Goal: Task Accomplishment & Management: Use online tool/utility

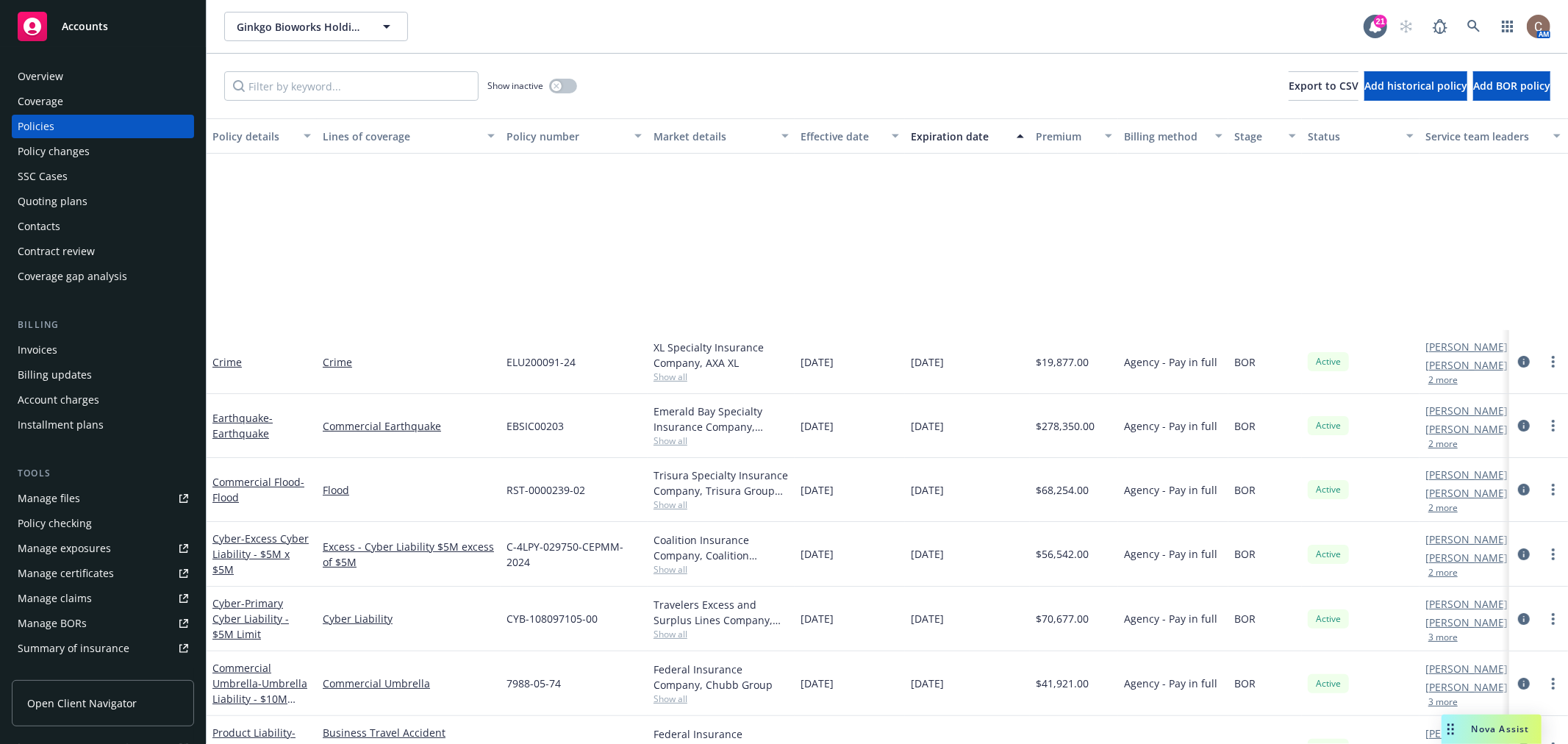
scroll to position [245, 0]
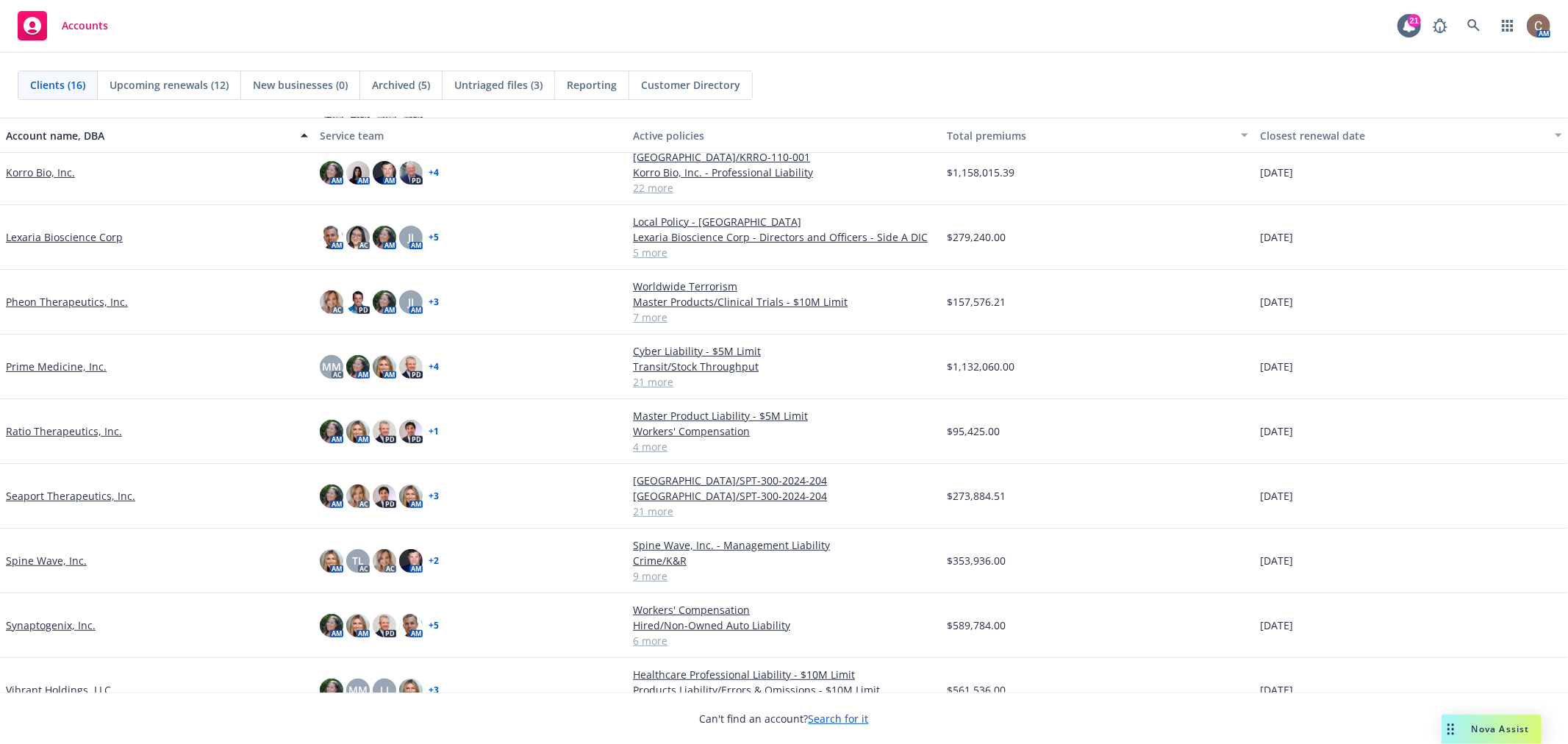
scroll to position [460, 0]
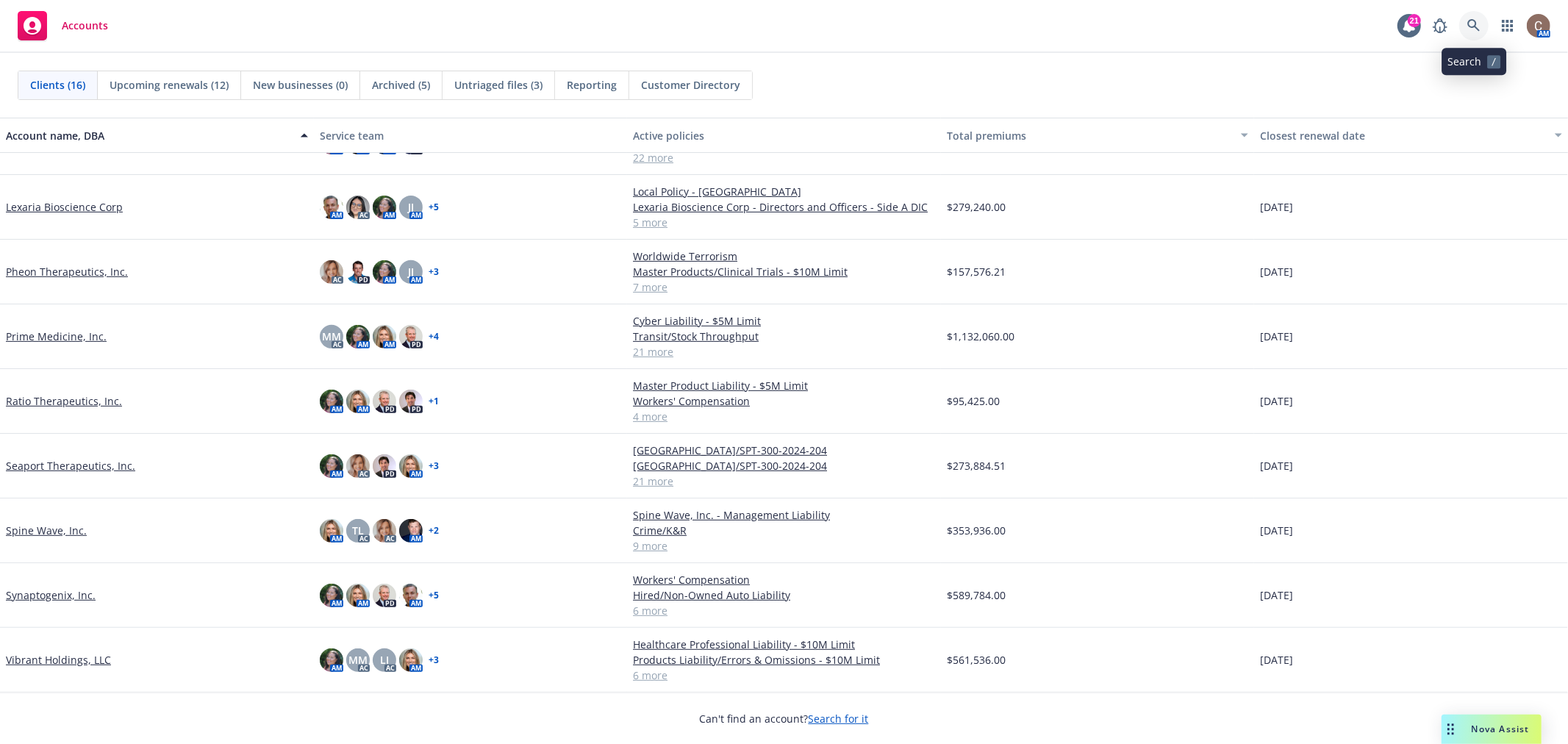
click at [1467, 27] on icon at bounding box center [1474, 25] width 13 height 13
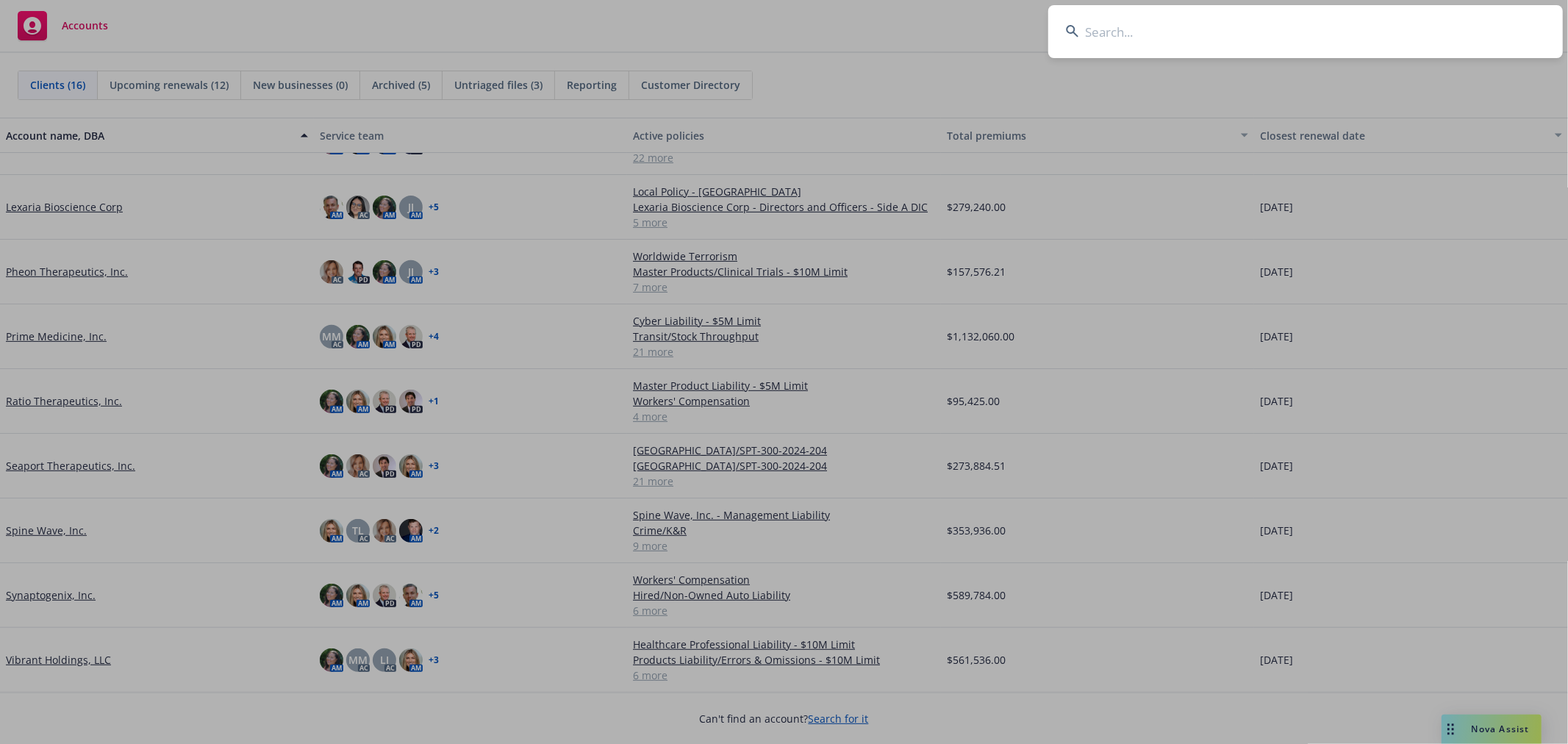
click at [1204, 28] on input at bounding box center [1305, 31] width 514 height 53
type input "mirum"
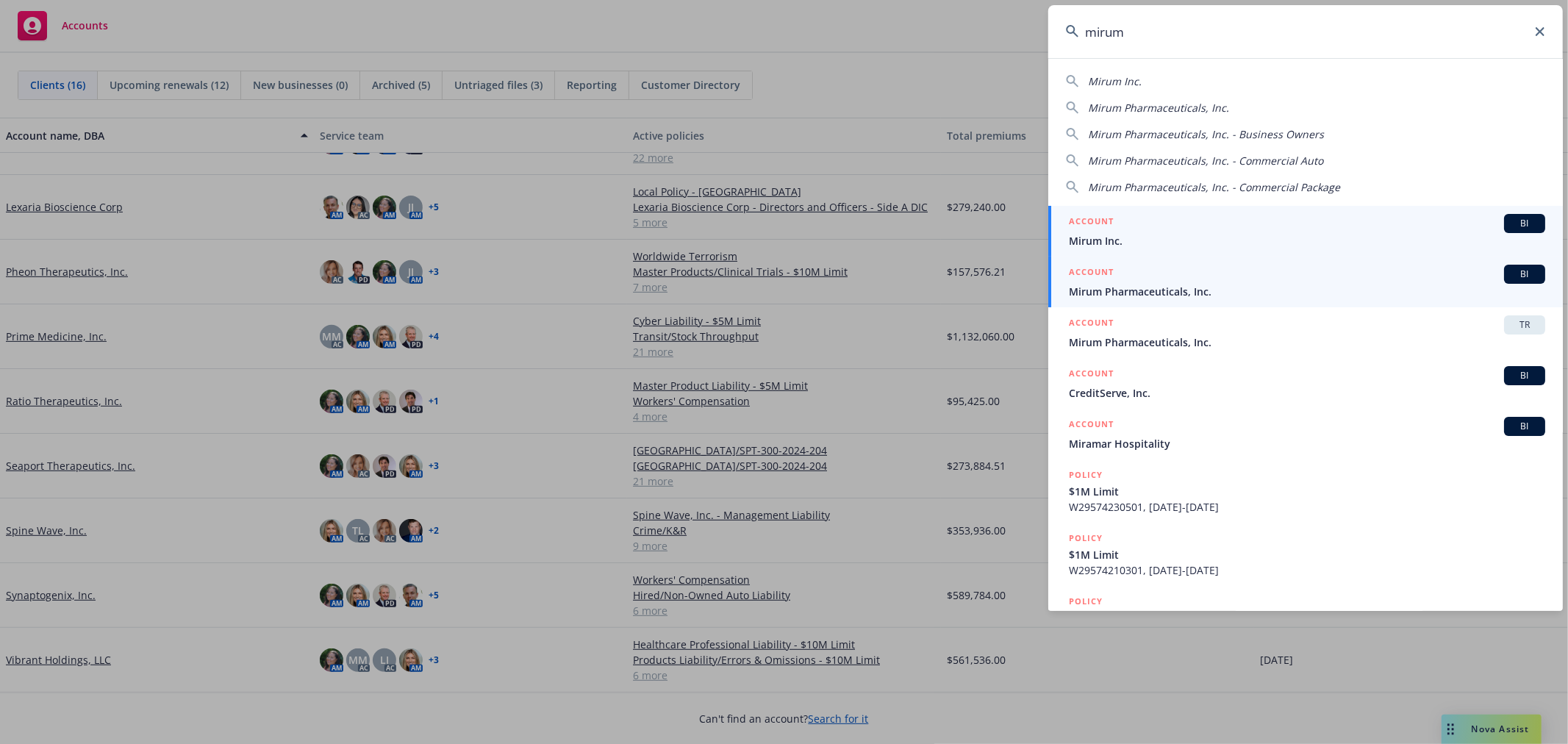
click at [1210, 296] on span "Mirum Pharmaceuticals, Inc." at bounding box center [1307, 291] width 476 height 15
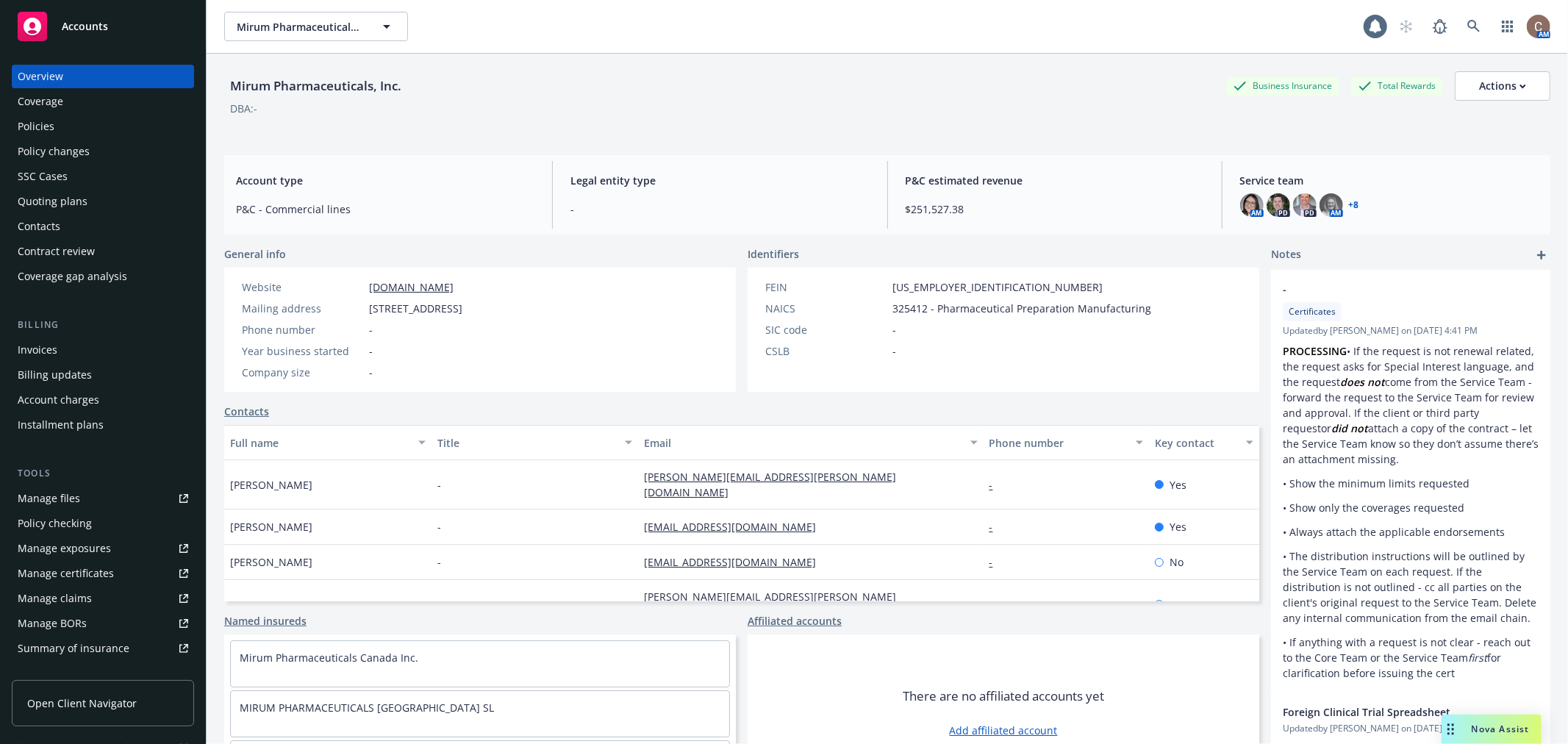
click at [70, 126] on div "Policies" at bounding box center [102, 127] width 170 height 24
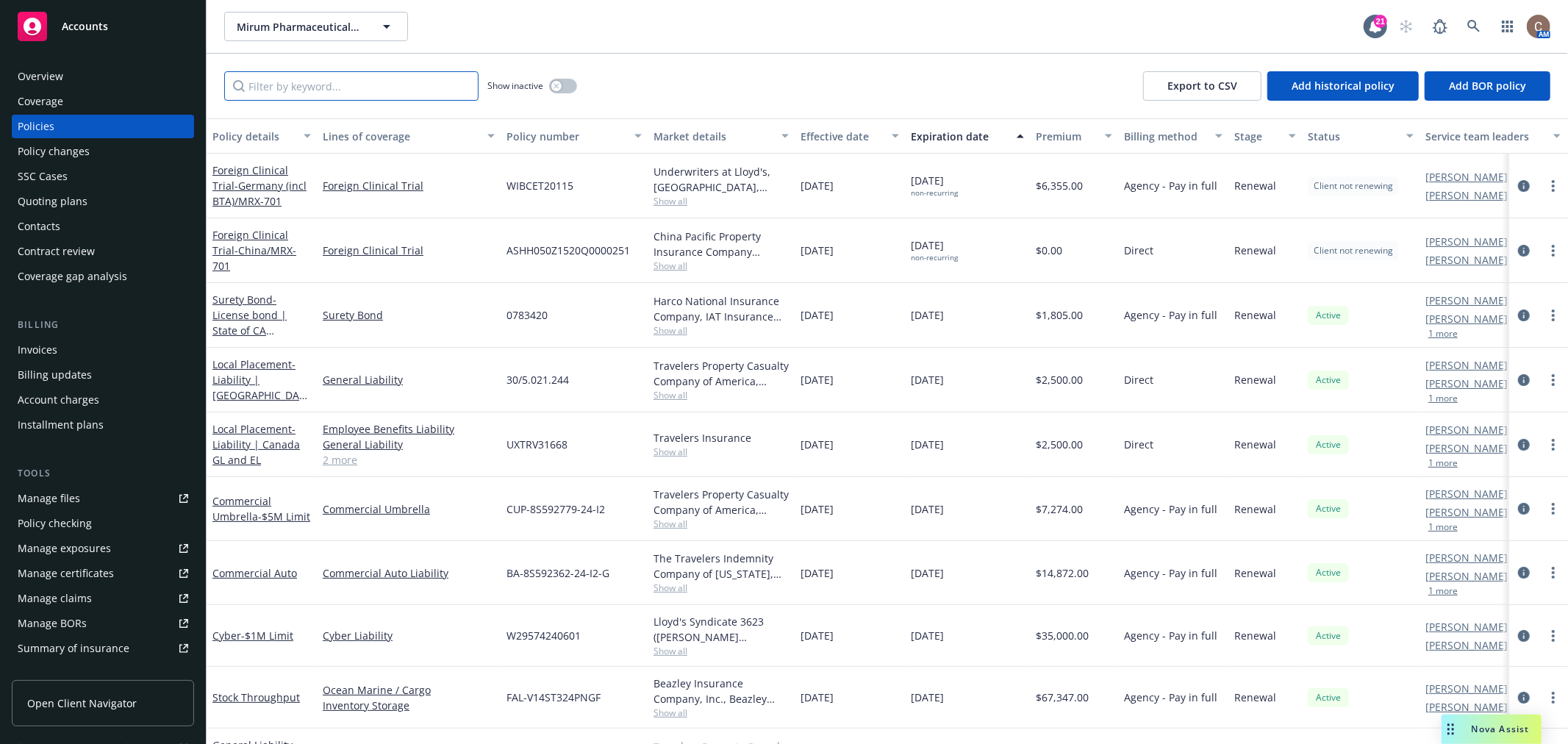
click at [294, 86] on input "Filter by keyword..." at bounding box center [351, 86] width 254 height 29
type input "germany"
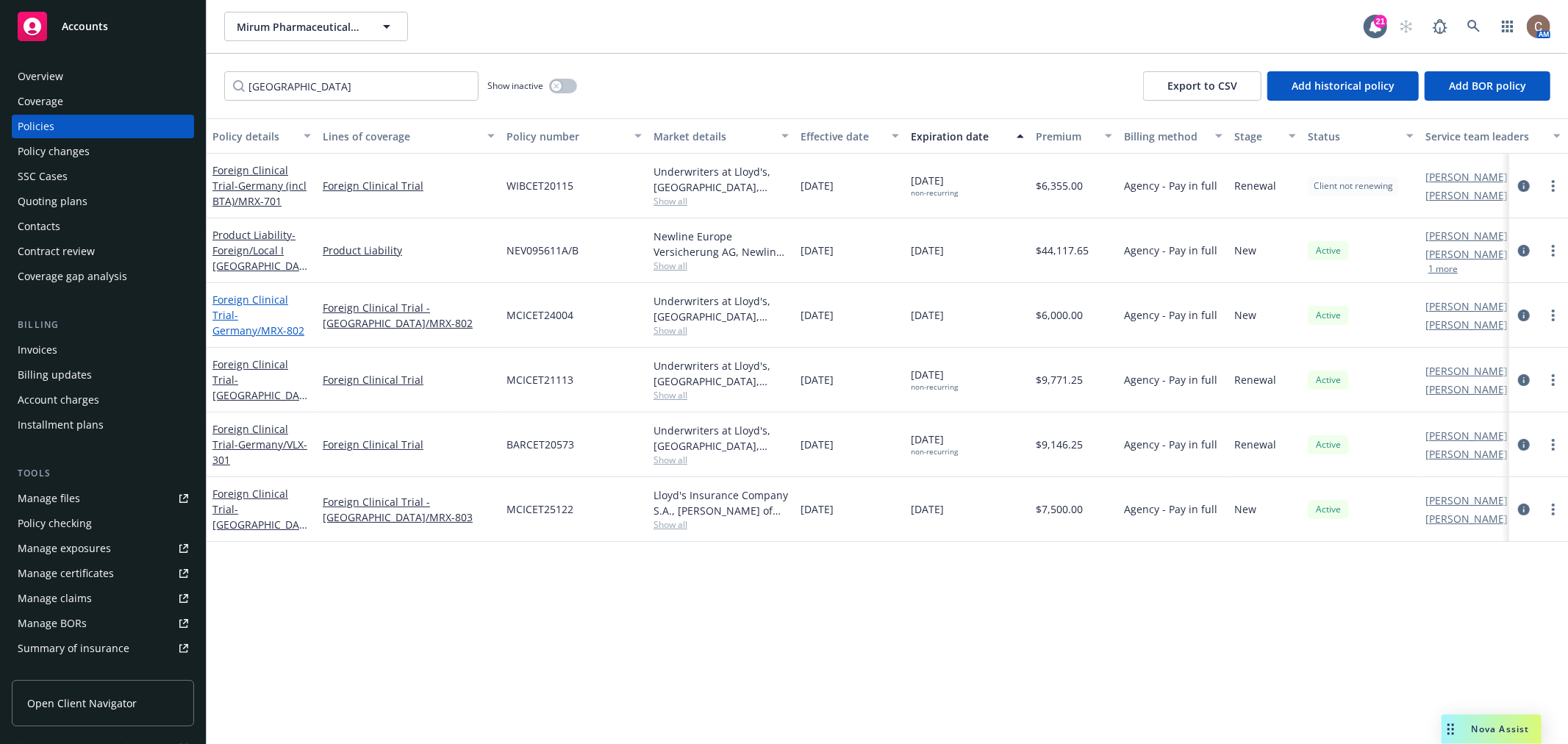
click at [249, 300] on link "Foreign Clinical Trial - Germany/MRX-802" at bounding box center [258, 315] width 92 height 45
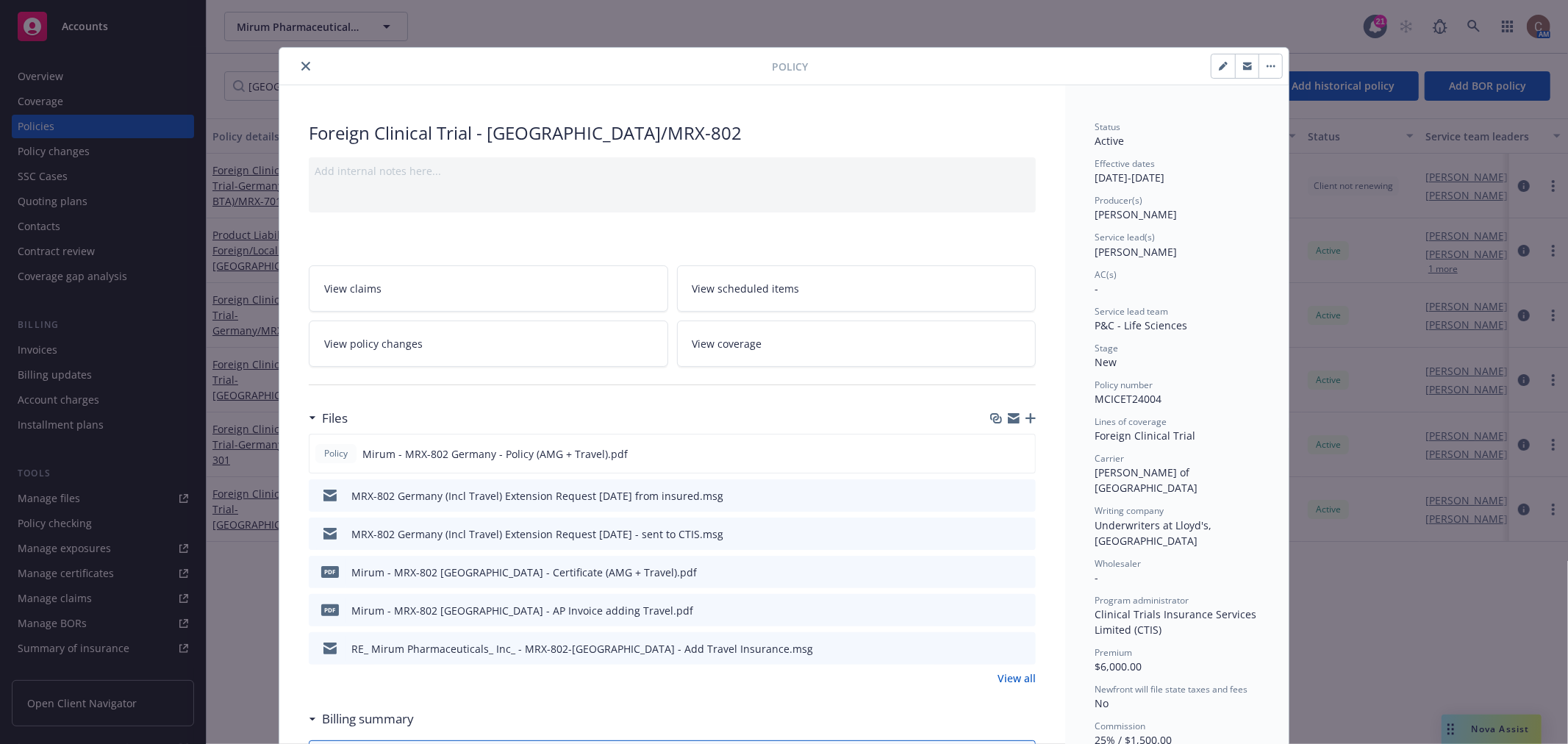
click at [1025, 417] on icon "button" at bounding box center [1030, 418] width 10 height 10
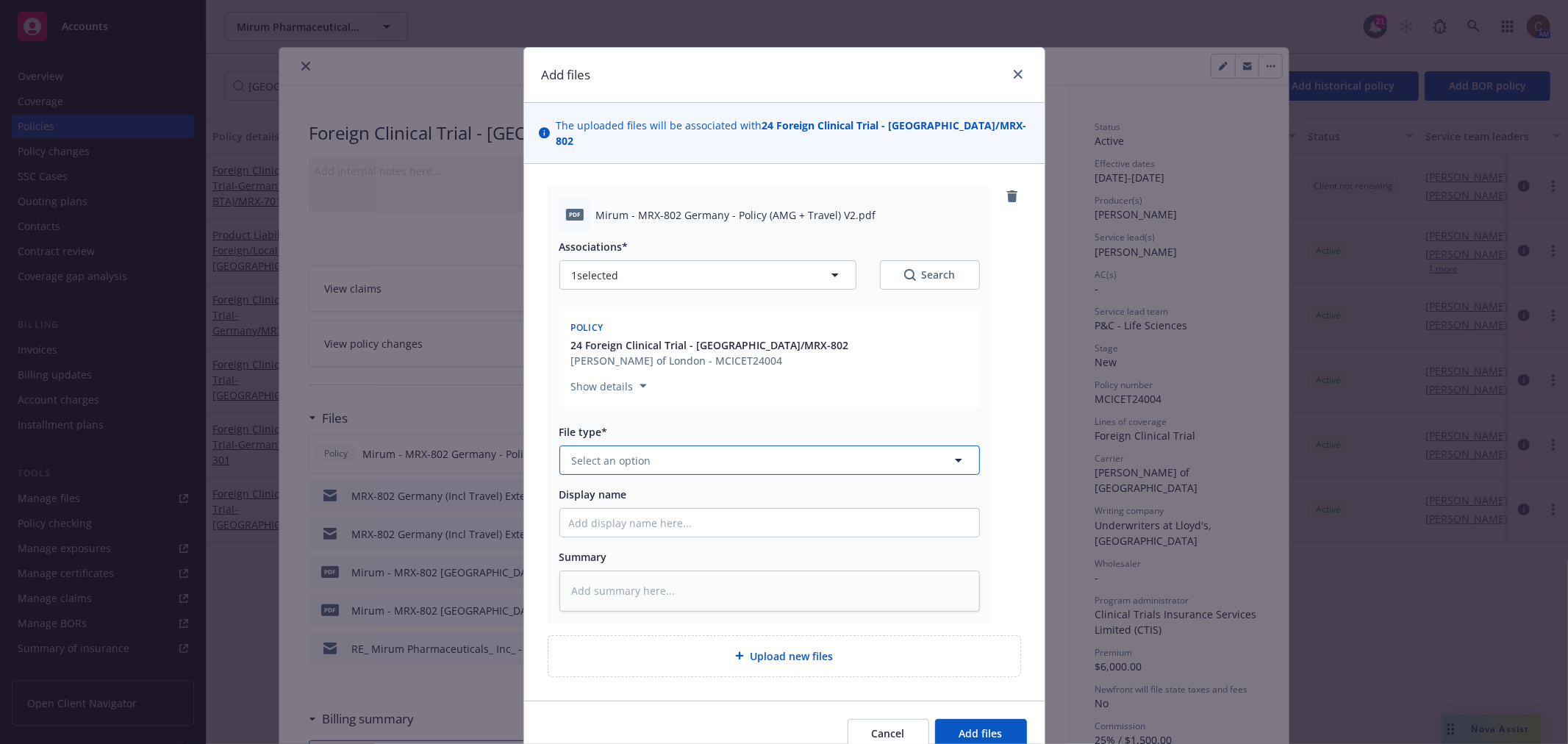
click at [649, 452] on button "Select an option" at bounding box center [769, 460] width 421 height 29
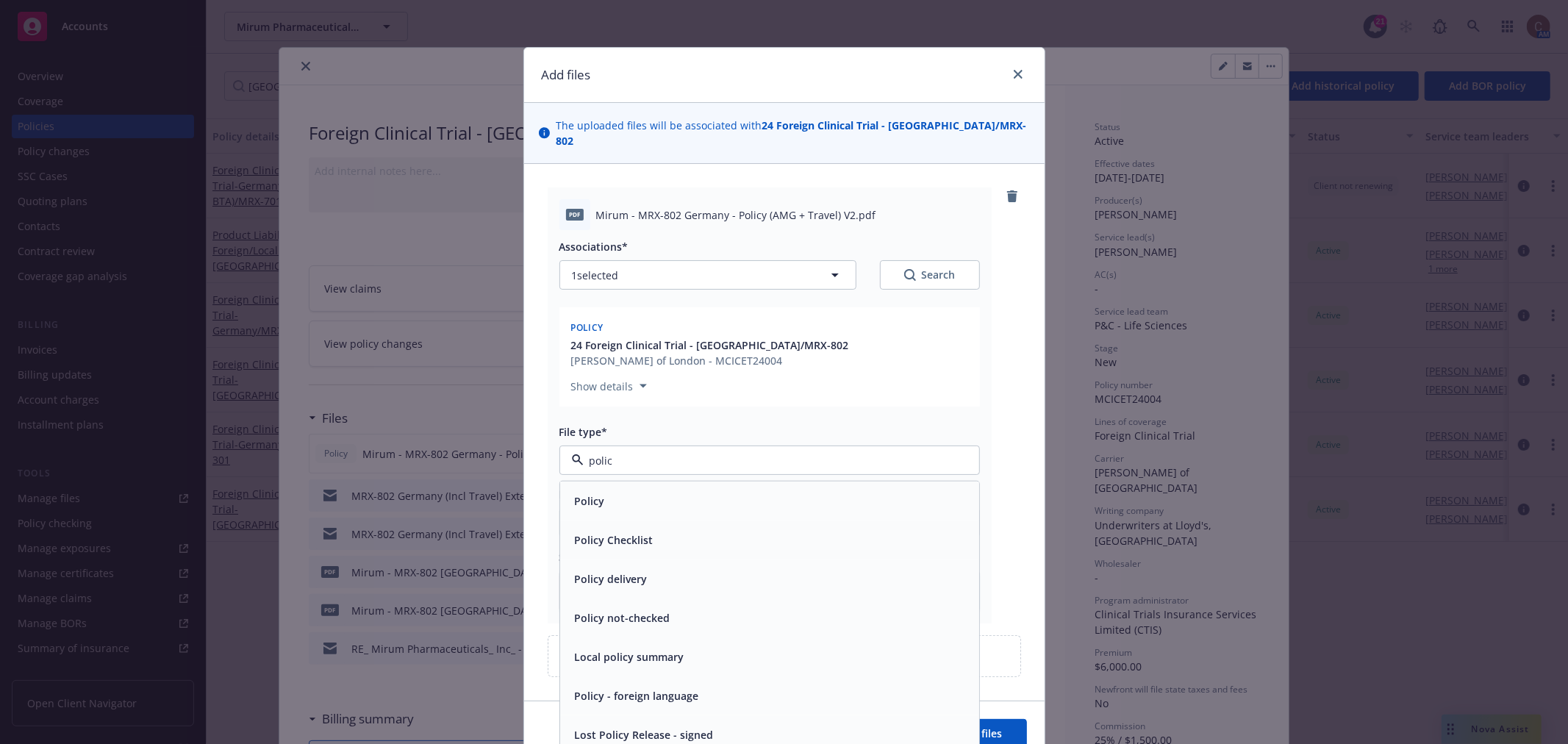
type input "policy"
click at [644, 490] on div "Policy" at bounding box center [769, 501] width 402 height 21
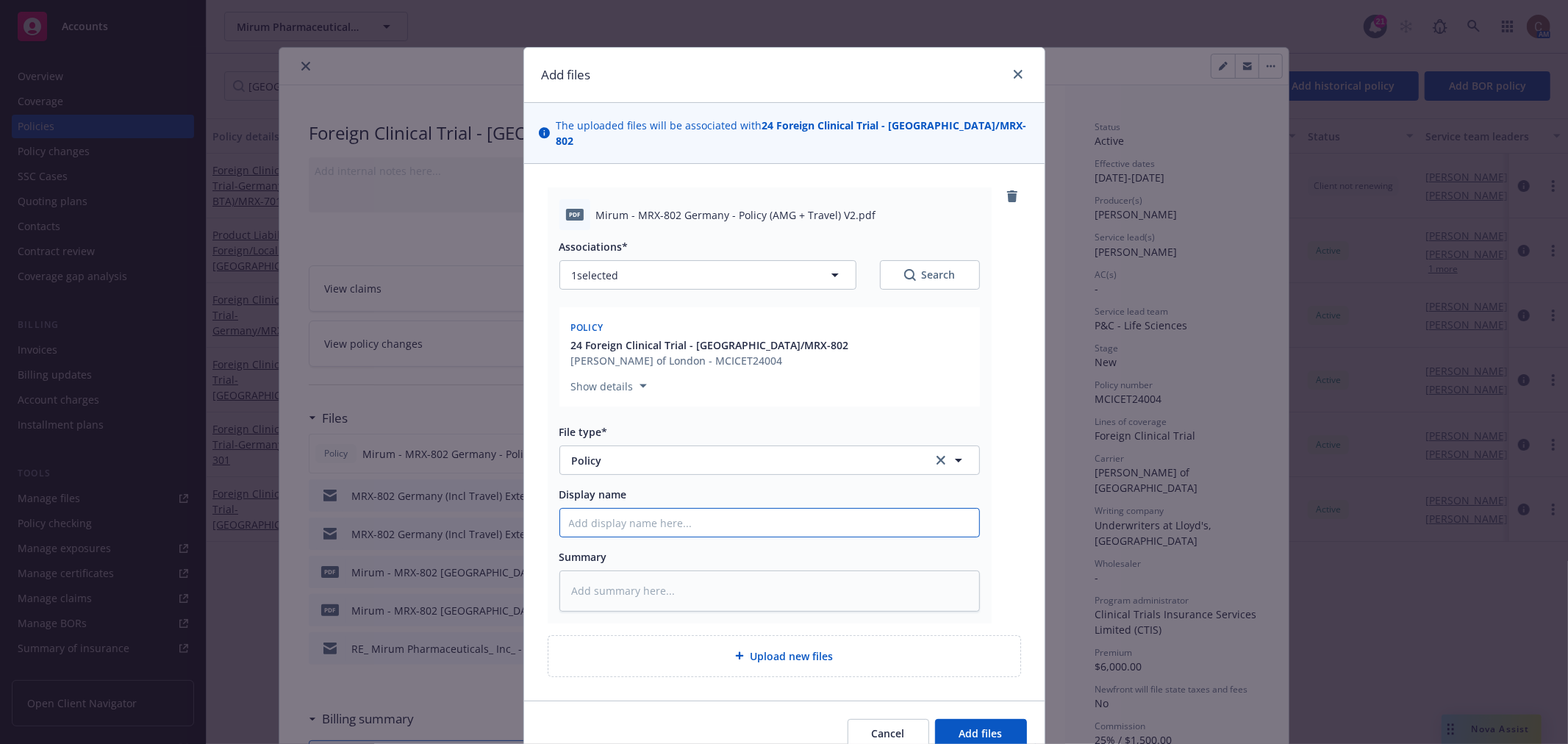
click at [601, 516] on input "Display name" at bounding box center [769, 522] width 419 height 28
paste input "MRX-802 Germany (Incl Travel)"
type textarea "x"
type input "MRX-802 Germany (Incl Travel)"
type textarea "x"
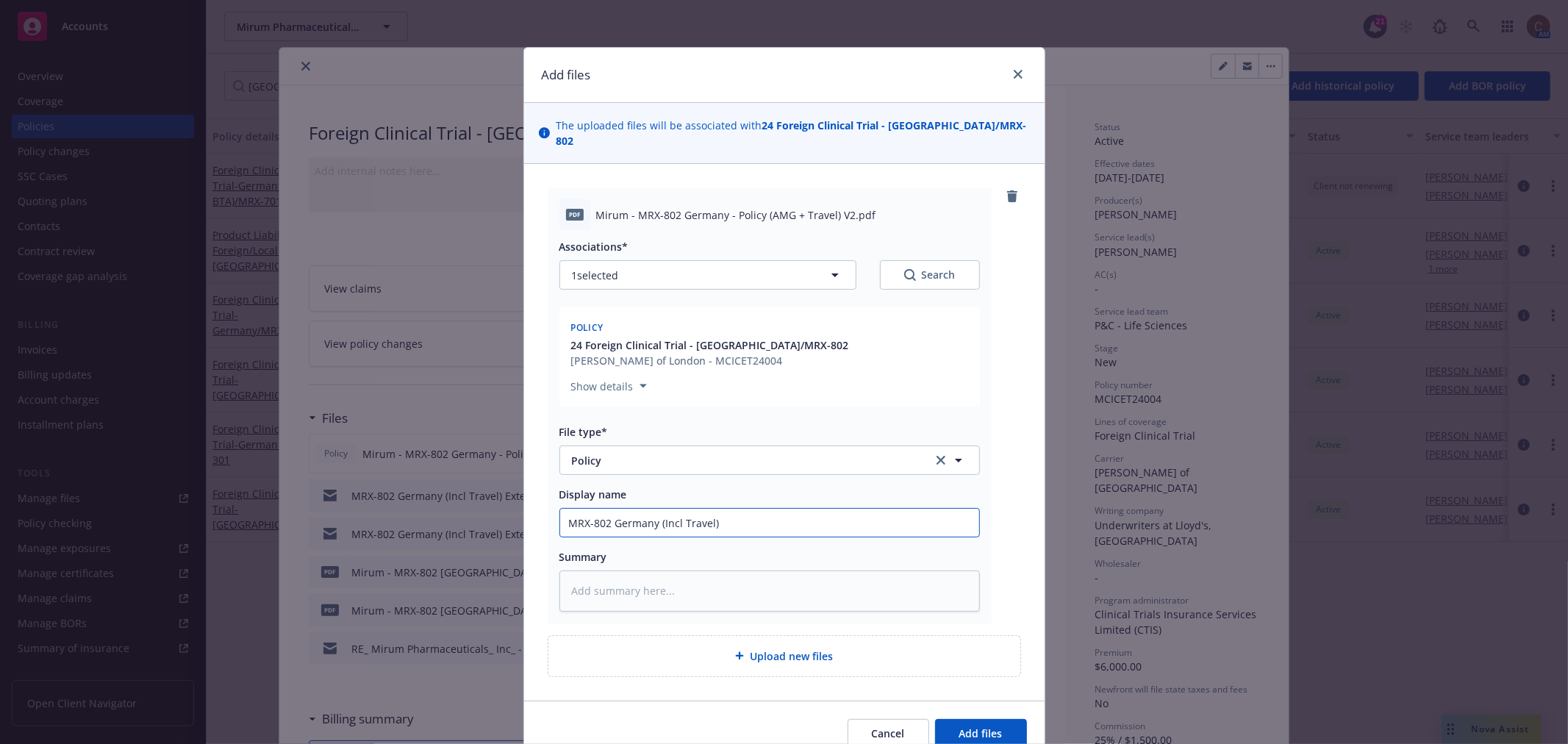
type input "MRX-802 Germany (Incl Travel) -"
type textarea "x"
type input "MRX-802 Germany (Incl Travel) -"
type textarea "x"
type input "MRX-802 Germany (Incl Travel) - P"
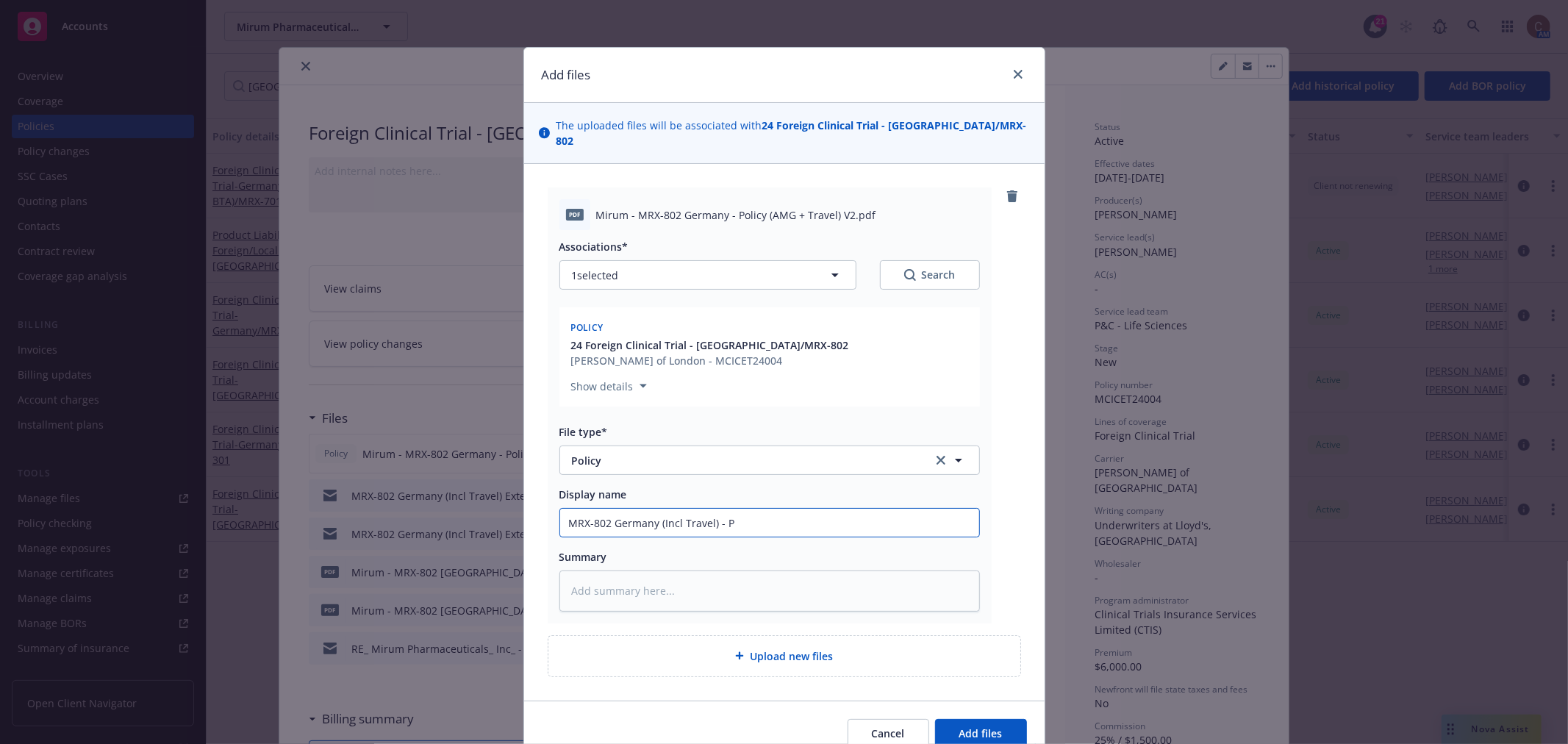
type textarea "x"
type input "MRX-802 Germany (Incl Travel) - Po"
type textarea "x"
type input "MRX-802 Germany (Incl Travel) - Pol"
type textarea "x"
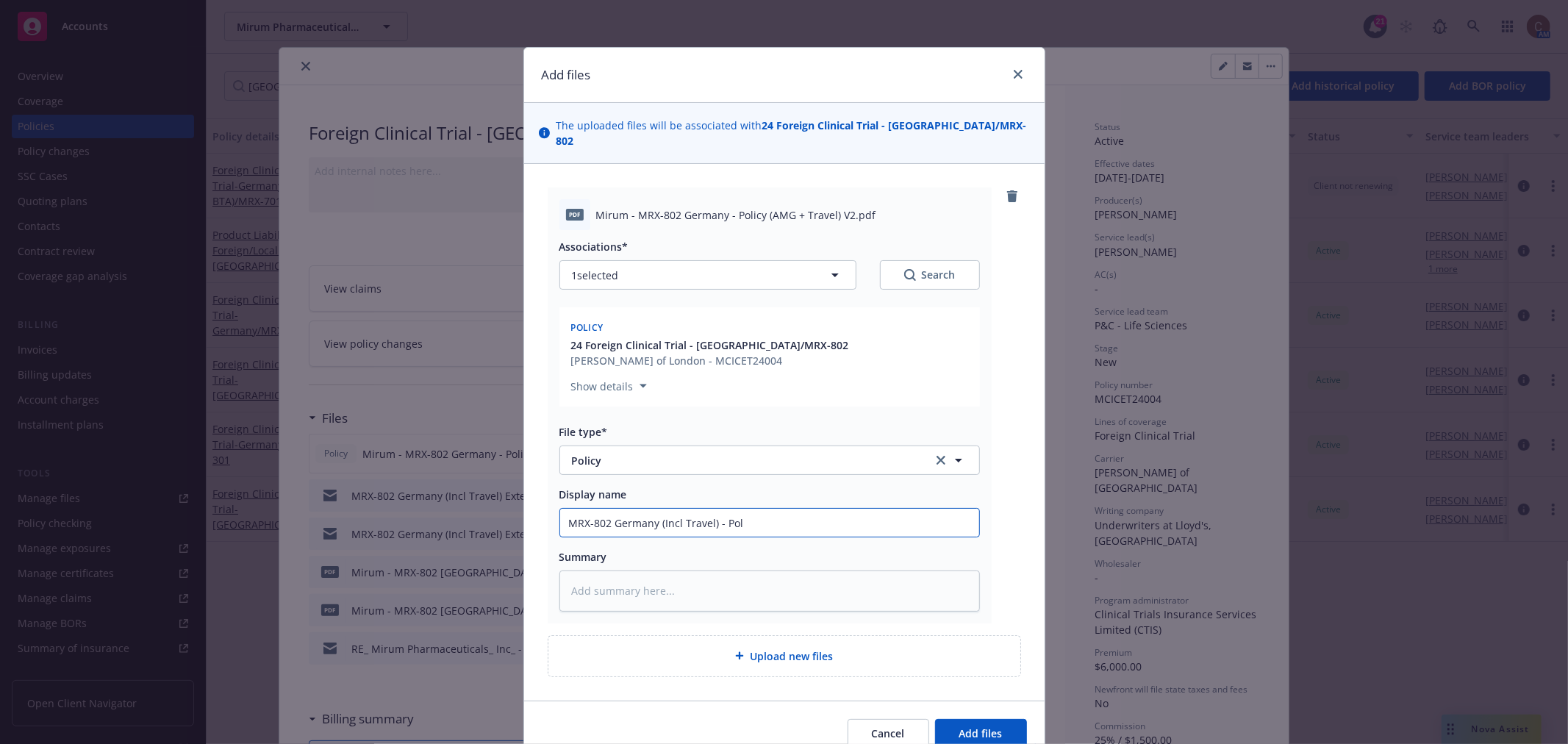
type input "MRX-802 Germany (Incl Travel) - Poli"
type textarea "x"
type input "MRX-802 Germany (Incl Travel) - Polic"
type textarea "x"
type input "MRX-802 Germany (Incl Travel) - Policy"
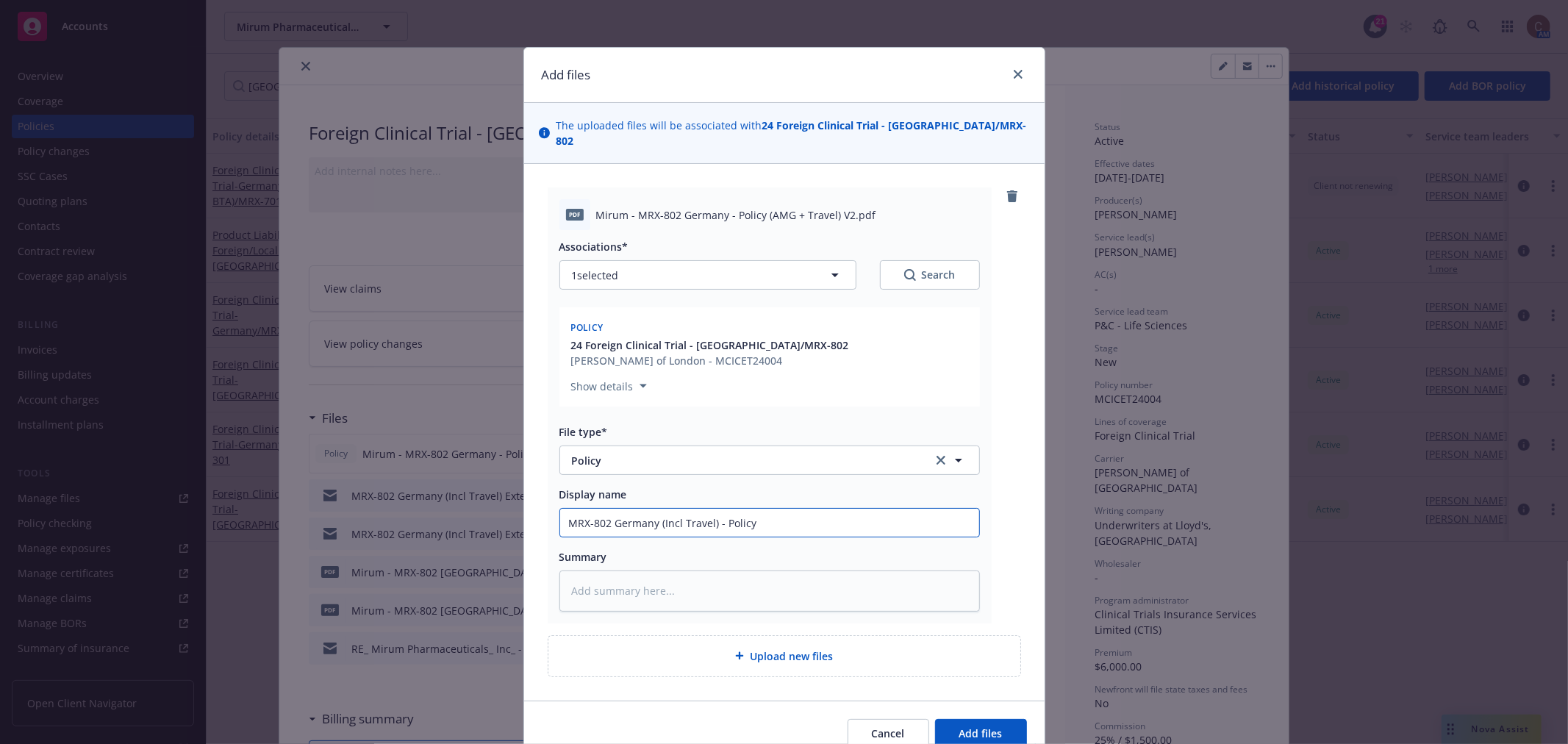
type textarea "x"
type input "MRX-802 Germany (Incl Travel) - Policy"
type textarea "x"
type input "MRX-802 Germany (Incl Travel) - Policy V"
type textarea "x"
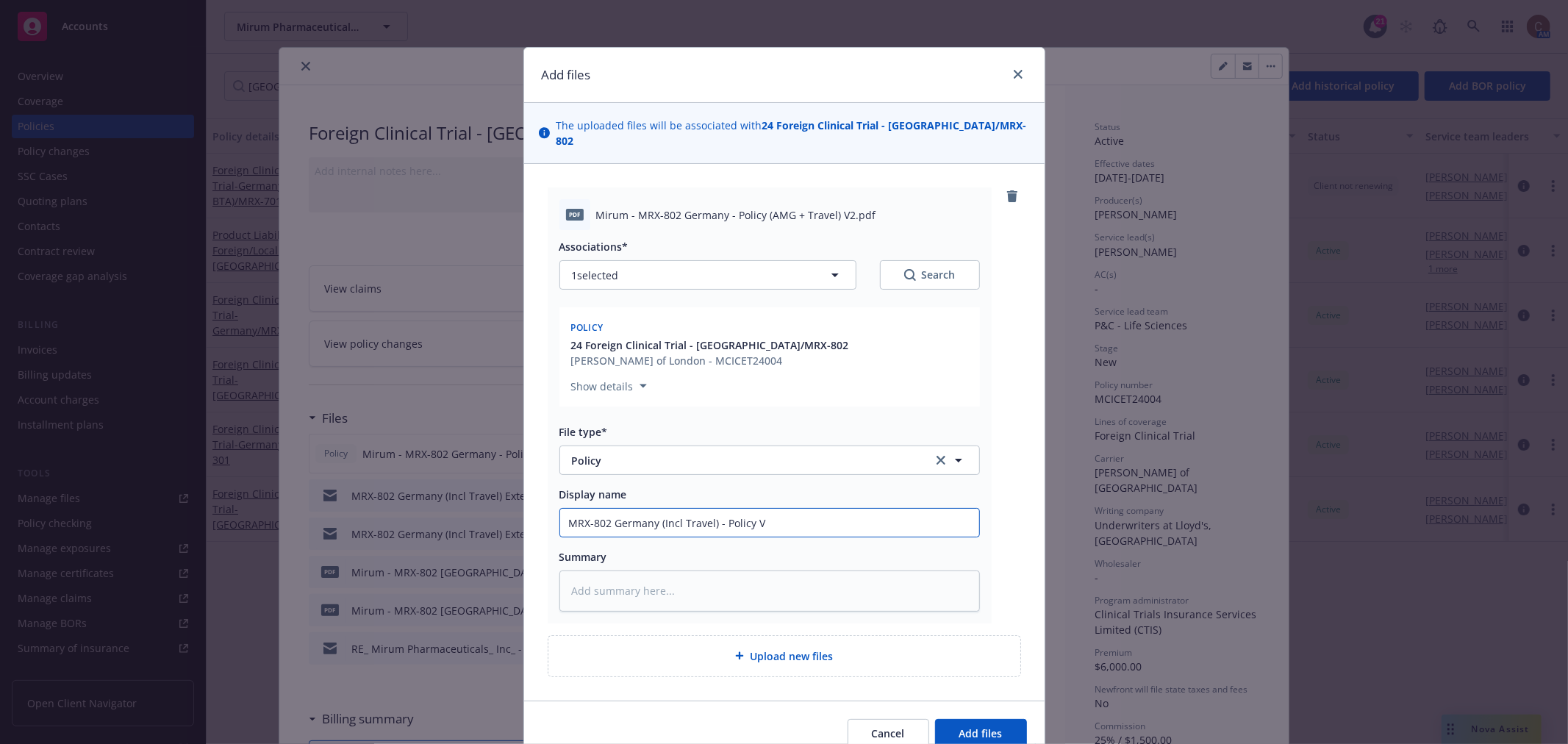
type input "MRX-802 Germany (Incl Travel) - Policy V2"
type textarea "x"
type input "MRX-802 Germany (Incl Travel) - Policy V2"
type textarea "x"
type input "MRX-802 Germany (Incl Travel) - Policy V2 -"
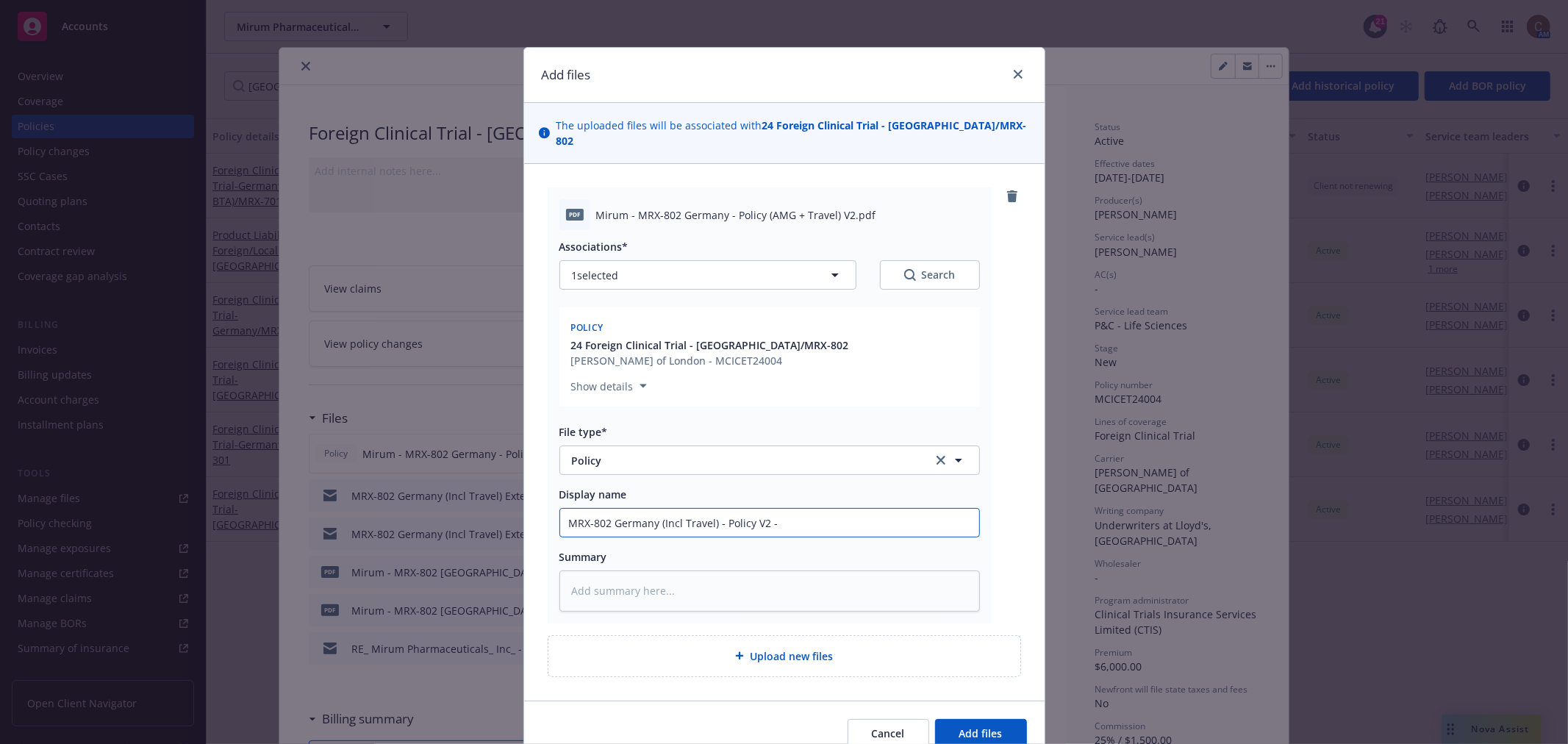
type textarea "x"
type input "MRX-802 Germany (Incl Travel) - Policy V2 - E"
type textarea "x"
type input "MRX-802 Germany (Incl Travel) - Policy V2 - Ex"
type textarea "x"
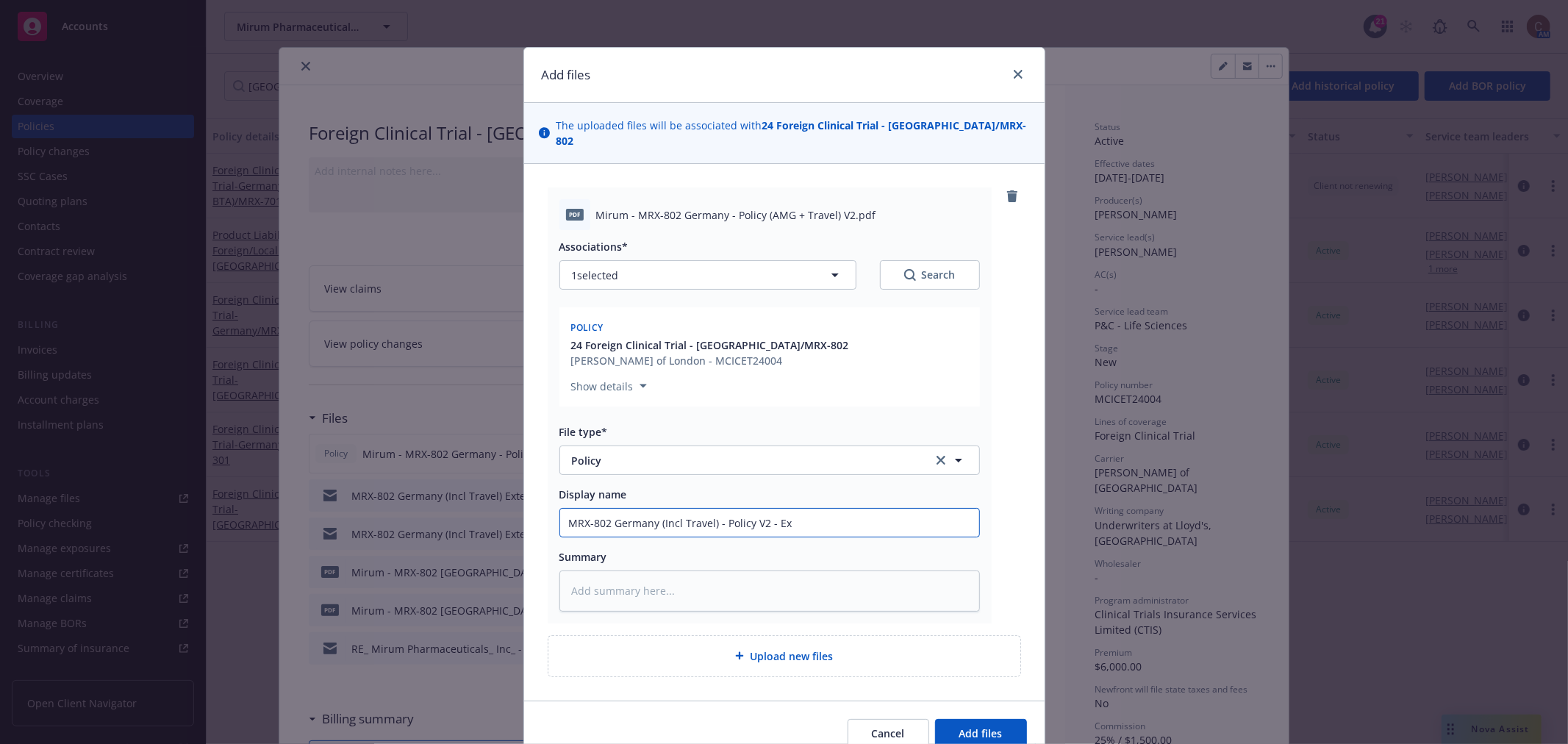
type input "MRX-802 Germany (Incl Travel) - Policy V2 - Ext"
type textarea "x"
type input "MRX-802 Germany (Incl Travel) - Policy V2 - Exte"
type textarea "x"
type input "MRX-802 Germany (Incl Travel) - Policy V2 - Exten"
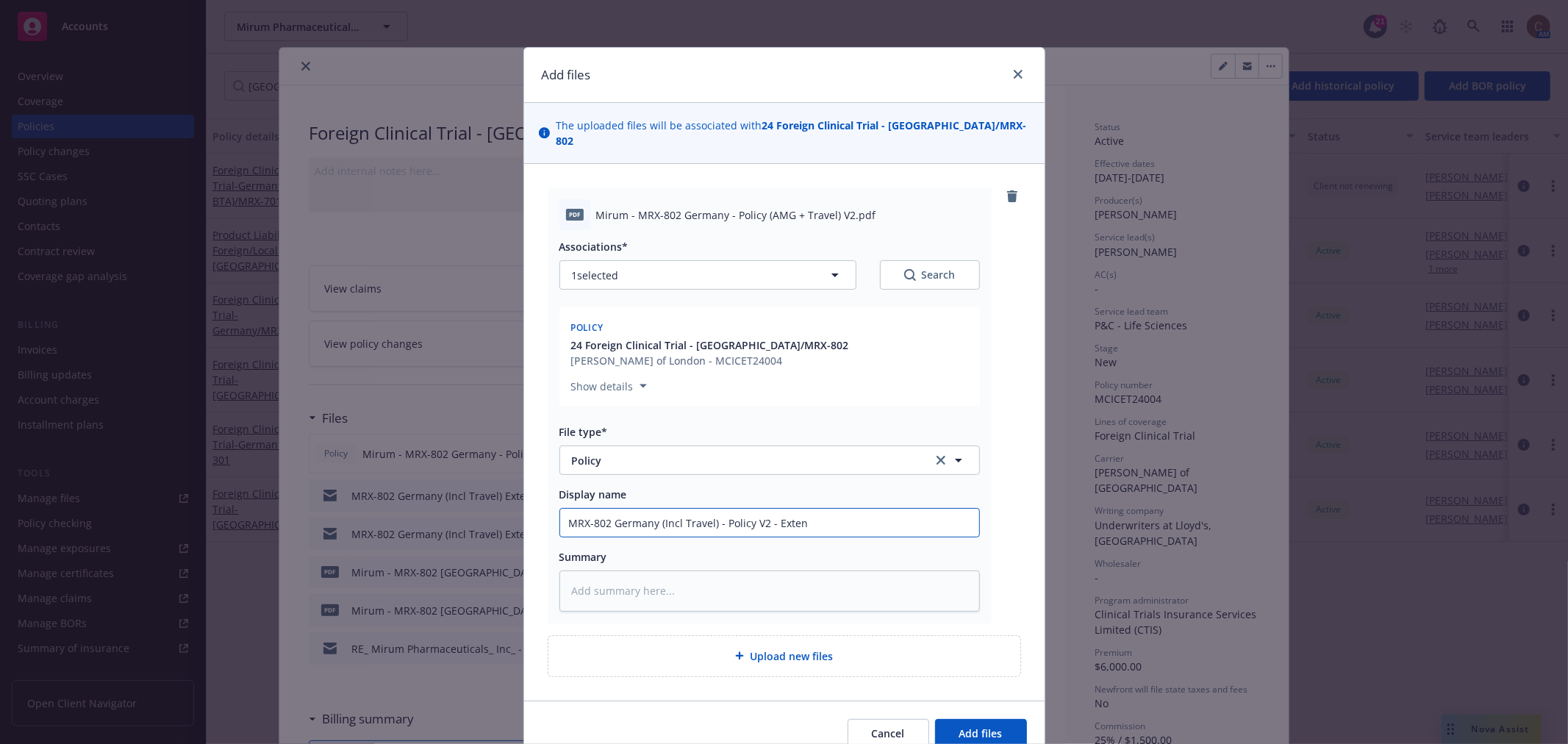
type textarea "x"
type input "MRX-802 Germany (Incl Travel) - Policy V2 - Extend"
type textarea "x"
type input "MRX-802 Germany (Incl Travel) - Policy V2 - Extende"
type textarea "x"
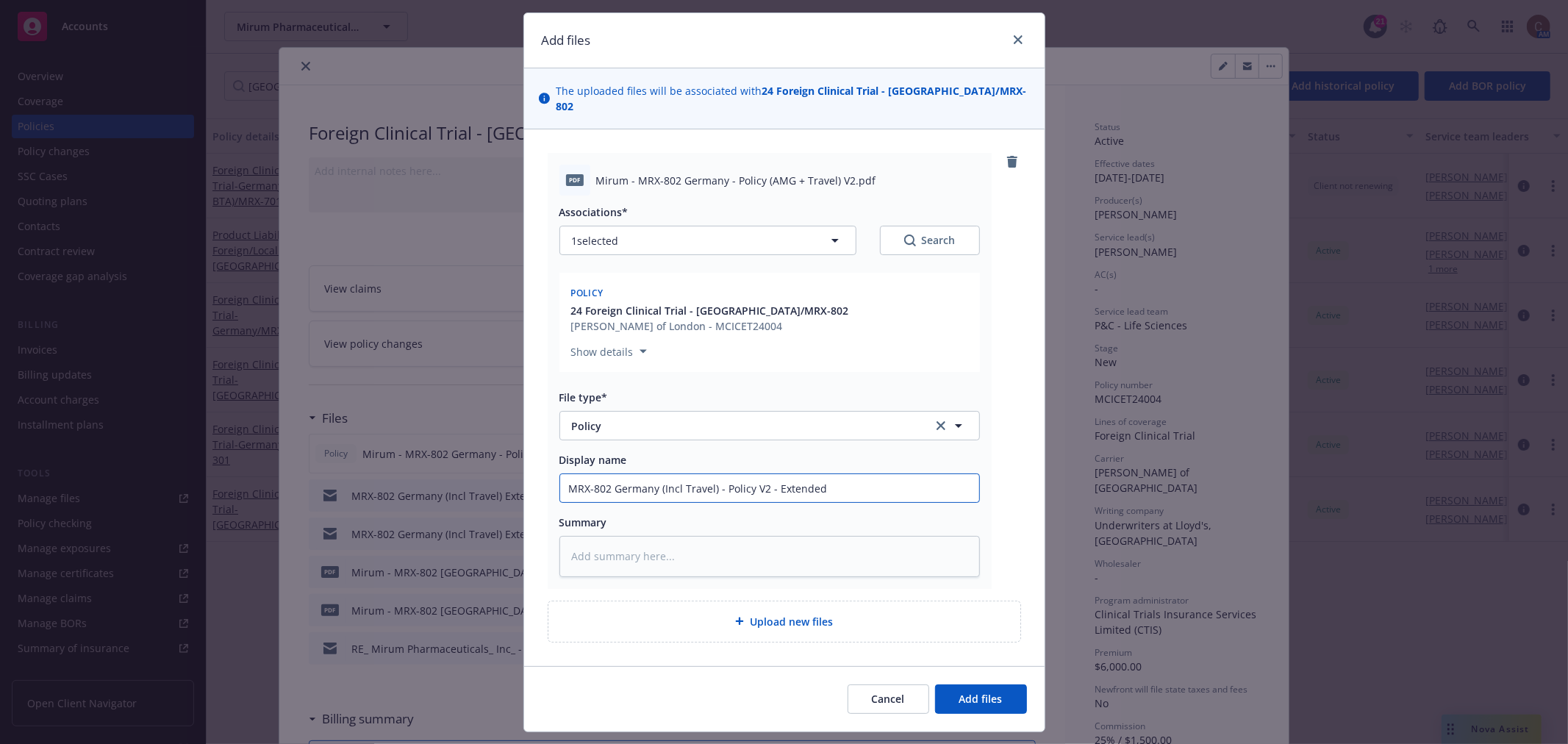
scroll to position [54, 0]
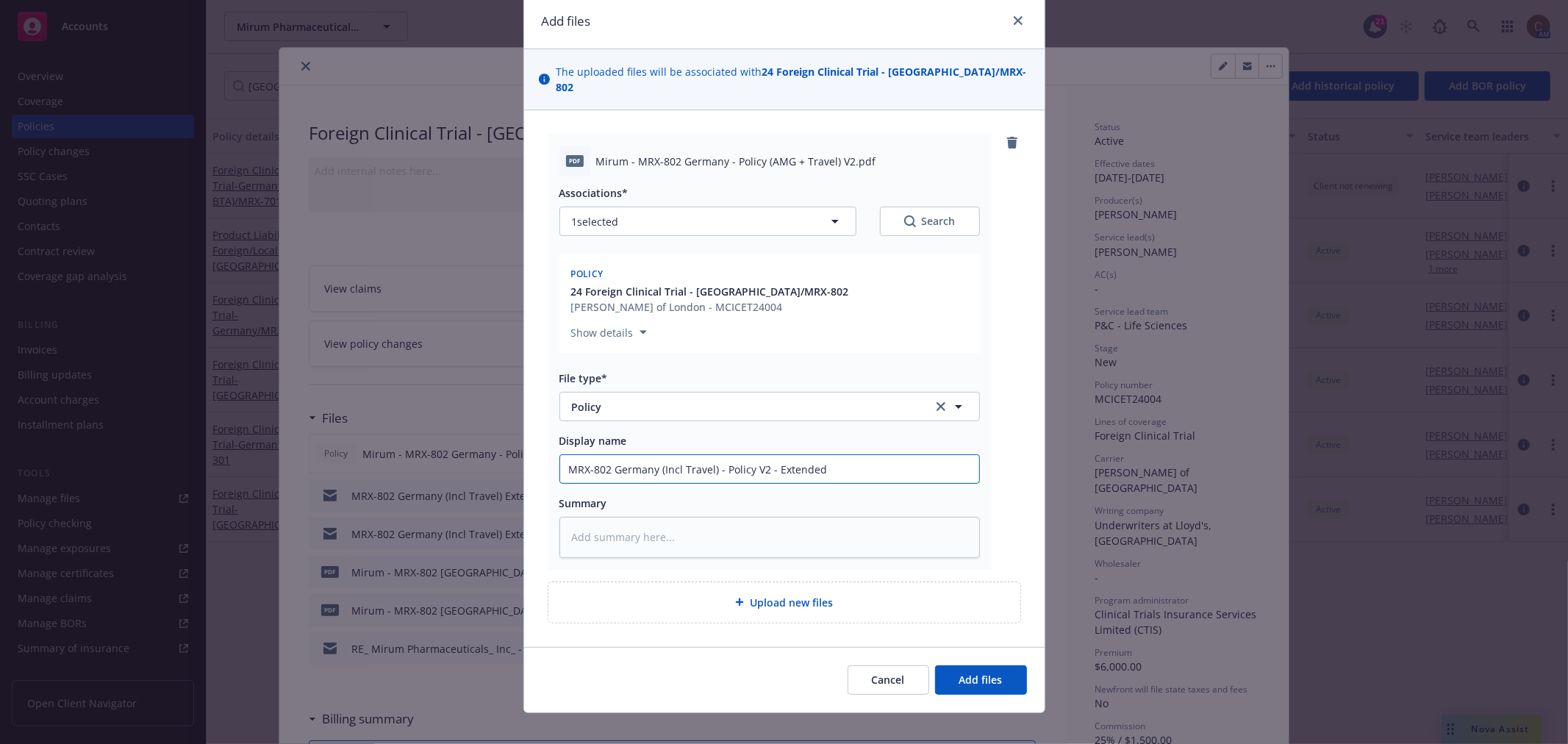
type input "MRX-802 Germany (Incl Travel) - Policy V2 - Extended"
type textarea "x"
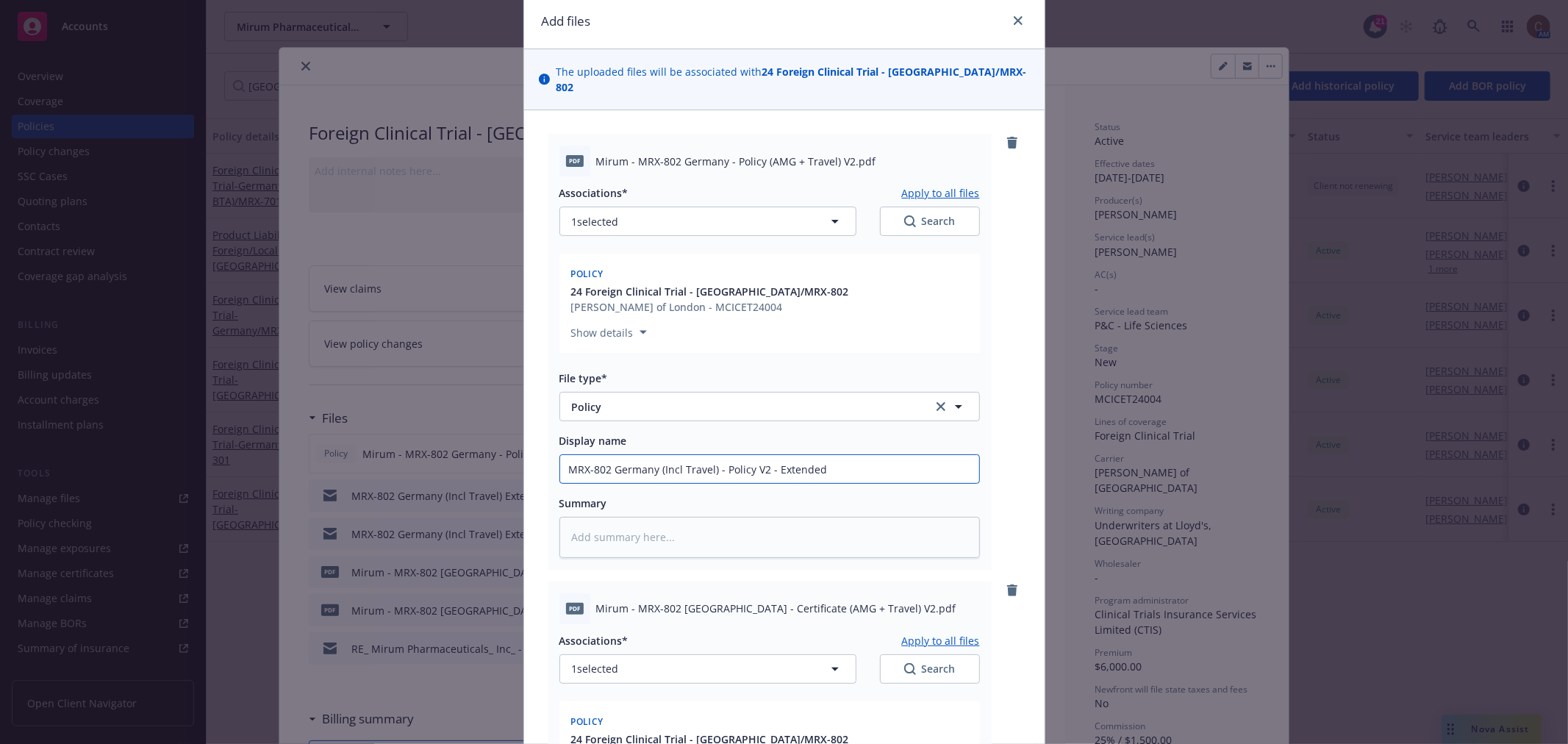
drag, startPoint x: 818, startPoint y: 452, endPoint x: 444, endPoint y: 452, distance: 374.0
click at [444, 452] on div "Add files The uploaded files will be associated with 24 Foreign Clinical Trial …" at bounding box center [784, 372] width 1568 height 744
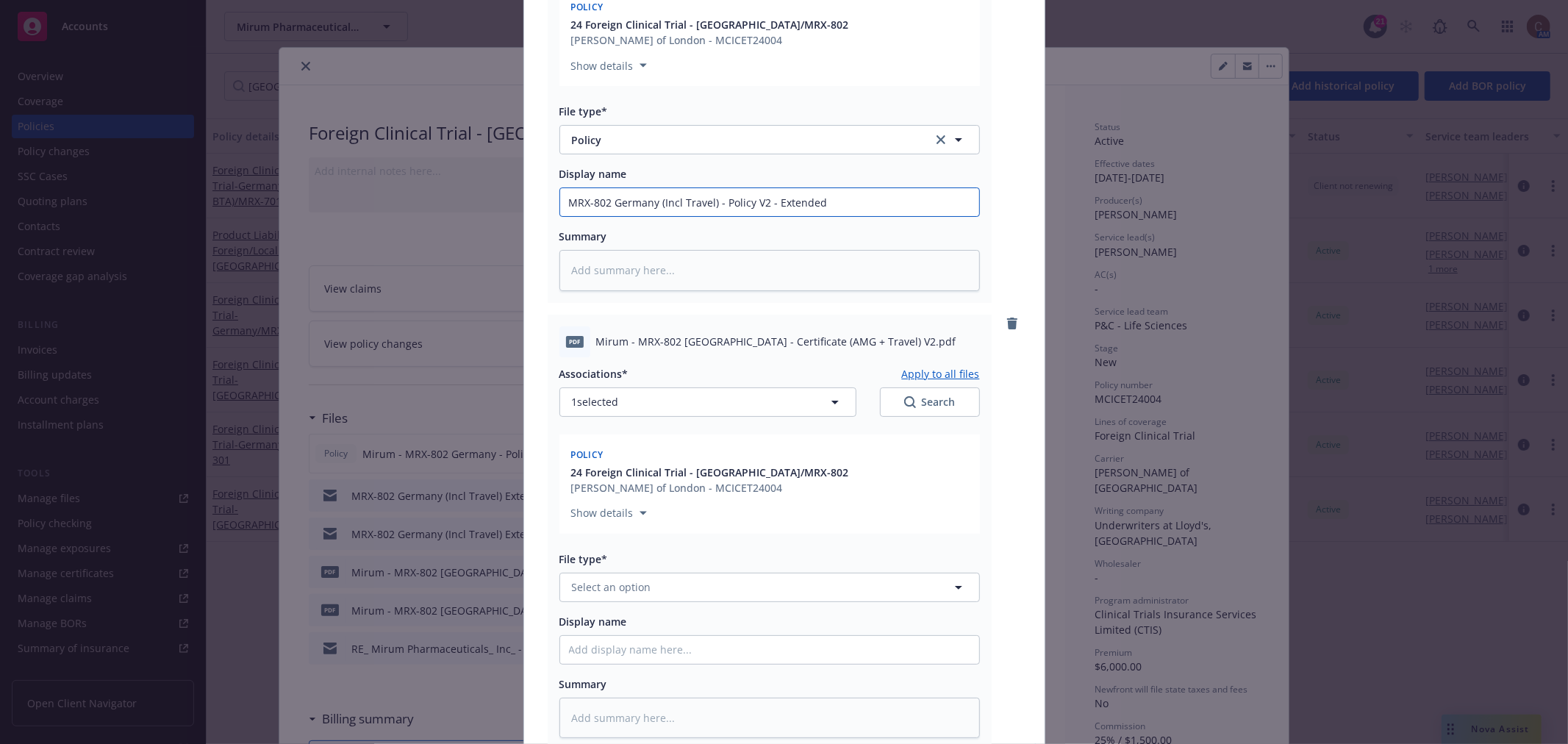
scroll to position [380, 0]
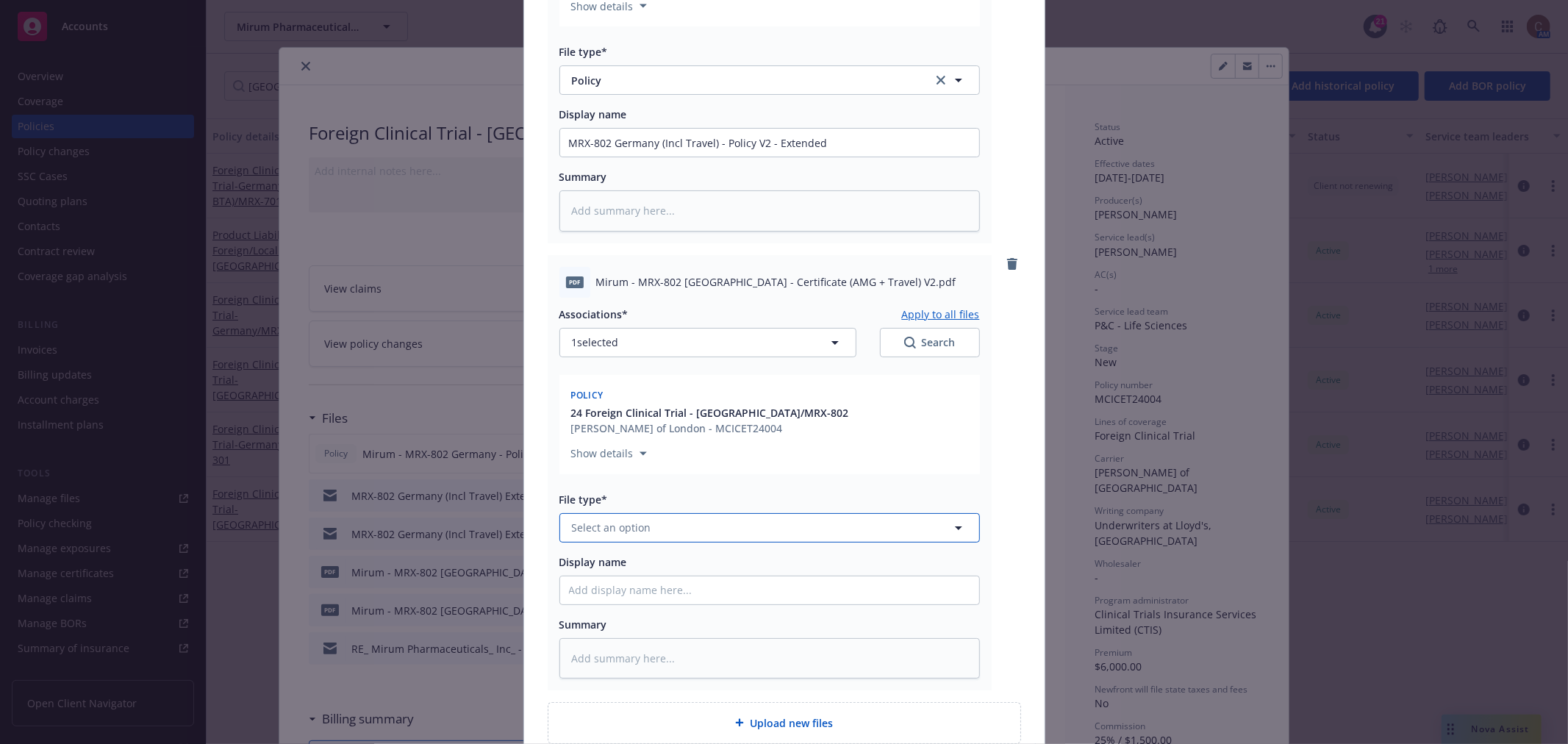
click at [711, 513] on button "Select an option" at bounding box center [769, 528] width 421 height 29
type input "cert"
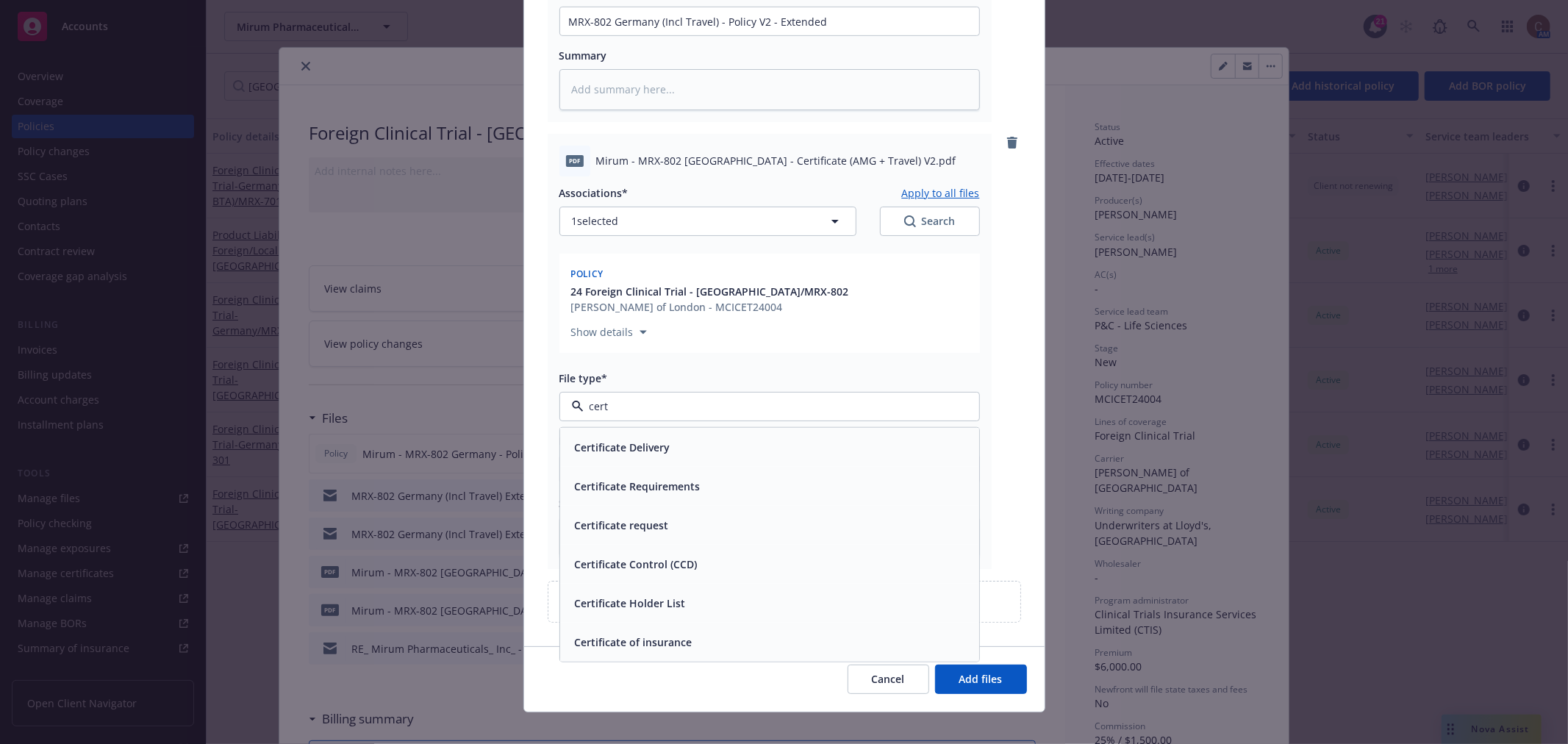
click at [677, 634] on span "Certificate of insurance" at bounding box center [634, 641] width 117 height 15
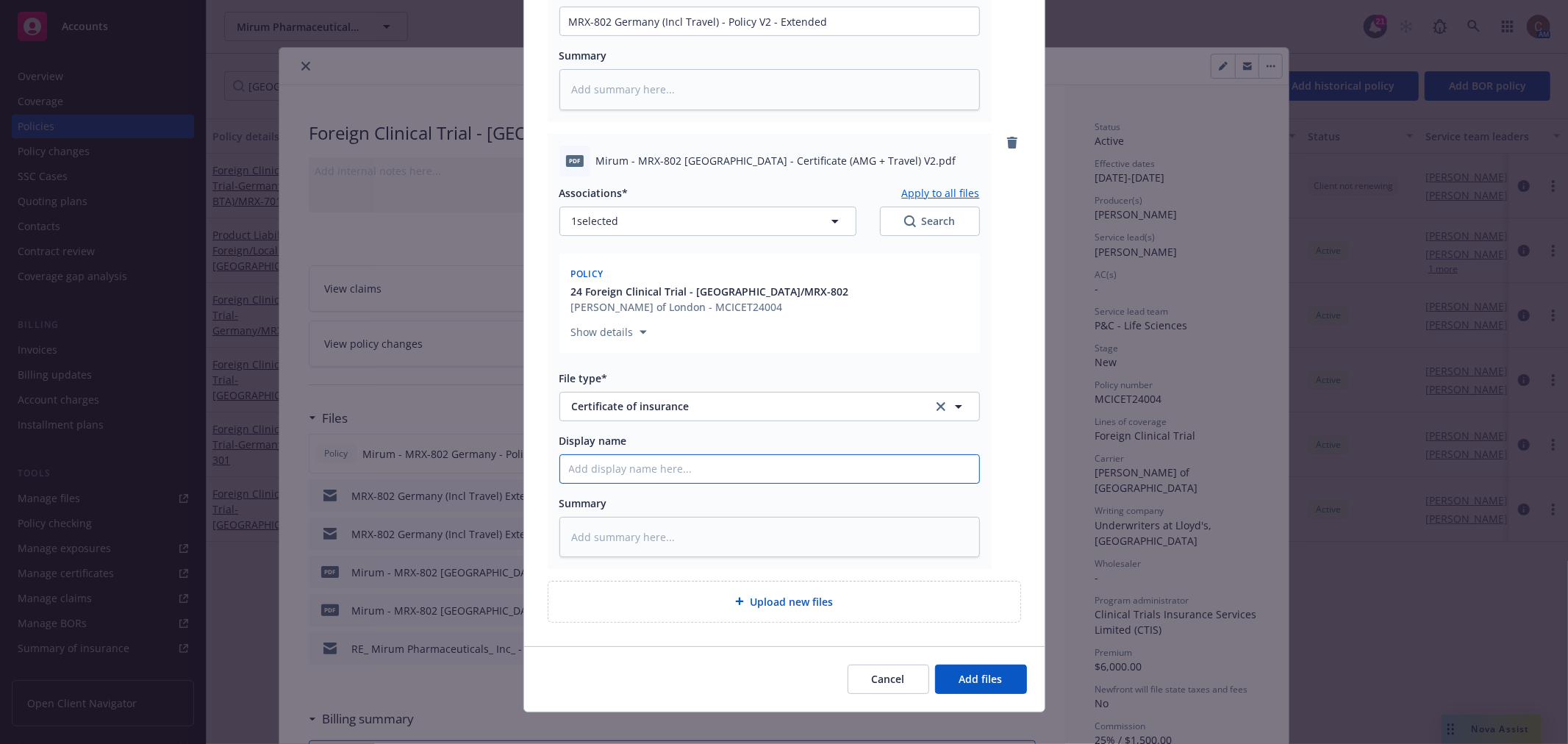
click at [724, 455] on input "Display name" at bounding box center [769, 468] width 419 height 28
paste input "MRX-802 Germany (Incl Travel) - Policy V2 - Extended"
type textarea "x"
type input "MRX-802 Germany (Incl Travel) - Policy V2 - Extended"
click at [746, 455] on input "MRX-802 Germany (Incl Travel) - Policy V2 - Extended" at bounding box center [769, 468] width 419 height 28
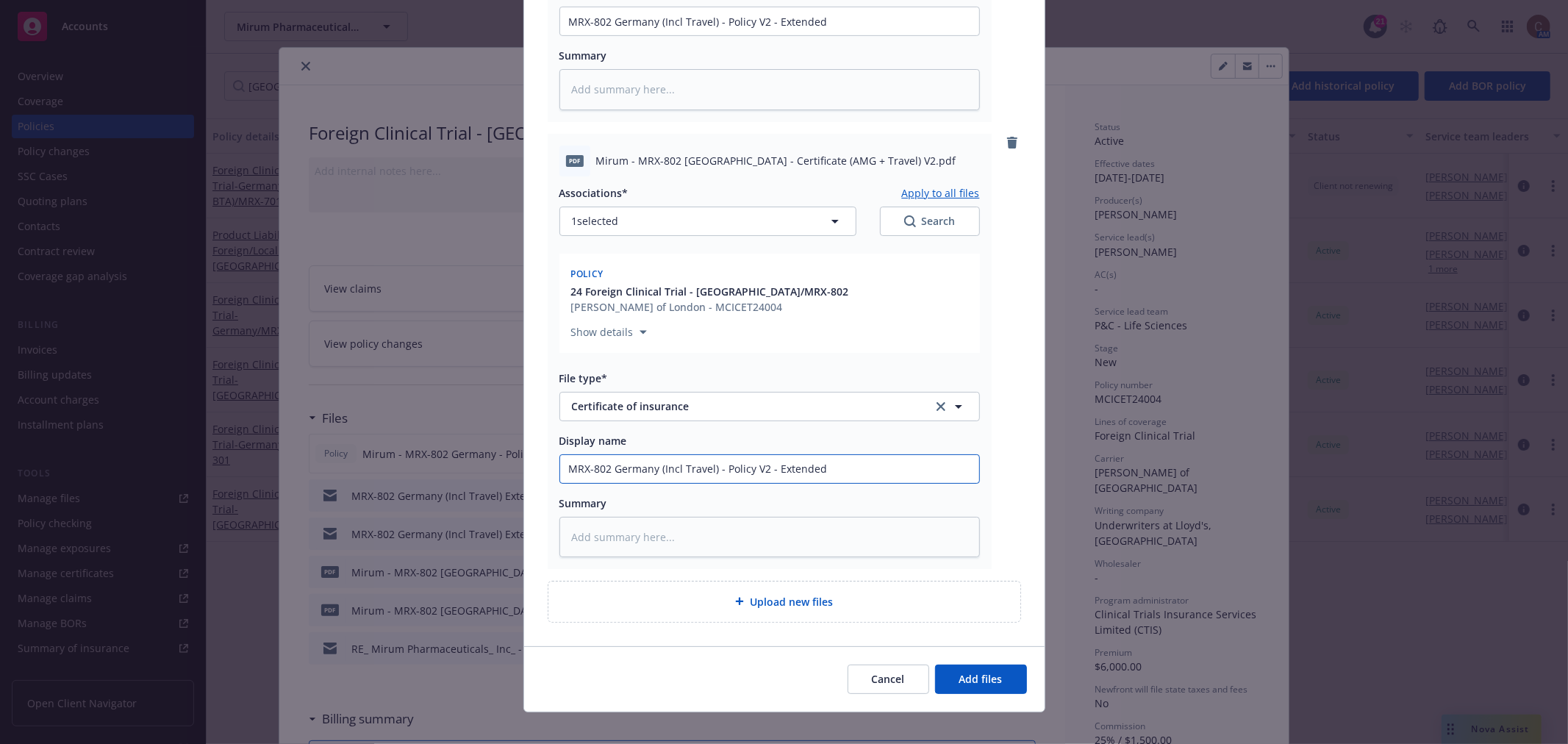
type textarea "x"
type input "MRX-802 Germany (Incl Travel) - Polic V2 - Extended"
type textarea "x"
type input "MRX-802 Germany (Incl Travel) - Poli V2 - Extended"
type textarea "x"
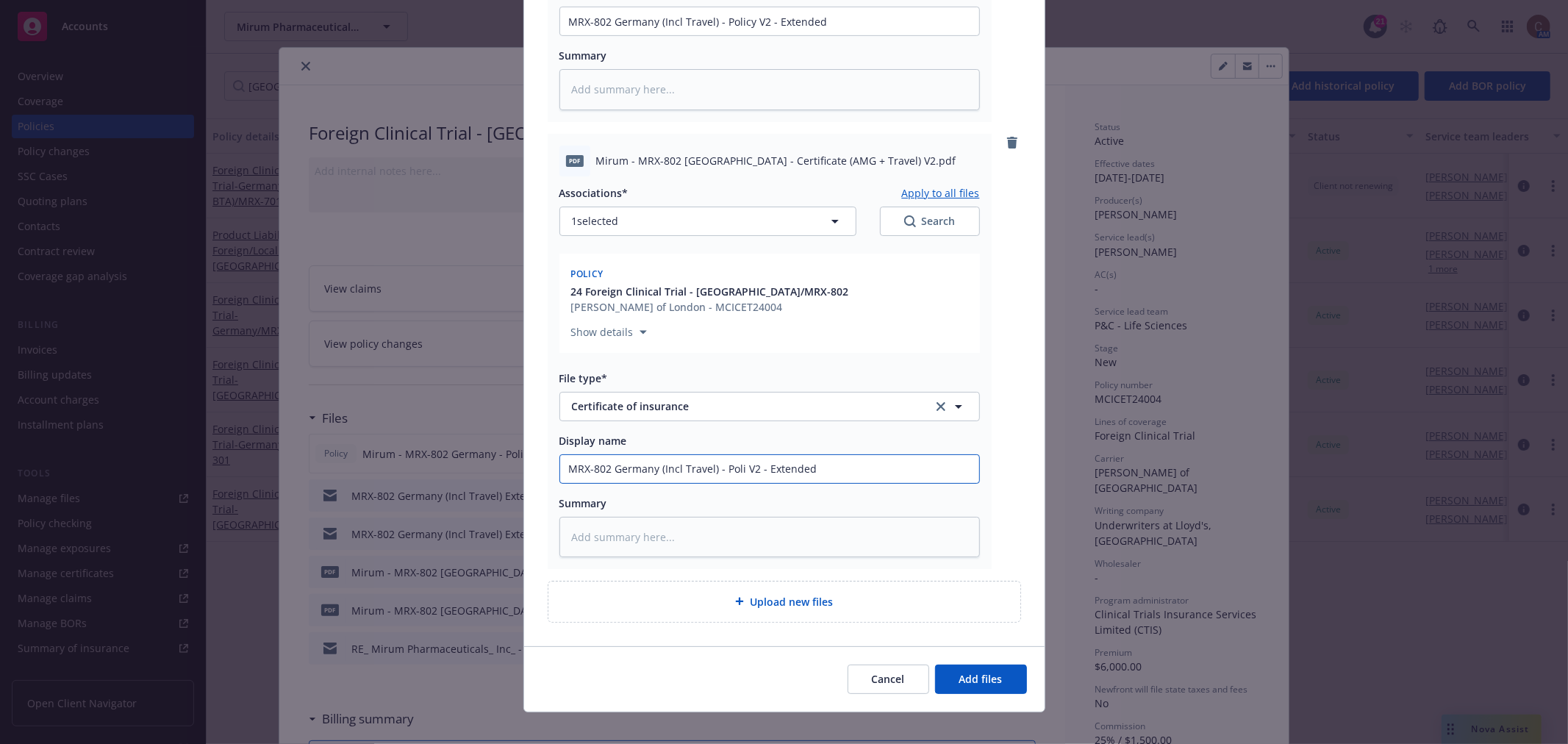
type input "MRX-802 Germany (Incl Travel) - Pol V2 - Extended"
type textarea "x"
type input "MRX-802 Germany (Incl Travel) - Po V2 - Extended"
type textarea "x"
type input "MRX-802 Germany (Incl Travel) - P V2 - Extended"
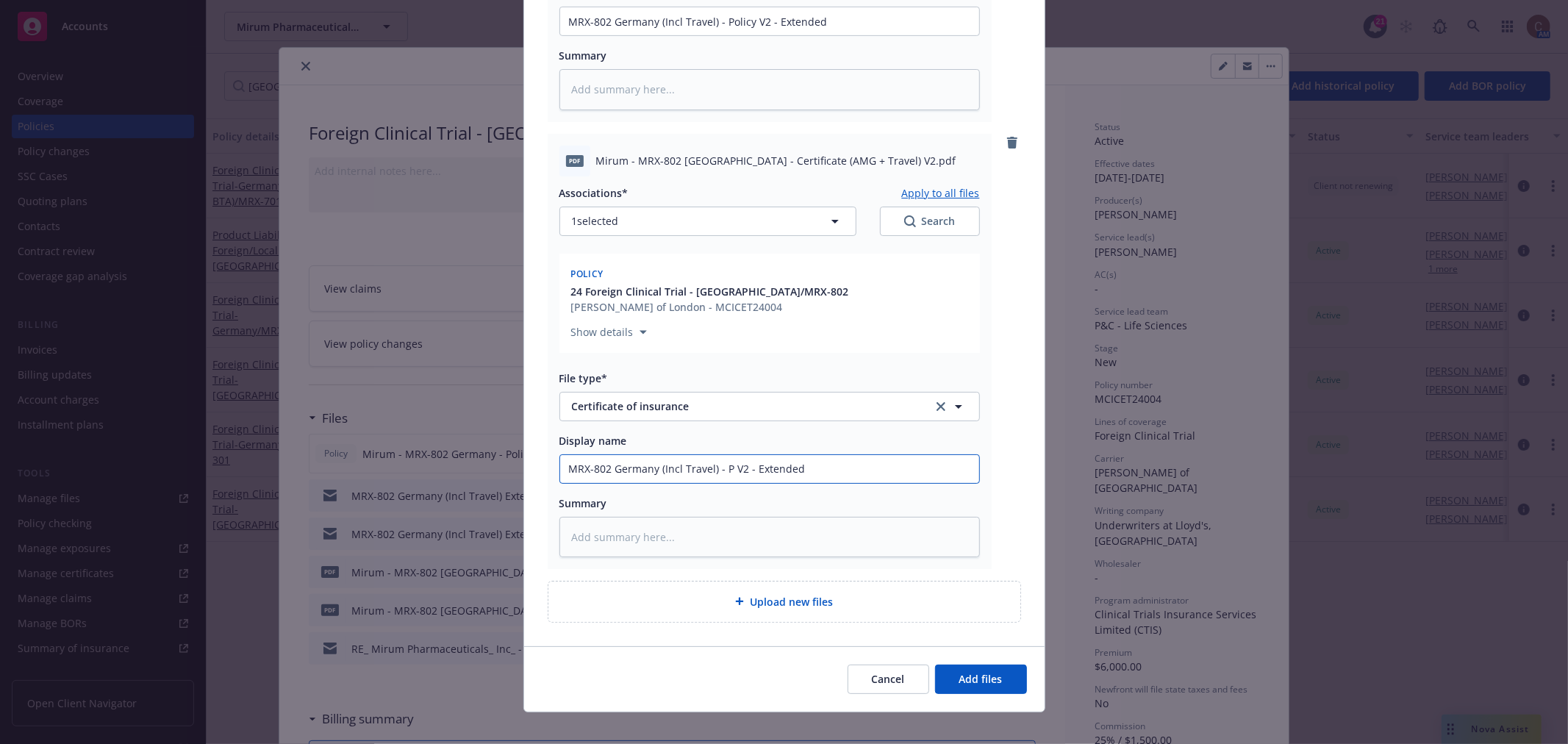
type textarea "x"
type input "MRX-802 Germany (Incl Travel) - V2 - Extended"
type textarea "x"
type input "MRX-802 Germany (Incl Travel) - C V2 - Extended"
type textarea "x"
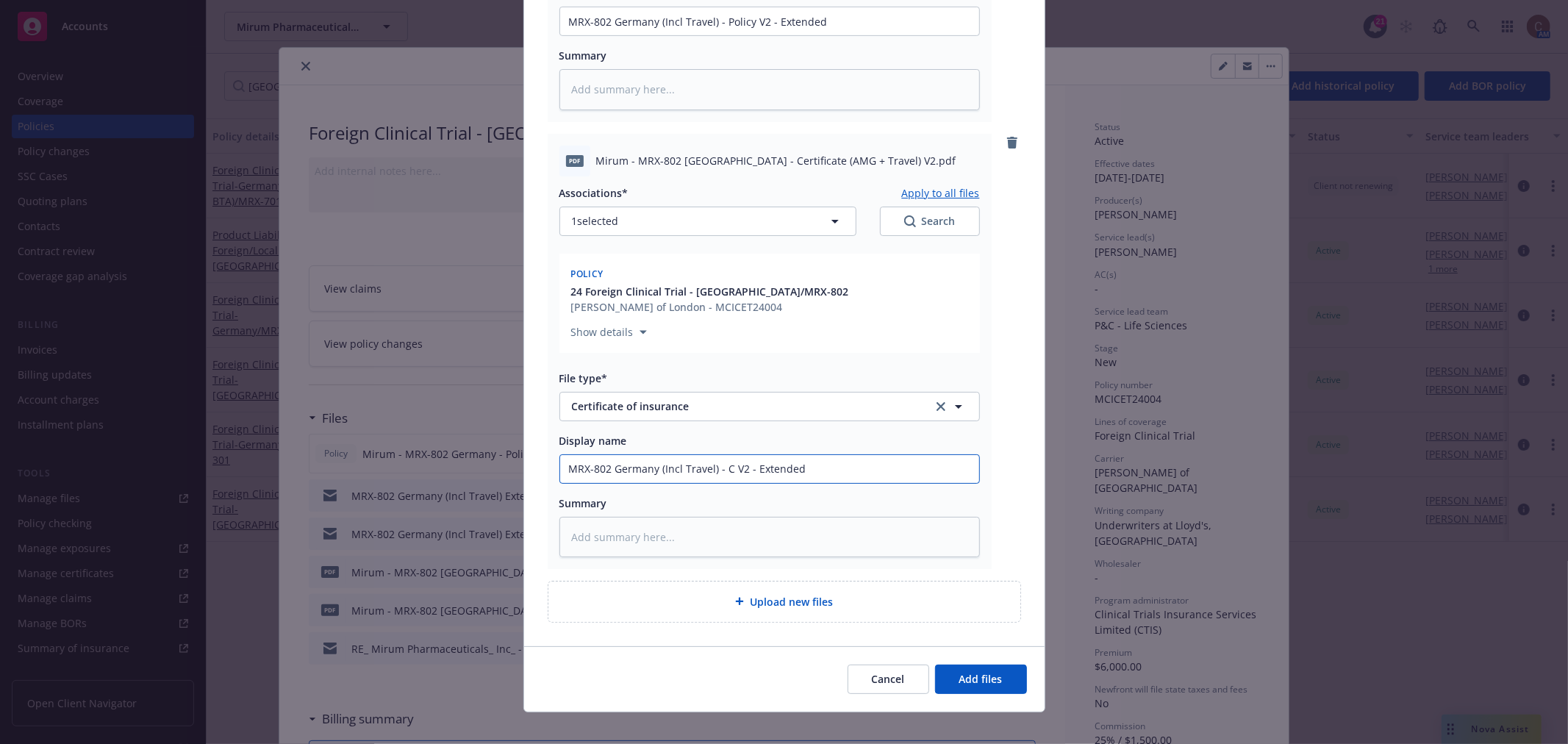
type input "MRX-802 Germany (Incl Travel) - Ce V2 - Extended"
type textarea "x"
type input "MRX-802 Germany (Incl Travel) - Cer V2 - Extended"
type textarea "x"
type input "MRX-802 Germany (Incl Travel) - Cert V2 - Extended"
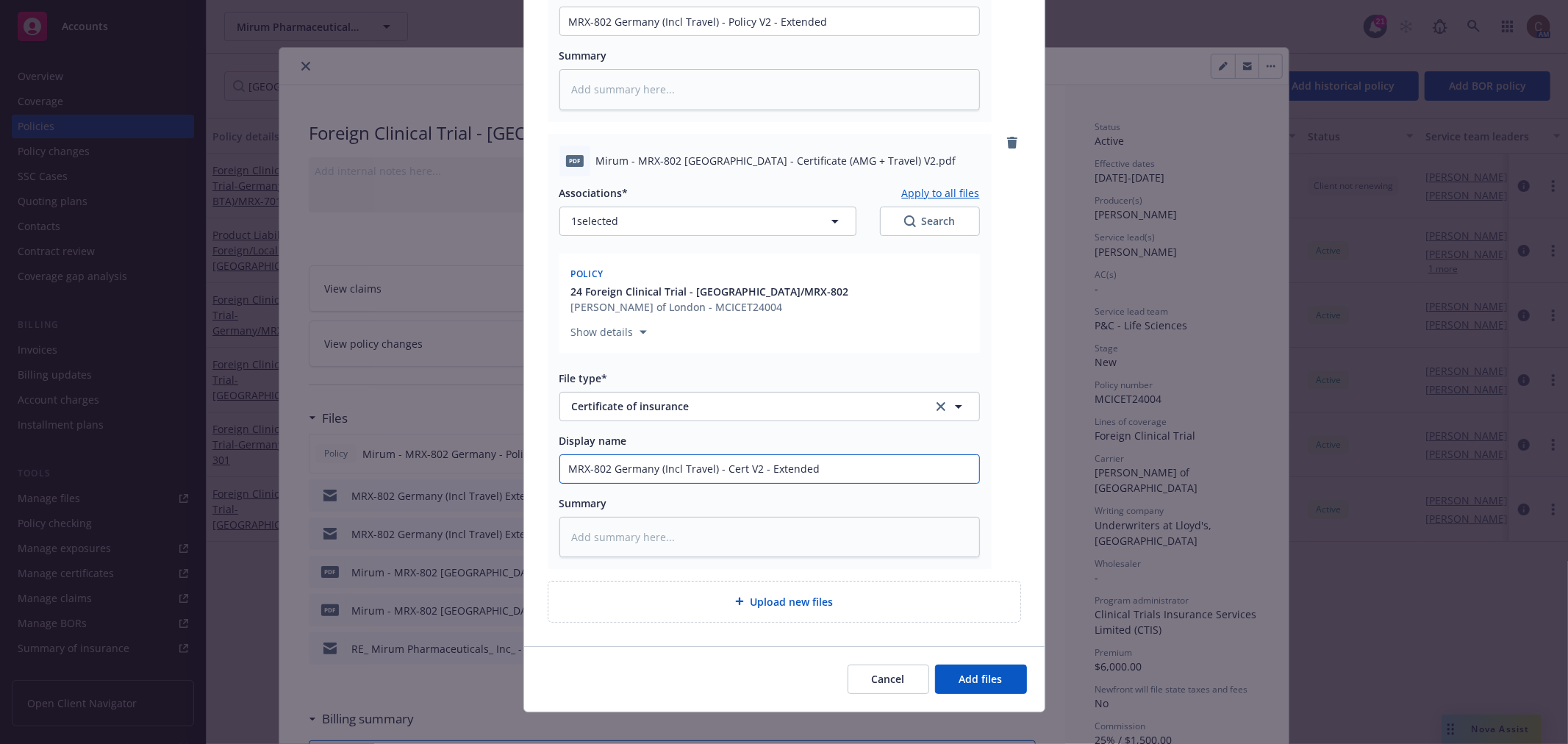
type textarea "x"
type input "MRX-802 Germany (Incl Travel) - Certif V2 - Extended"
type textarea "x"
type input "MRX-802 Germany (Incl Travel) - Certifci V2 - Extended"
type textarea "x"
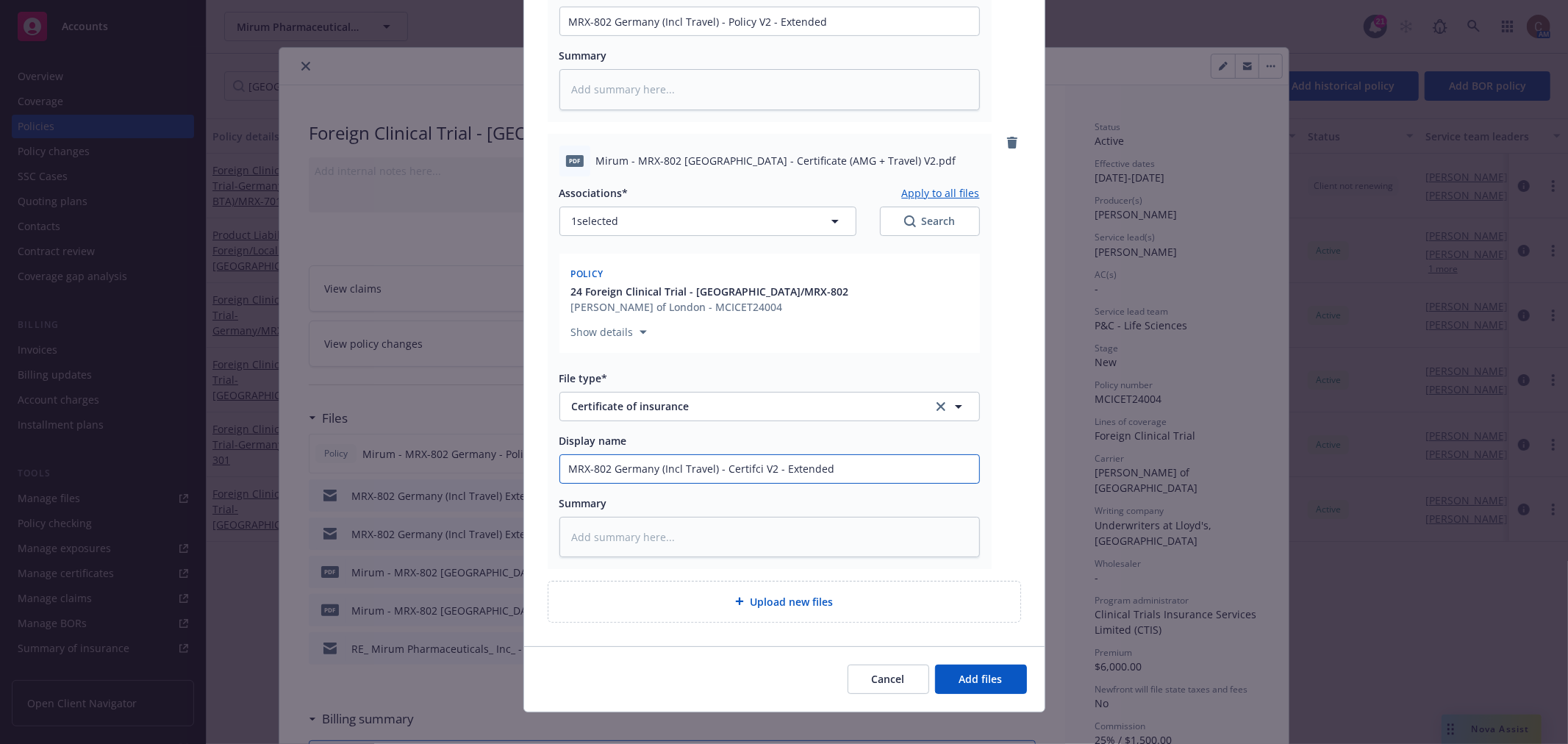
type input "MRX-802 Germany (Incl Travel) - Certifcia V2 - Extended"
type textarea "x"
type input "MRX-802 Germany (Incl Travel) - Certifciat V2 - Extended"
type textarea "x"
type input "MRX-802 Germany (Incl Travel) - Certifciate V2 - Extended"
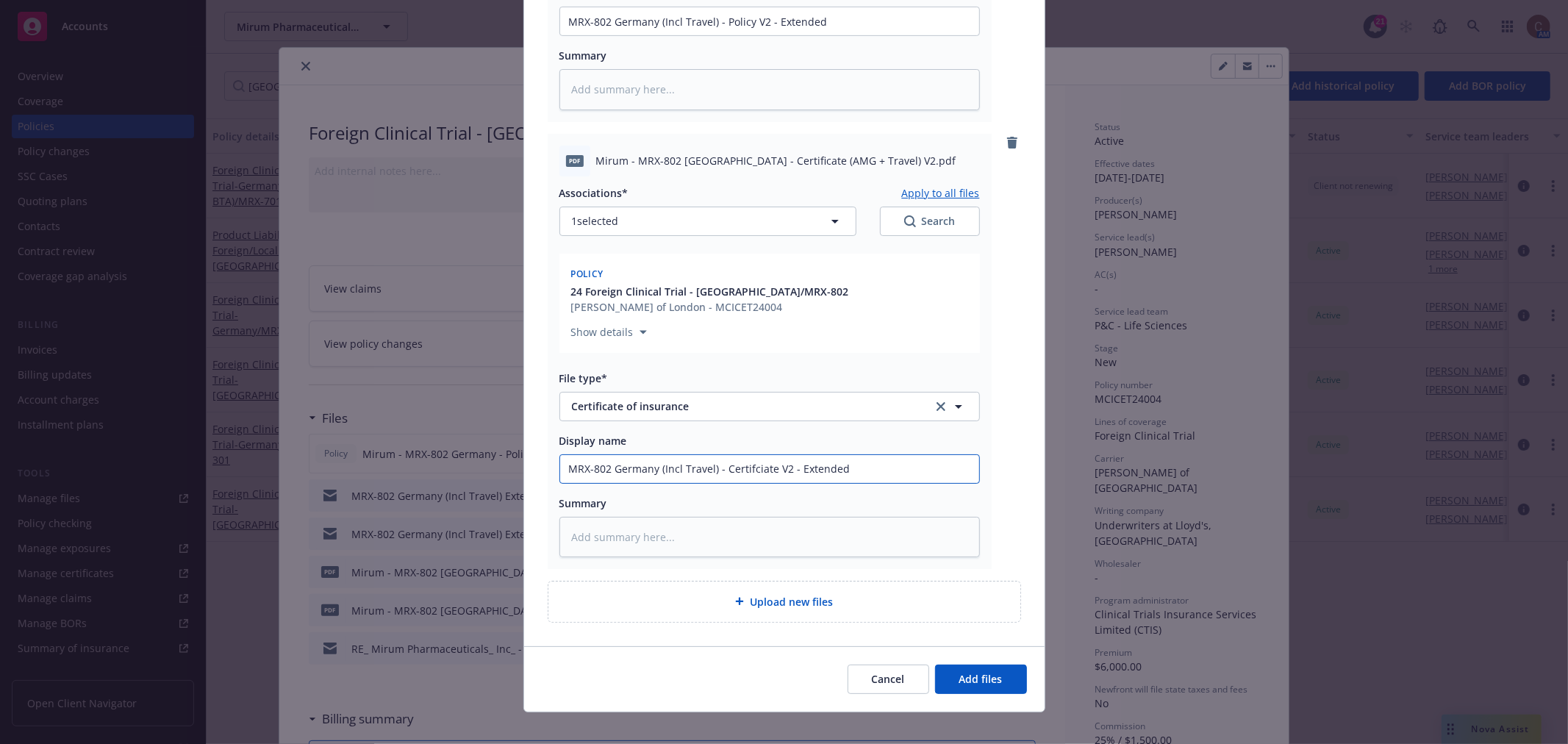
type textarea "x"
type input "MRX-802 Germany (Incl Travel) - Certifciat V2 - Extended"
type textarea "x"
type input "MRX-802 Germany (Incl Travel) - Certifcia V2 - Extended"
type textarea "x"
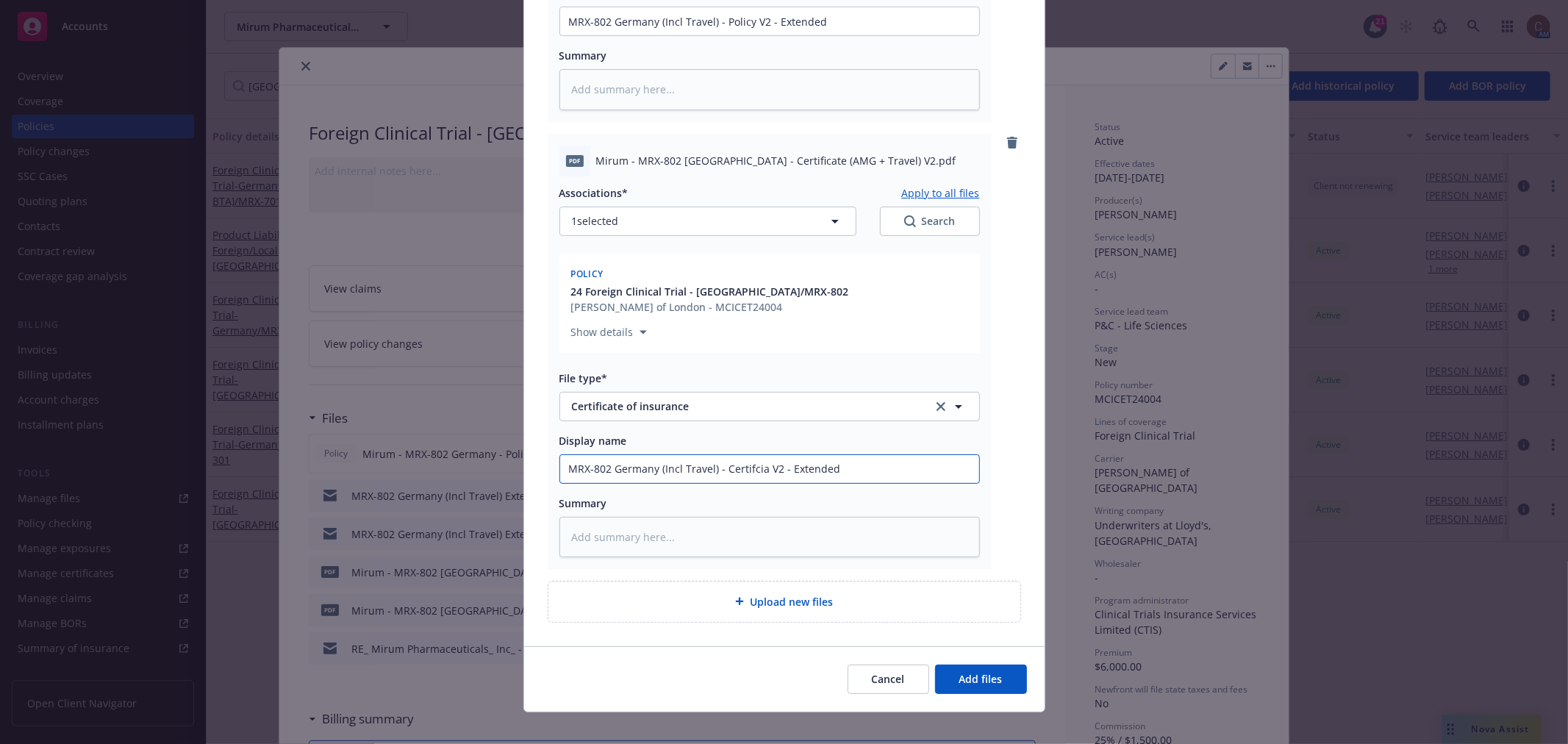
type input "MRX-802 Germany (Incl Travel) - Certifci V2 - Extended"
type textarea "x"
type input "MRX-802 Germany (Incl Travel) - Certifc V2 - Extended"
type textarea "x"
type input "MRX-802 Germany (Incl Travel) - Certif V2 - Extended"
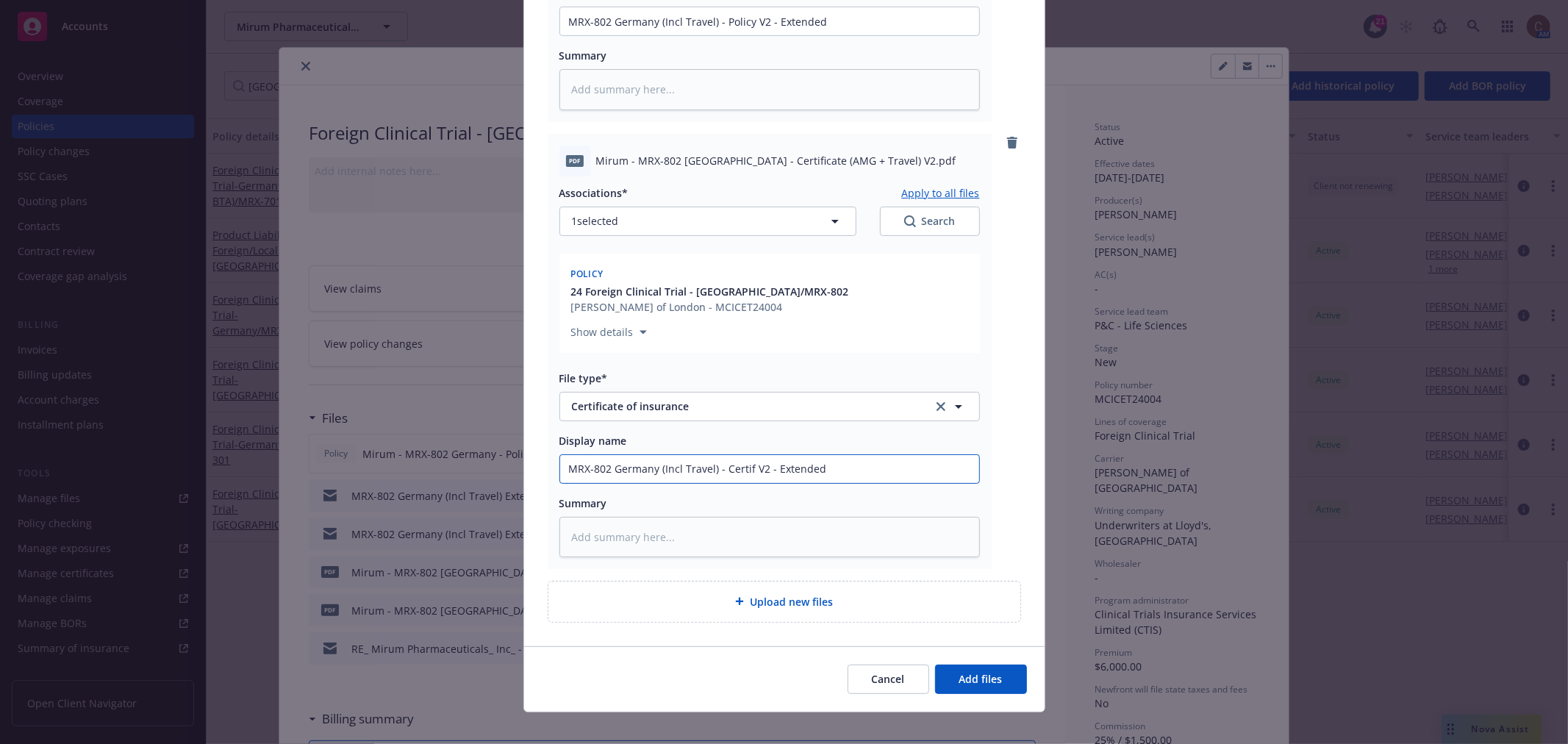
type textarea "x"
type input "MRX-802 Germany (Incl Travel) - Certifi V2 - Extended"
type textarea "x"
type input "MRX-802 Germany (Incl Travel) - Certific V2 - Extended"
type textarea "x"
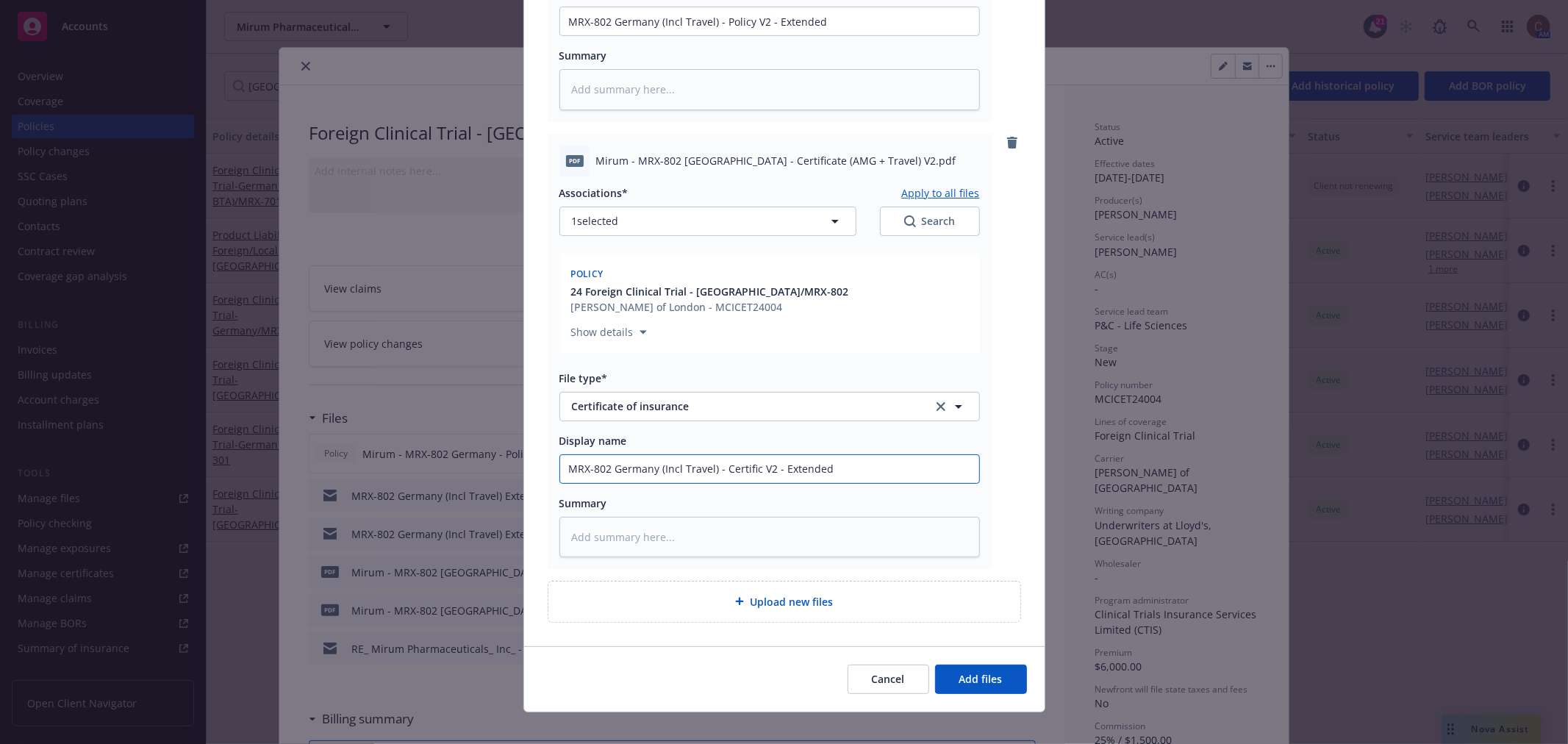
type input "MRX-802 Germany (Incl Travel) - Certifica V2 - Extended"
type textarea "x"
type input "MRX-802 Germany (Incl Travel) - Certificat V2 - Extended"
type textarea "x"
type input "MRX-802 Germany (Incl Travel) - Certificate V2 - Extended"
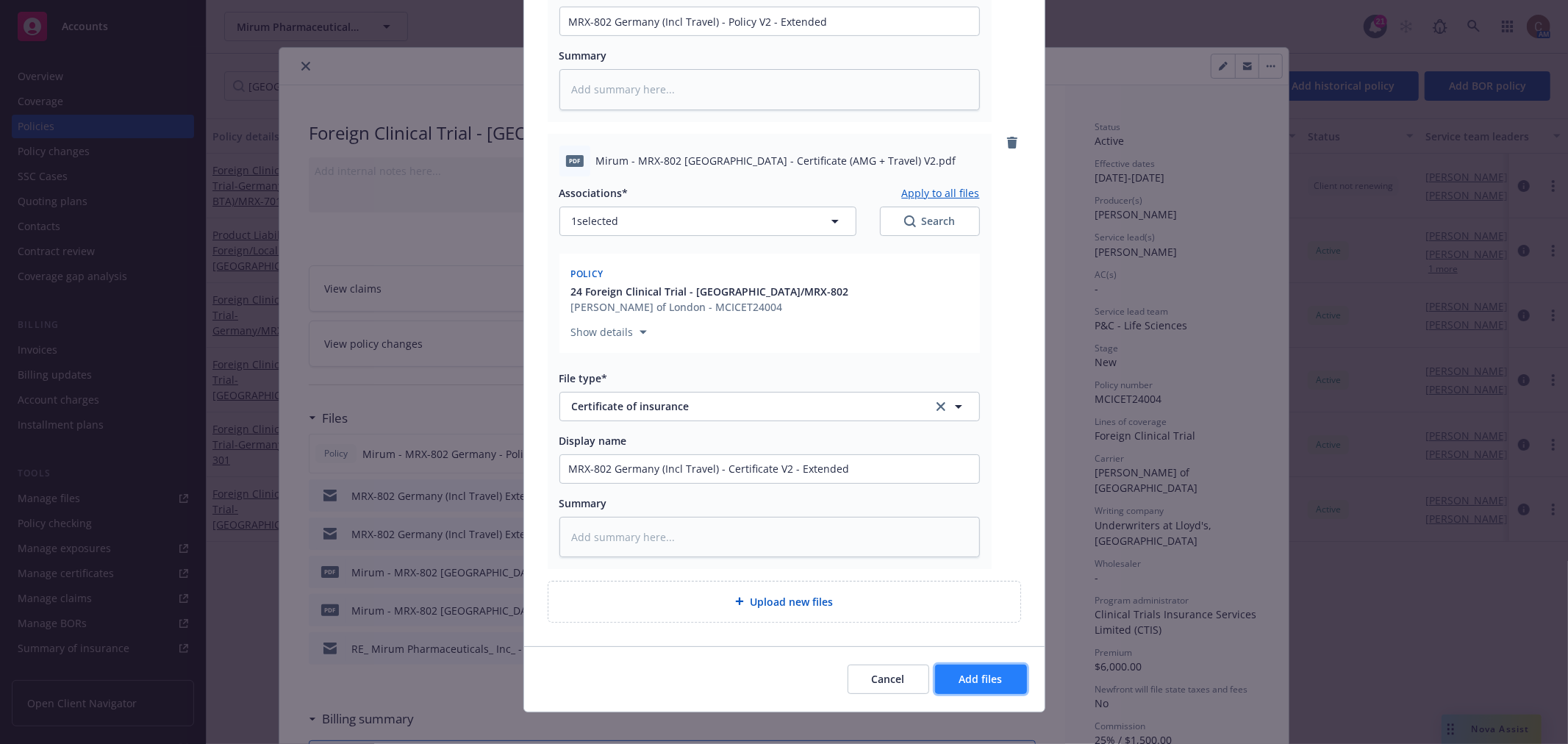
click at [995, 672] on span "Add files" at bounding box center [981, 679] width 44 height 14
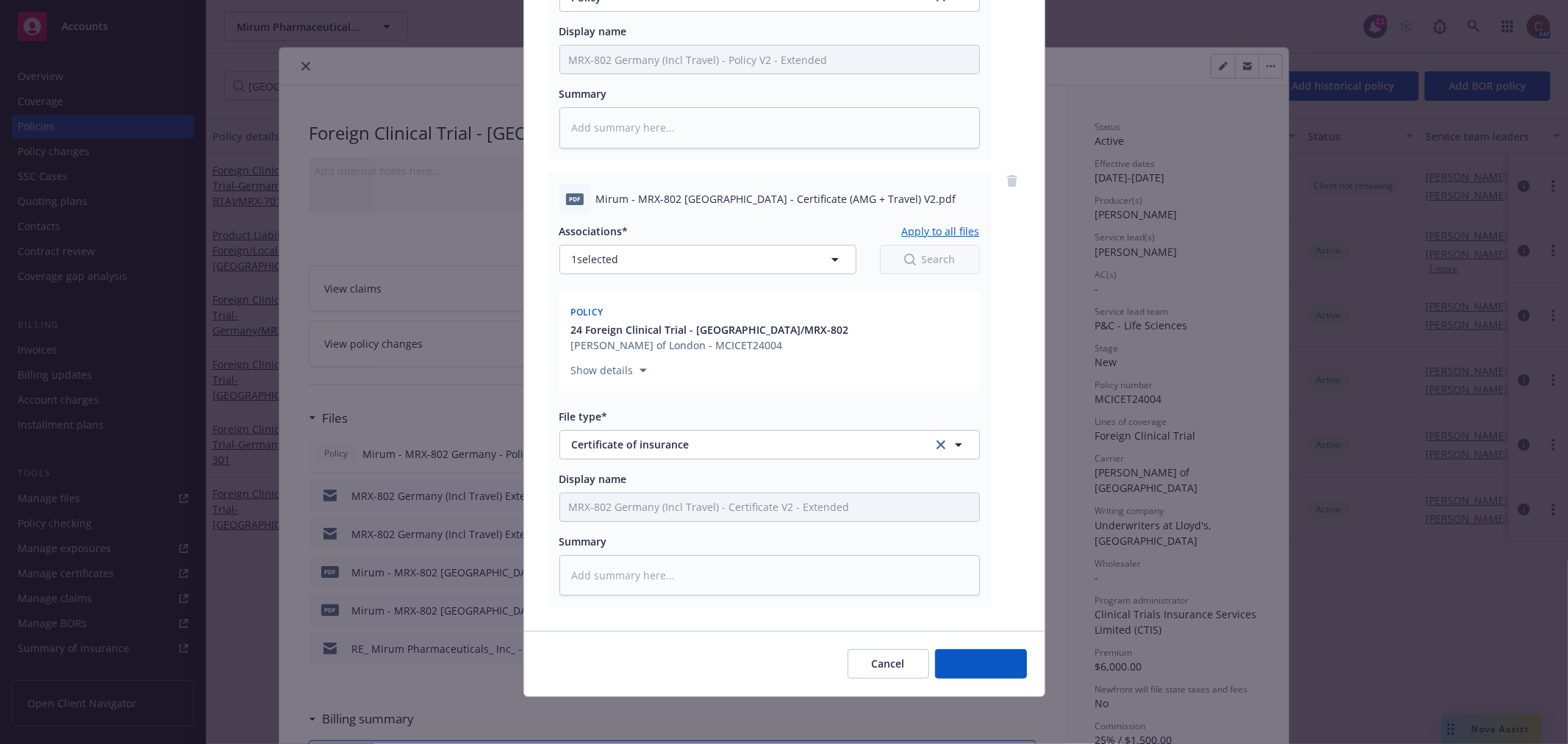
scroll to position [447, 0]
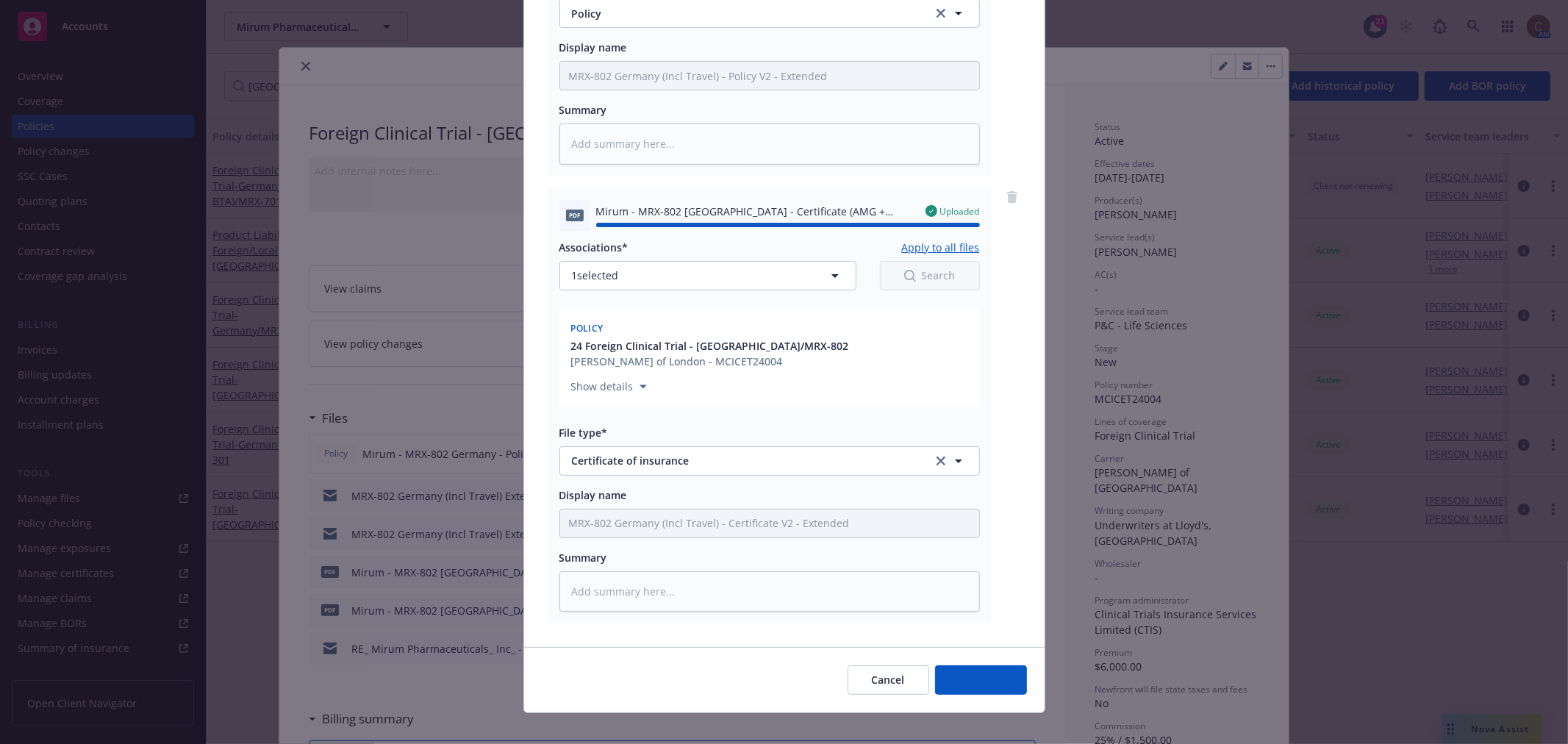
type textarea "x"
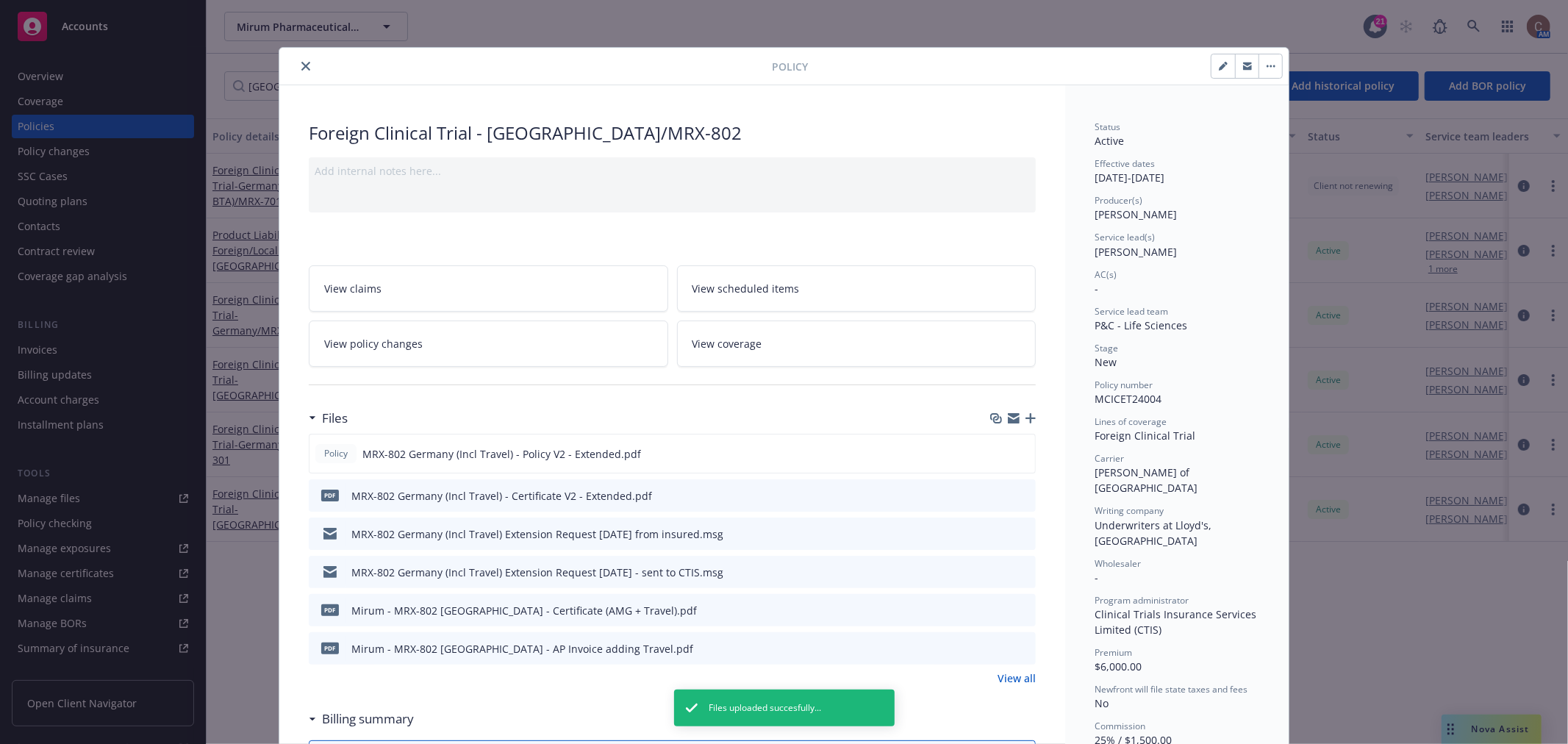
click at [1258, 66] on button "button" at bounding box center [1270, 67] width 24 height 24
click at [1224, 74] on button "button" at bounding box center [1223, 67] width 24 height 24
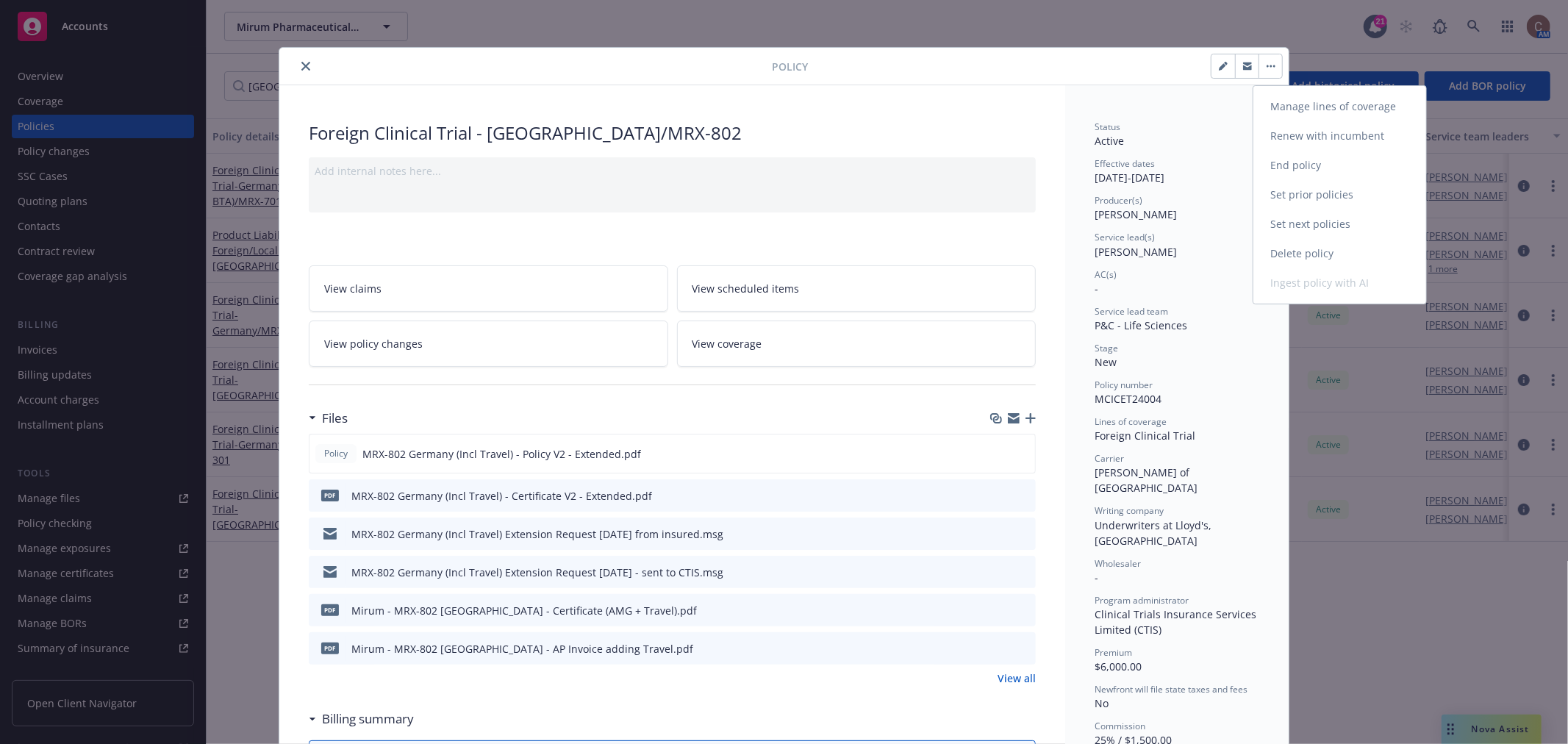
select select "NEW"
select select "other"
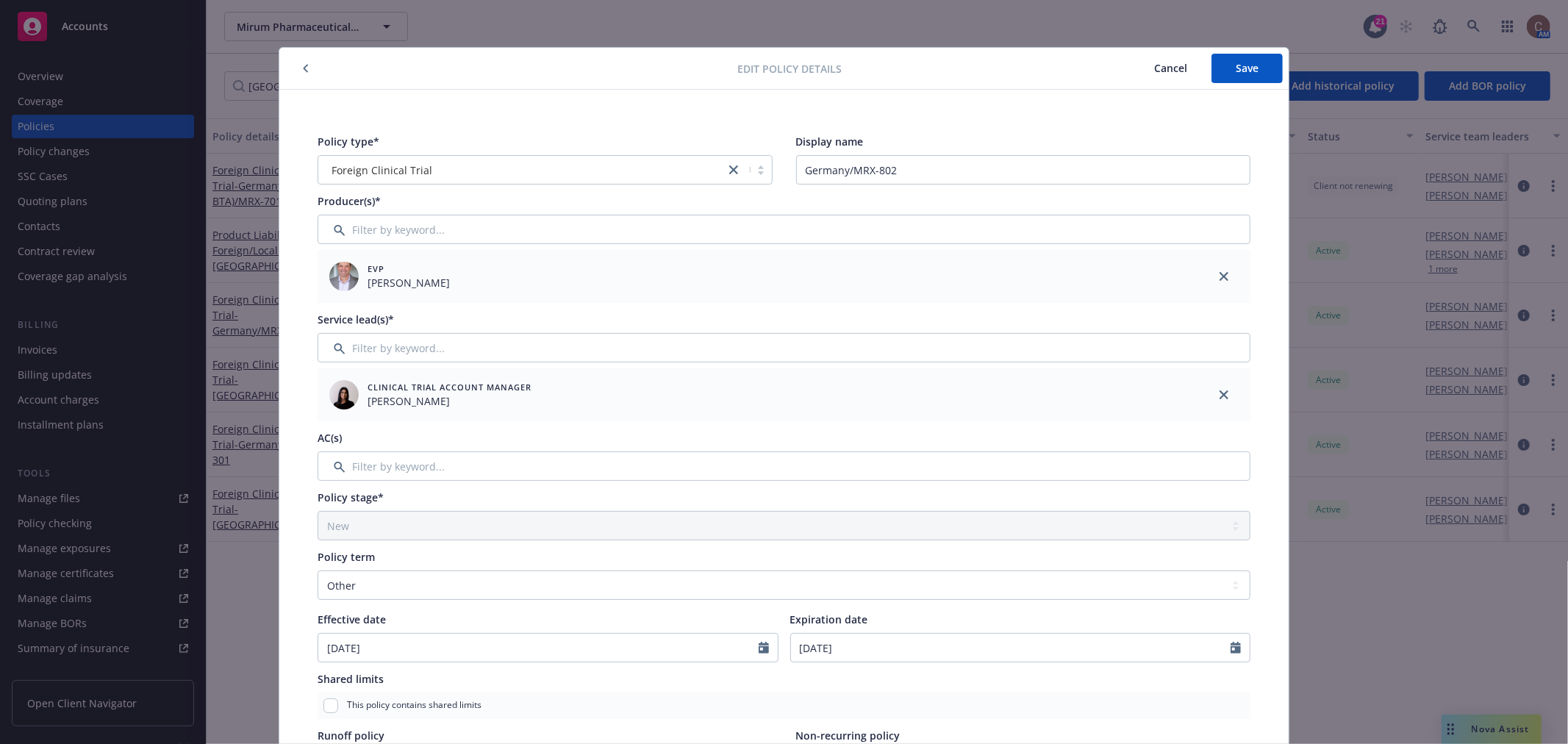
scroll to position [82, 0]
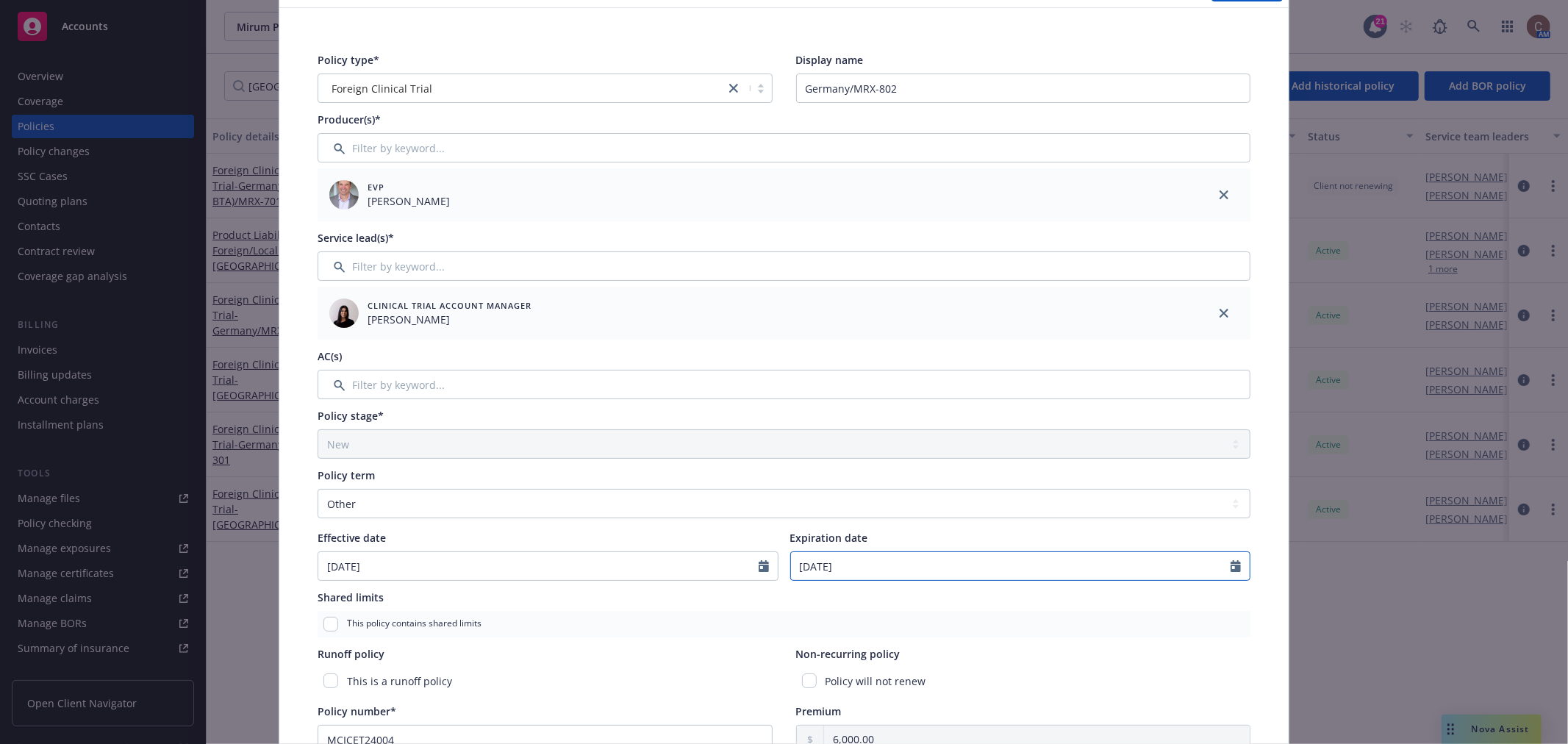
click at [1234, 565] on icon "Calendar" at bounding box center [1235, 566] width 10 height 12
click at [948, 372] on icon "button" at bounding box center [952, 370] width 9 height 9
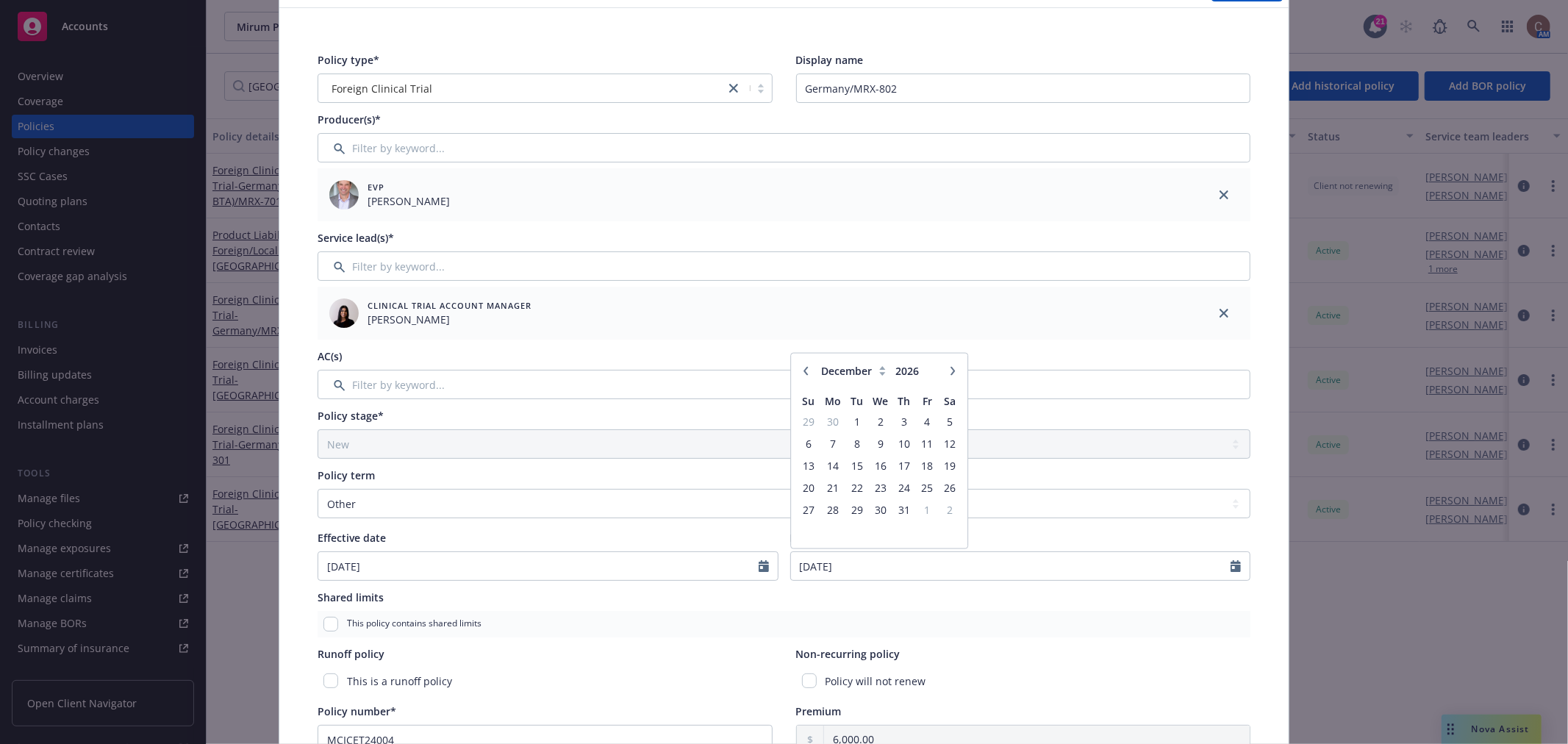
click at [948, 372] on icon "button" at bounding box center [952, 370] width 9 height 9
select select "1"
type input "2027"
click at [948, 372] on icon "button" at bounding box center [952, 370] width 9 height 9
select select "2"
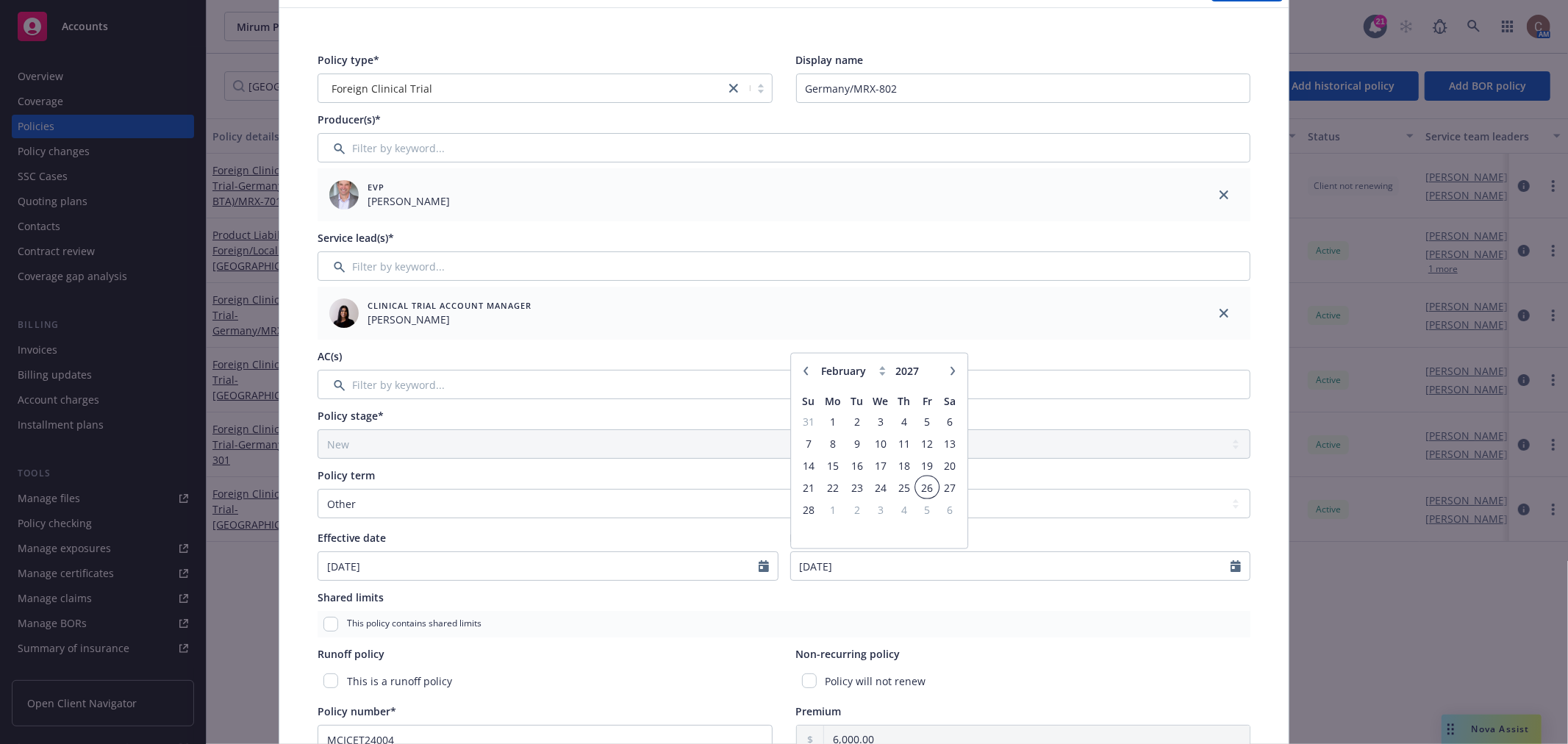
click at [926, 483] on span "26" at bounding box center [927, 486] width 20 height 18
type input "02/26/2027"
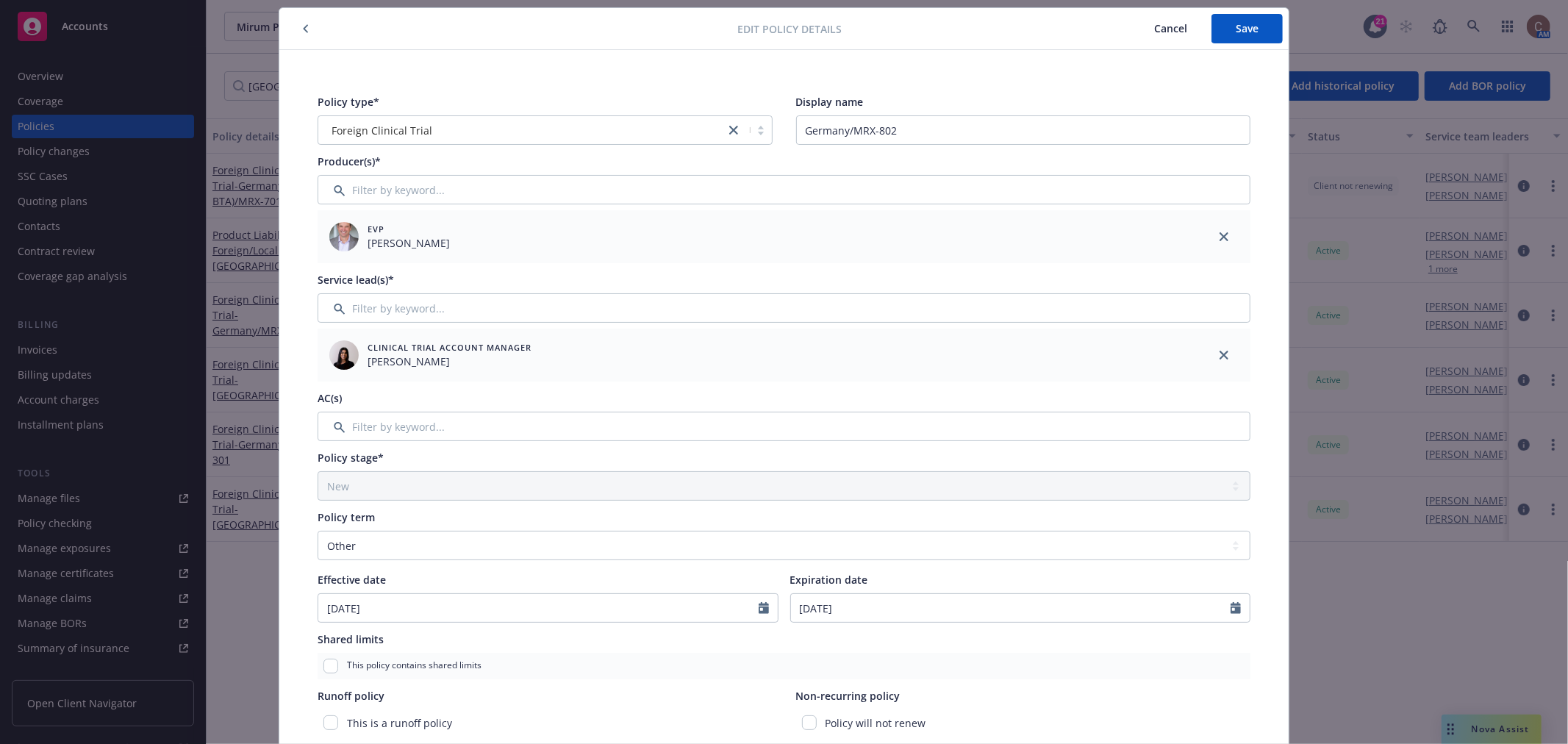
scroll to position [0, 0]
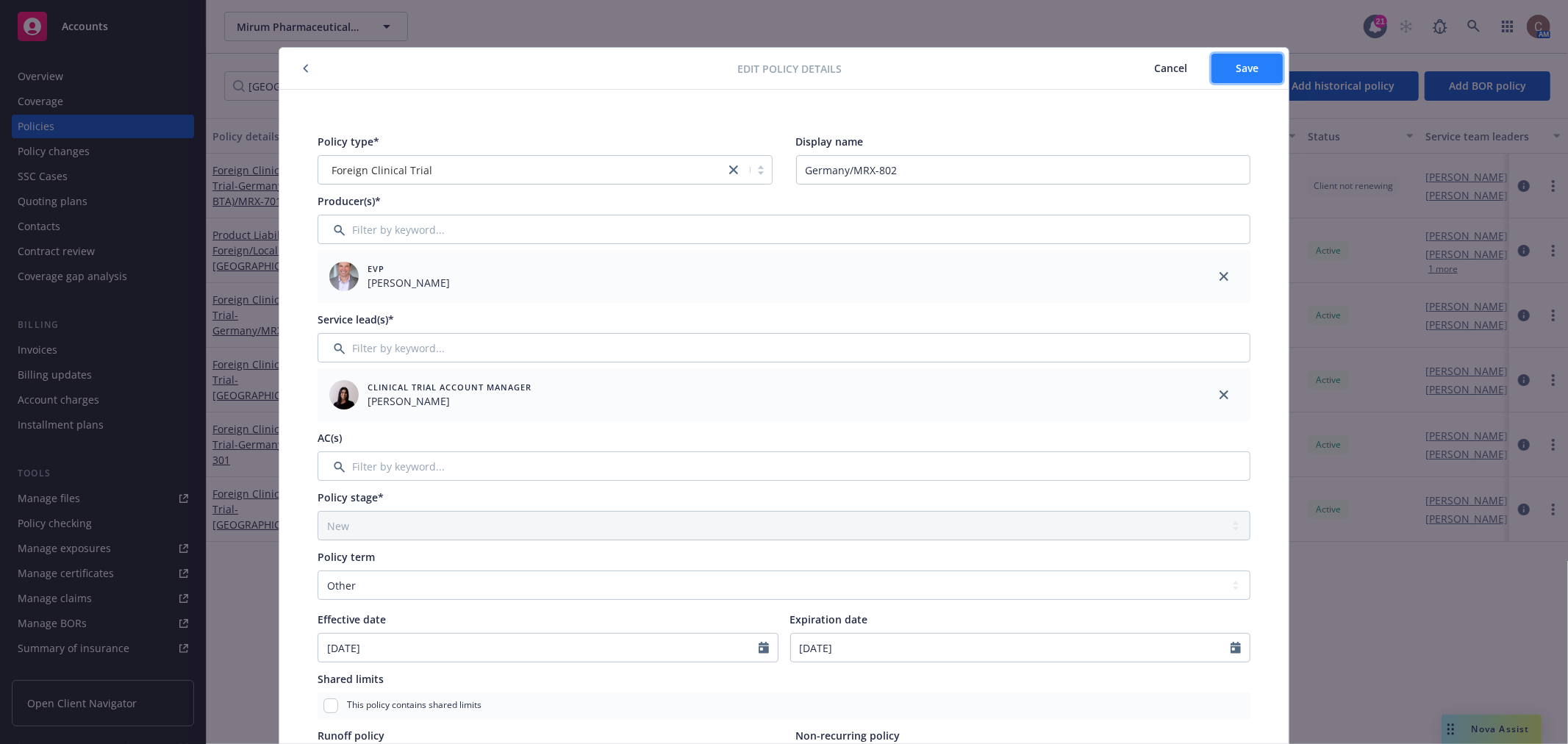
click at [1236, 72] on span "Save" at bounding box center [1247, 68] width 23 height 14
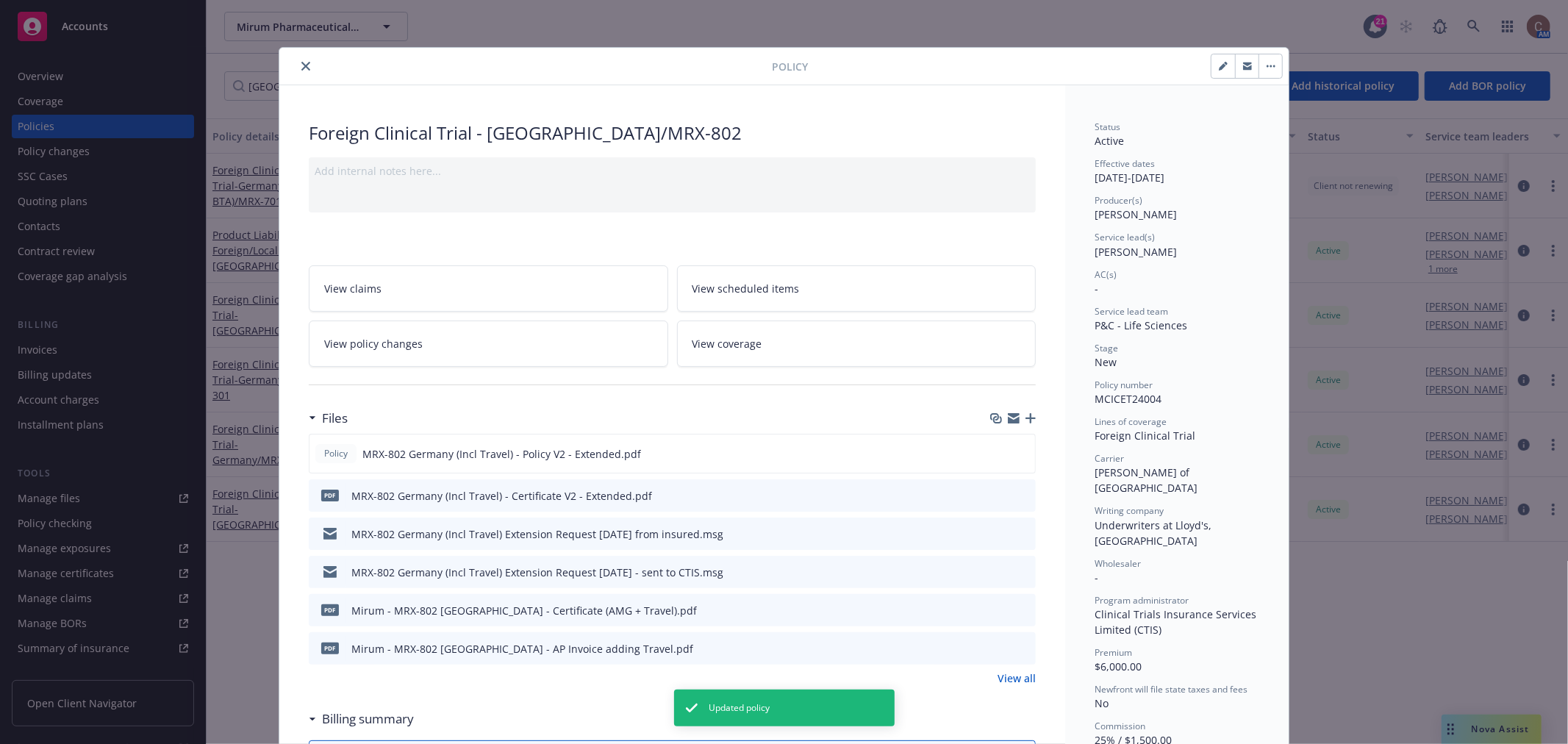
click at [301, 66] on icon "close" at bounding box center [305, 66] width 9 height 9
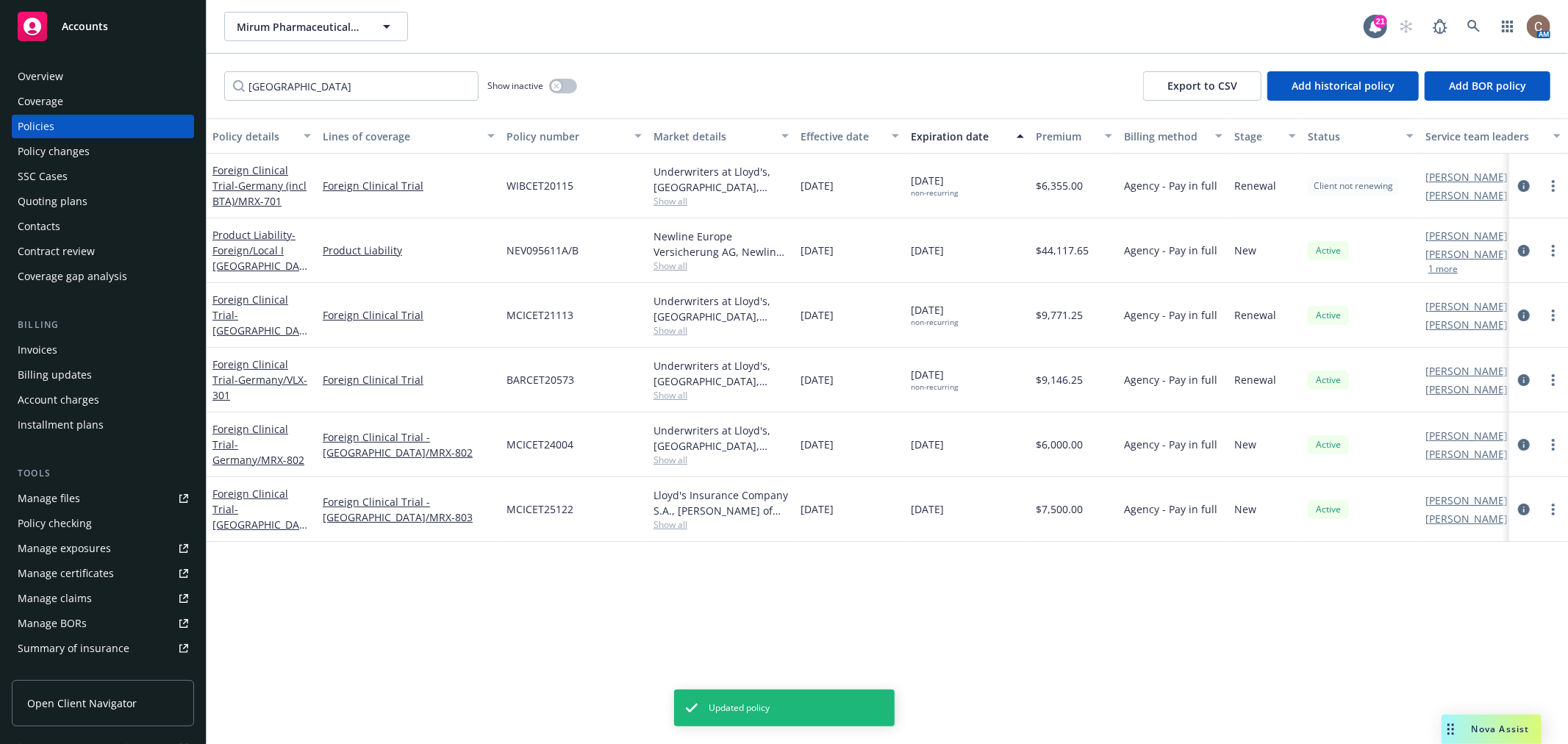
click at [990, 444] on div "02/26/2027" at bounding box center [967, 444] width 125 height 65
click at [290, 443] on span "- Germany/MRX-802" at bounding box center [258, 452] width 92 height 29
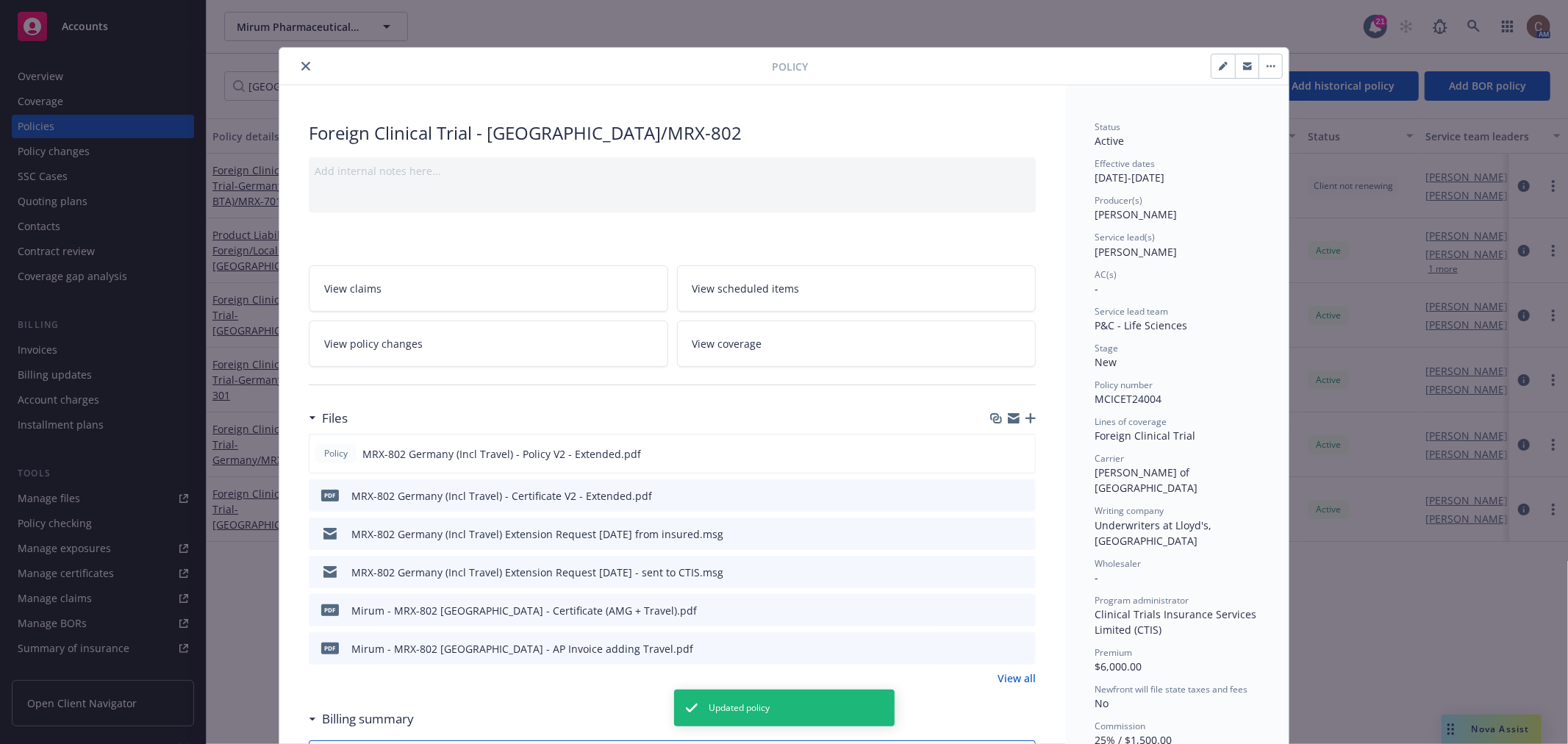
scroll to position [44, 0]
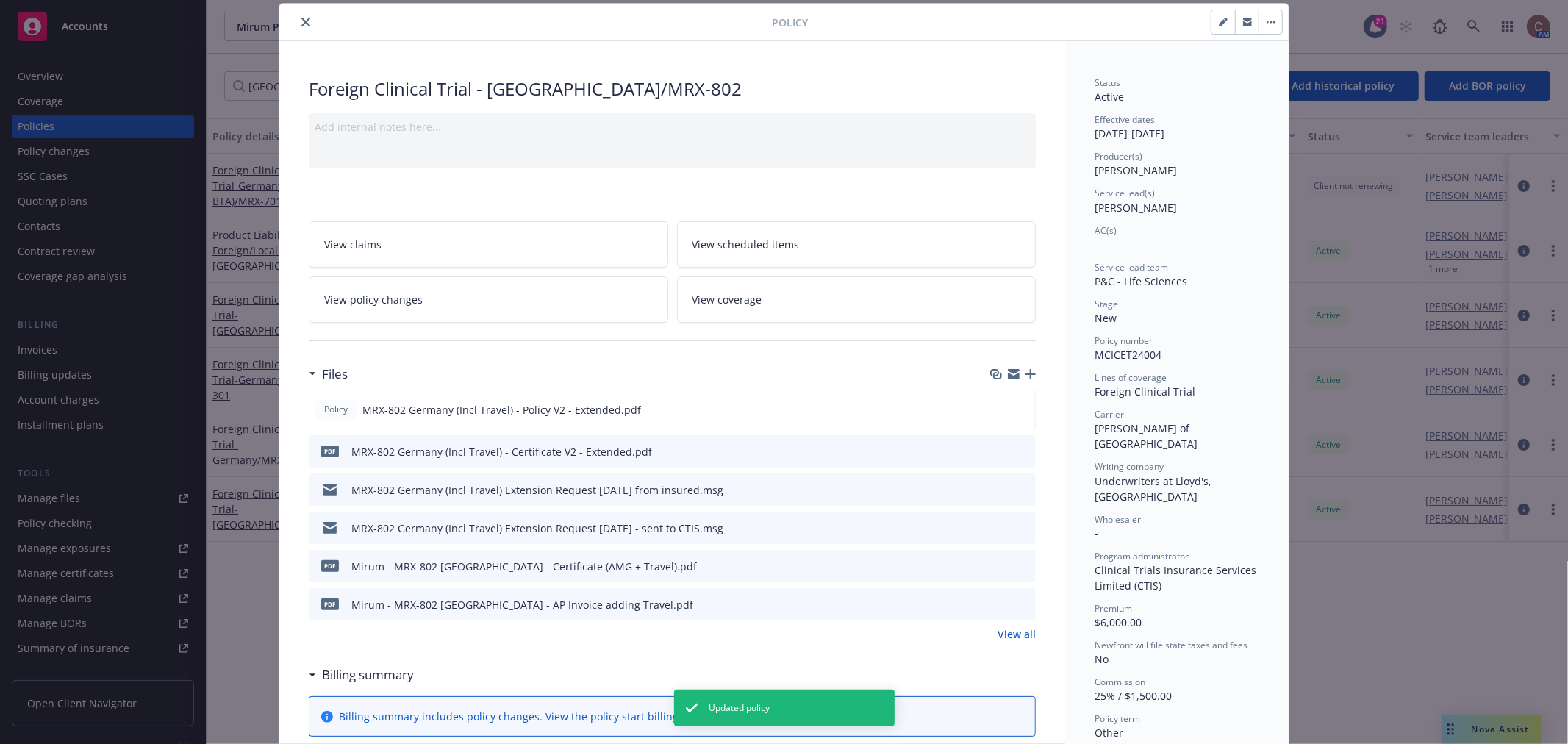
click at [1222, 19] on button "button" at bounding box center [1223, 22] width 24 height 24
select select "NEW"
select select "other"
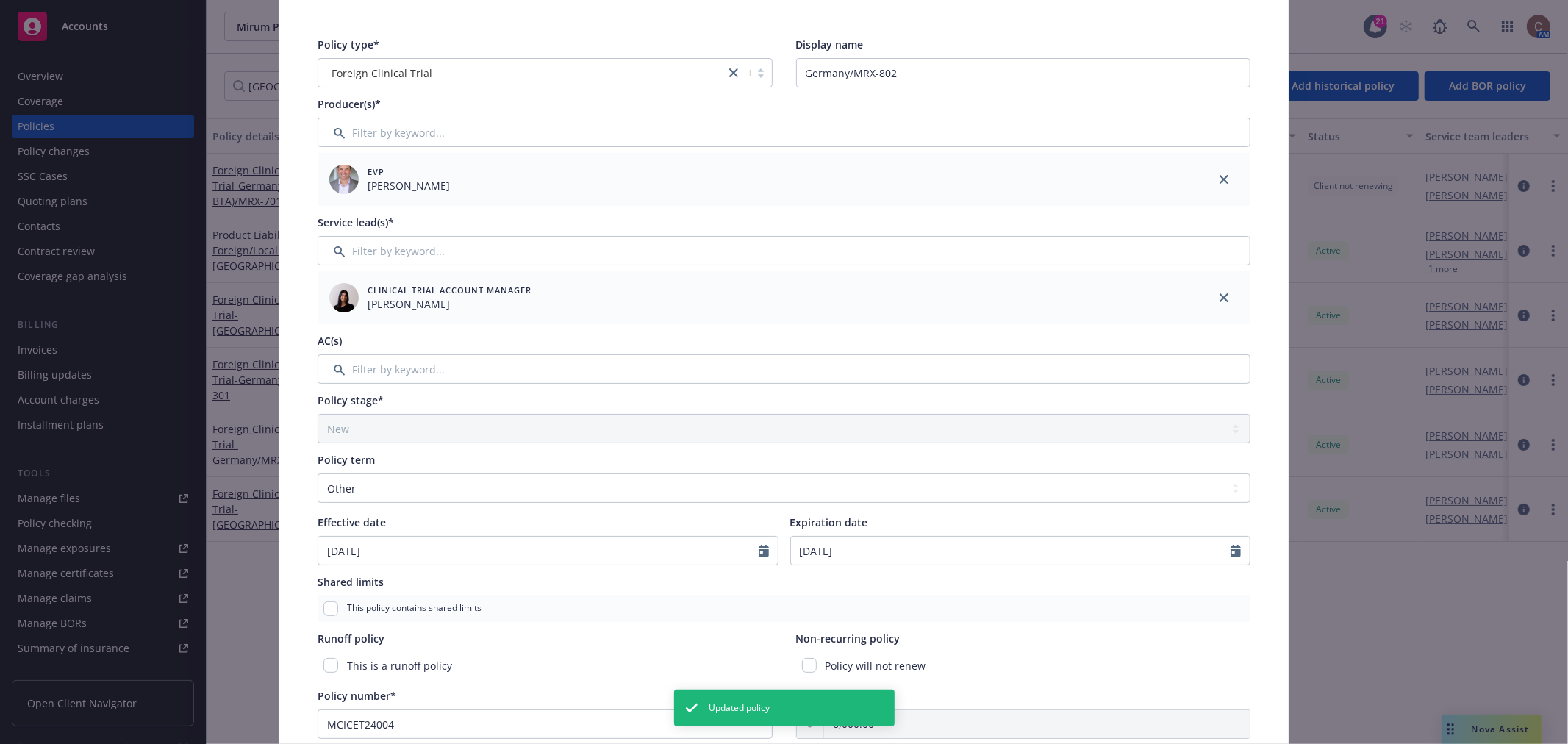
scroll to position [126, 0]
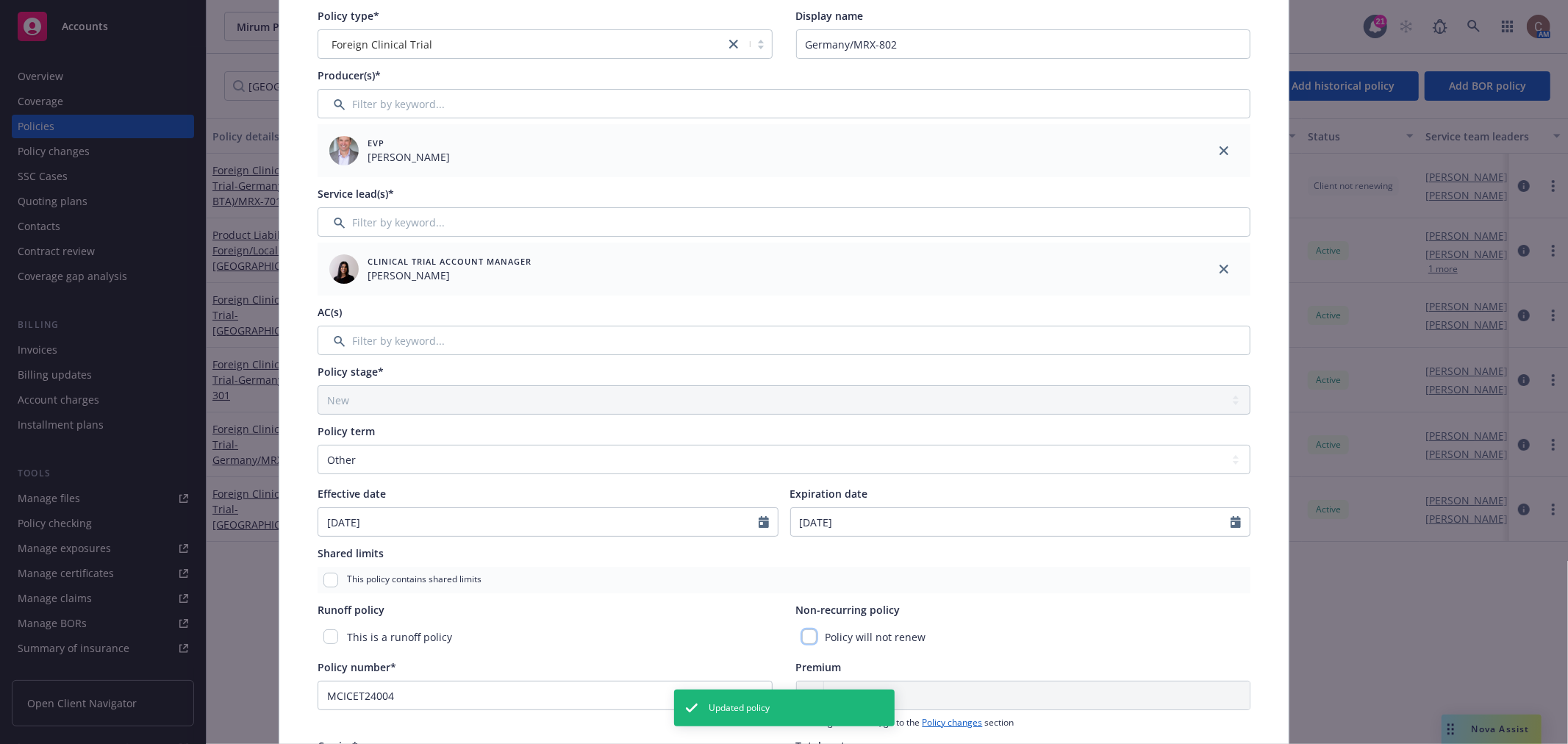
click at [803, 638] on input "checkbox" at bounding box center [809, 636] width 15 height 15
checkbox input "true"
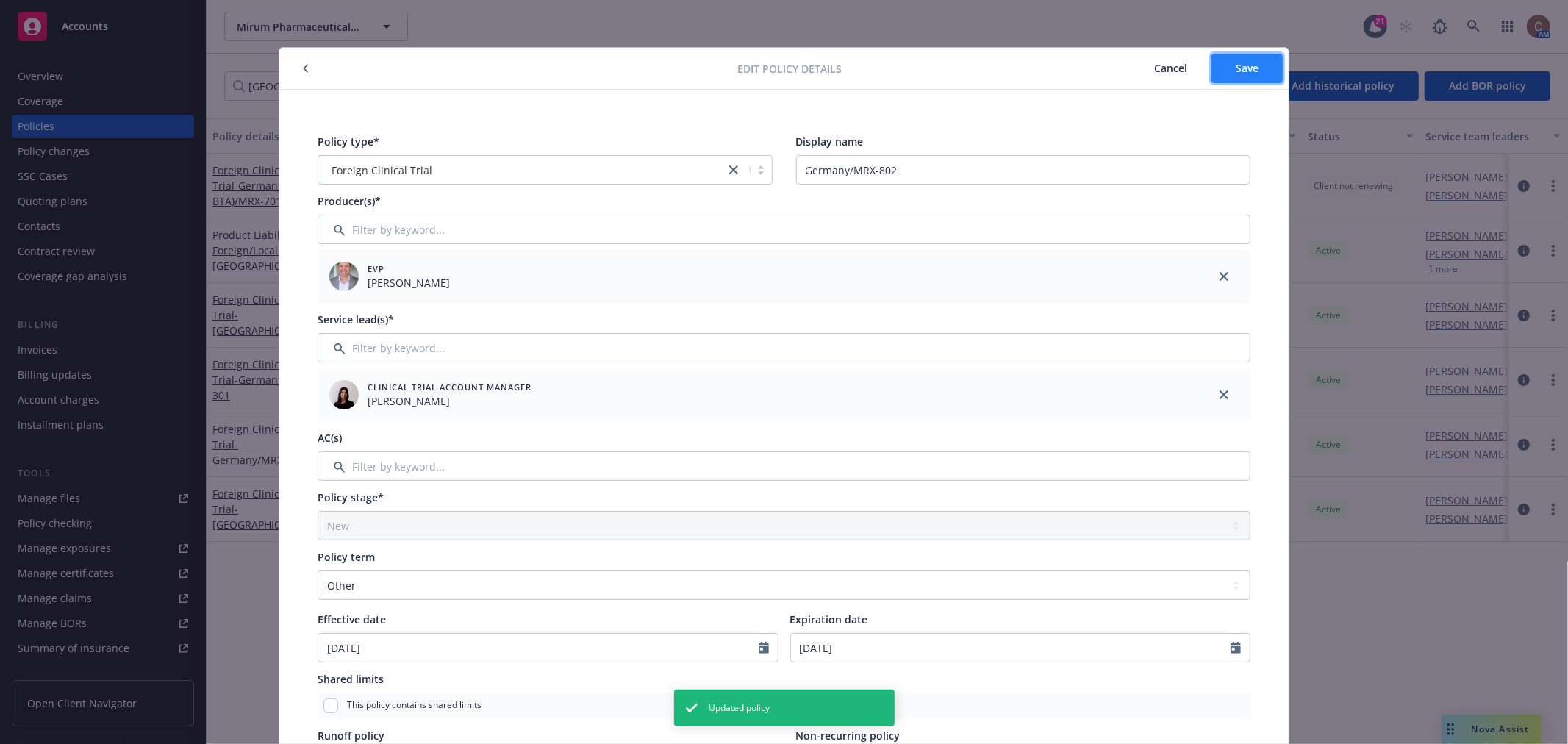
click at [1236, 68] on span "Save" at bounding box center [1247, 68] width 23 height 14
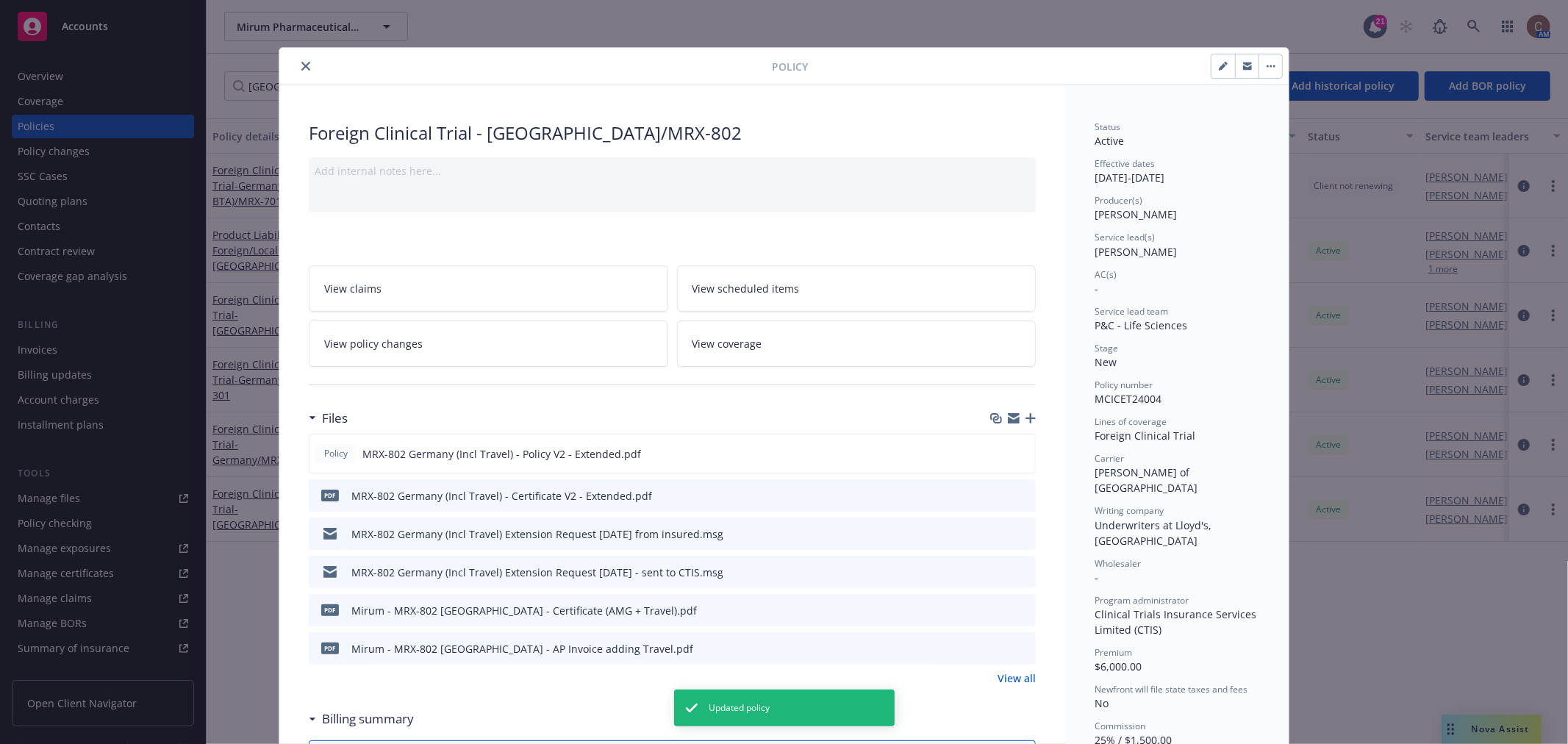
click at [301, 66] on icon "close" at bounding box center [305, 66] width 9 height 9
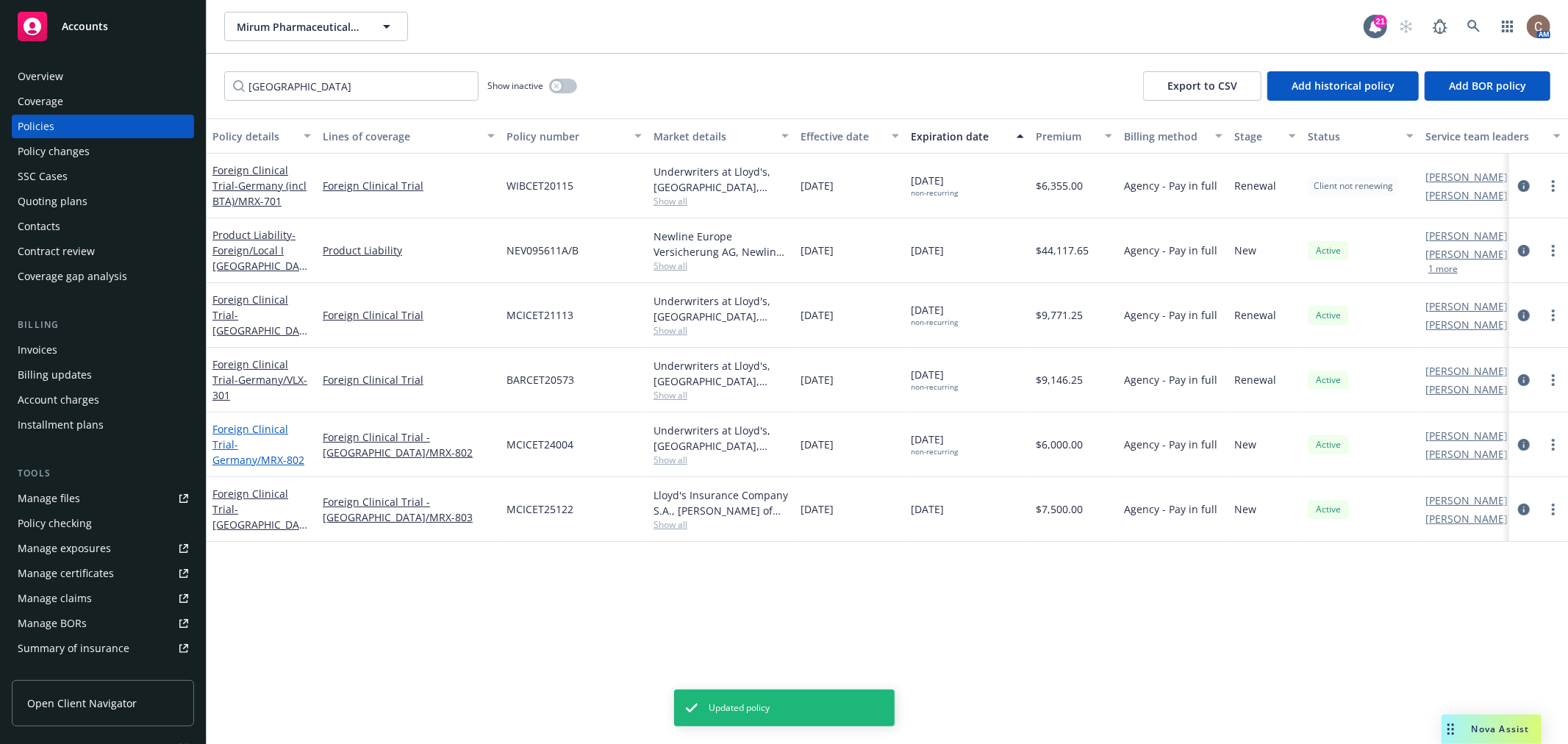
click at [274, 444] on span "- Germany/MRX-802" at bounding box center [258, 452] width 92 height 29
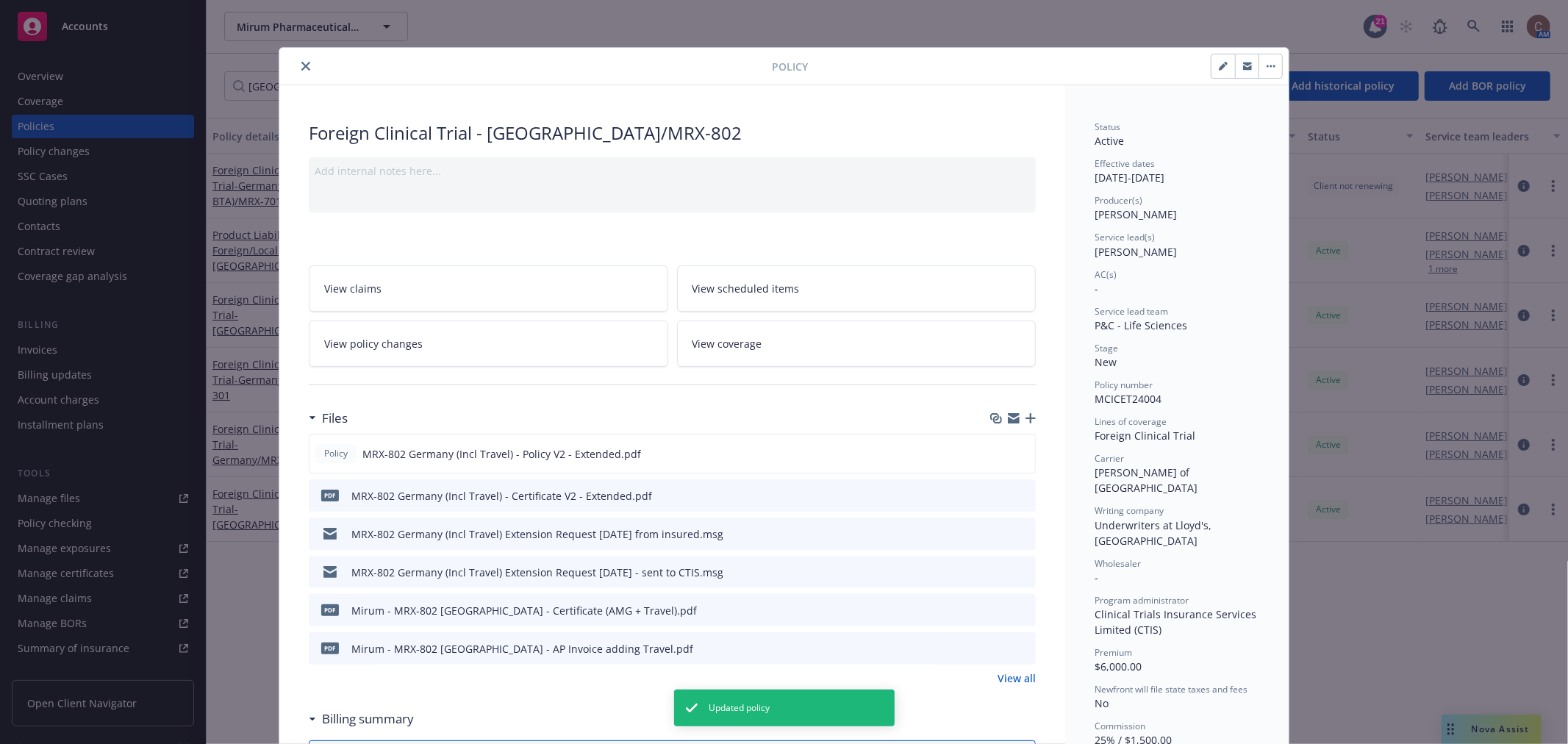
scroll to position [44, 0]
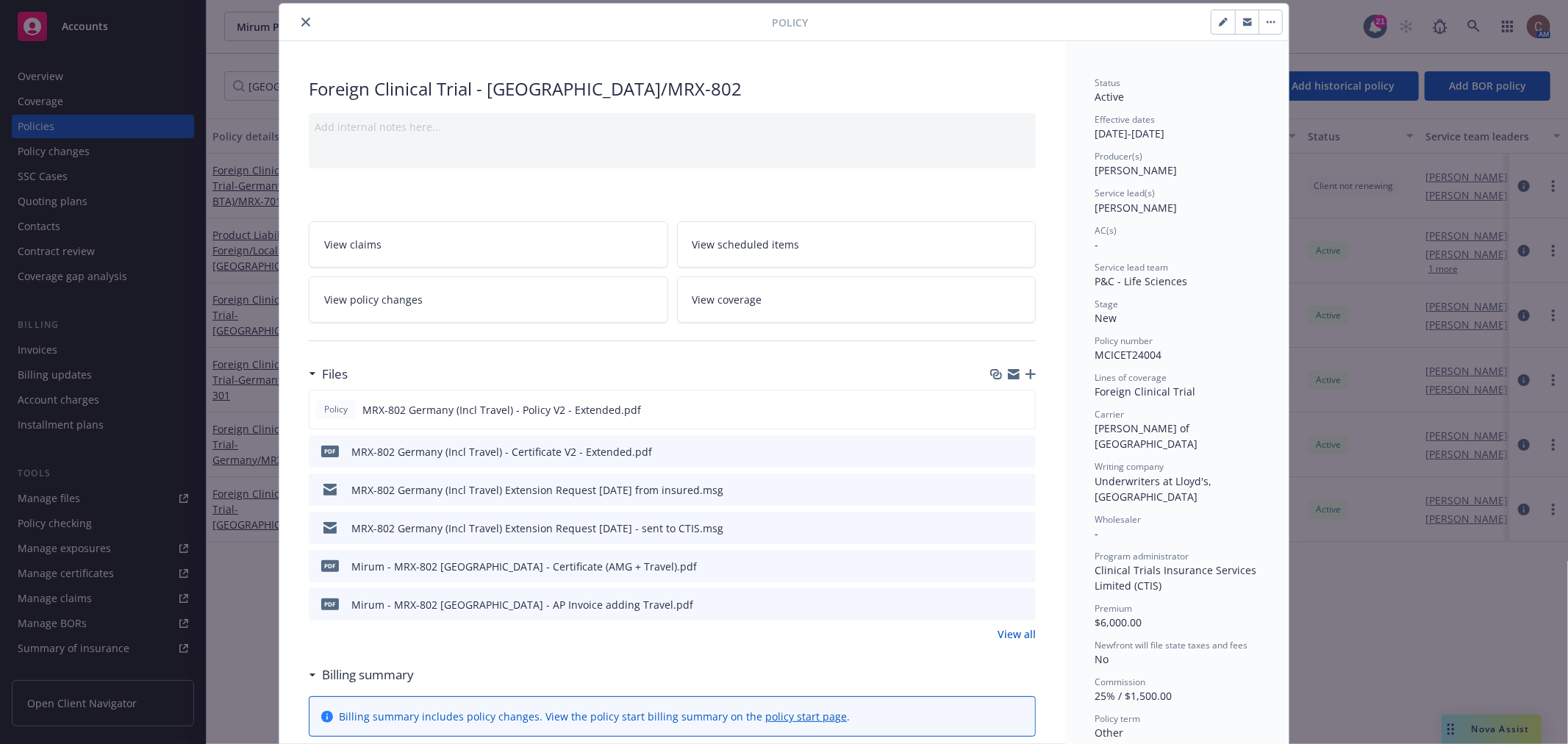
click at [1025, 372] on icon "button" at bounding box center [1030, 374] width 10 height 10
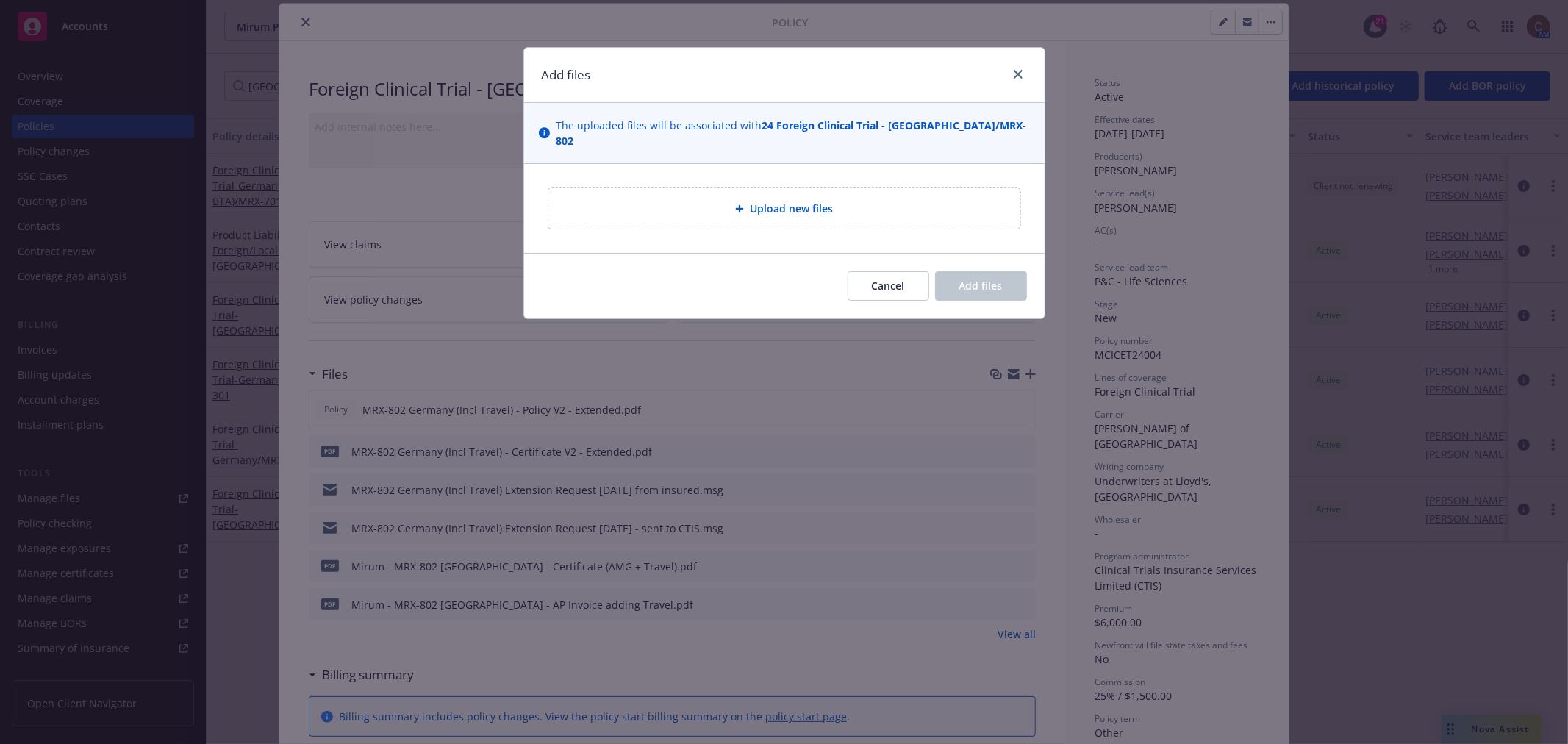
type textarea "x"
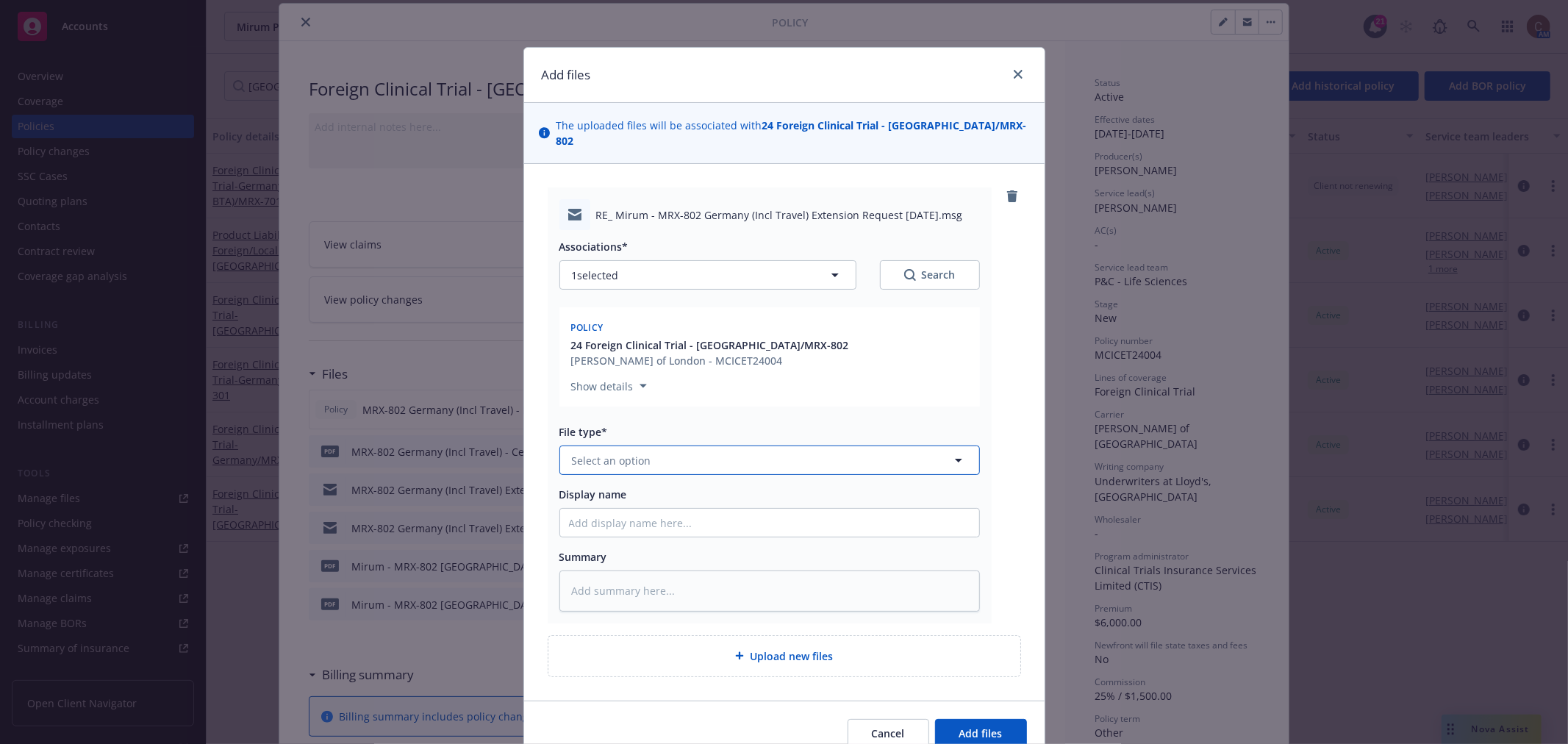
click at [672, 451] on button "Select an option" at bounding box center [769, 460] width 421 height 29
click at [769, 445] on button "Select an option" at bounding box center [769, 460] width 421 height 29
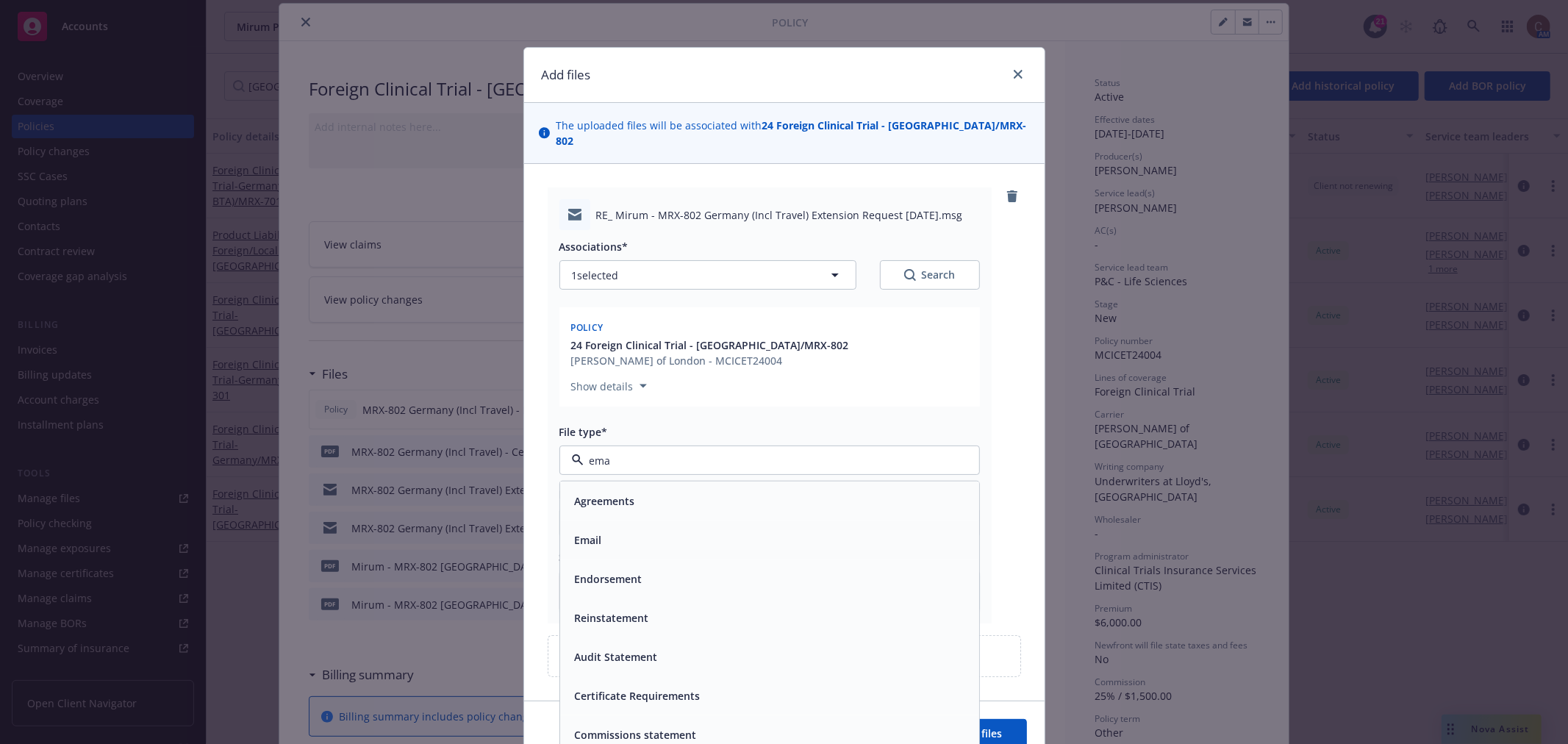
type input "emai"
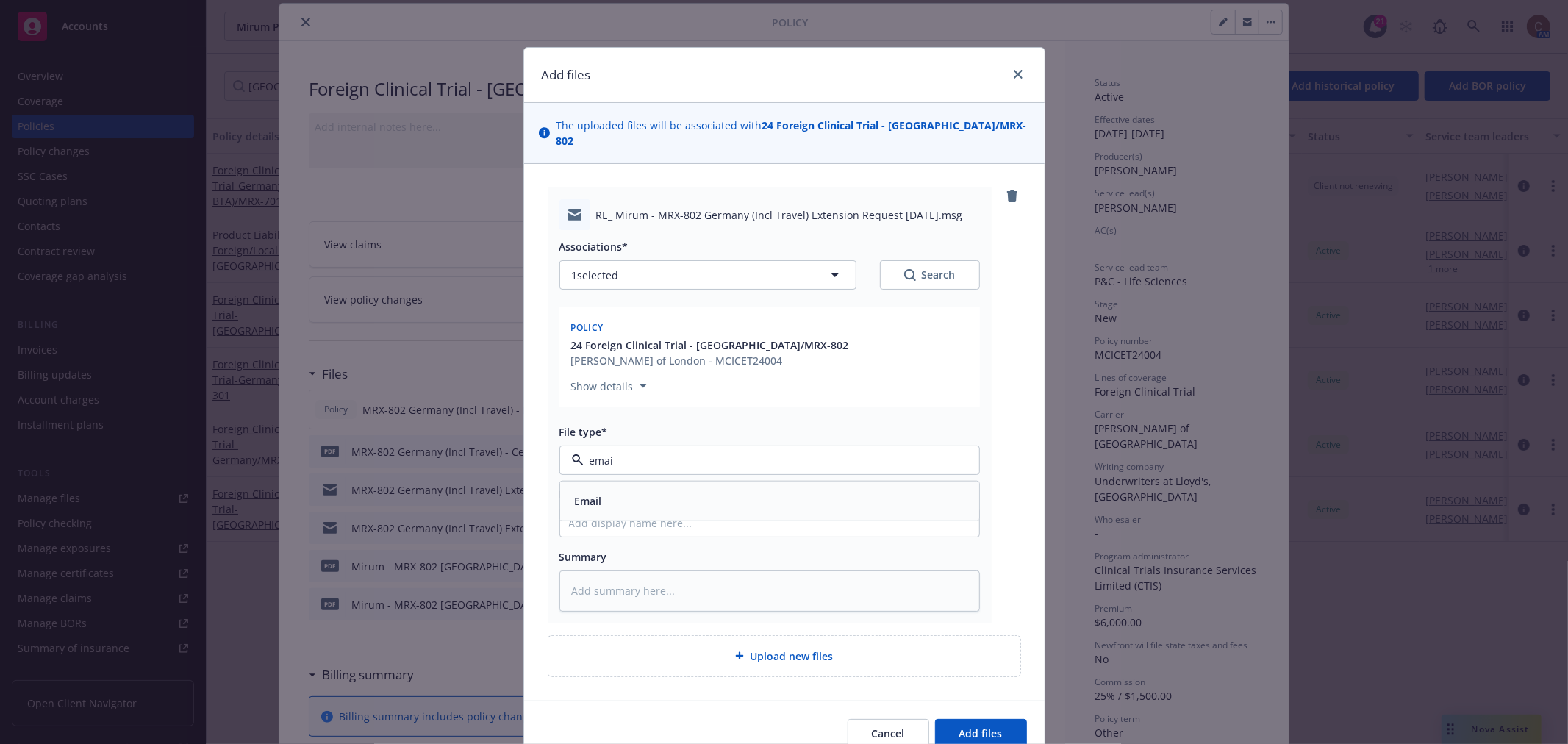
click at [746, 491] on div "Email" at bounding box center [769, 501] width 402 height 21
click at [748, 505] on div "Associations* 1 selected Search Policy 24 Foreign Clinical Trial - Germany/MRX-…" at bounding box center [769, 420] width 421 height 381
click at [748, 509] on input "Display name" at bounding box center [769, 522] width 419 height 28
paste input "MRX-802 Germany (Incl Travel) Extension Request 26-Feb-2027"
type textarea "x"
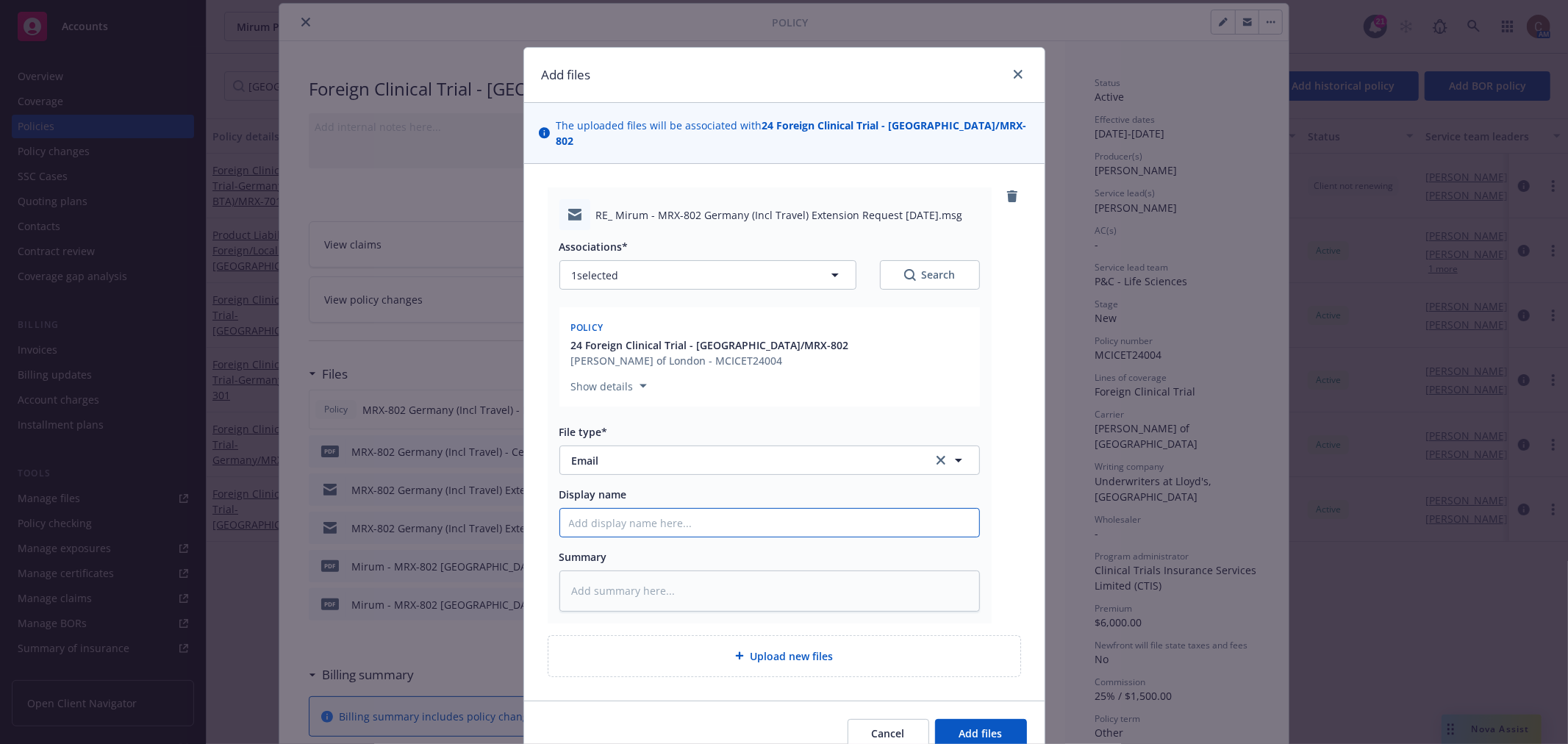
type input "MRX-802 Germany (Incl Travel) Extension Request 26-Feb-2027"
type textarea "x"
type input "MRX-802 Germany (Incl Travel) Extension Request 26-Feb-2027"
type textarea "x"
type input "MRX-802 Germany (Incl Travel) Extension Request 26-Feb-2027 D"
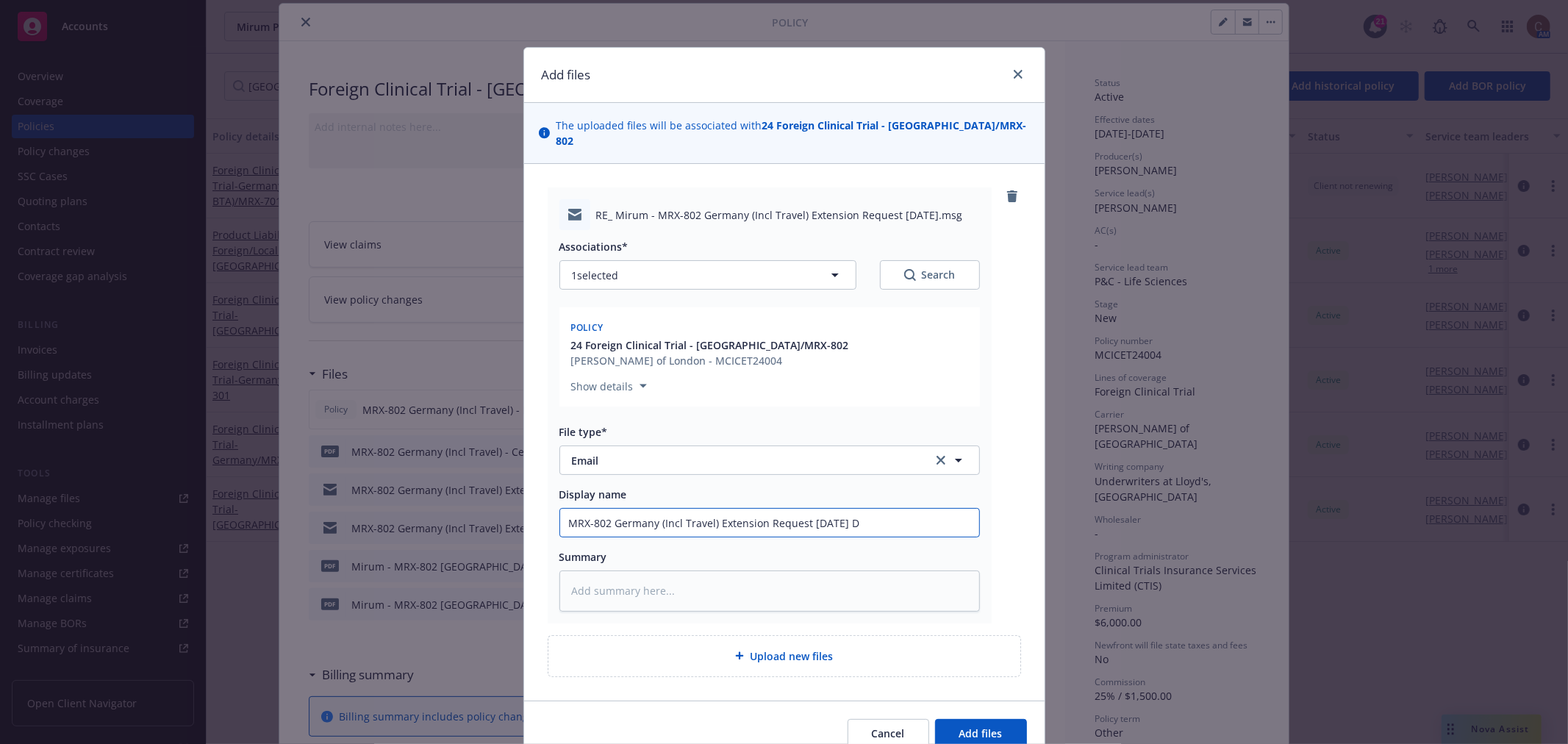
type textarea "x"
type input "MRX-802 Germany (Incl Travel) Extension Request 26-Feb-2027 Do"
type textarea "x"
type input "MRX-802 Germany (Incl Travel) Extension Request 26-Feb-2027 Doc"
type textarea "x"
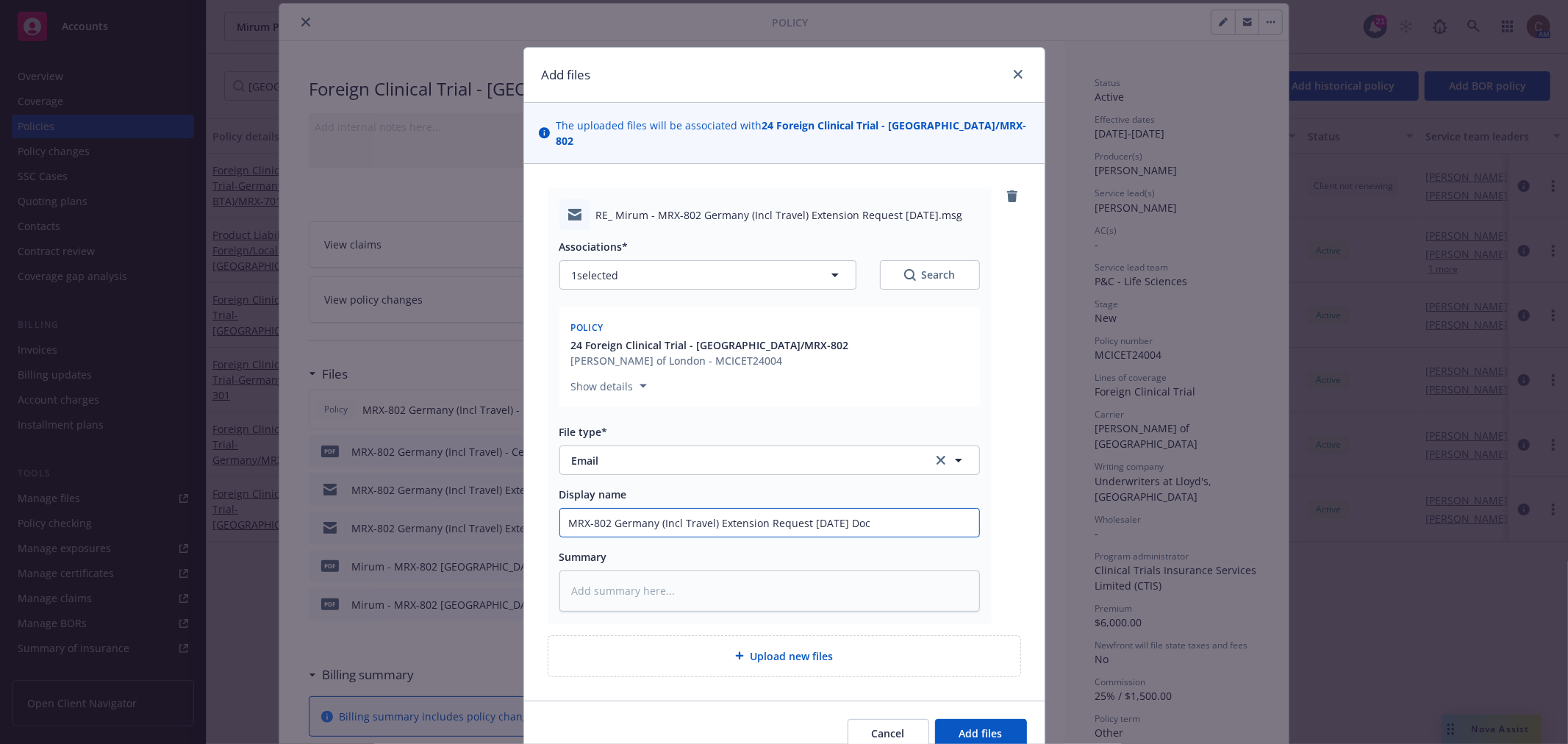
type input "MRX-802 Germany (Incl Travel) Extension Request 26-Feb-2027 Docu"
type textarea "x"
type input "MRX-802 Germany (Incl Travel) Extension Request 26-Feb-2027 Docume"
type textarea "x"
type input "MRX-802 Germany (Incl Travel) Extension Request 26-Feb-2027 Document"
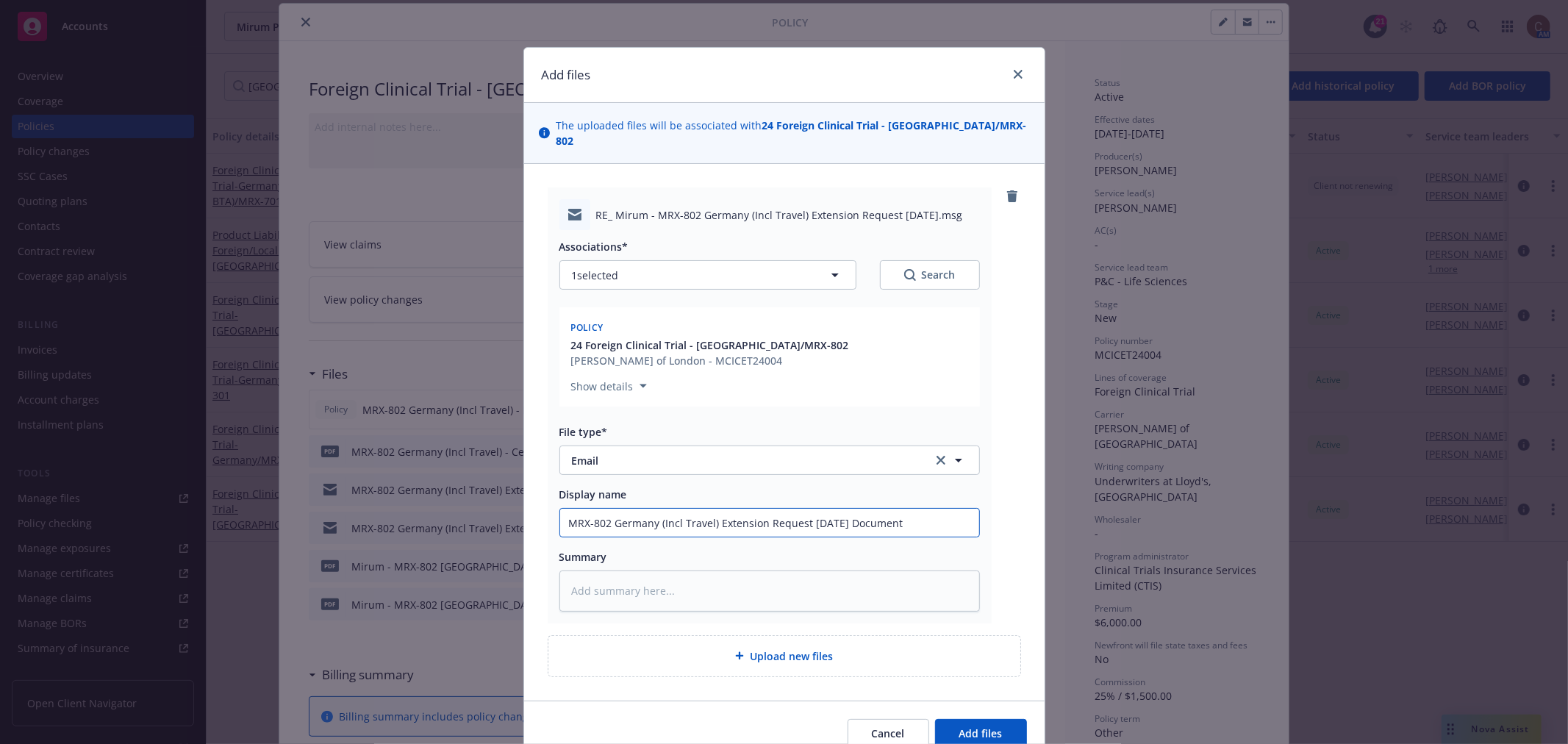
type textarea "x"
type input "MRX-802 Germany (Incl Travel) Extension Request 26-Feb-2027 Documents"
type textarea "x"
type input "MRX-802 Germany (Incl Travel) Extension Request 26-Feb-2027 Documents"
type textarea "x"
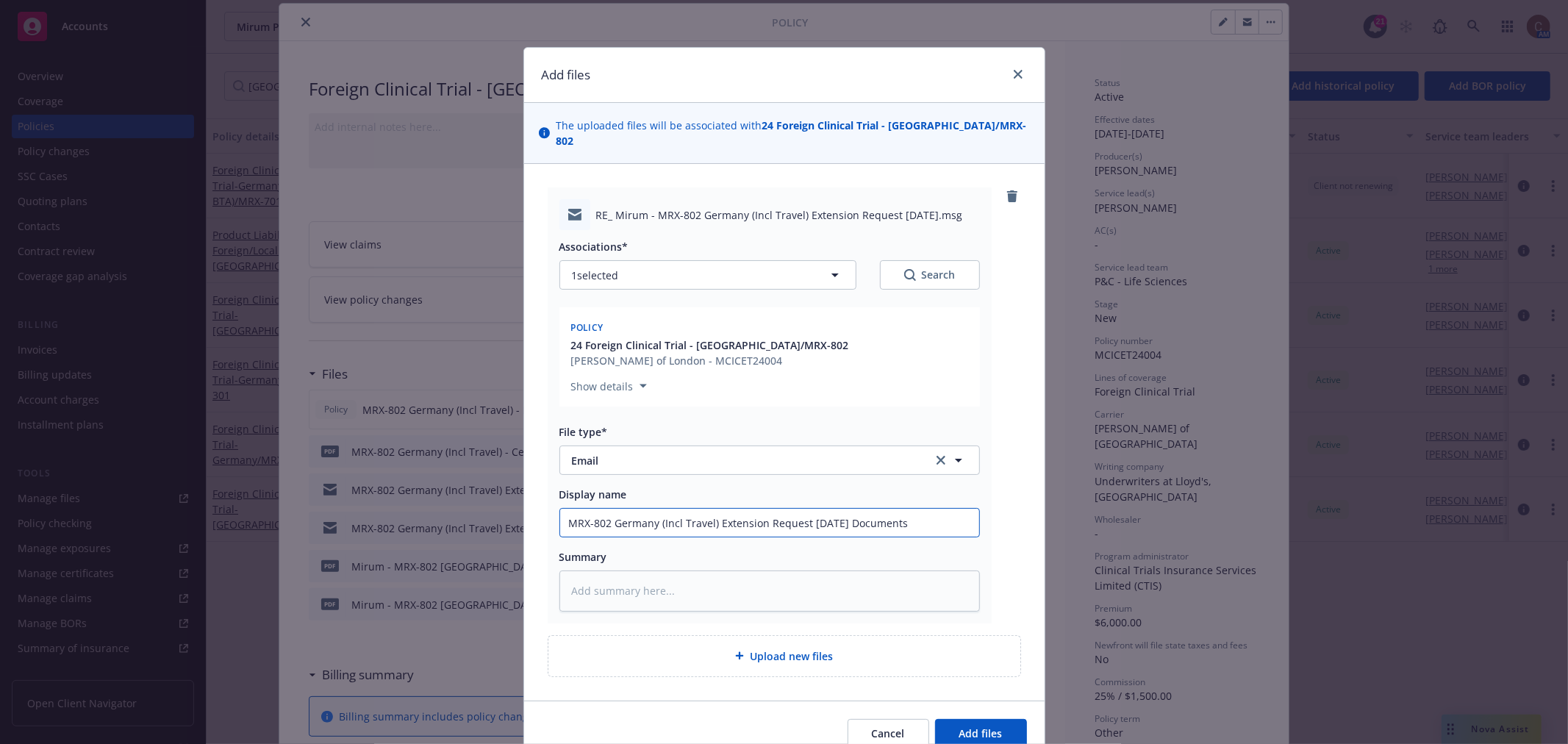
type input "MRX-802 Germany (Incl Travel) Extension Request 26-Feb-2027 Documents f"
type textarea "x"
type input "MRX-802 Germany (Incl Travel) Extension Request 26-Feb-2027 Documents fro"
type textarea "x"
type input "MRX-802 Germany (Incl Travel) Extension Request 26-Feb-2027 Documents from"
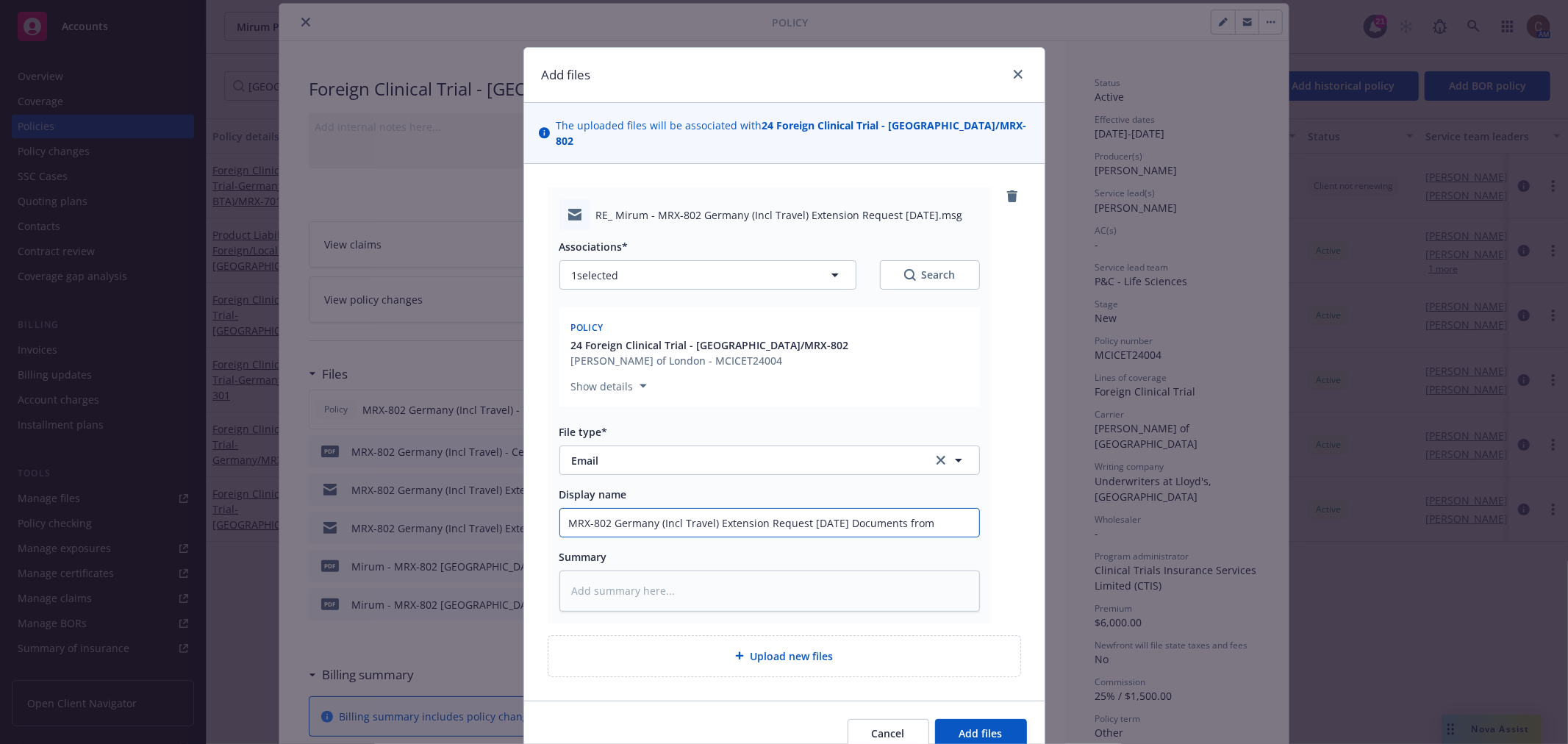
type textarea "x"
type input "MRX-802 Germany (Incl Travel) Extension Request 26-Feb-2027 Documents from"
type textarea "x"
type input "MRX-802 Germany (Incl Travel) Extension Request 26-Feb-2027 Documents from C"
type textarea "x"
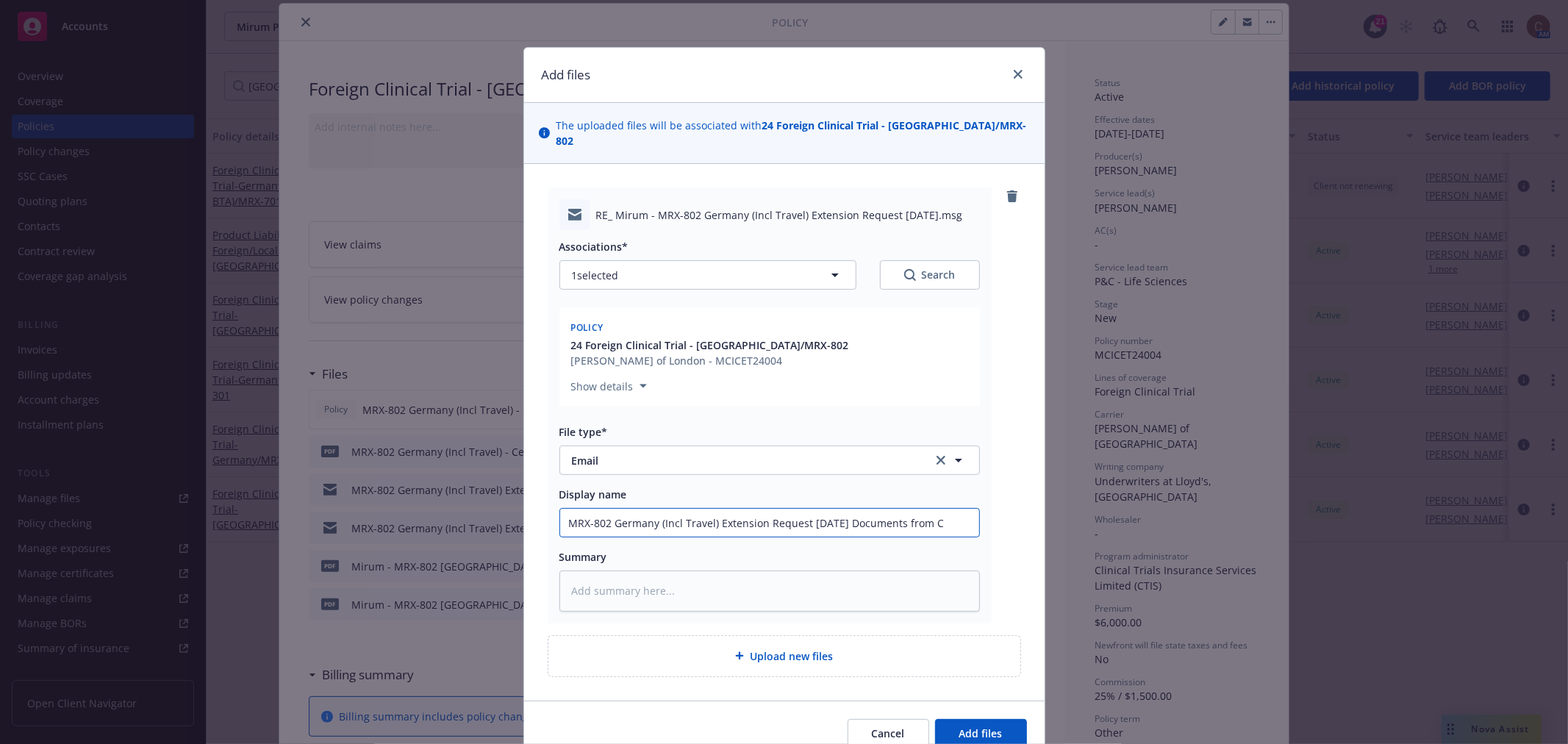
type input "MRX-802 Germany (Incl Travel) Extension Request 26-Feb-2027 Documents from CT"
type textarea "x"
type input "MRX-802 Germany (Incl Travel) Extension Request 26-Feb-2027 Documents from CTI"
type textarea "x"
type input "MRX-802 Germany (Incl Travel) Extension Request 26-Feb-2027 Documents from CTIS"
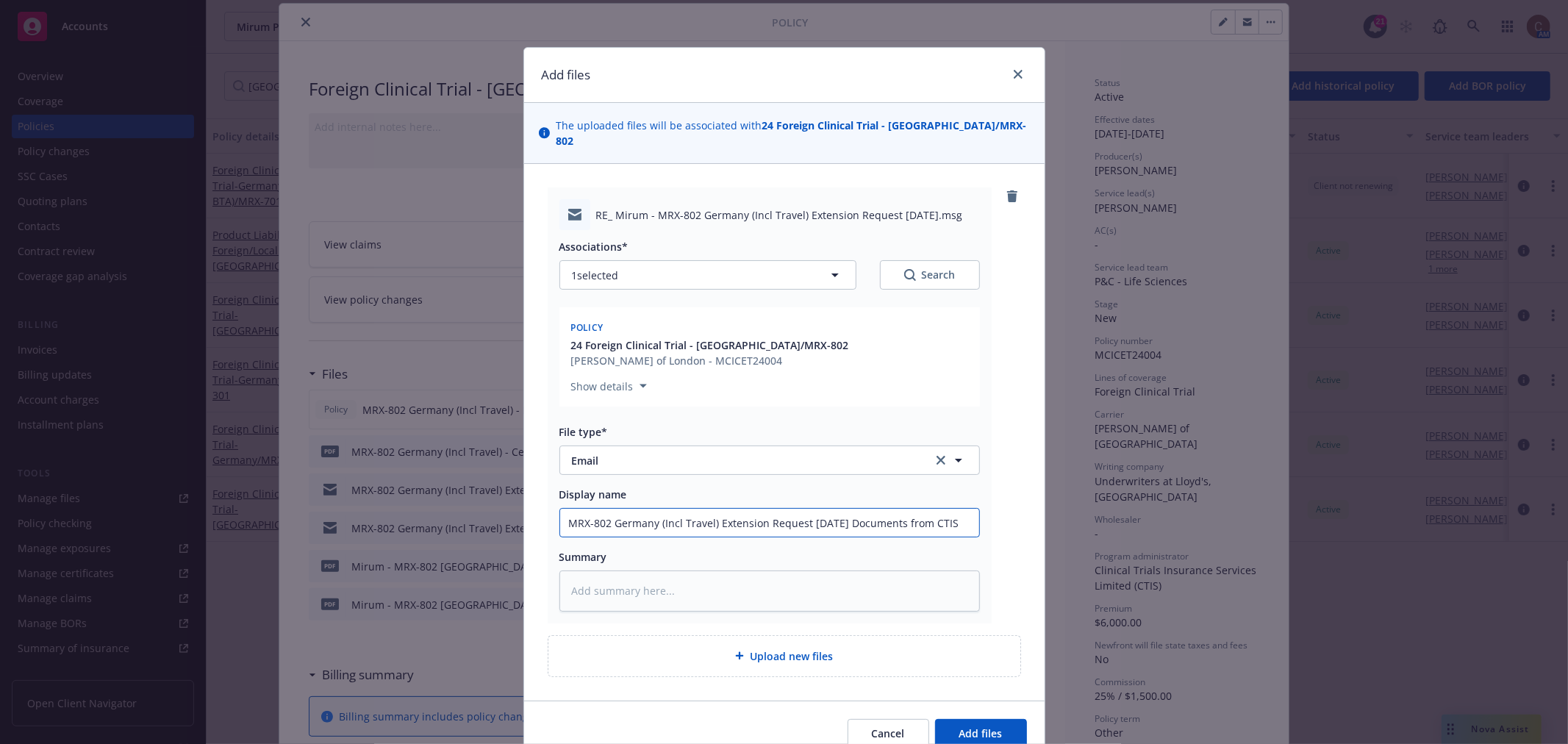
scroll to position [0, 8]
drag, startPoint x: 913, startPoint y: 506, endPoint x: 862, endPoint y: 510, distance: 51.2
click at [862, 510] on input "MRX-802 Germany (Incl Travel) Extension Request 26-Feb-2027 Documents from CTIS" at bounding box center [769, 522] width 419 height 28
type textarea "x"
type input "MRX-802 Germany (Incl Travel) Extension Request 26-Feb-2027 P from CTIS"
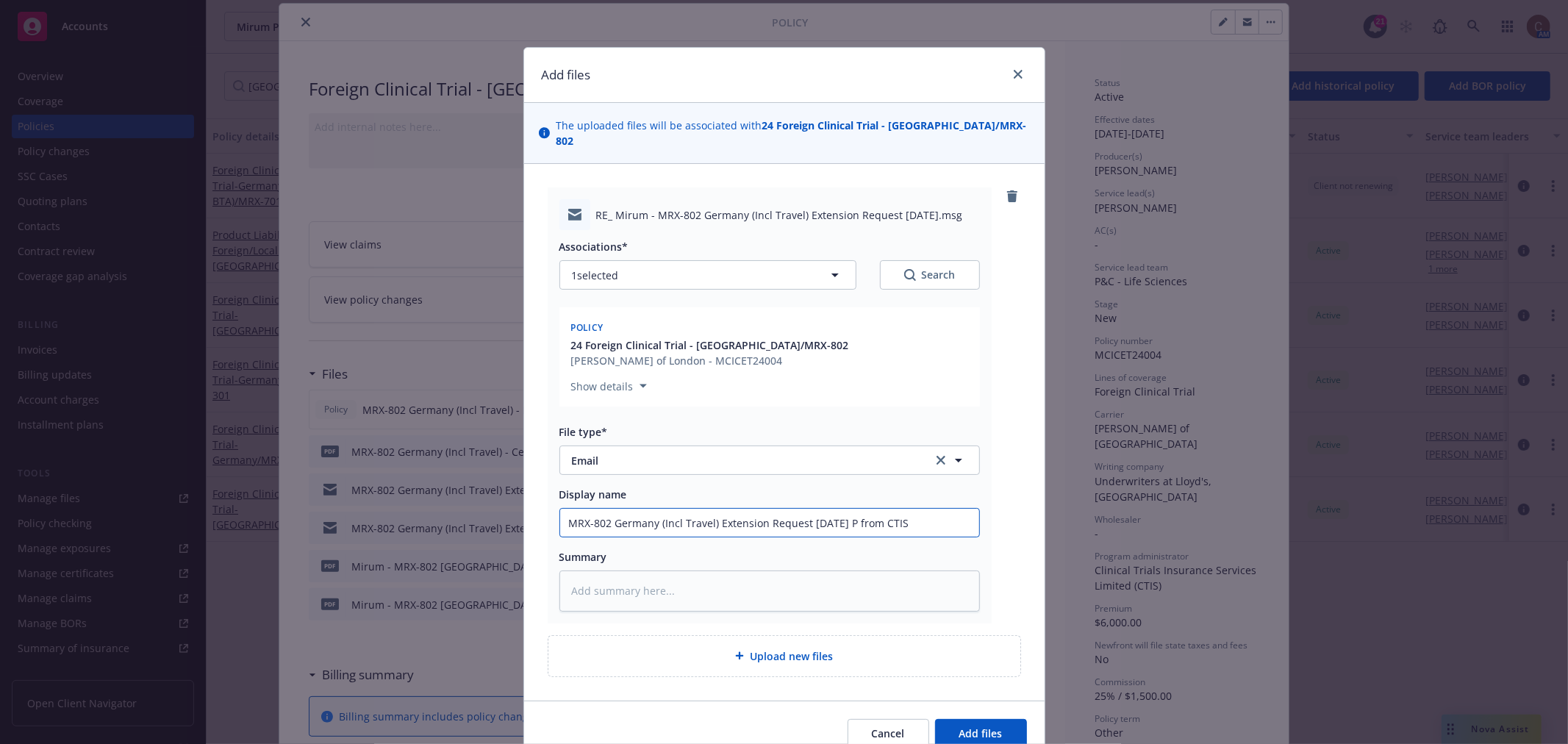
scroll to position [0, 0]
type textarea "x"
type input "MRX-802 Germany (Incl Travel) Extension Request 26-Feb-2027 Po from CTIS"
type textarea "x"
type input "MRX-802 Germany (Incl Travel) Extension Request 26-Feb-2027 Pol from CTIS"
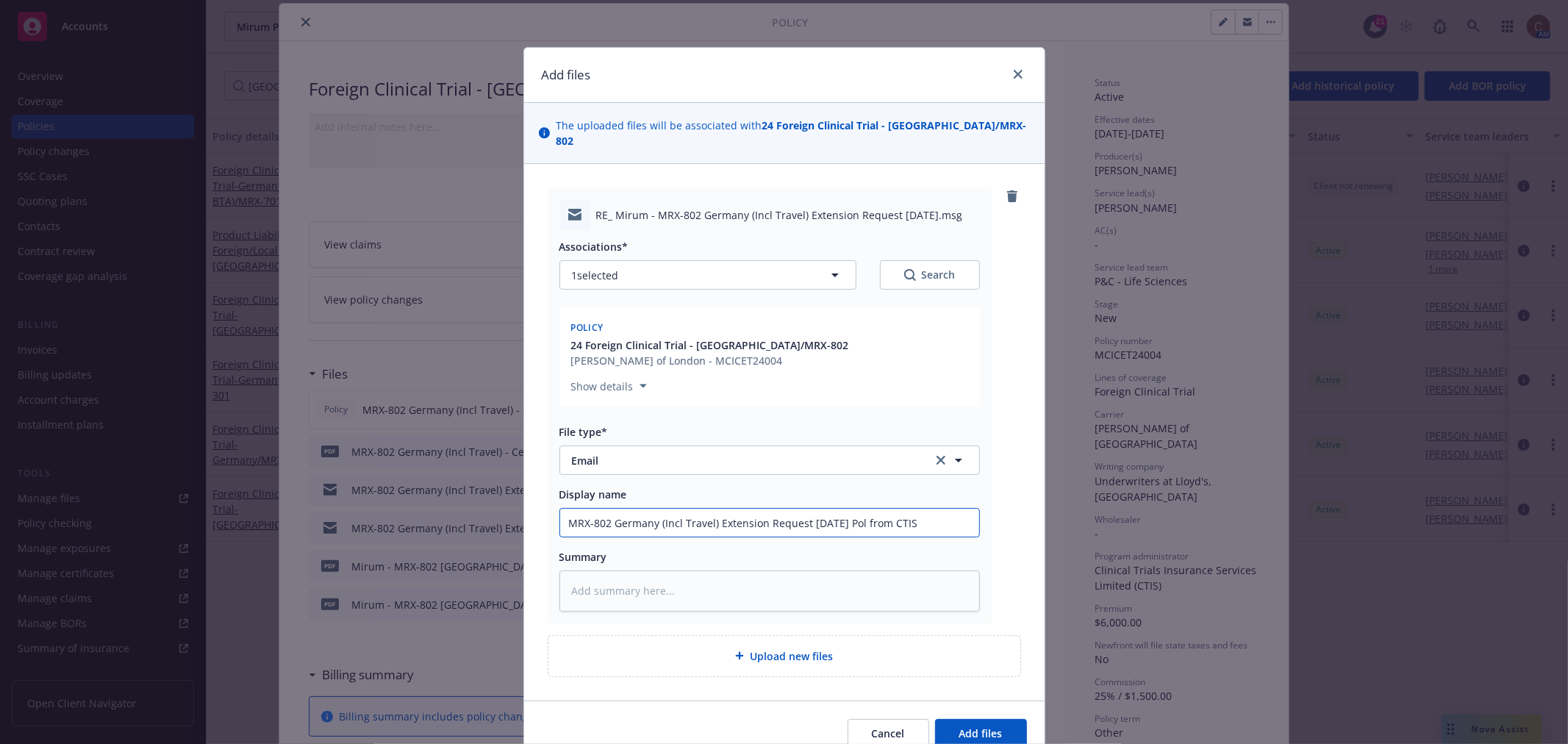
type textarea "x"
type input "MRX-802 Germany (Incl Travel) Extension Request 26-Feb-2027 Poli from CTIS"
type textarea "x"
type input "MRX-802 Germany (Incl Travel) Extension Request 26-Feb-2027 Polic from CTIS"
type textarea "x"
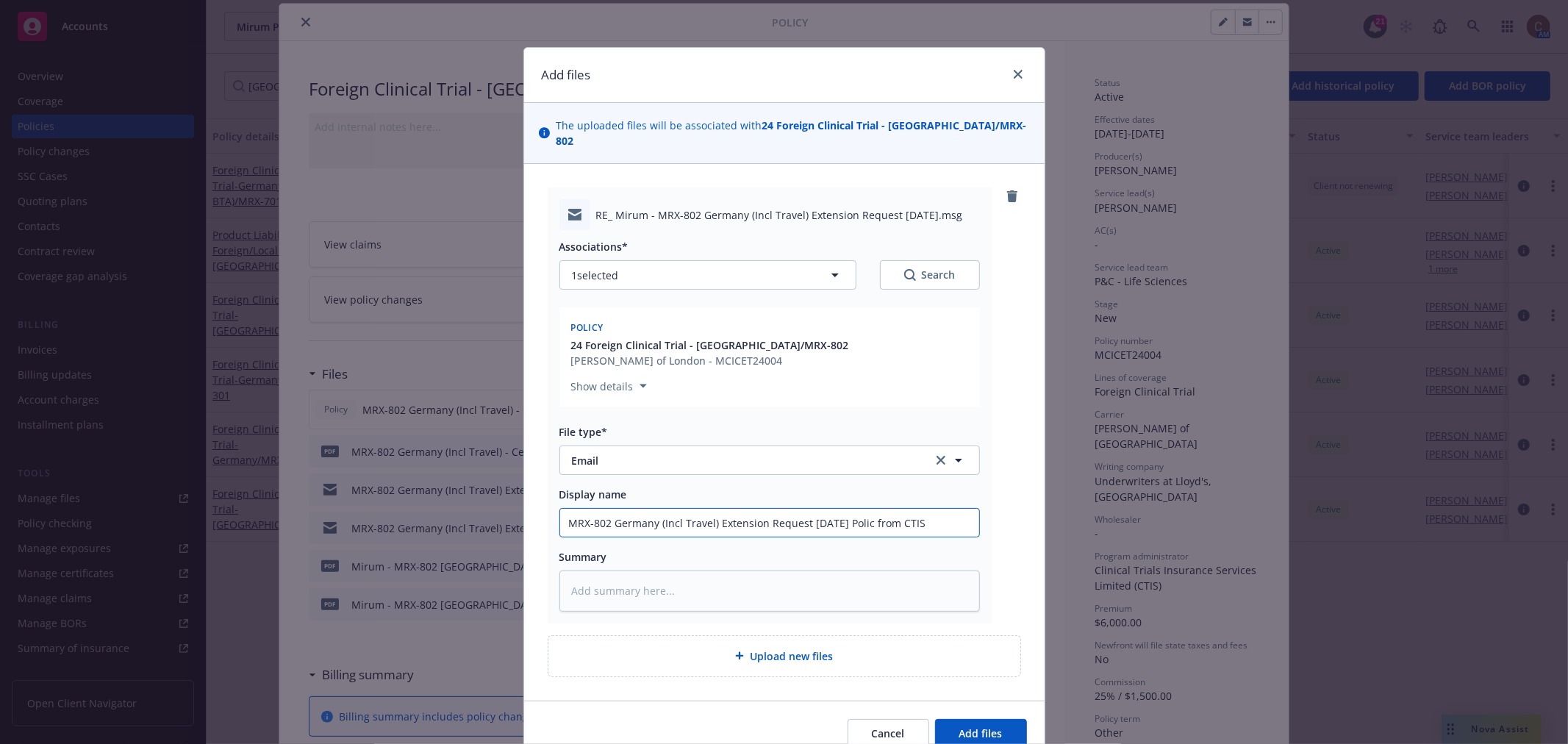
type input "MRX-802 Germany (Incl Travel) Extension Request 26-Feb-2027 Policy from CTIS"
type textarea "x"
type input "MRX-802 Germany (Incl Travel) Extension Request 26-Feb-2027 Policy from CTIS"
type textarea "x"
type input "MRX-802 Germany (Incl Travel) Extension Request 26-Feb-2027 Policy & from CTIS"
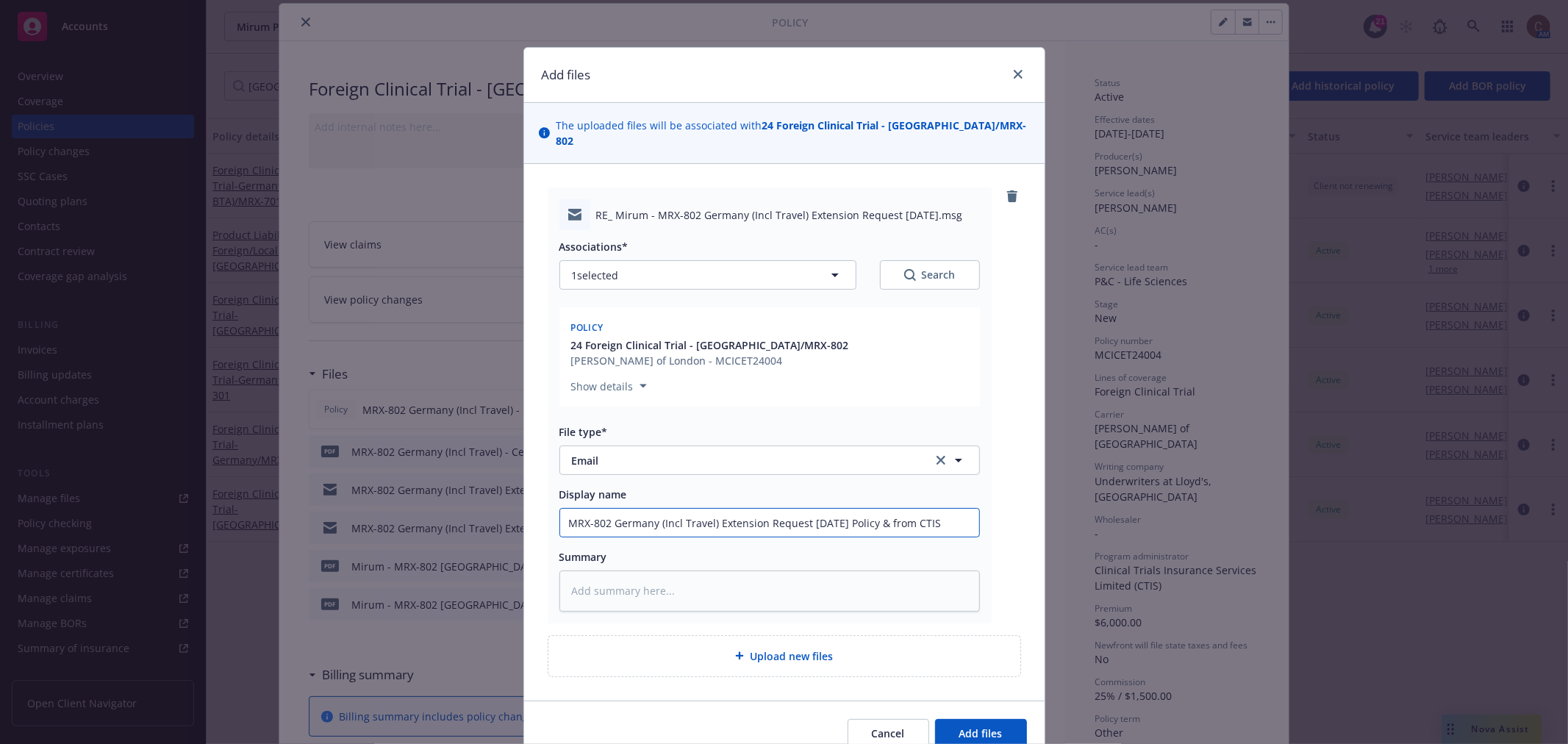
type textarea "x"
type input "MRX-802 Germany (Incl Travel) Extension Request 26-Feb-2027 Policy & from CTIS"
type textarea "x"
type input "MRX-802 Germany (Incl Travel) Extension Request 26-Feb-2027 Policy & C from CTIS"
type textarea "x"
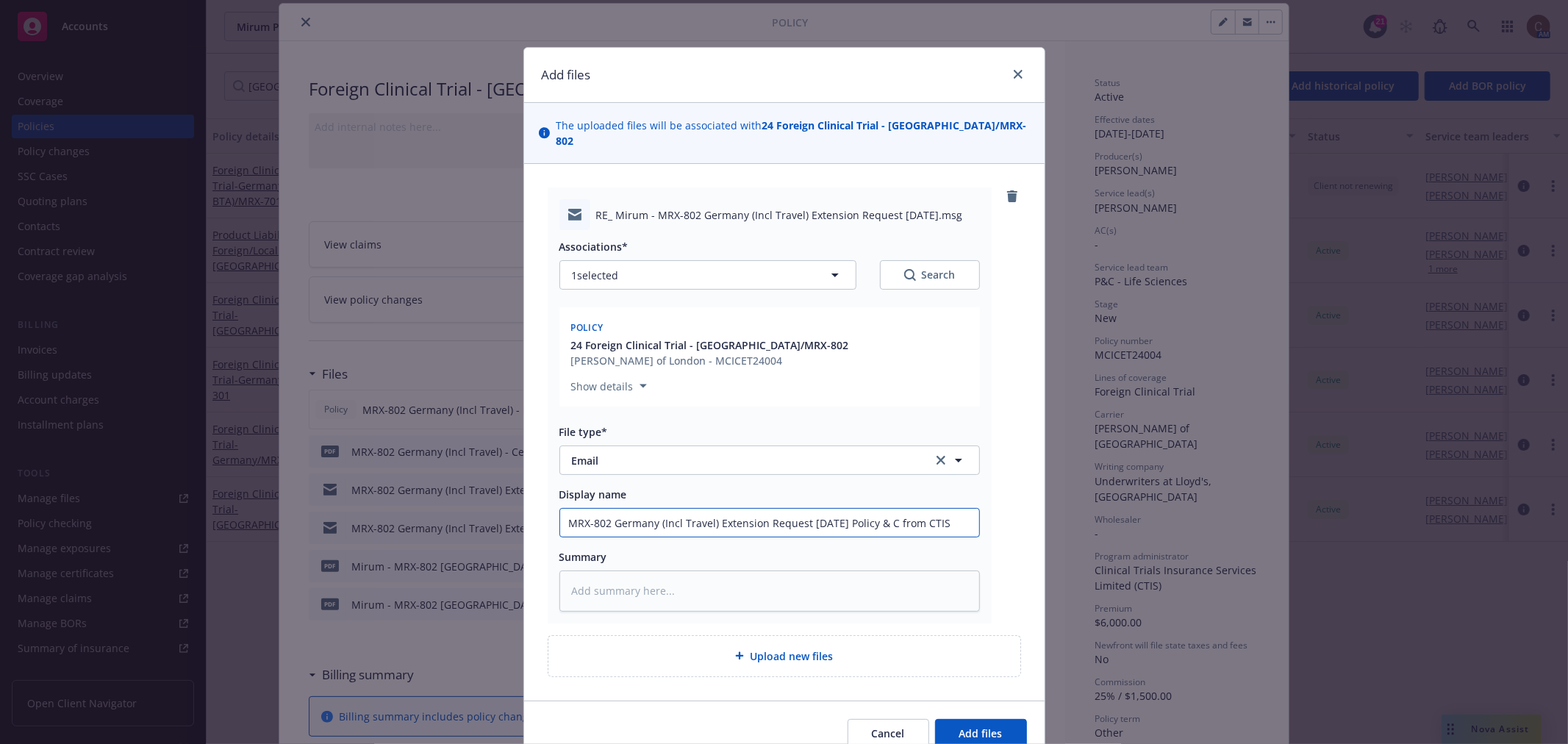
type input "MRX-802 Germany (Incl Travel) Extension Request 26-Feb-2027 Policy & Ce from CT…"
type textarea "x"
type input "MRX-802 Germany (Incl Travel) Extension Request 26-Feb-2027 Policy & Cer from C…"
type textarea "x"
type input "MRX-802 Germany (Incl Travel) Extension Request 26-Feb-2027 Policy & Cert from …"
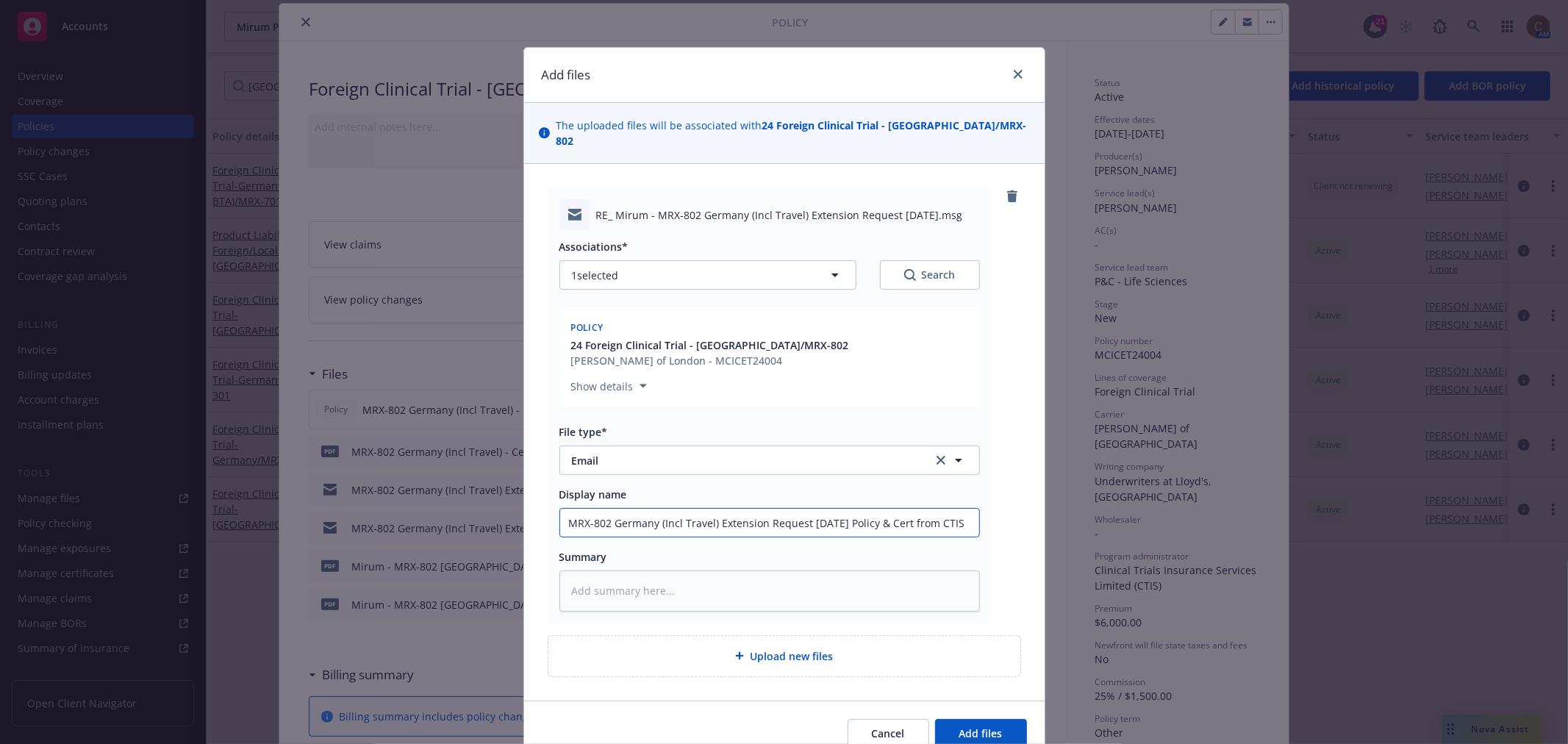
type textarea "x"
type input "MRX-802 Germany (Incl Travel) Extension Request 26-Feb-2027 Policy & Cert from …"
type textarea "x"
type input "MRX-802 Germany (Incl Travel) Extension Request 26-Feb-2027 Policy & Cert V fro…"
type textarea "x"
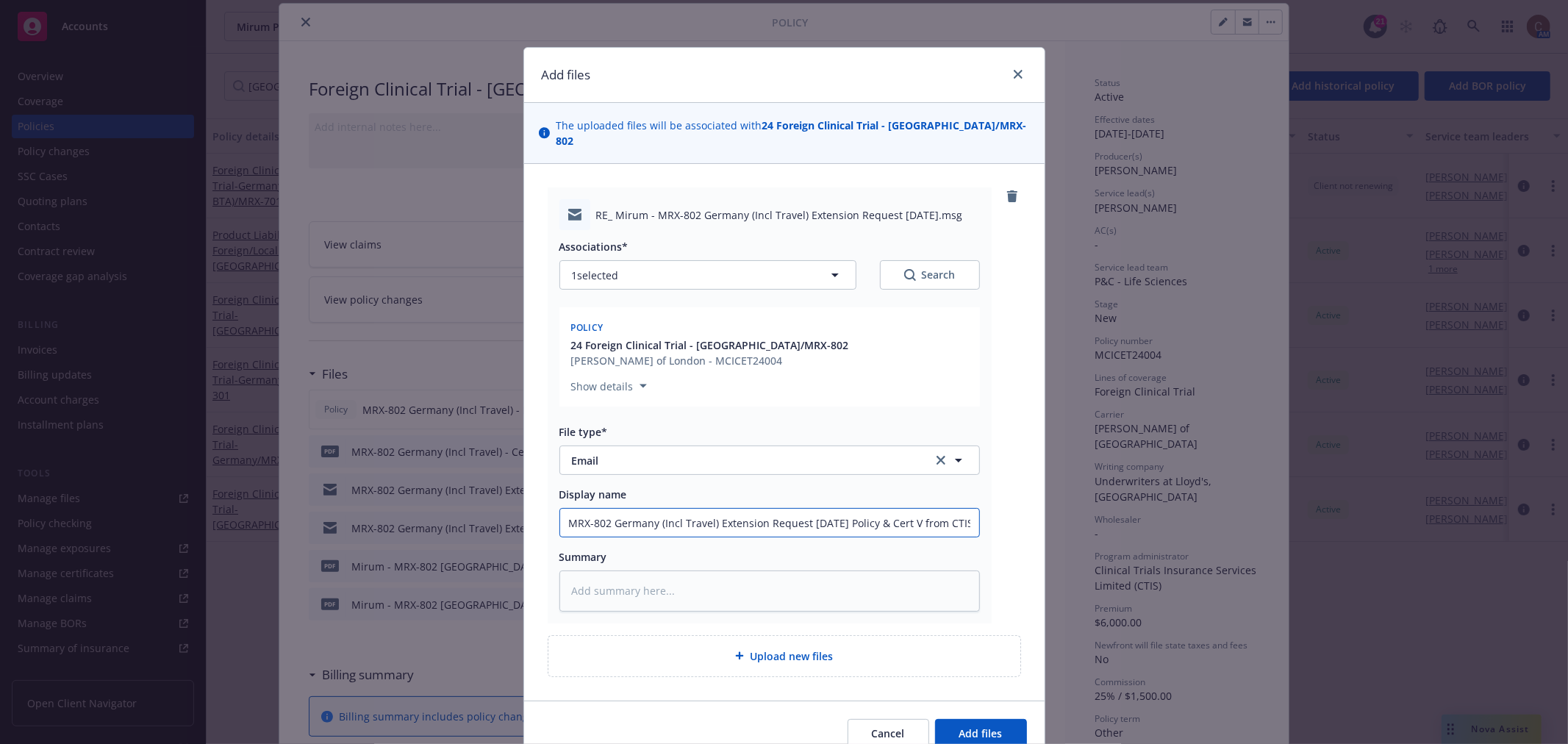
type input "MRX-802 Germany (Incl Travel) Extension Request 26-Feb-2027 Policy & Cert V2 fr…"
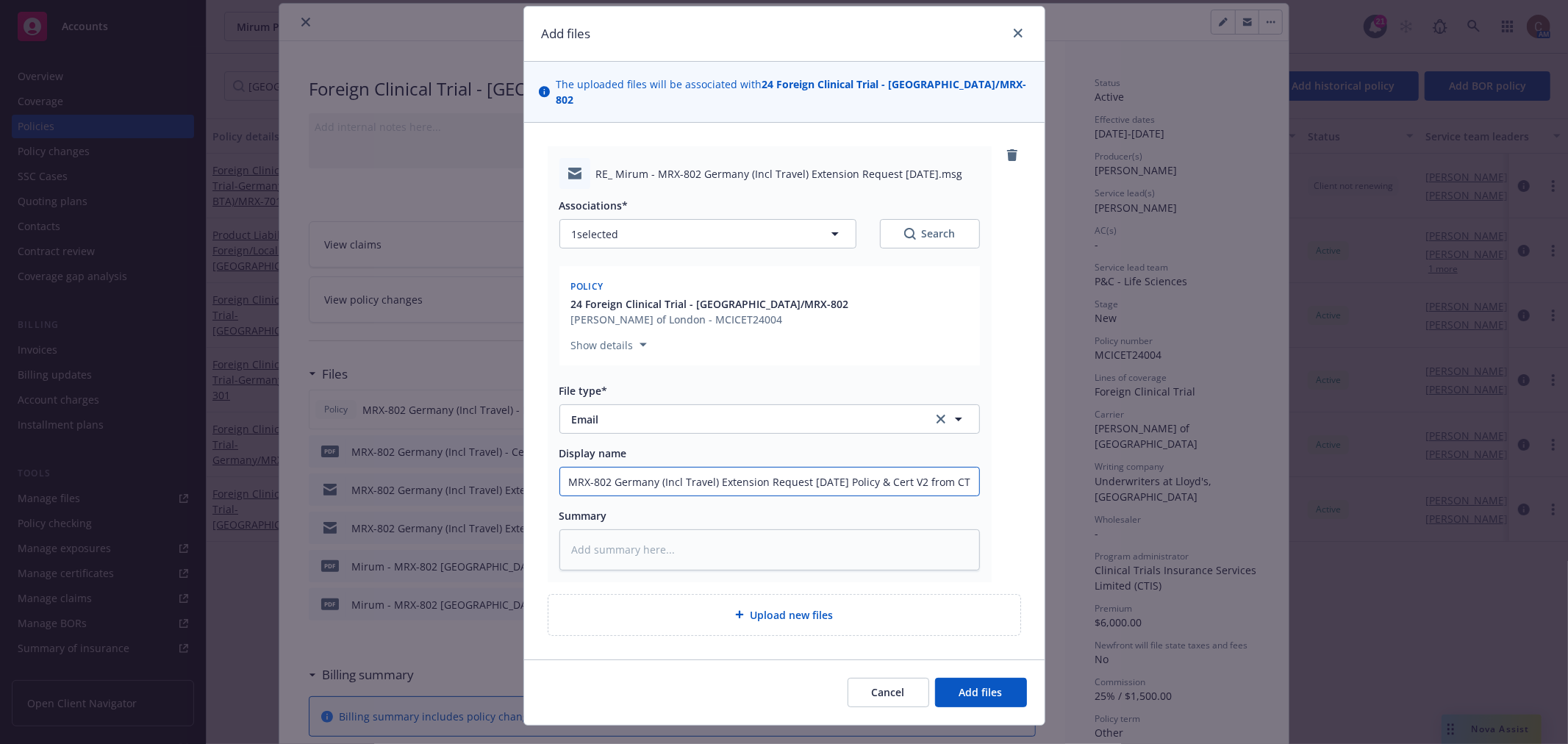
scroll to position [54, 0]
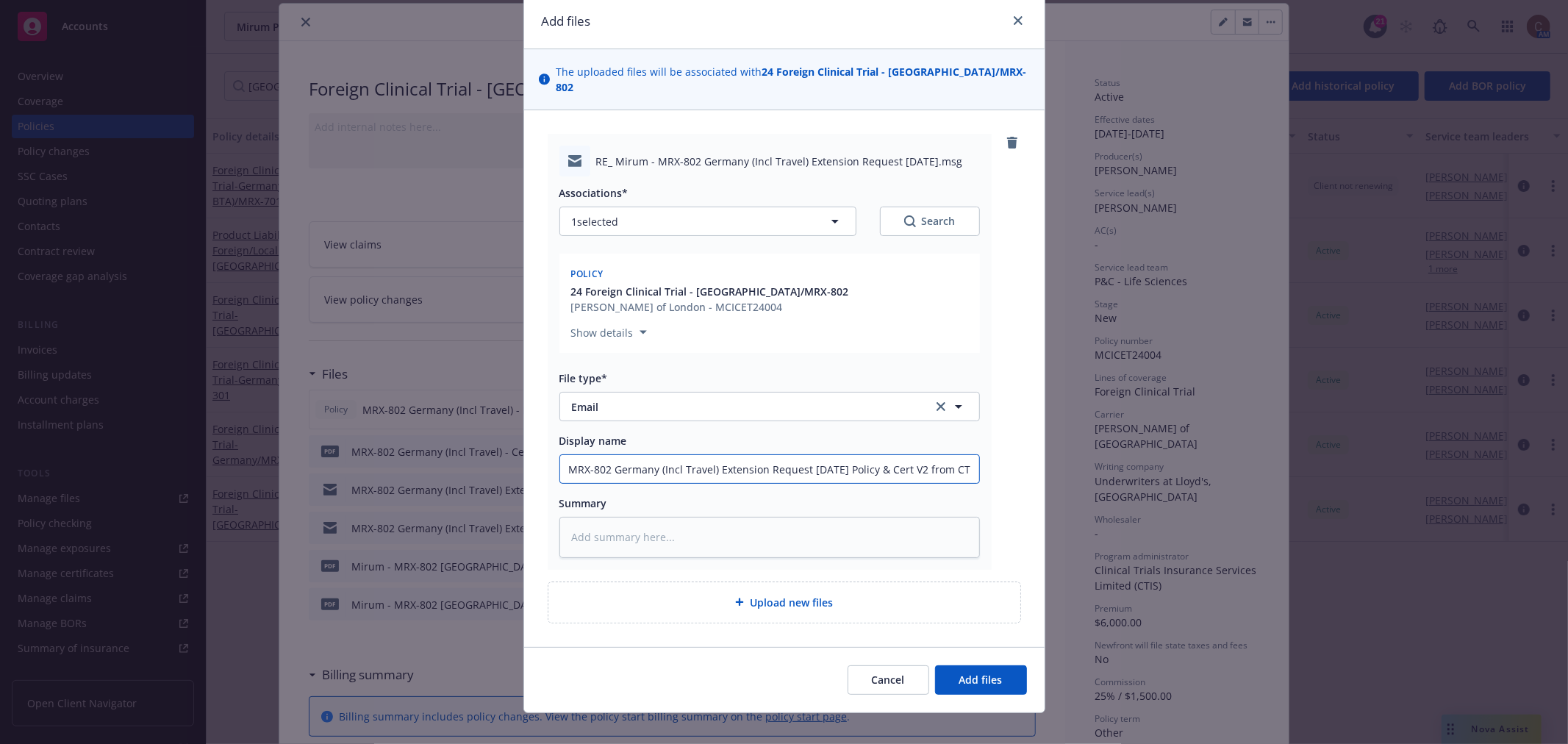
click at [803, 455] on input "MRX-802 Germany (Incl Travel) Extension Request 26-Feb-2027 Policy & Cert V2 fr…" at bounding box center [769, 468] width 419 height 28
type textarea "x"
type input "MRX-802 Germany (Incl Travel) Extension Reques 26-Feb-2027 Policy & Cert V2 fro…"
type textarea "x"
type input "MRX-802 Germany (Incl Travel) Extension Reque 26-Feb-2027 Policy & Cert V2 from…"
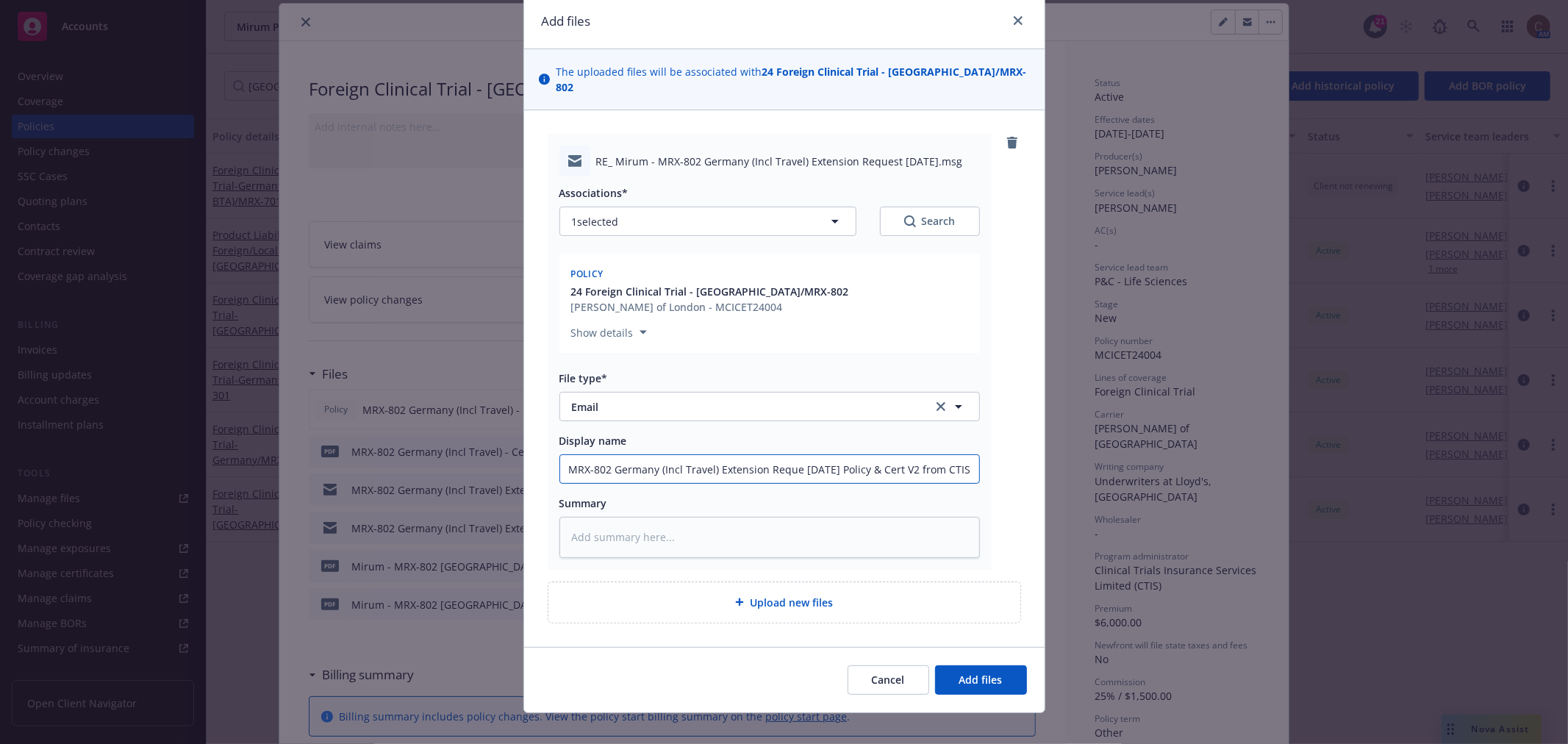
type textarea "x"
type input "MRX-802 Germany (Incl Travel) Extension Requ 26-Feb-2027 Policy & Cert V2 from …"
type textarea "x"
type input "MRX-802 Germany (Incl Travel) Extension Req 26-Feb-2027 Policy & Cert V2 from C…"
type textarea "x"
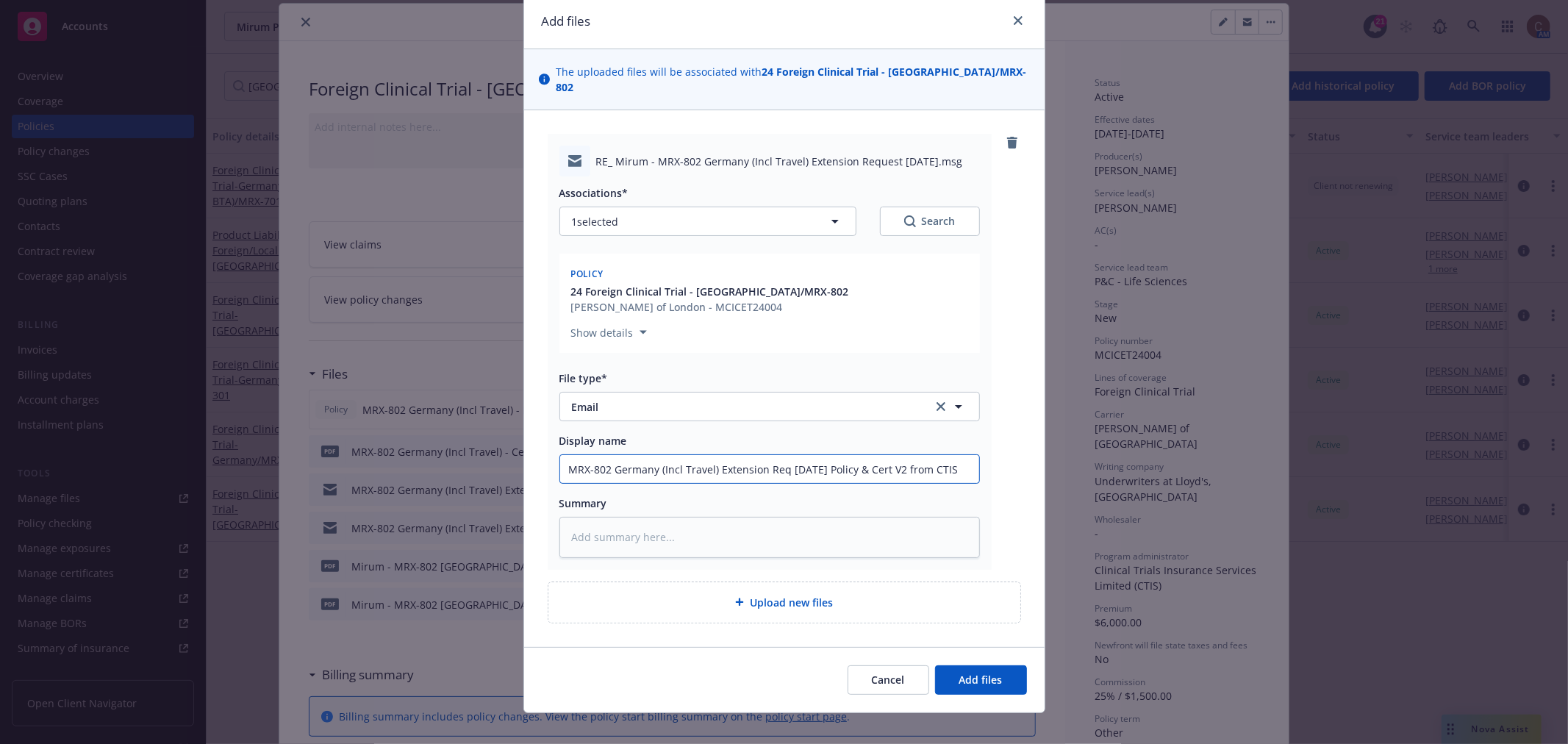
type input "MRX-802 Germany (Incl Travel) Extension Re 26-Feb-2027 Policy & Cert V2 from CT…"
type textarea "x"
type input "MRX-802 Germany (Incl Travel) Extension R 26-Feb-2027 Policy & Cert V2 from CTIS"
type textarea "x"
type input "MRX-802 Germany (Incl Travel) Extension 26-Feb-2027 Policy & Cert V2 from CTIS"
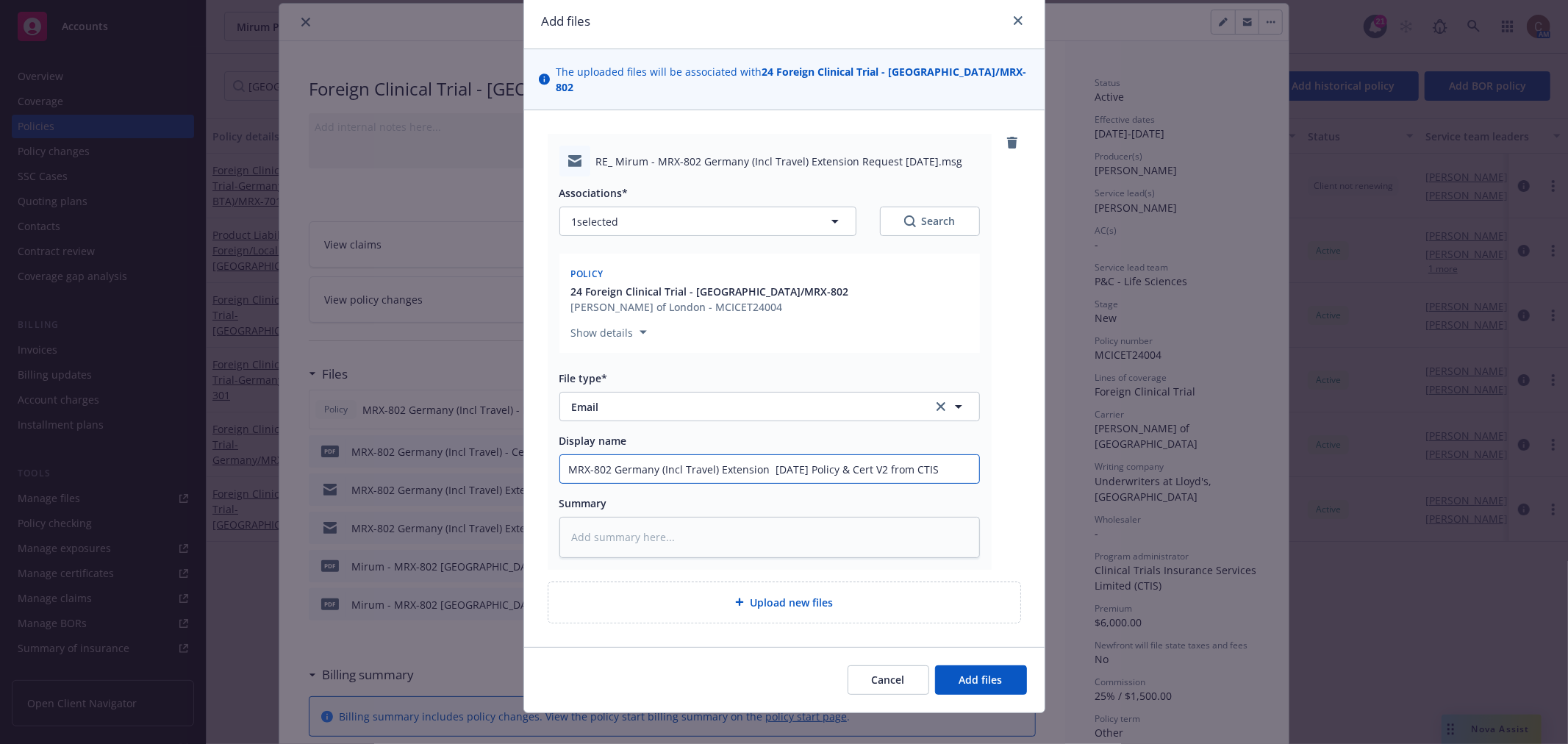
type textarea "x"
type input "MRX-802 Germany (Incl Travel) Extension t 26-Feb-2027 Policy & Cert V2 from CTIS"
type textarea "x"
type input "MRX-802 Germany (Incl Travel) Extension to 26-Feb-2027 Policy & Cert V2 from CT…"
click at [979, 673] on span "Add files" at bounding box center [981, 680] width 44 height 14
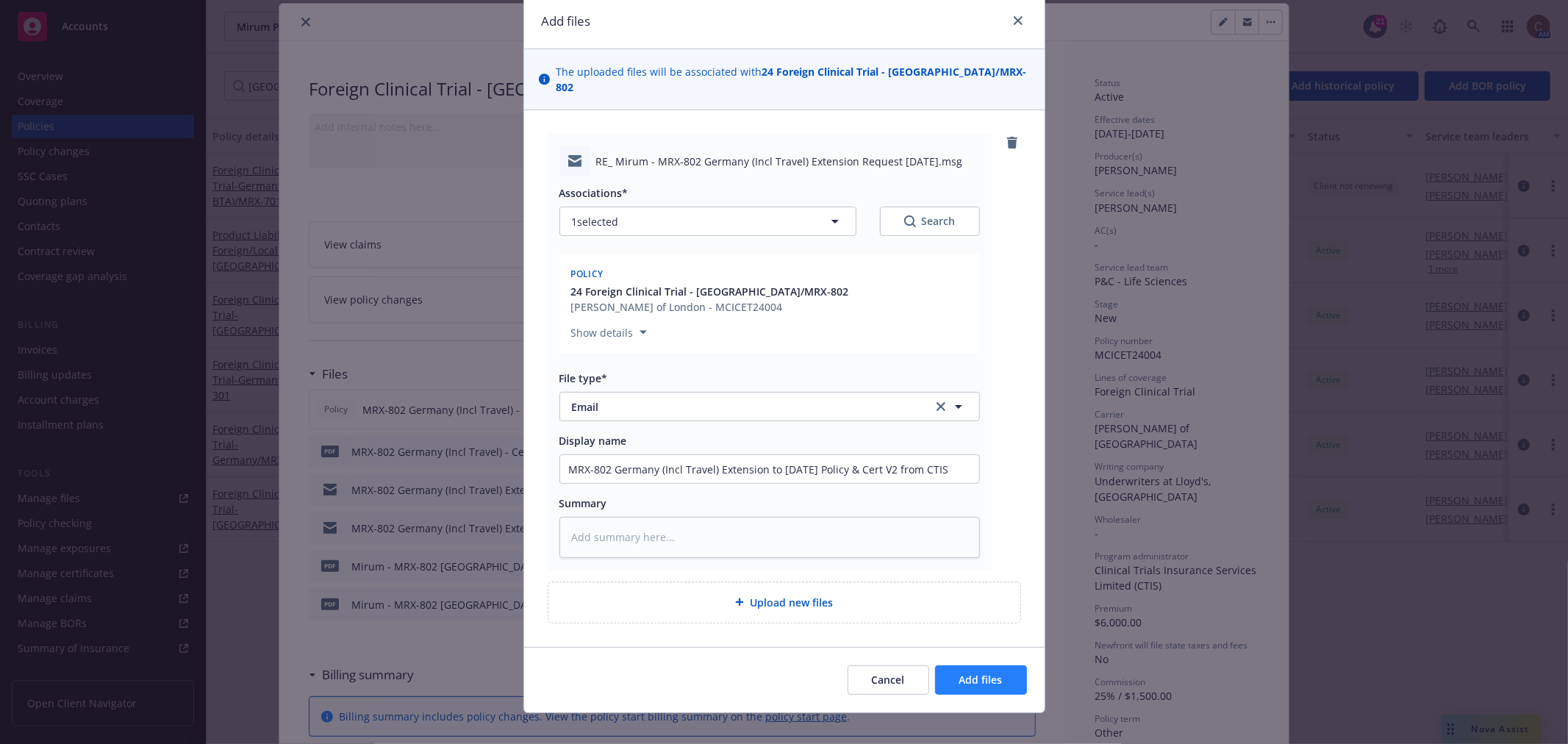
scroll to position [1, 0]
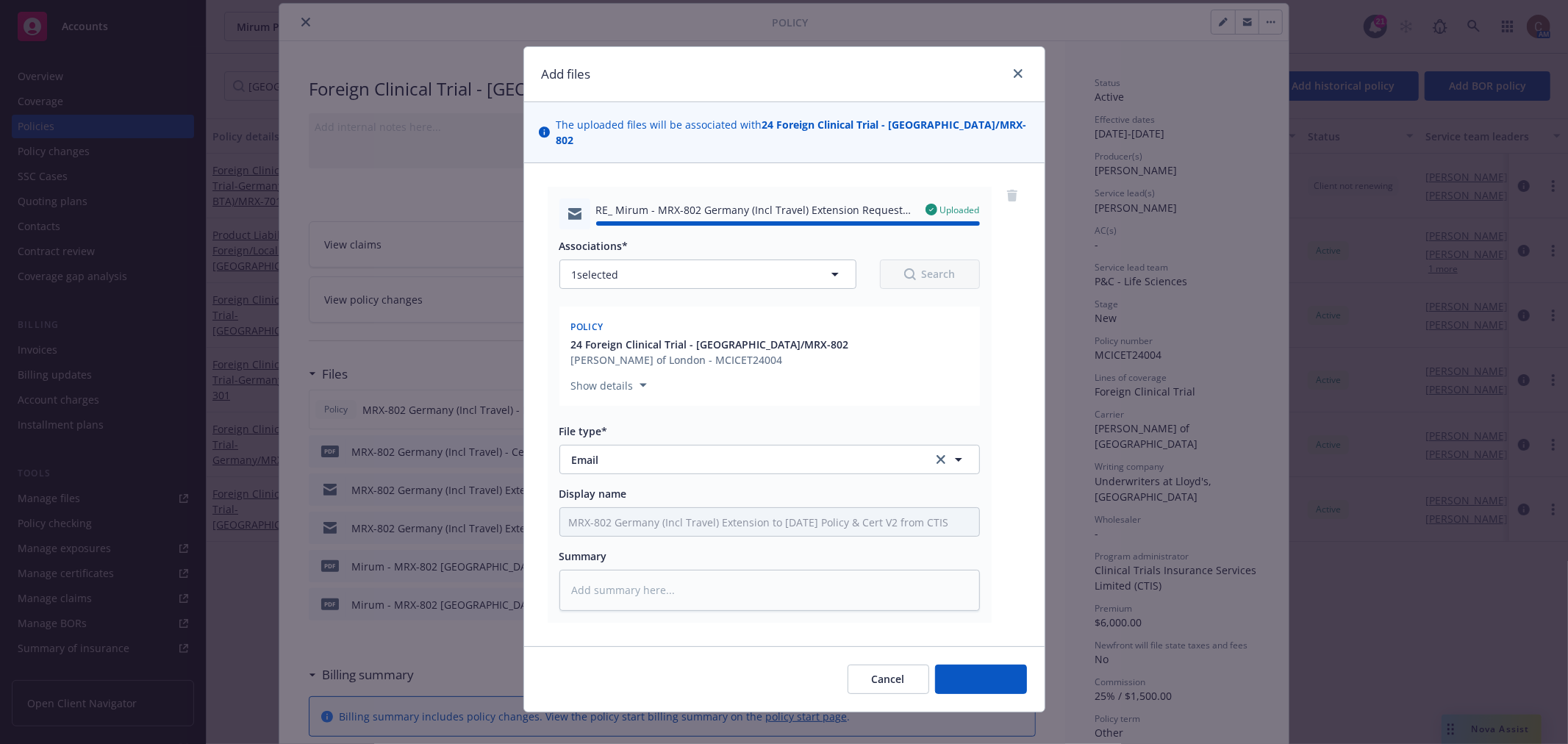
type textarea "x"
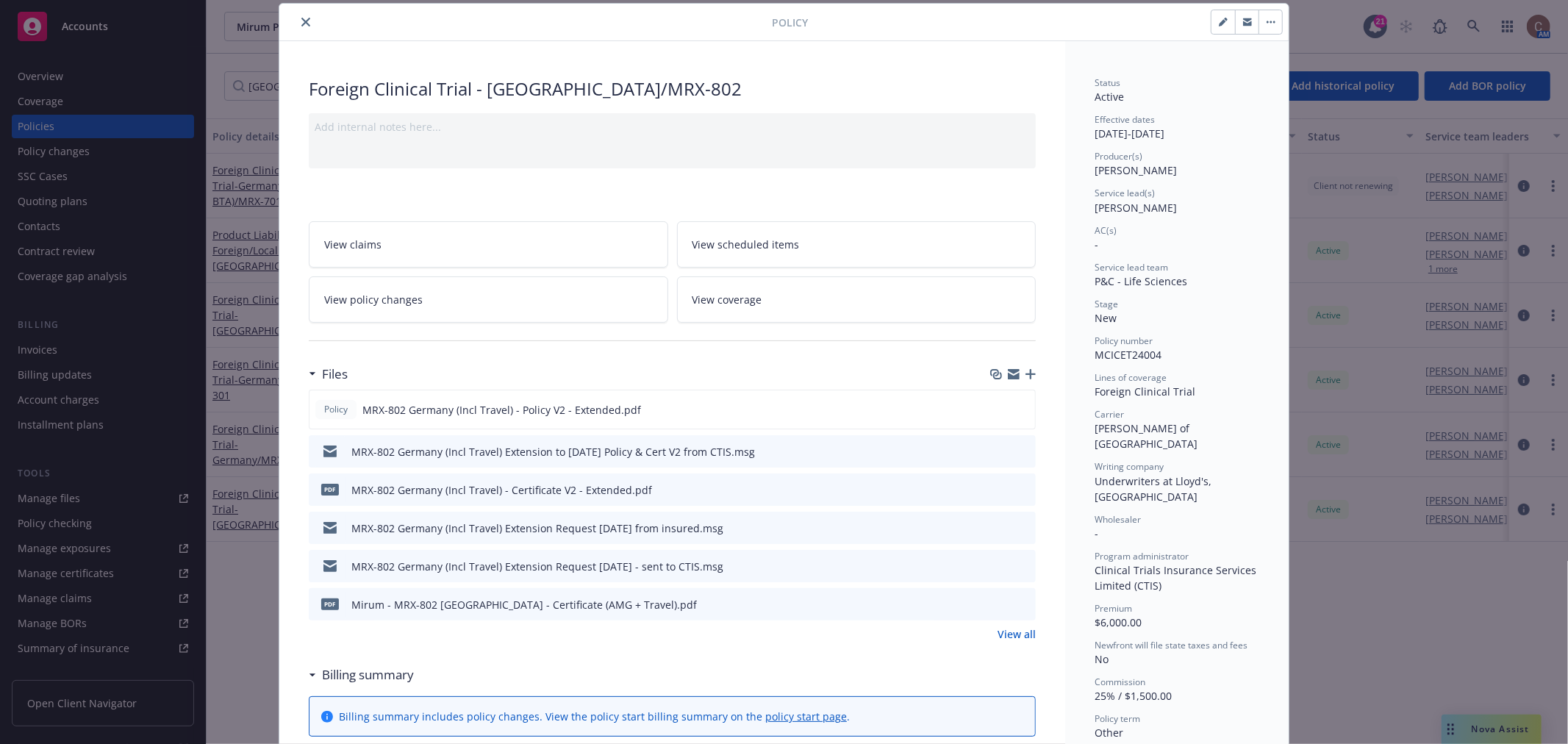
click at [301, 24] on icon "close" at bounding box center [305, 21] width 9 height 9
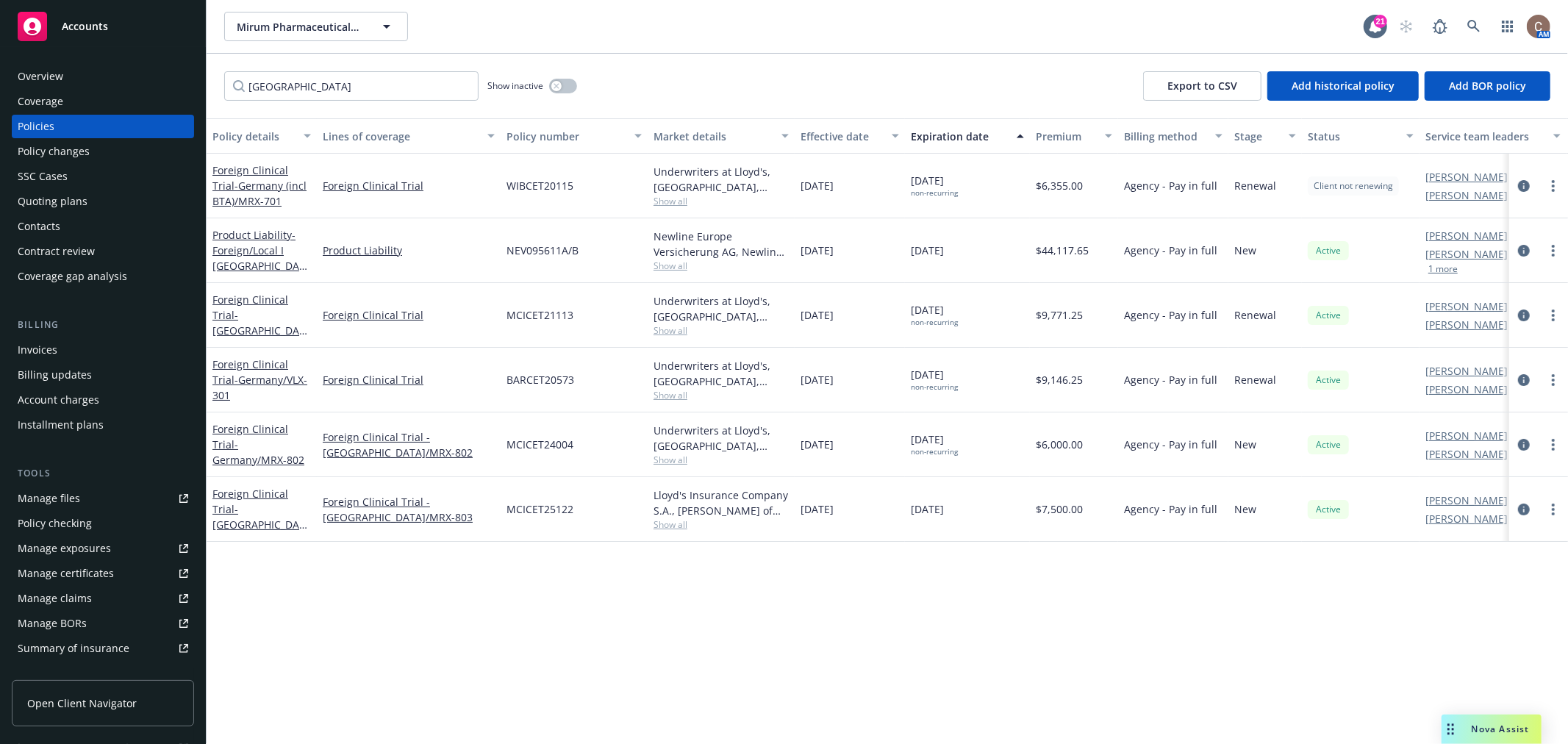
click at [219, 2] on div "Mirum Pharmaceuticals, Inc. Mirum Pharmaceuticals, Inc. 21 AM" at bounding box center [887, 26] width 1361 height 53
drag, startPoint x: 861, startPoint y: 438, endPoint x: 797, endPoint y: 437, distance: 64.0
click at [797, 437] on div "05/30/2024" at bounding box center [849, 444] width 110 height 65
click at [298, 442] on span "- Germany/MRX-802" at bounding box center [258, 452] width 92 height 29
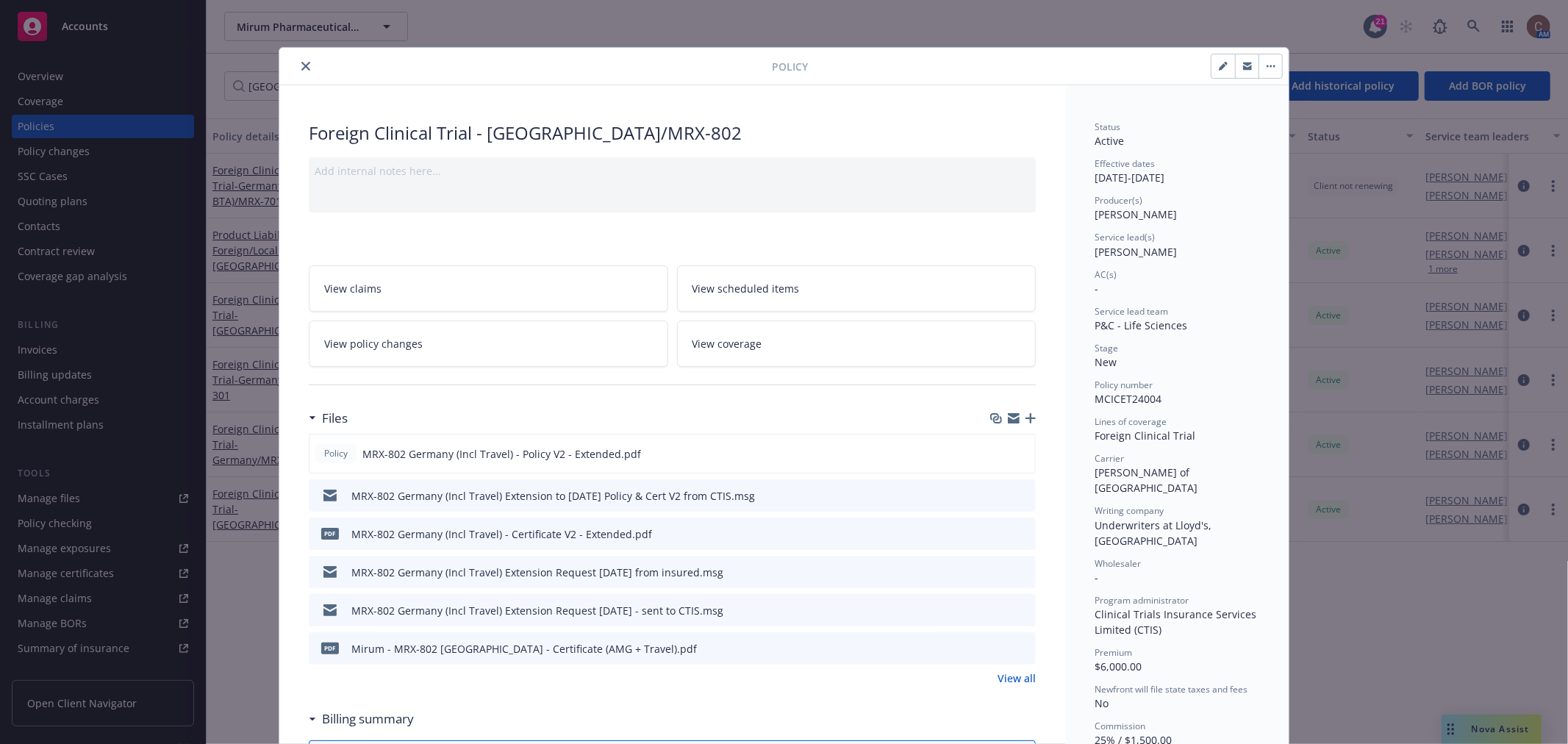
scroll to position [44, 0]
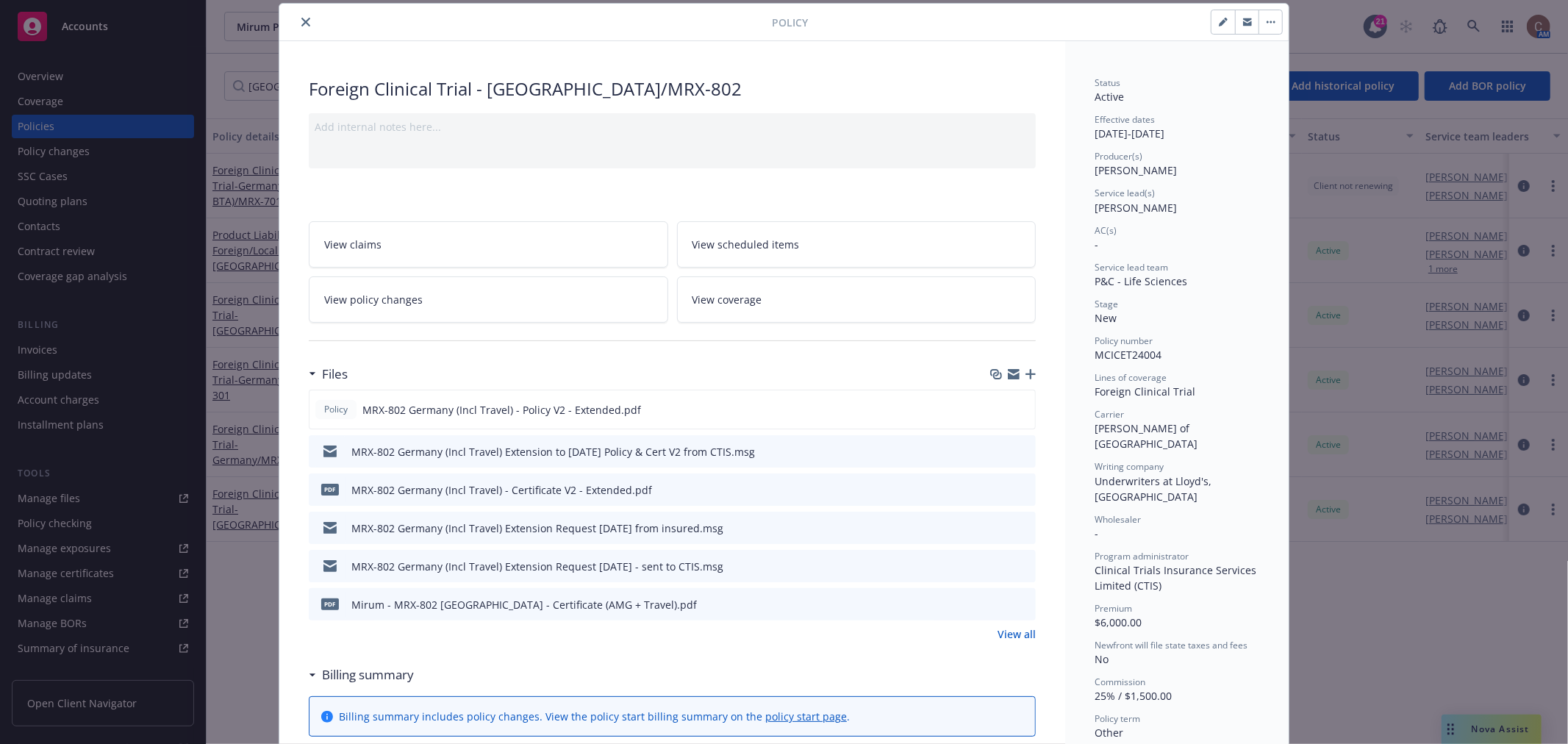
click at [1015, 600] on icon "preview file" at bounding box center [1021, 603] width 13 height 10
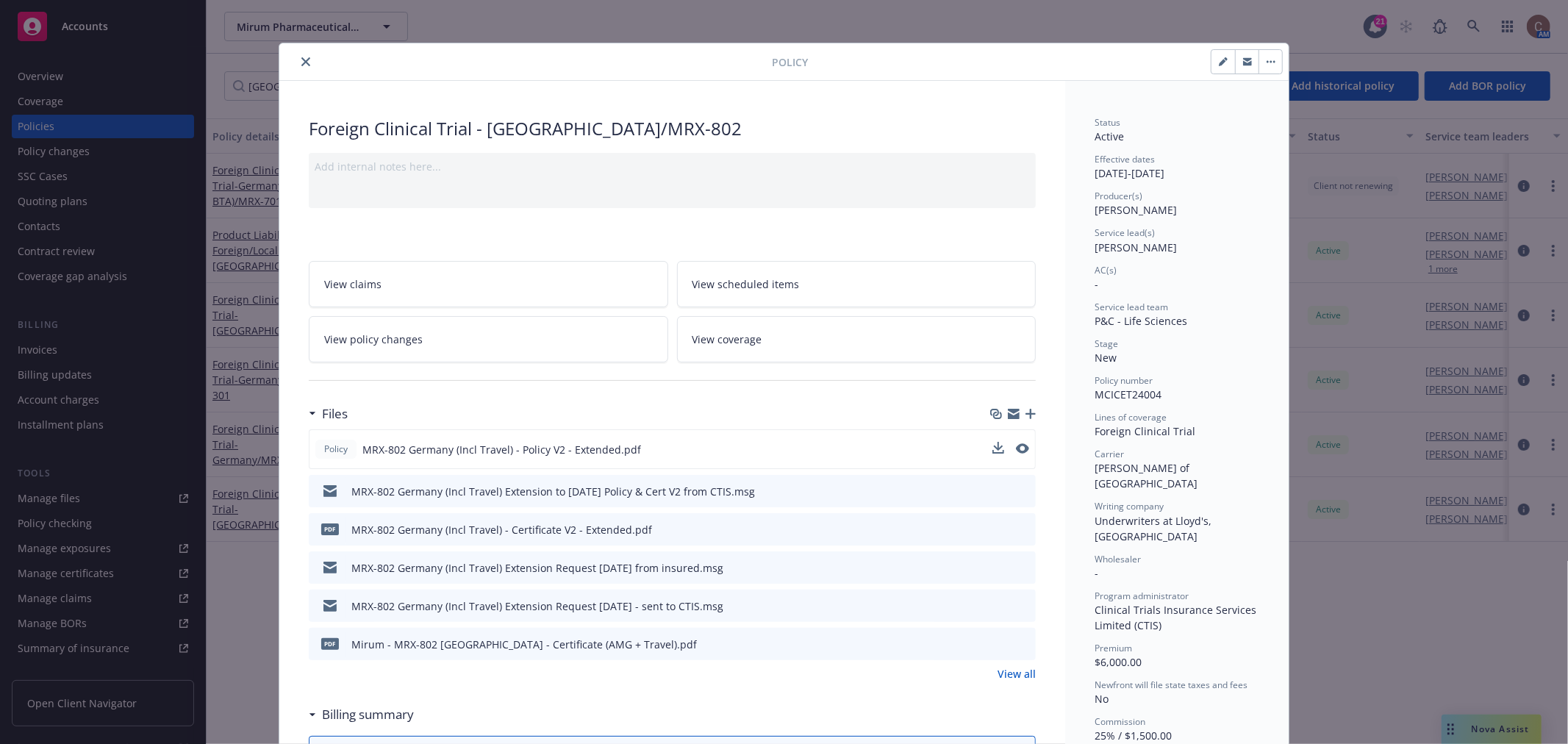
scroll to position [0, 0]
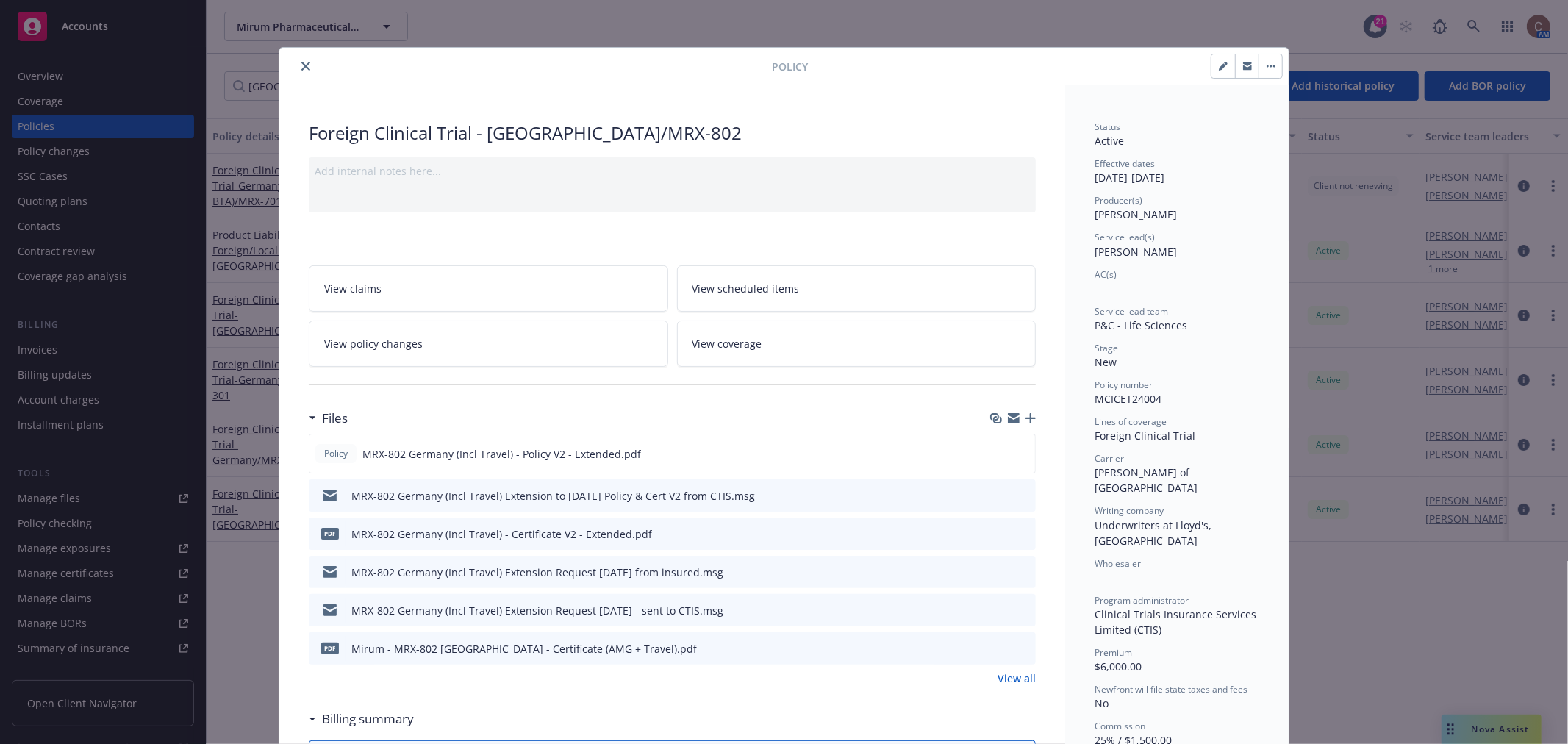
drag, startPoint x: 1210, startPoint y: 175, endPoint x: 1086, endPoint y: 178, distance: 124.0
click at [301, 68] on icon "close" at bounding box center [305, 66] width 9 height 9
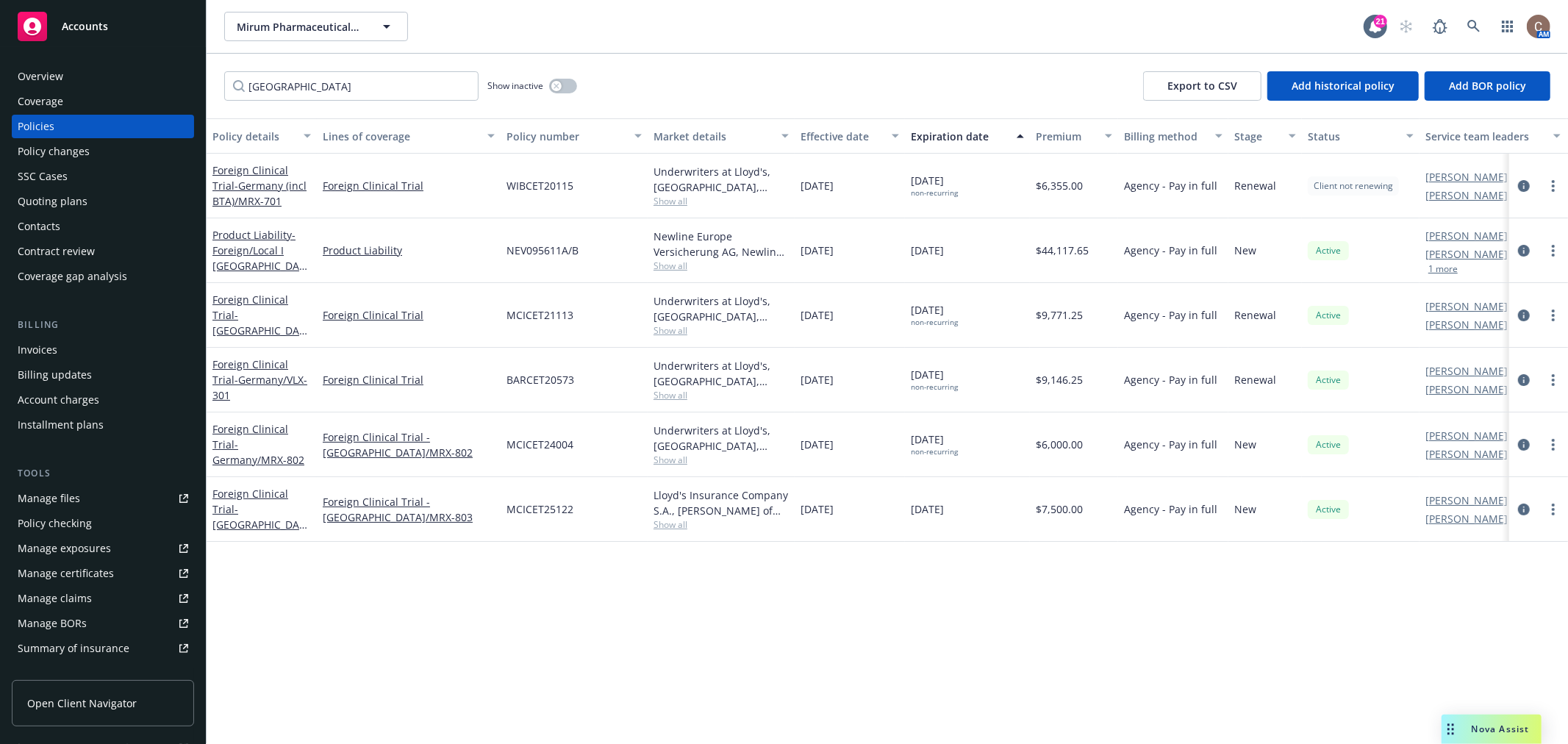
click at [96, 150] on div "Policy changes" at bounding box center [102, 151] width 170 height 24
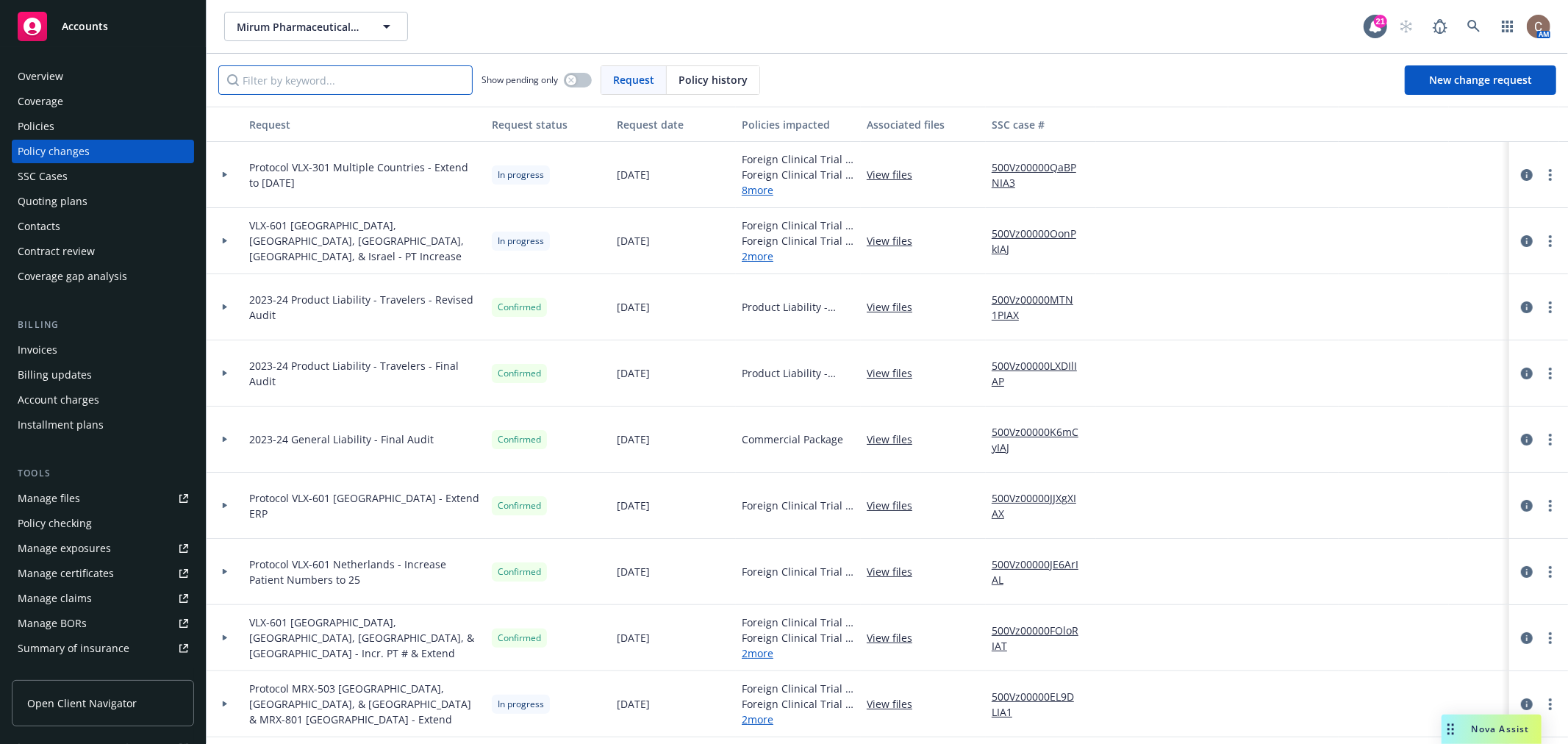
click at [370, 79] on input "Filter by keyword..." at bounding box center [345, 80] width 254 height 29
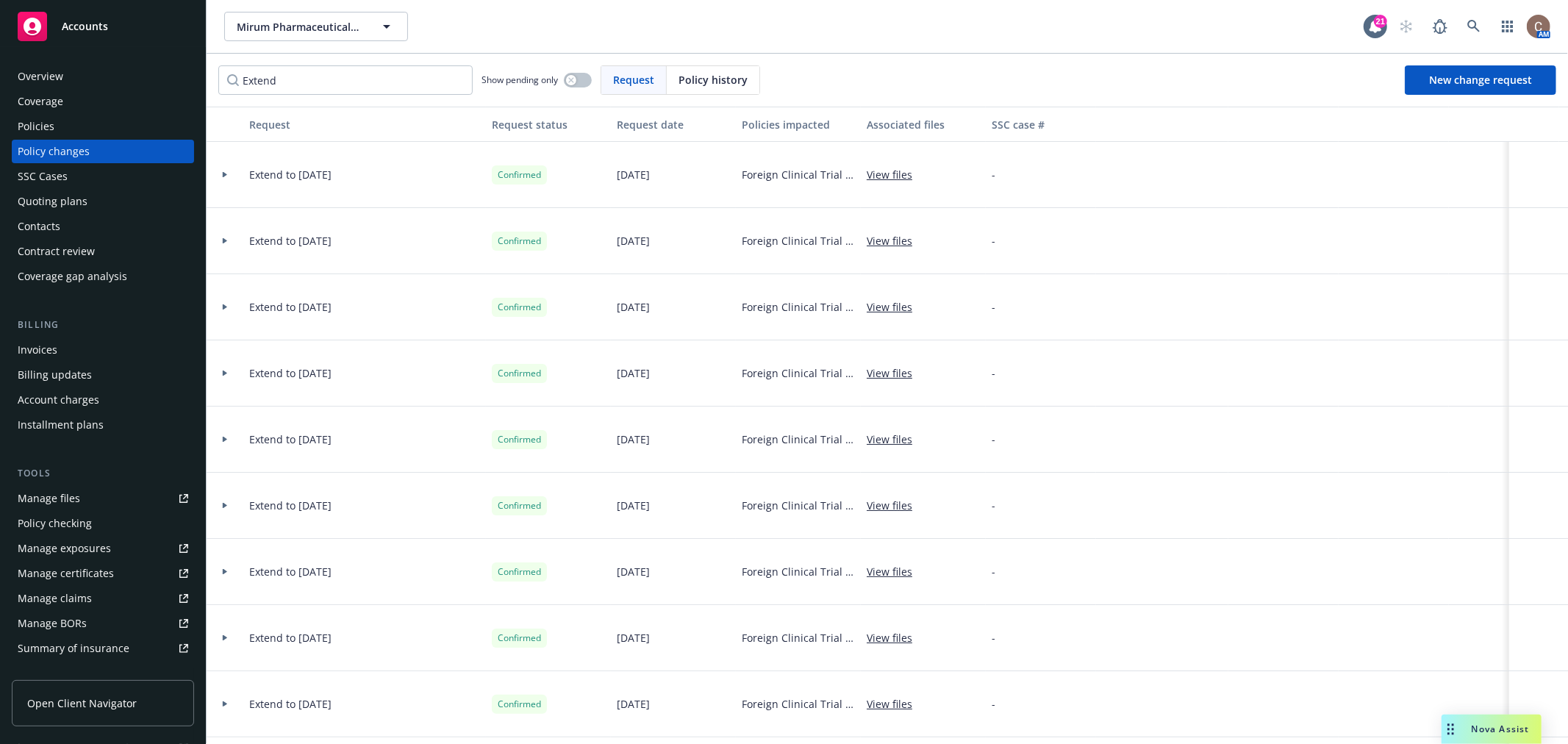
click at [226, 175] on icon at bounding box center [224, 174] width 6 height 5
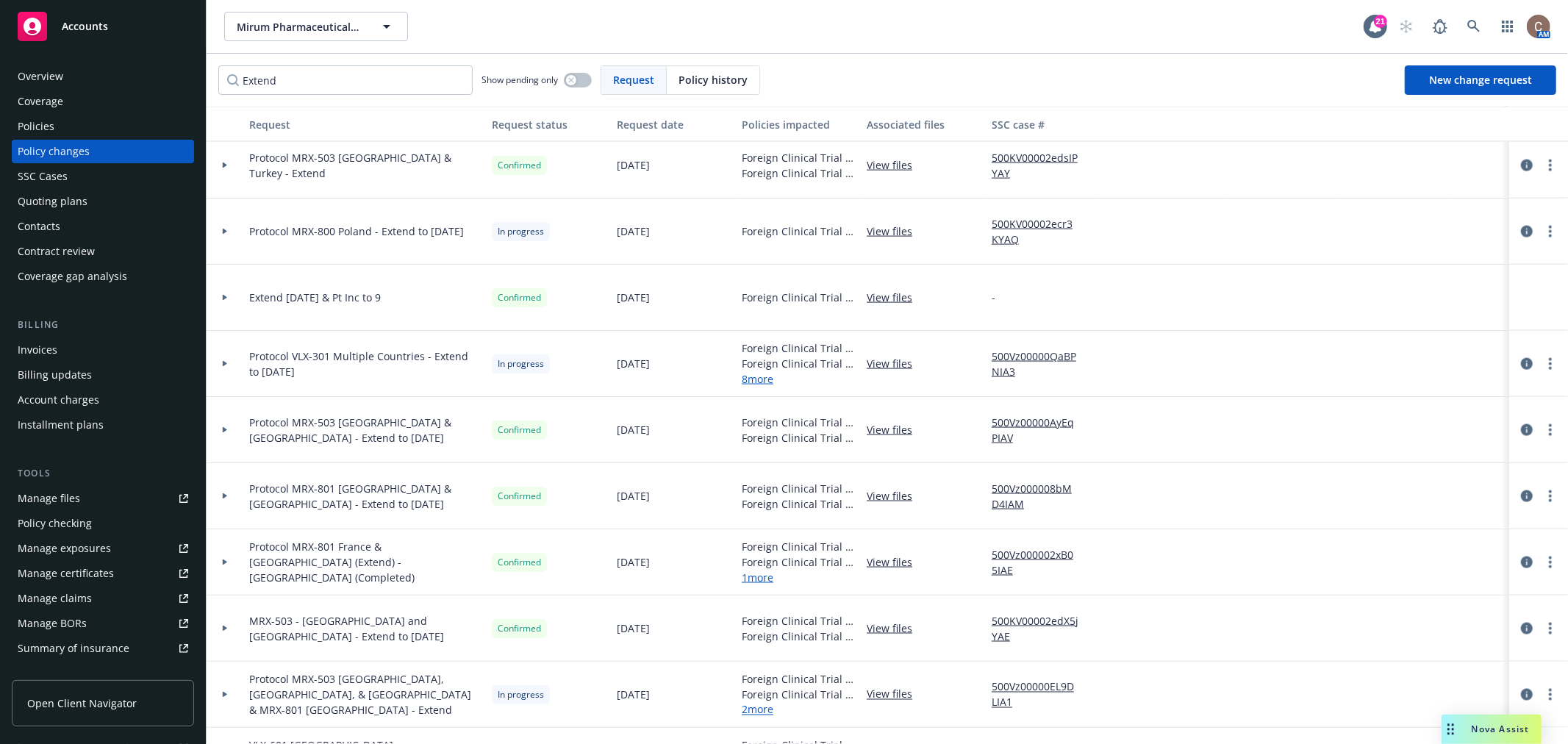
scroll to position [1796, 0]
click at [321, 78] on input "Extend" at bounding box center [345, 80] width 254 height 29
click at [461, 81] on input "Extend" at bounding box center [345, 80] width 254 height 29
click at [453, 82] on input "Extend" at bounding box center [345, 80] width 254 height 29
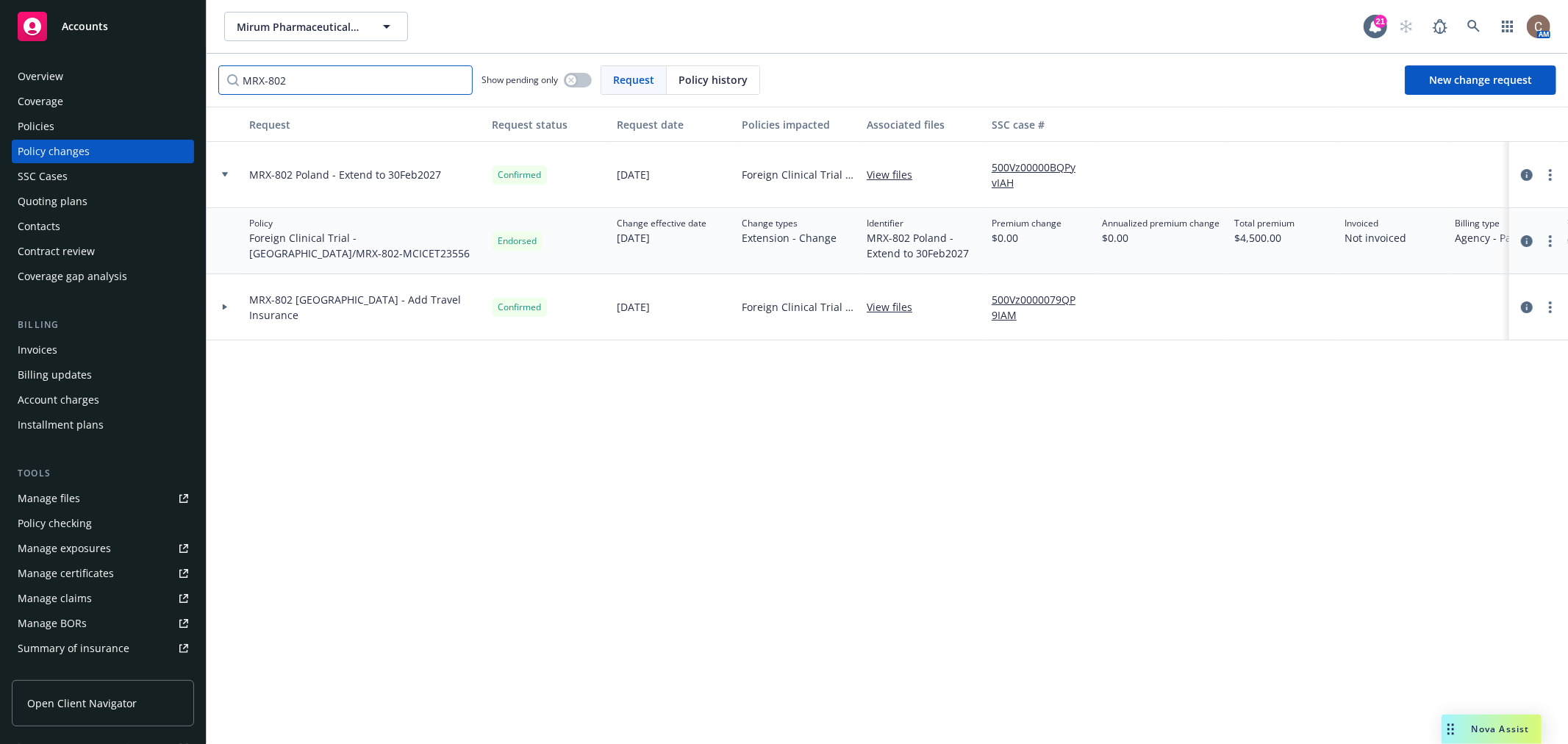
scroll to position [0, 0]
click at [225, 302] on div at bounding box center [225, 307] width 36 height 66
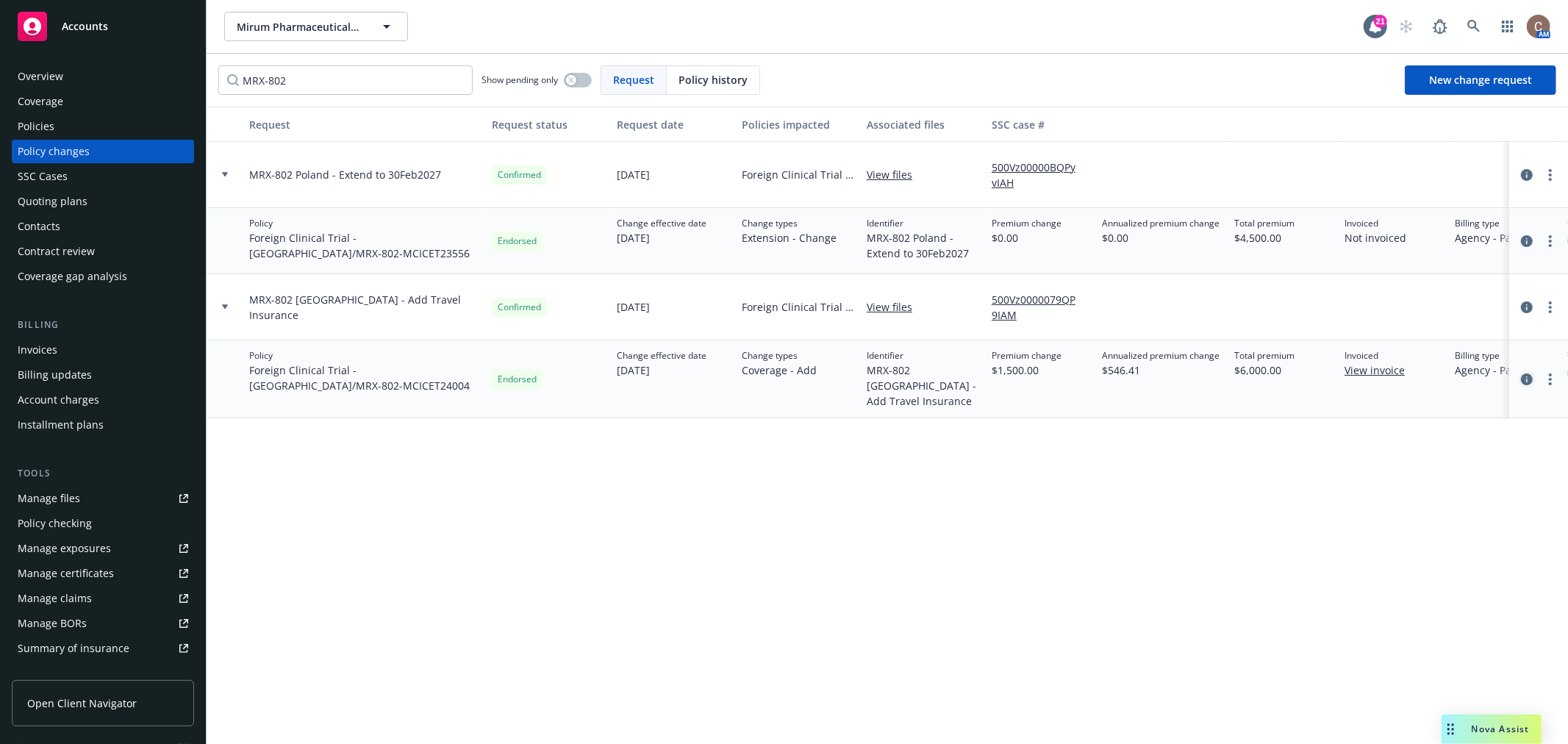
click at [1525, 376] on icon "circleInformation" at bounding box center [1527, 379] width 12 height 12
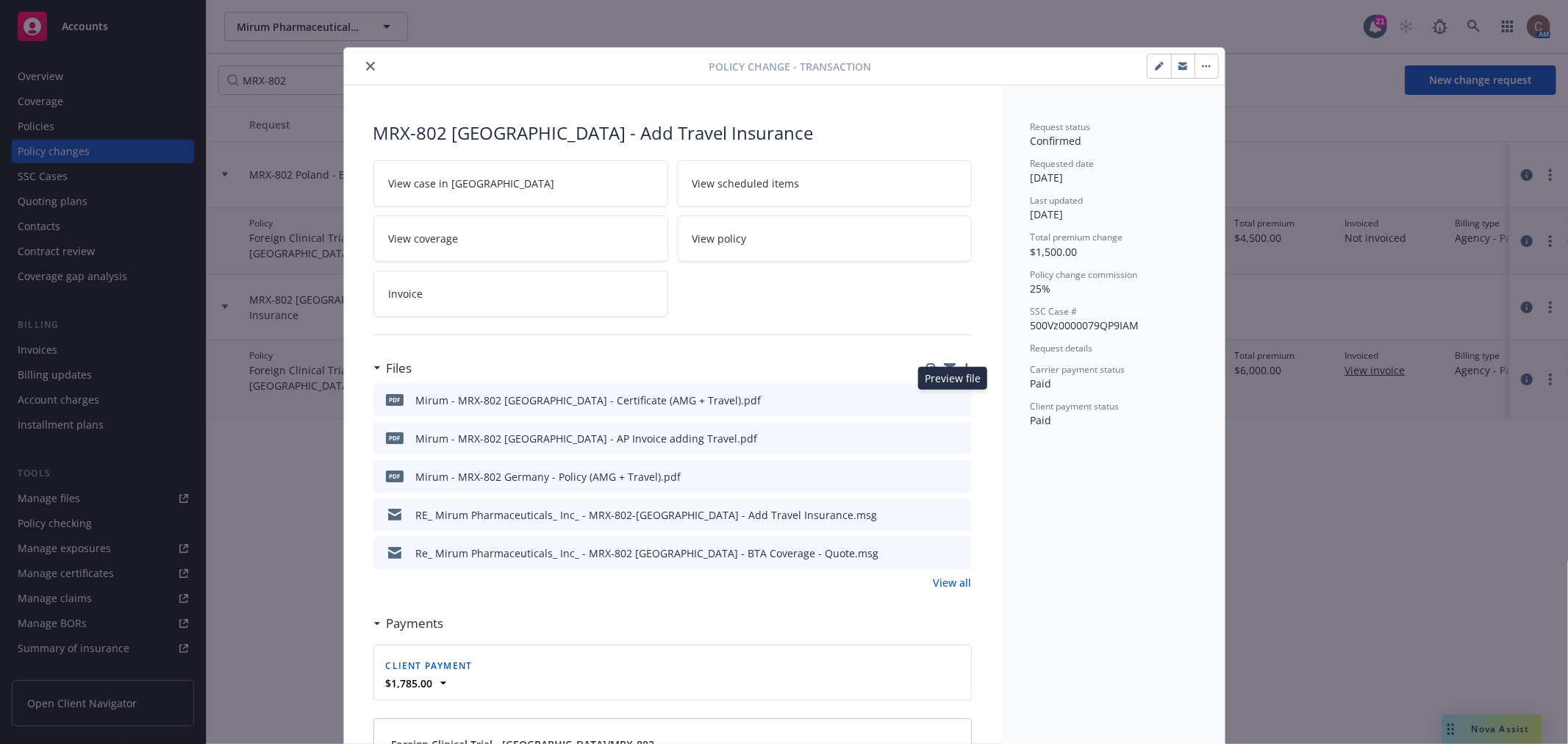
click at [956, 403] on icon "preview file" at bounding box center [958, 399] width 13 height 10
click at [962, 585] on link "View all" at bounding box center [952, 582] width 38 height 15
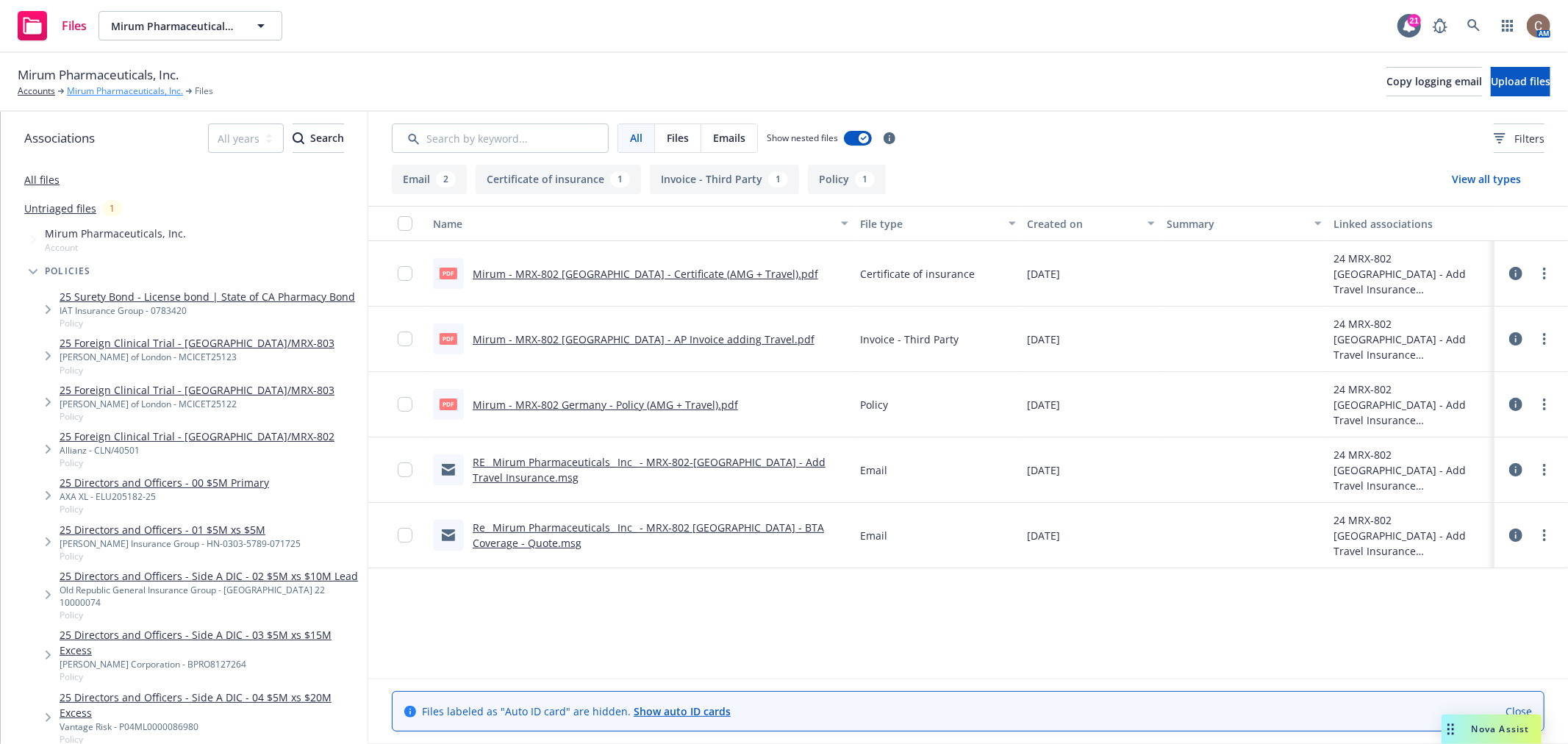
click at [128, 90] on link "Mirum Pharmaceuticals, Inc." at bounding box center [124, 91] width 116 height 13
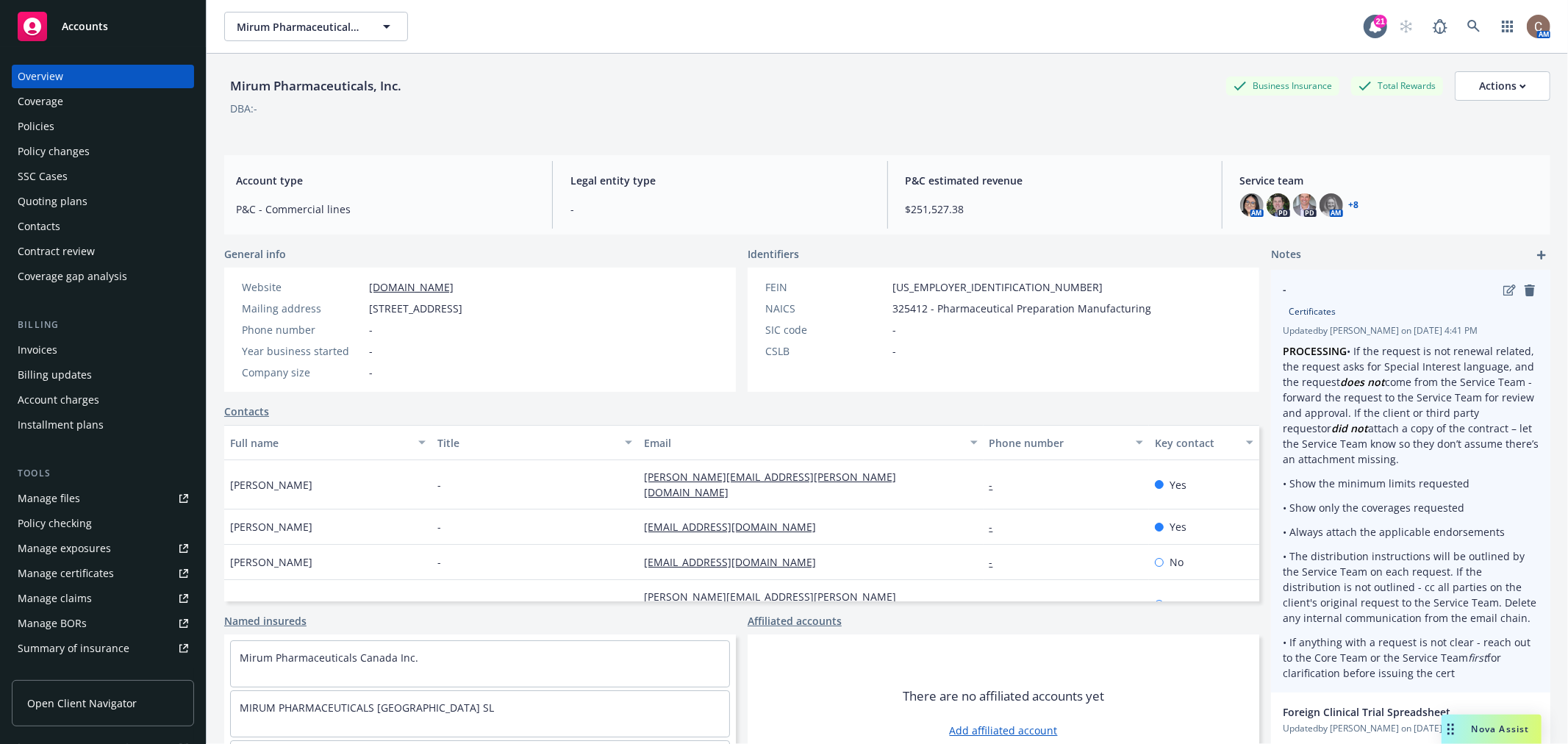
scroll to position [71, 0]
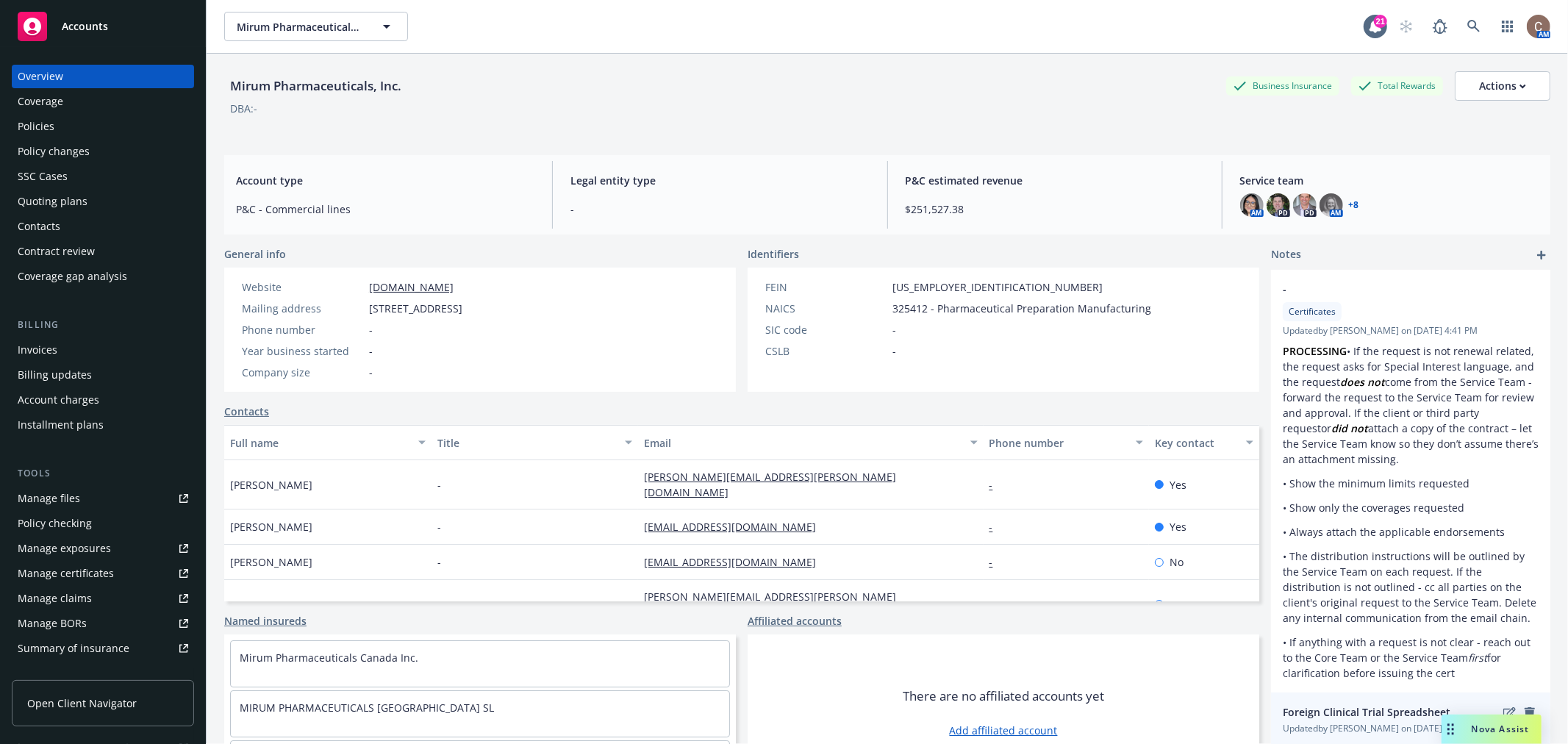
click at [1310, 742] on link "https://iln-my.sharepoint.com/:x:/g/personal/patrick_chan_newfront_com/EfH9Q5Gh…" at bounding box center [1338, 749] width 111 height 14
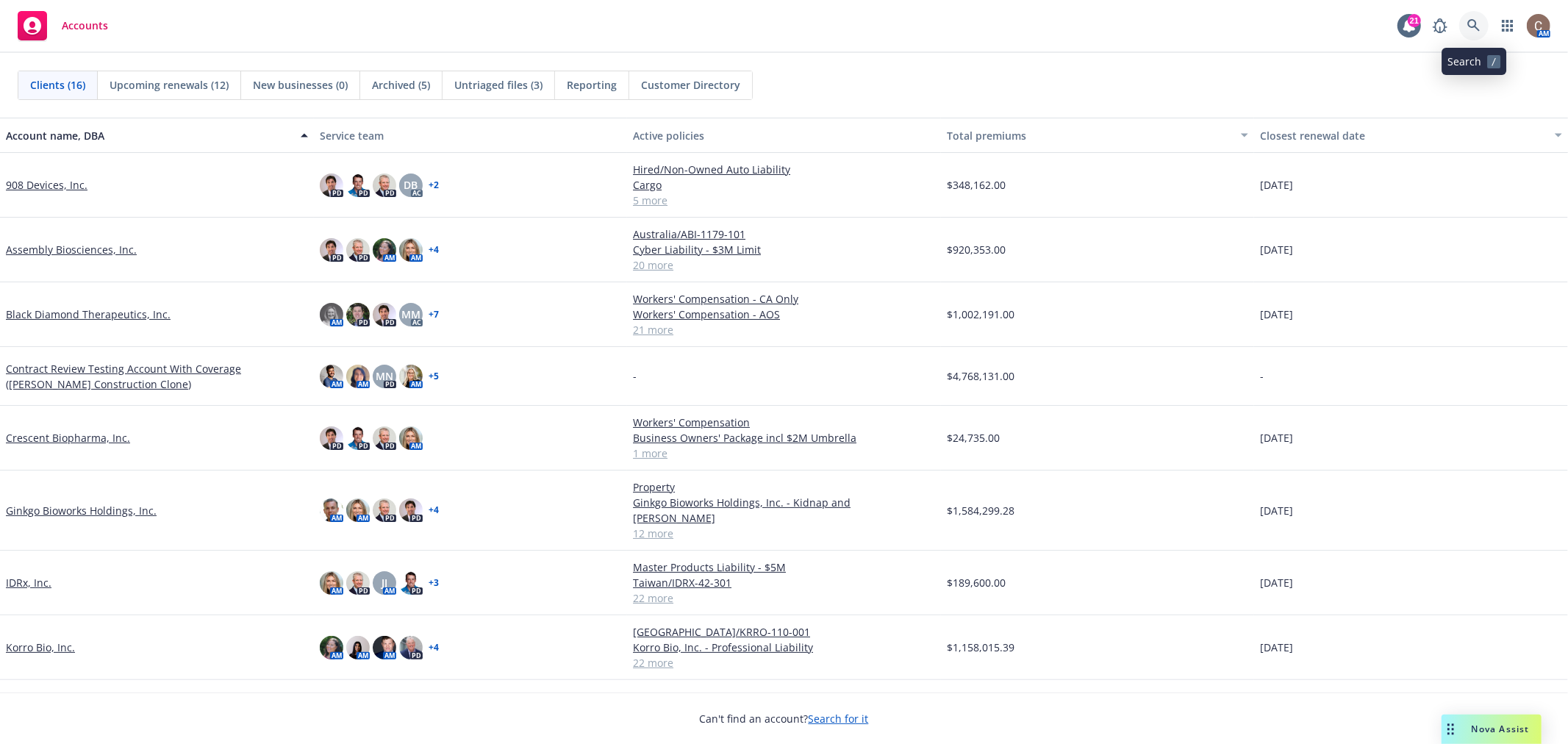
click at [1478, 21] on icon at bounding box center [1474, 25] width 13 height 13
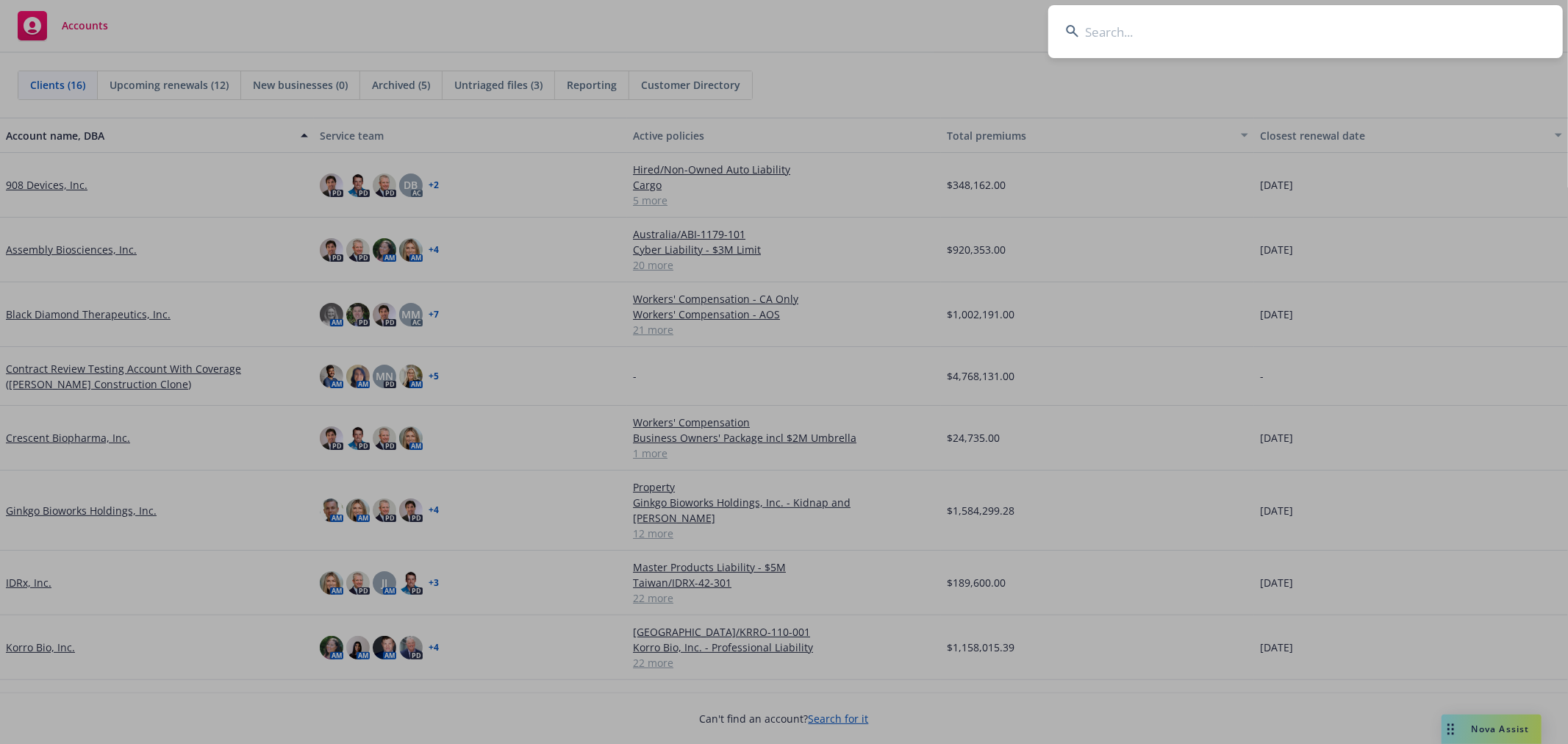
click at [1277, 41] on input at bounding box center [1305, 31] width 514 height 53
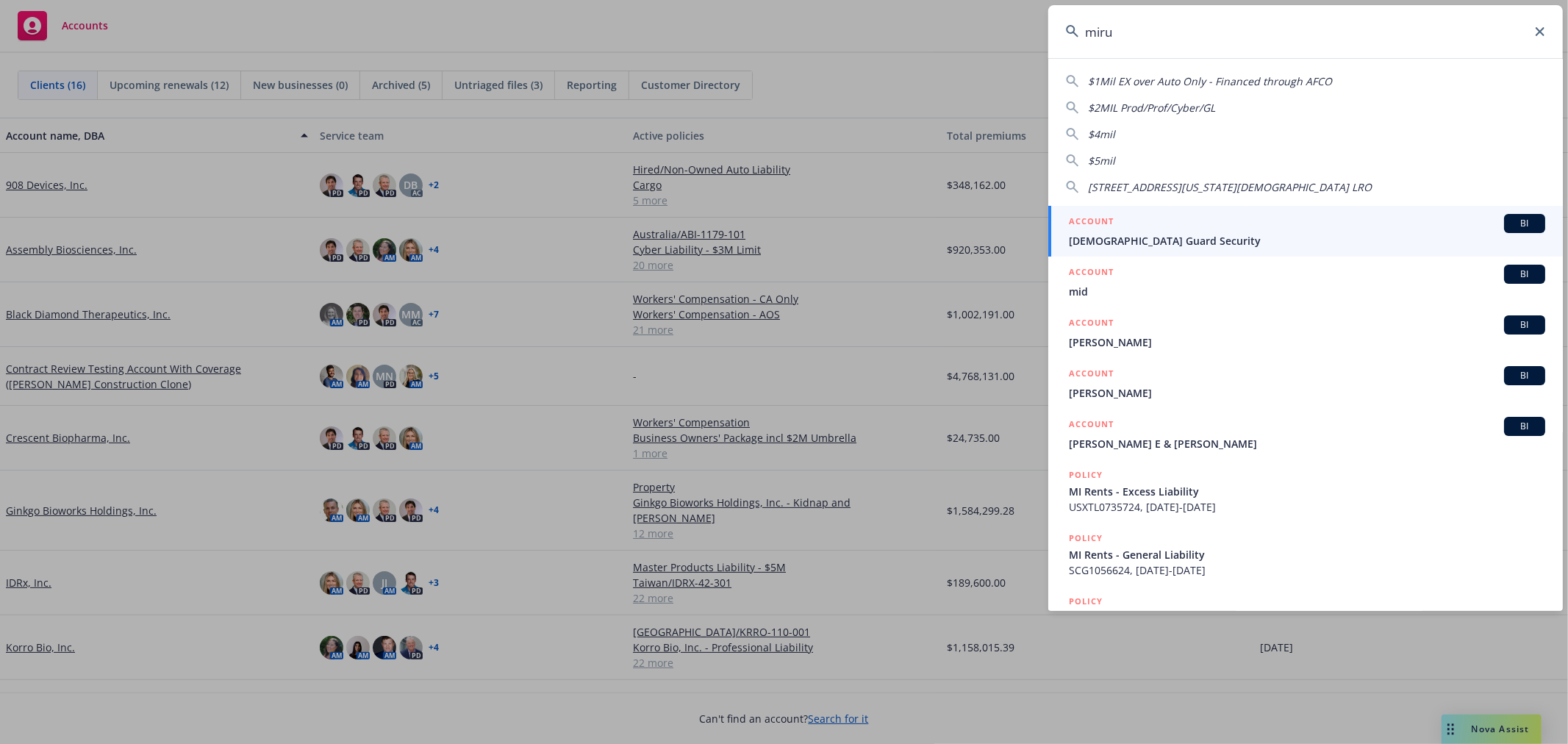
type input "mirum"
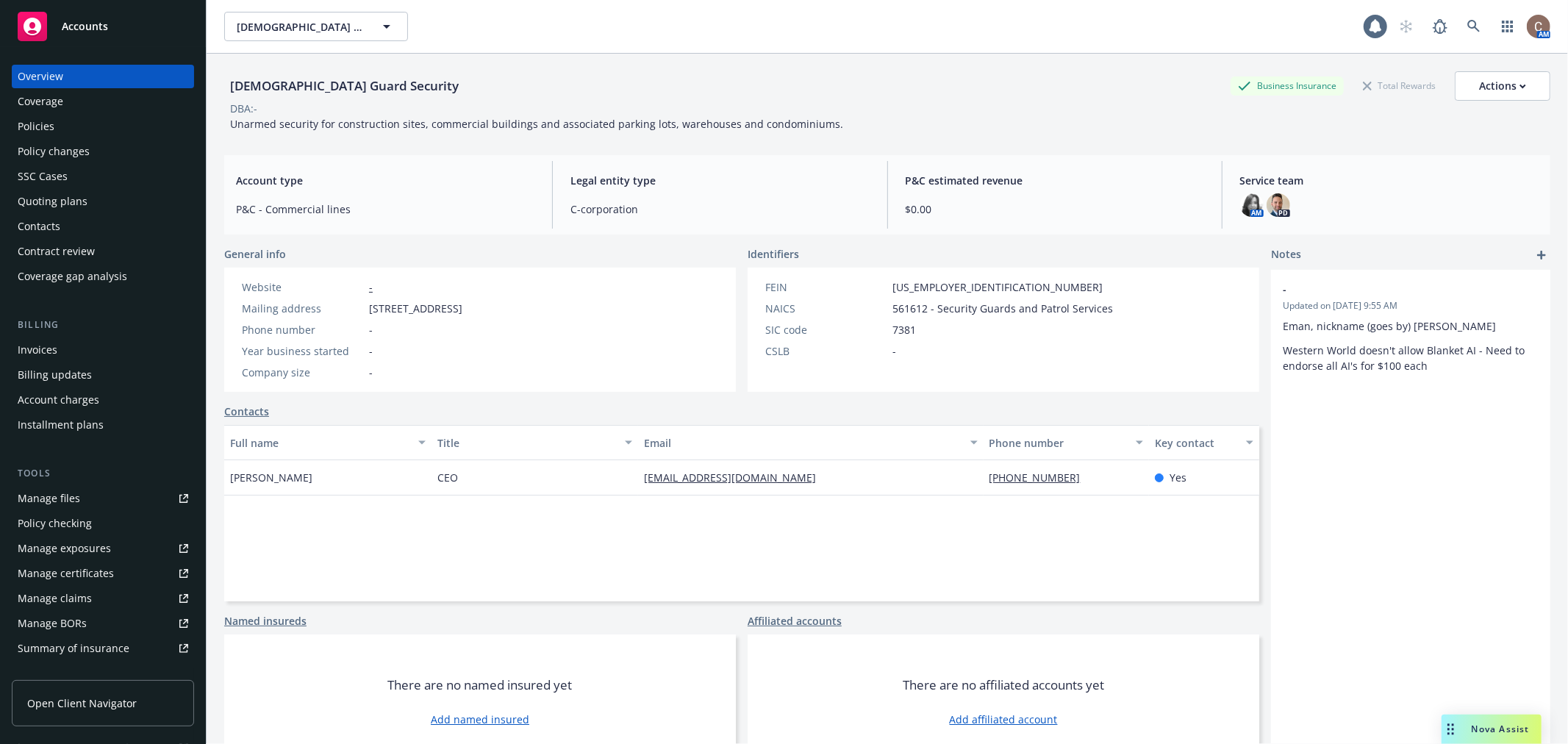
click at [77, 128] on div "Policies" at bounding box center [102, 127] width 170 height 24
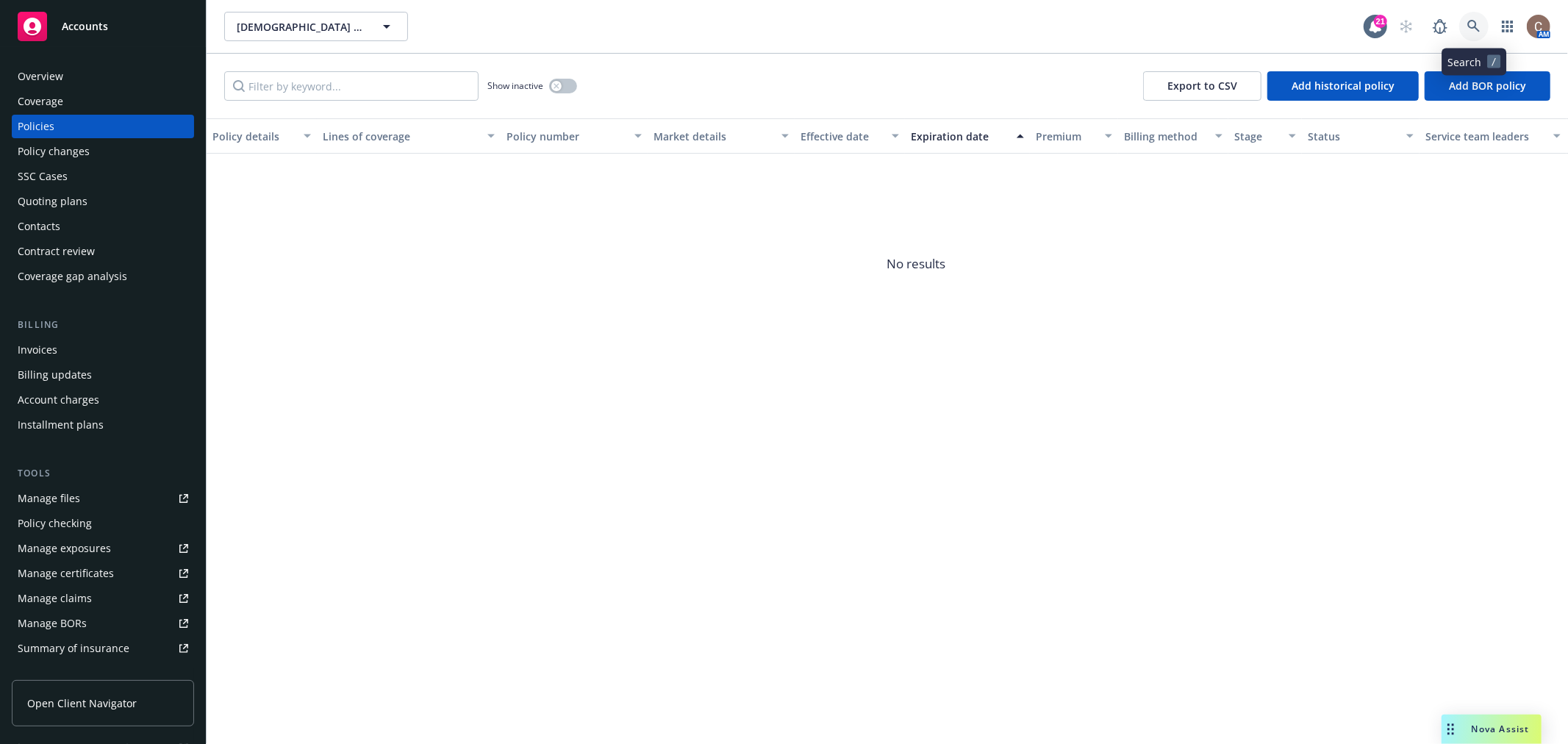
click at [1481, 20] on link at bounding box center [1474, 26] width 29 height 29
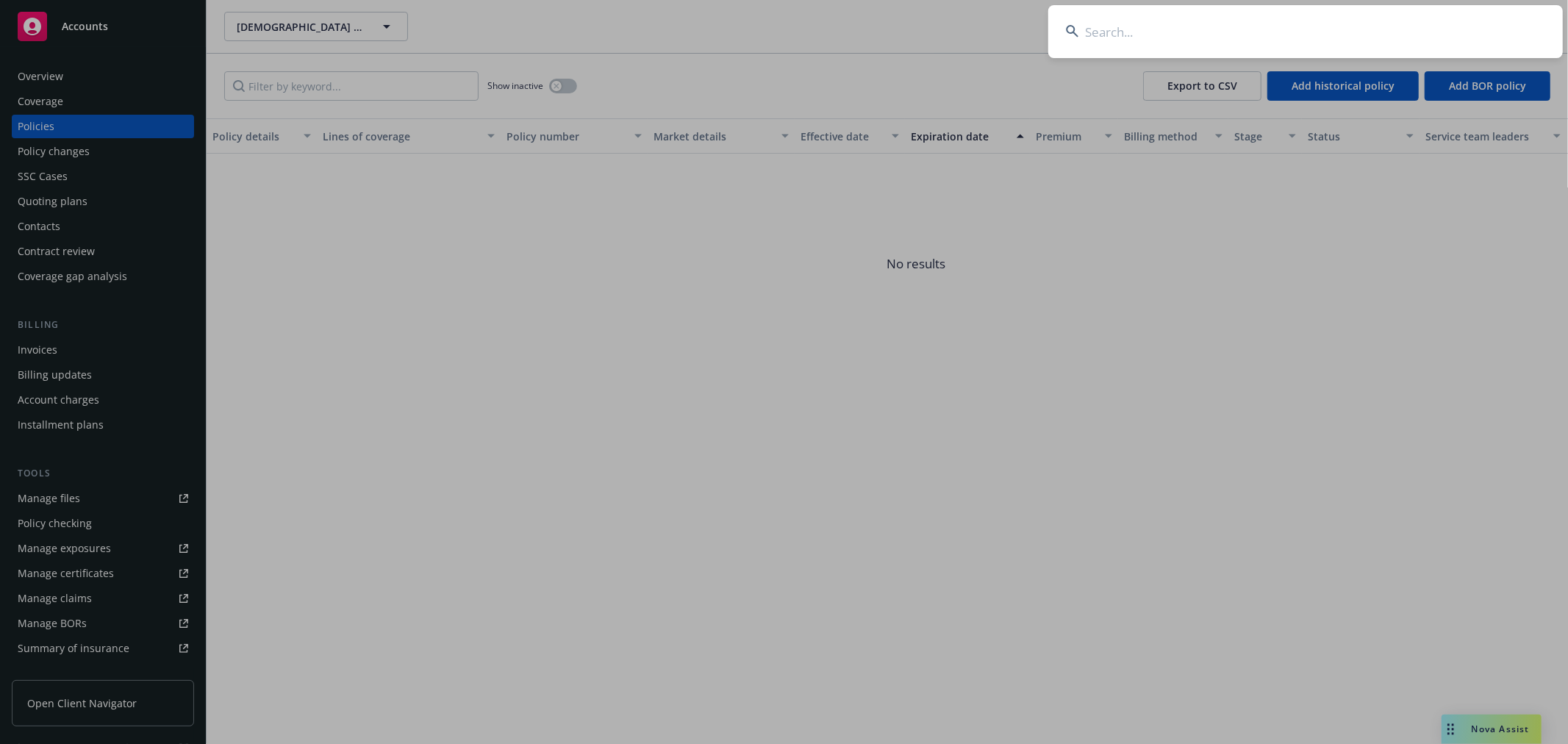
click at [1371, 30] on input at bounding box center [1305, 31] width 514 height 53
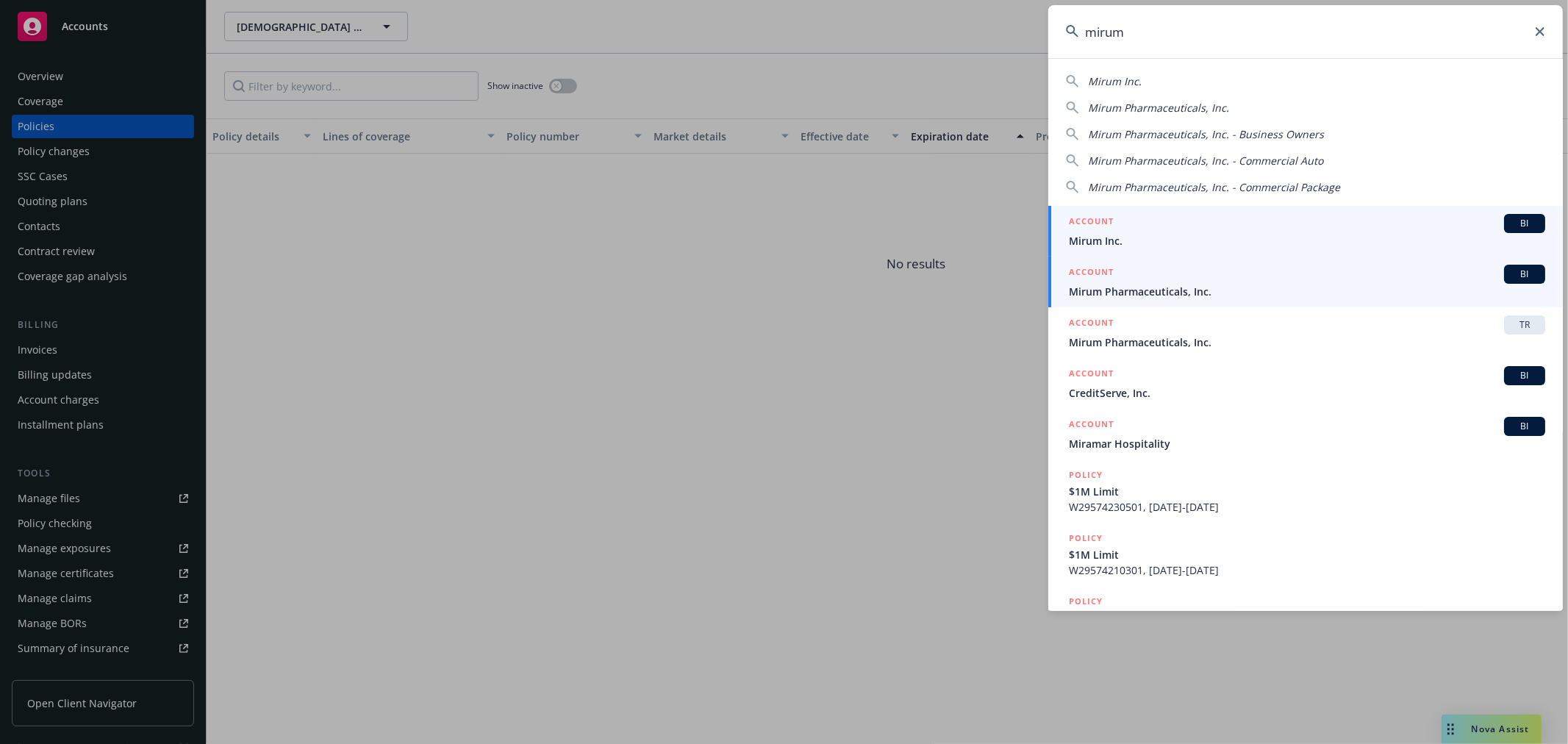
type input "mirum"
click at [1158, 292] on span "Mirum Pharmaceuticals, Inc." at bounding box center [1307, 291] width 476 height 15
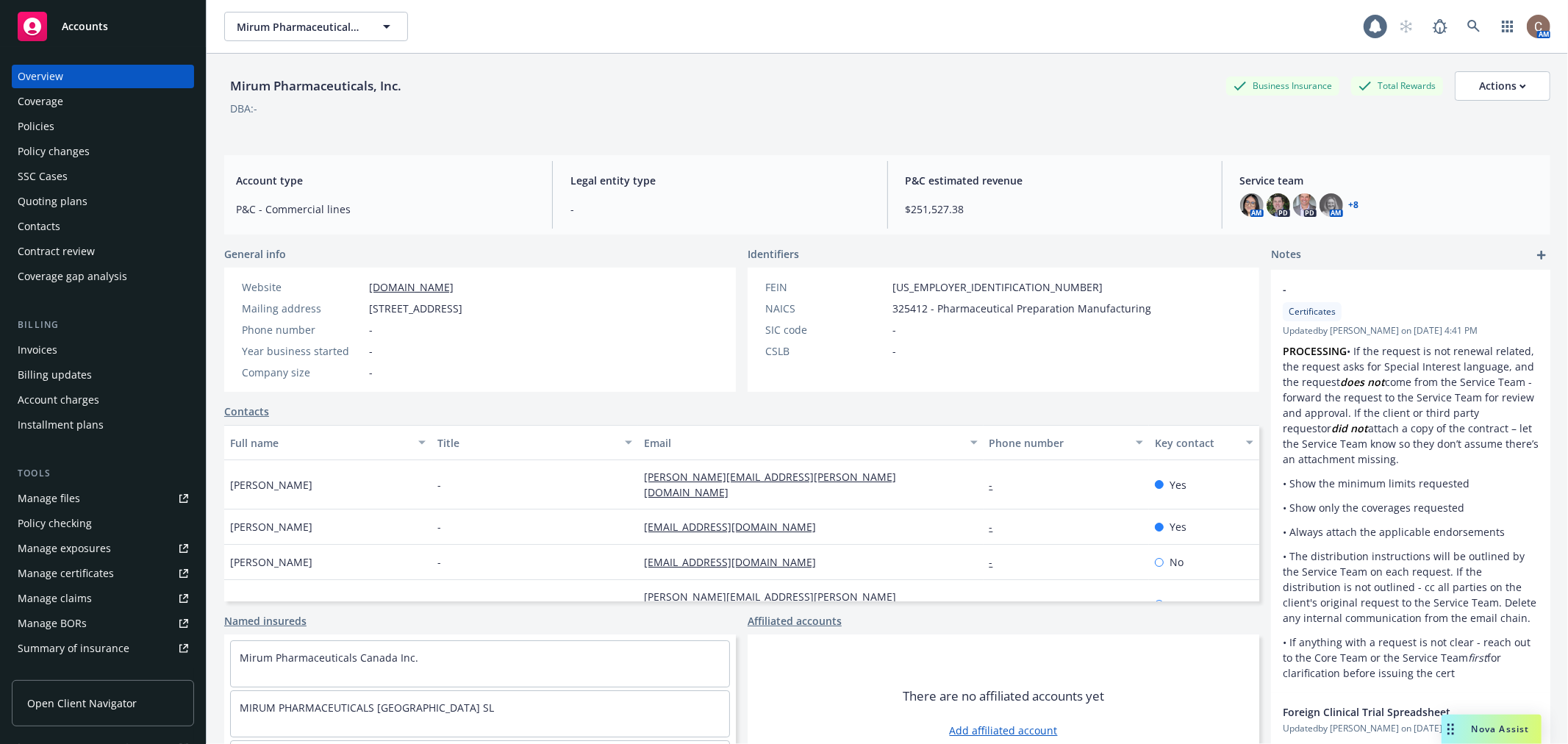
click at [48, 121] on div "Policies" at bounding box center [36, 127] width 36 height 24
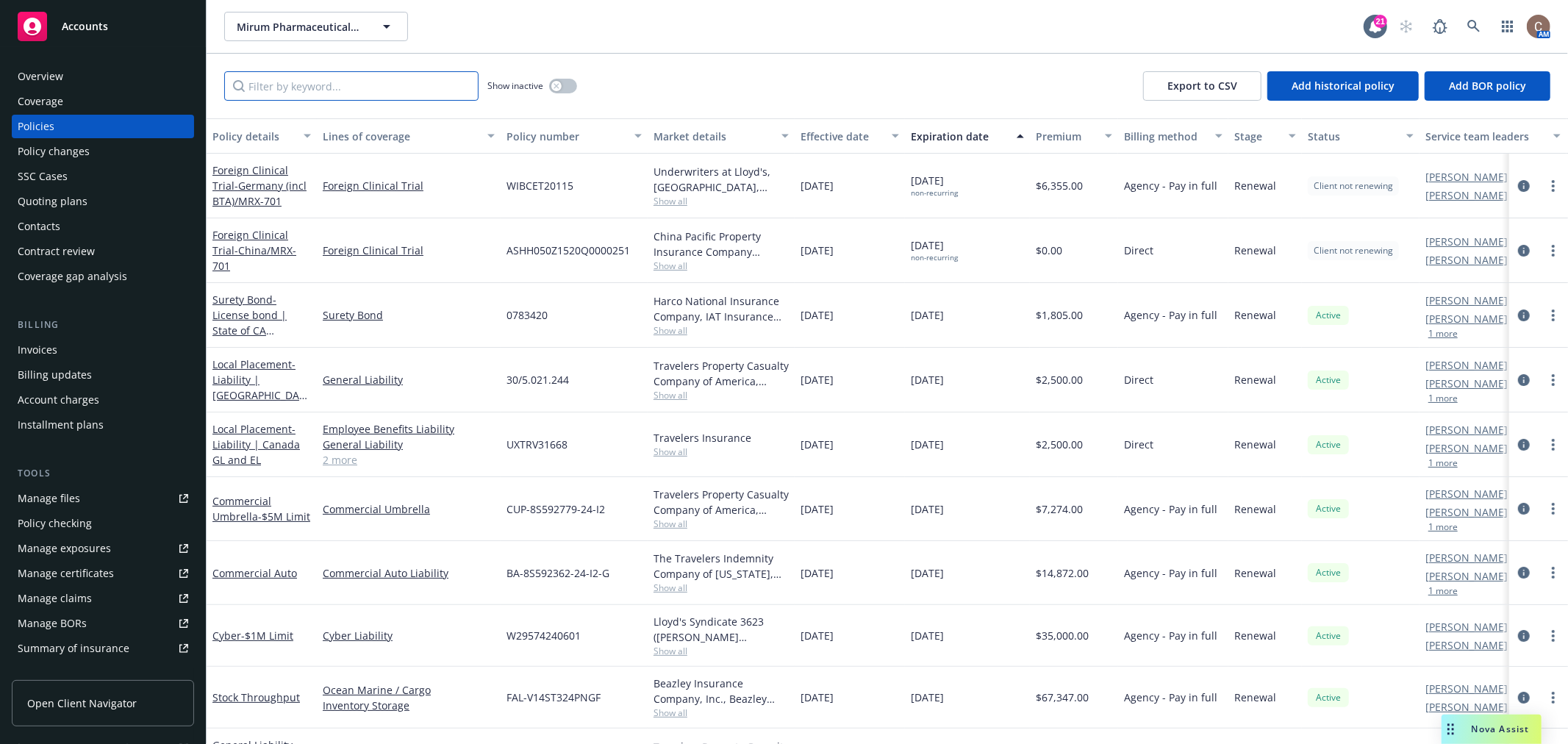
click at [313, 85] on input "Filter by keyword..." at bounding box center [351, 86] width 254 height 29
type input "802"
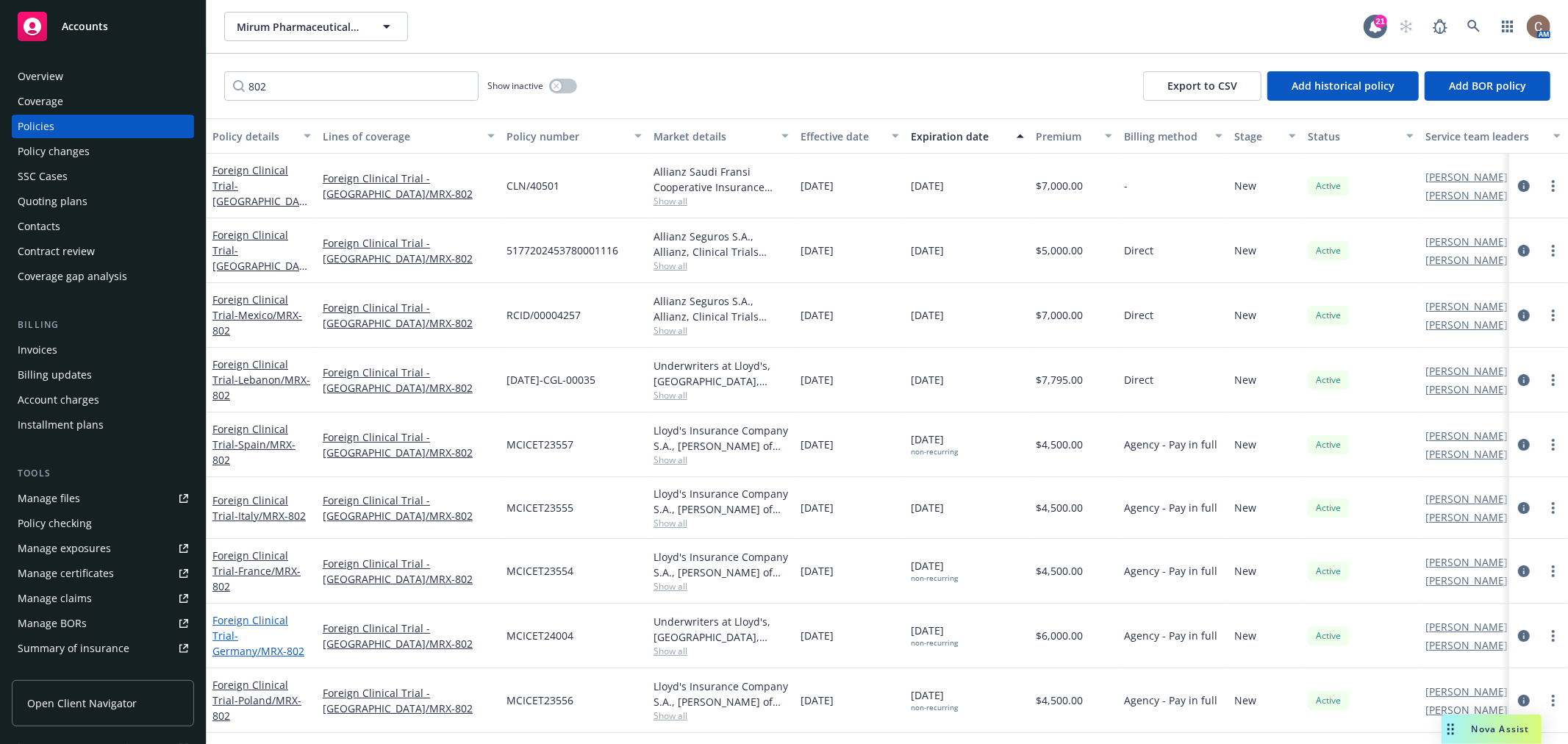
click at [267, 628] on span "- [GEOGRAPHIC_DATA]/MRX-802" at bounding box center [258, 643] width 92 height 29
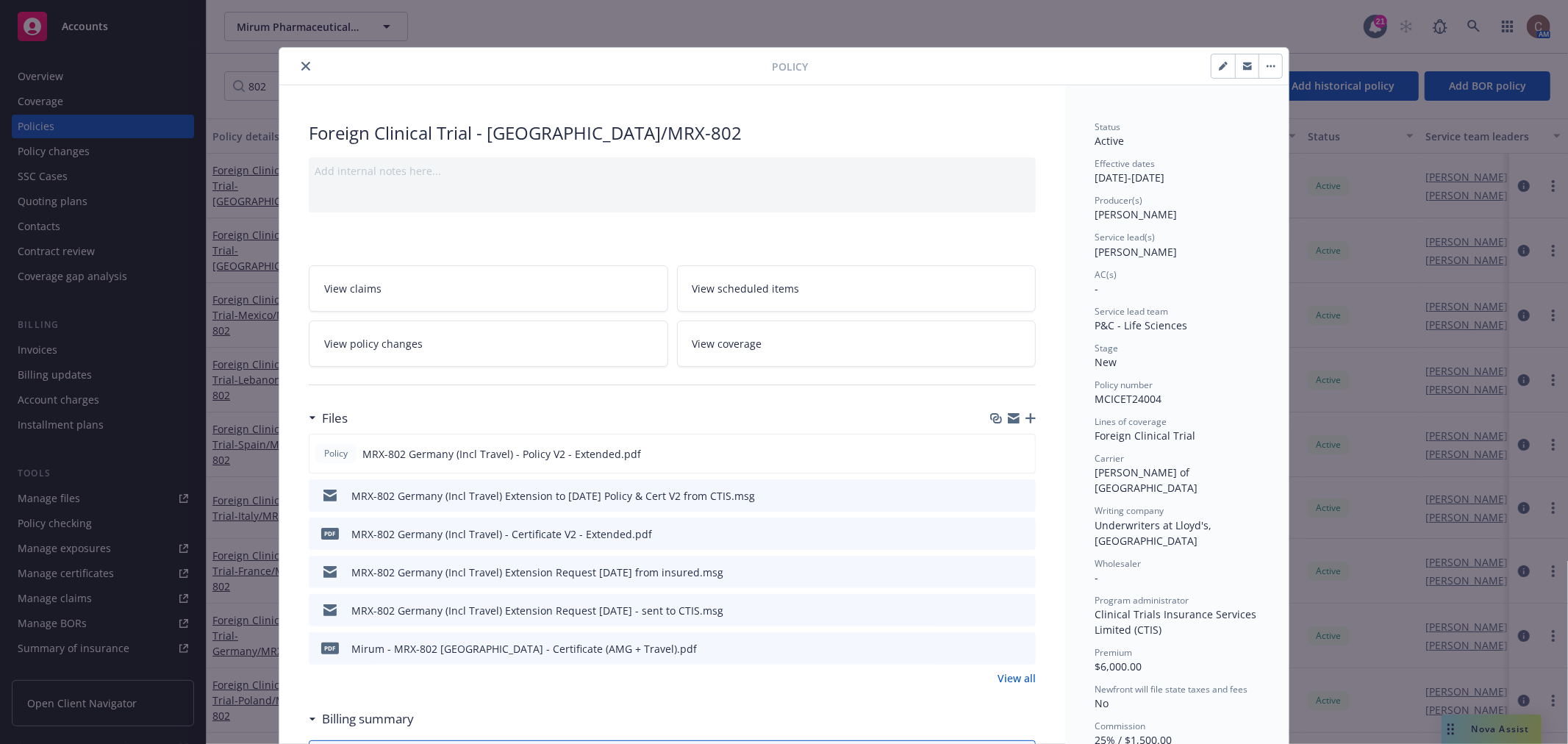
click at [1214, 71] on button "button" at bounding box center [1223, 67] width 24 height 24
select select "NEW"
select select "other"
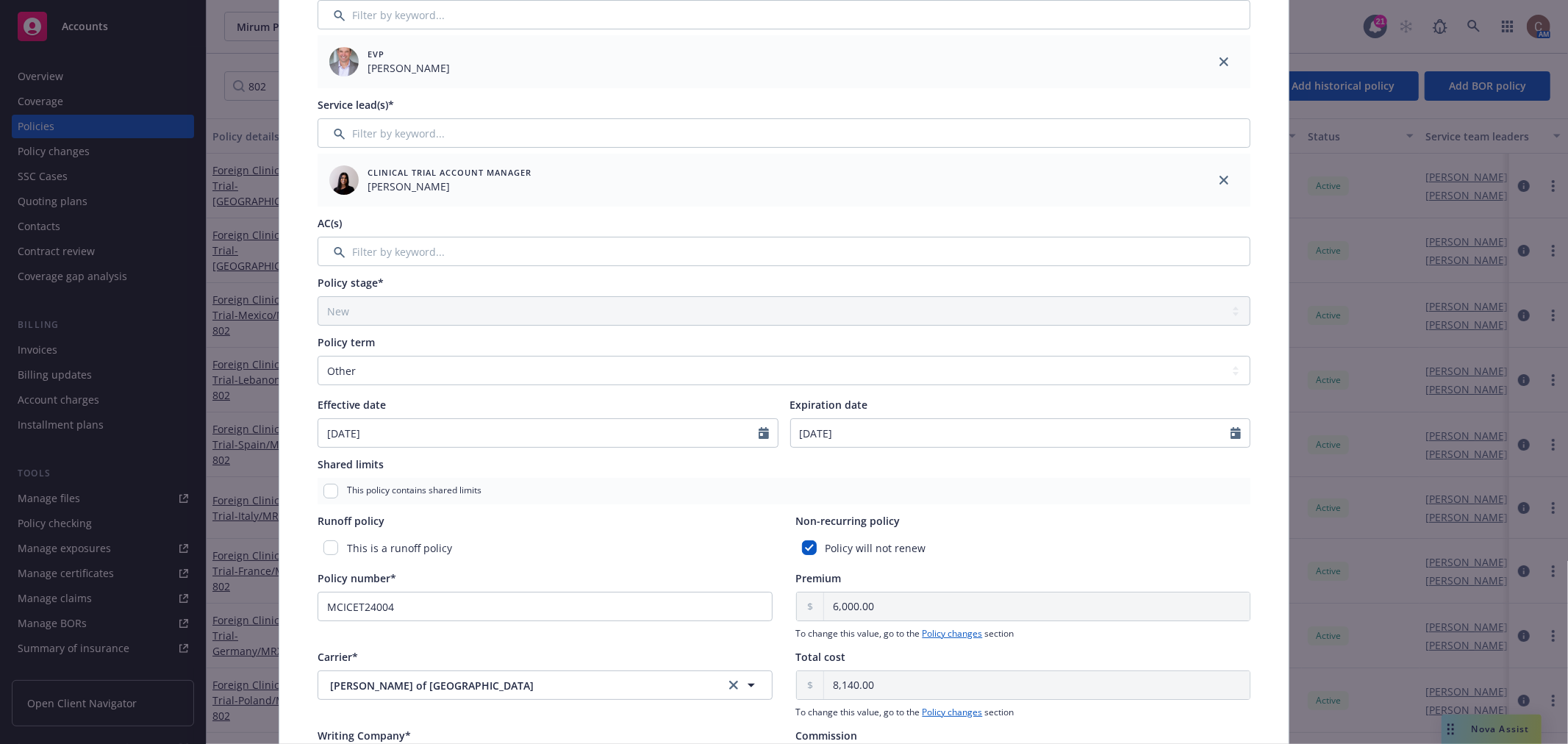
scroll to position [245, 0]
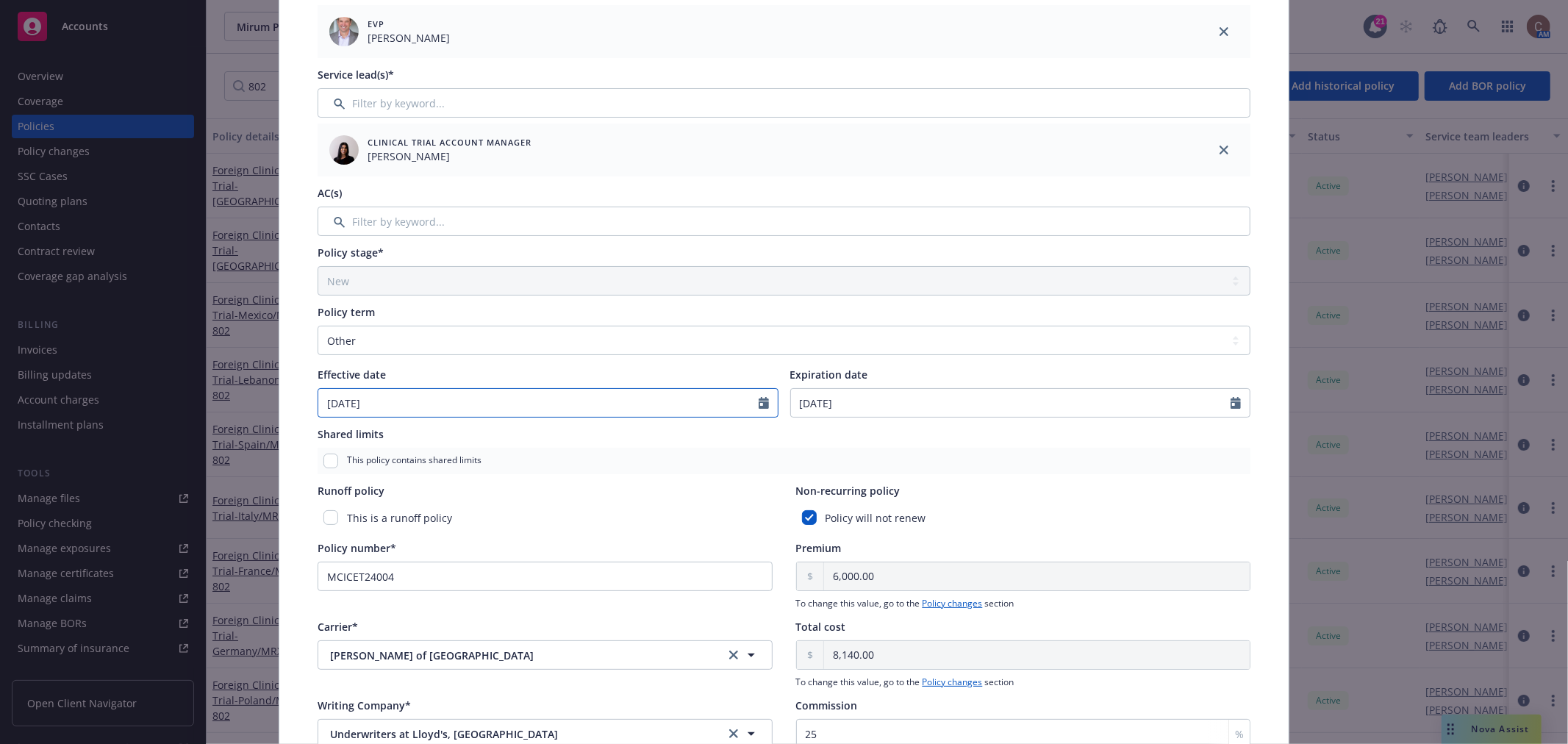
select select "5"
click at [441, 399] on input "05/30/2024" at bounding box center [539, 403] width 441 height 28
click at [479, 441] on icon "button" at bounding box center [481, 437] width 5 height 9
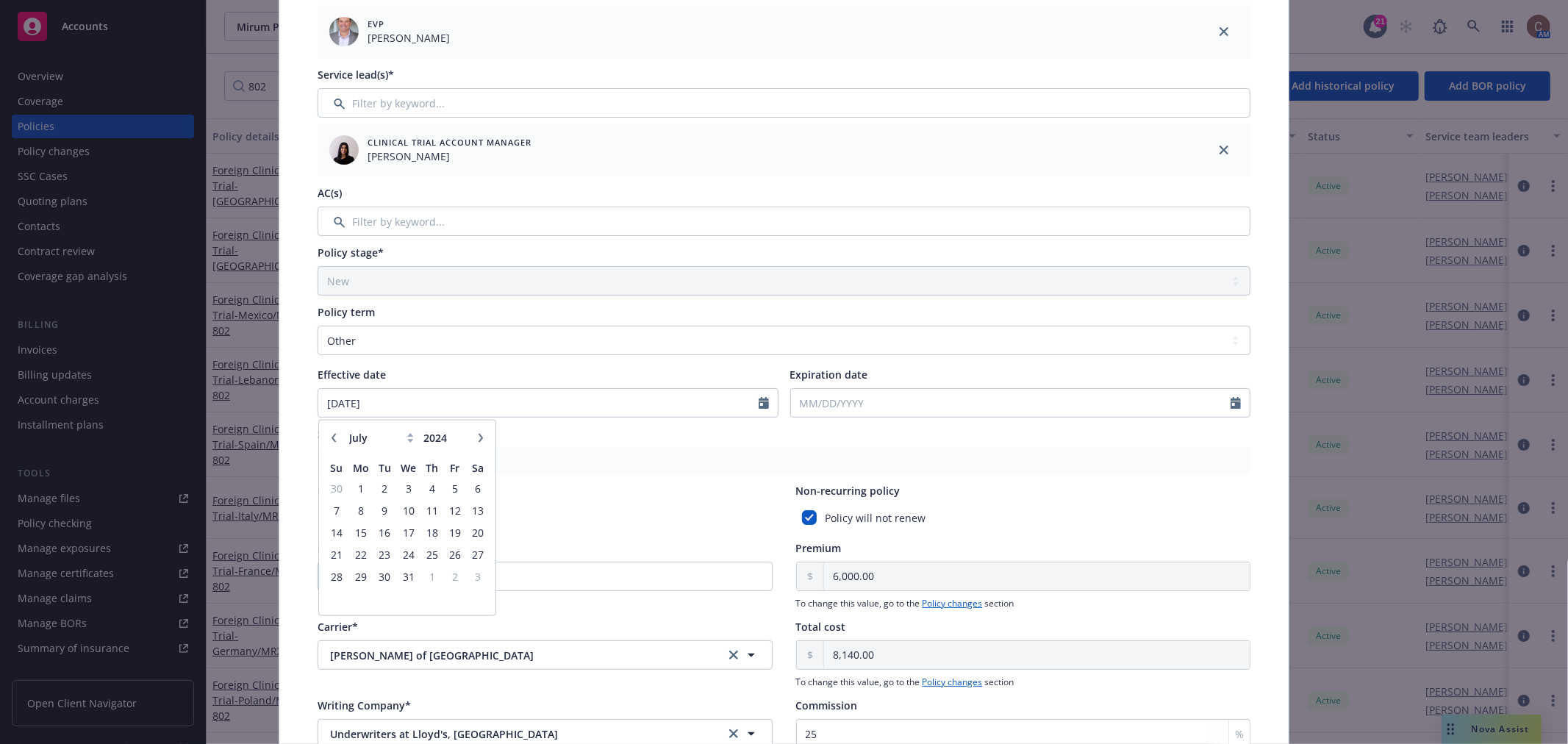
select select "8"
click at [452, 575] on span "30" at bounding box center [454, 575] width 20 height 18
type input "08/30/2024"
click at [863, 405] on input "Expiration date" at bounding box center [1011, 403] width 441 height 28
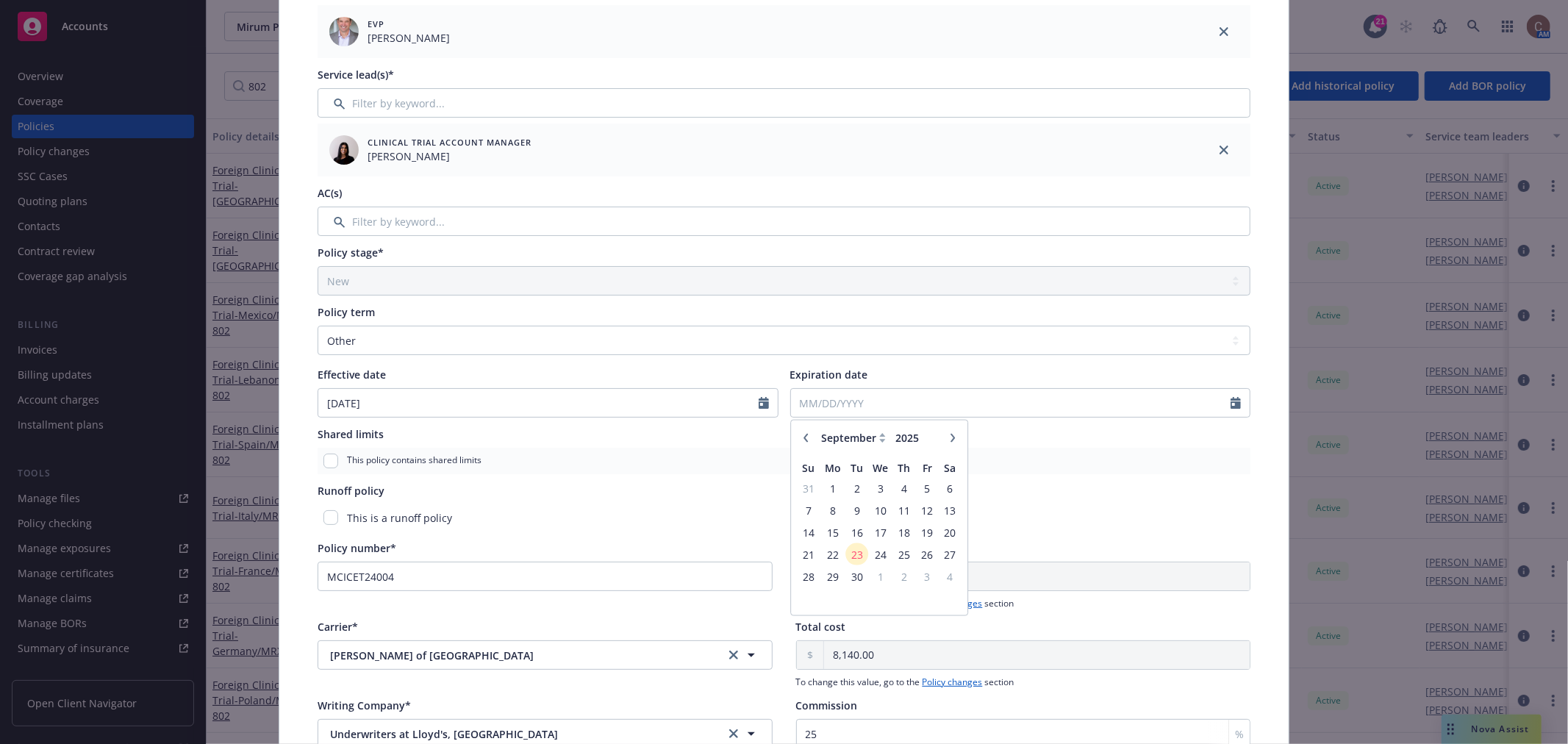
click at [952, 440] on button "button" at bounding box center [952, 437] width 17 height 17
select select "1"
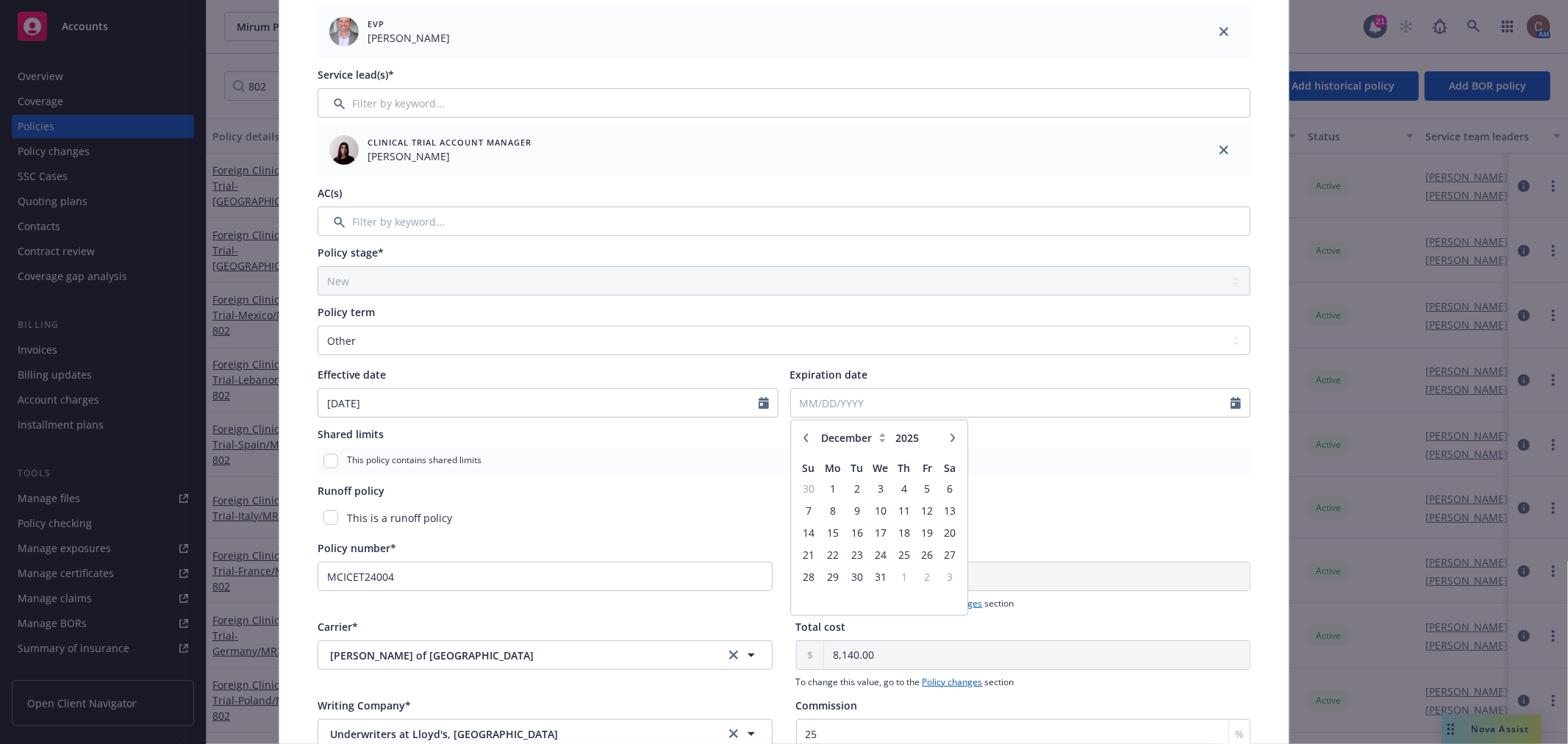
type input "2026"
click at [952, 440] on button "button" at bounding box center [952, 437] width 17 height 17
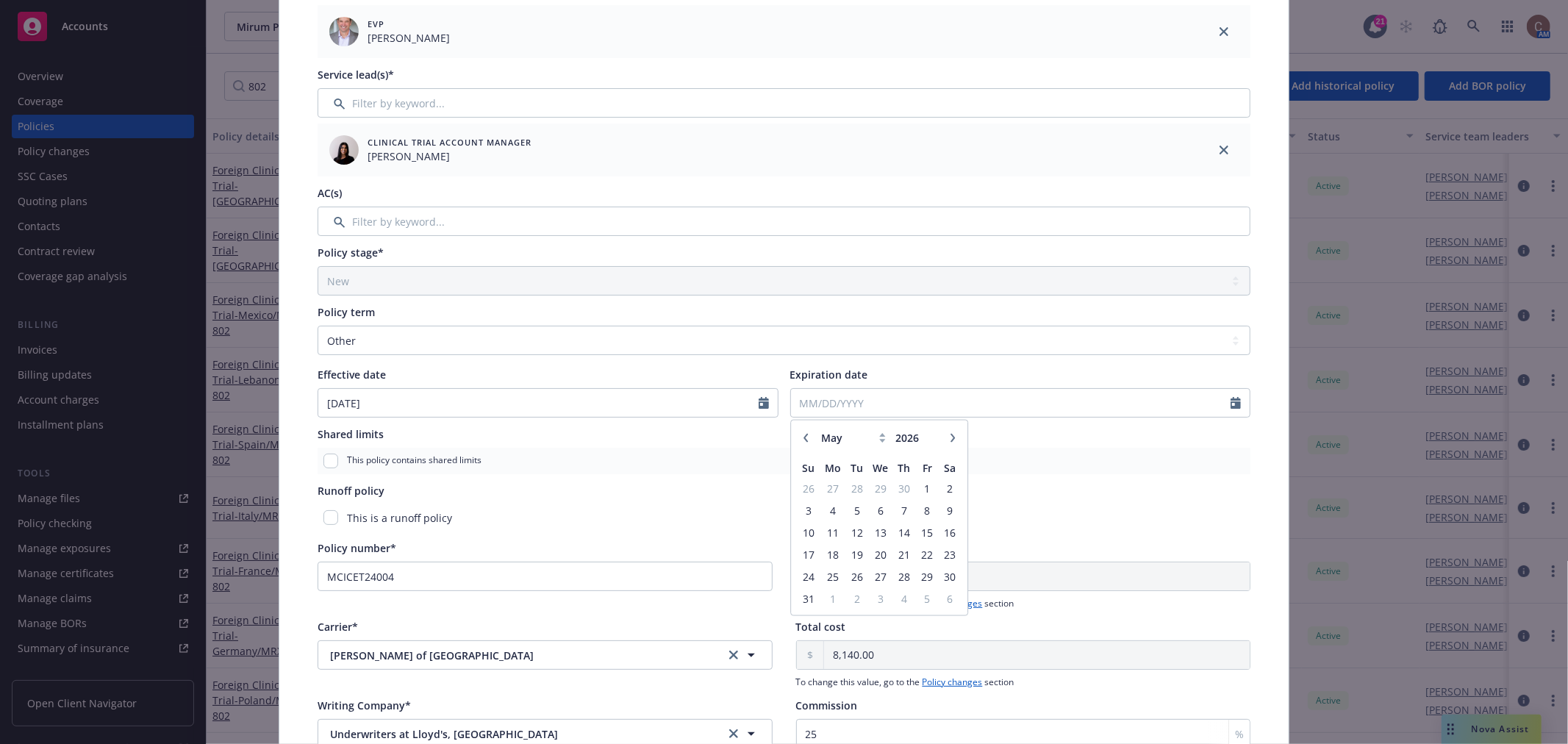
click at [952, 440] on button "button" at bounding box center [952, 437] width 17 height 17
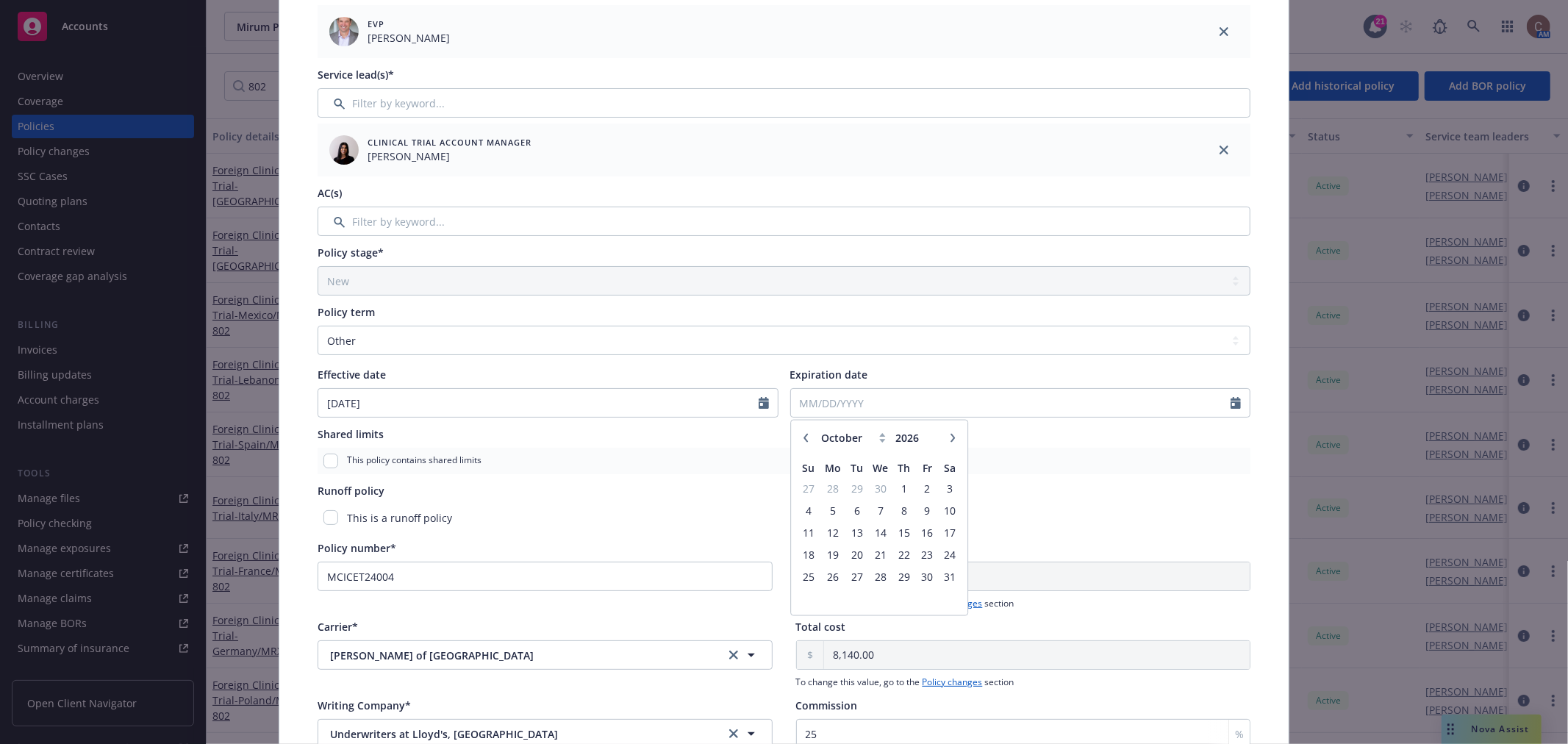
click at [952, 440] on button "button" at bounding box center [952, 437] width 17 height 17
select select "1"
type input "2027"
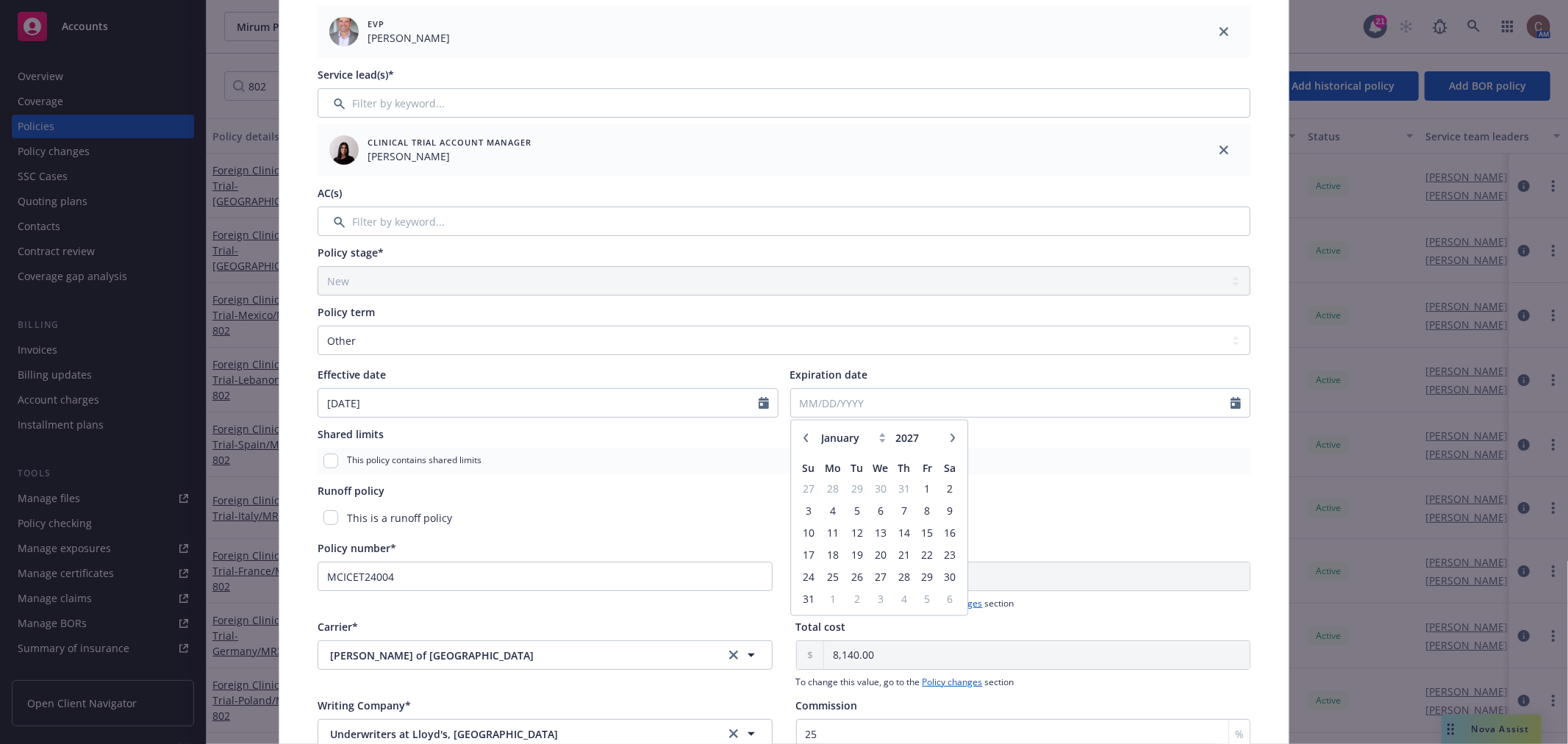
click at [952, 440] on button "button" at bounding box center [952, 437] width 17 height 17
select select "2"
click at [918, 554] on span "26" at bounding box center [927, 553] width 20 height 18
type input "02/26/2027"
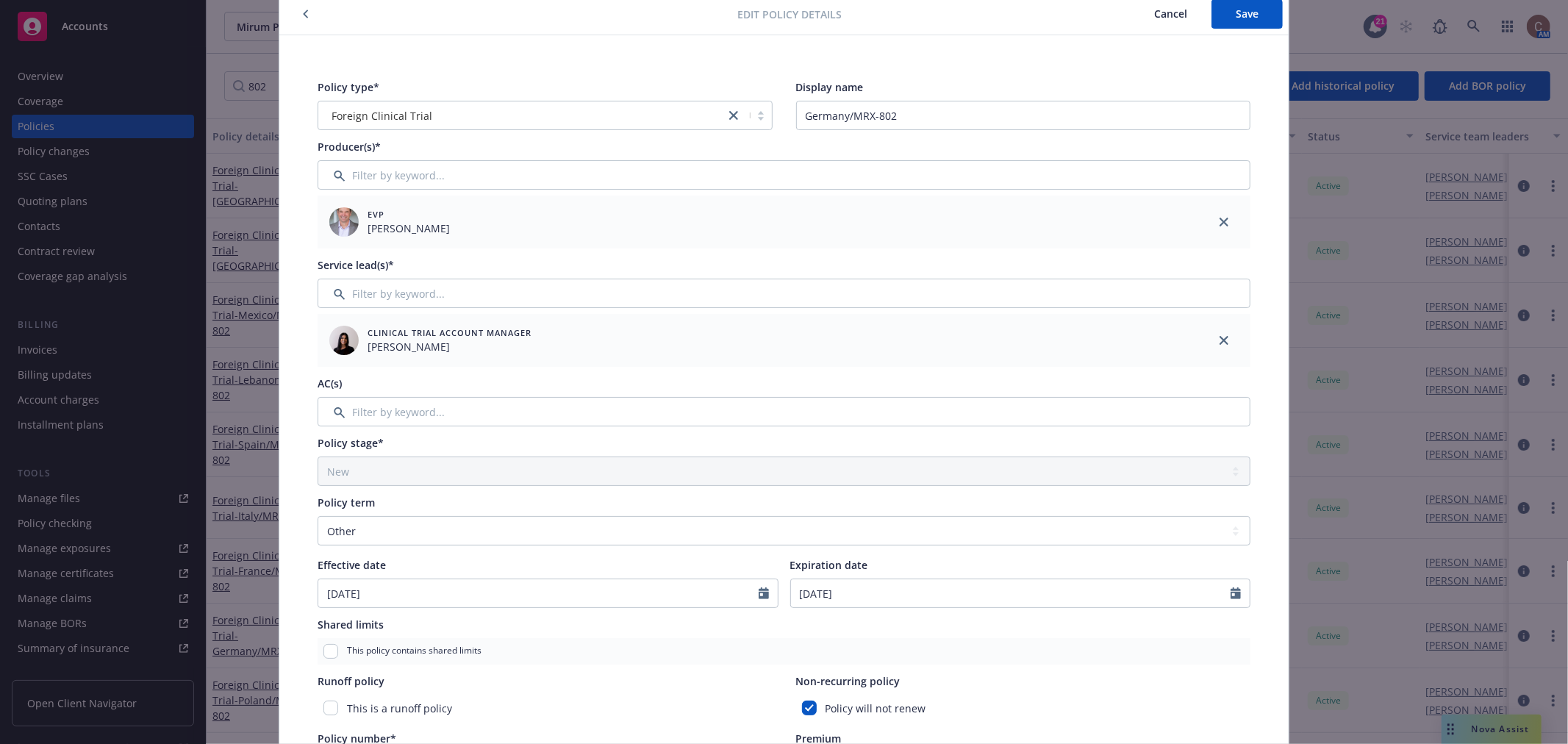
scroll to position [0, 0]
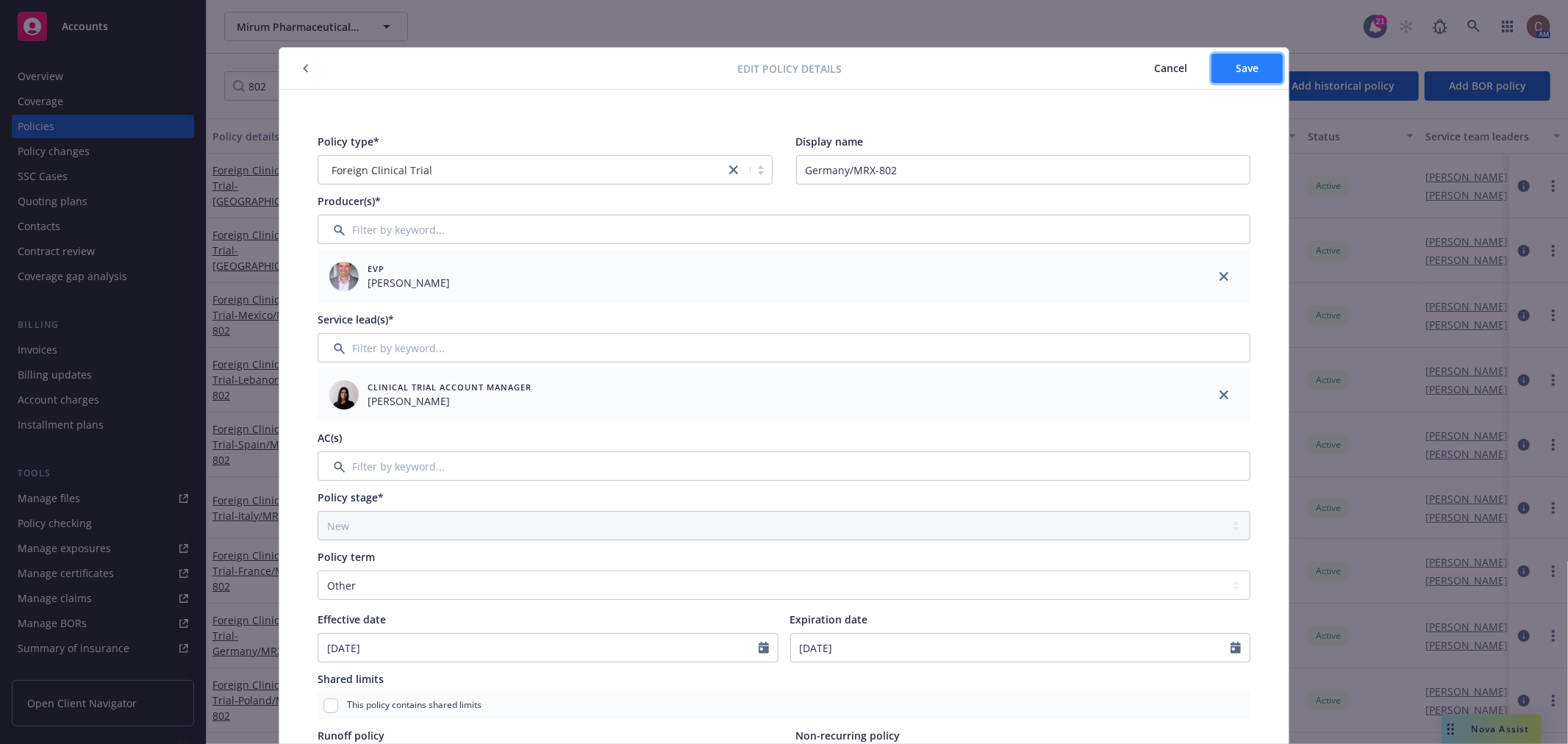
click at [1248, 68] on span "Save" at bounding box center [1247, 68] width 23 height 14
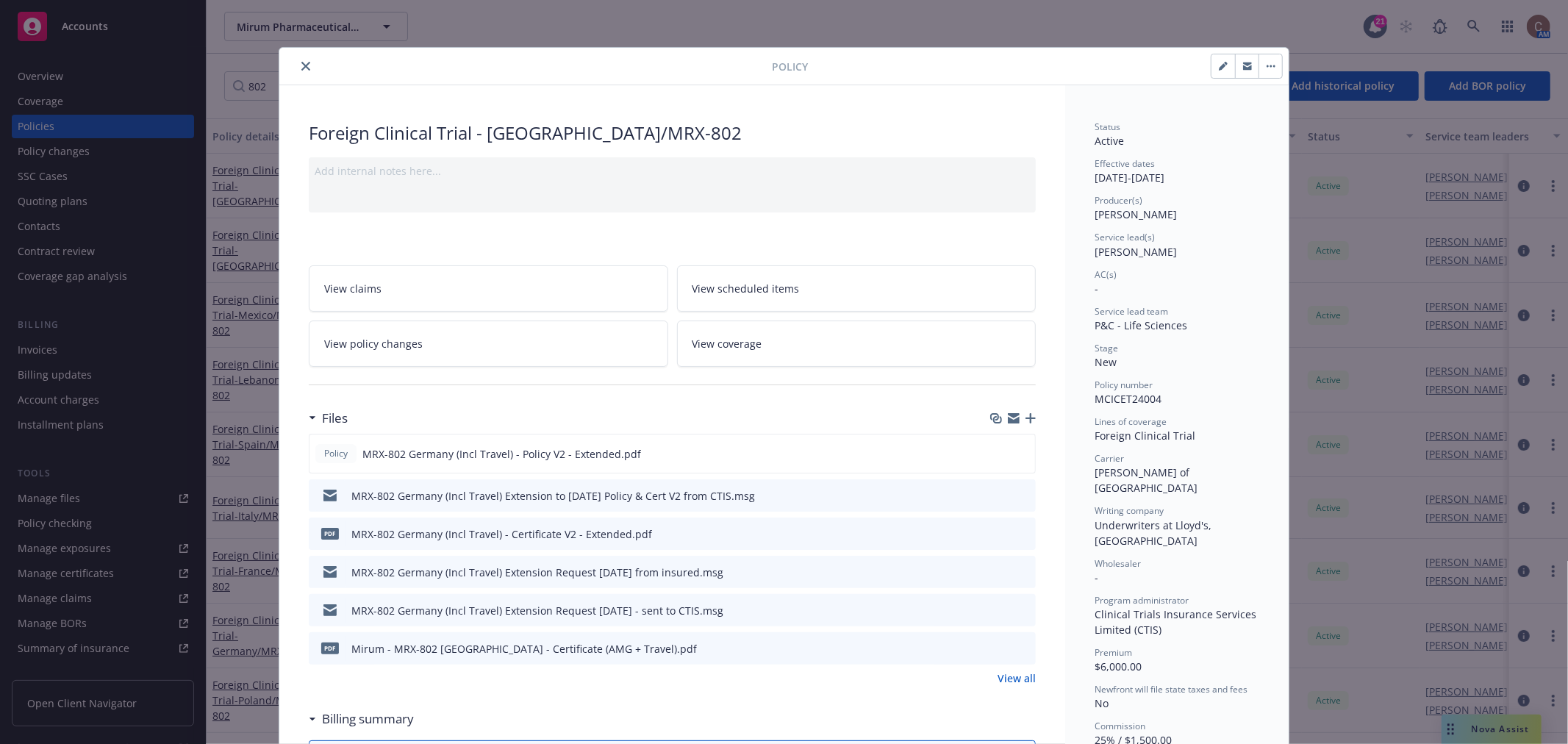
drag, startPoint x: 294, startPoint y: 67, endPoint x: 200, endPoint y: 59, distance: 94.3
click at [297, 67] on button "close" at bounding box center [306, 66] width 17 height 17
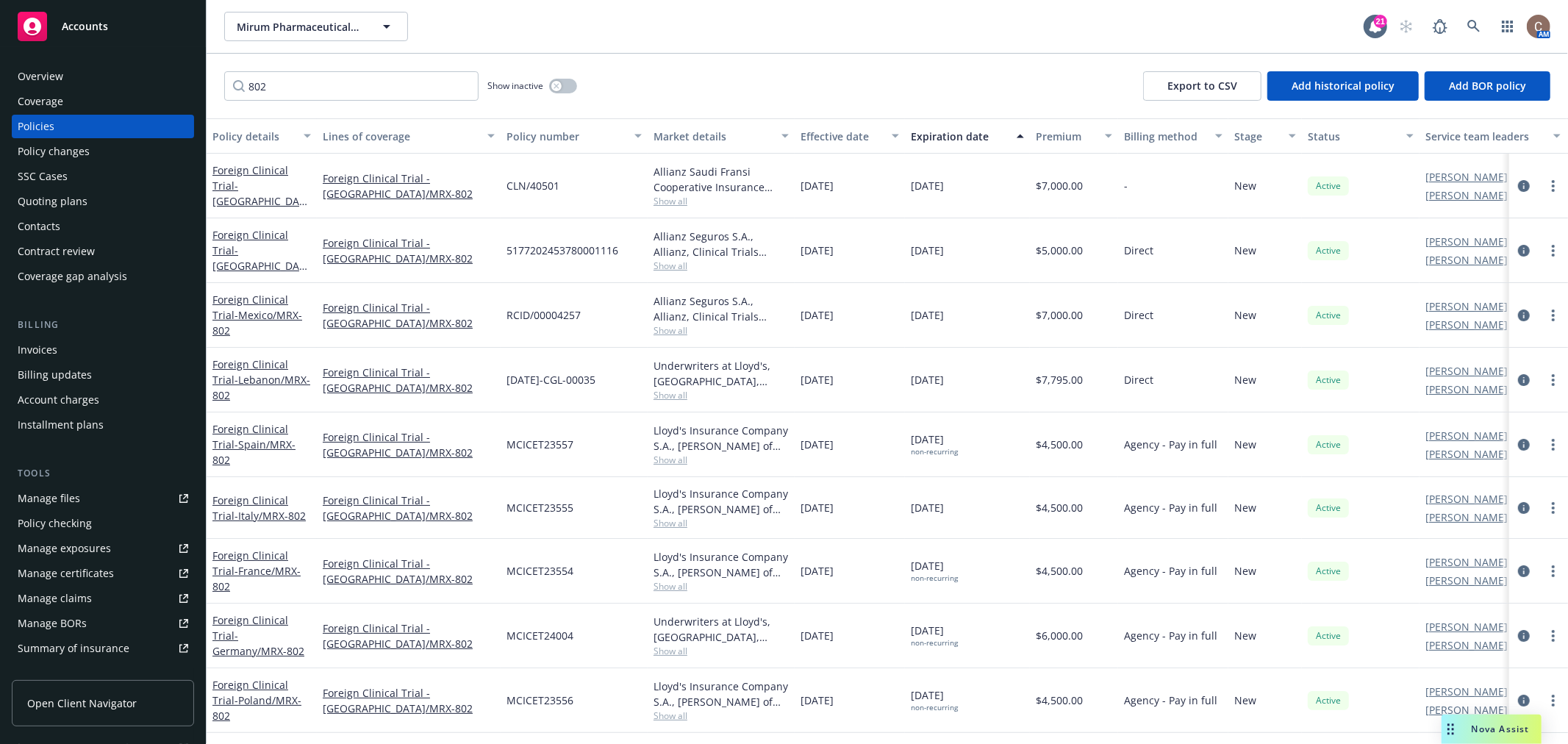
click at [100, 27] on span "Accounts" at bounding box center [85, 26] width 46 height 12
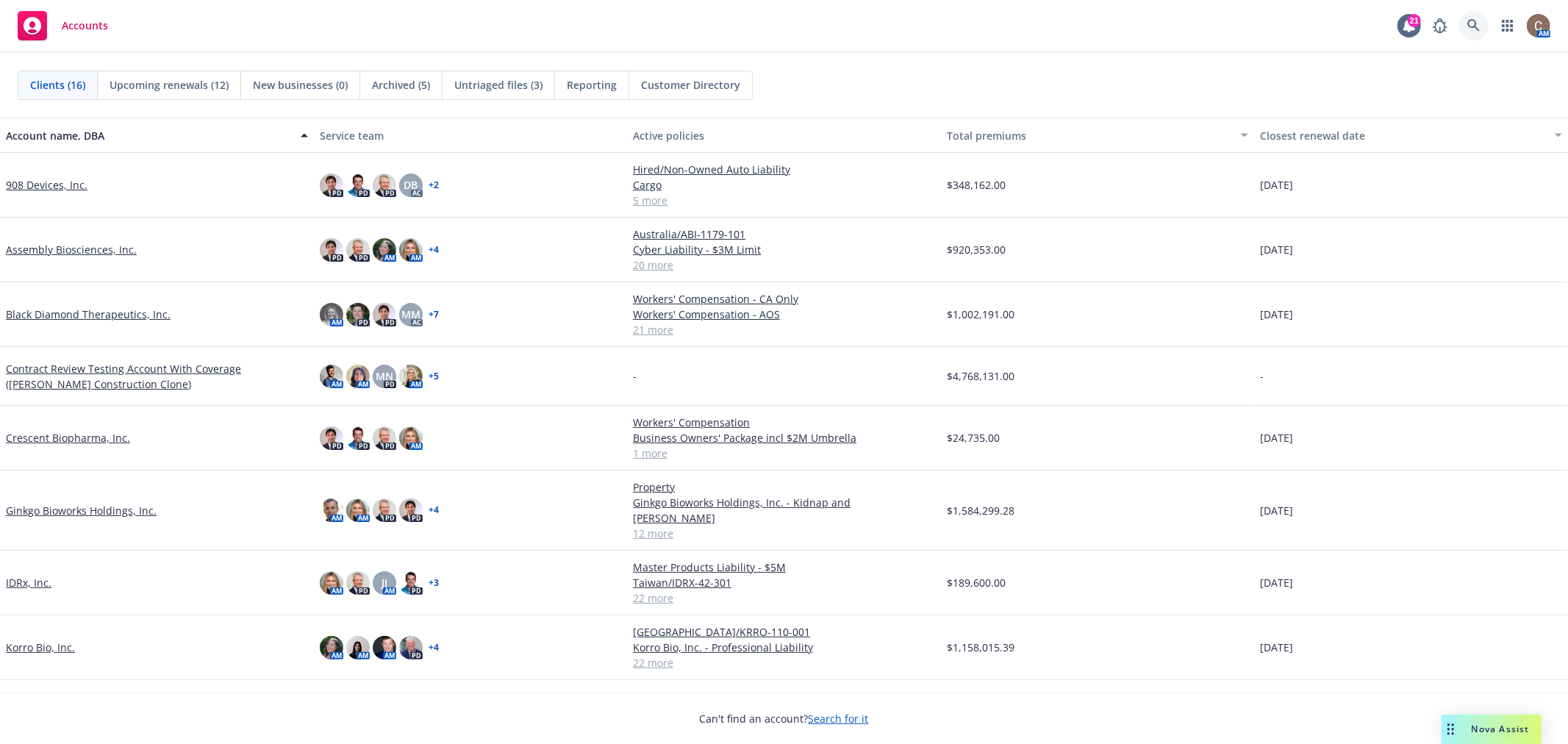
click at [1482, 18] on link at bounding box center [1474, 25] width 29 height 29
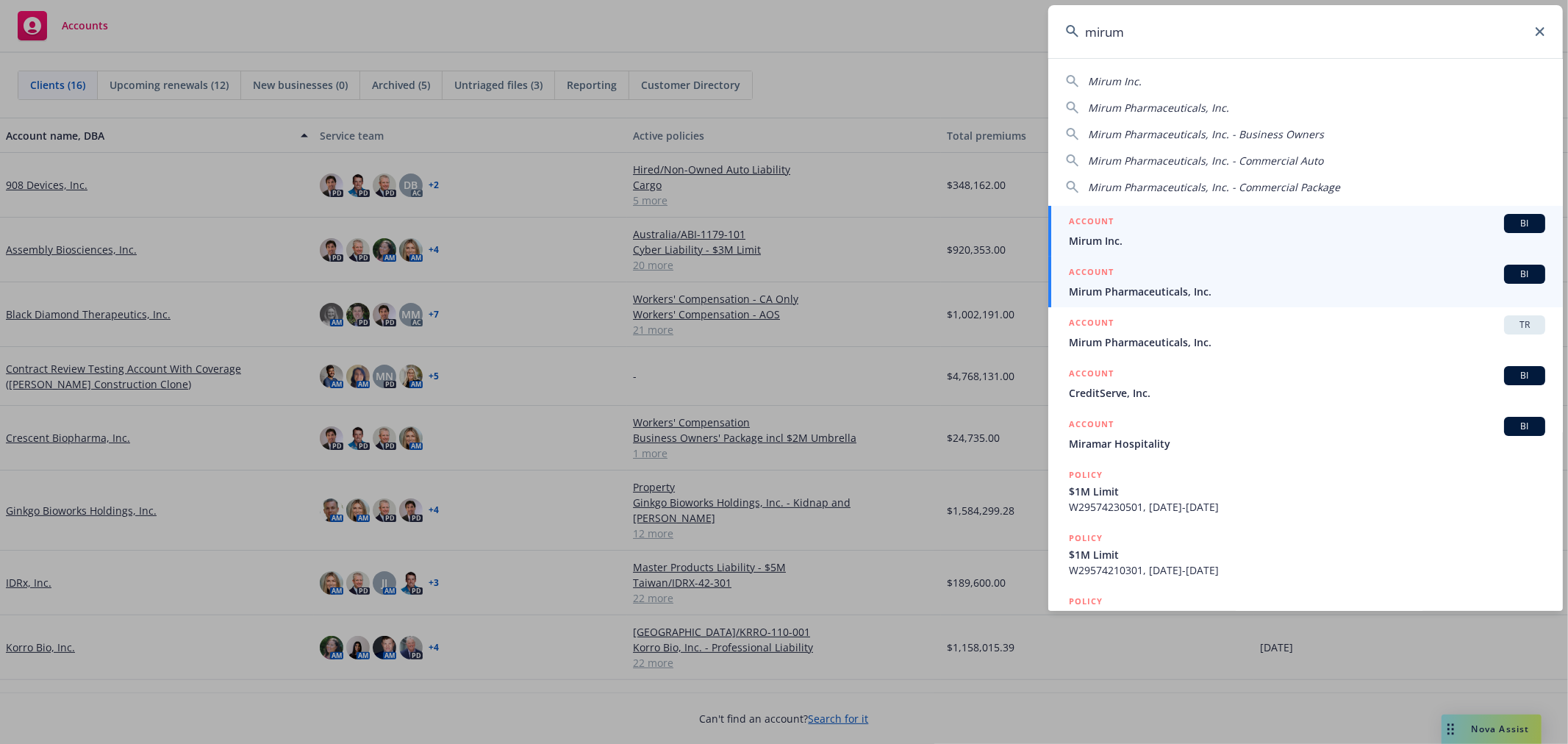
type input "mirum"
click at [1257, 281] on div "ACCOUNT BI" at bounding box center [1307, 274] width 476 height 19
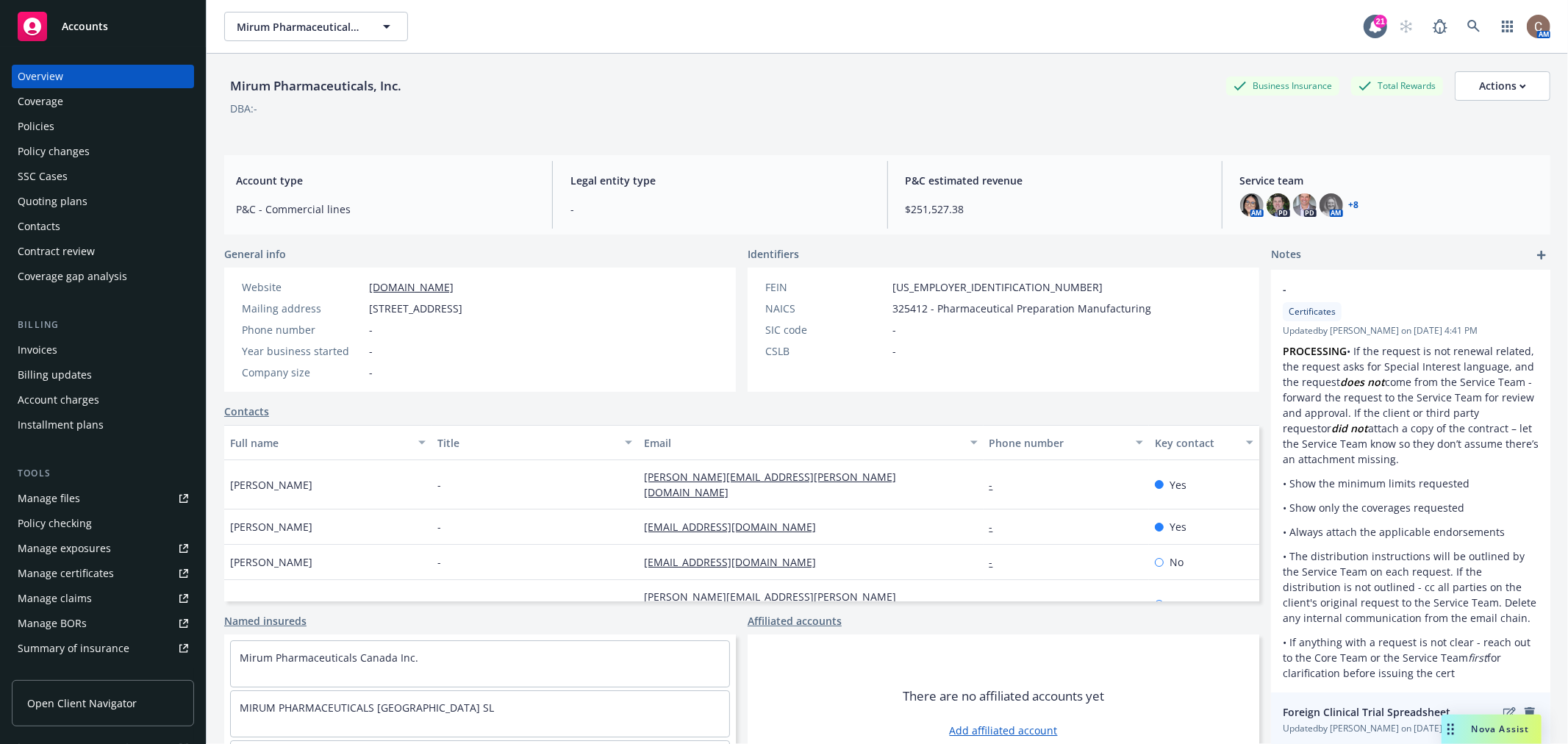
scroll to position [54, 0]
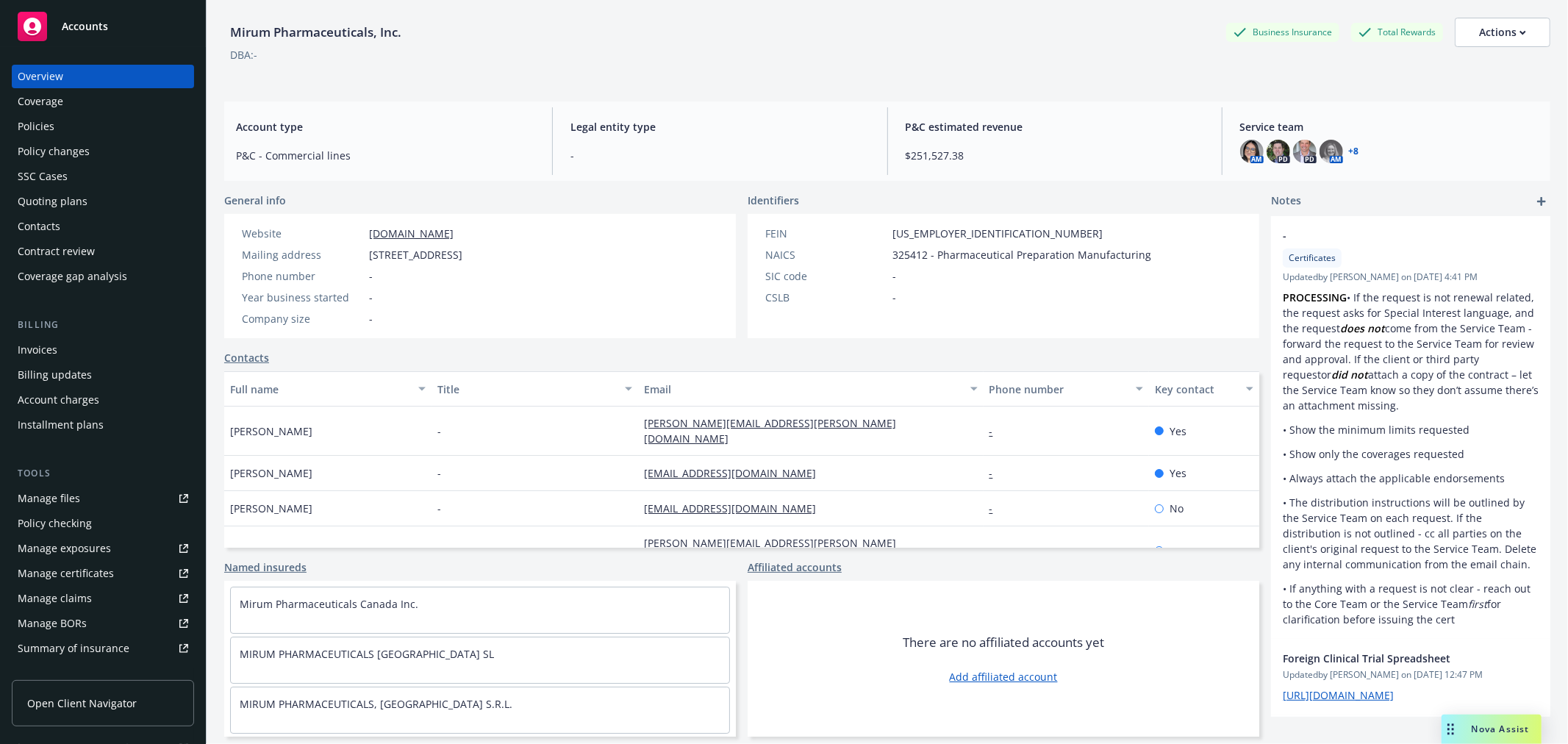
click at [40, 113] on div "Coverage" at bounding box center [40, 101] width 46 height 24
click at [48, 136] on div "Policies" at bounding box center [36, 127] width 36 height 24
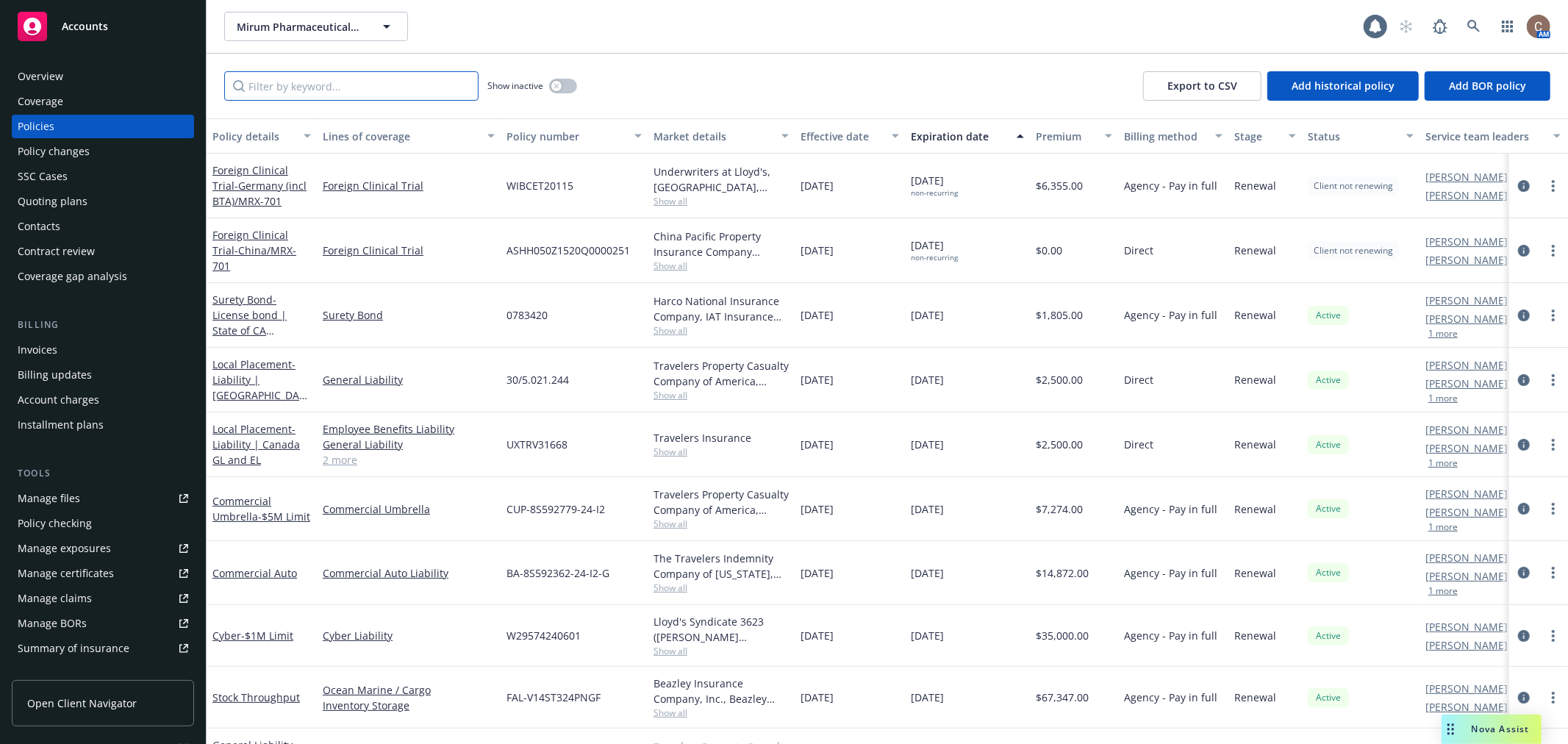
click at [269, 90] on input "Filter by keyword..." at bounding box center [351, 86] width 254 height 29
type input "v"
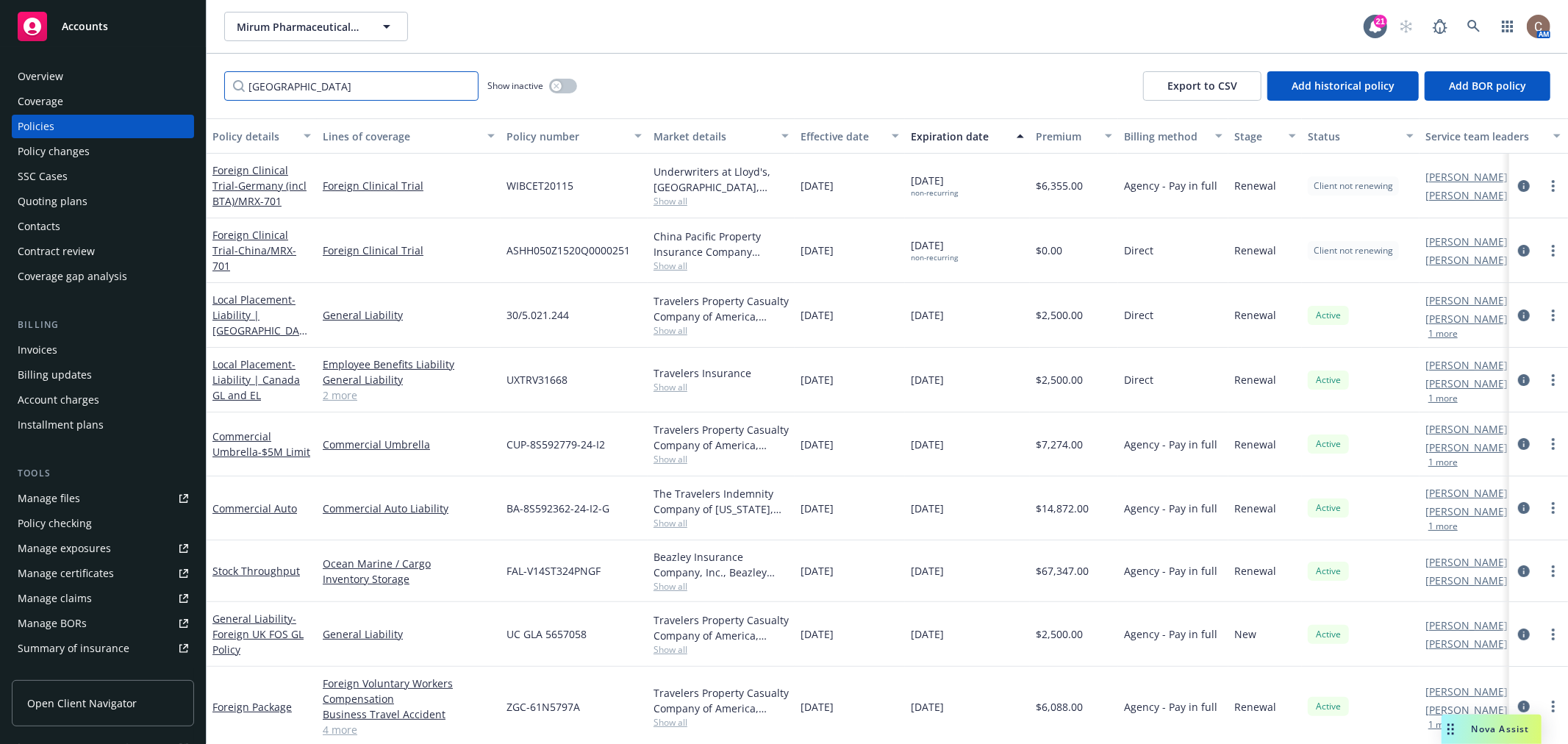
type input "brazil"
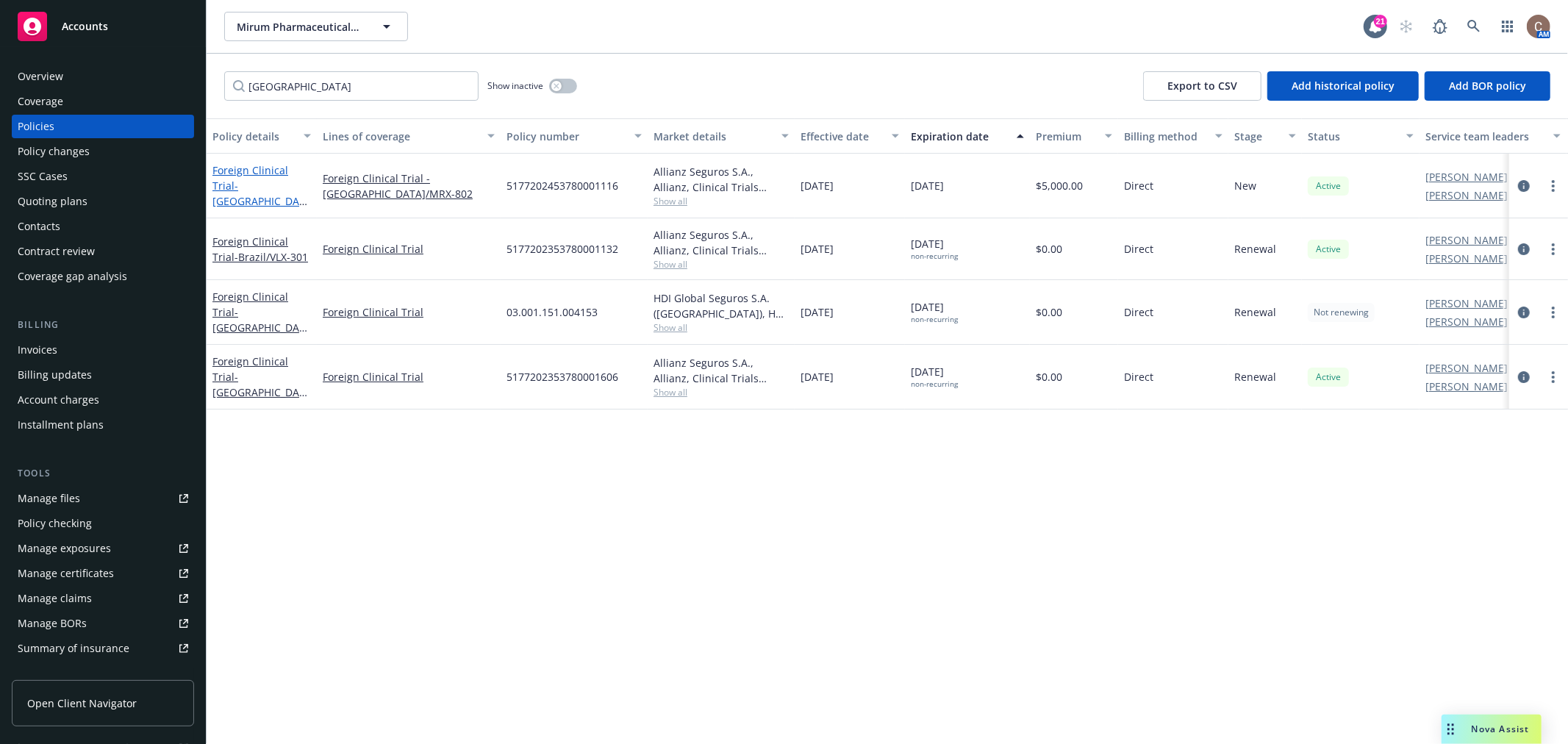
click at [273, 189] on span "- Brazil/MRX-802" at bounding box center [260, 200] width 95 height 45
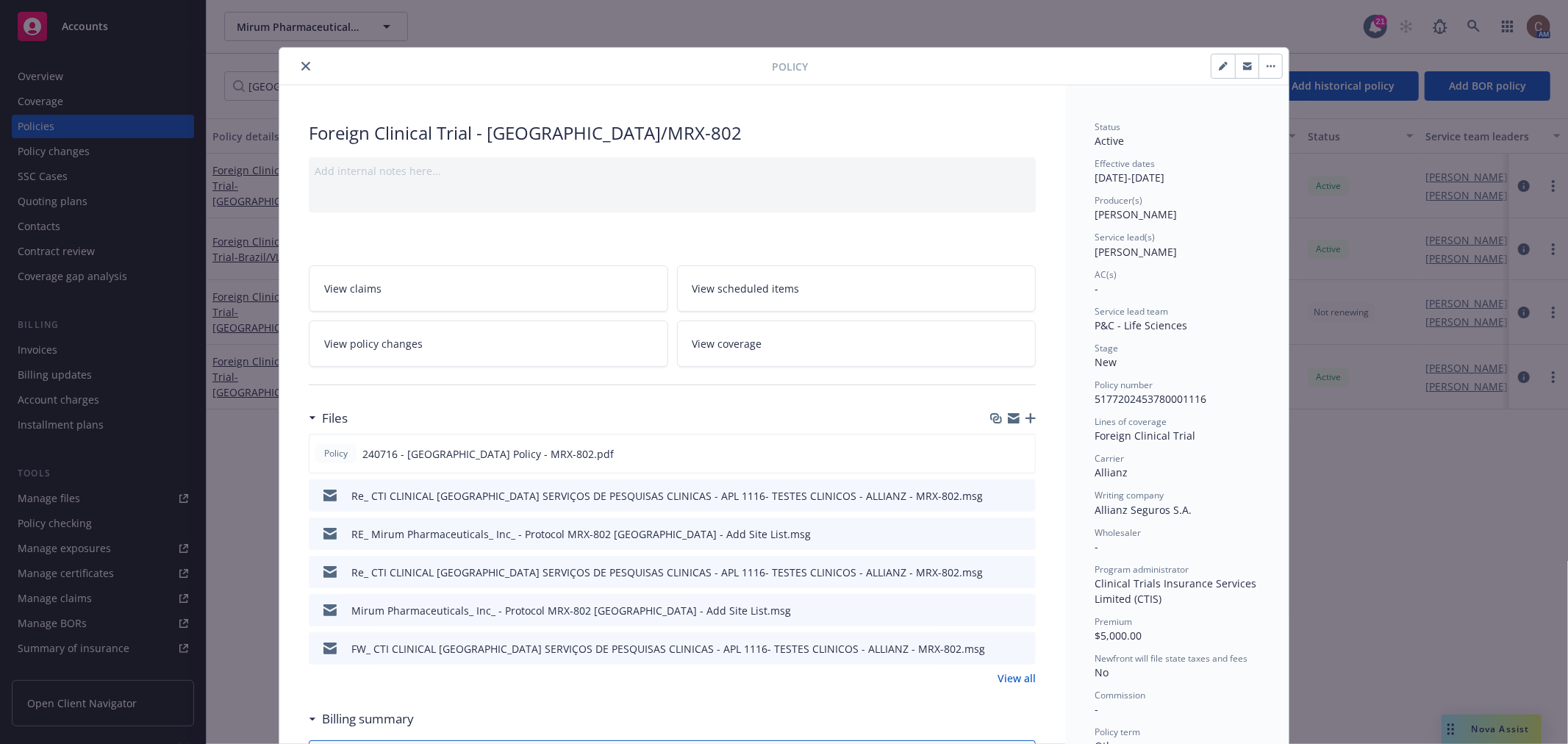
click at [1211, 71] on button "button" at bounding box center [1223, 67] width 24 height 24
select select "NEW"
select select "other"
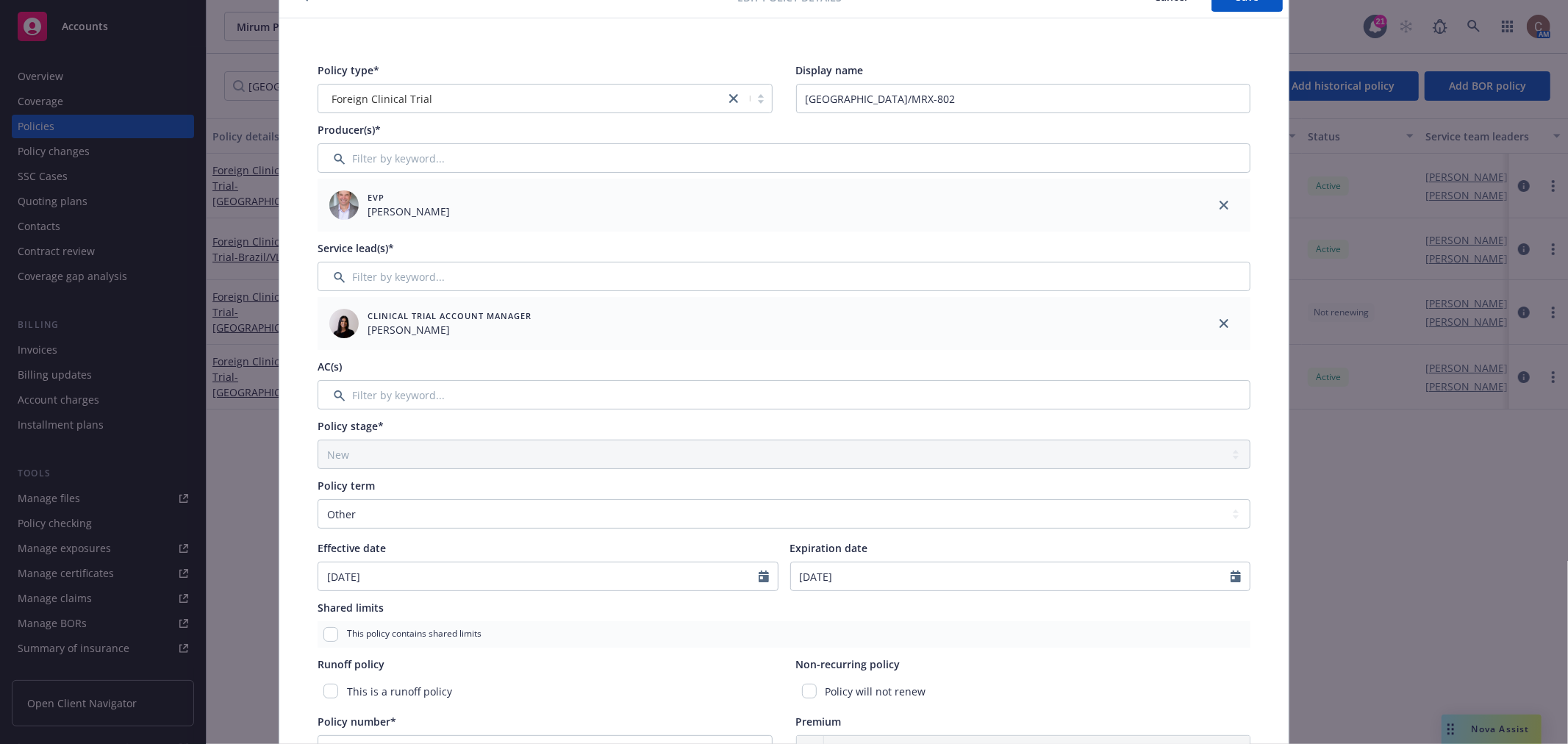
scroll to position [163, 0]
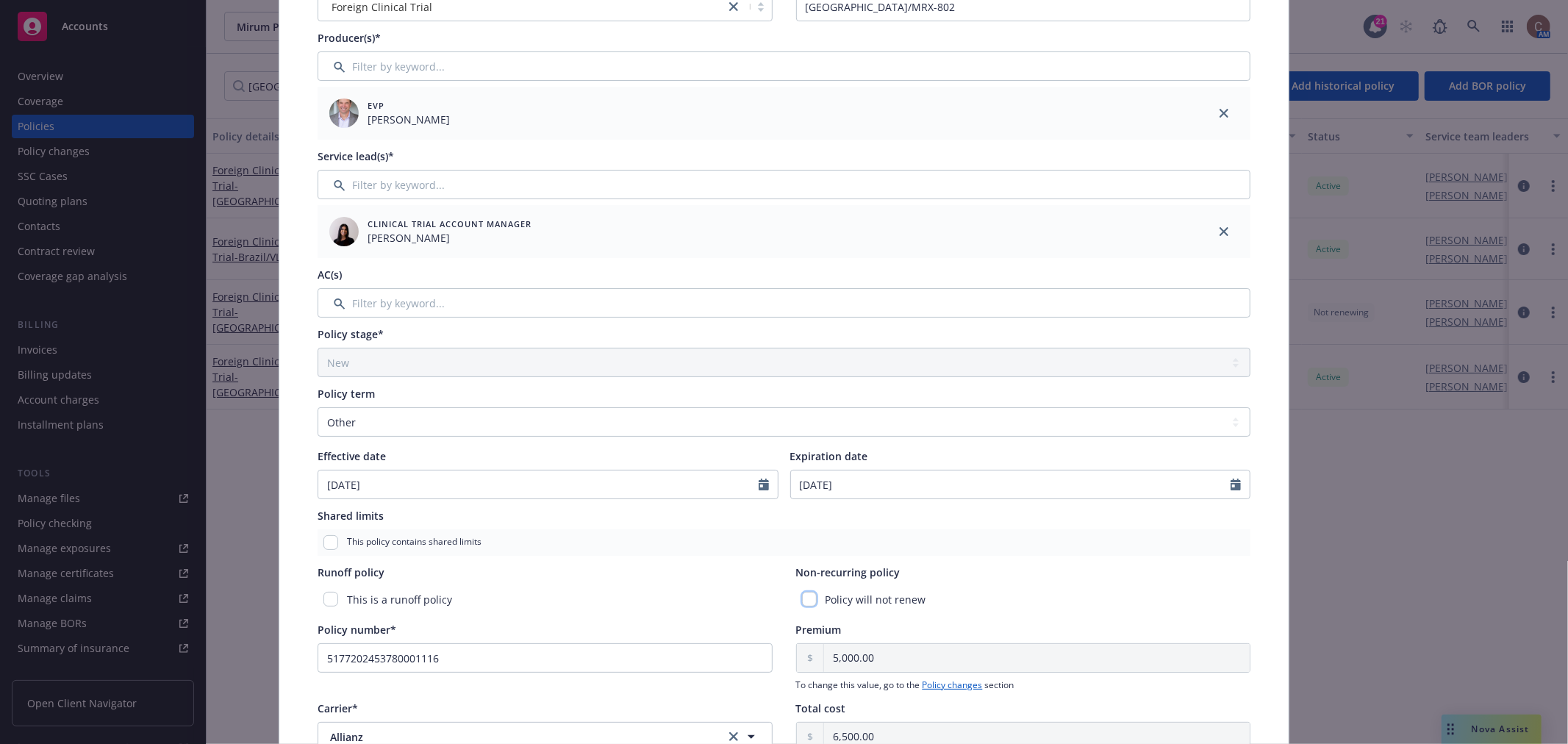
click at [805, 603] on input "checkbox" at bounding box center [809, 599] width 15 height 15
checkbox input "true"
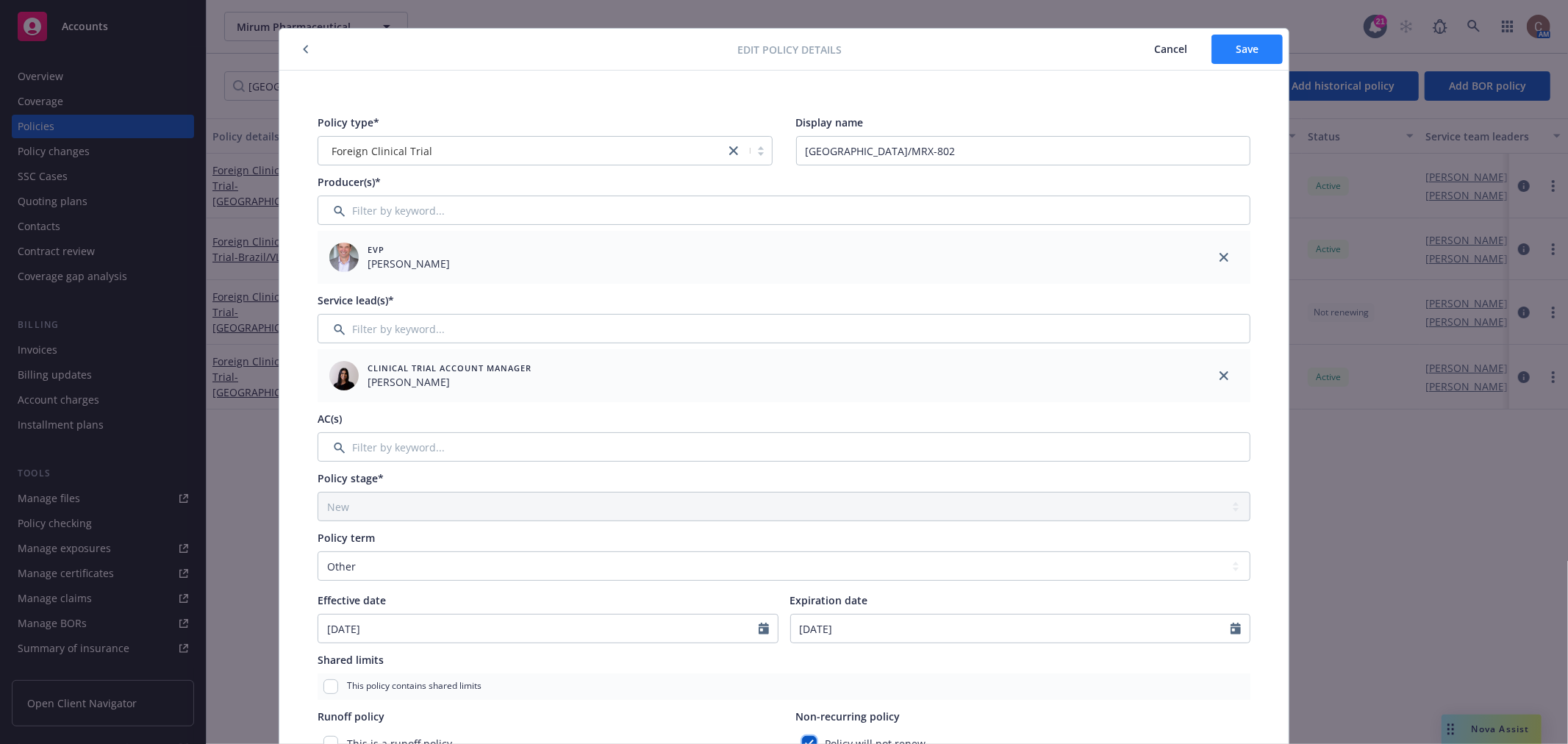
scroll to position [0, 0]
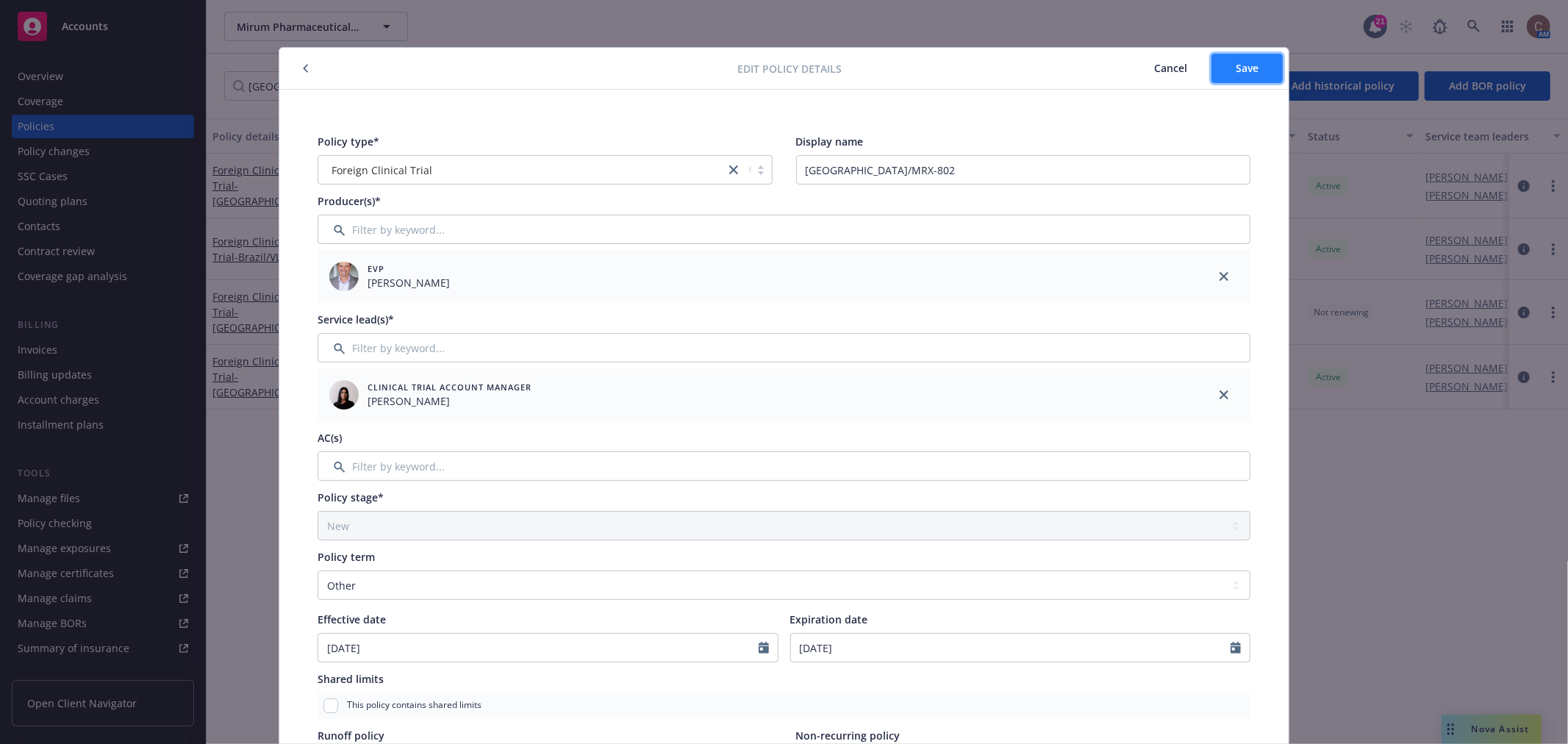
click at [1236, 71] on span "Save" at bounding box center [1247, 68] width 23 height 14
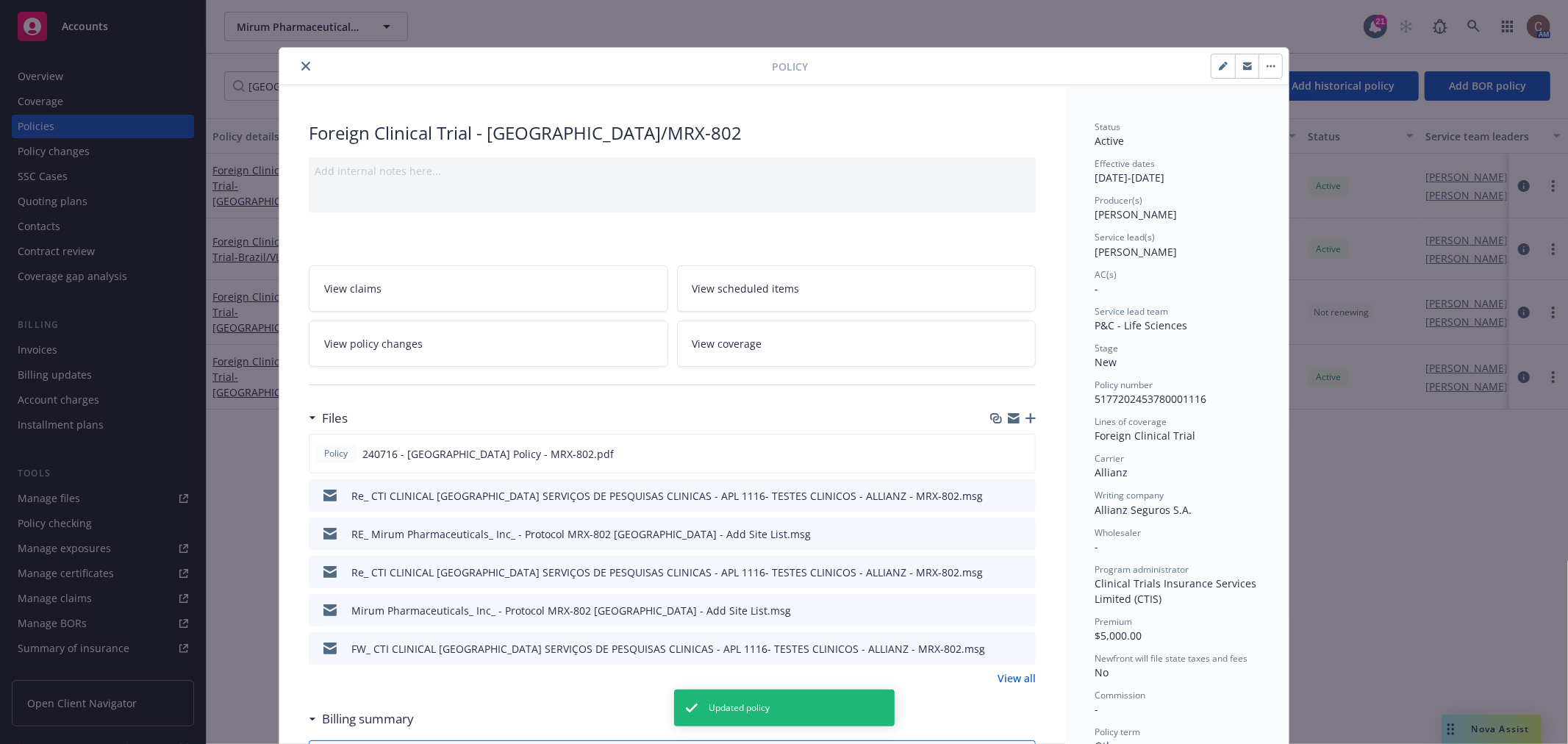
click at [301, 67] on icon "close" at bounding box center [305, 66] width 9 height 9
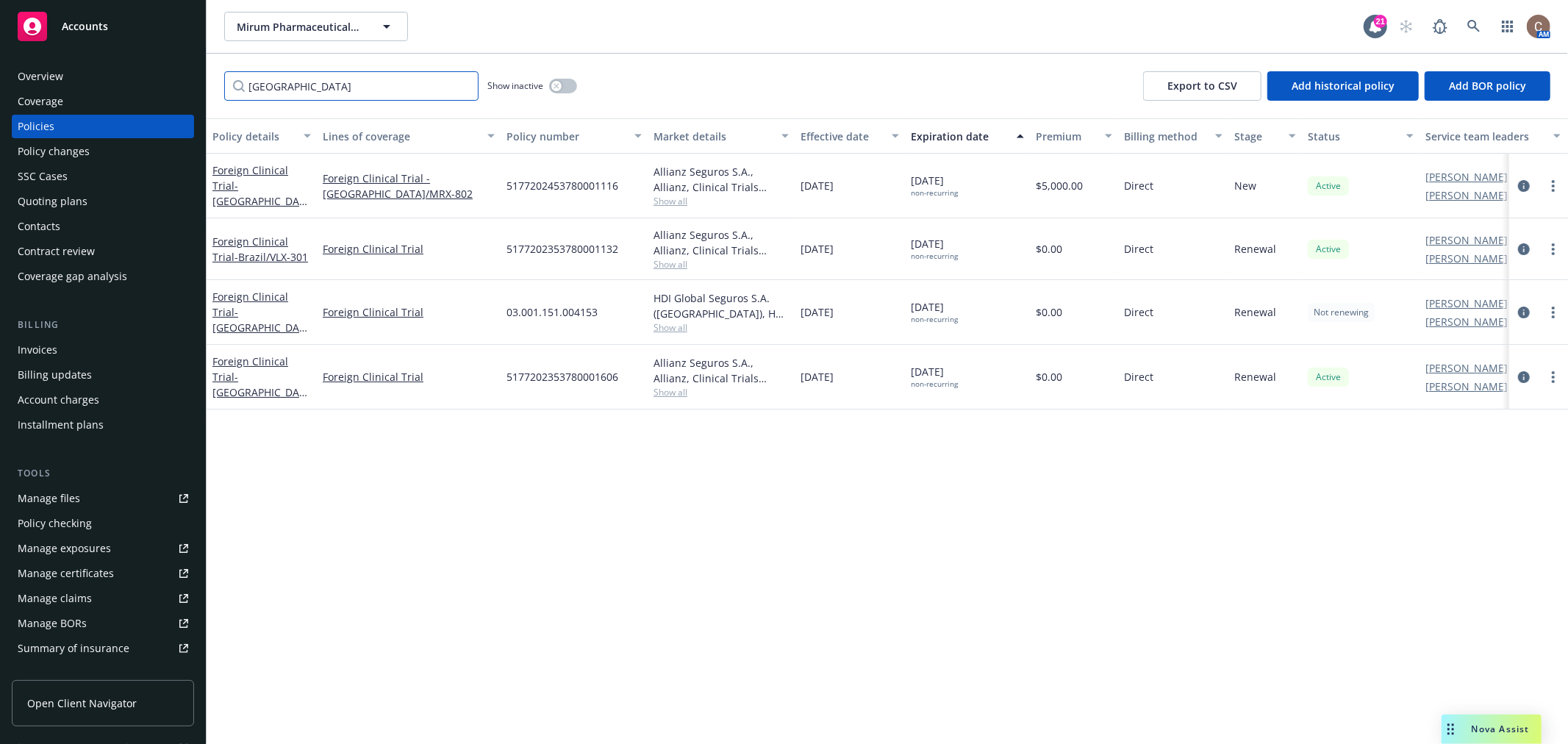
click at [462, 86] on input "brazil" at bounding box center [351, 86] width 254 height 29
click at [359, 86] on input "Filter by keyword..." at bounding box center [351, 86] width 254 height 29
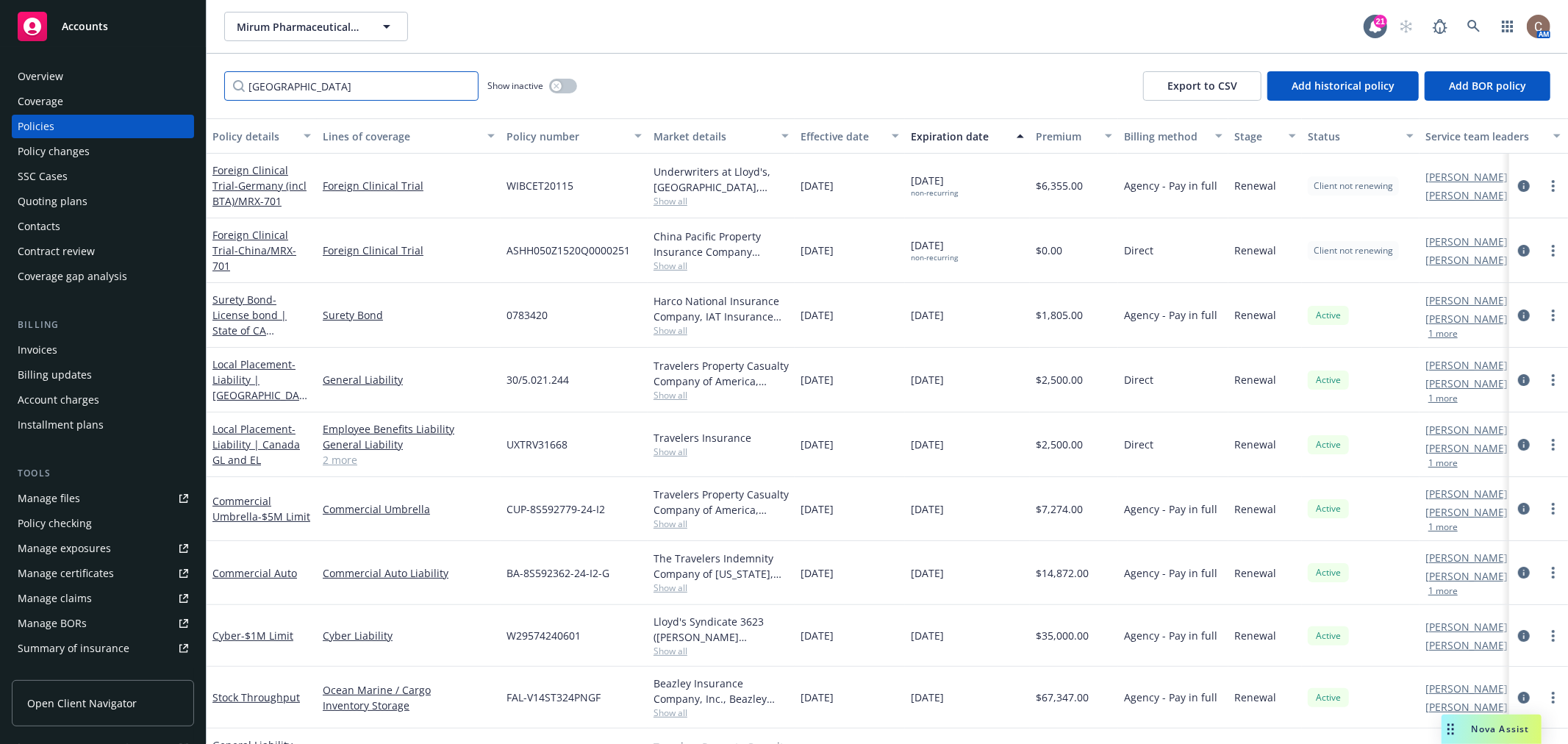
type input "germany"
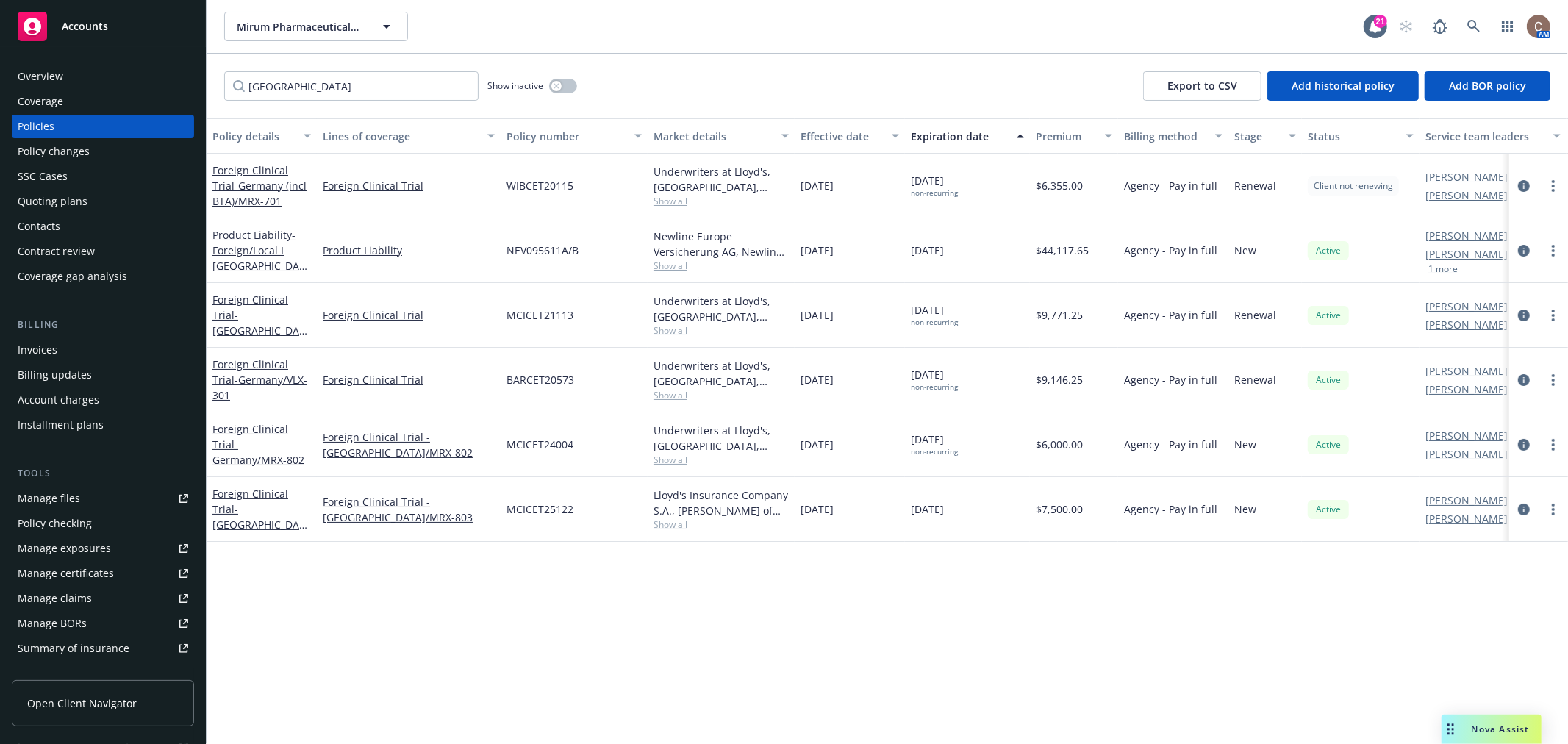
click at [265, 436] on div "Foreign Clinical Trial - Germany/MRX-802" at bounding box center [261, 444] width 98 height 46
click at [273, 429] on link "Foreign Clinical Trial - Germany/MRX-802" at bounding box center [258, 444] width 92 height 45
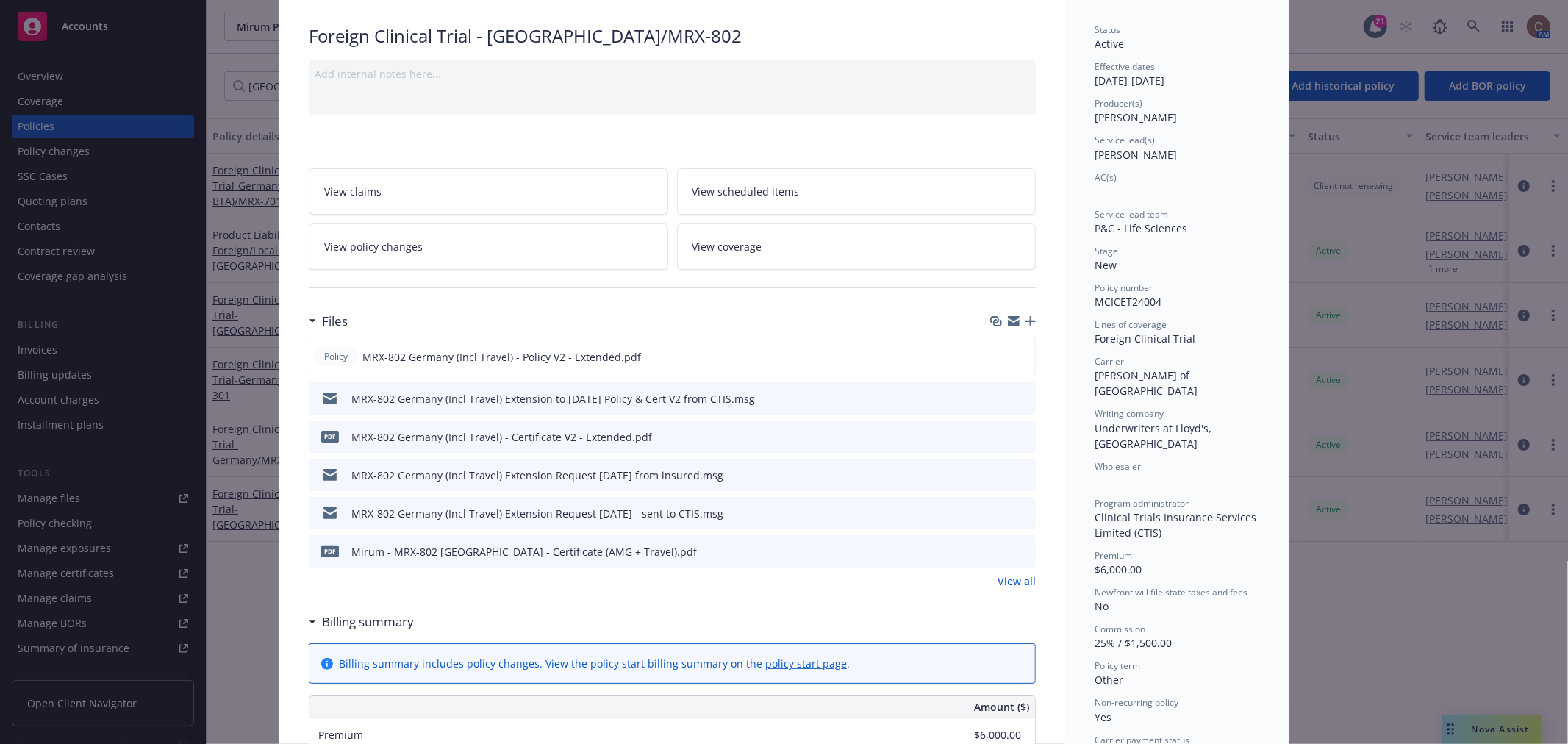
scroll to position [126, 0]
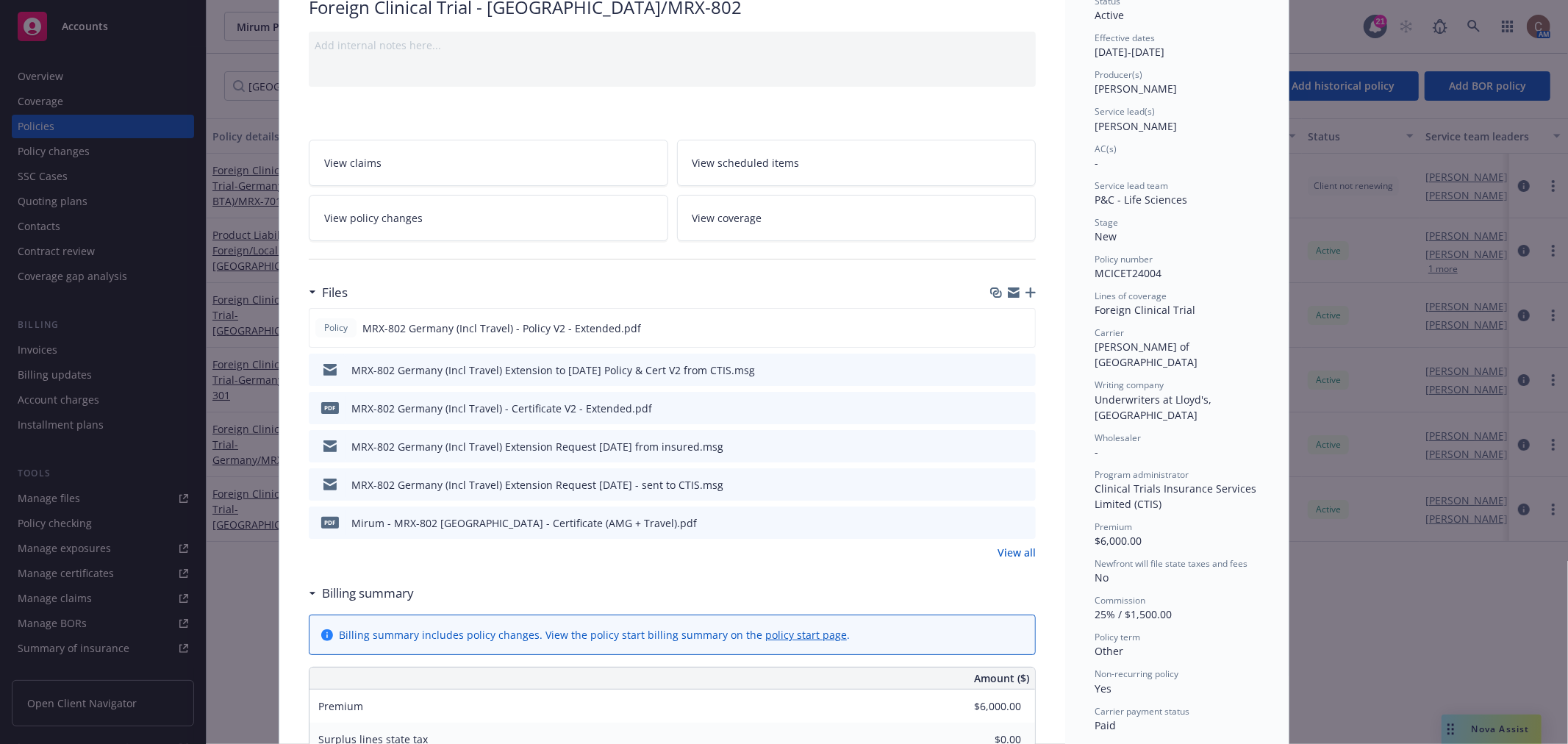
click at [1028, 298] on div at bounding box center [1013, 292] width 46 height 12
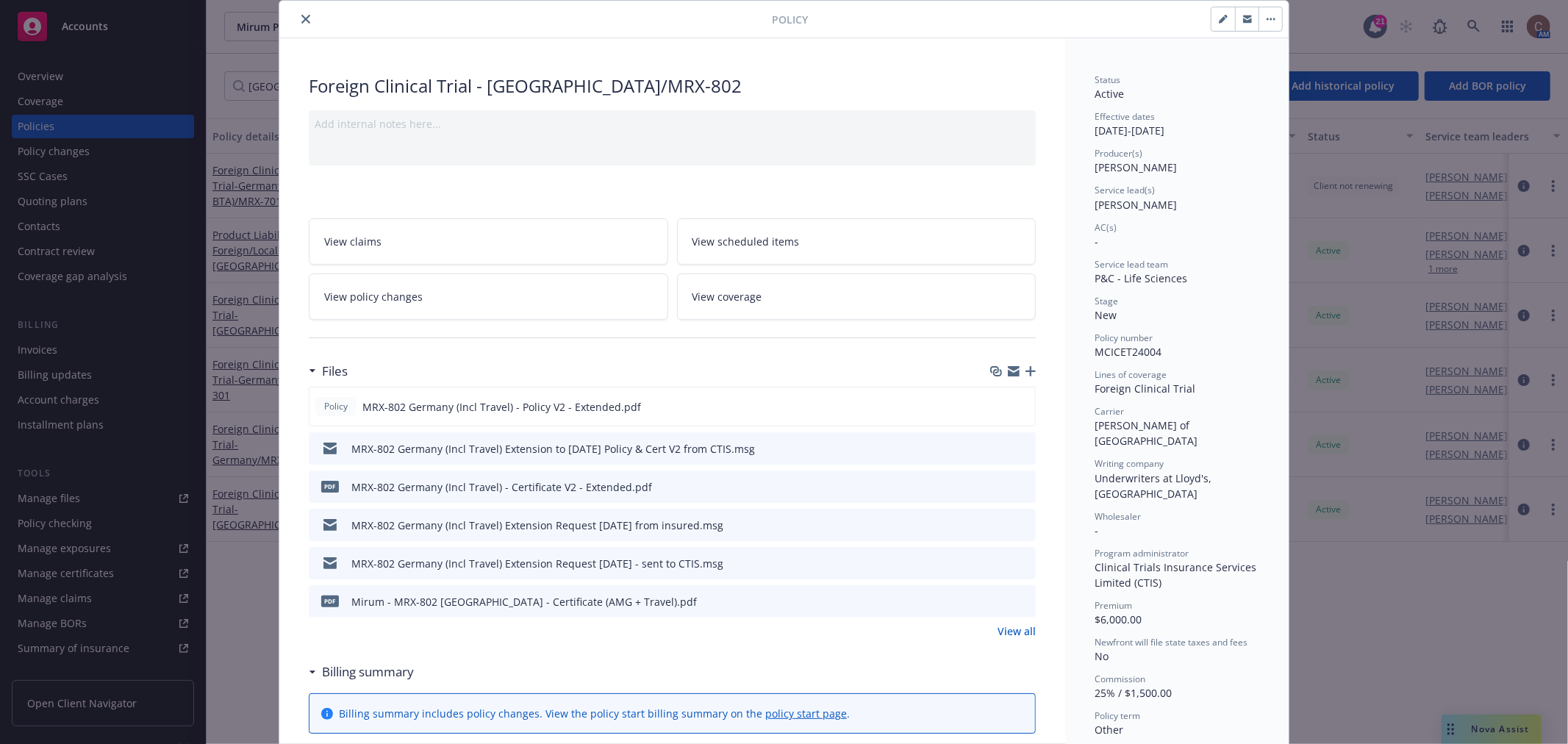
scroll to position [0, 0]
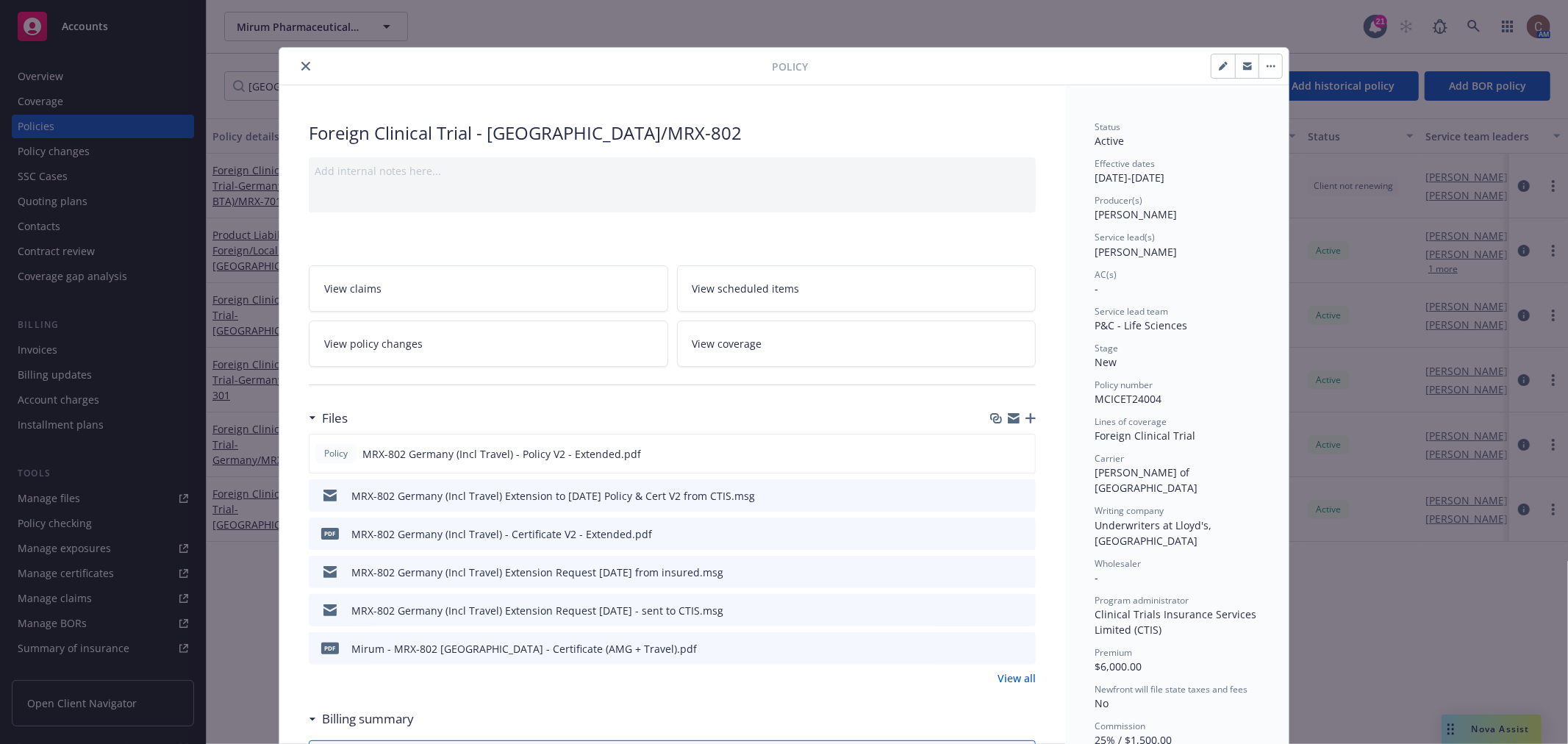
click at [301, 68] on icon "close" at bounding box center [305, 66] width 9 height 9
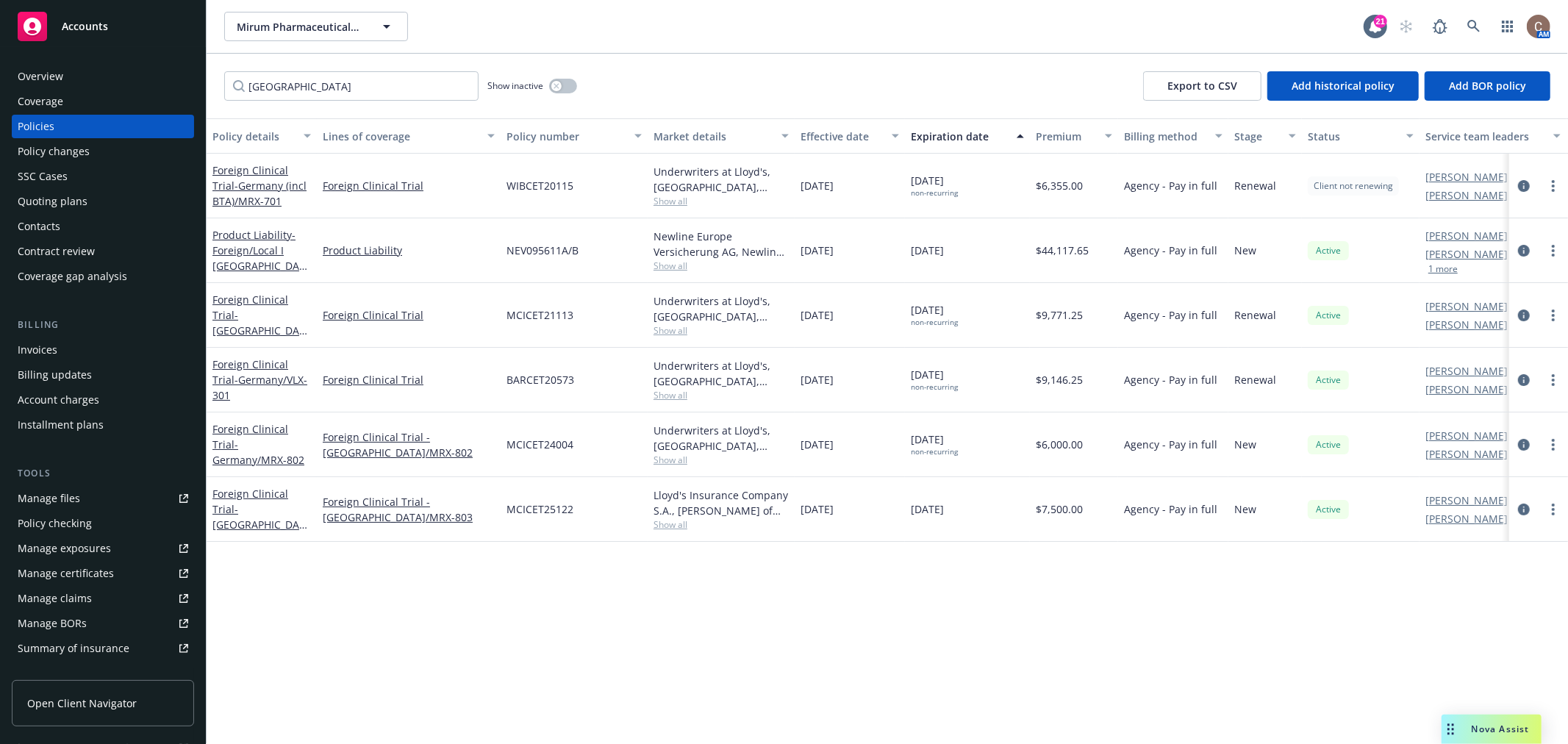
click at [128, 10] on link "Accounts" at bounding box center [103, 26] width 182 height 41
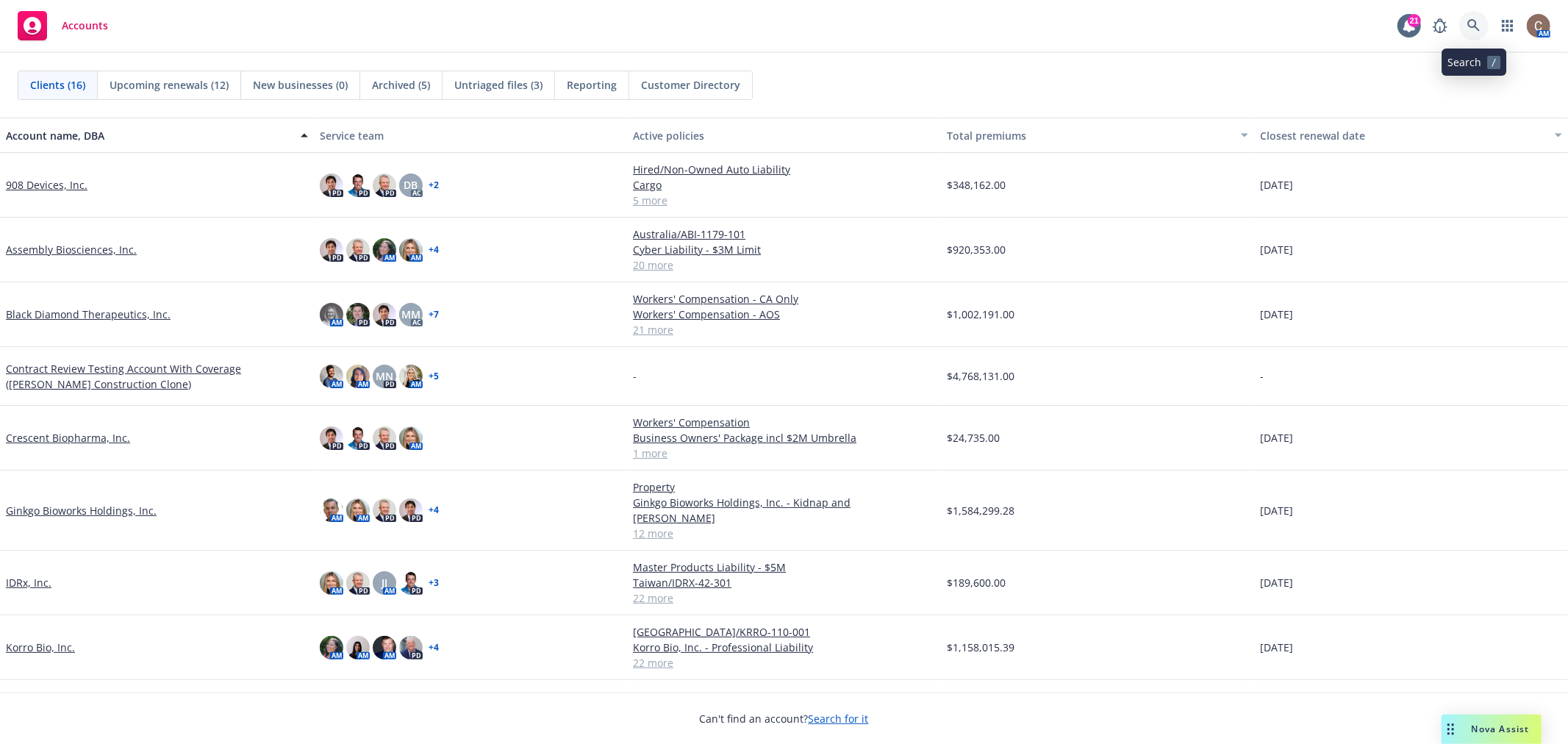
click at [1486, 25] on link at bounding box center [1474, 25] width 29 height 29
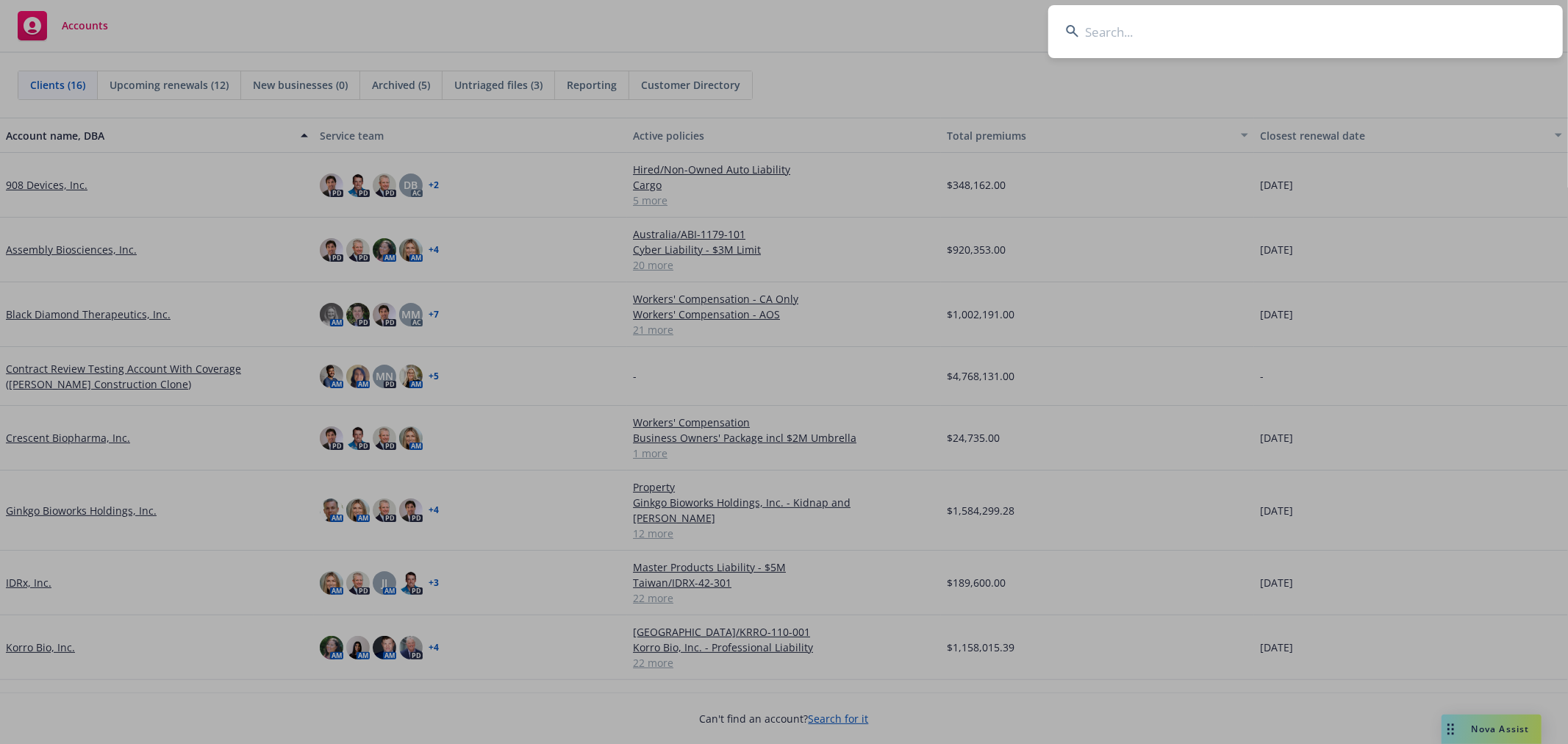
click at [1412, 27] on input at bounding box center [1305, 31] width 514 height 53
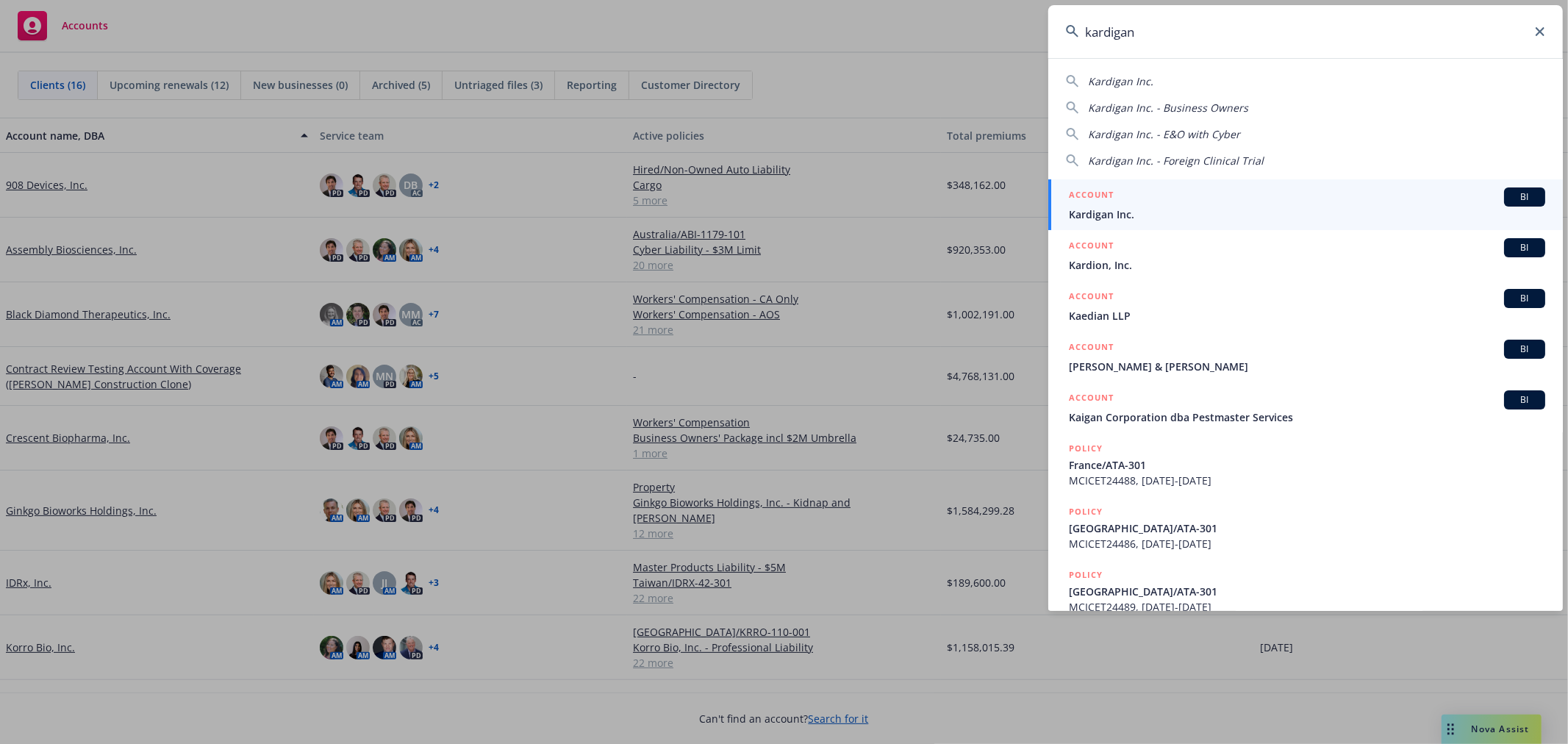
type input "kardigan"
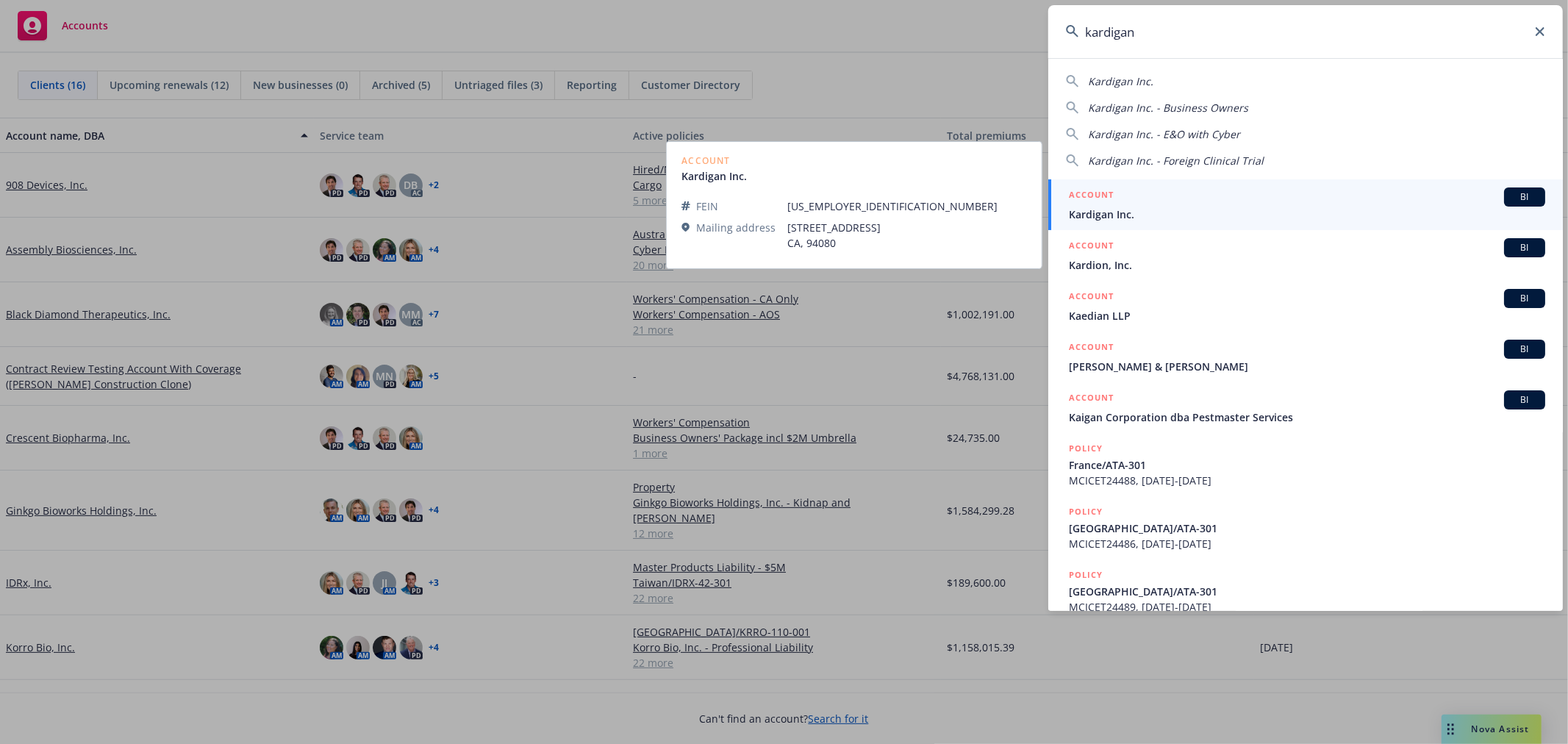
click at [1134, 220] on span "Kardigan Inc." at bounding box center [1307, 214] width 476 height 15
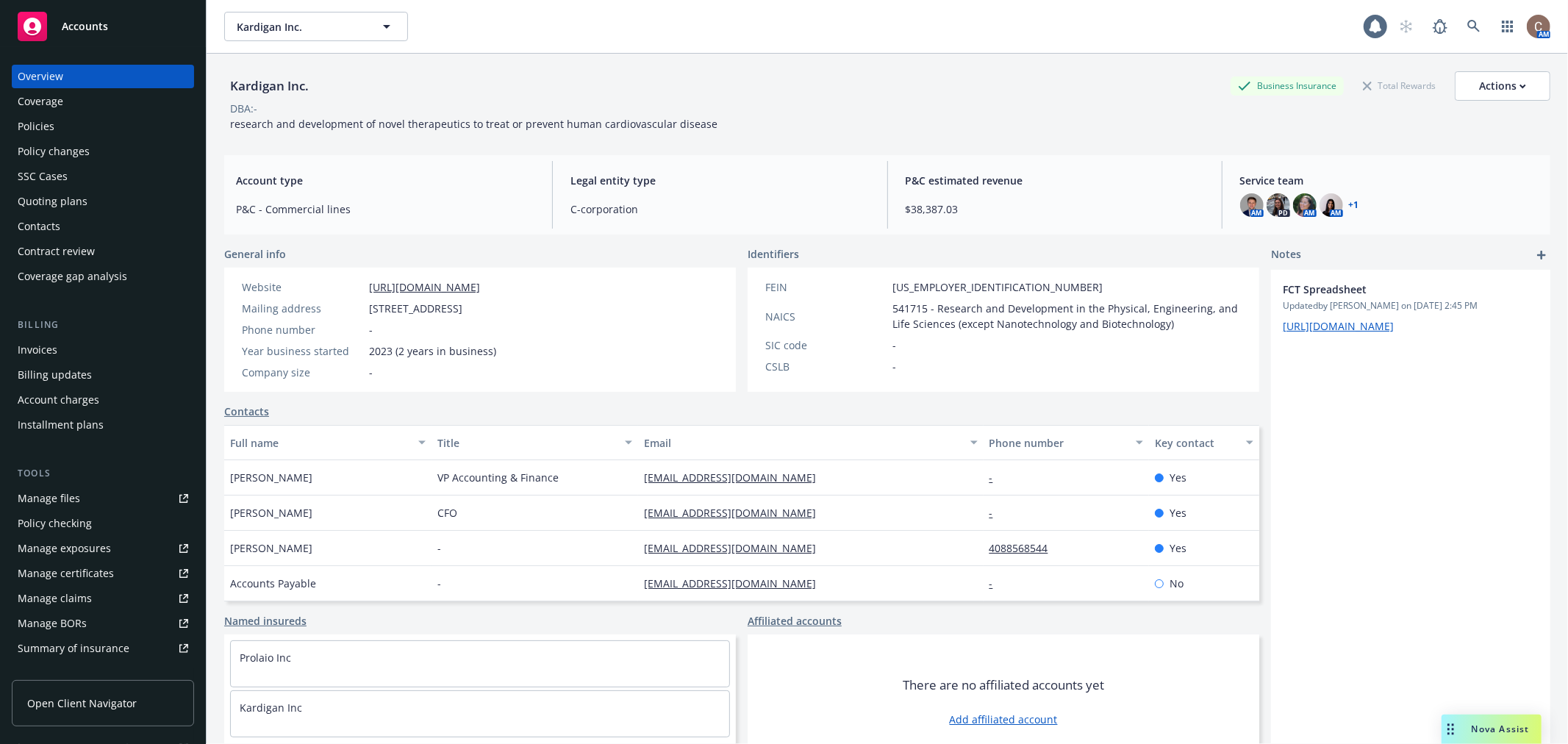
click at [74, 124] on div "Policies" at bounding box center [102, 127] width 170 height 24
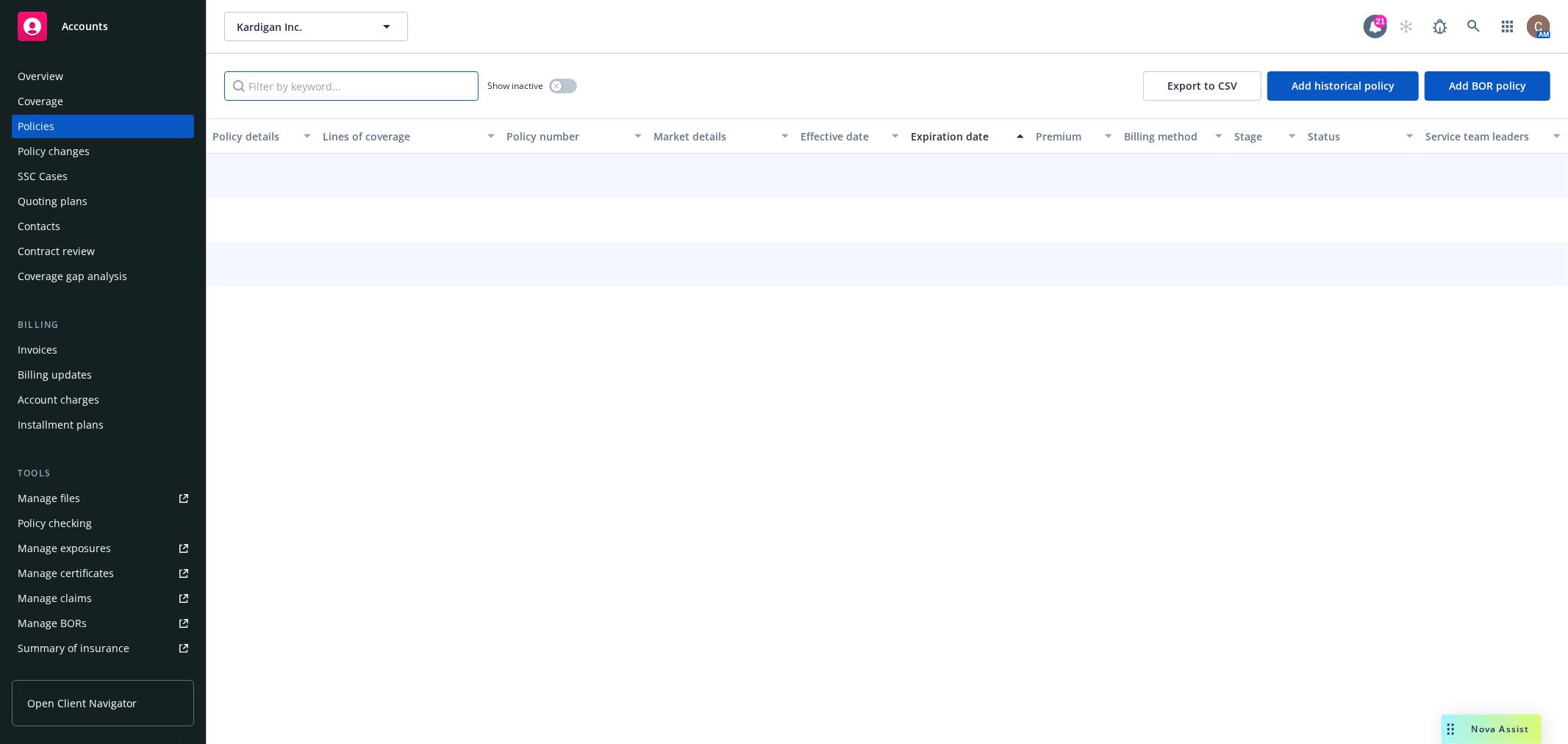
click at [265, 85] on input "Filter by keyword..." at bounding box center [351, 86] width 254 height 29
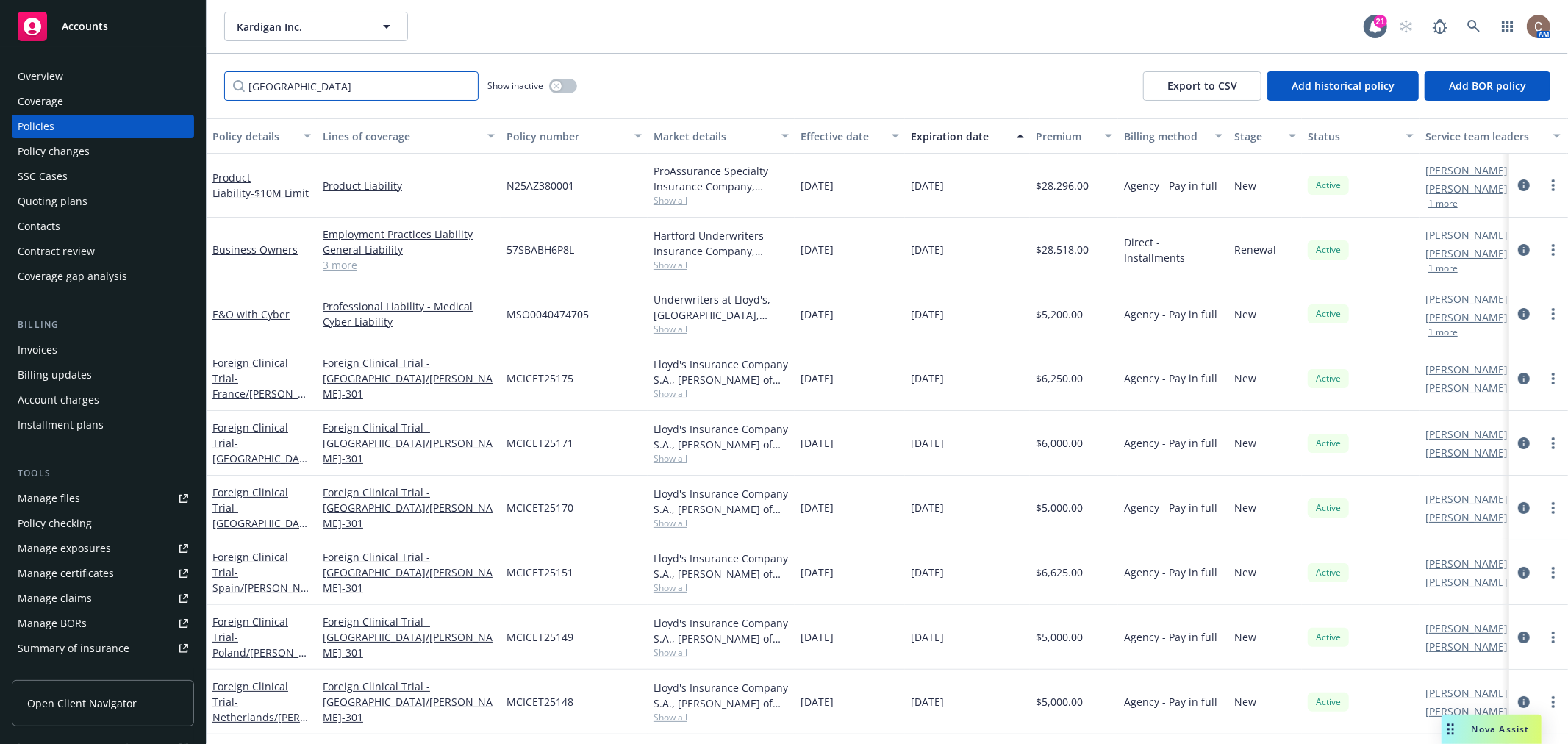
type input "belgium"
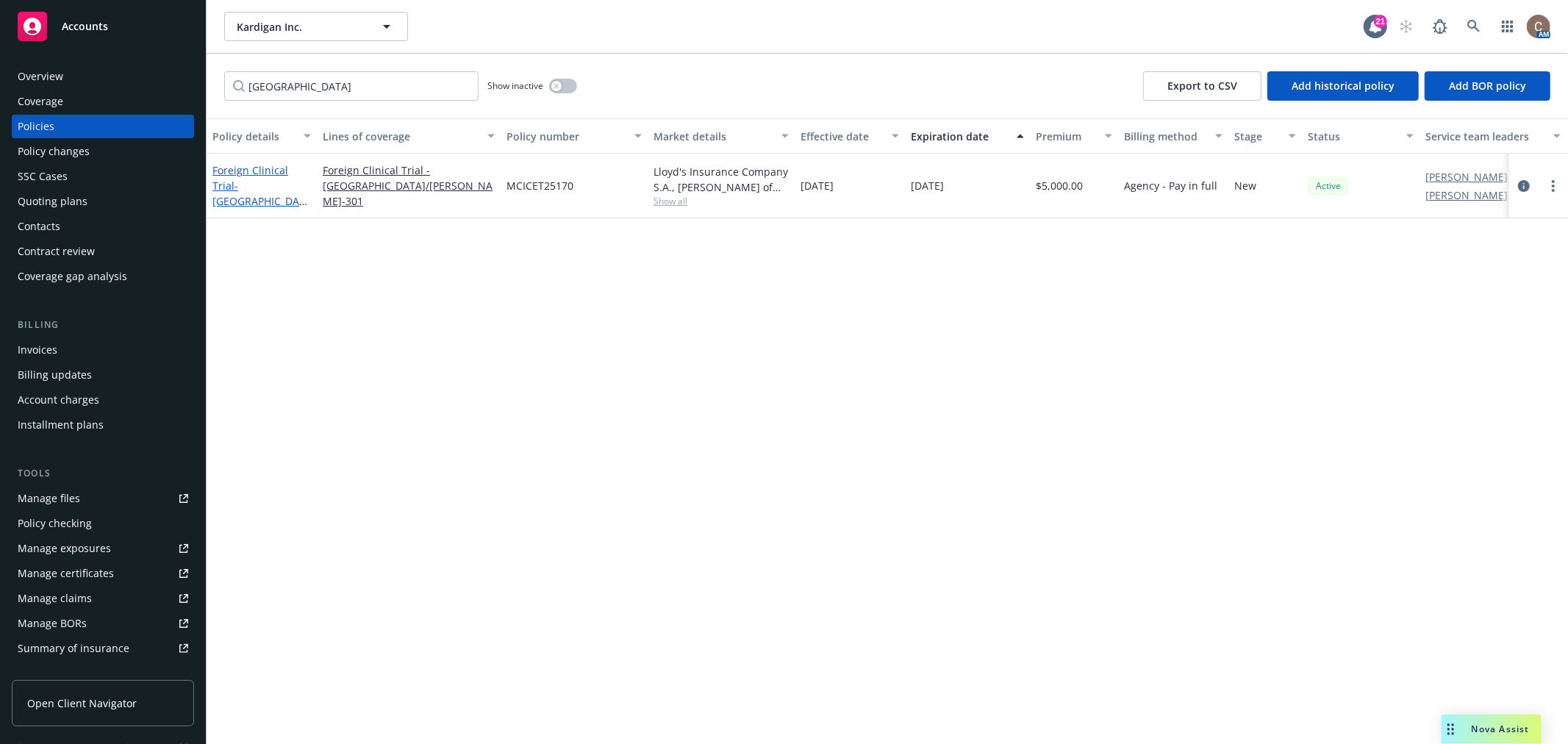
click at [276, 186] on span "- Belgium/DAN-301" at bounding box center [261, 208] width 97 height 60
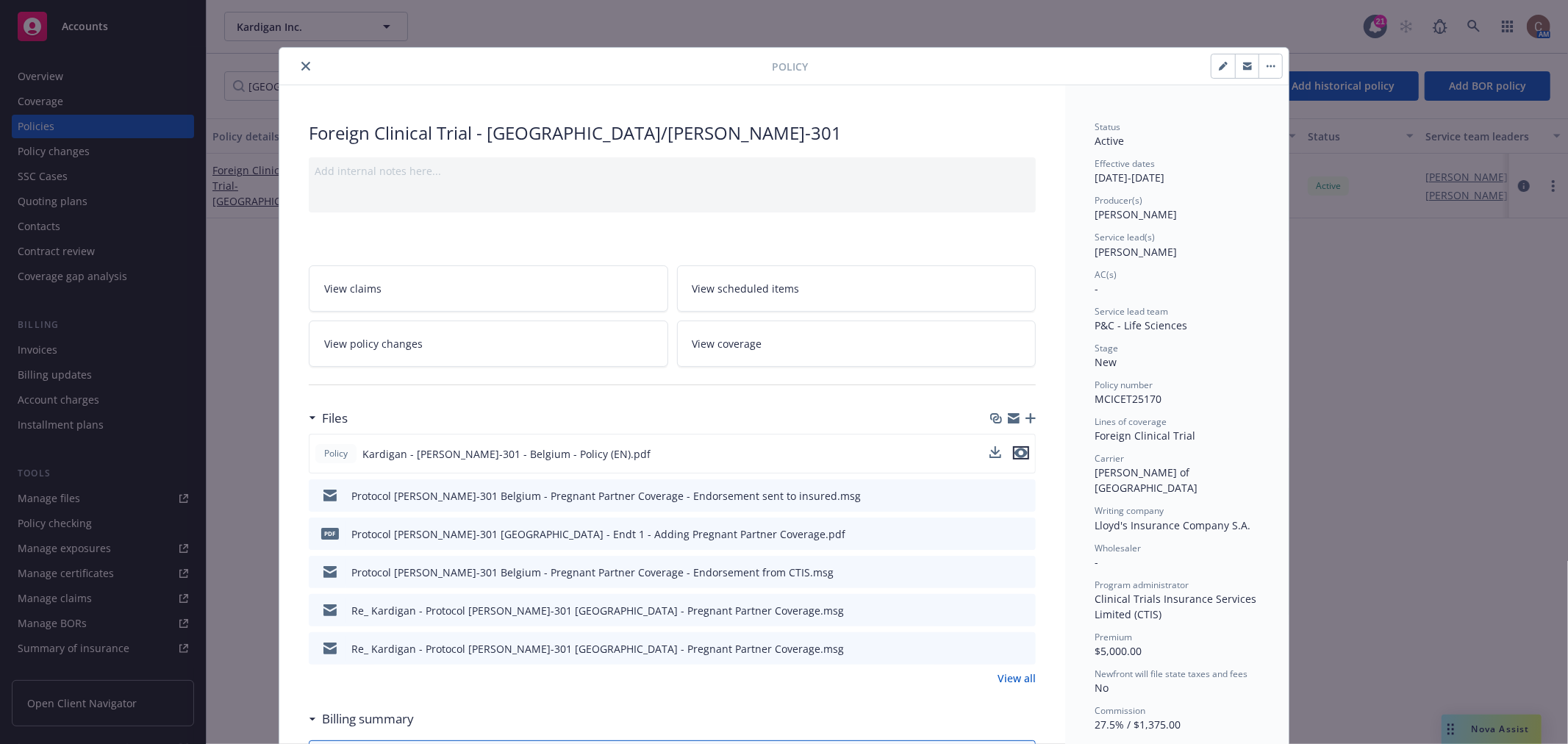
click at [1017, 448] on icon "preview file" at bounding box center [1021, 452] width 13 height 10
click at [1017, 493] on icon "preview file" at bounding box center [1021, 494] width 13 height 10
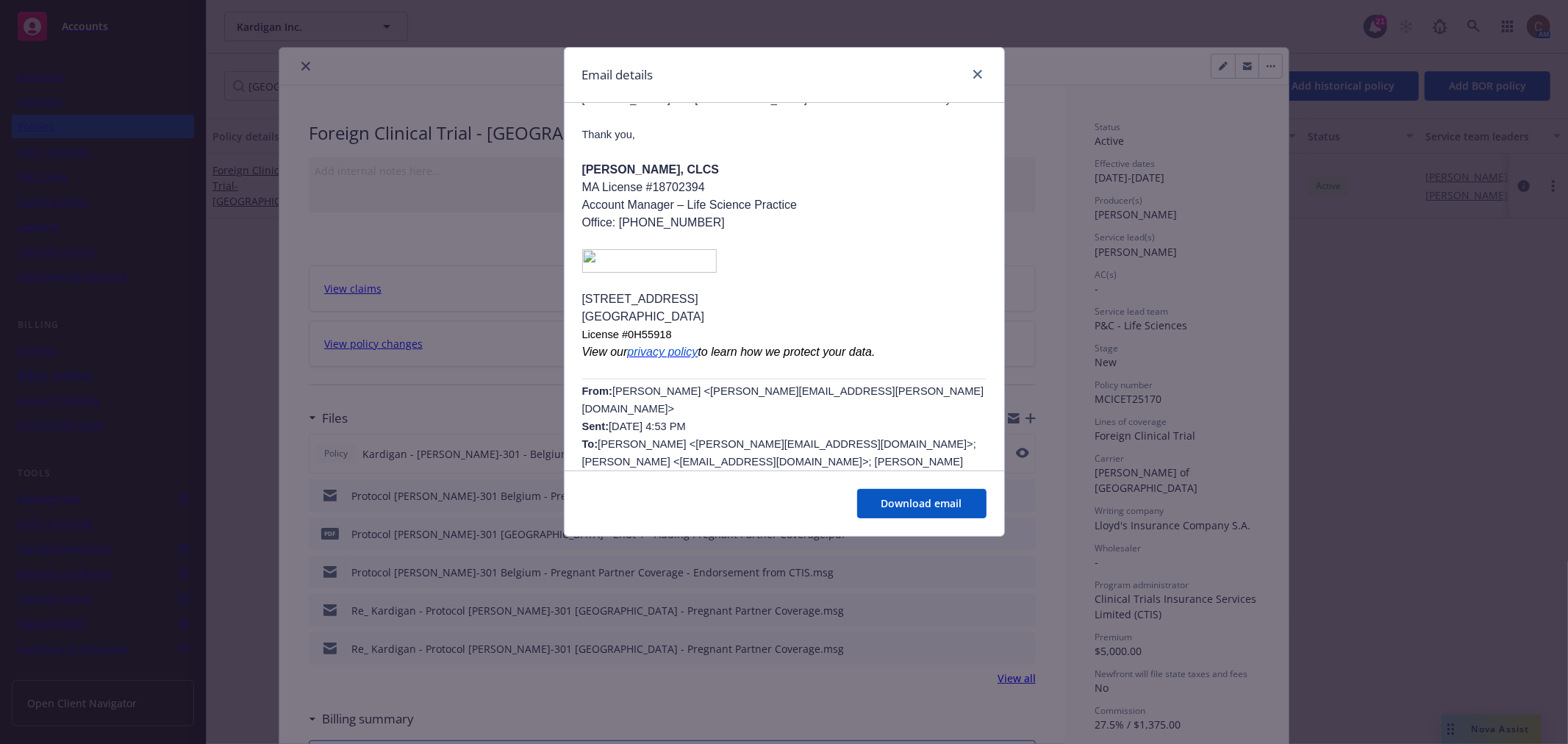
scroll to position [326, 0]
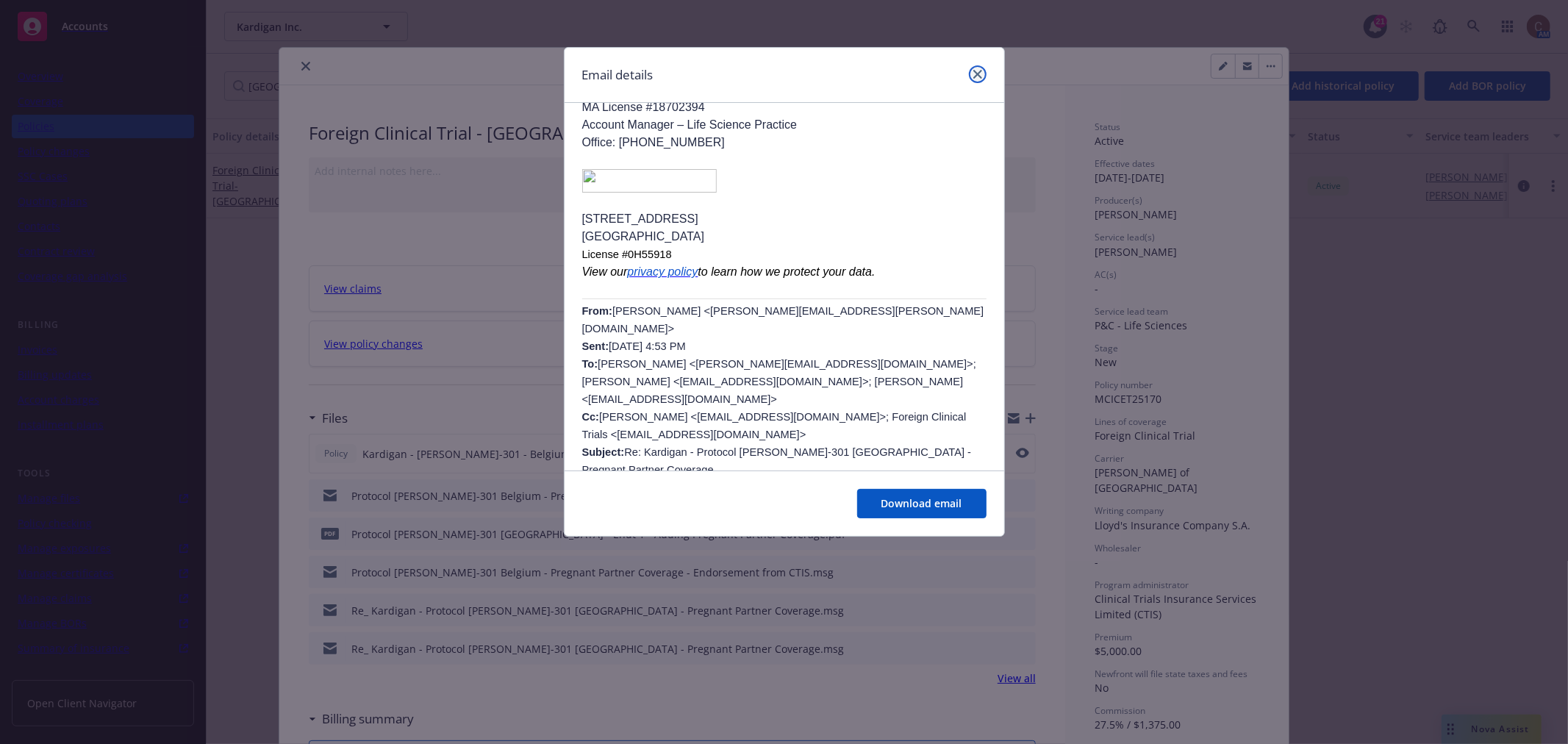
click at [971, 74] on link "close" at bounding box center [978, 74] width 17 height 17
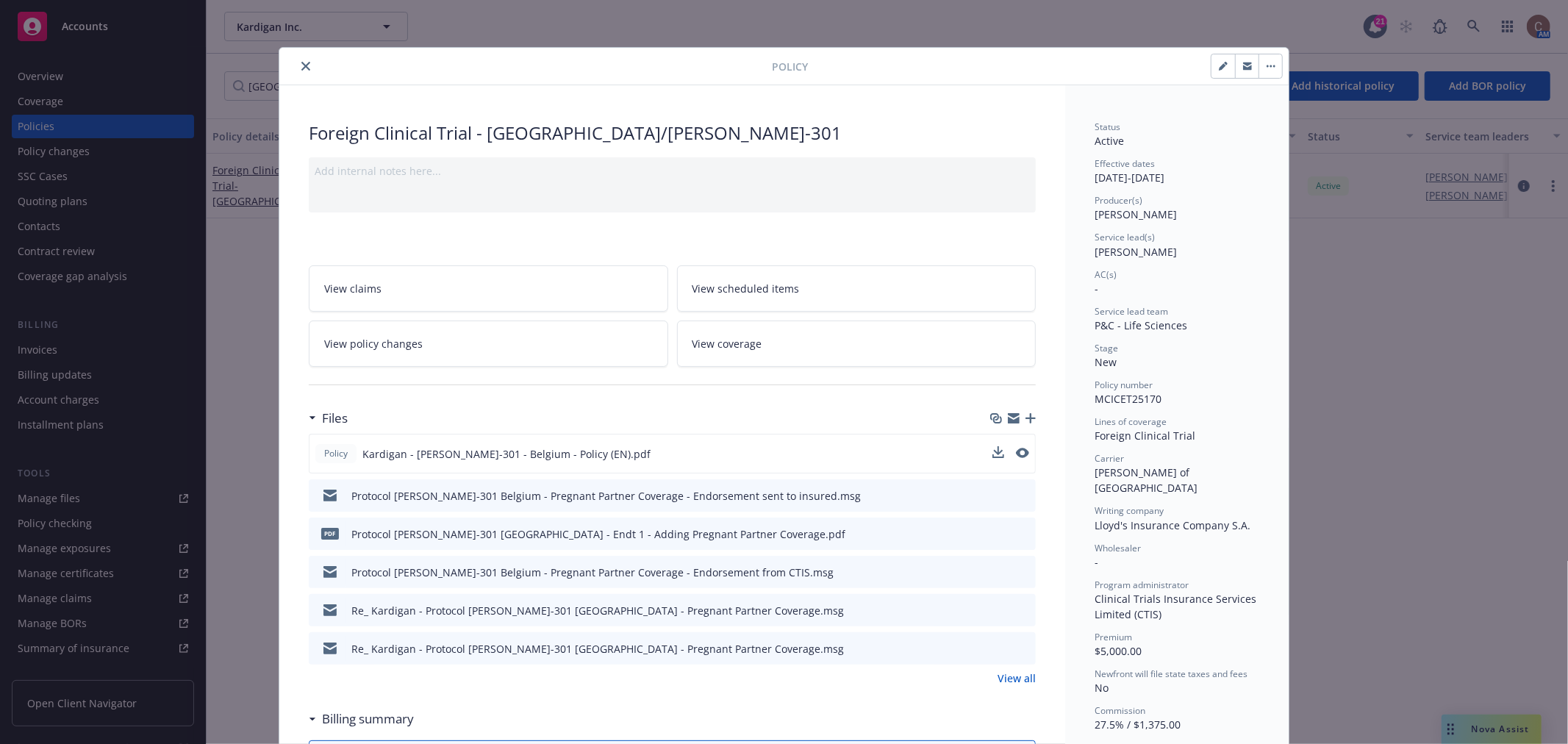
click at [1021, 535] on icon "preview file" at bounding box center [1021, 532] width 13 height 10
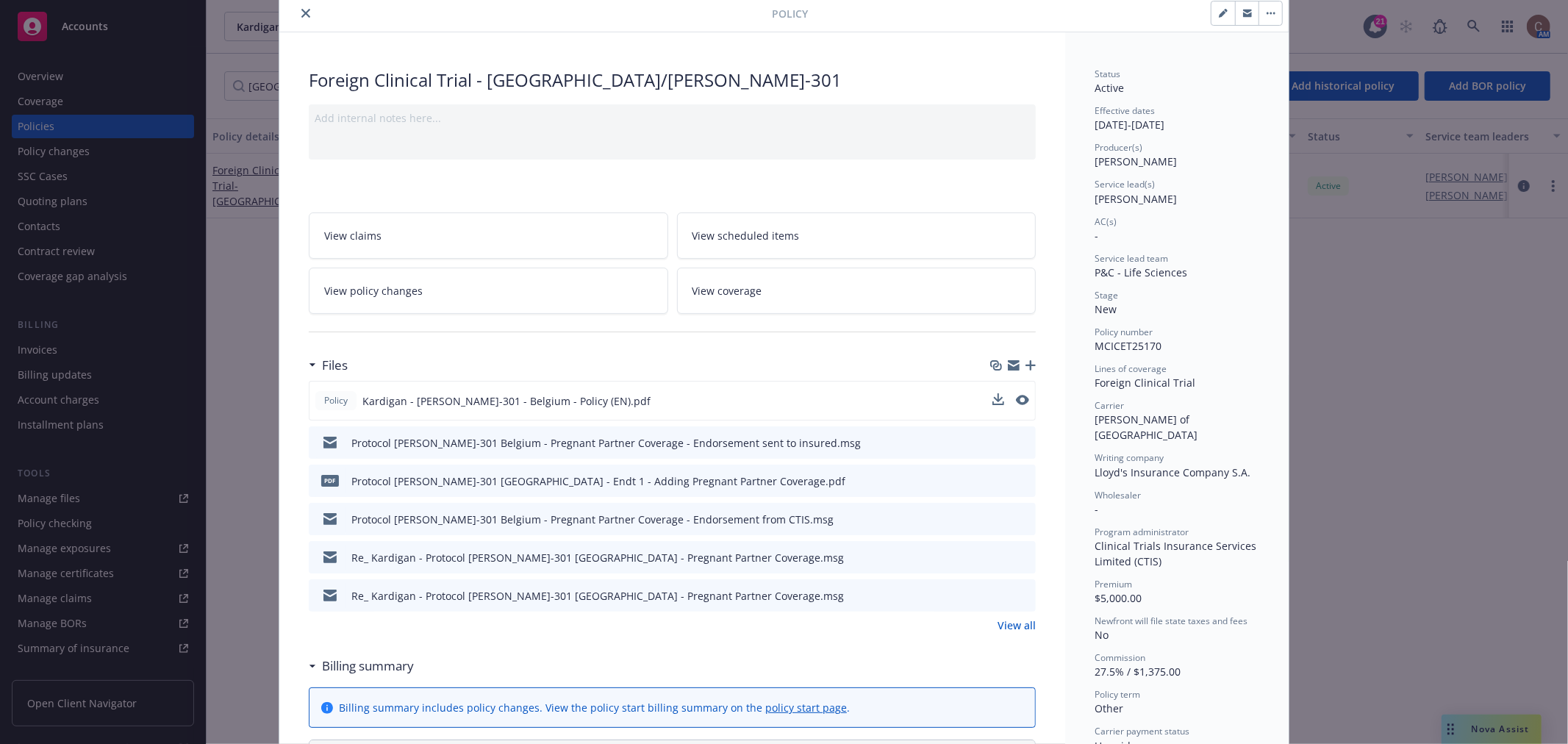
scroll to position [82, 0]
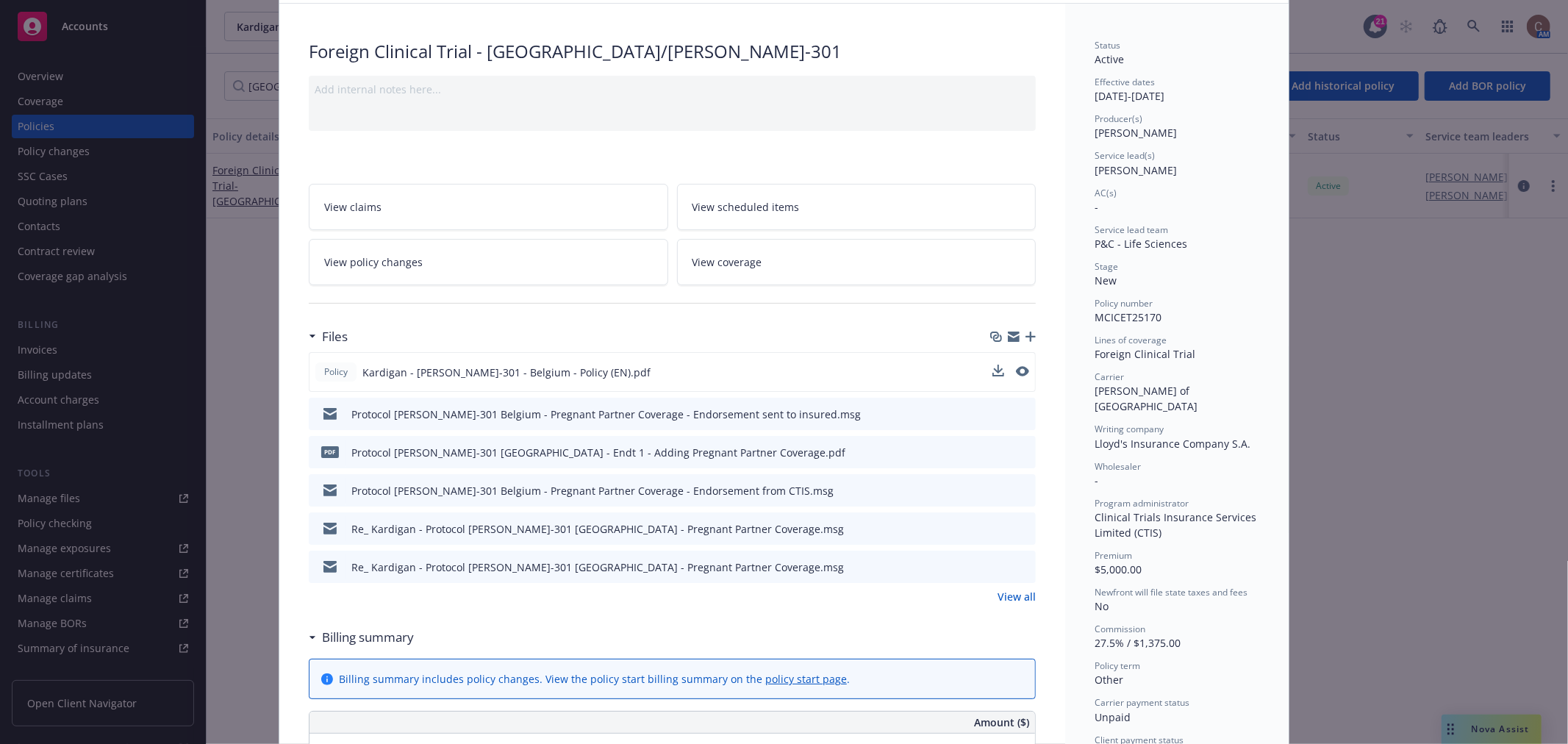
click at [1010, 597] on link "View all" at bounding box center [1017, 596] width 38 height 15
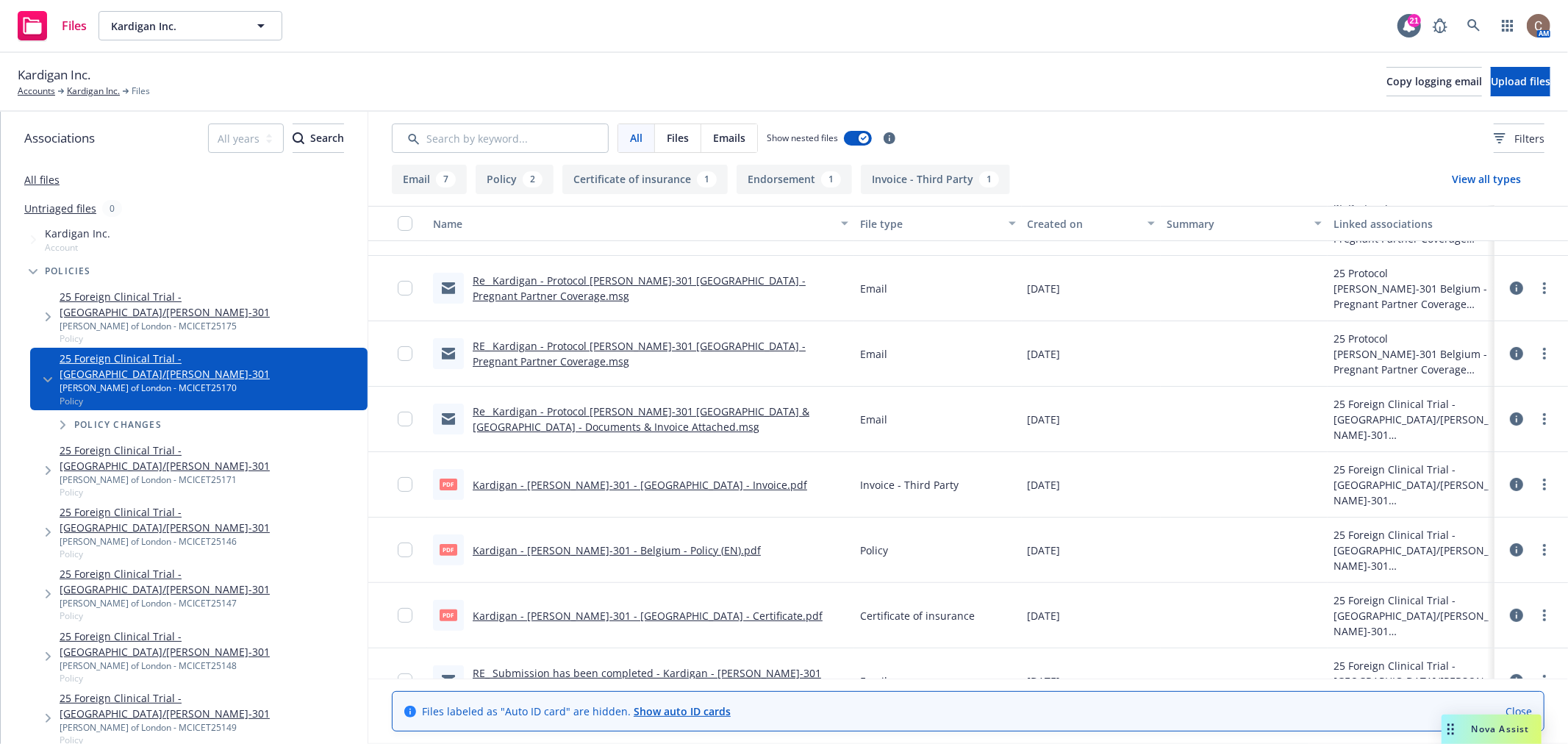
scroll to position [326, 0]
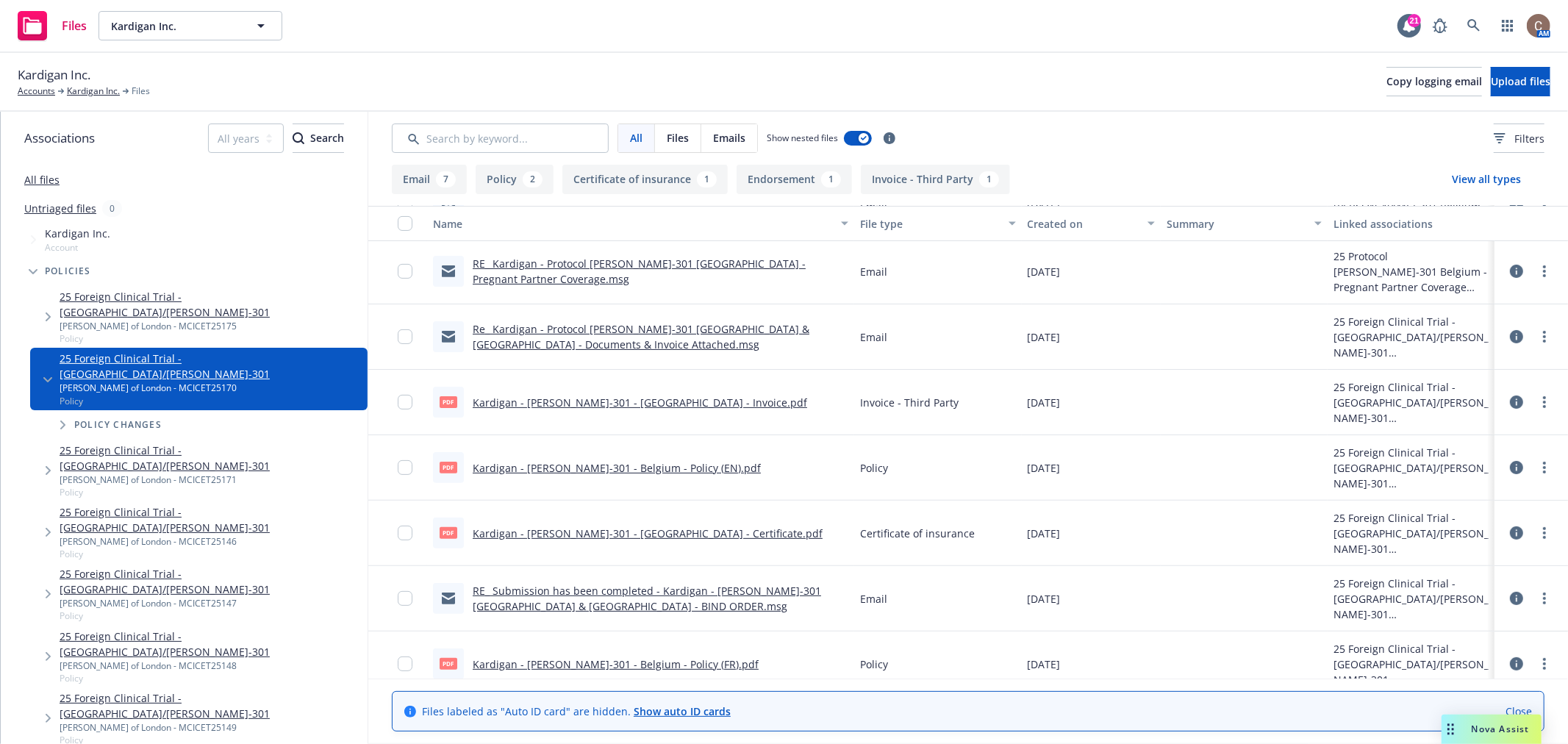
click at [628, 528] on link "Kardigan - DAN-301 - Belgium - Certificate.pdf" at bounding box center [648, 533] width 350 height 14
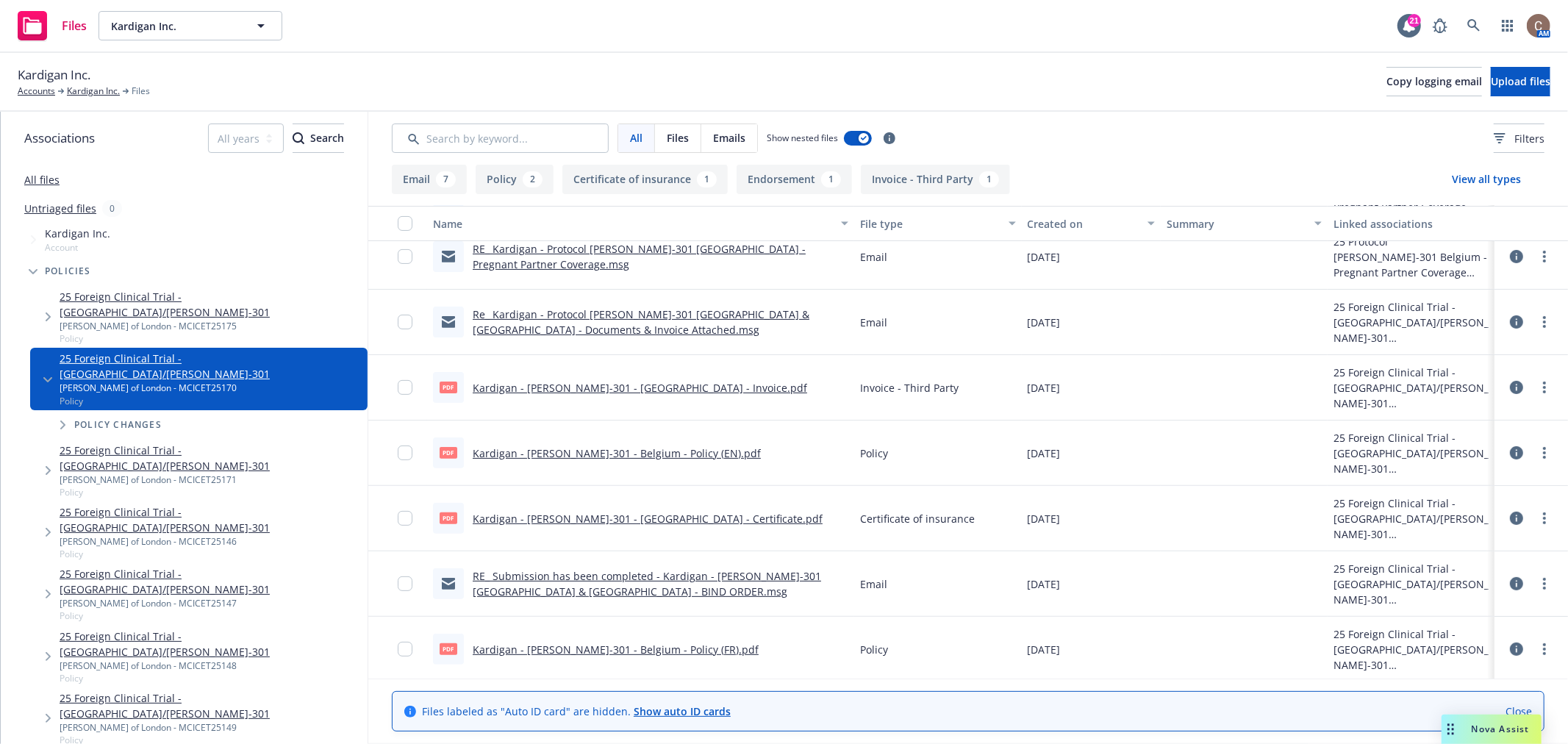
scroll to position [344, 0]
click at [642, 646] on link "Kardigan - DAN-301 - Belgium - Policy (FR).pdf" at bounding box center [616, 647] width 286 height 14
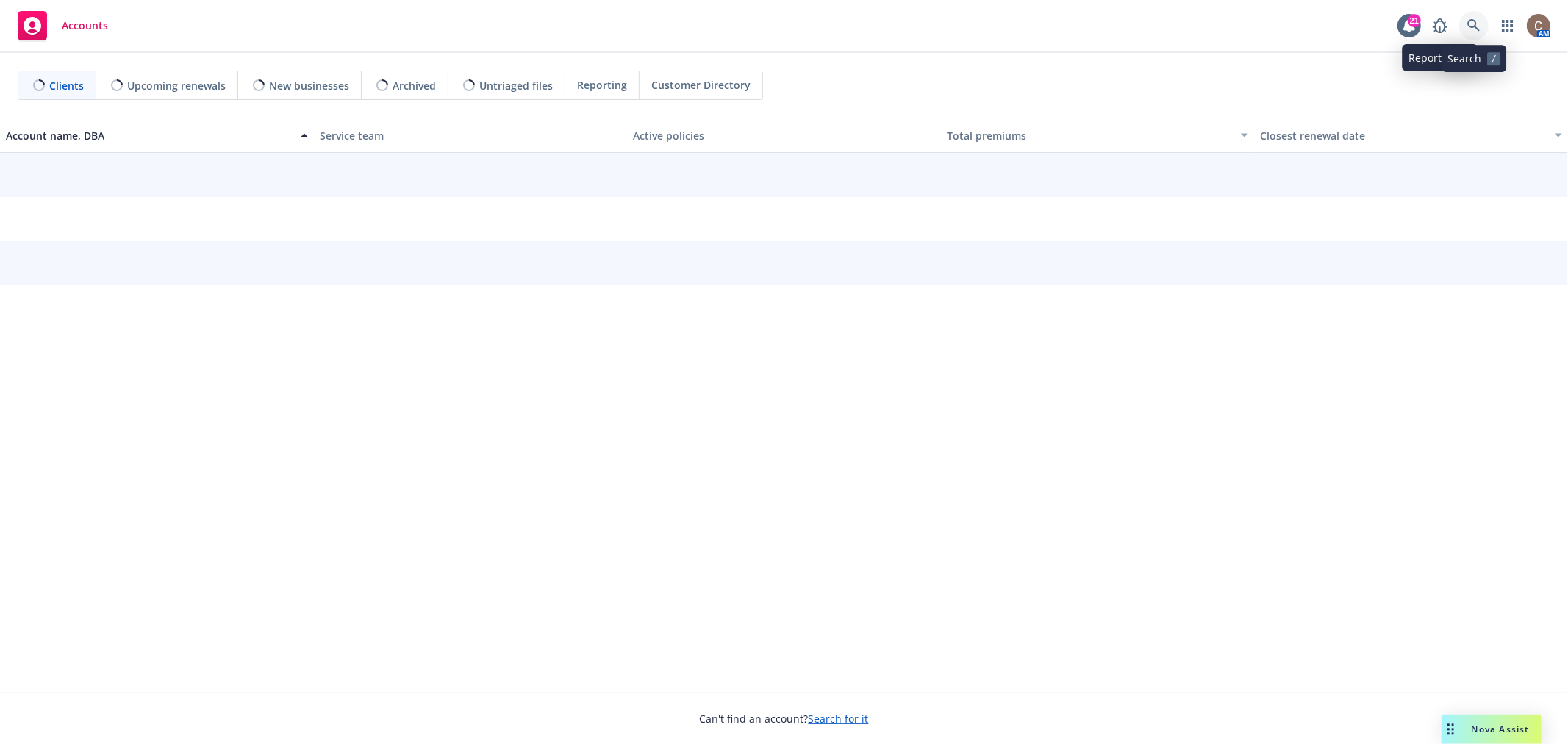
click at [1473, 25] on icon at bounding box center [1474, 25] width 13 height 13
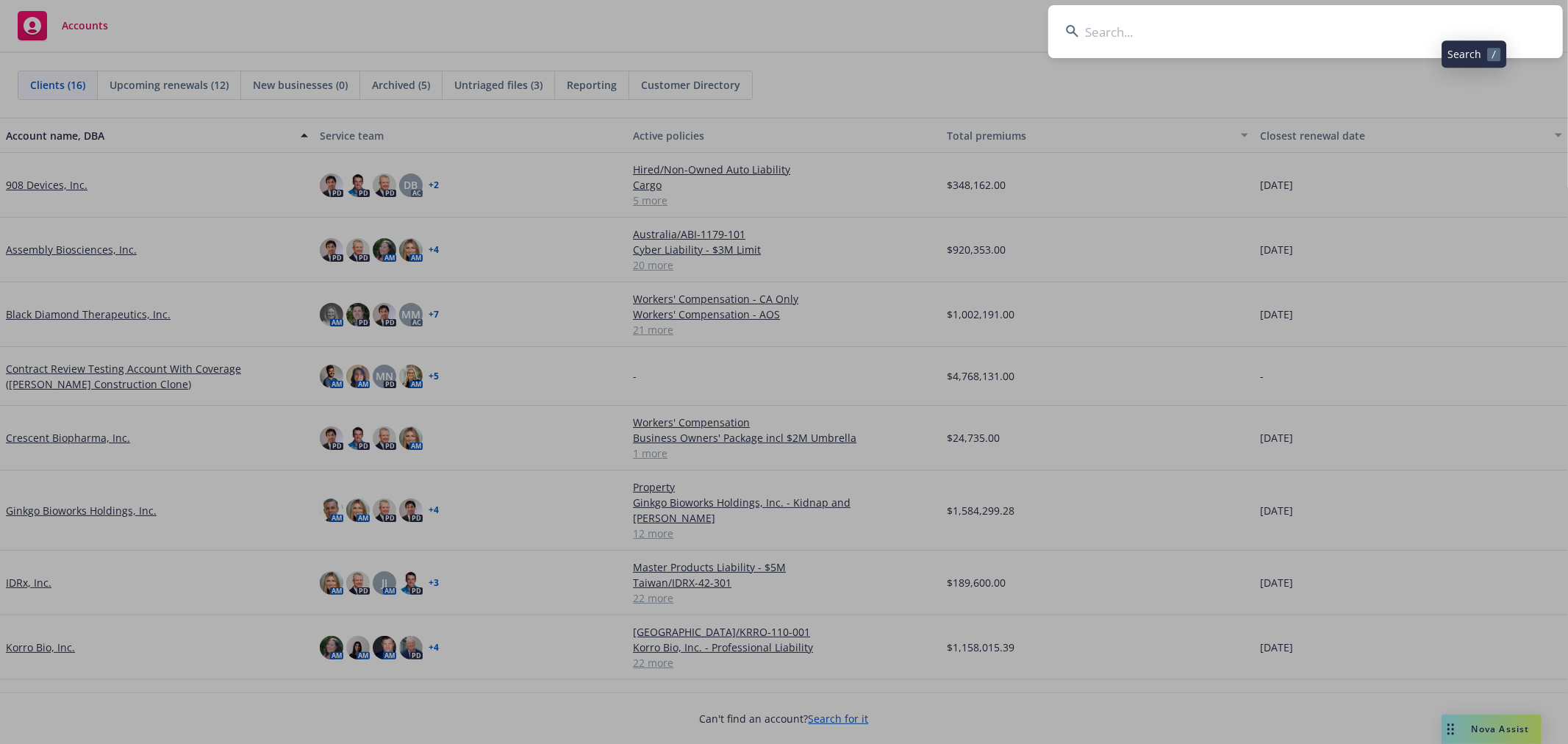
click at [1369, 28] on input at bounding box center [1305, 31] width 514 height 53
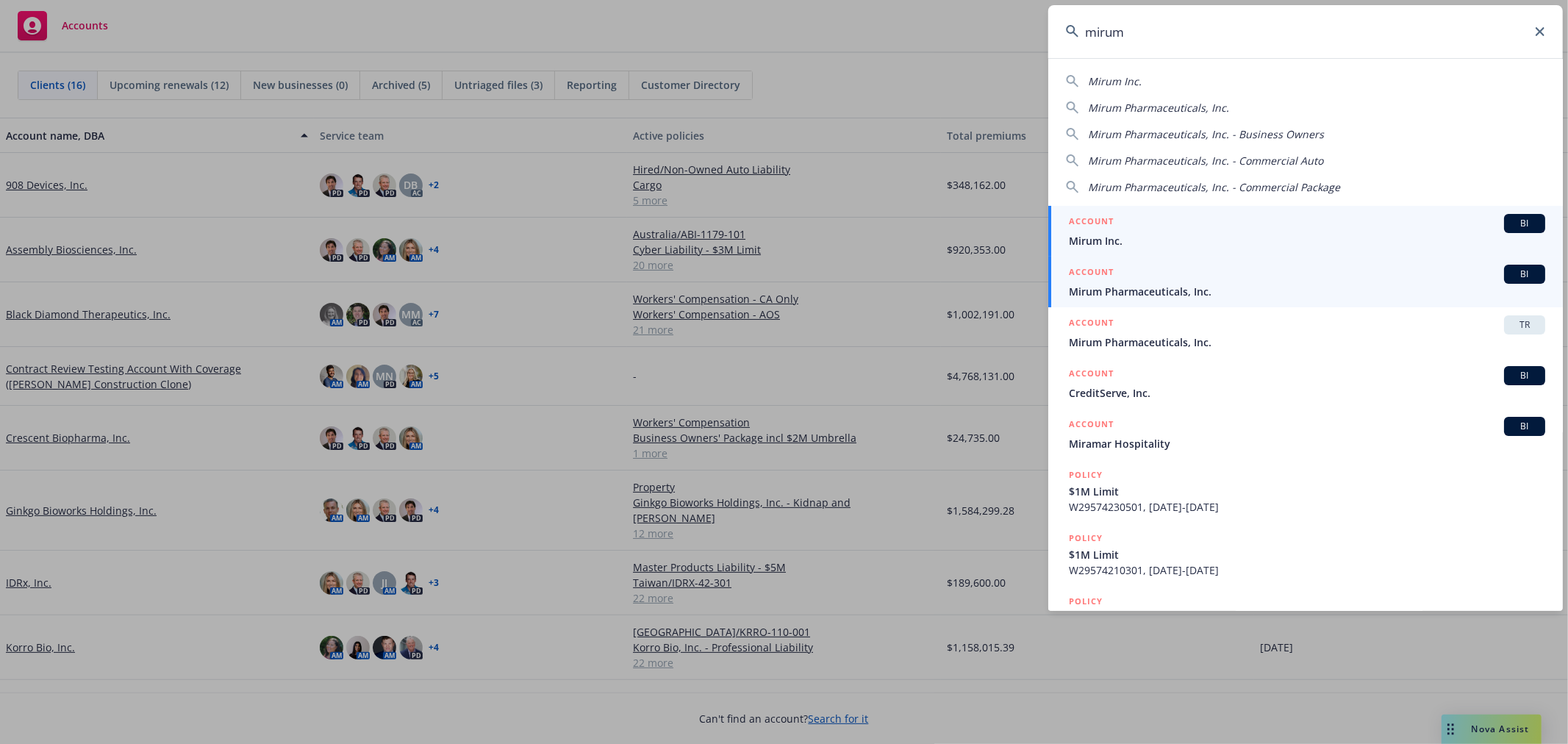
type input "mirum"
click at [1277, 287] on span "Mirum Pharmaceuticals, Inc." at bounding box center [1307, 291] width 476 height 15
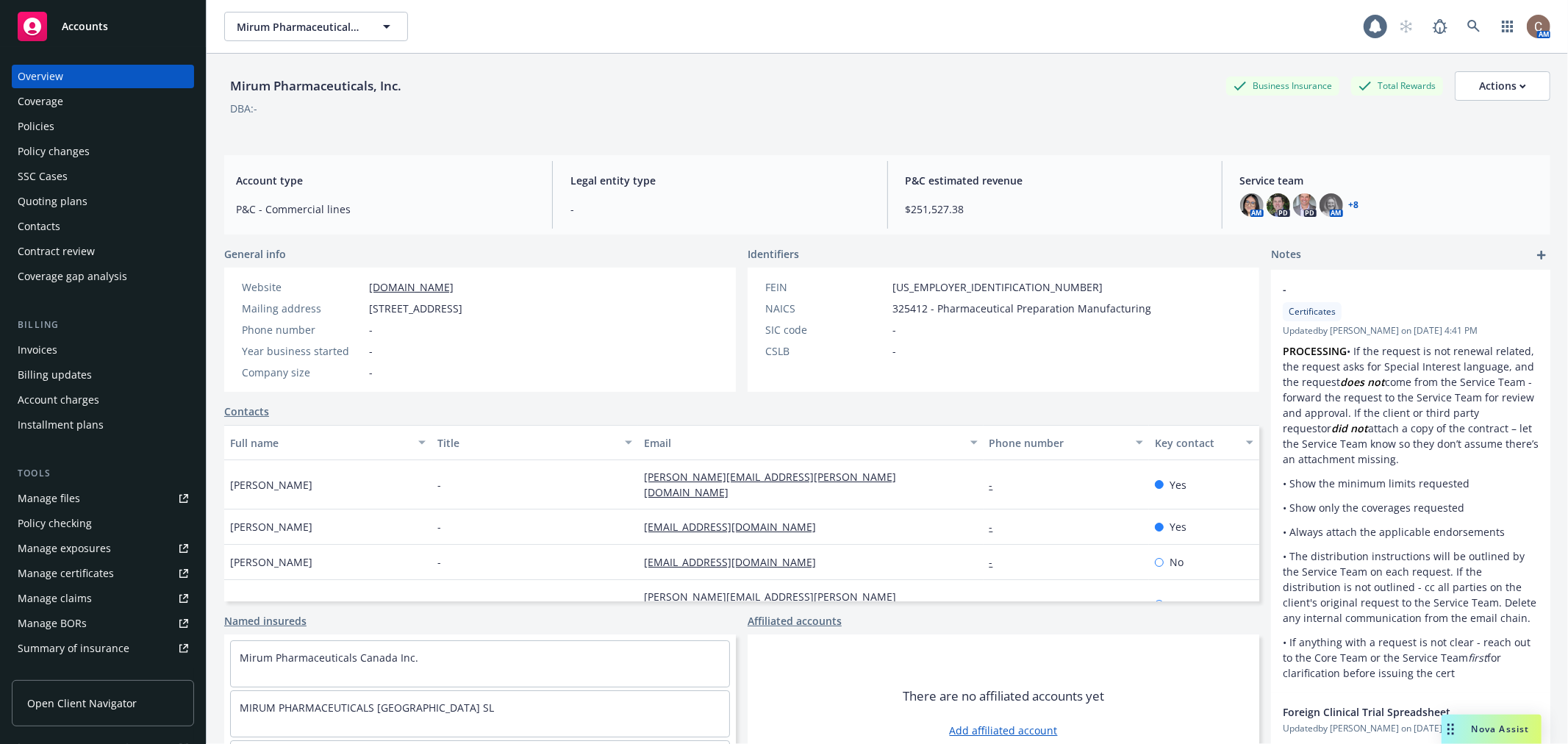
click at [94, 130] on div "Policies" at bounding box center [102, 127] width 170 height 24
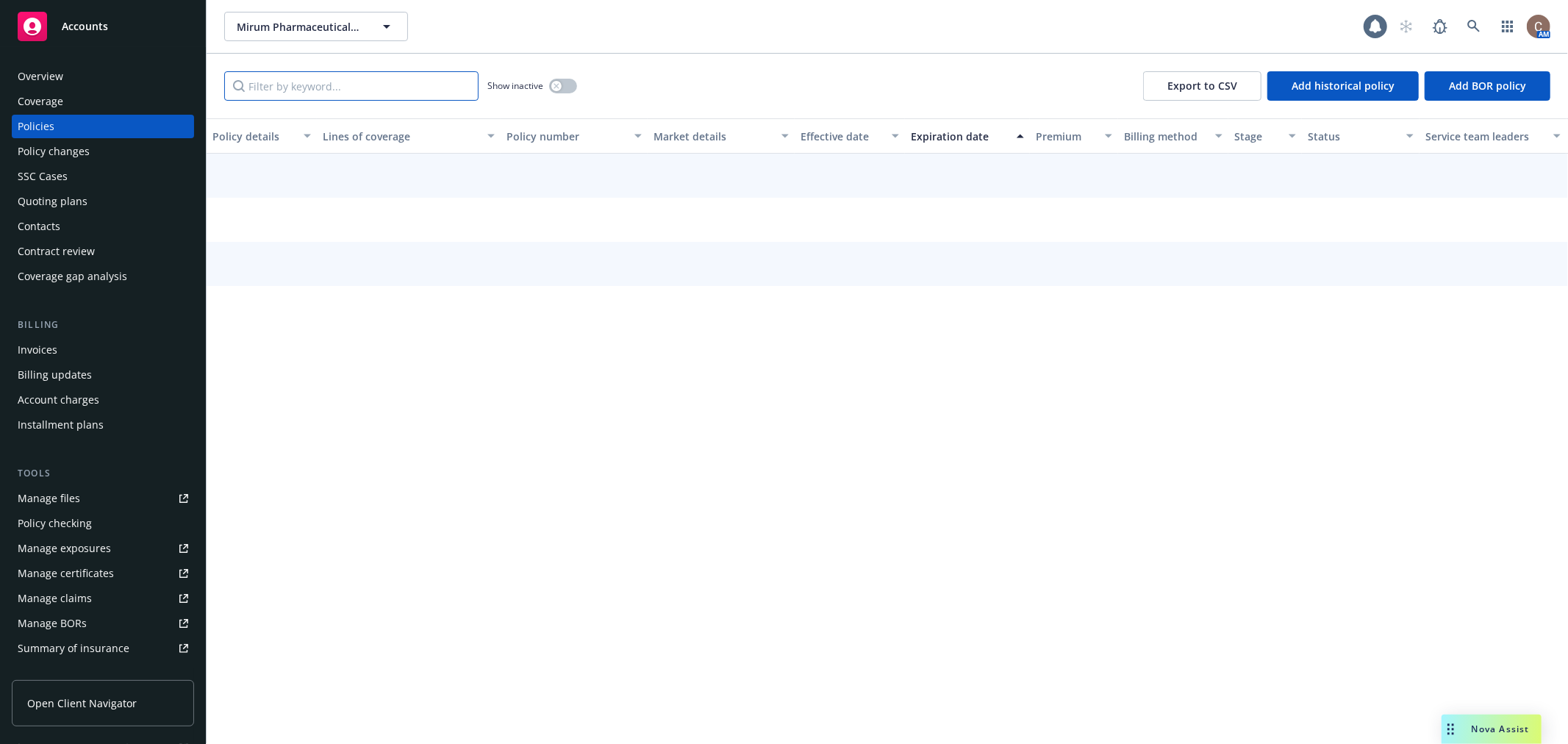
click at [312, 94] on input "Filter by keyword..." at bounding box center [351, 86] width 254 height 29
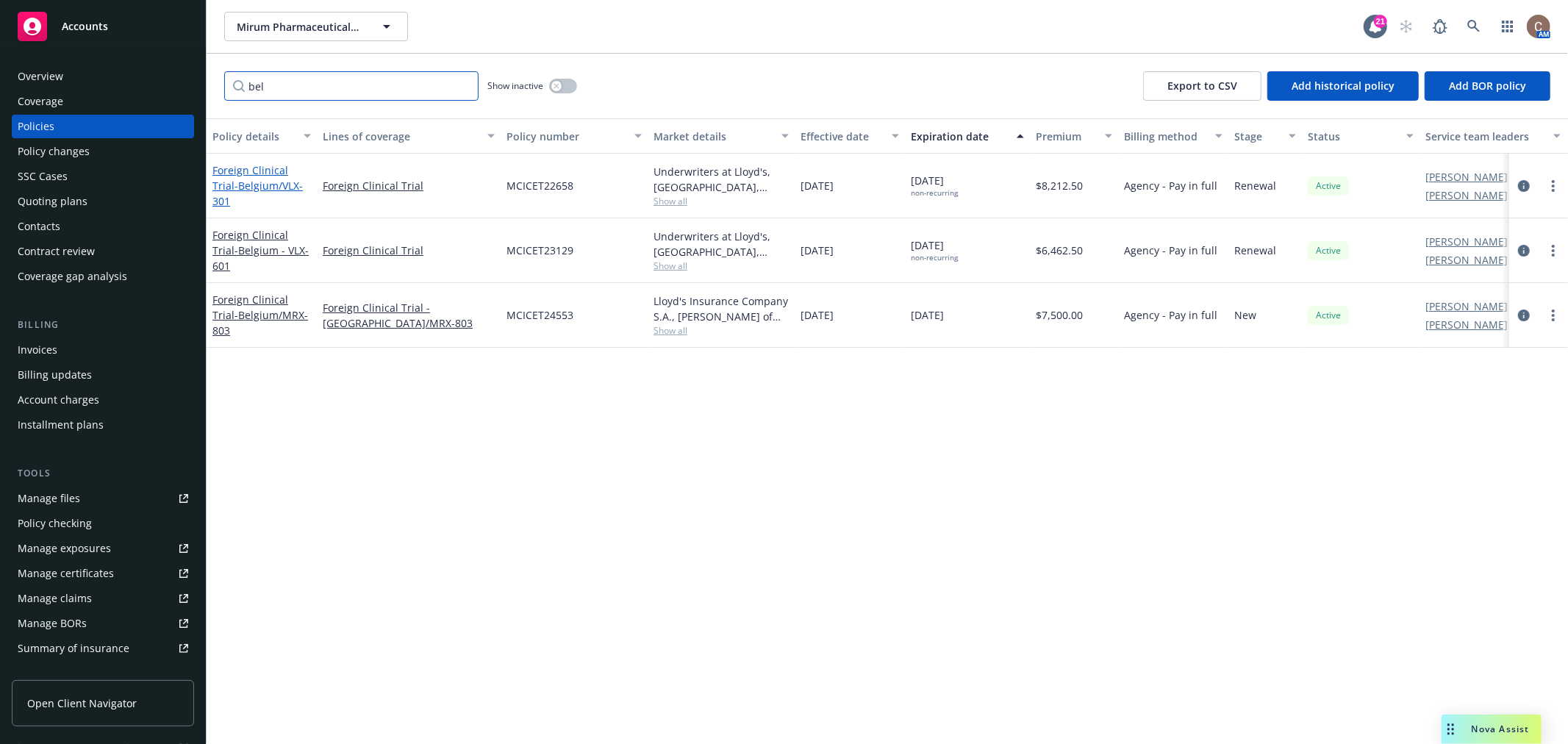
type input "bel"
click at [283, 189] on span "- Belgium/VLX-301" at bounding box center [258, 193] width 90 height 29
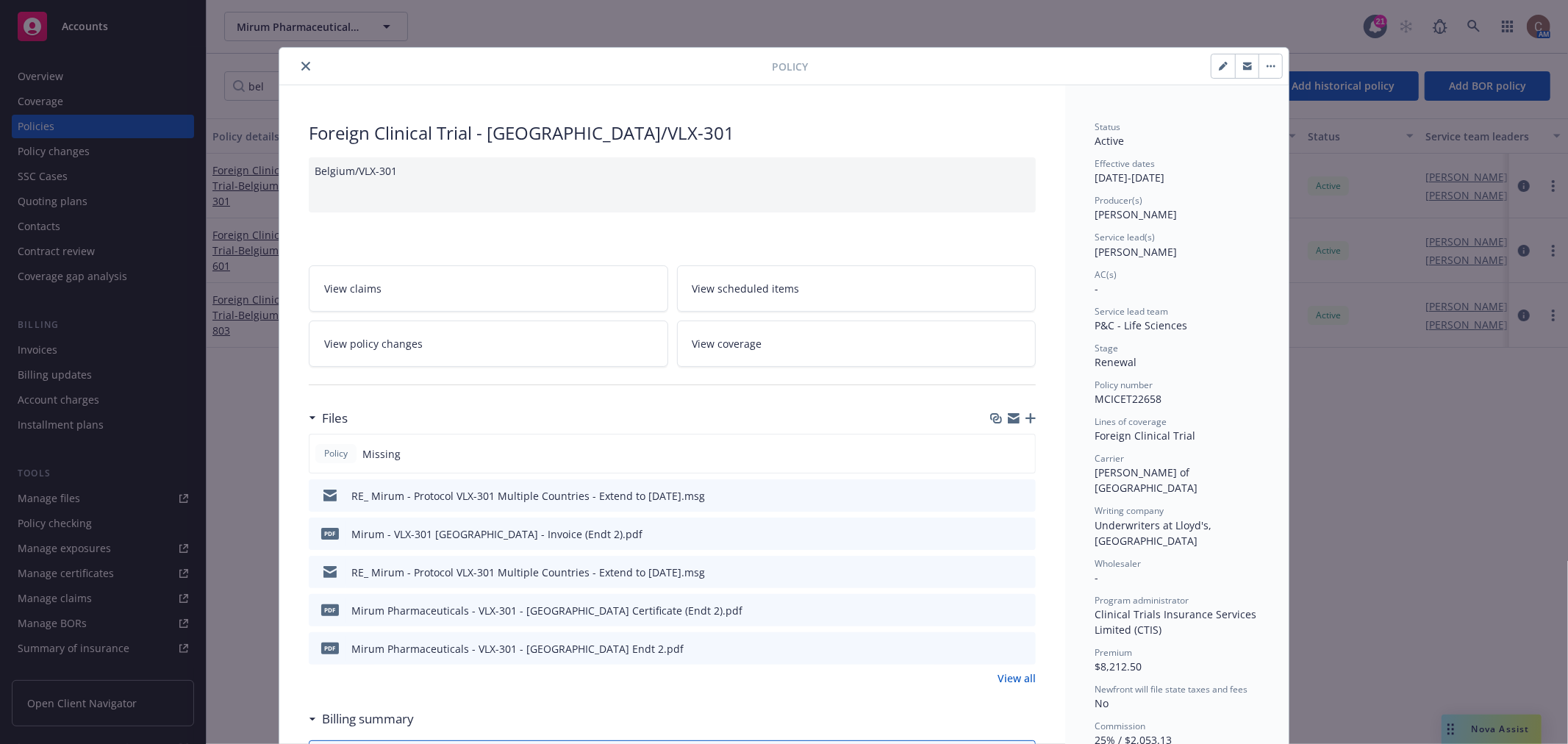
click at [1017, 675] on link "View all" at bounding box center [1017, 677] width 38 height 15
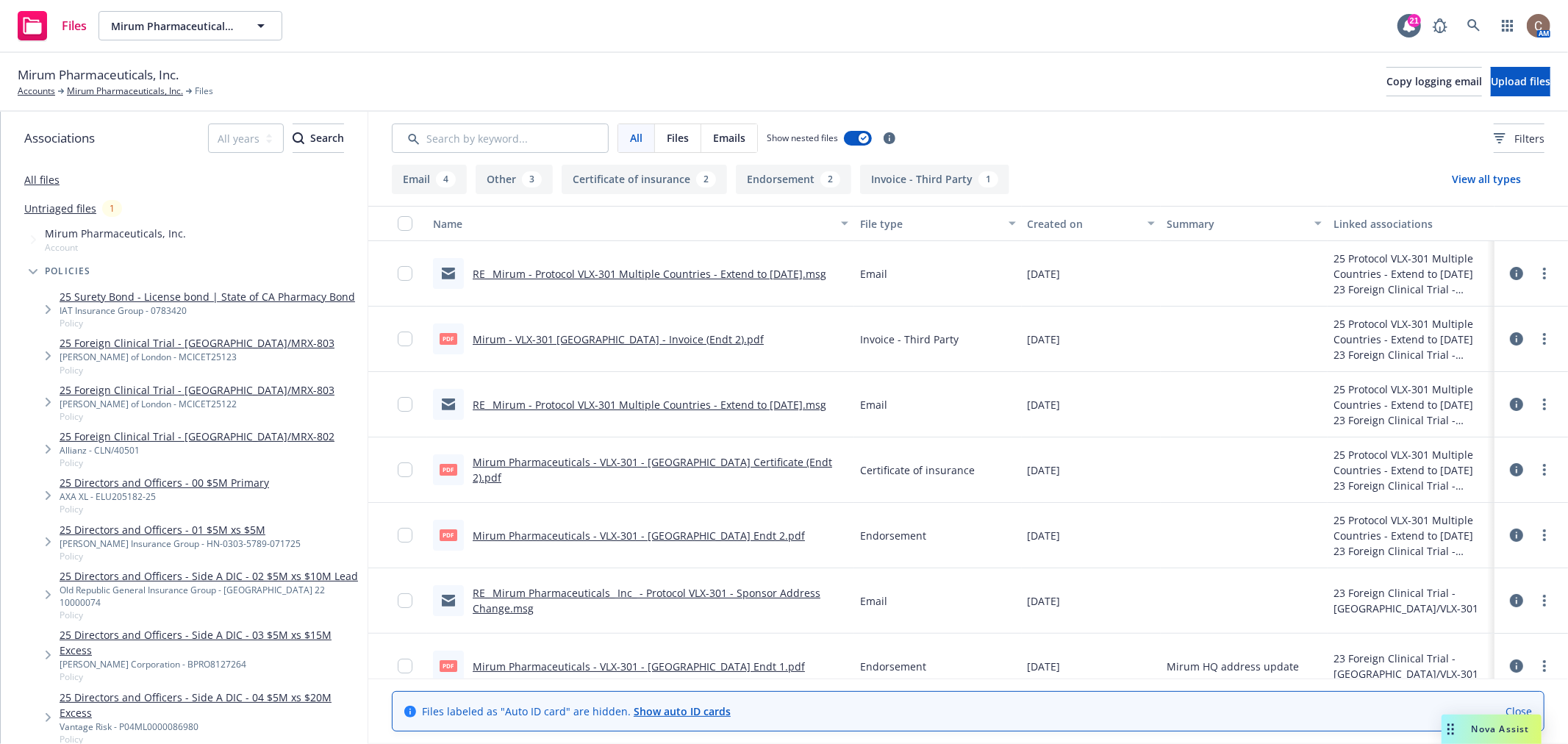
click at [738, 471] on link "Mirum Pharmaceuticals - VLX-301 - [GEOGRAPHIC_DATA] Certificate (Endt 2).pdf" at bounding box center [653, 469] width 360 height 29
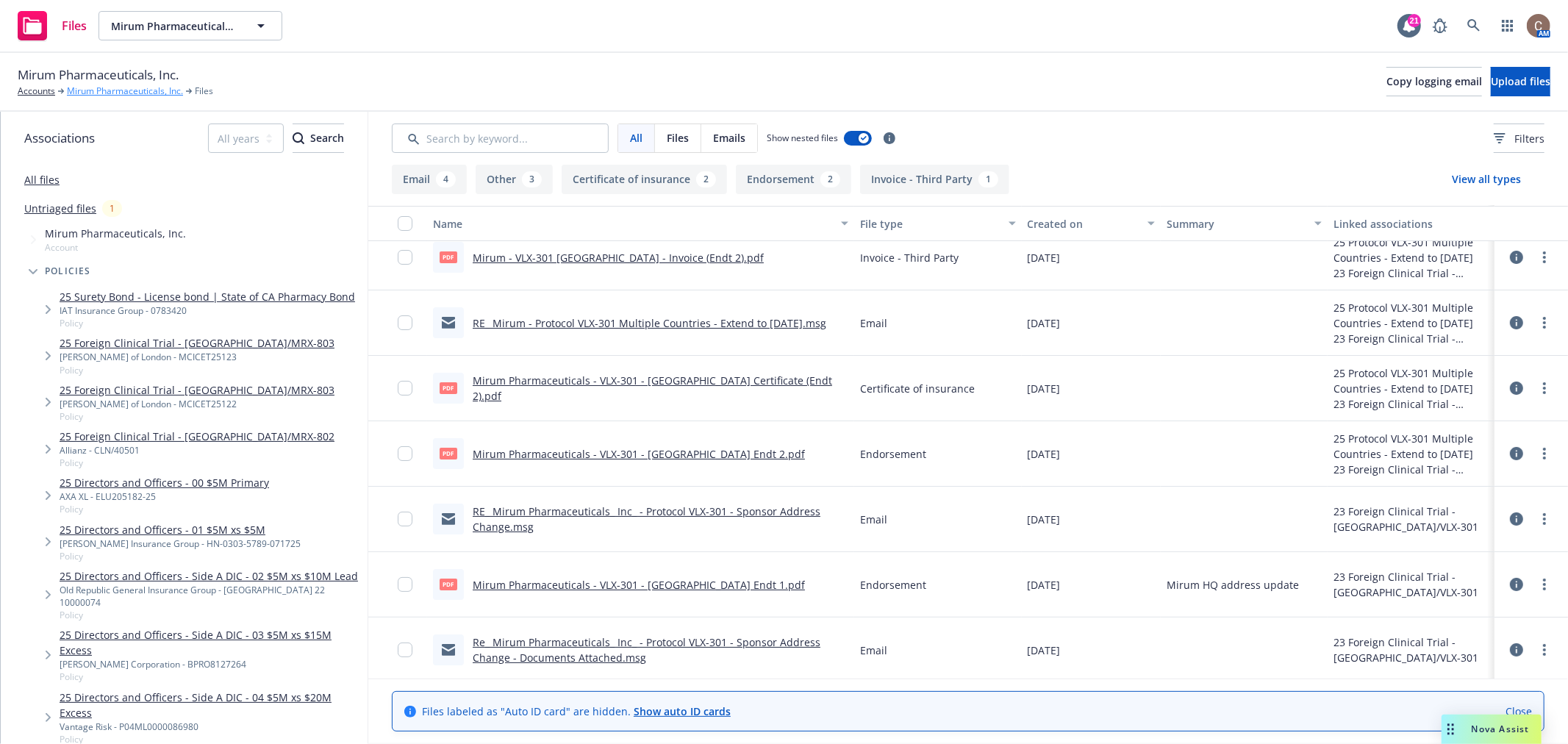
click at [124, 94] on link "Mirum Pharmaceuticals, Inc." at bounding box center [124, 91] width 116 height 13
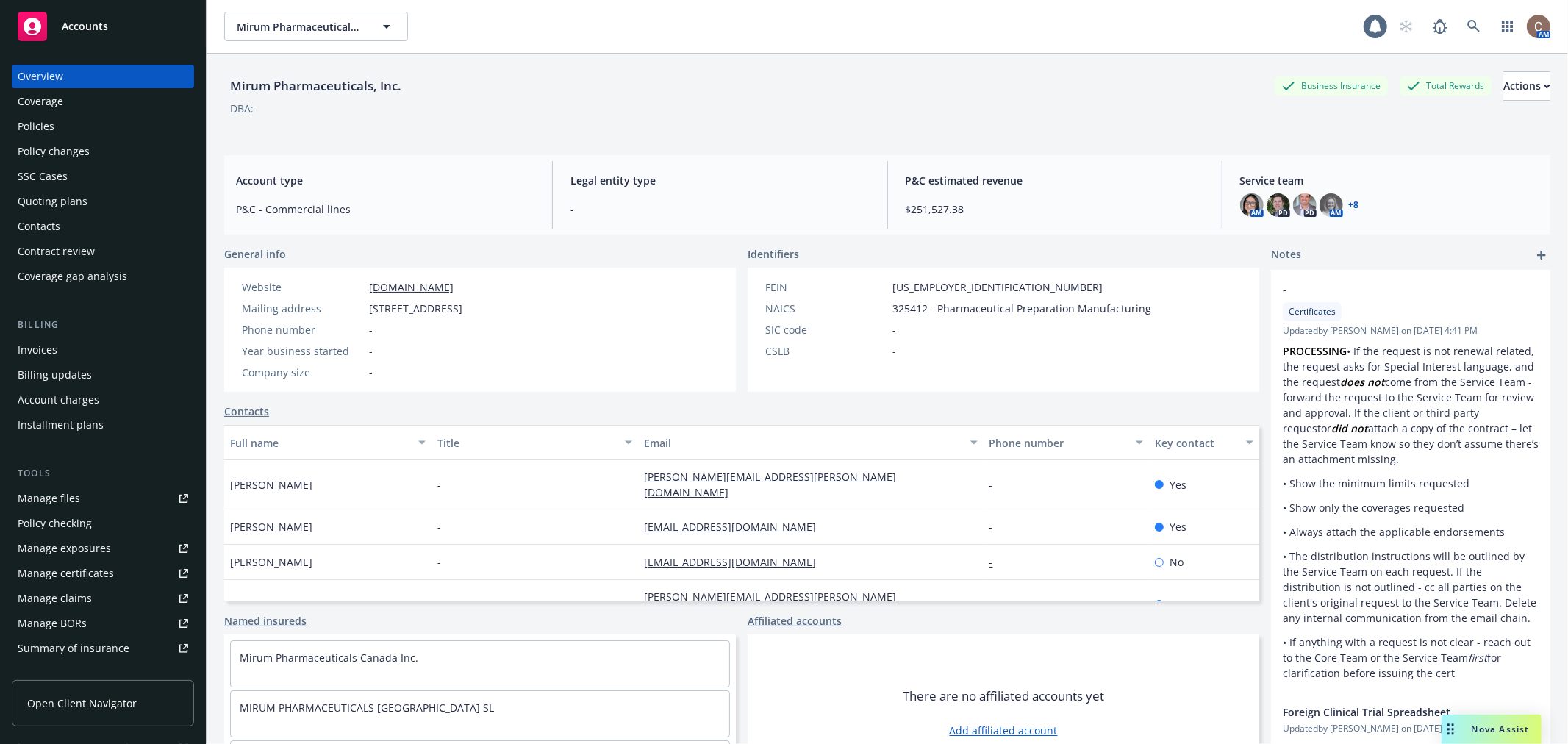
click at [75, 124] on div "Policies" at bounding box center [102, 127] width 170 height 24
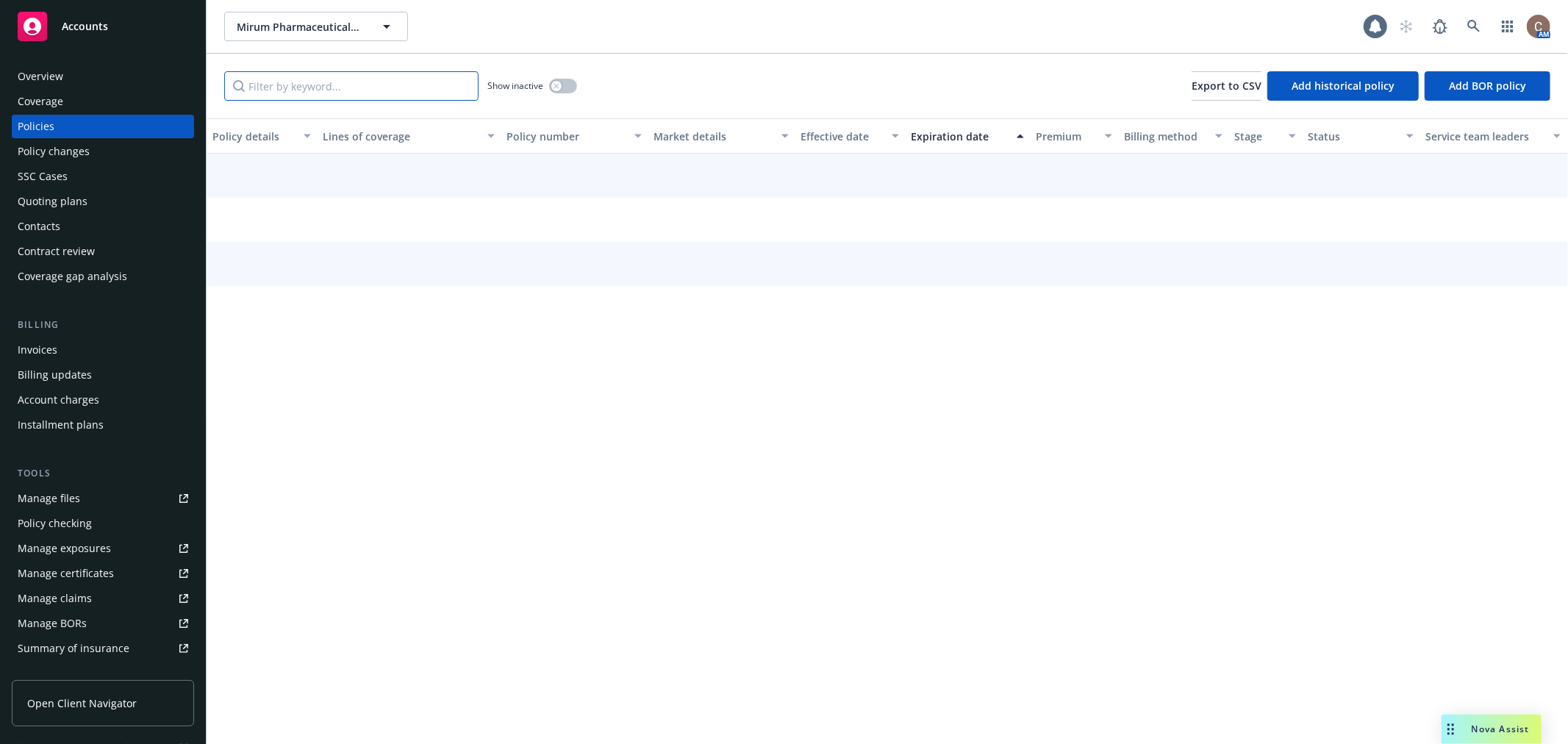
click at [307, 86] on input "Filter by keyword..." at bounding box center [351, 86] width 254 height 29
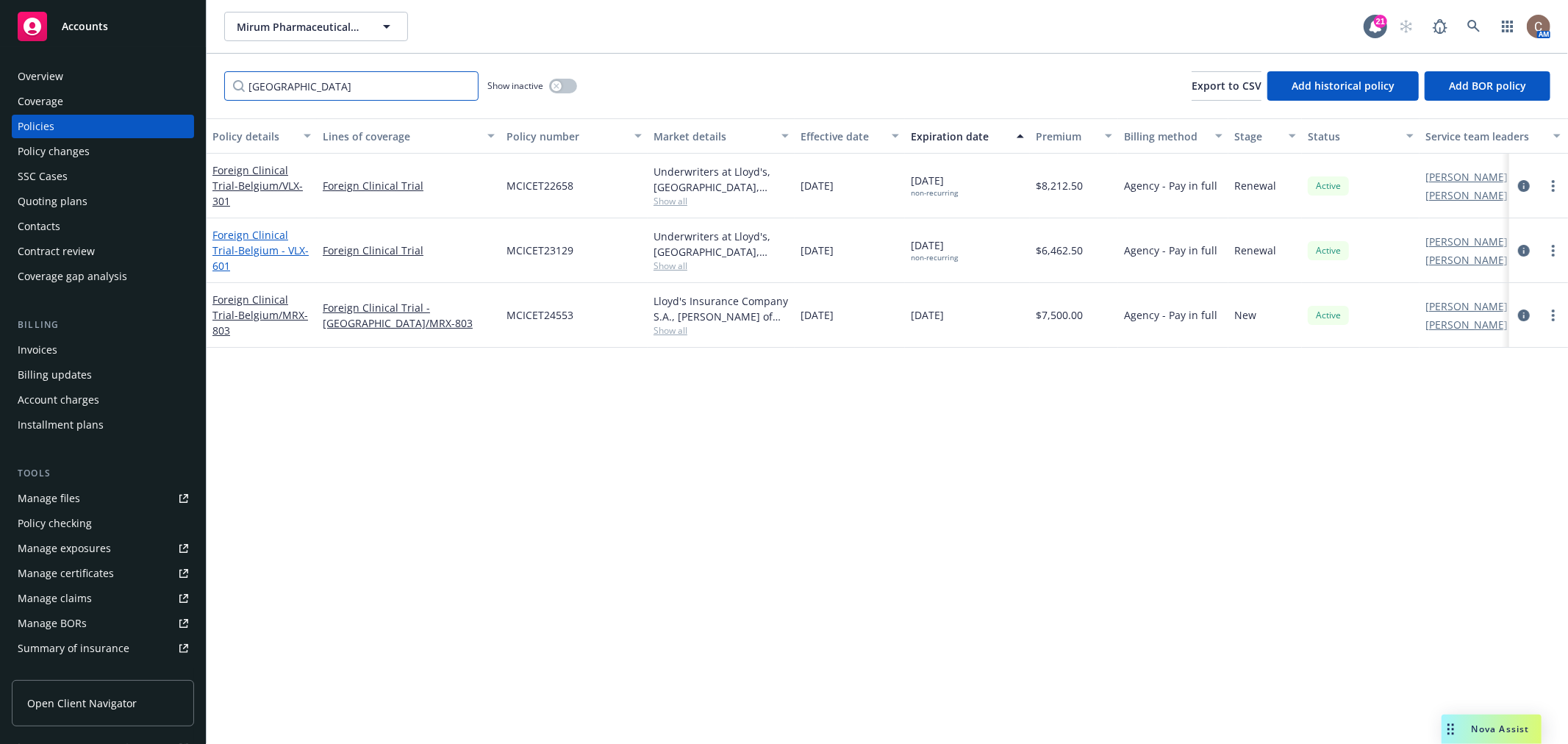
type input "[GEOGRAPHIC_DATA]"
click at [252, 256] on span "- [GEOGRAPHIC_DATA] - VLX-601" at bounding box center [261, 258] width 97 height 29
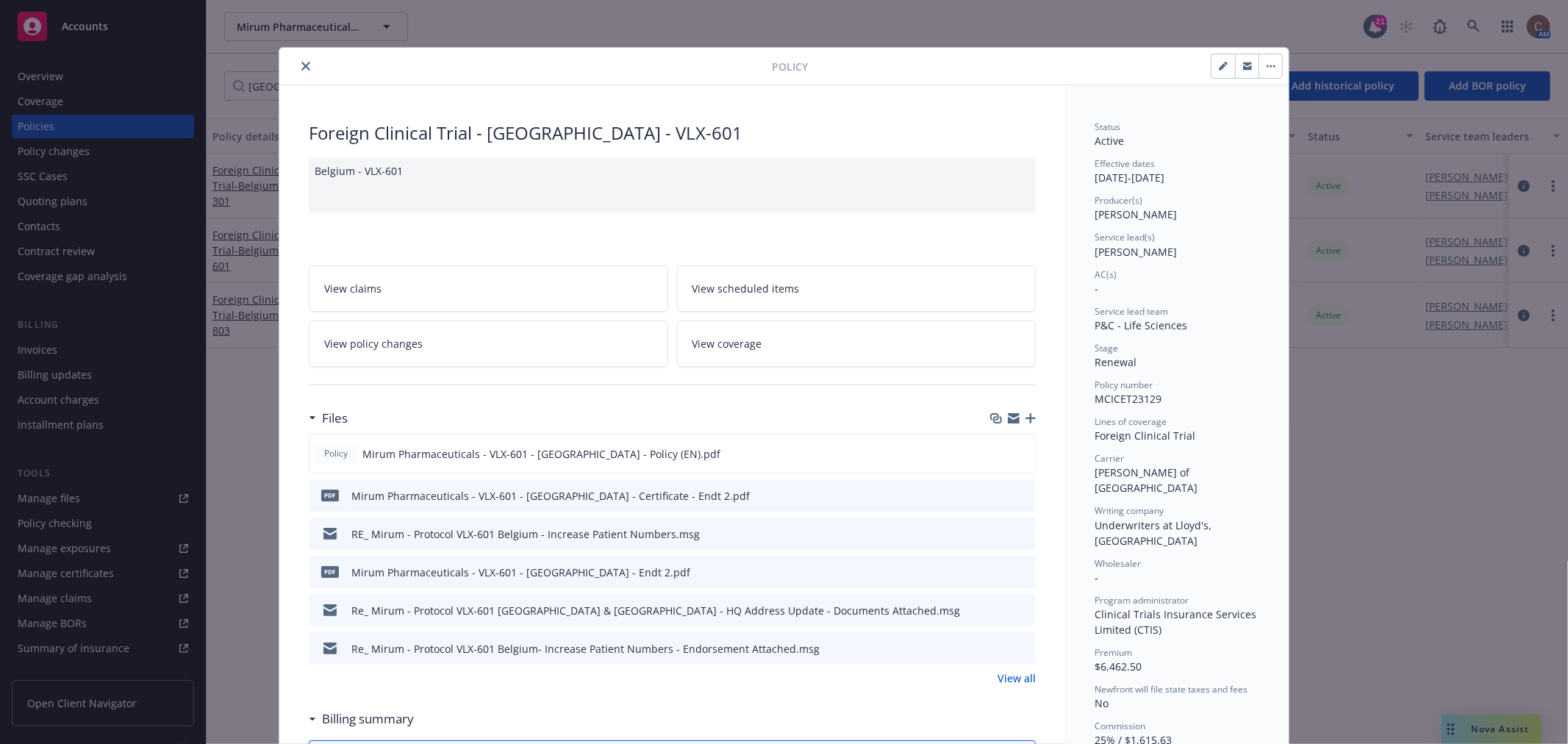
click at [1022, 497] on icon "preview file" at bounding box center [1021, 494] width 13 height 10
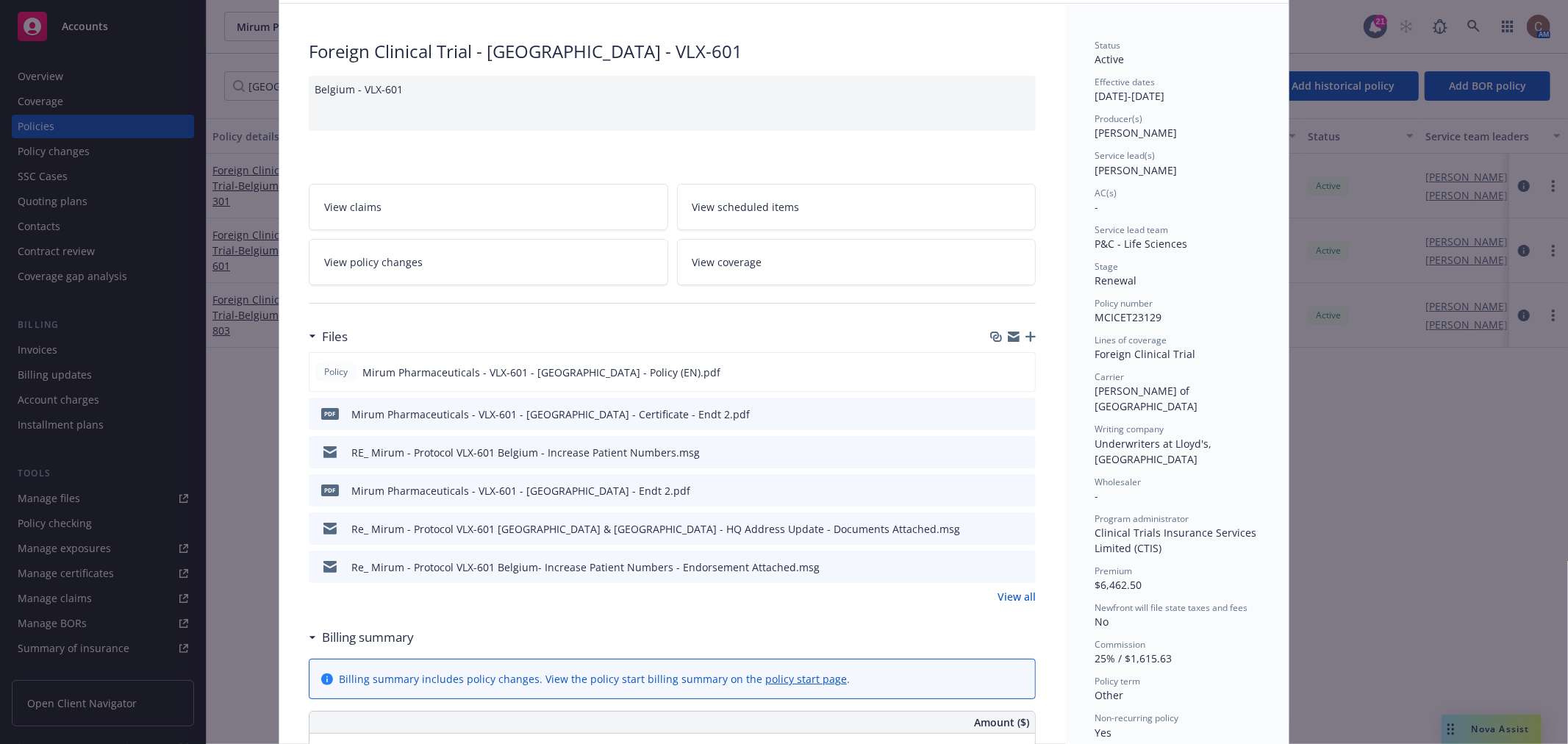
click at [1021, 593] on link "View all" at bounding box center [1017, 596] width 38 height 15
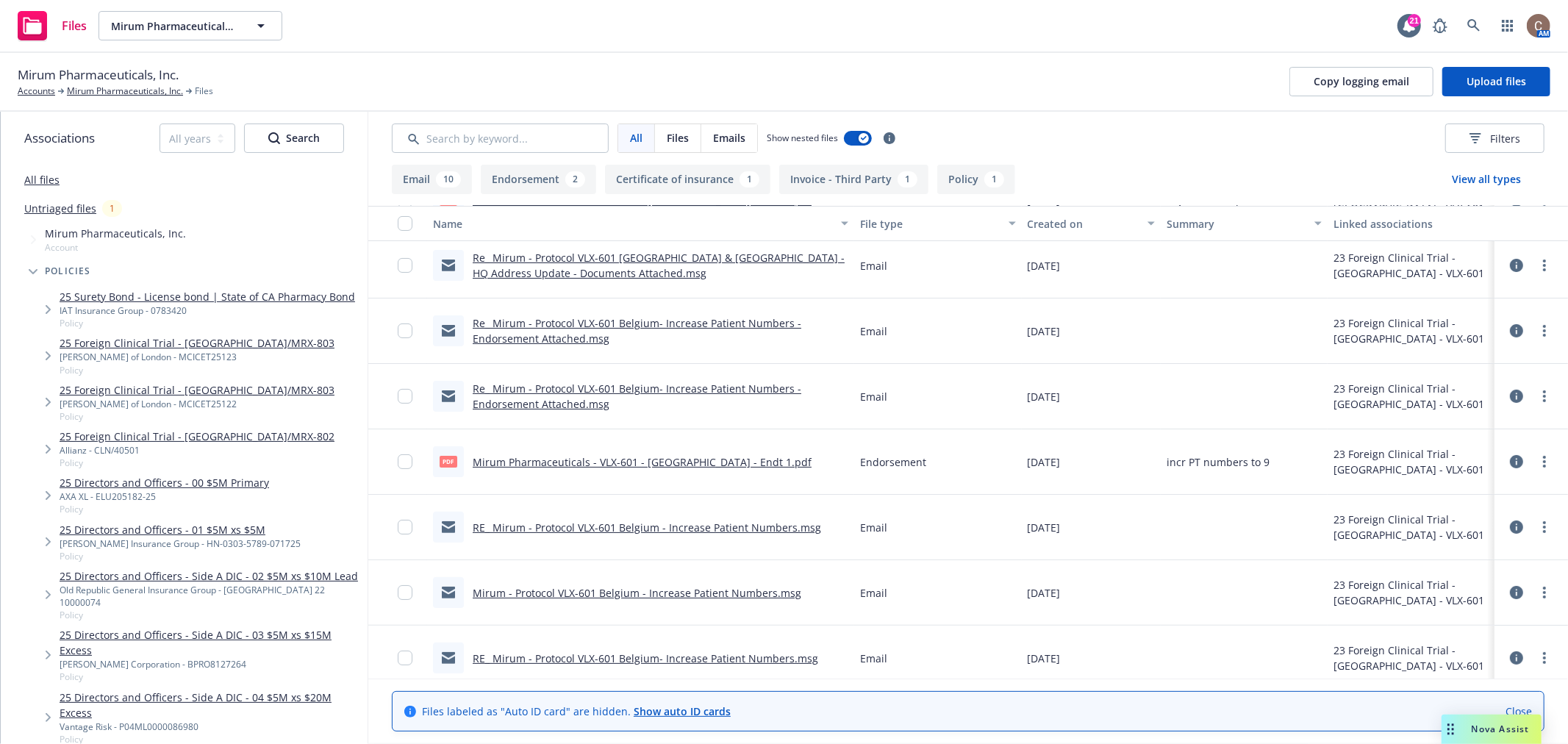
scroll to position [245, 0]
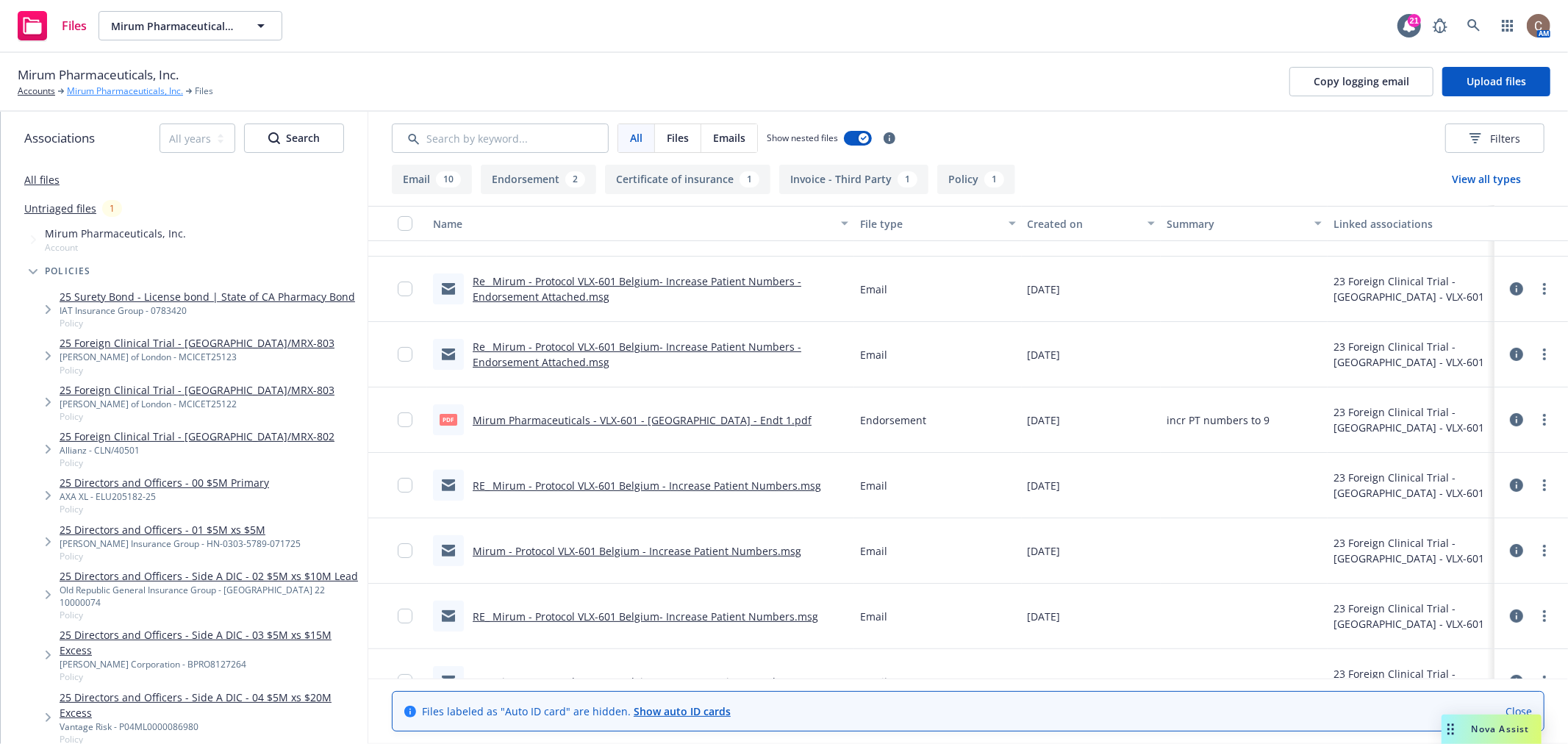
click at [103, 93] on link "Mirum Pharmaceuticals, Inc." at bounding box center [124, 91] width 116 height 13
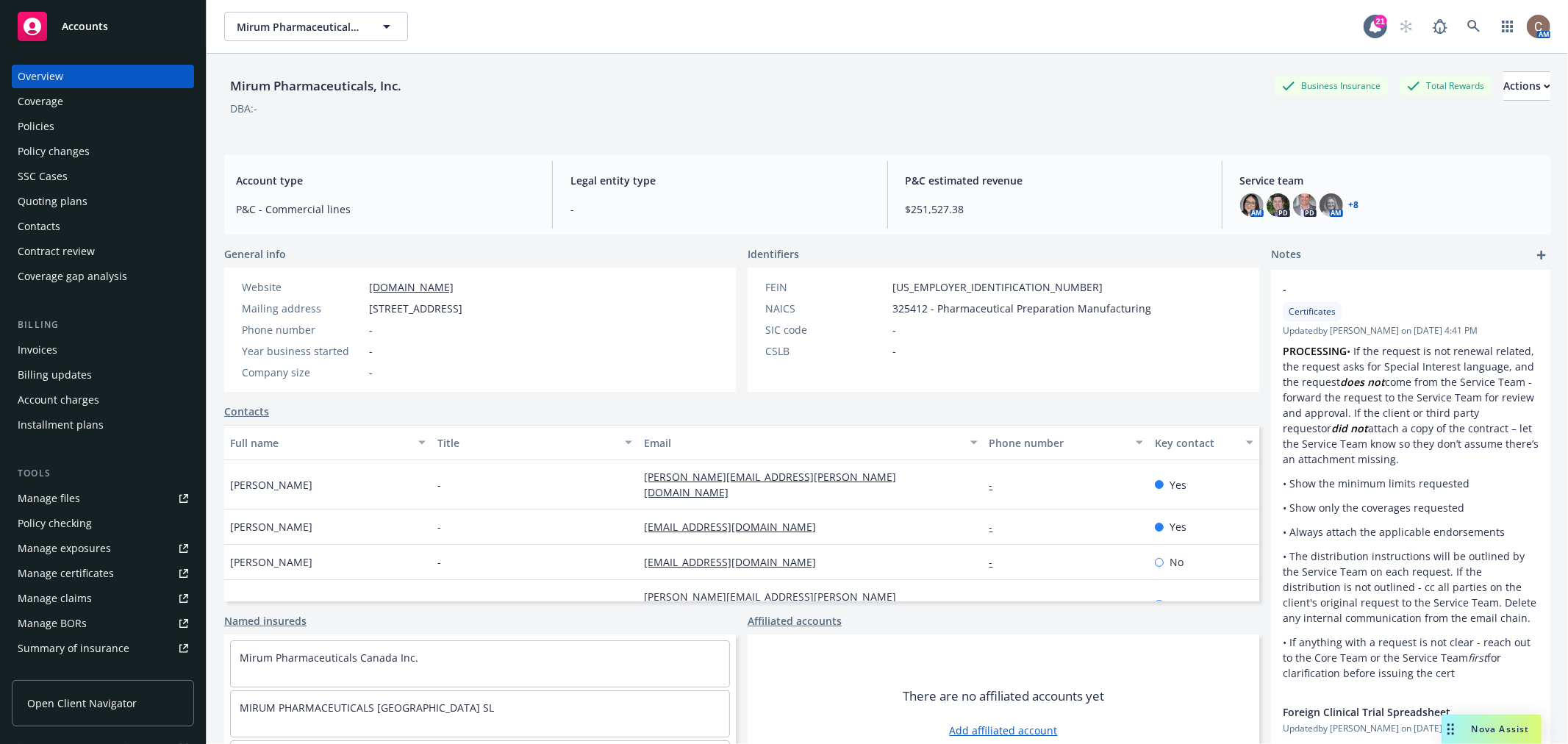
click at [137, 25] on div "Accounts" at bounding box center [102, 26] width 170 height 29
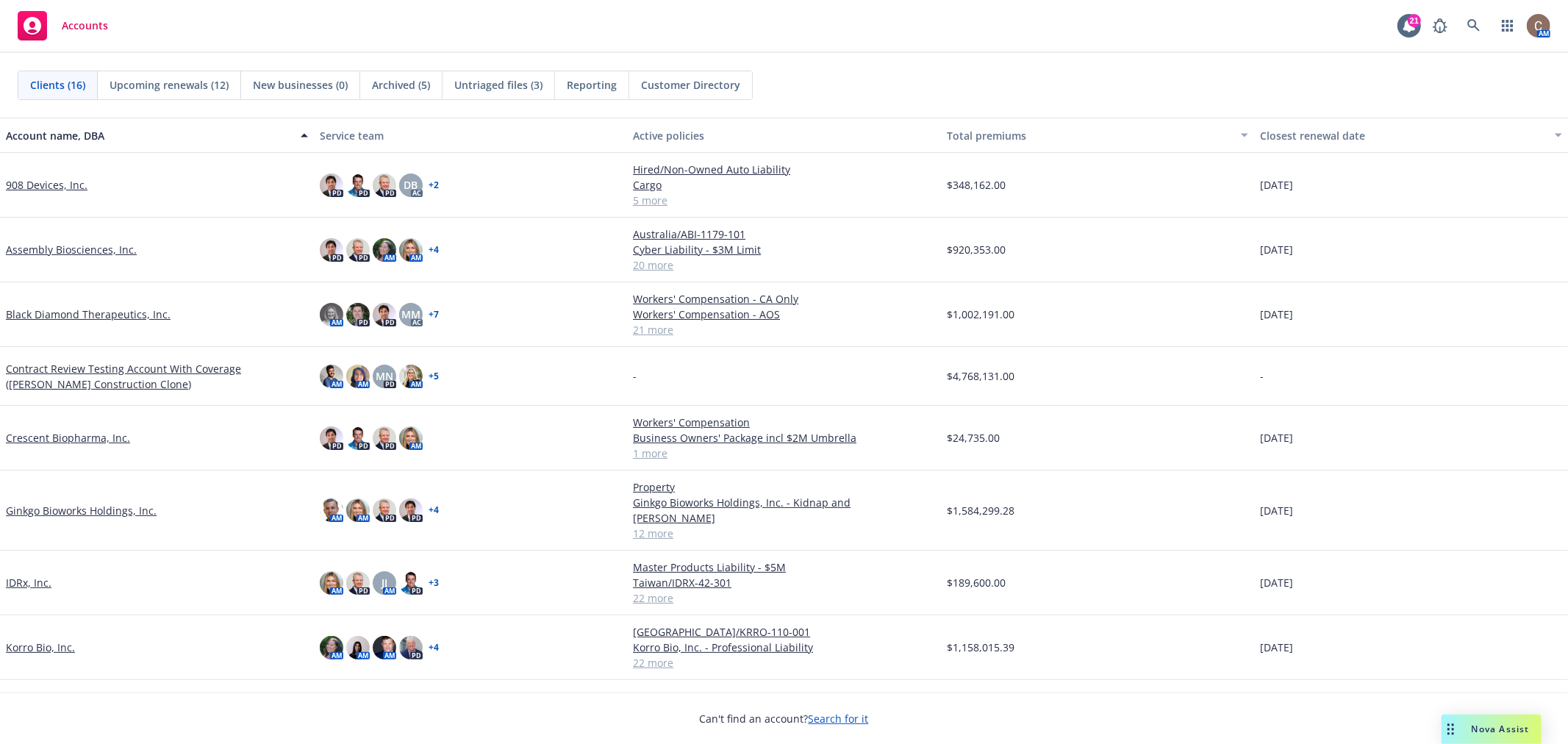
click at [510, 36] on div "Accounts 21 AM" at bounding box center [784, 26] width 1568 height 53
click at [158, 26] on div "Accounts 21 AM" at bounding box center [784, 26] width 1568 height 53
click at [66, 639] on link "Korro Bio, Inc." at bounding box center [40, 647] width 69 height 15
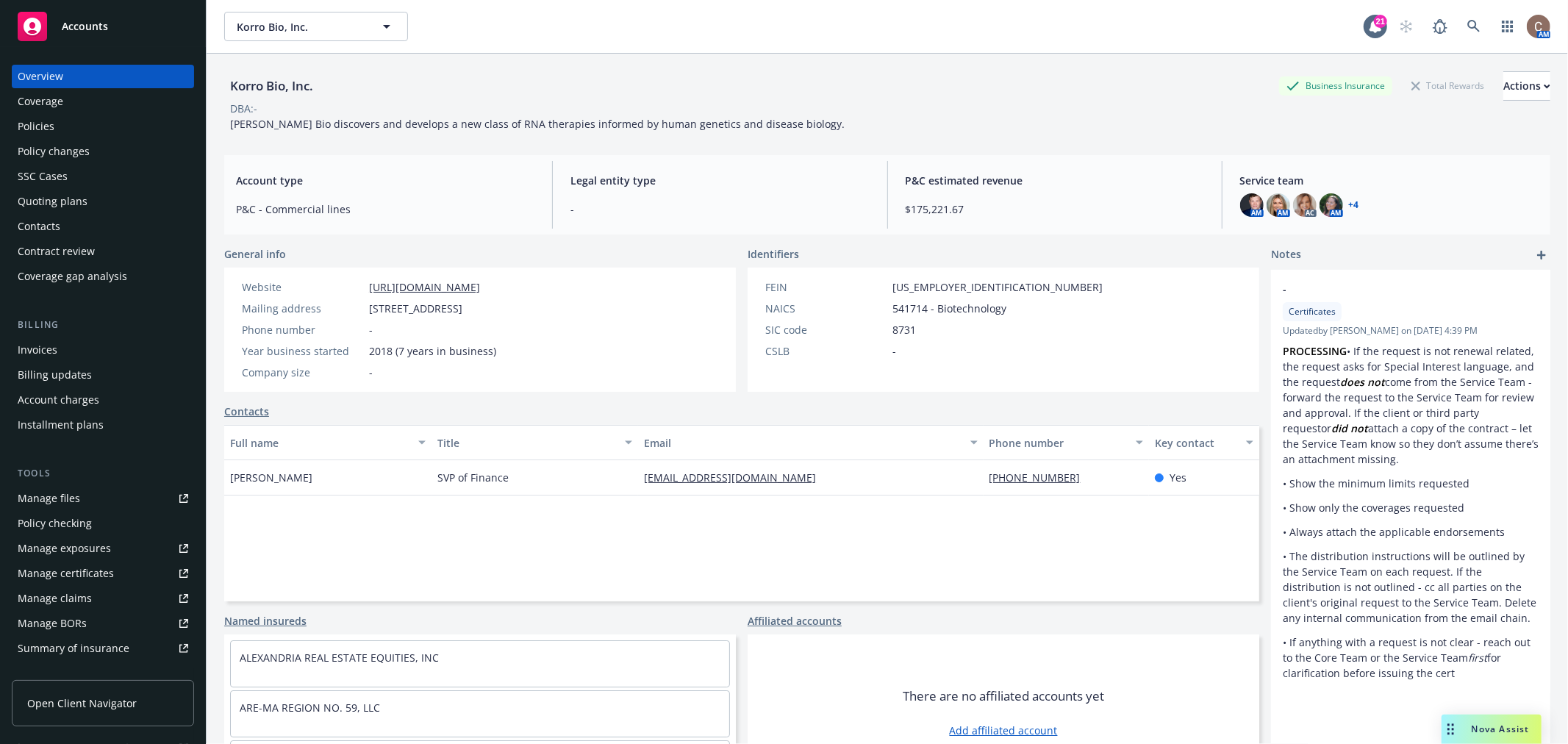
click at [74, 120] on div "Policies" at bounding box center [102, 127] width 170 height 24
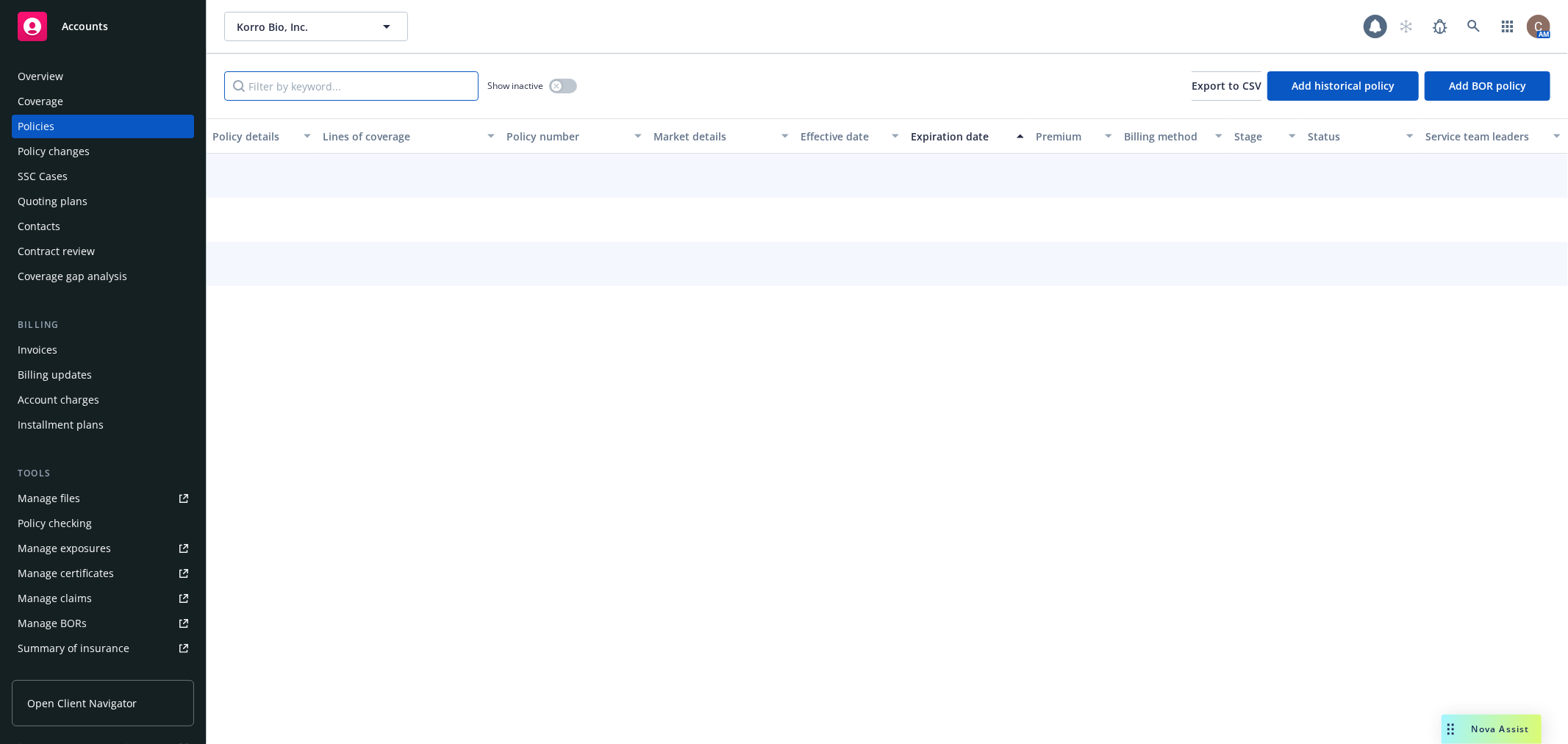
click at [307, 86] on input "Filter by keyword..." at bounding box center [351, 86] width 254 height 29
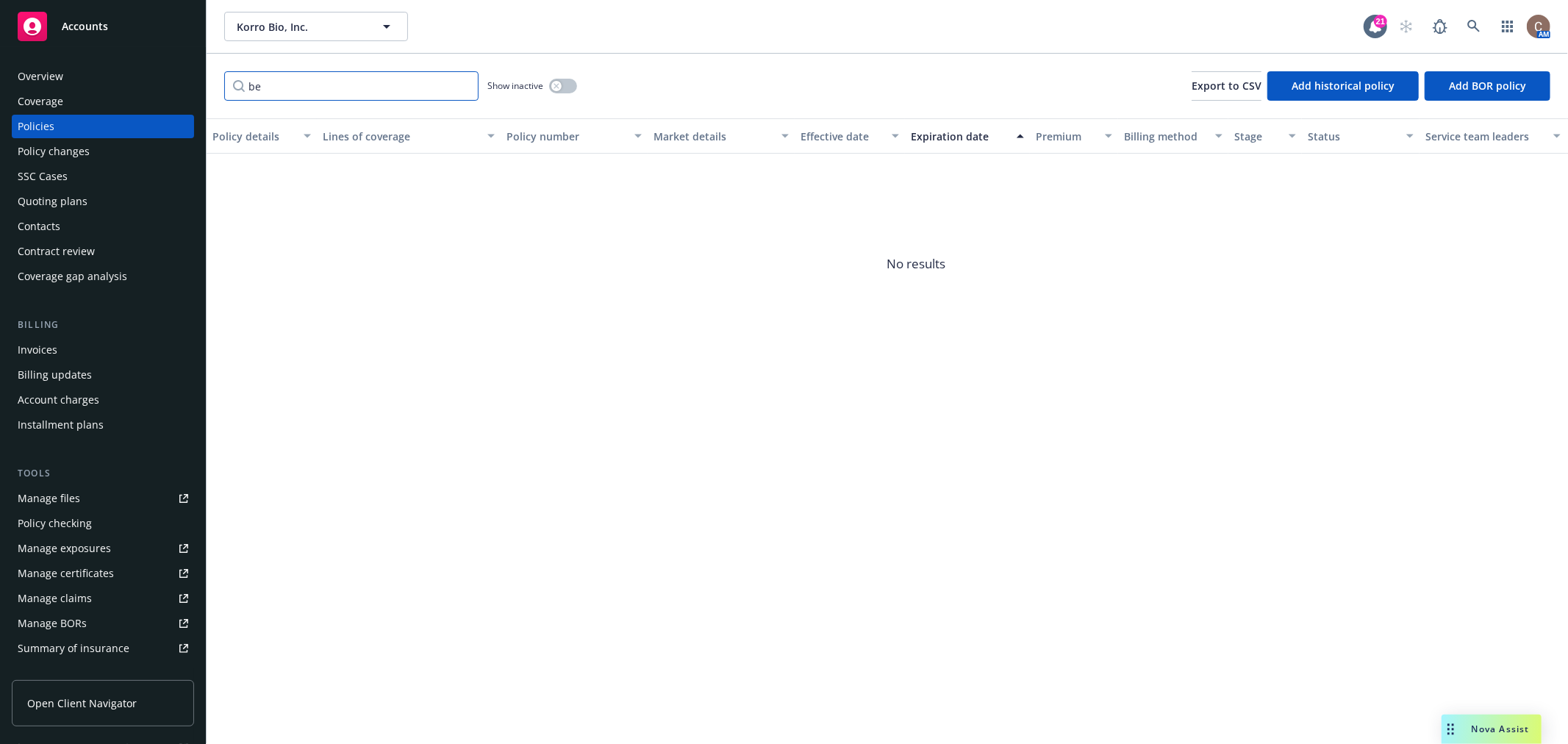
type input "b"
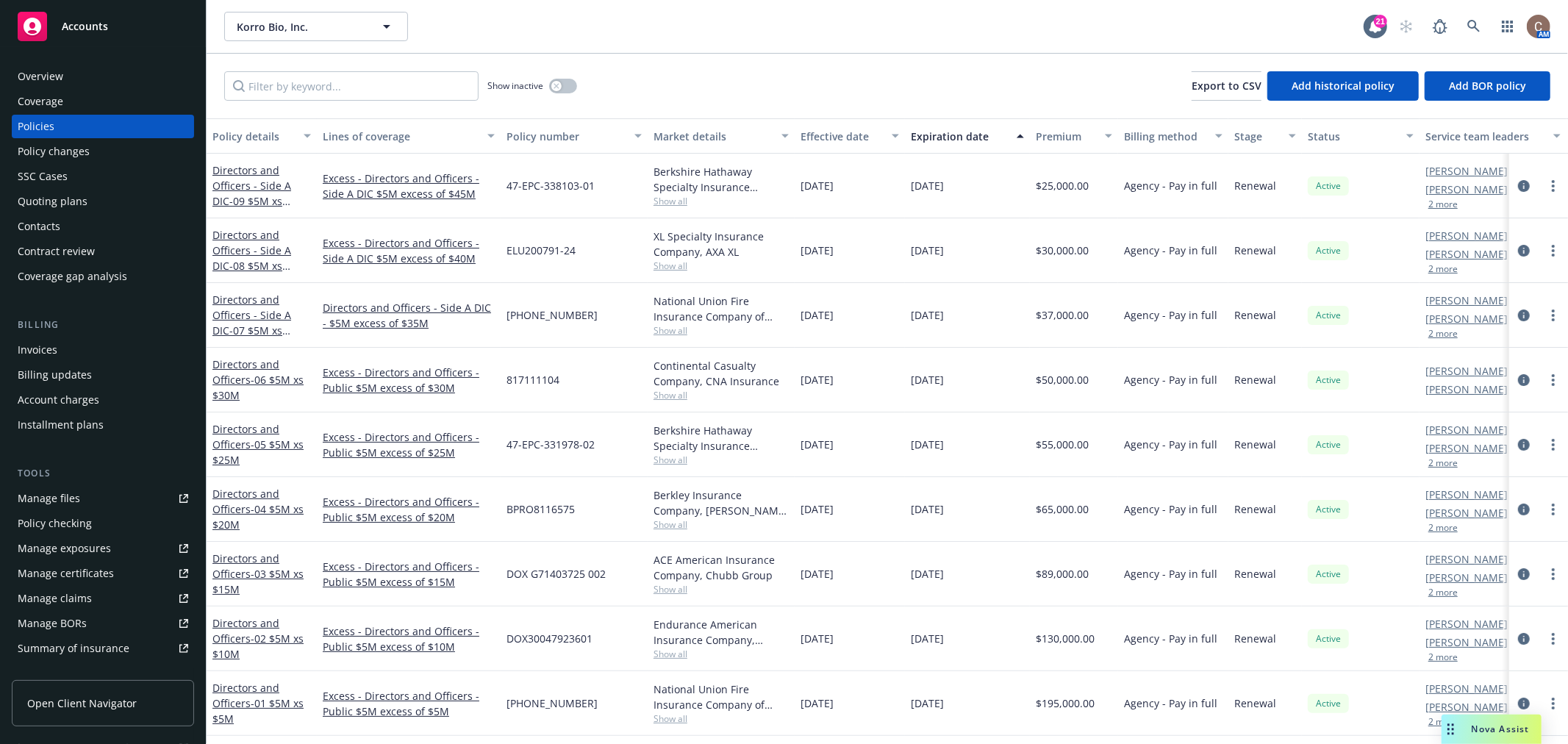
click at [78, 40] on div "Accounts" at bounding box center [102, 26] width 170 height 29
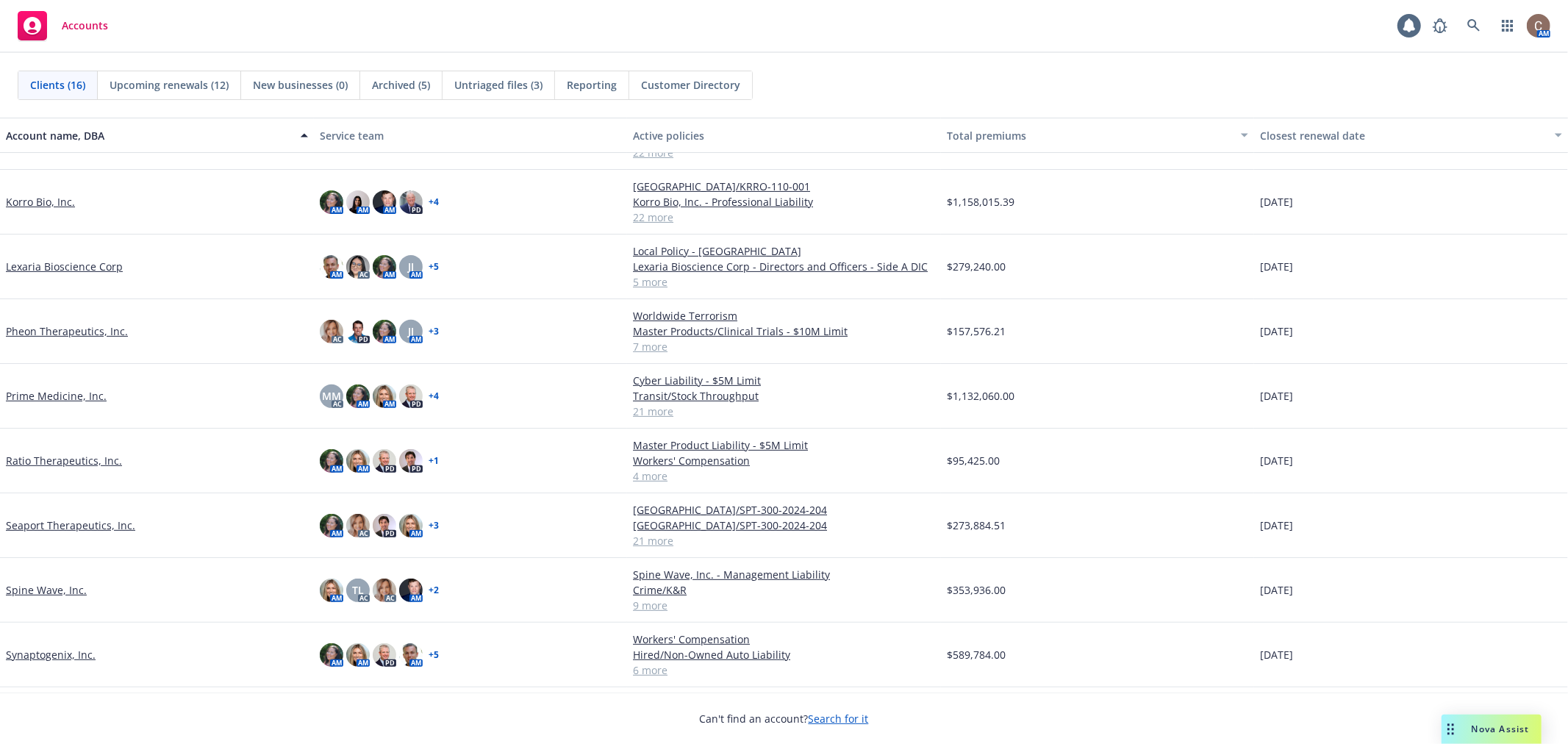
scroll to position [460, 0]
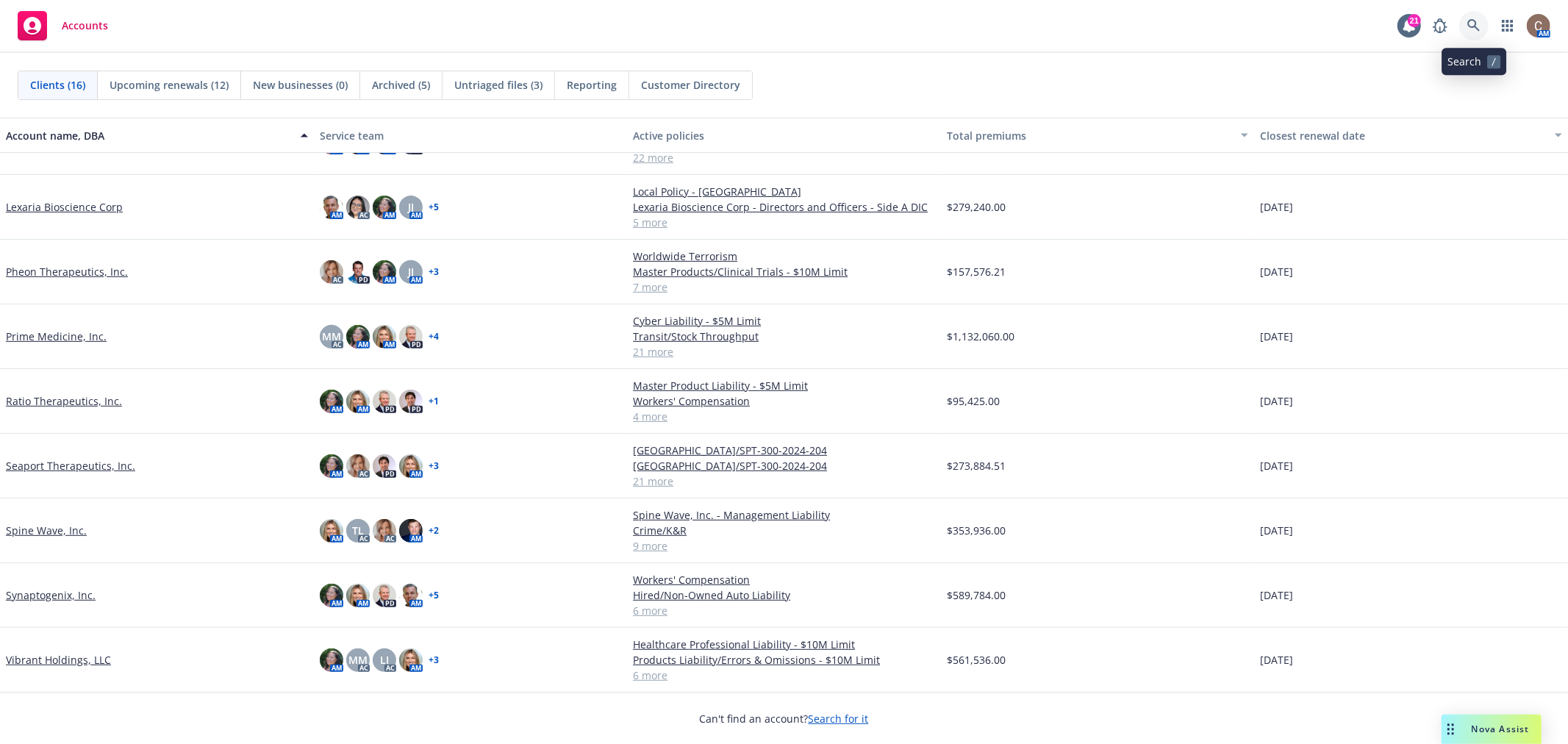
click at [1471, 25] on icon at bounding box center [1474, 25] width 13 height 13
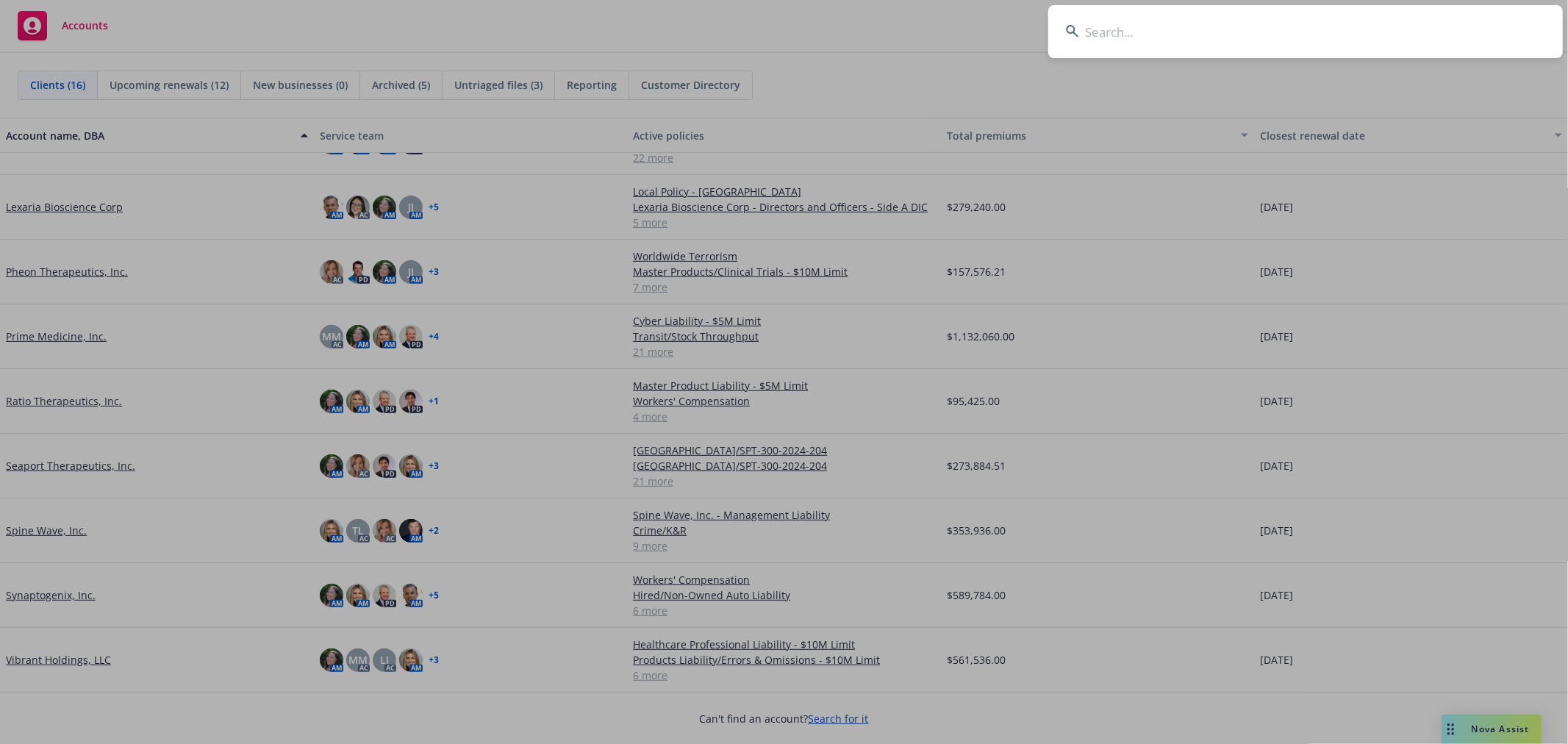
click at [1304, 28] on input at bounding box center [1305, 31] width 514 height 53
type input "corcept"
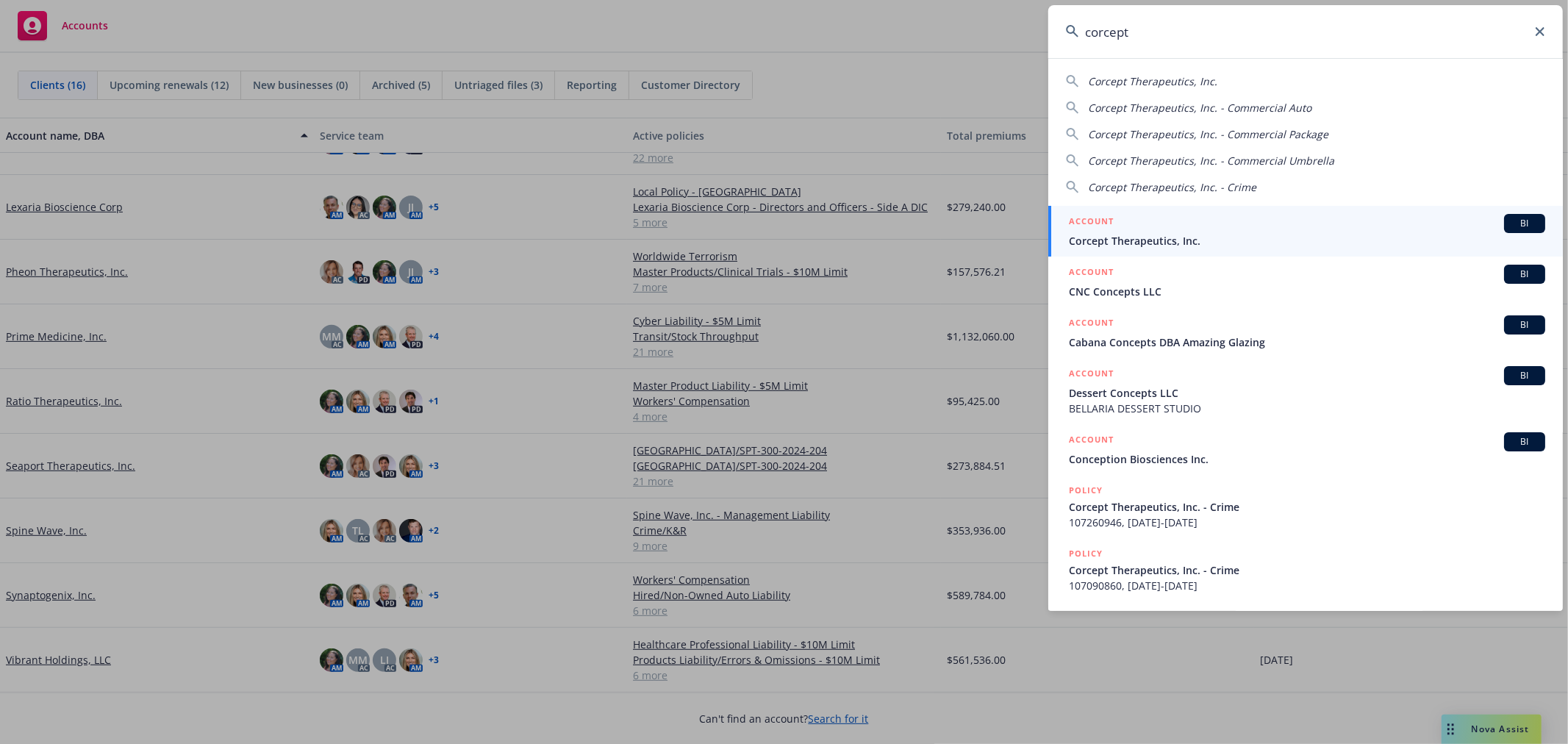
click at [1187, 239] on span "Corcept Therapeutics, Inc." at bounding box center [1307, 240] width 476 height 15
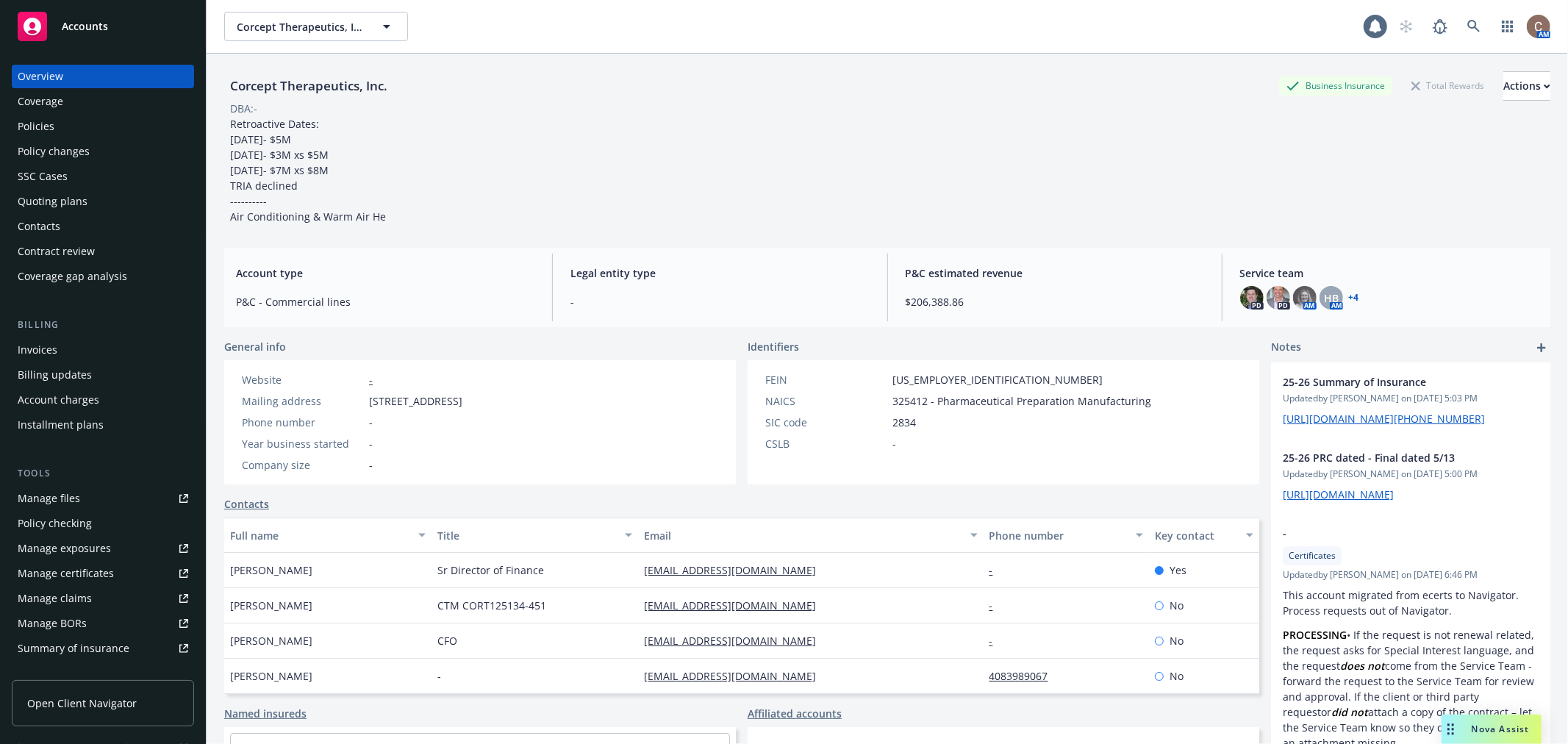
click at [52, 129] on div "Policies" at bounding box center [36, 127] width 36 height 24
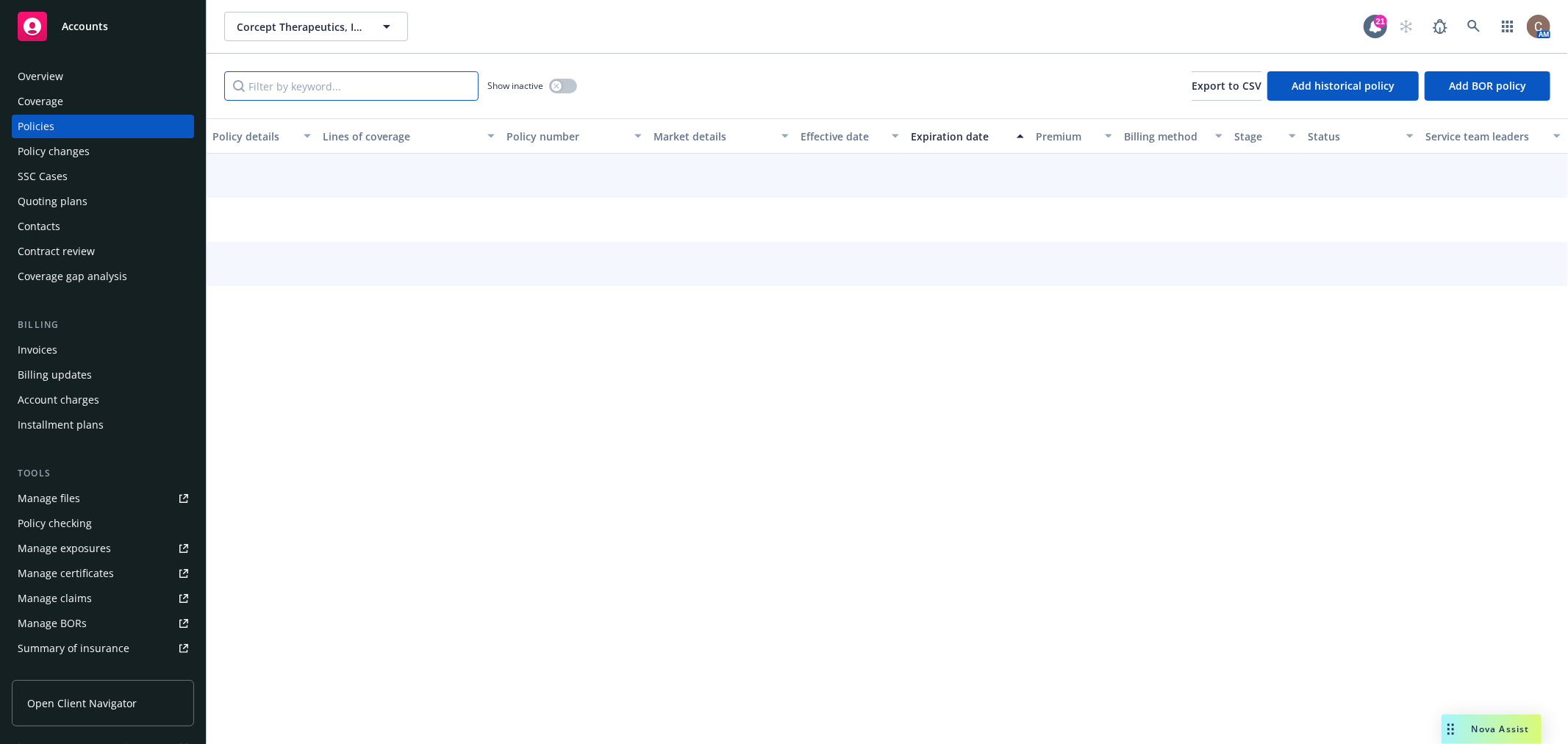
click at [313, 86] on input "Filter by keyword..." at bounding box center [351, 86] width 254 height 29
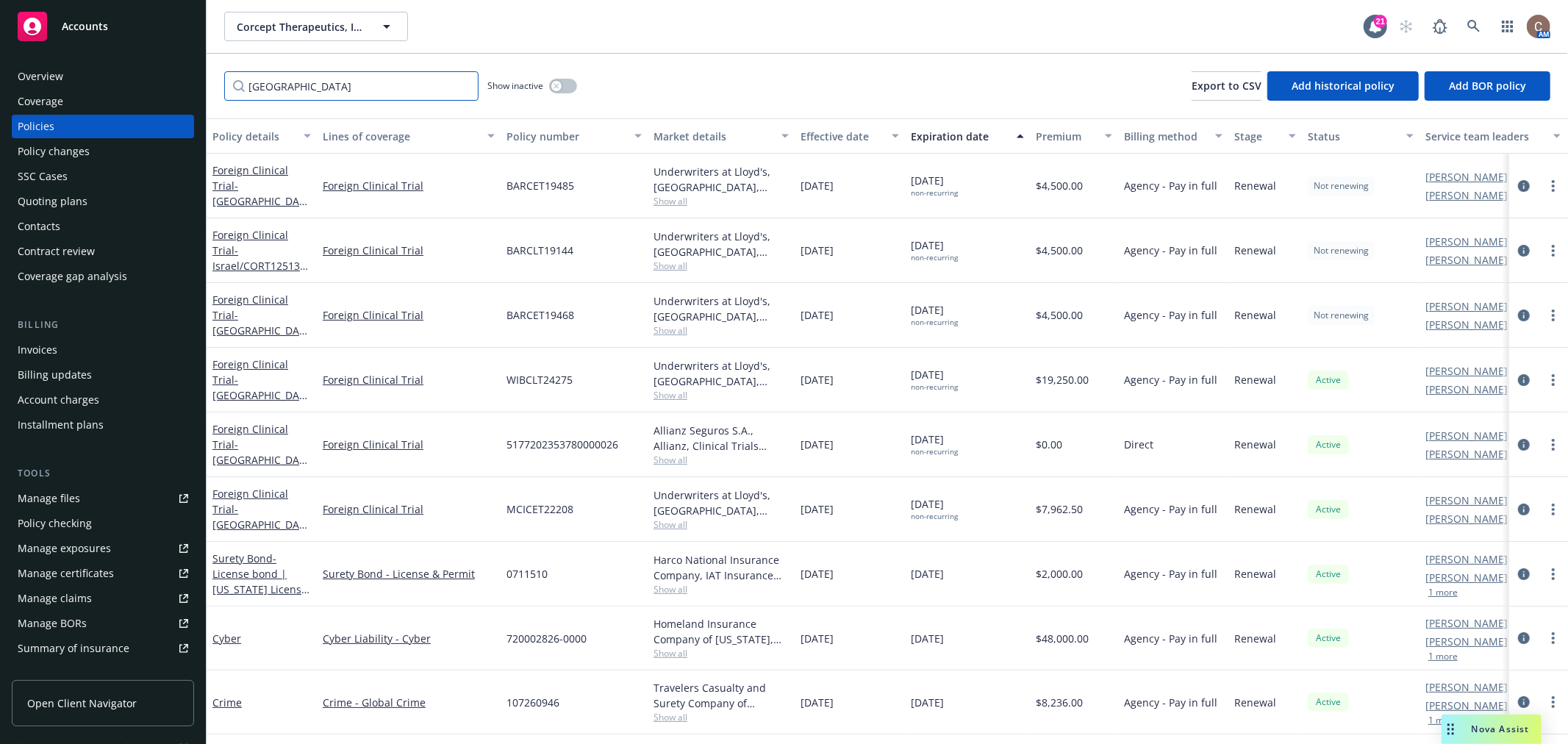
type input "belgium"
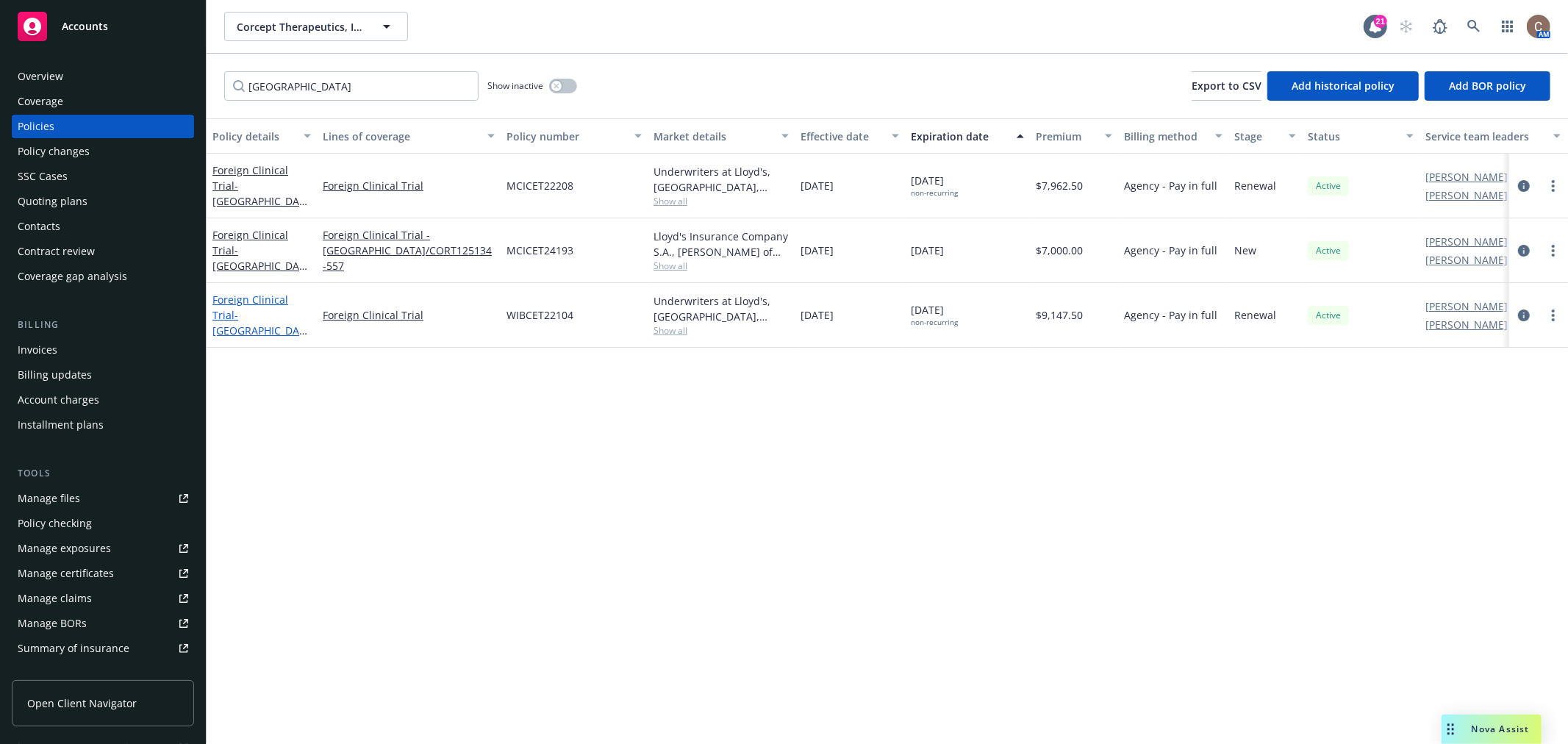
click at [278, 331] on span "- Belgium/CORT113176-652" at bounding box center [261, 330] width 97 height 45
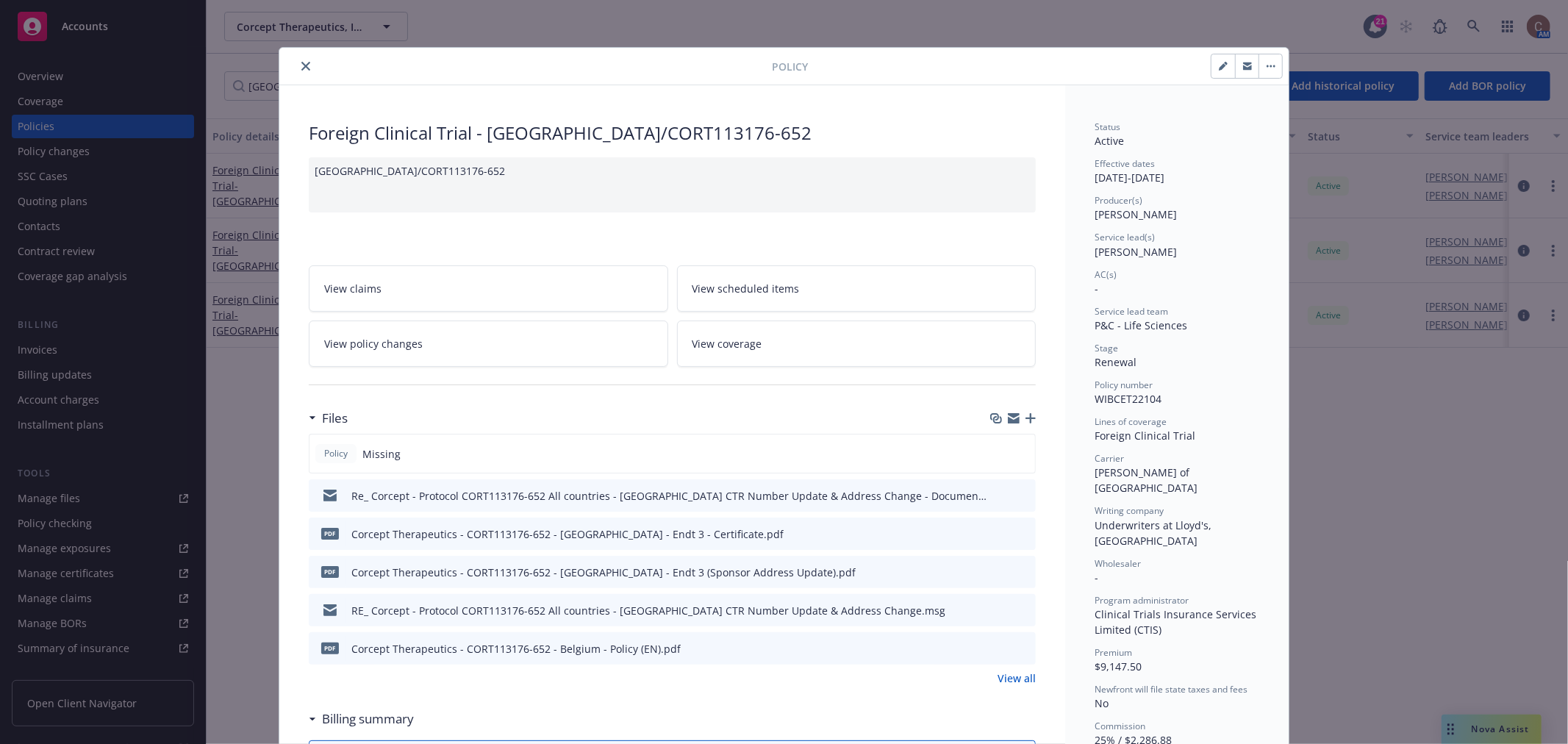
scroll to position [82, 0]
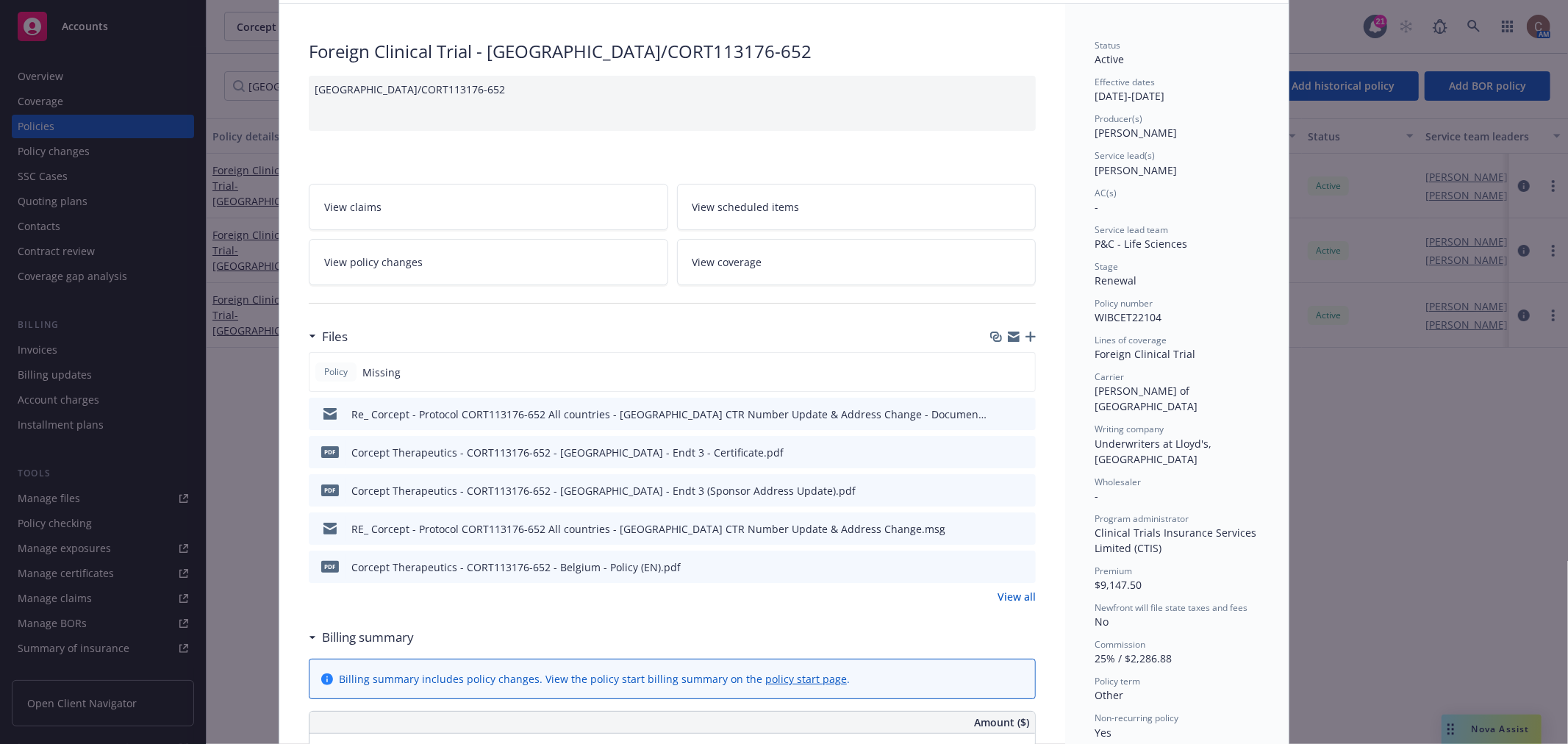
click at [1015, 452] on icon "preview file" at bounding box center [1021, 451] width 13 height 10
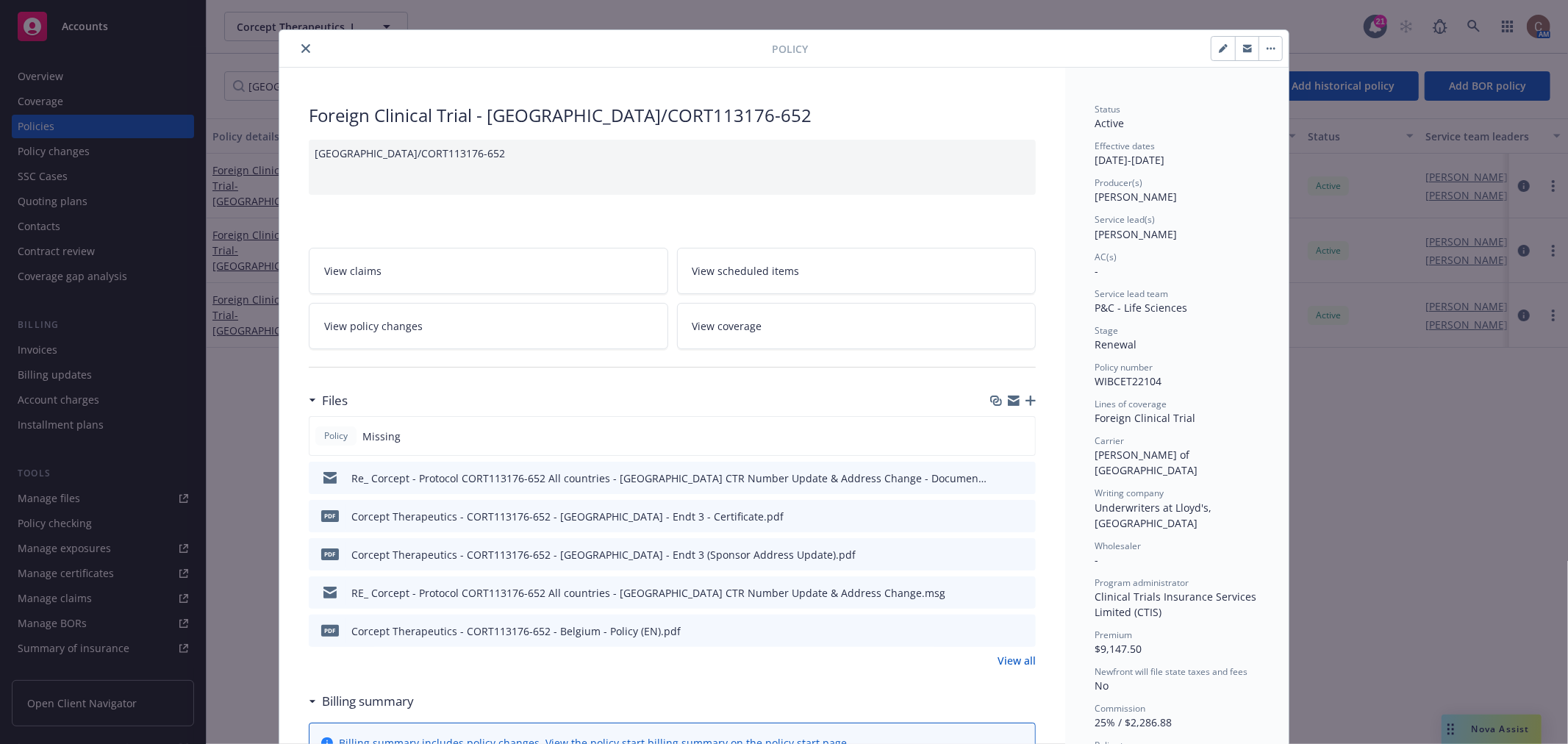
scroll to position [0, 0]
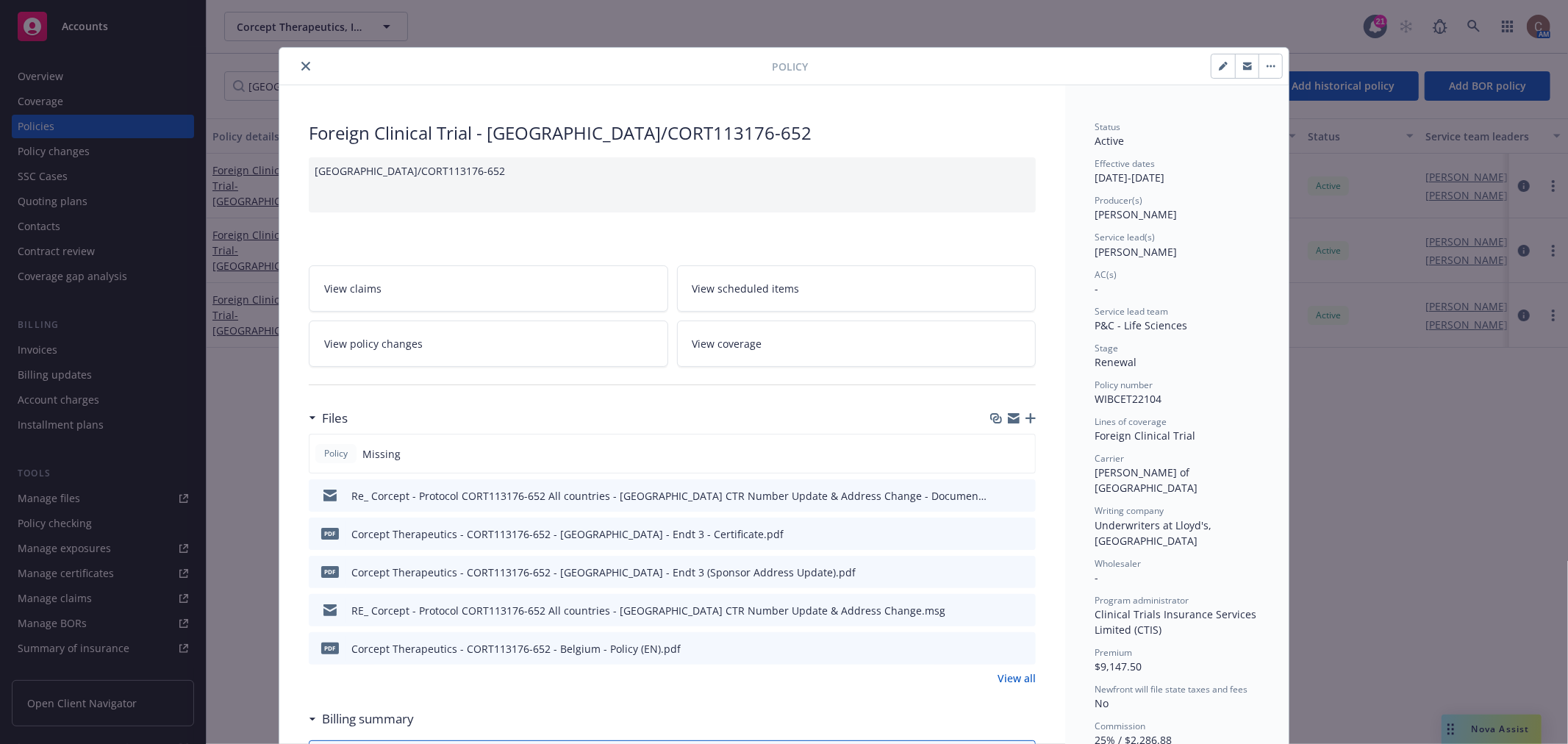
click at [298, 59] on button "close" at bounding box center [306, 66] width 17 height 17
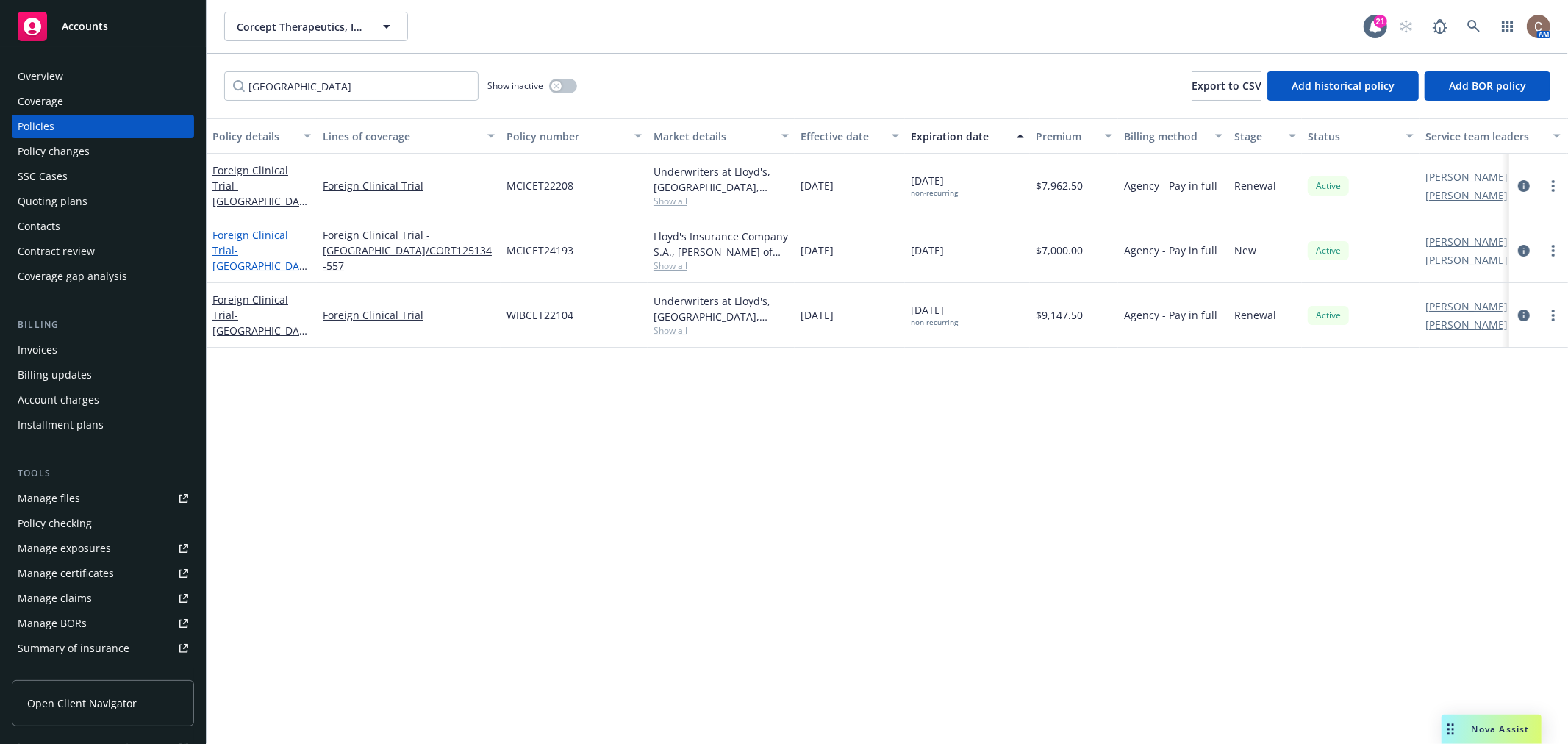
click at [272, 267] on span "- Belgium/CORT125134-557" at bounding box center [261, 265] width 97 height 45
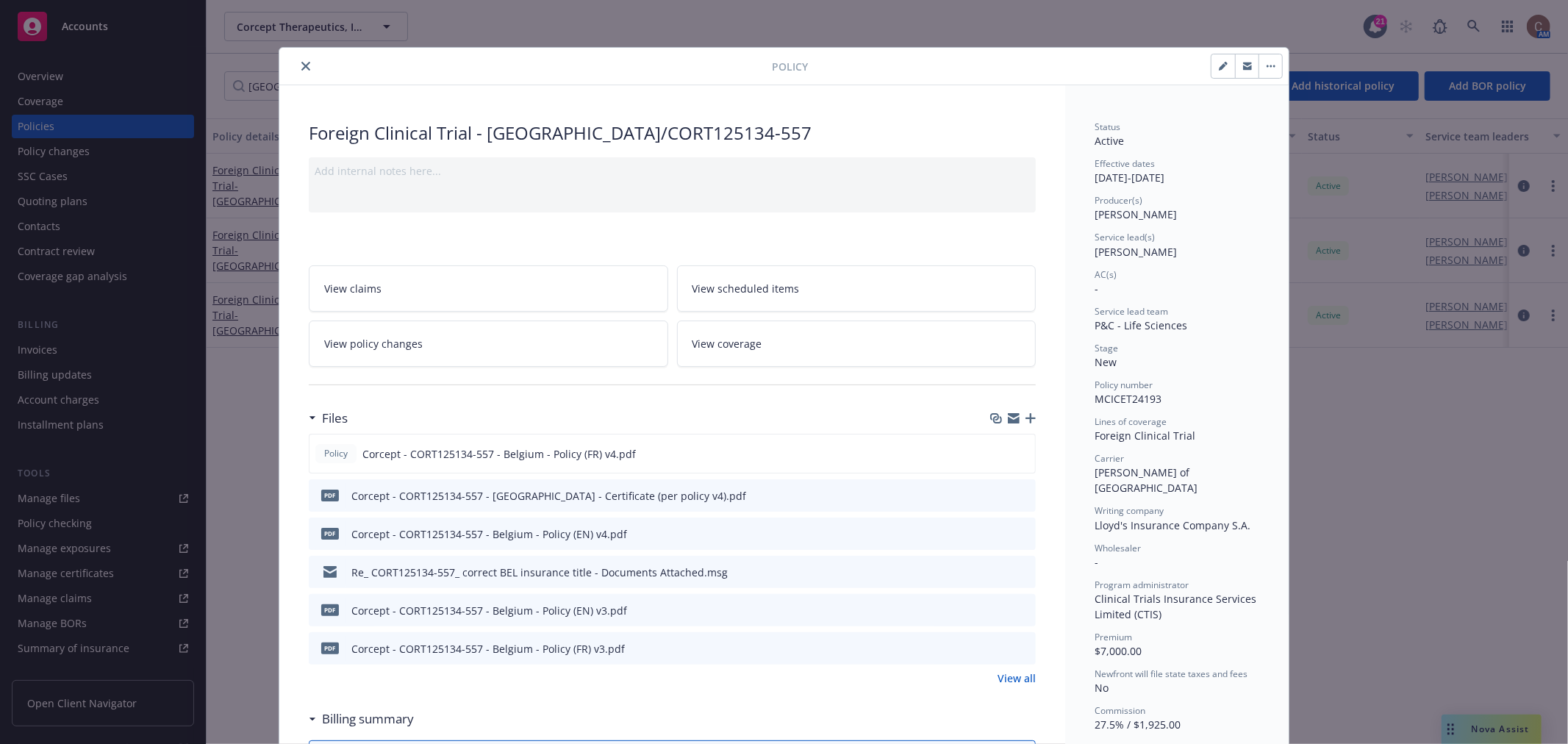
click at [1019, 494] on icon "preview file" at bounding box center [1021, 494] width 13 height 10
click at [297, 71] on button "close" at bounding box center [306, 66] width 17 height 17
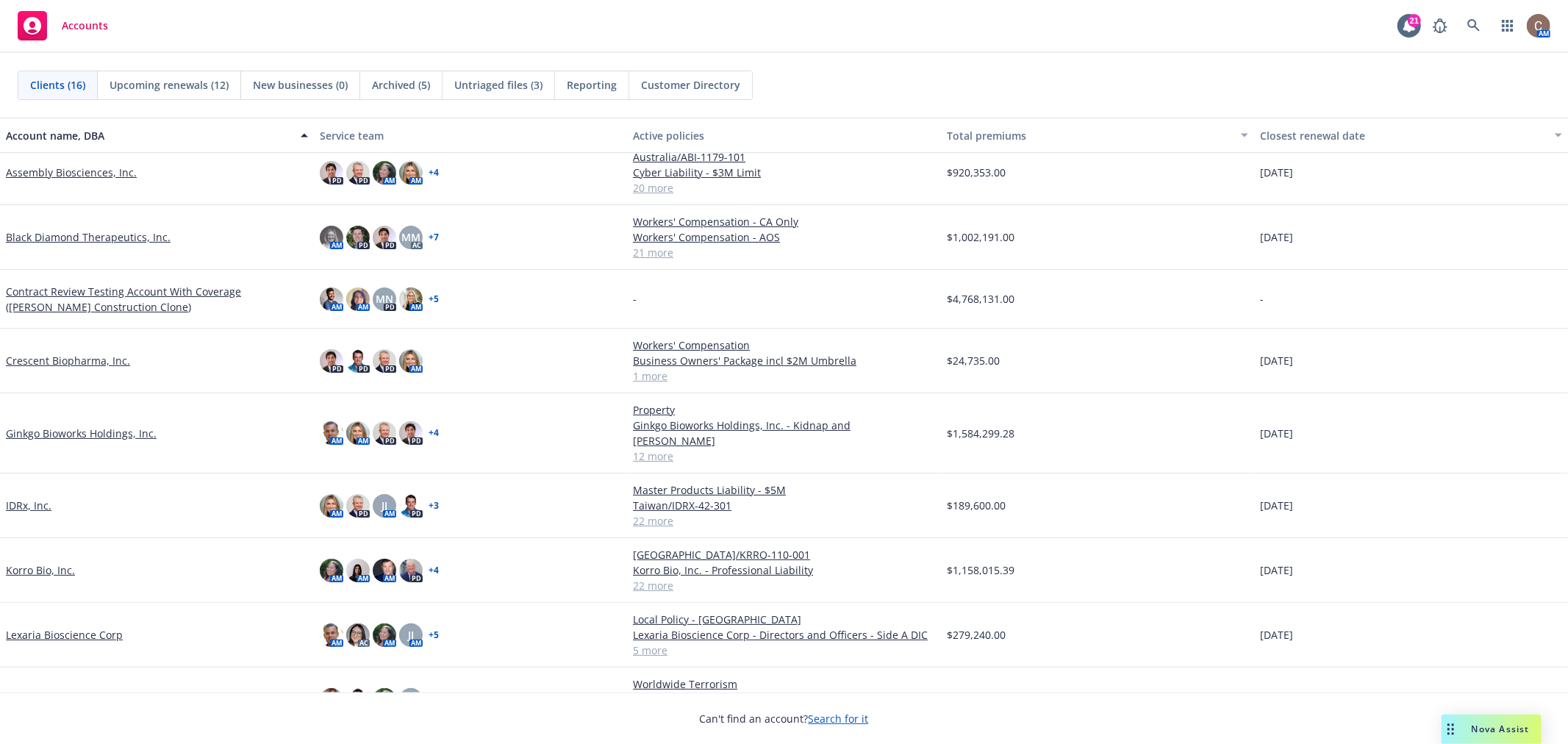
scroll to position [82, 0]
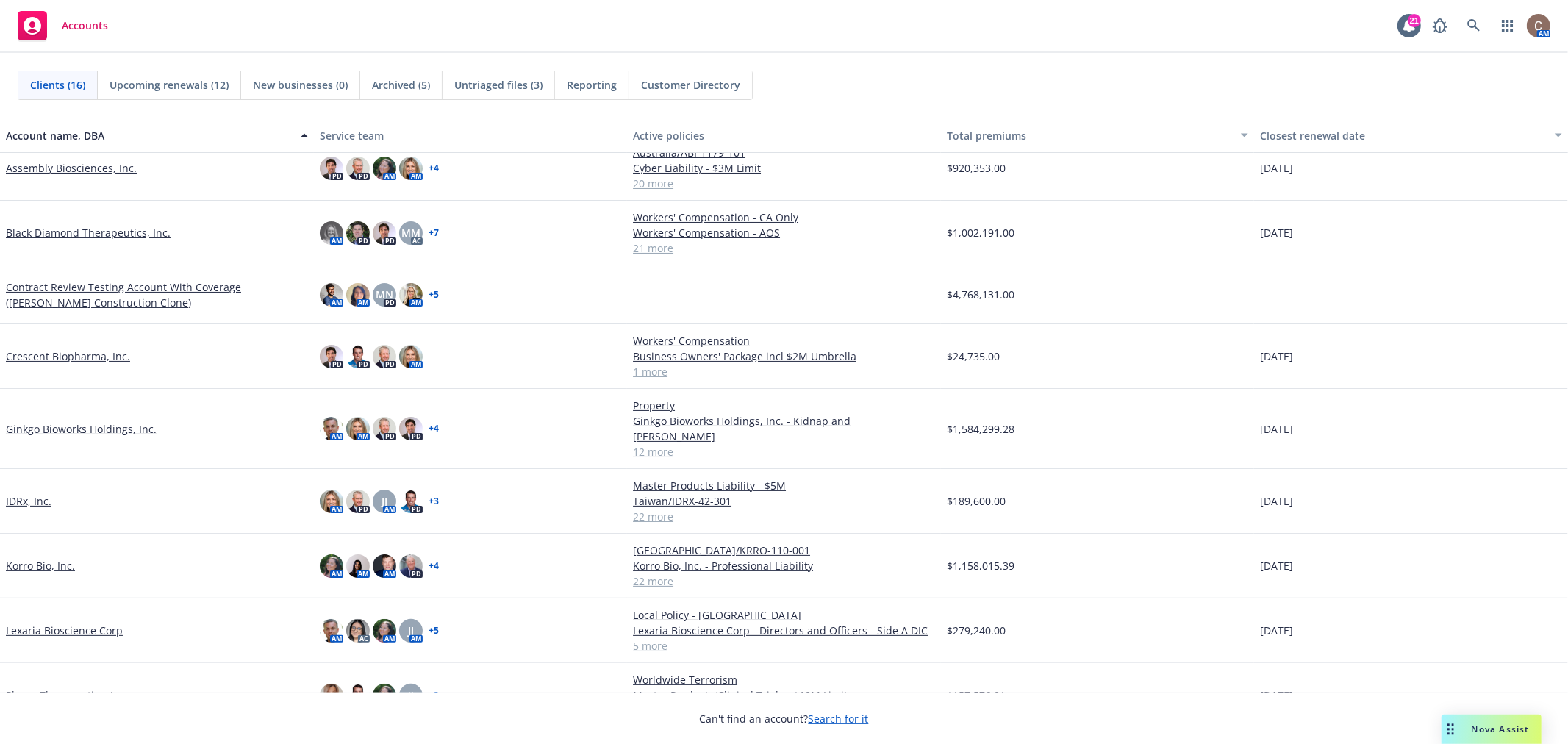
click at [63, 558] on link "Korro Bio, Inc." at bounding box center [40, 565] width 69 height 15
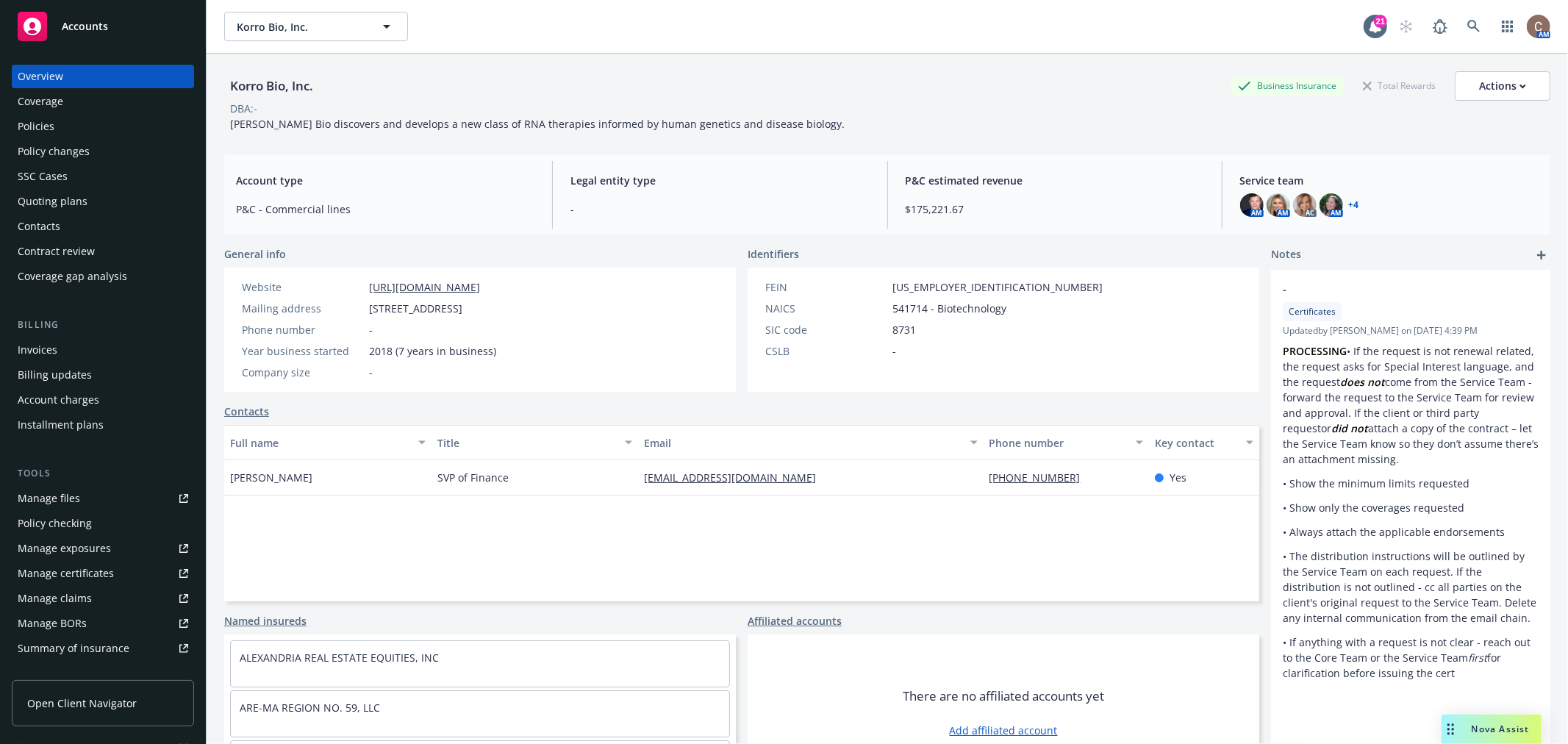
click at [82, 120] on div "Policies" at bounding box center [102, 127] width 170 height 24
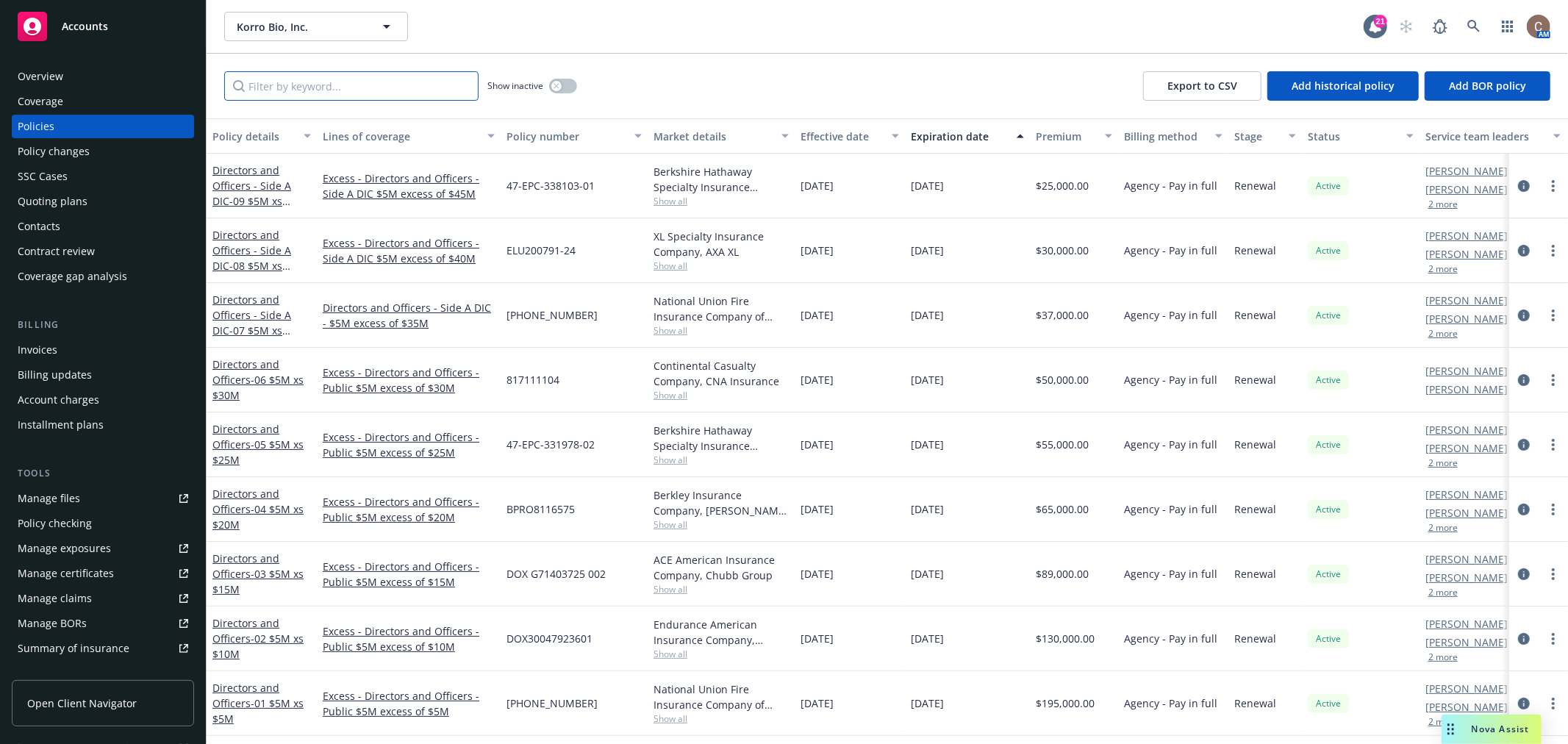
click at [273, 88] on input "Filter by keyword..." at bounding box center [351, 86] width 254 height 29
type input "cyber"
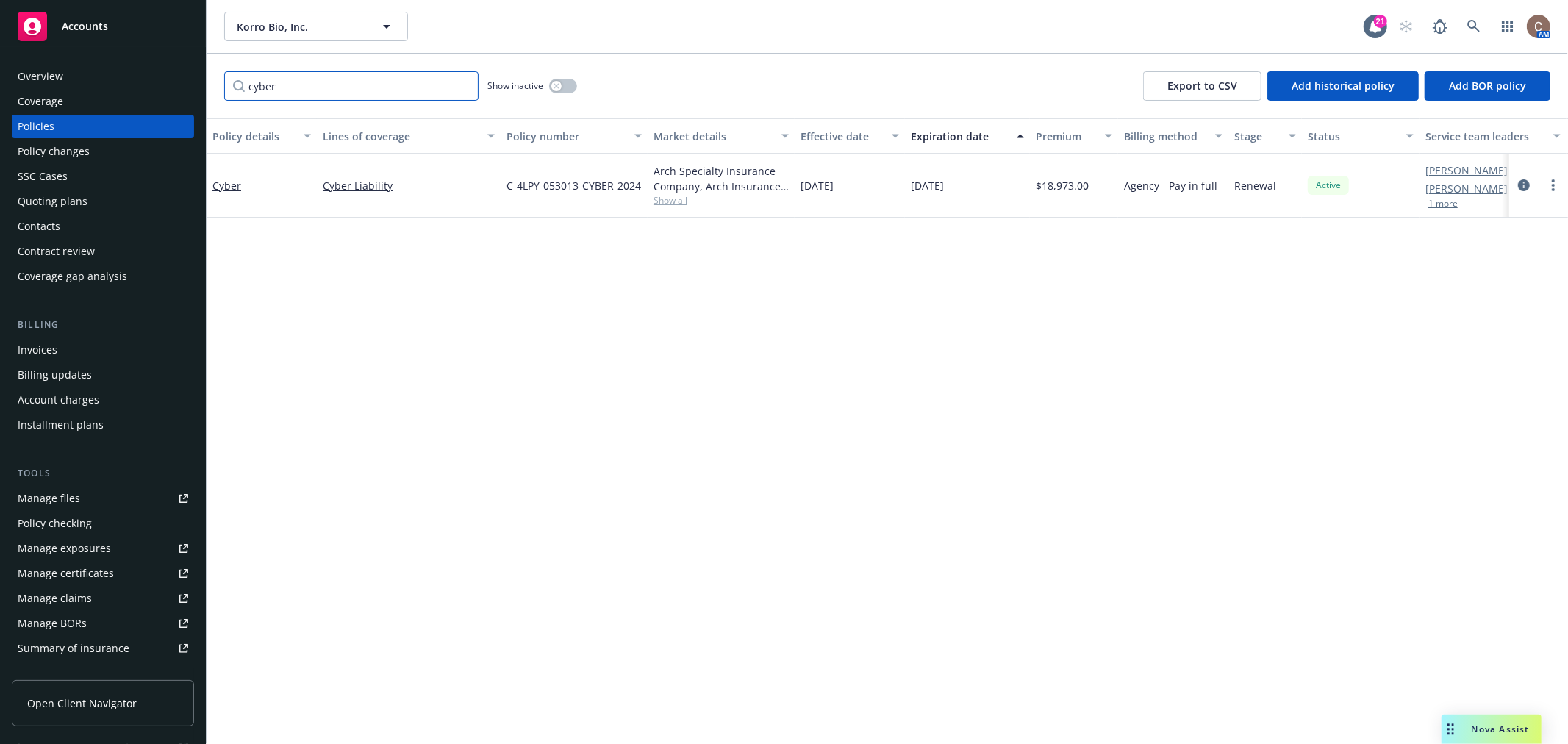
click at [466, 86] on input "cyber" at bounding box center [351, 86] width 254 height 29
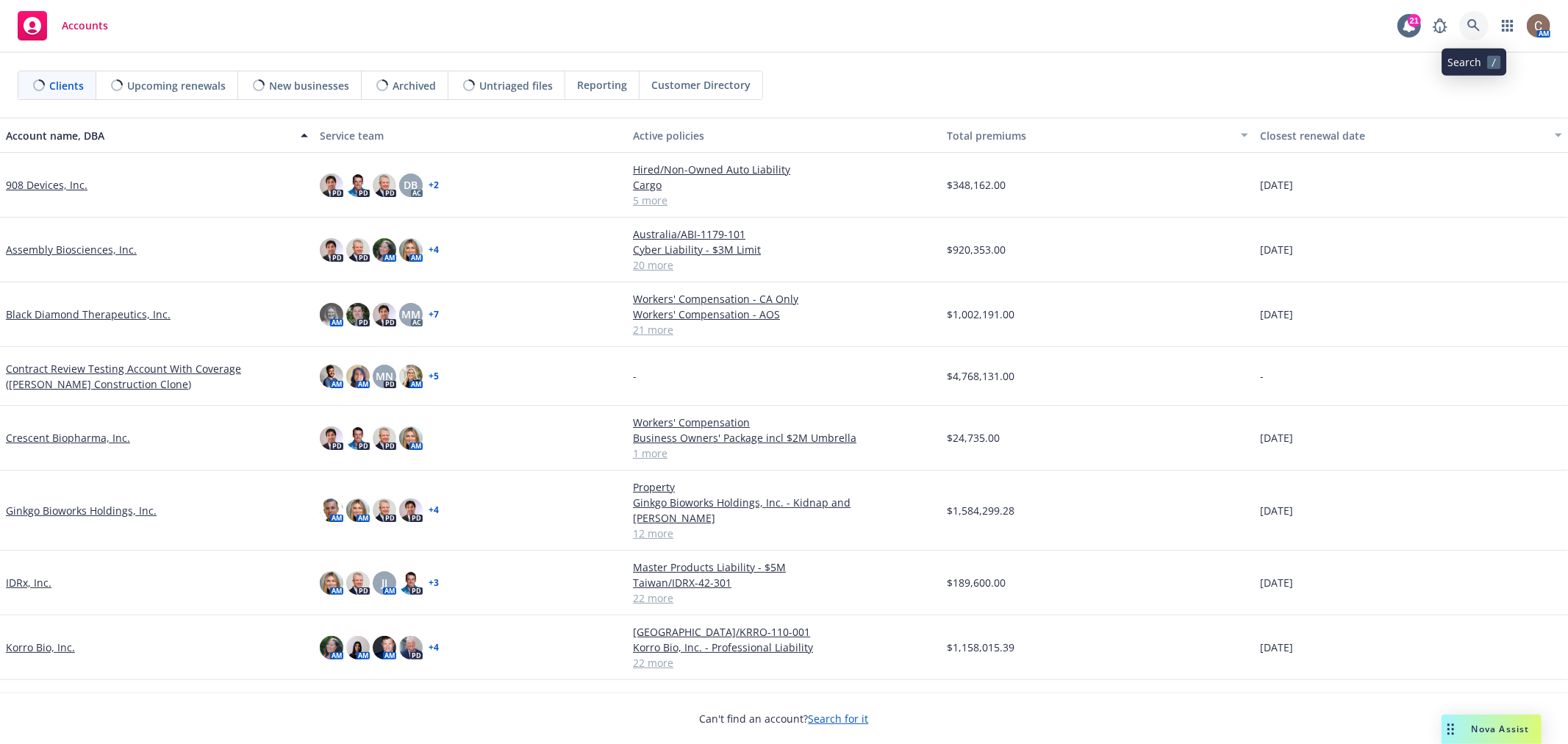
click at [1478, 29] on icon at bounding box center [1474, 25] width 13 height 13
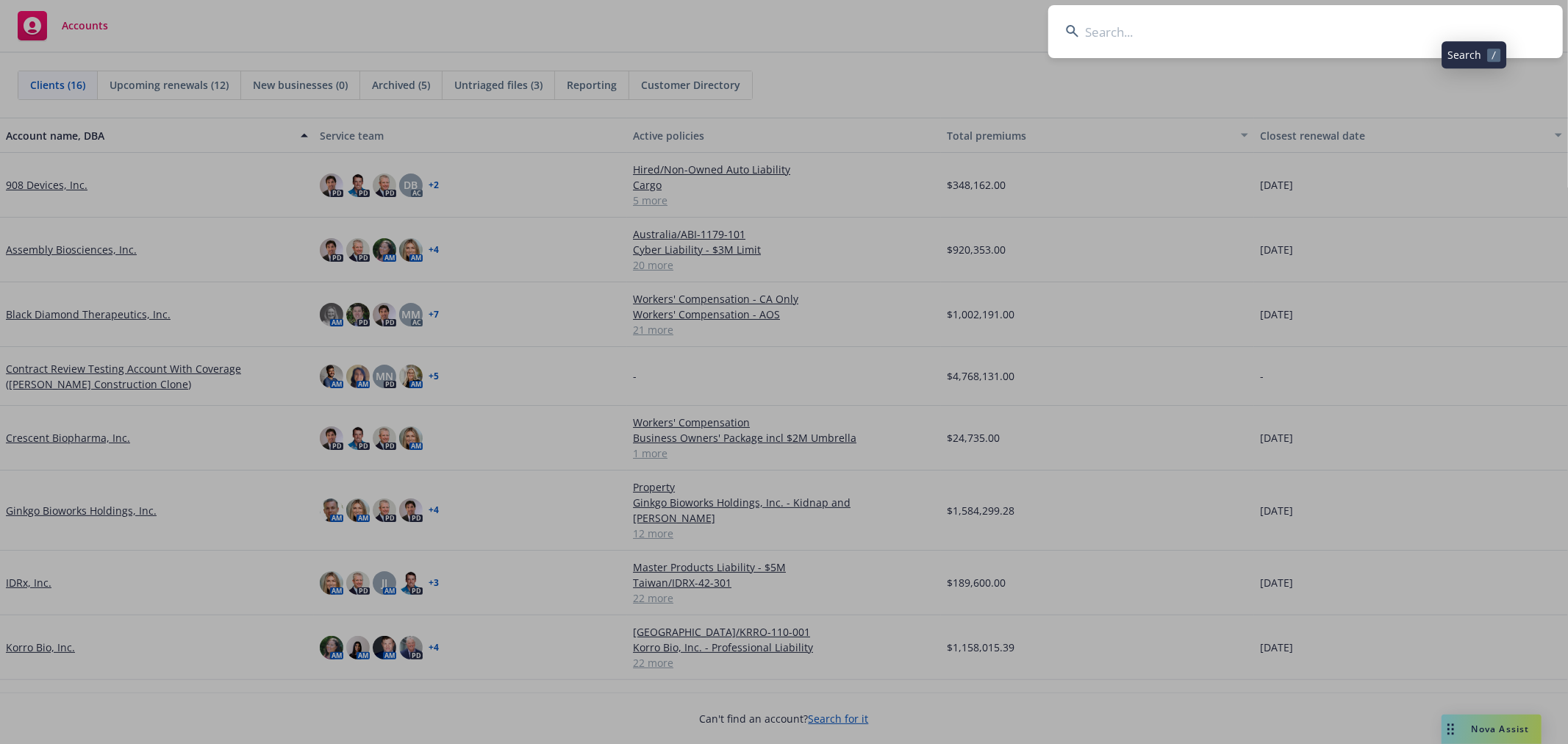
click at [1421, 26] on input at bounding box center [1305, 31] width 514 height 53
type input "pheon"
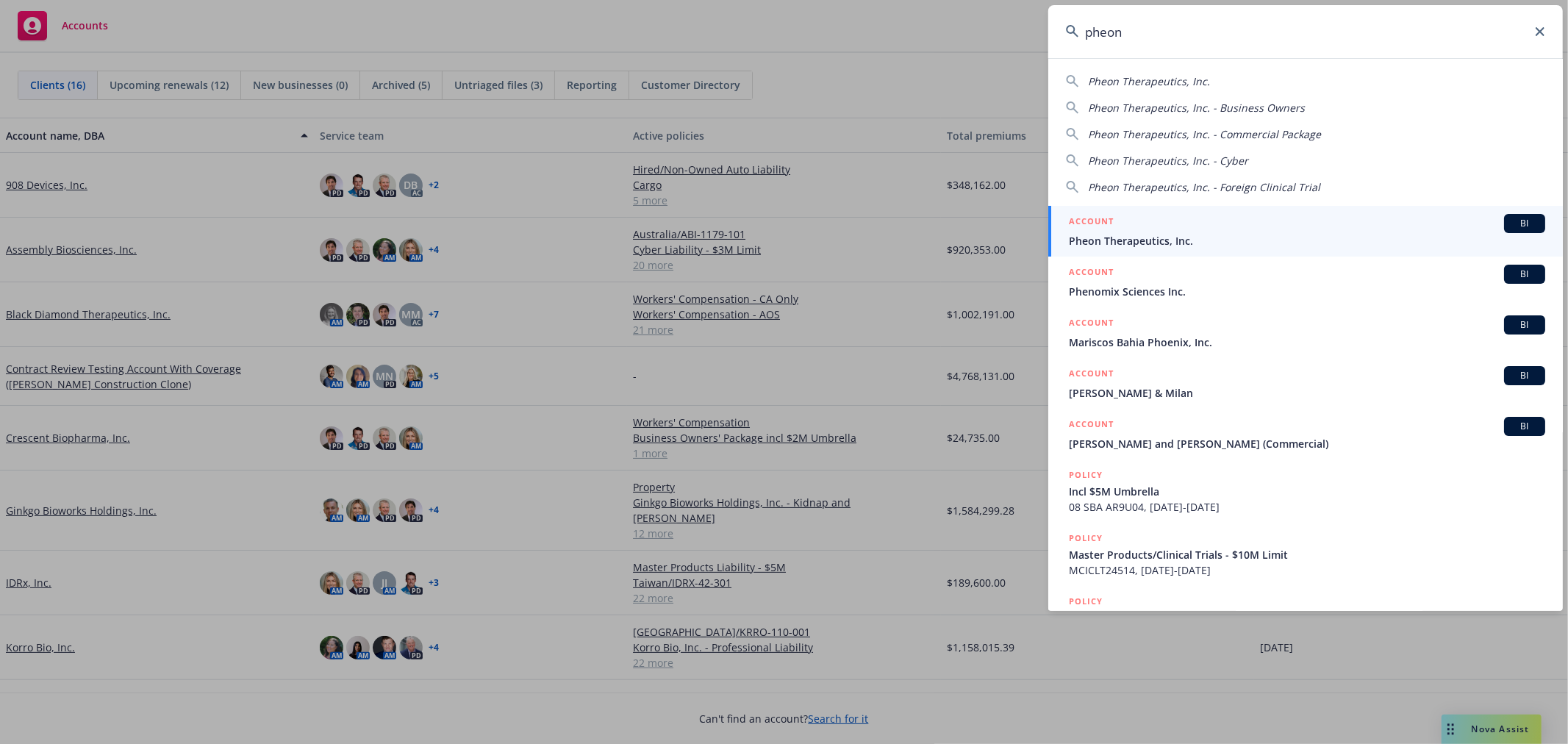
drag, startPoint x: 1159, startPoint y: 239, endPoint x: 1149, endPoint y: 239, distance: 10.0
click at [1159, 239] on span "Pheon Therapeutics, Inc." at bounding box center [1307, 240] width 476 height 15
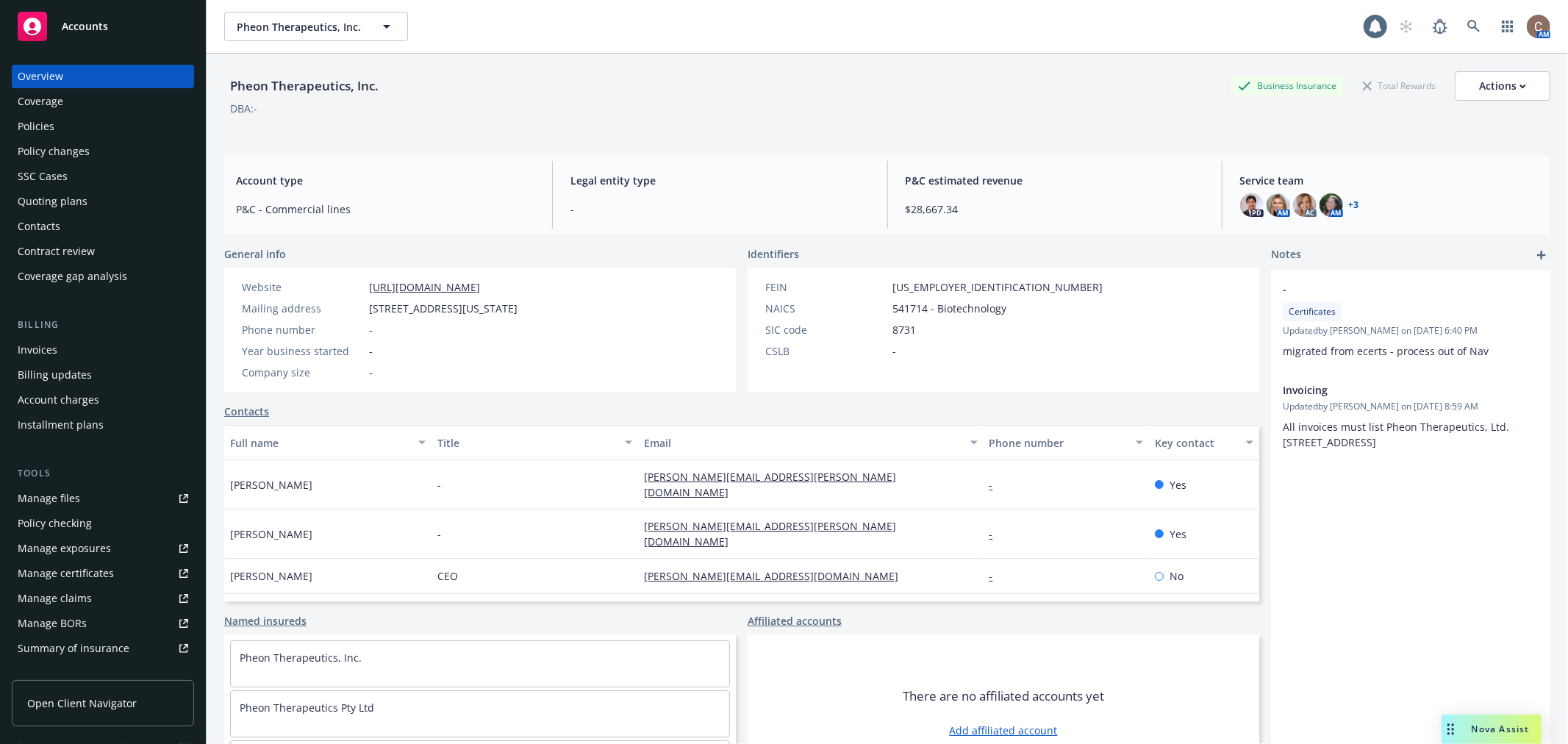
click at [93, 133] on div "Policies" at bounding box center [102, 127] width 170 height 24
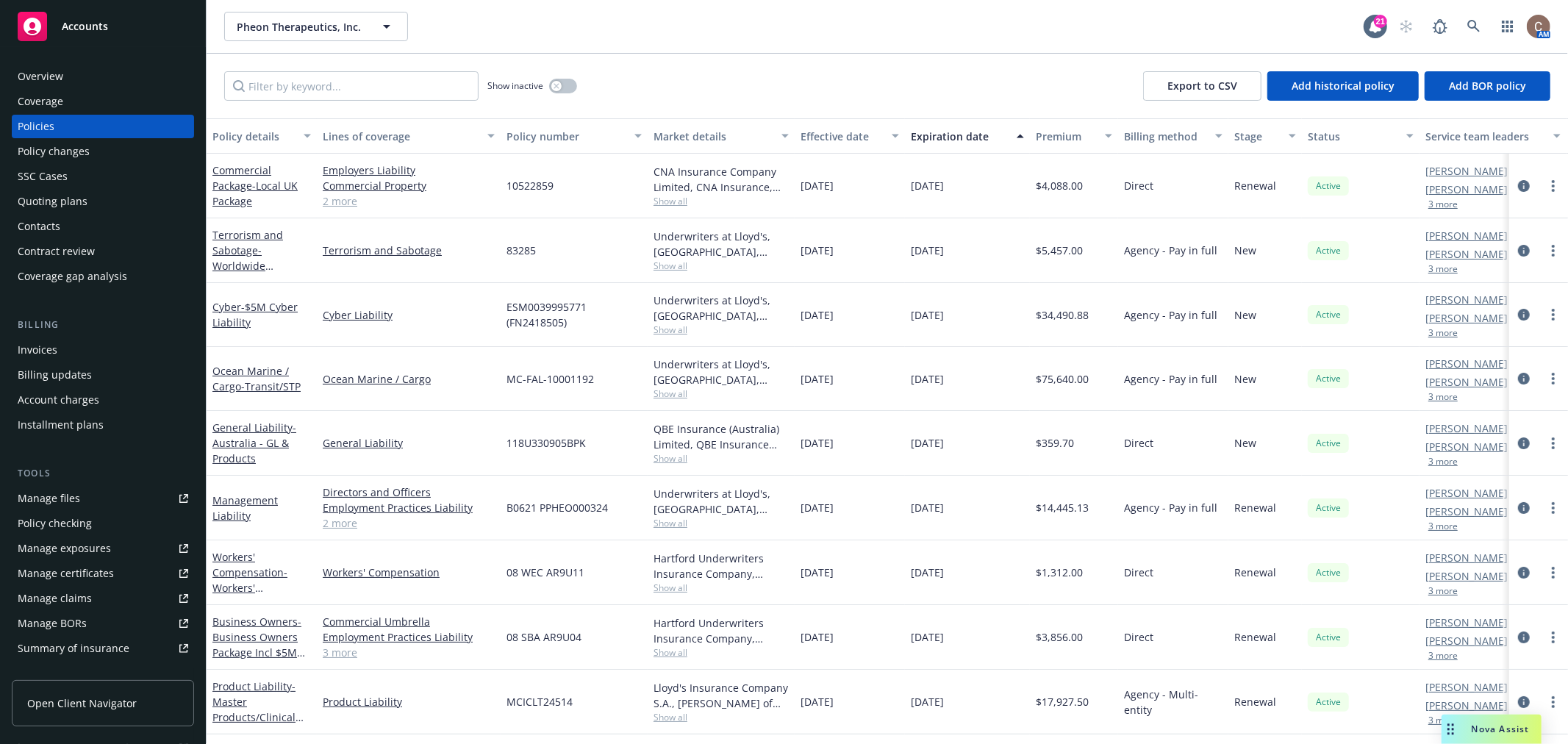
drag, startPoint x: 996, startPoint y: 314, endPoint x: 712, endPoint y: 231, distance: 295.9
click at [779, 296] on div "Cyber - $5M Cyber Liability Cyber Liability ESM0039995771 (FN2418505) Underwrit…" at bounding box center [916, 315] width 1419 height 64
click at [965, 132] on div "Expiration date" at bounding box center [959, 135] width 97 height 15
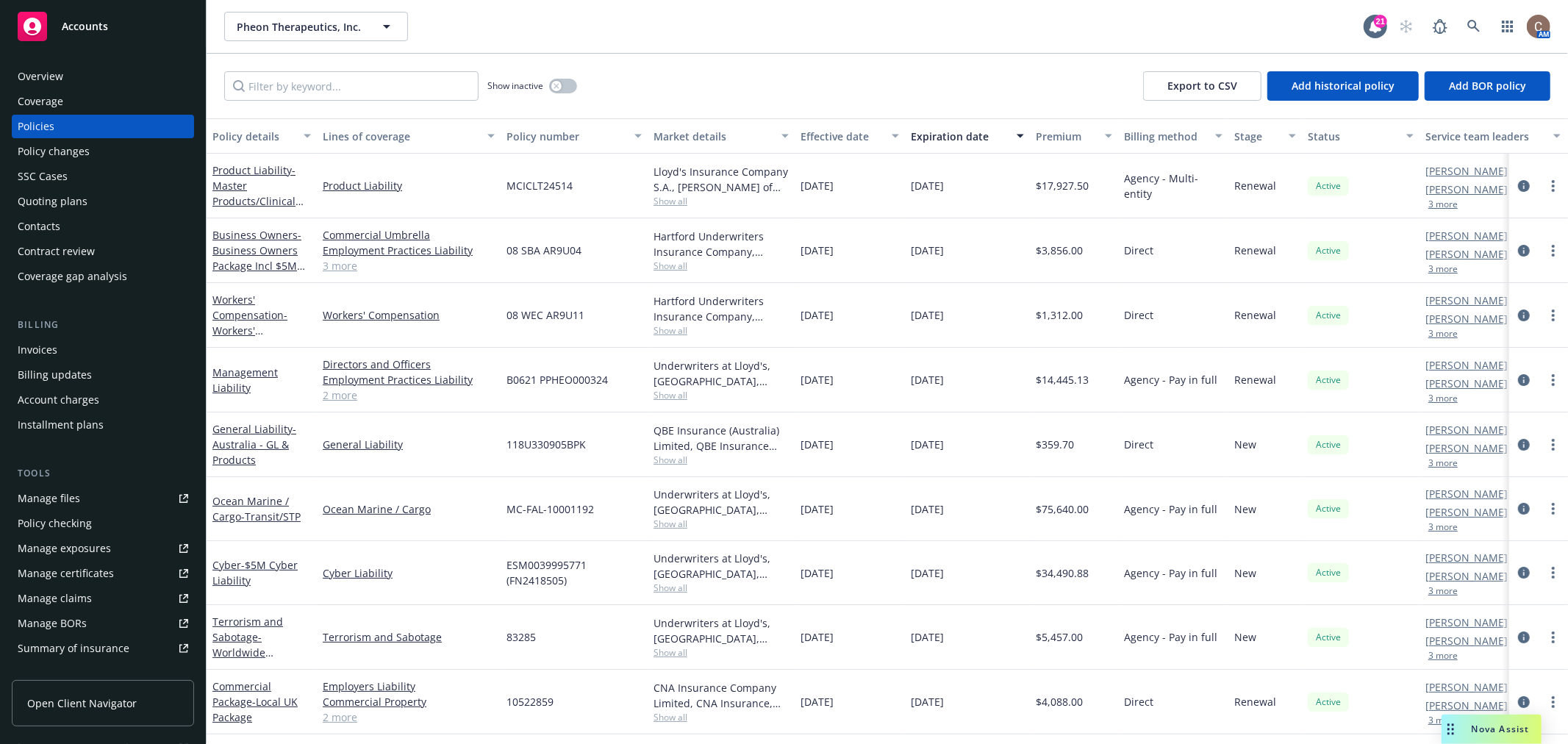
click at [965, 132] on div "Expiration date" at bounding box center [959, 135] width 97 height 15
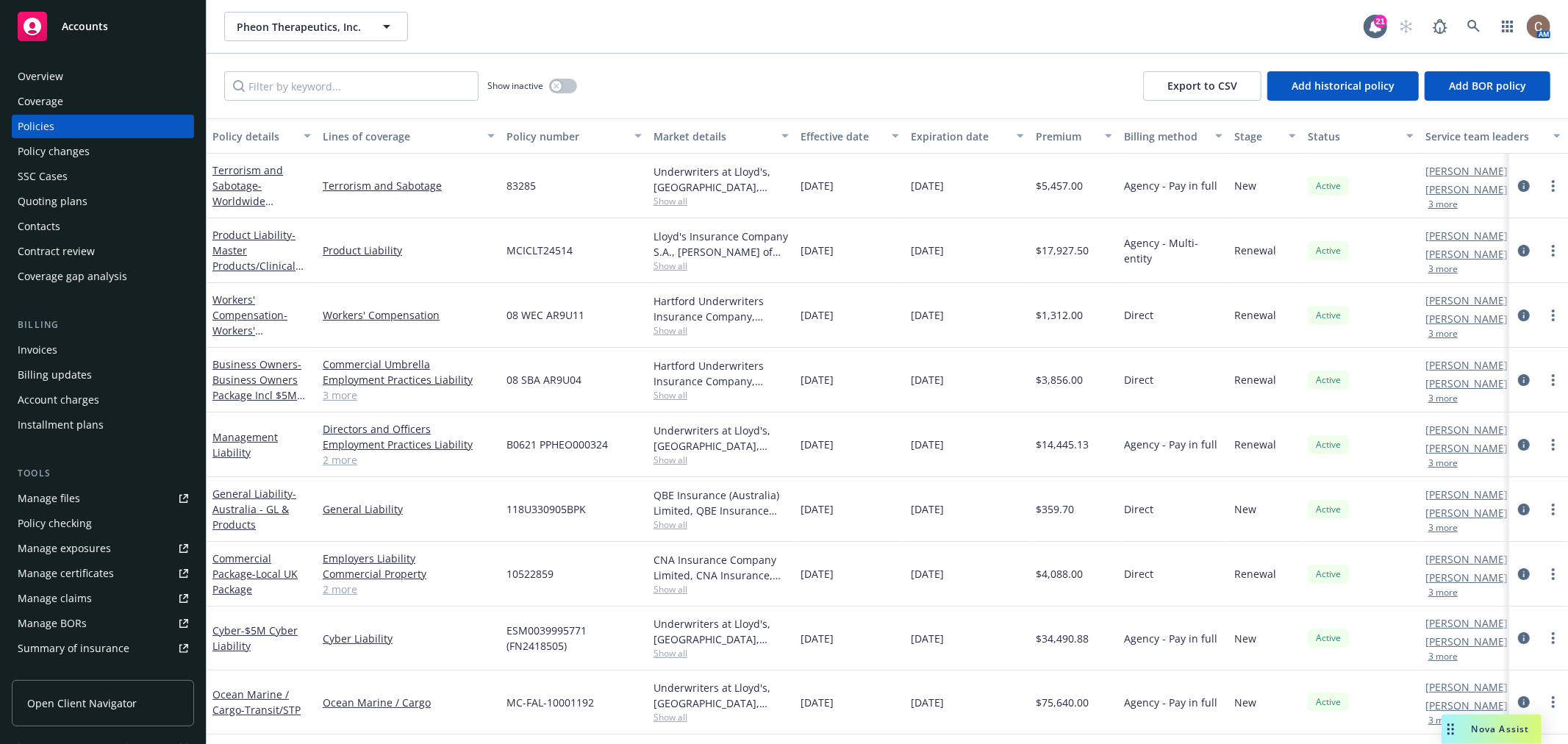
scroll to position [3, 0]
drag, startPoint x: 975, startPoint y: 700, endPoint x: 788, endPoint y: 692, distance: 187.2
click at [788, 692] on div "Ocean Marine / Cargo - Transit/STP Ocean Marine / Cargo MC-FAL-10001192 Underwr…" at bounding box center [916, 702] width 1419 height 64
click at [229, 704] on link "Ocean Marine / Cargo - Transit/STP" at bounding box center [256, 701] width 88 height 29
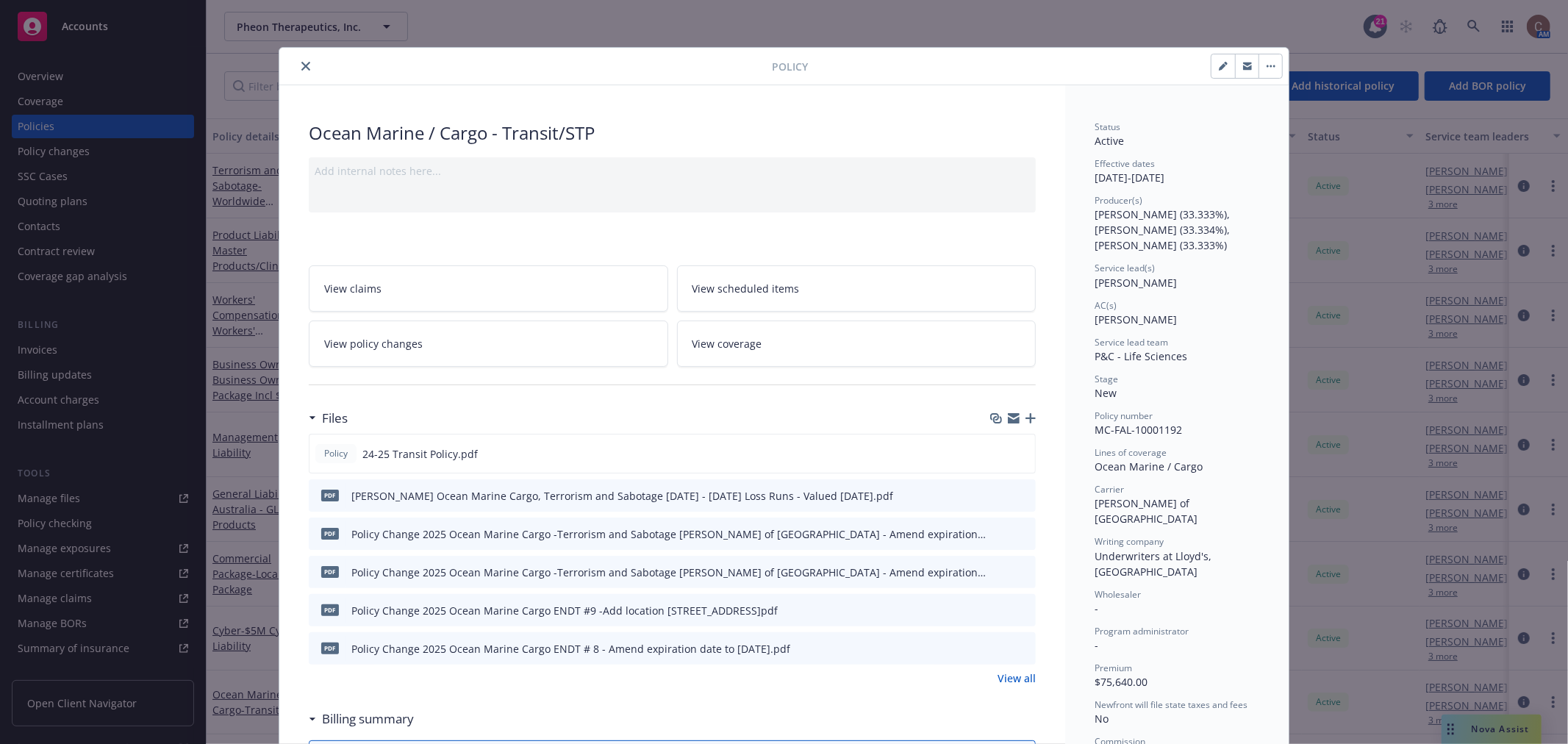
click at [1017, 612] on icon "preview file" at bounding box center [1021, 609] width 13 height 10
click at [1015, 679] on link "View all" at bounding box center [1017, 677] width 38 height 15
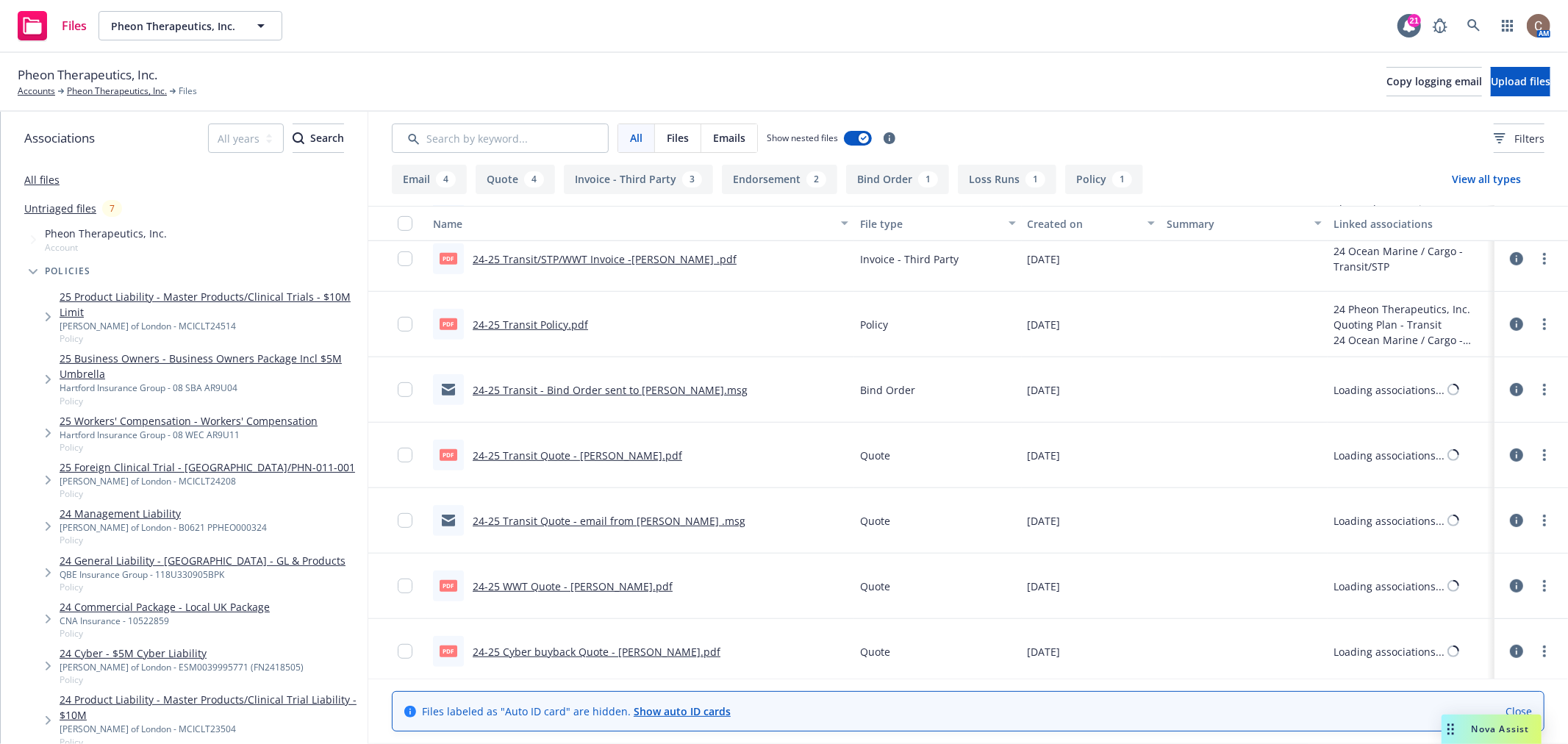
scroll to position [604, 0]
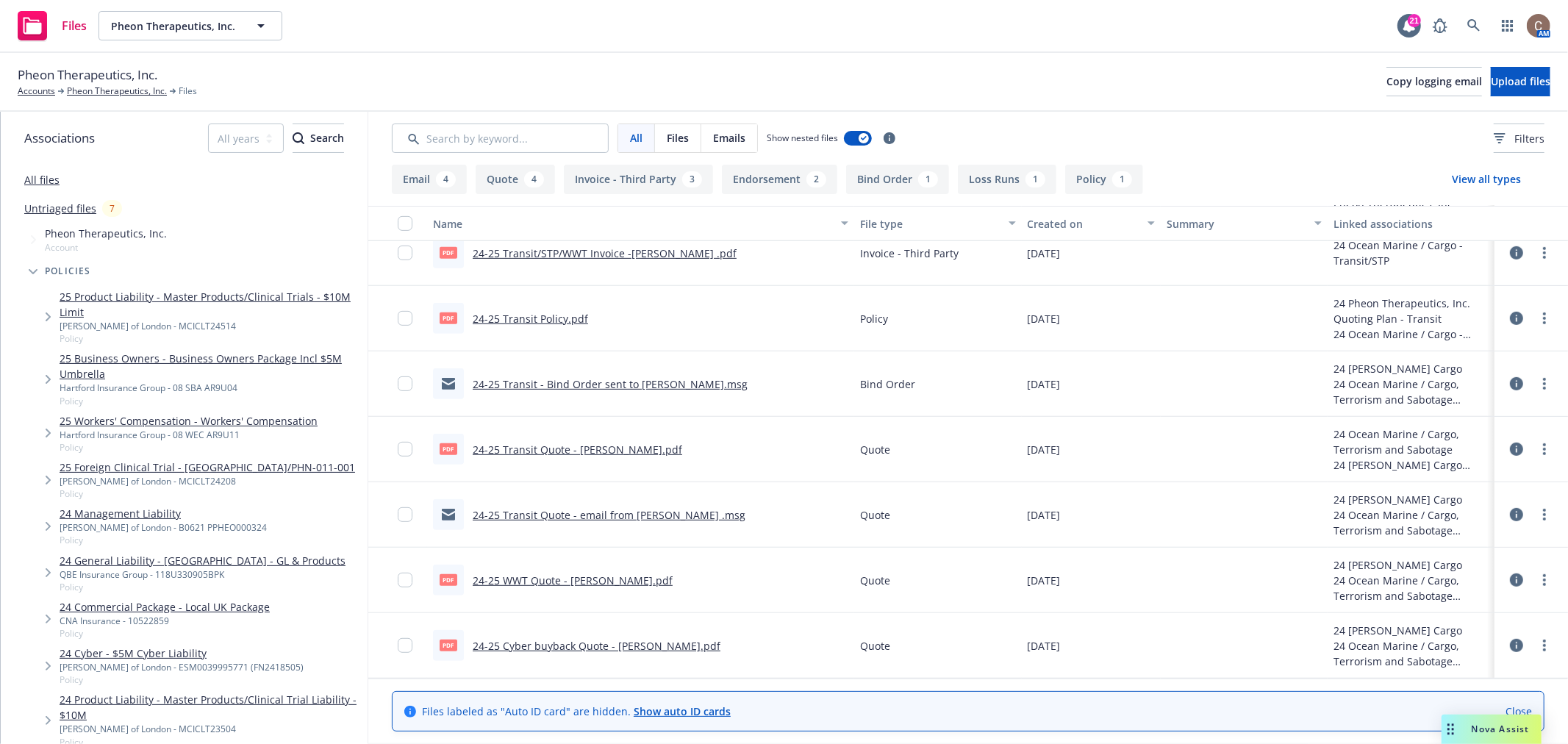
click at [532, 318] on link "24-25 Transit Policy.pdf" at bounding box center [531, 319] width 116 height 14
click at [589, 518] on link "24-25 Transit Quote - email from [PERSON_NAME] .msg" at bounding box center [609, 515] width 273 height 14
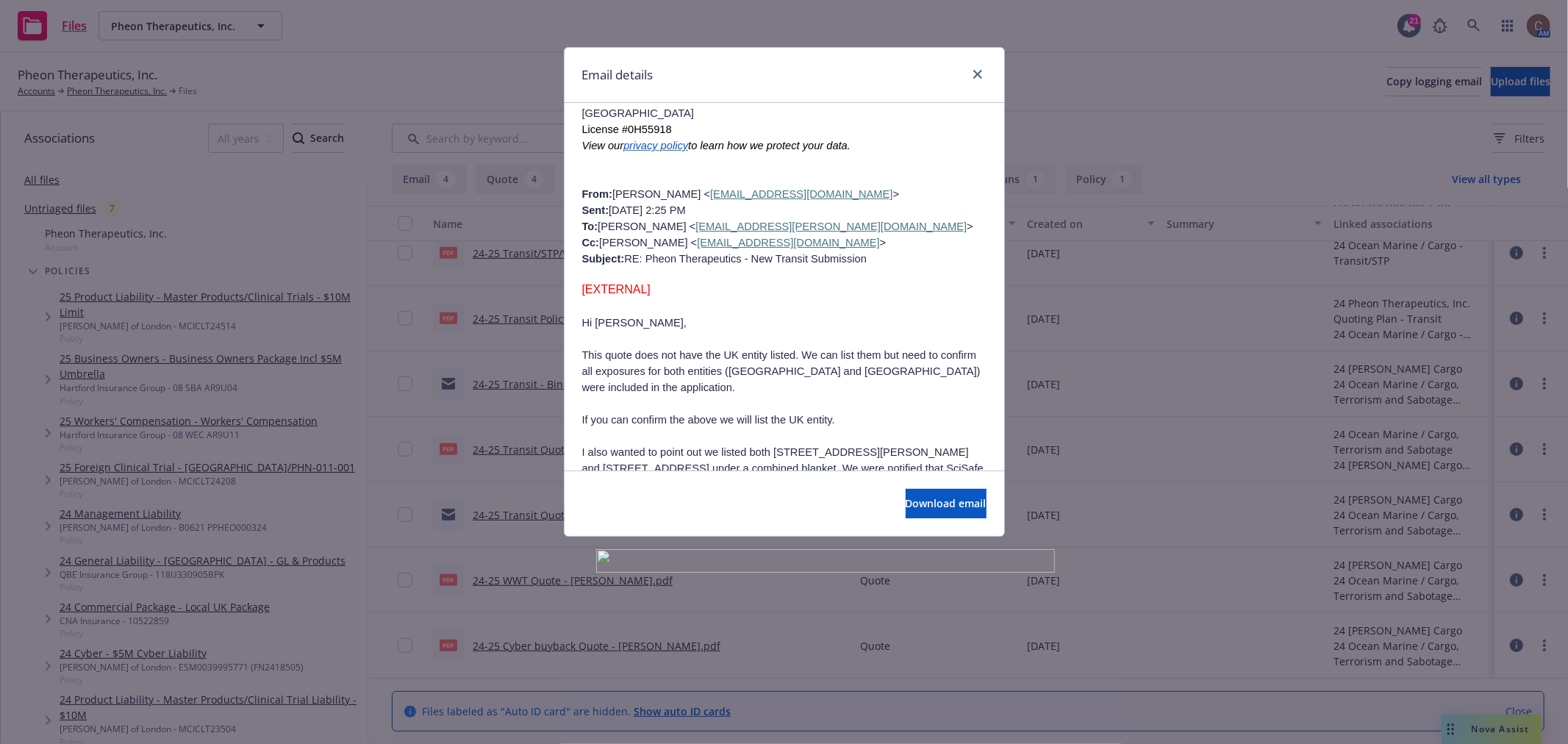
scroll to position [4002, 0]
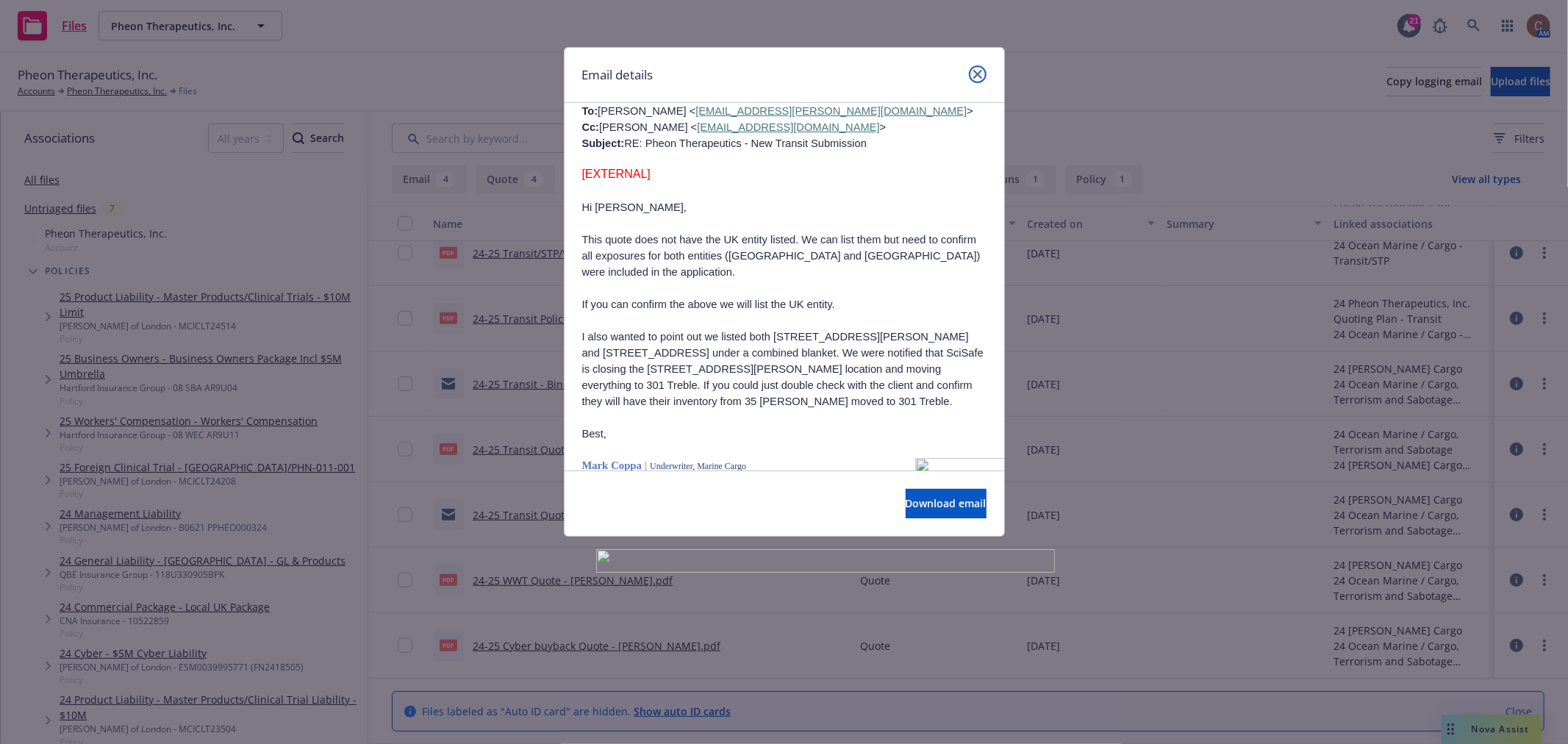
click at [975, 76] on icon "close" at bounding box center [977, 74] width 9 height 9
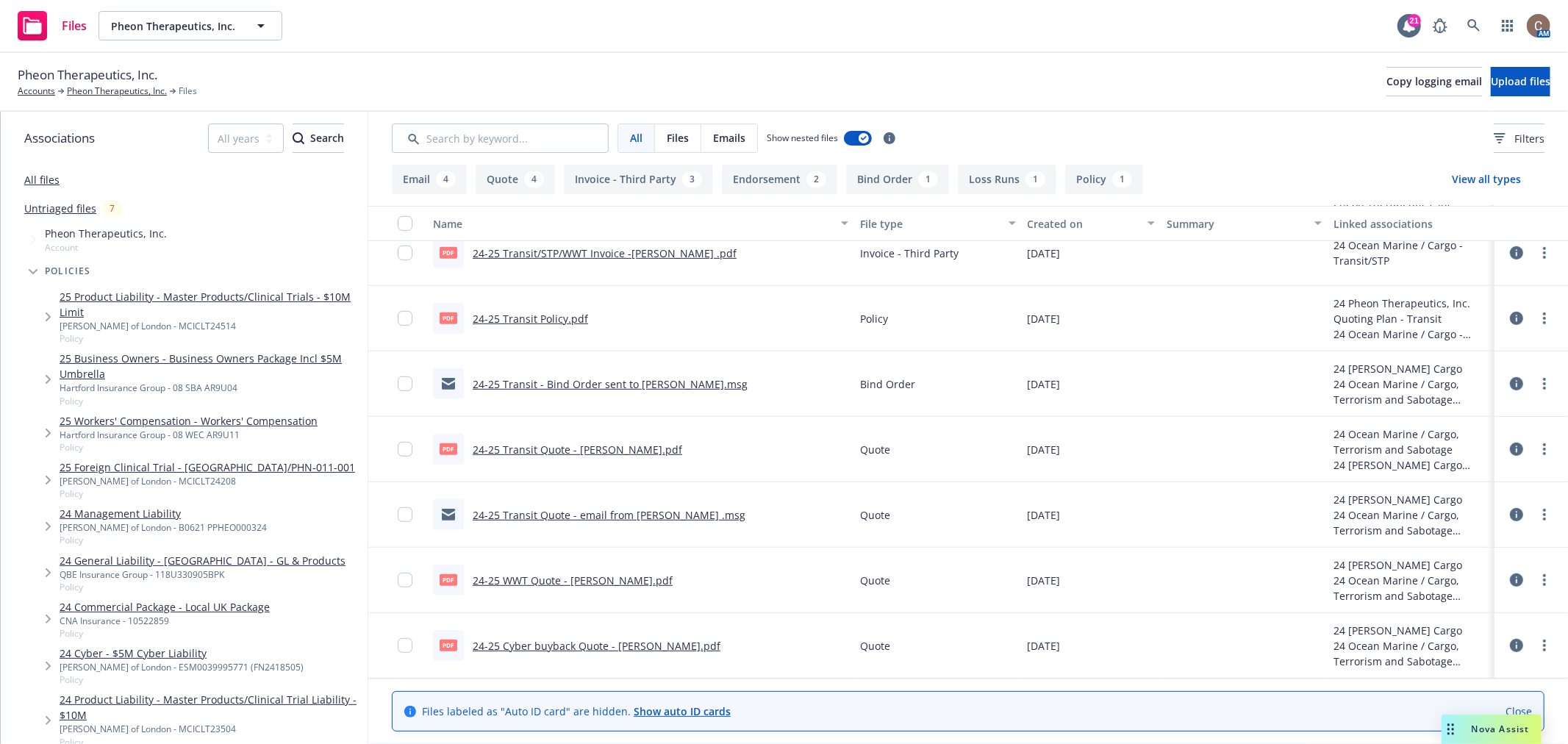
click at [613, 378] on link "24-25 Transit - Bind Order sent to Falvey.msg" at bounding box center [610, 384] width 275 height 14
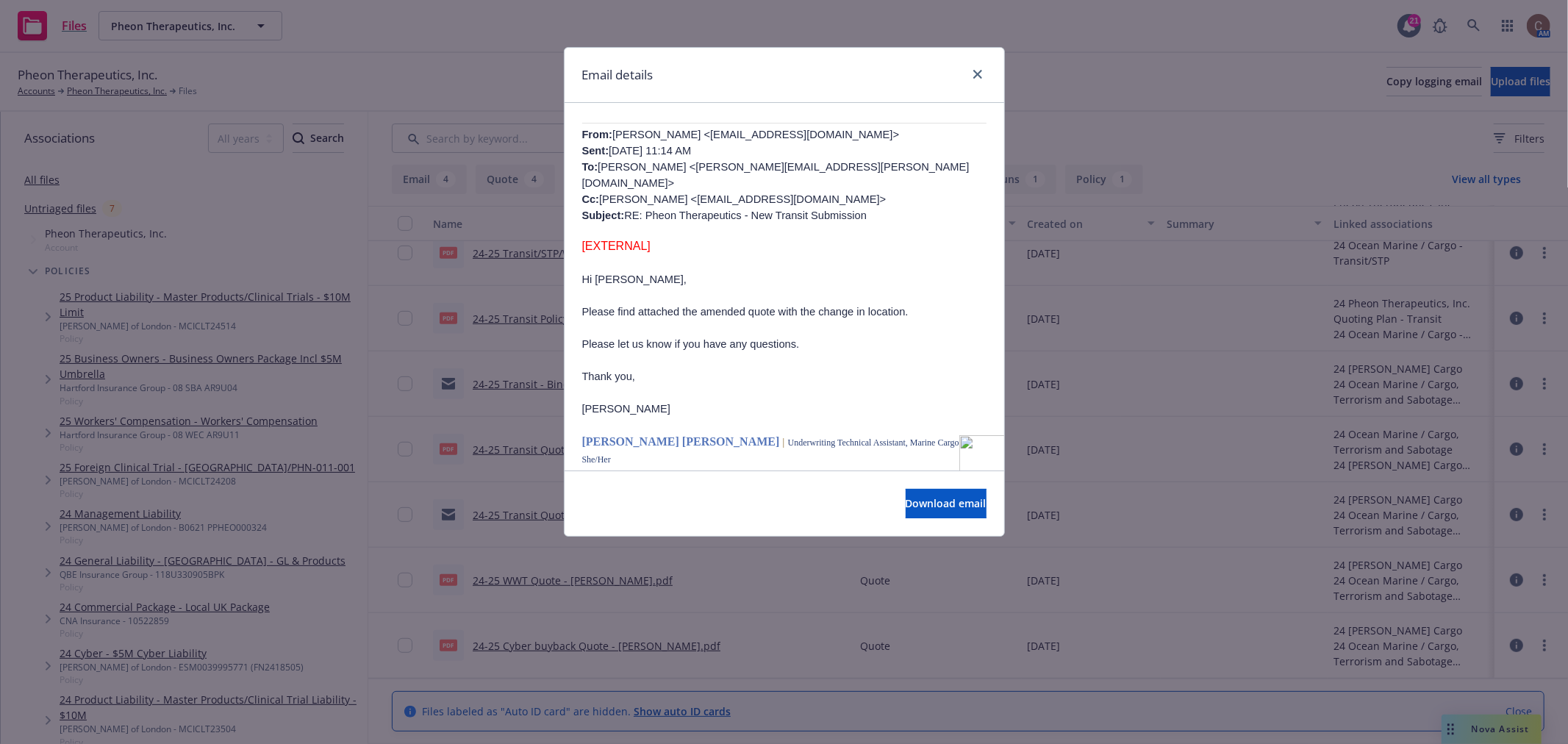
scroll to position [408, 0]
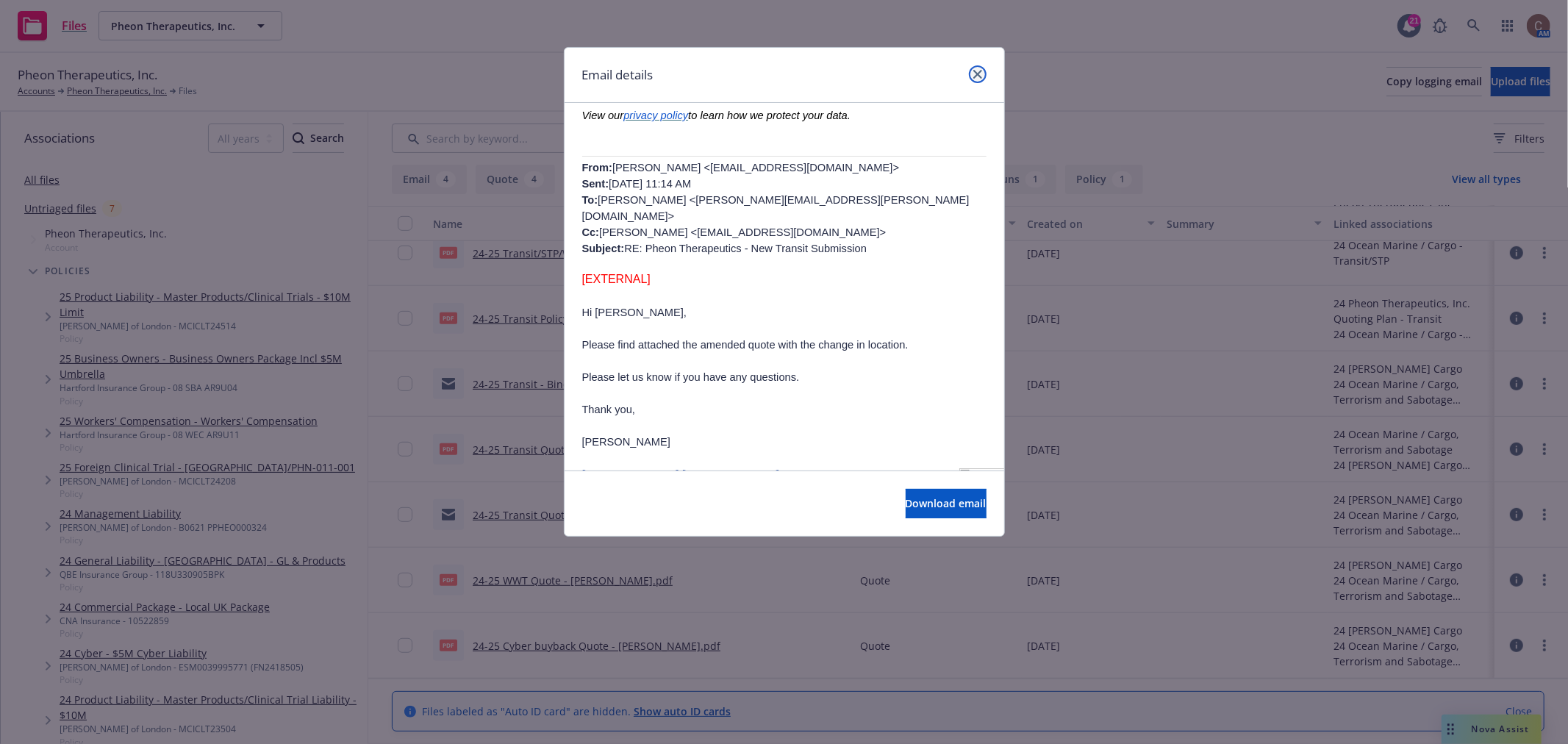
click at [973, 75] on icon "close" at bounding box center [977, 74] width 9 height 9
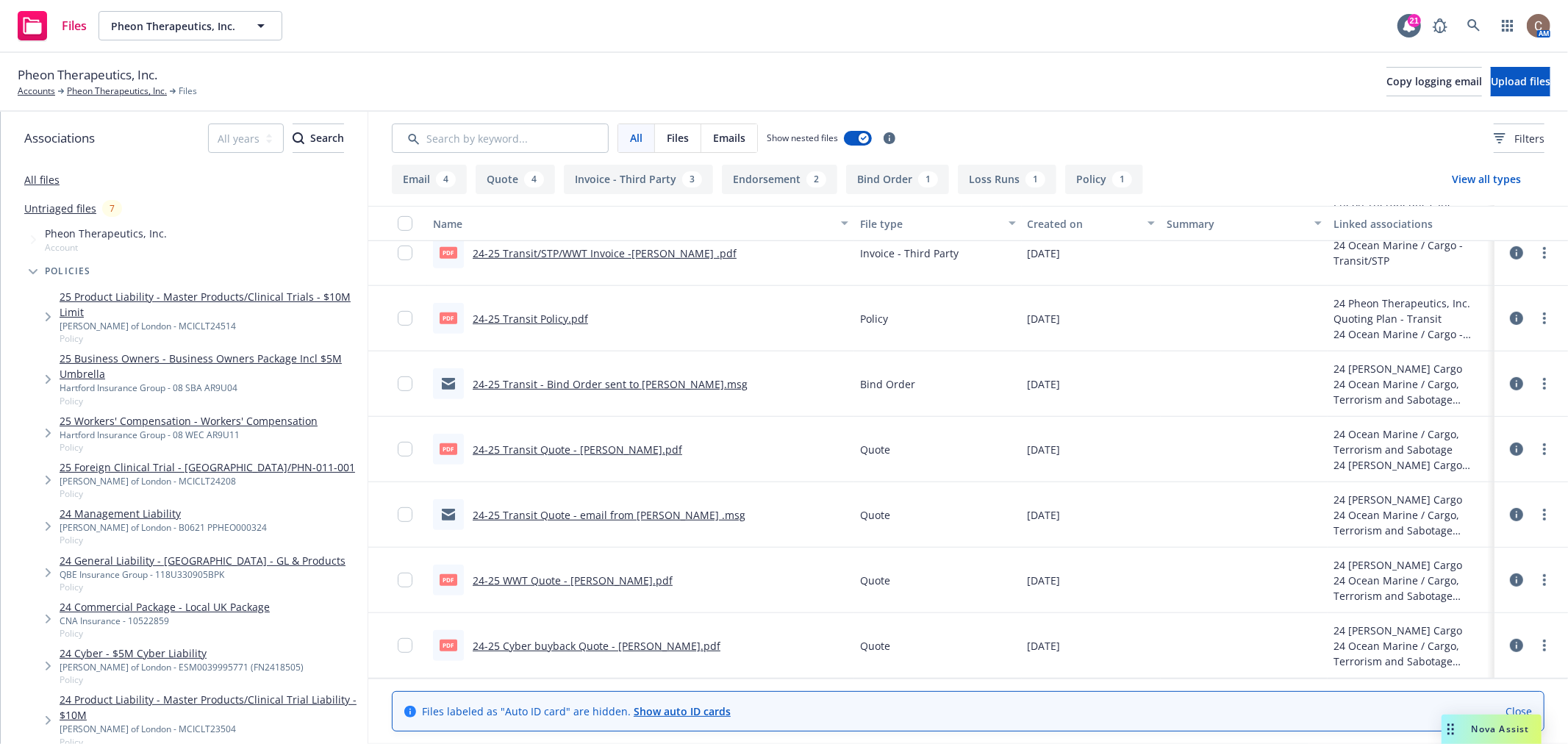
click at [57, 197] on div "Untriaged files 7" at bounding box center [184, 208] width 367 height 29
click at [56, 202] on link "Untriaged files" at bounding box center [60, 208] width 72 height 15
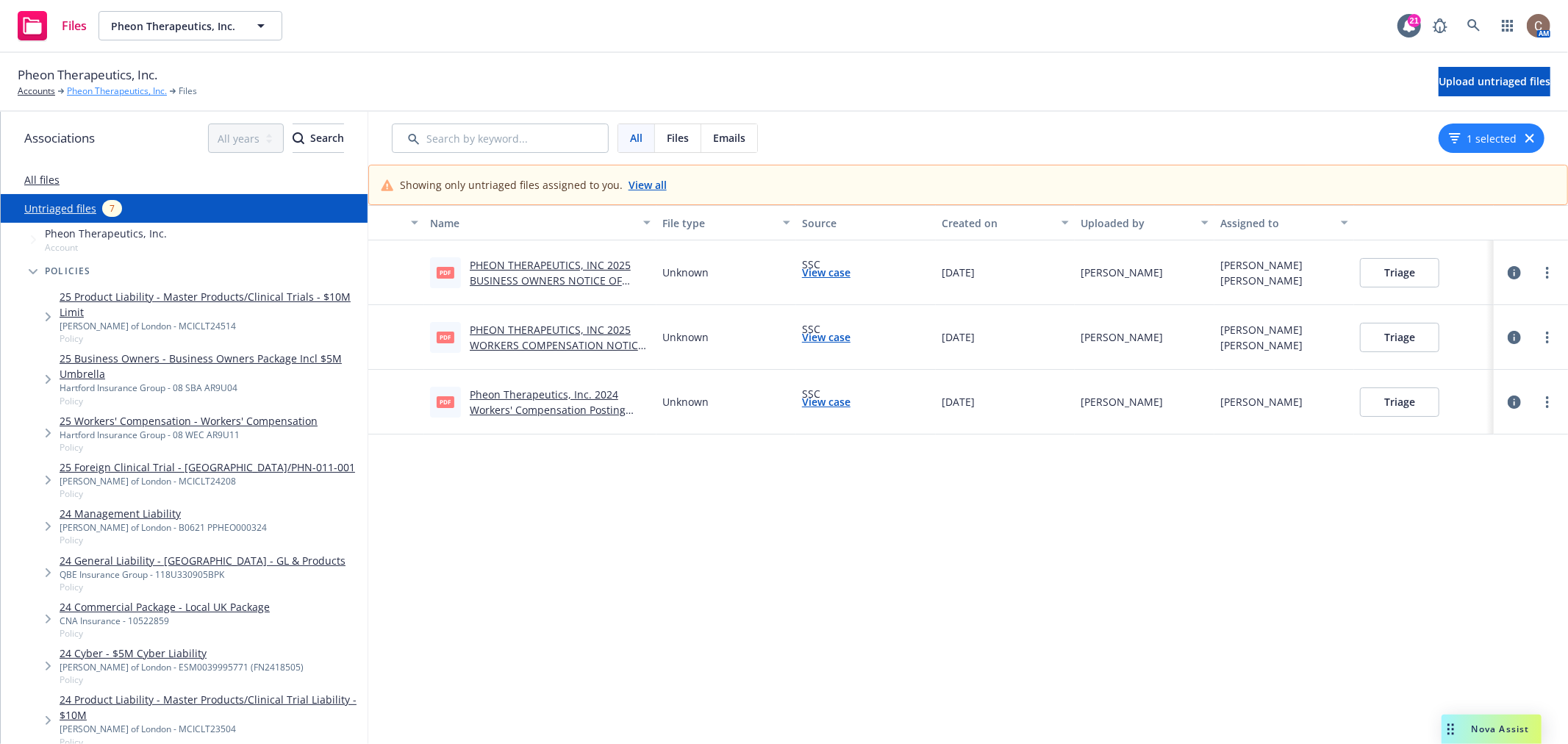
click at [134, 90] on link "Pheon Therapeutics, Inc." at bounding box center [116, 91] width 100 height 13
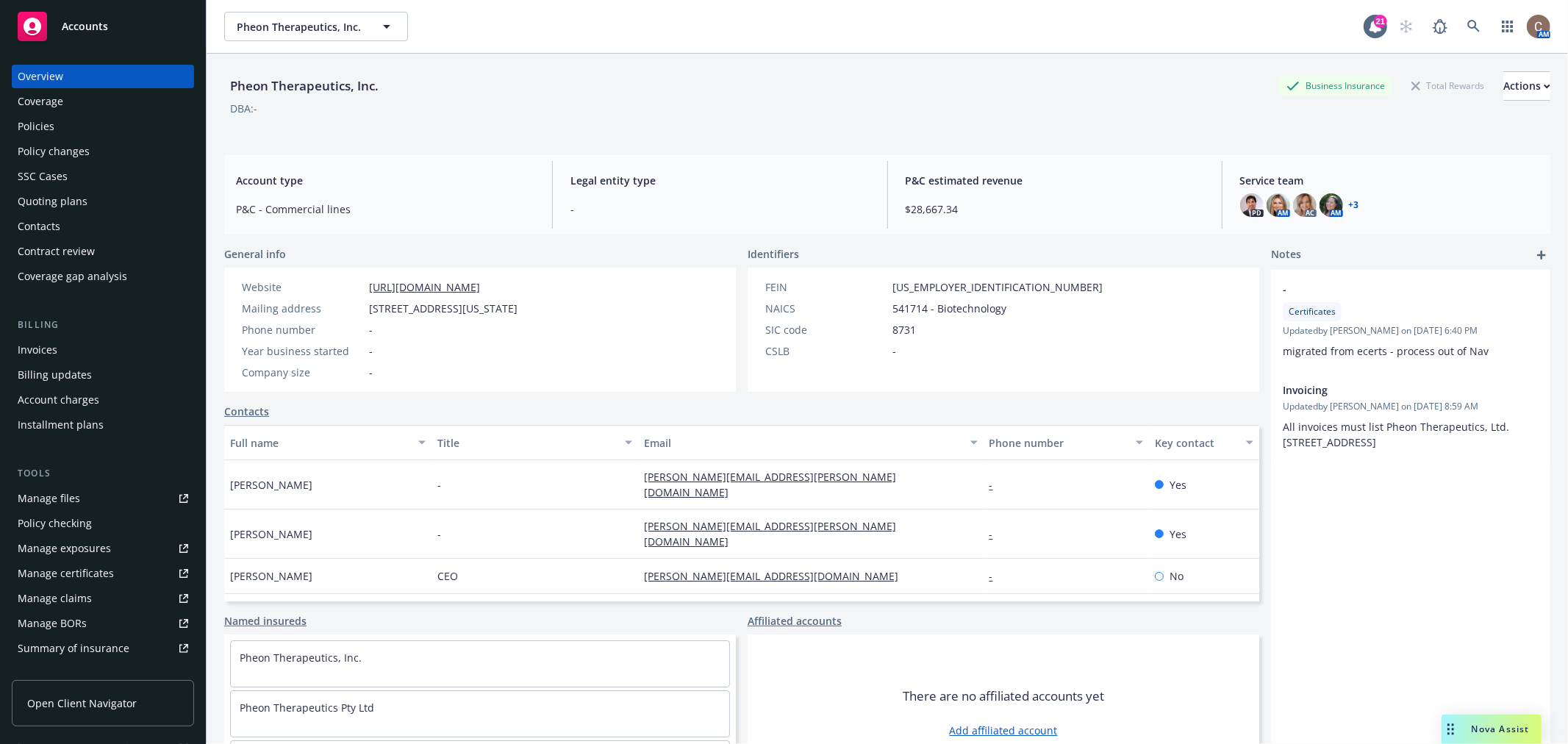
click at [104, 129] on div "Policies" at bounding box center [102, 127] width 170 height 24
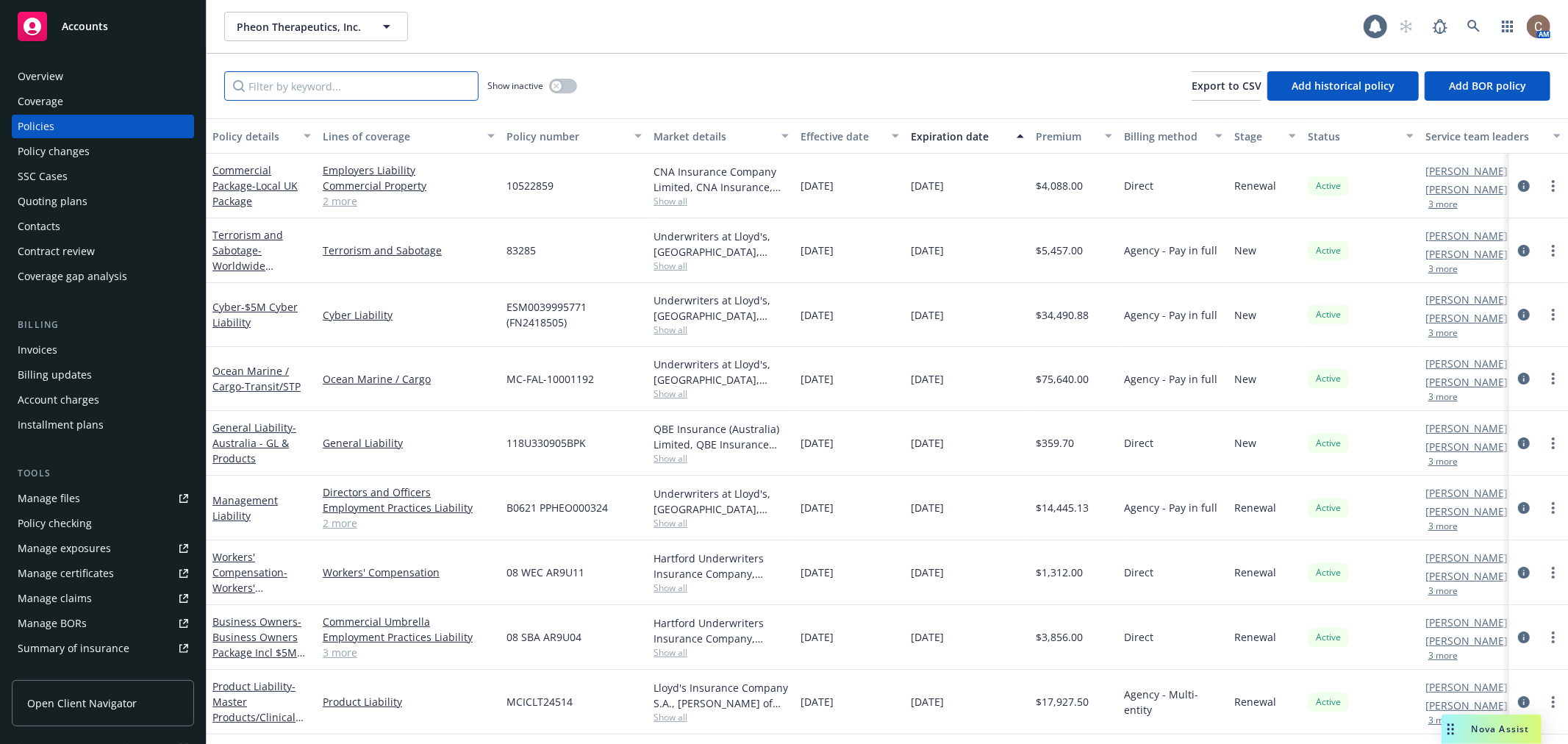
click at [362, 86] on input "Filter by keyword..." at bounding box center [351, 86] width 254 height 29
type input "cyber"
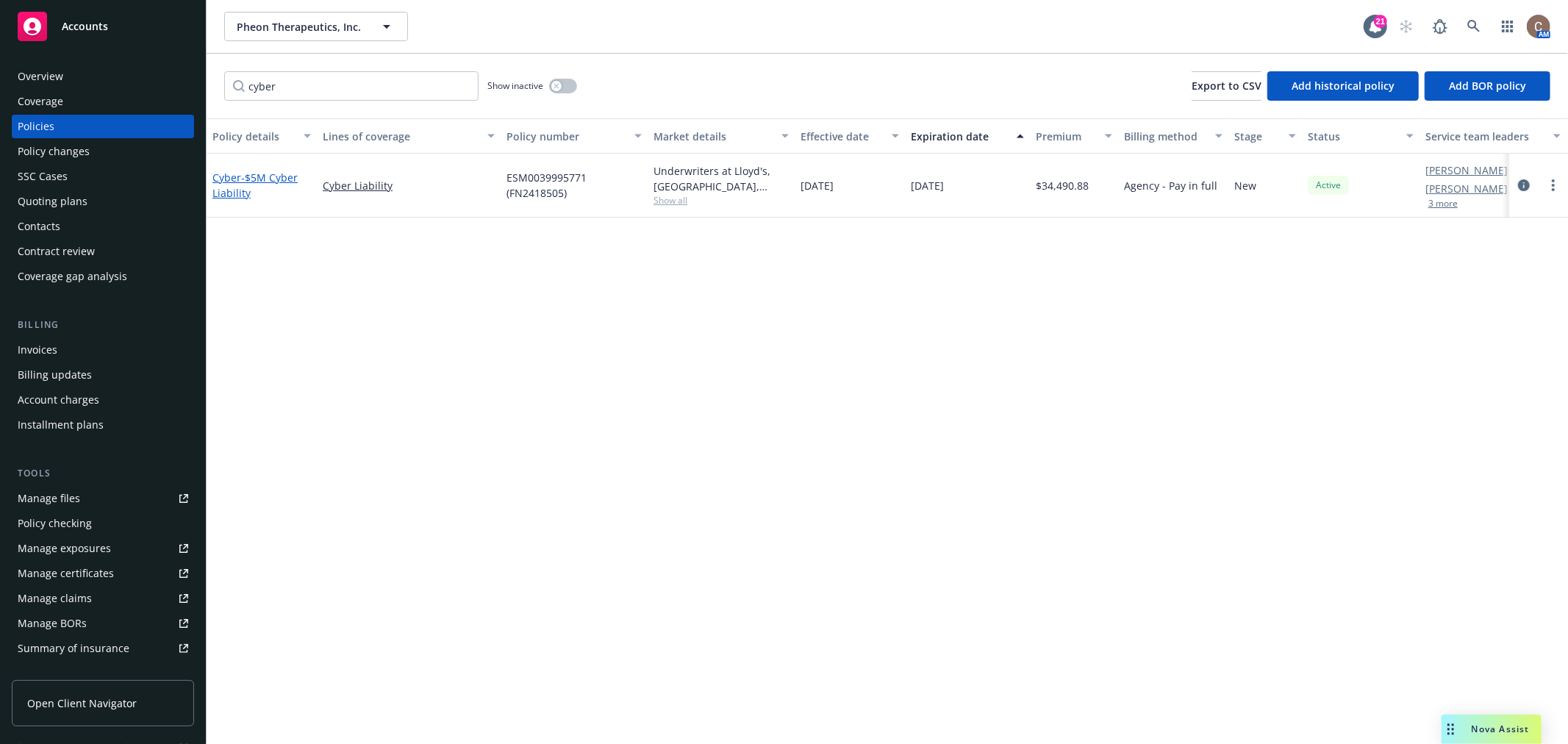
click at [252, 171] on span "- $5M Cyber Liability" at bounding box center [255, 185] width 86 height 29
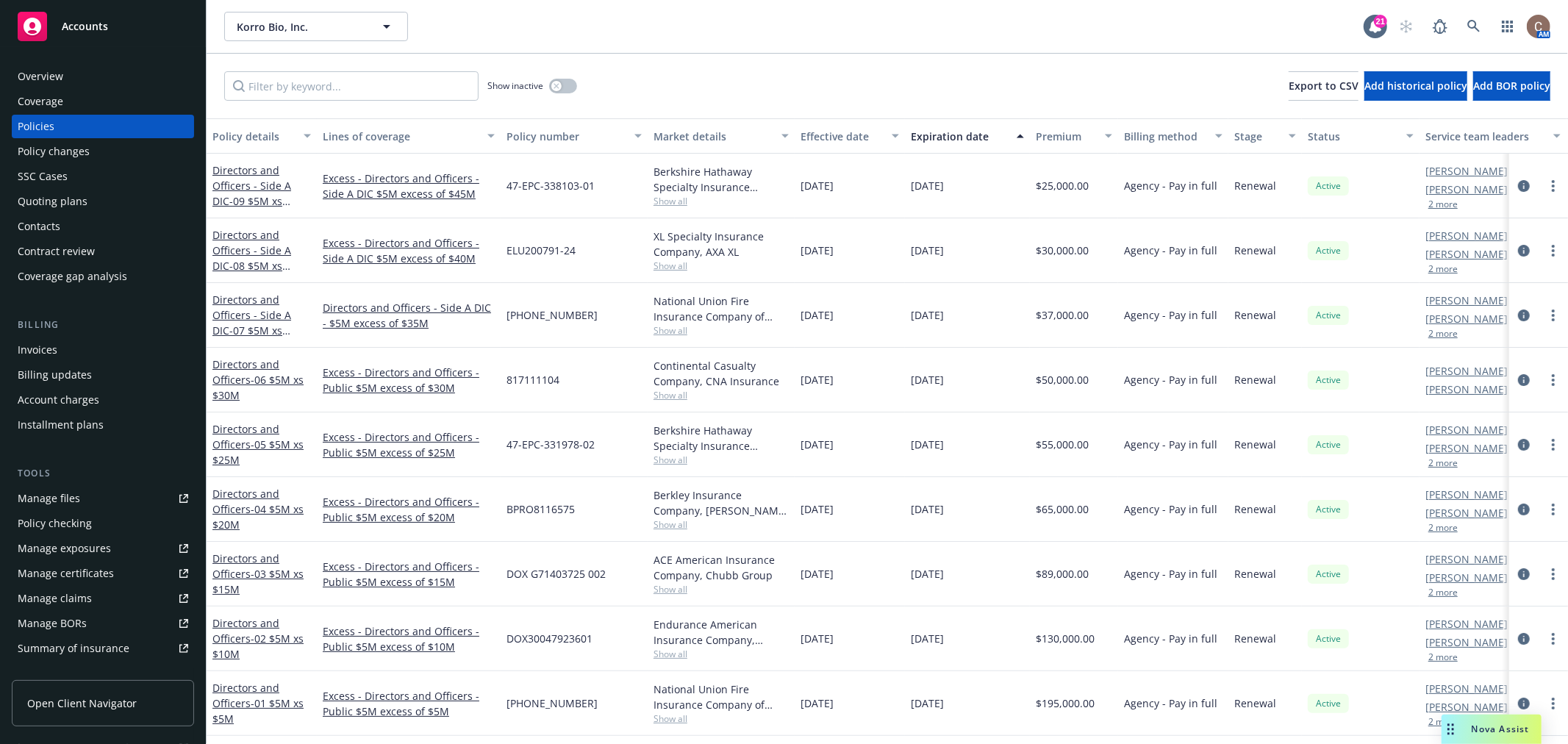
click at [361, 92] on input "Filter by keyword..." at bounding box center [351, 86] width 254 height 29
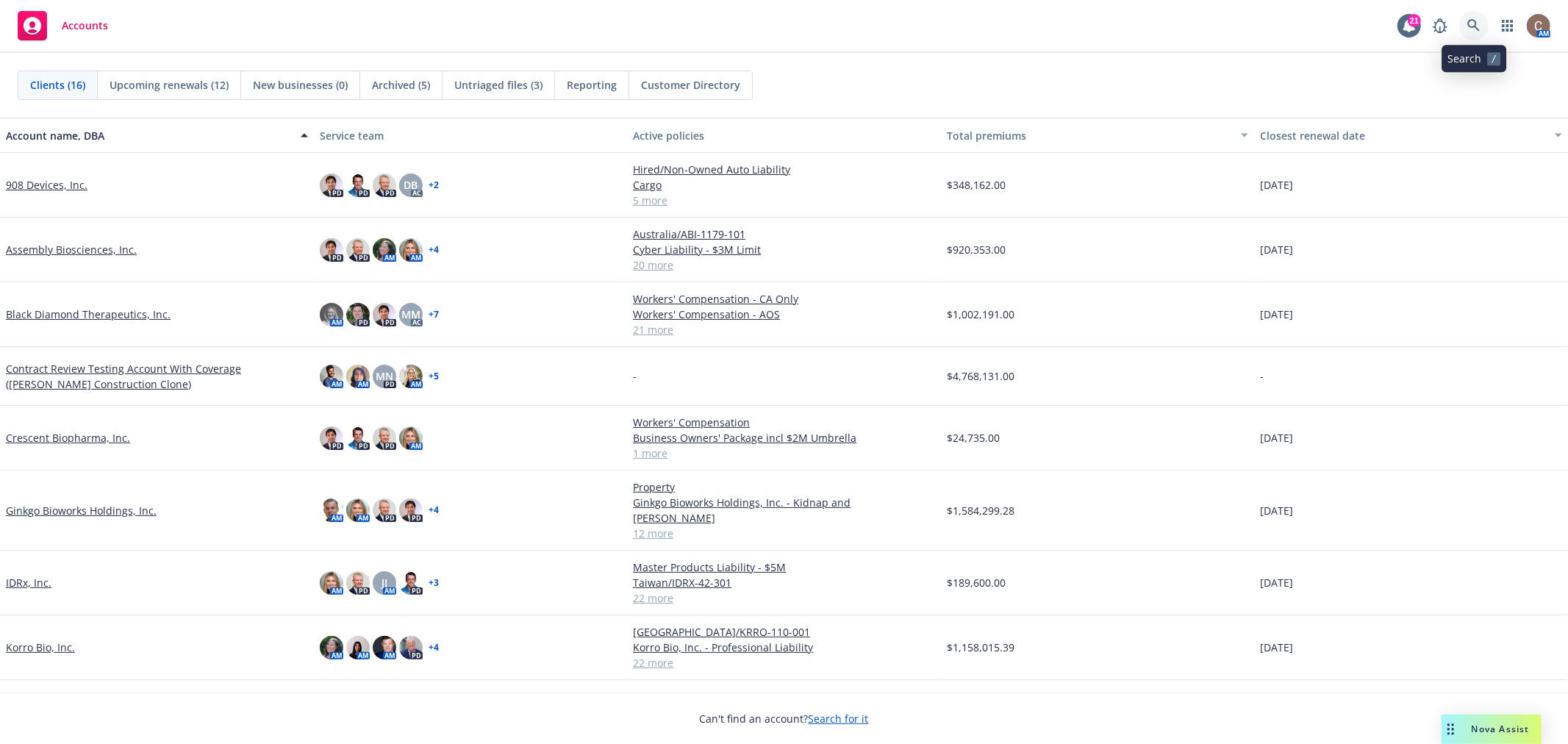
click at [1472, 36] on link at bounding box center [1474, 25] width 29 height 29
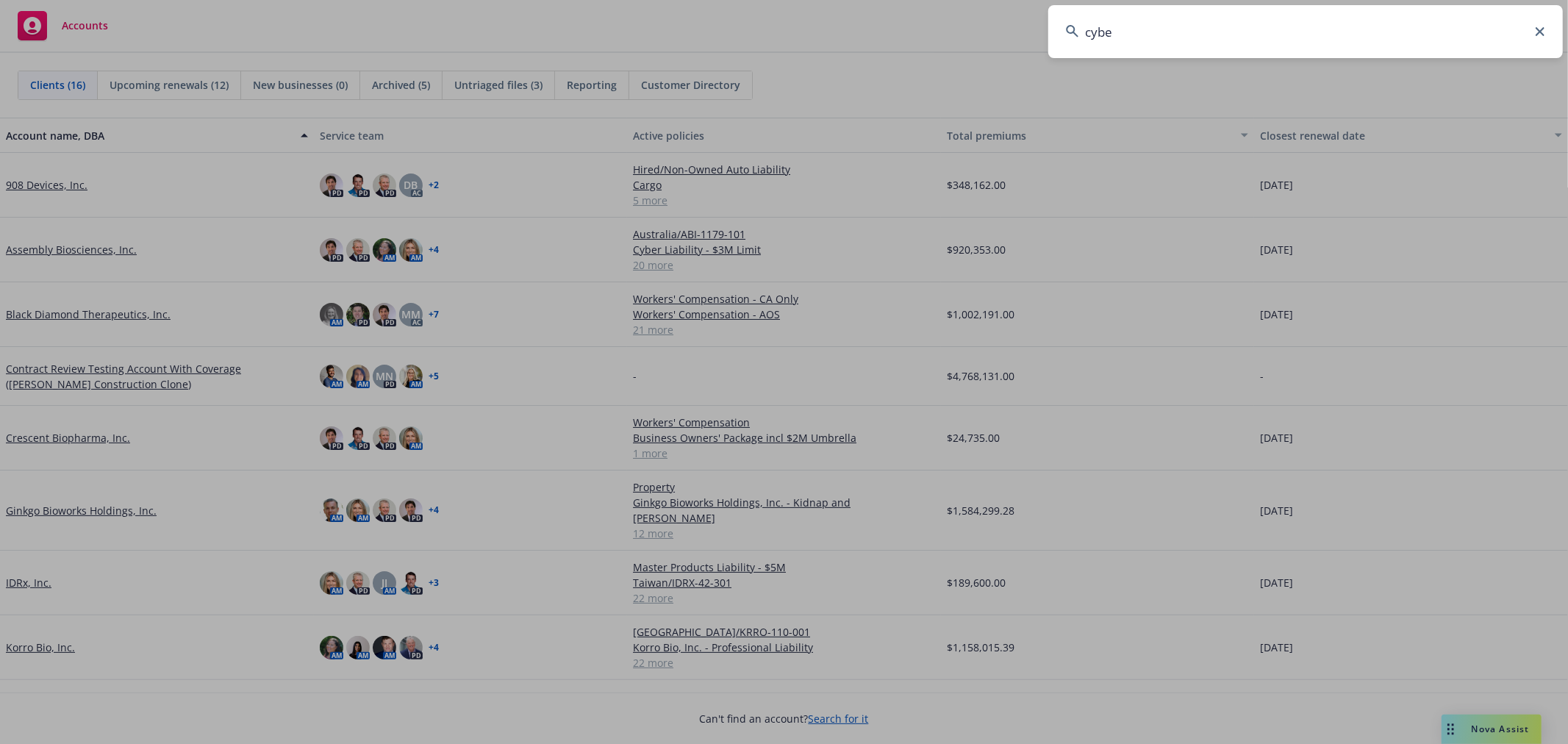
type input "cyber"
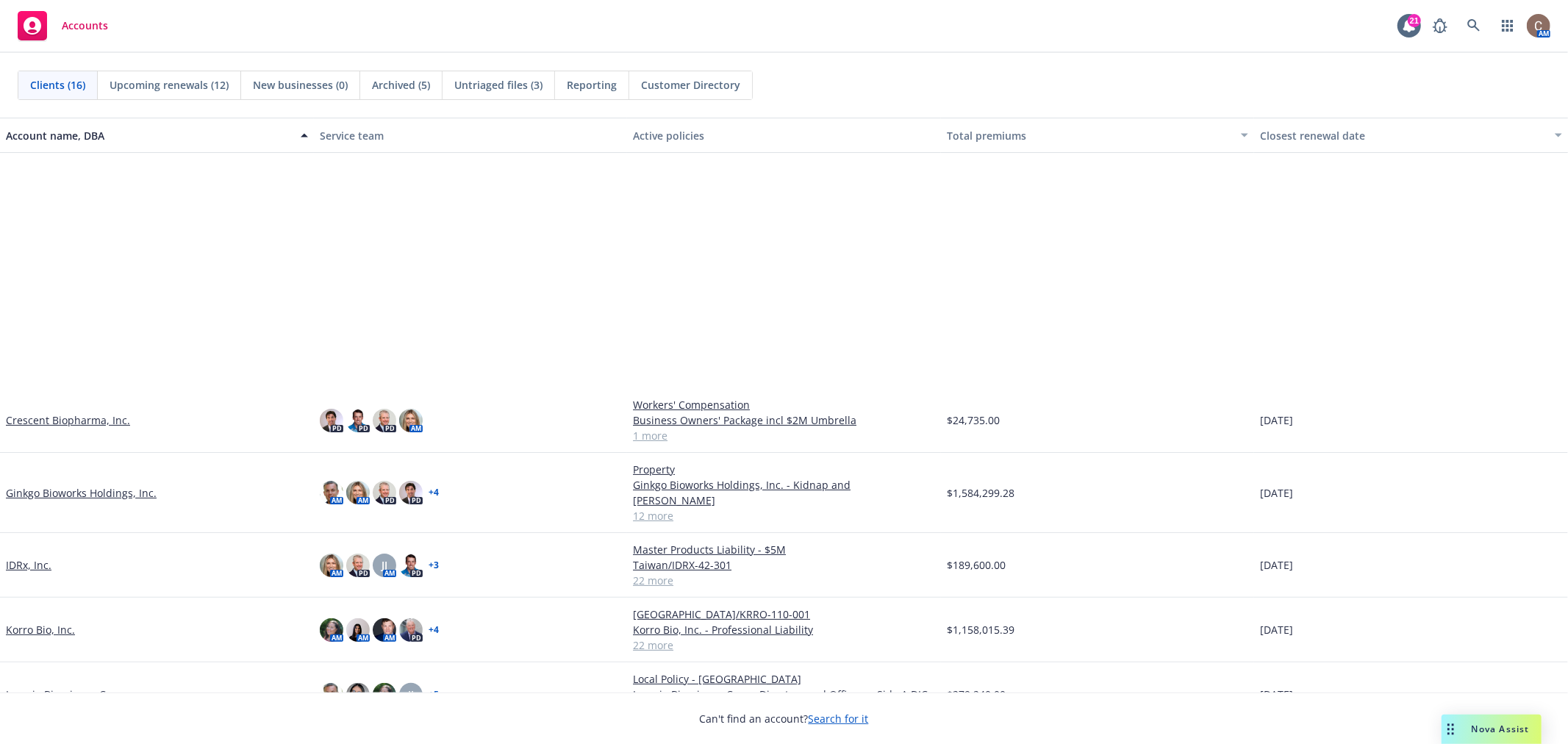
scroll to position [401, 0]
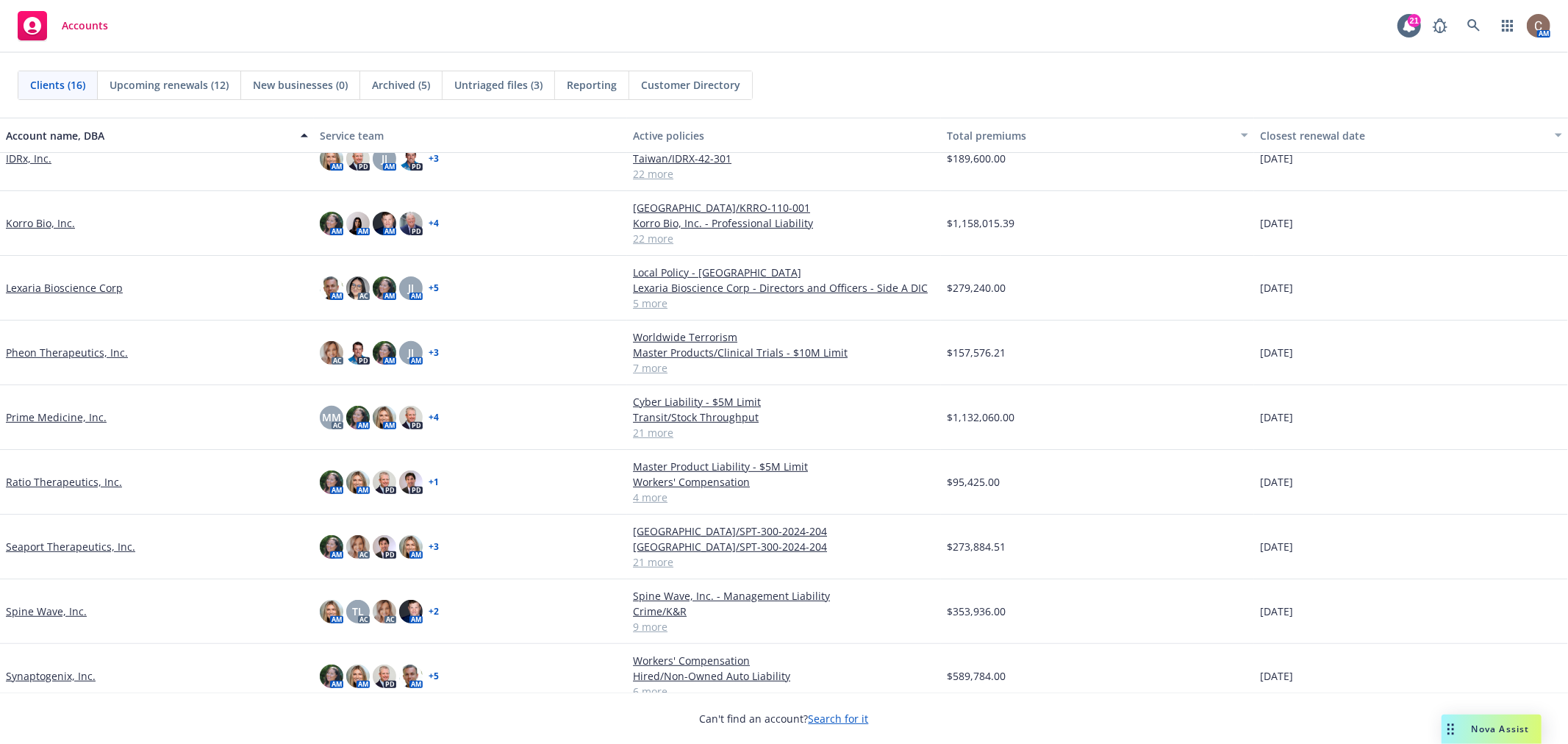
click at [61, 345] on link "Pheon Therapeutics, Inc." at bounding box center [67, 352] width 122 height 15
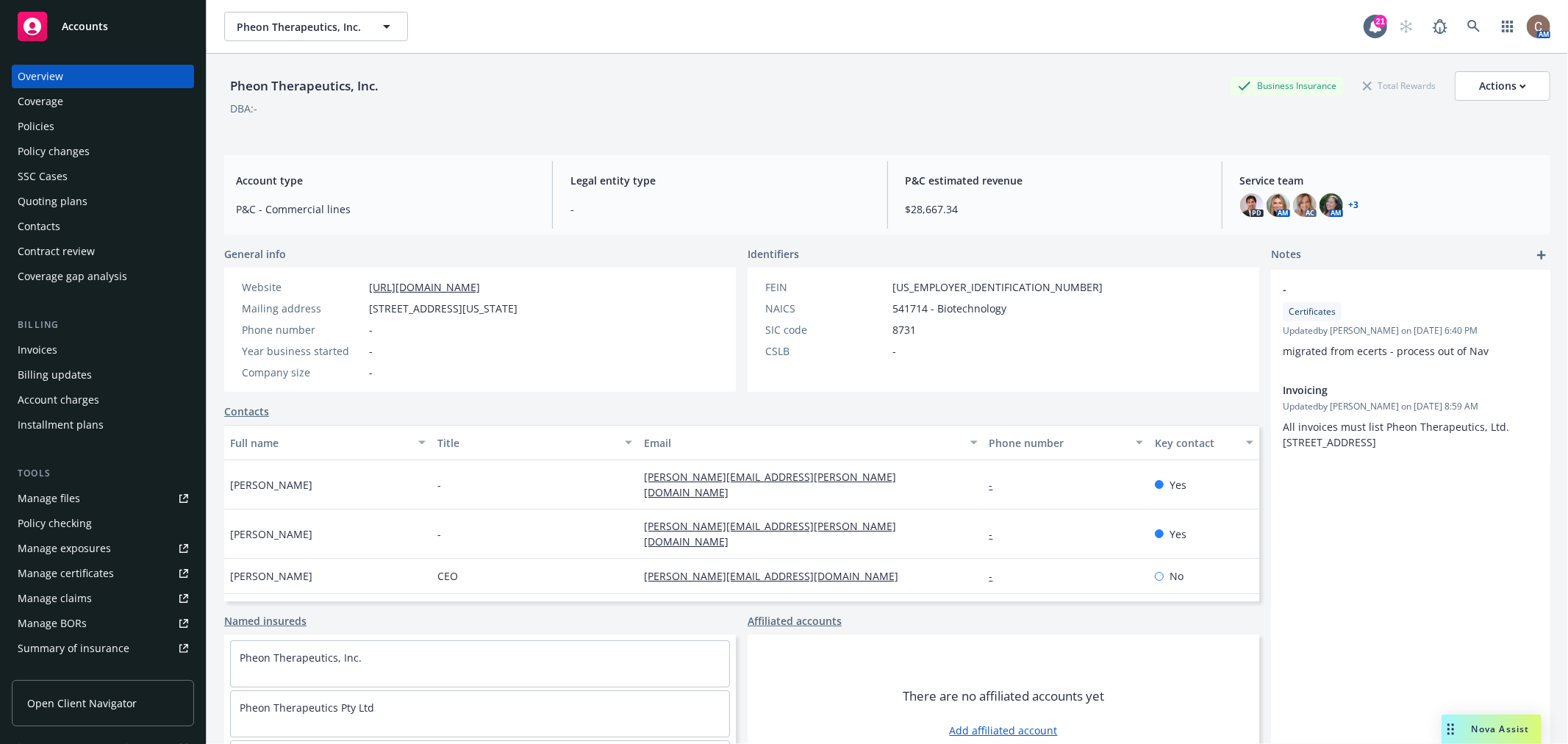
click at [82, 116] on div "Policies" at bounding box center [102, 127] width 170 height 24
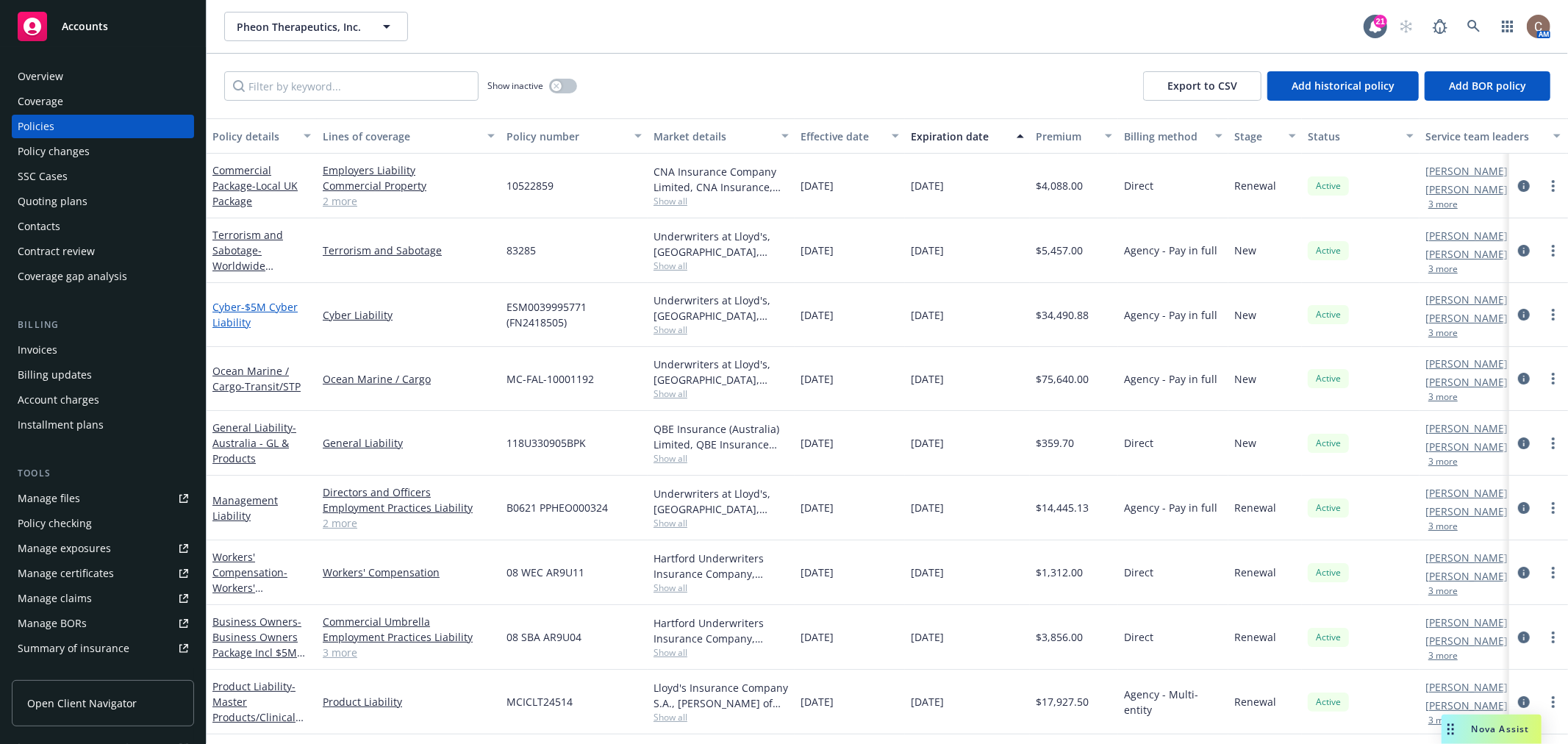
click at [240, 319] on span "- $5M Cyber Liability" at bounding box center [255, 315] width 86 height 29
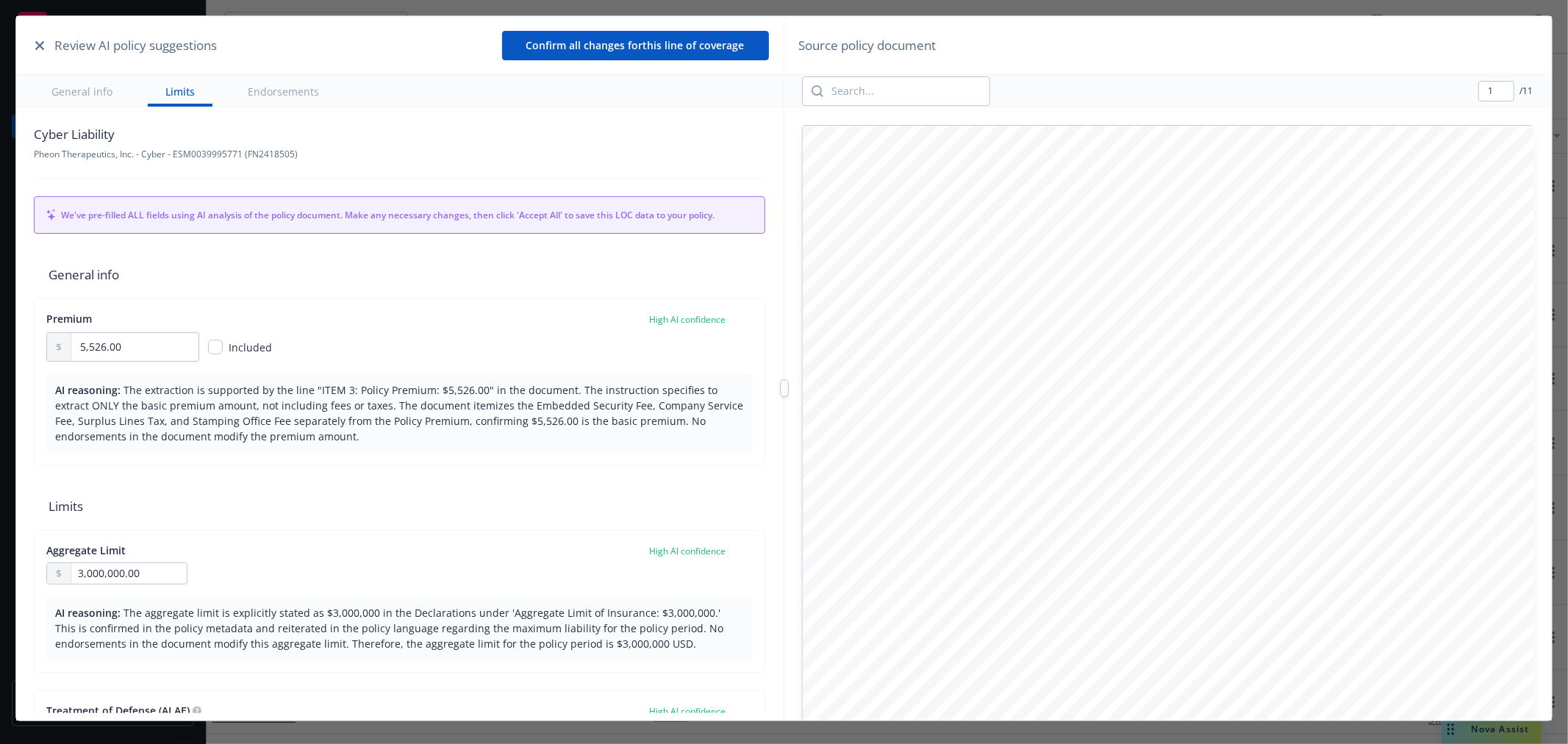
click at [40, 42] on icon "button" at bounding box center [40, 45] width 9 height 9
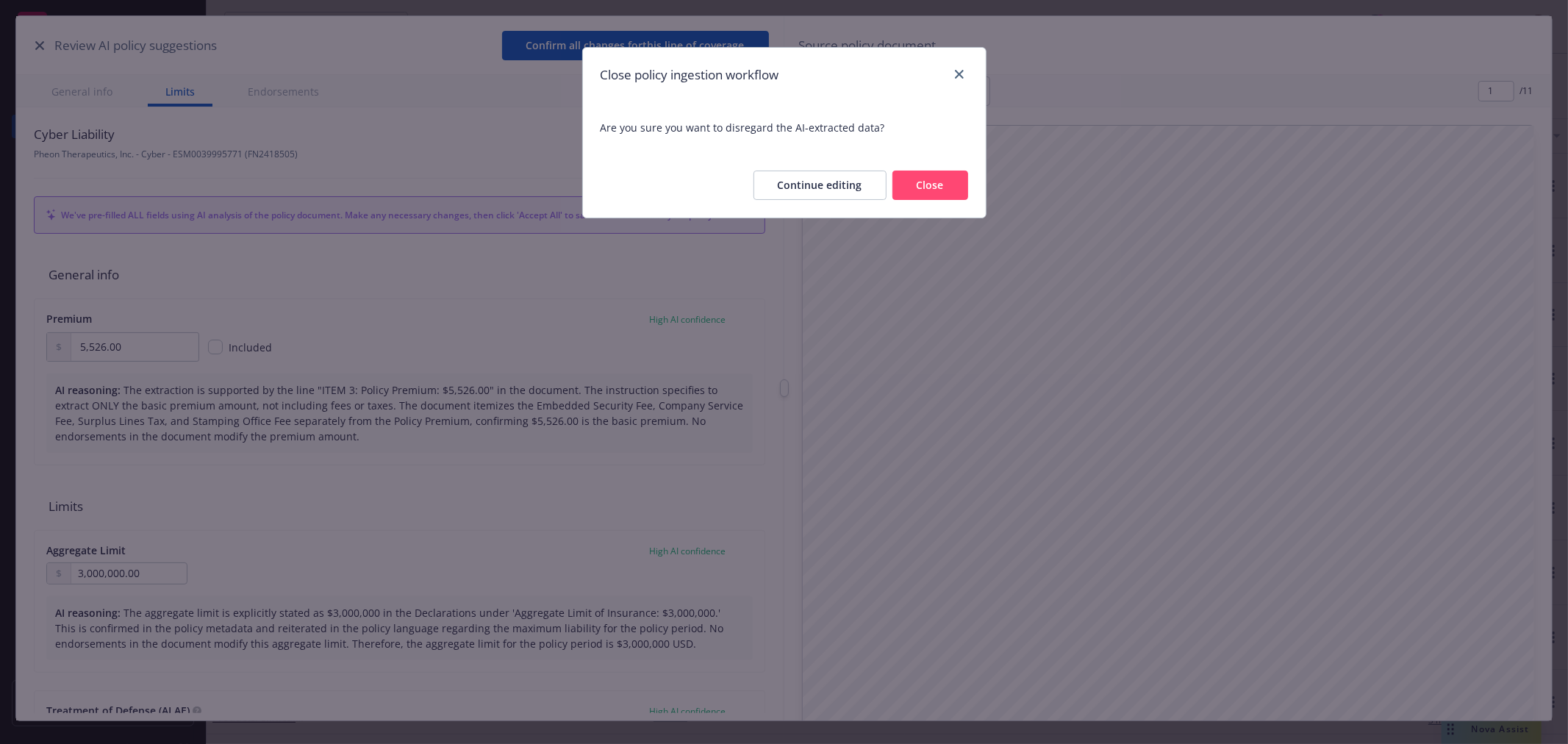
click at [932, 182] on button "Close" at bounding box center [930, 185] width 76 height 29
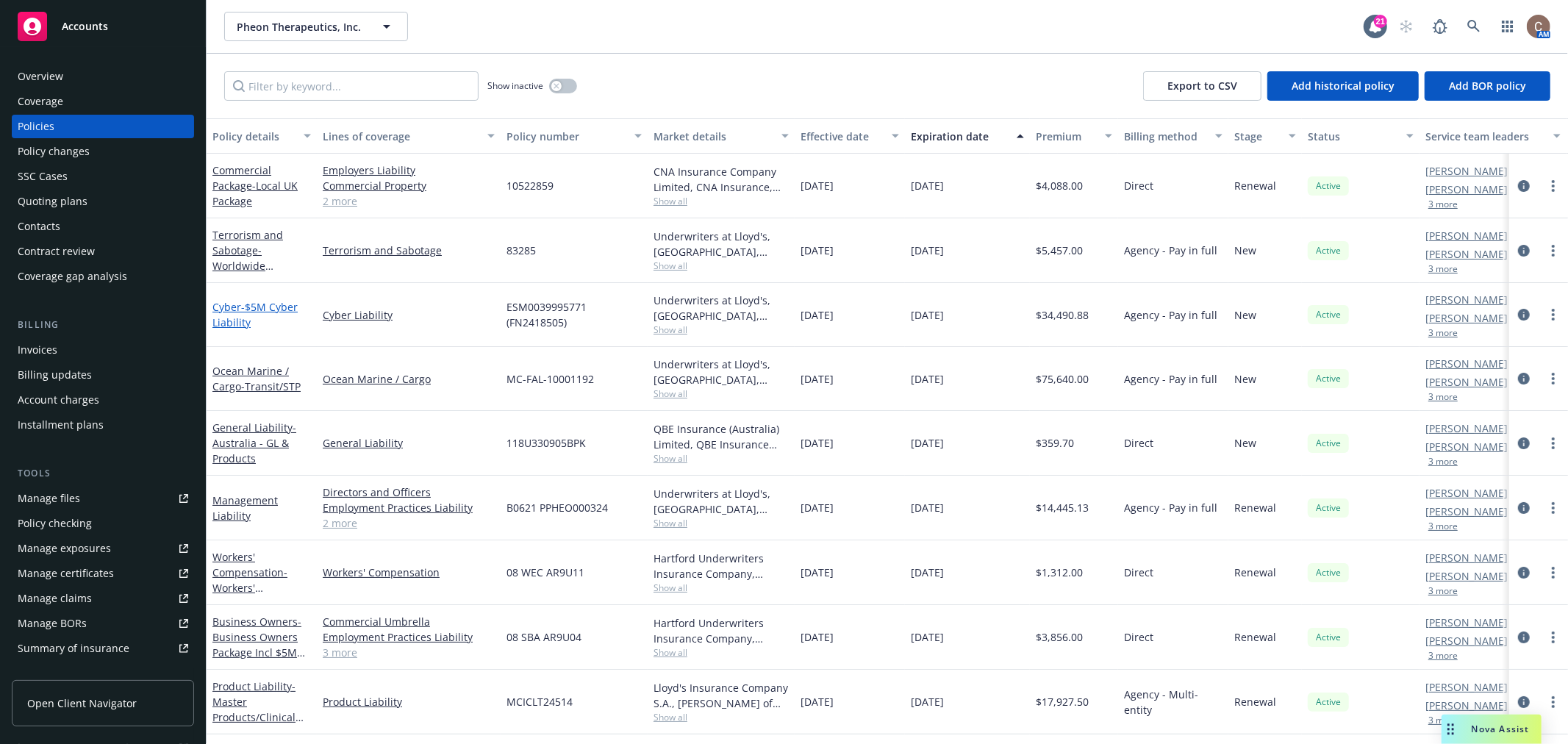
click at [256, 307] on span "- $5M Cyber Liability" at bounding box center [255, 315] width 86 height 29
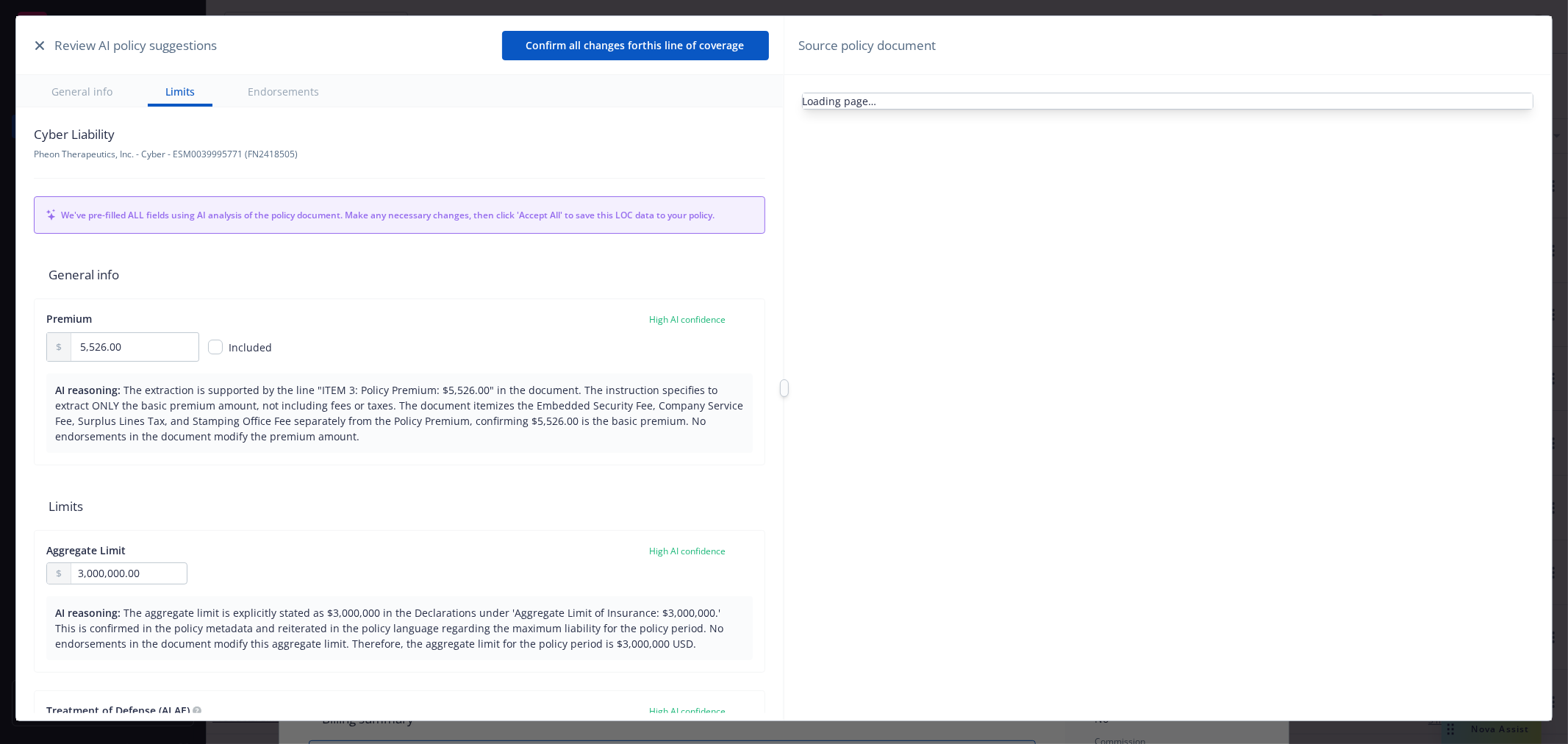
scroll to position [44, 0]
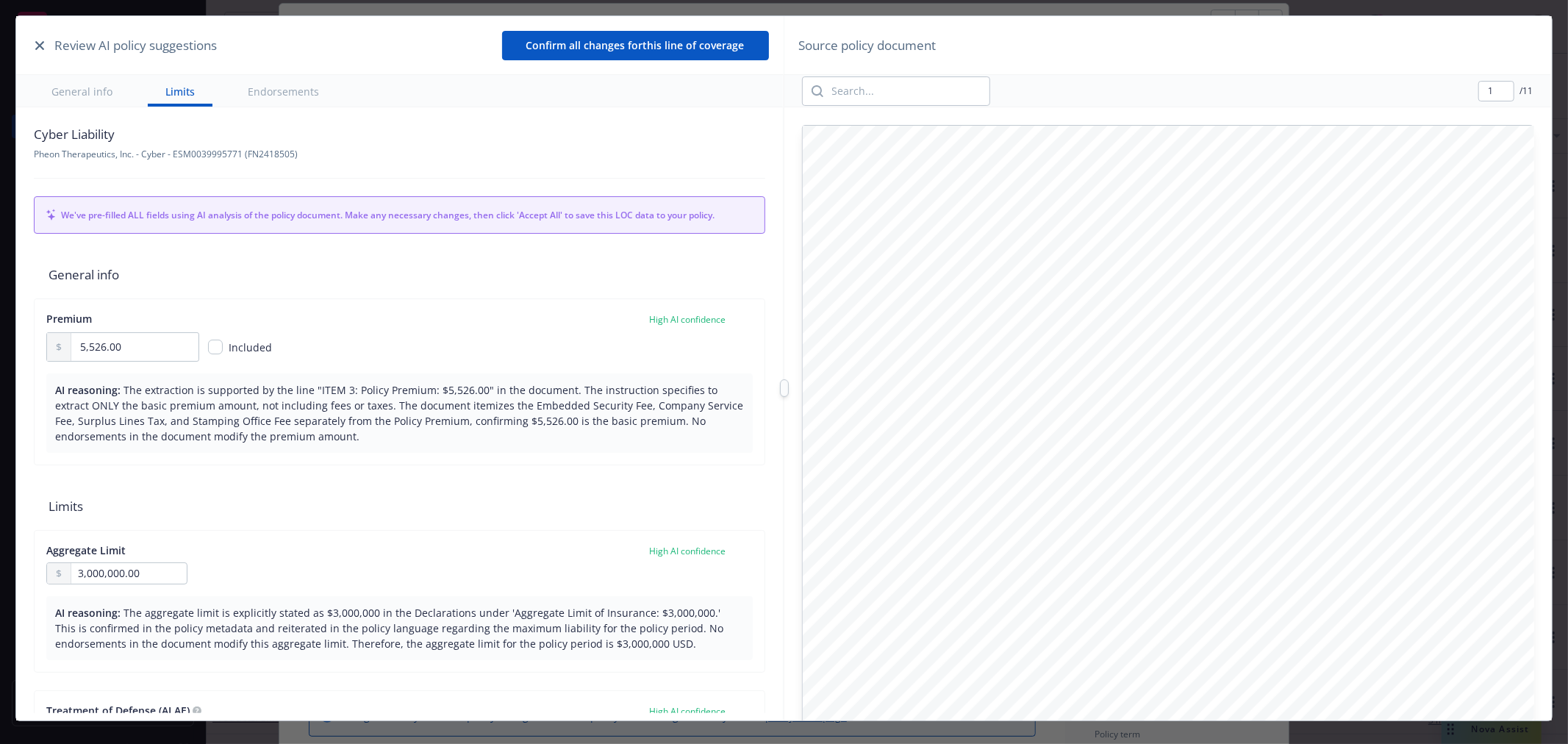
click at [45, 46] on button "button" at bounding box center [40, 45] width 17 height 17
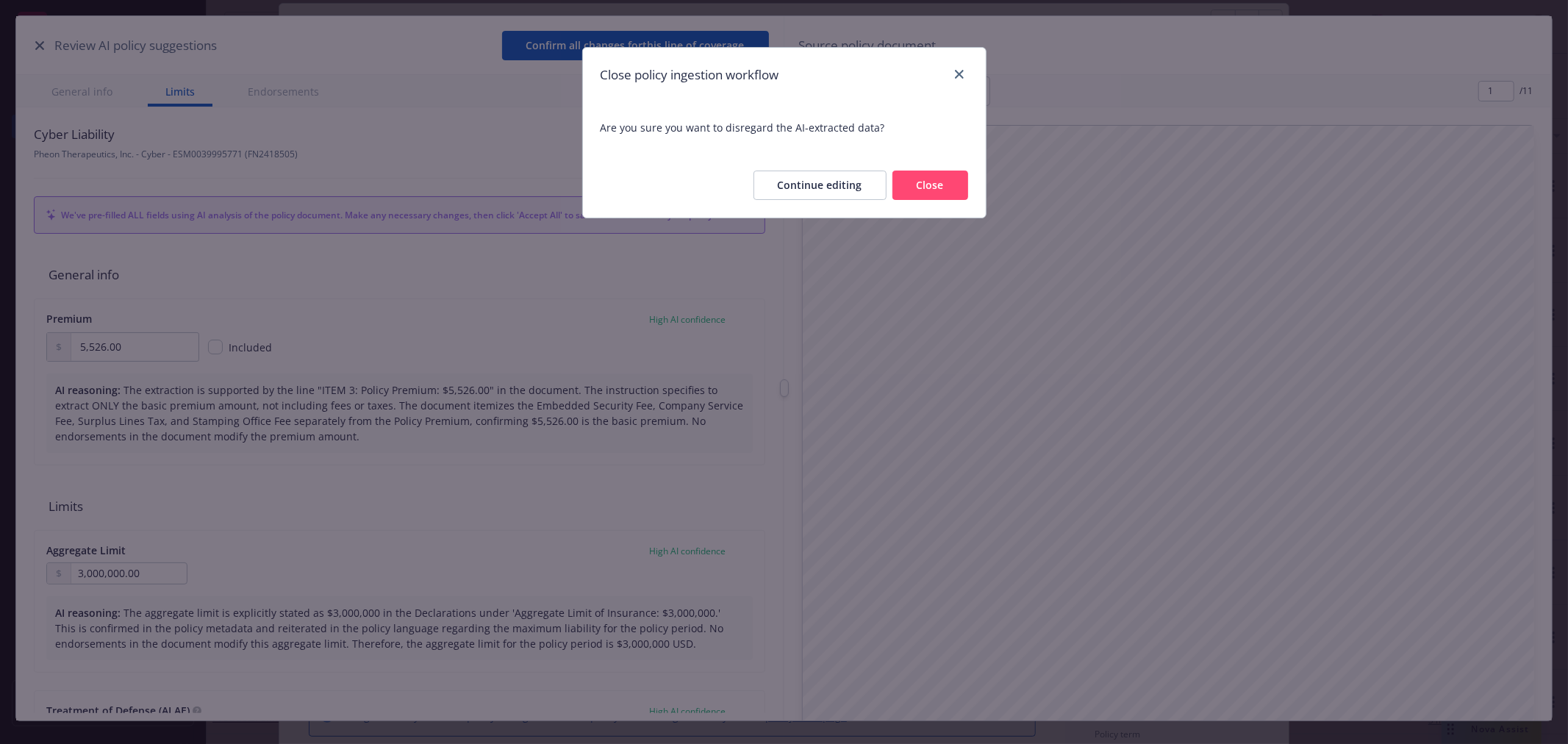
click at [935, 184] on button "Close" at bounding box center [930, 185] width 76 height 29
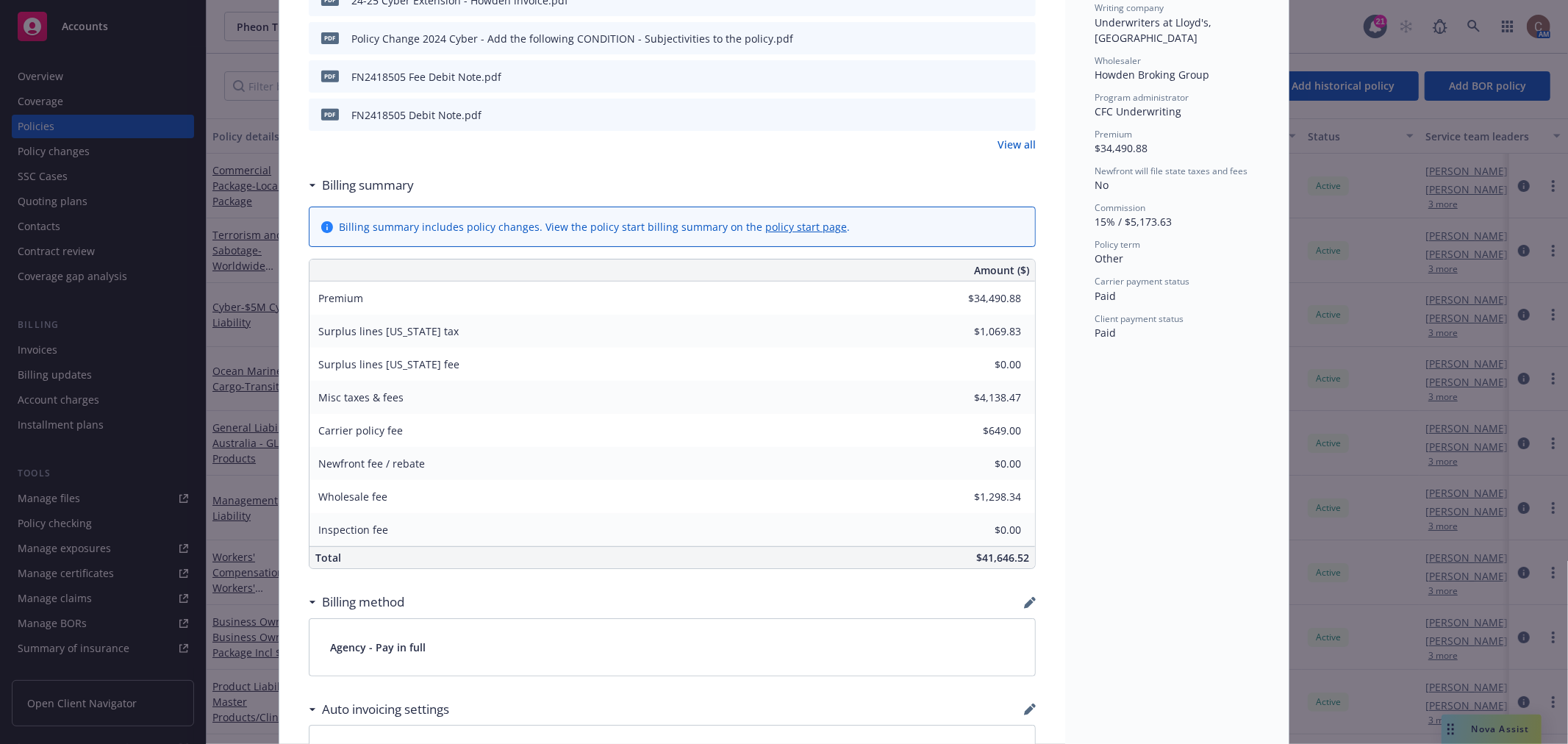
scroll to position [289, 0]
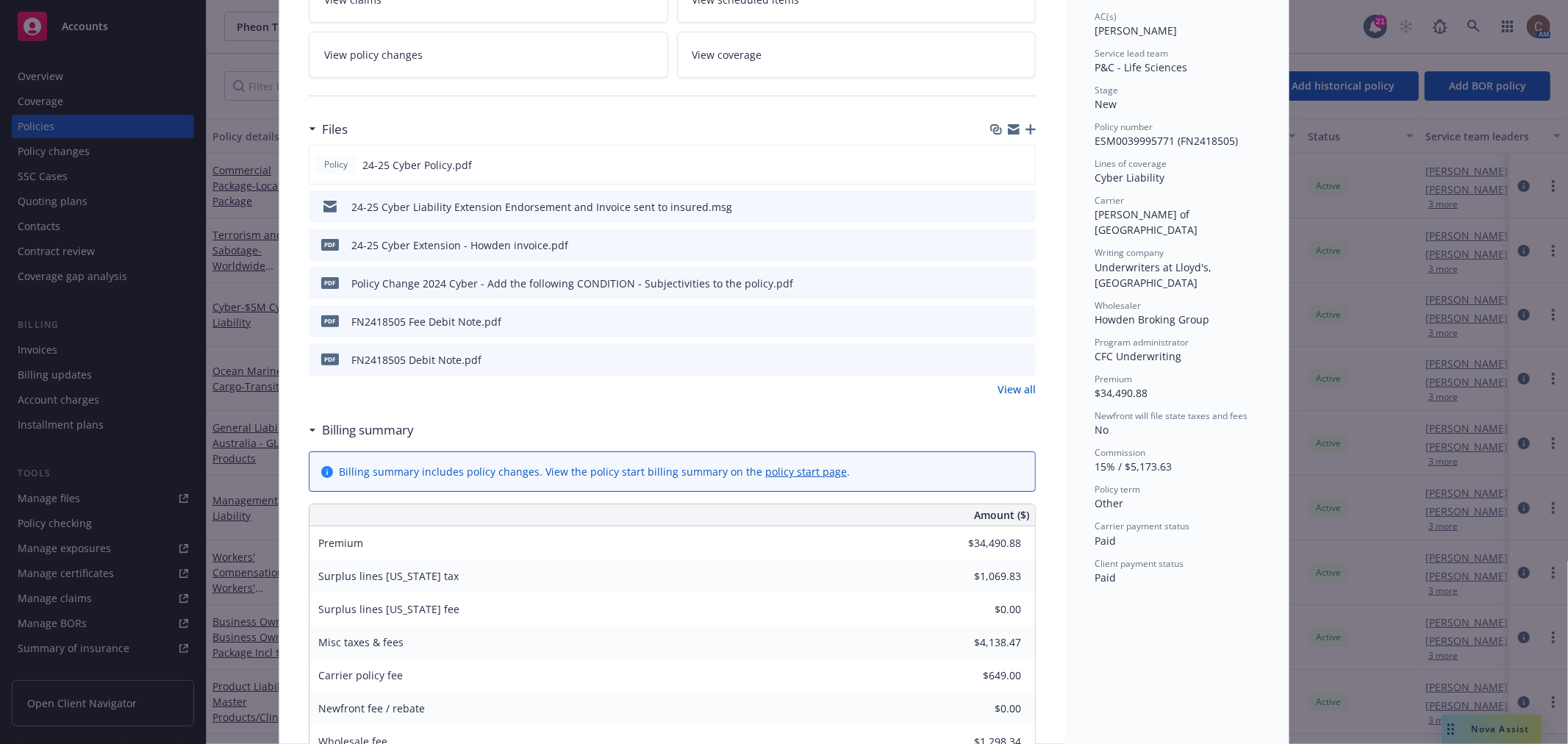
click at [1023, 387] on link "View all" at bounding box center [1017, 389] width 38 height 15
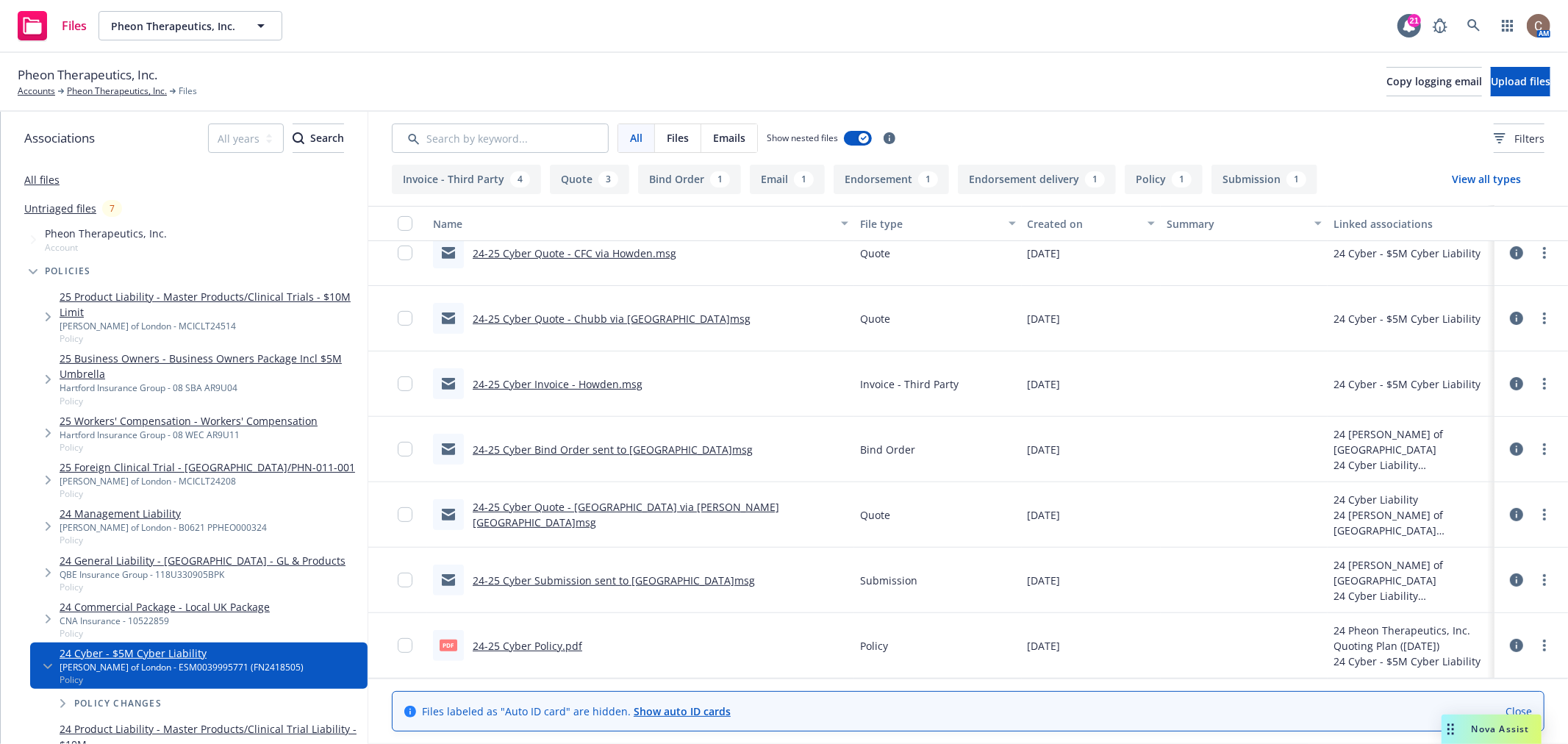
scroll to position [328, 0]
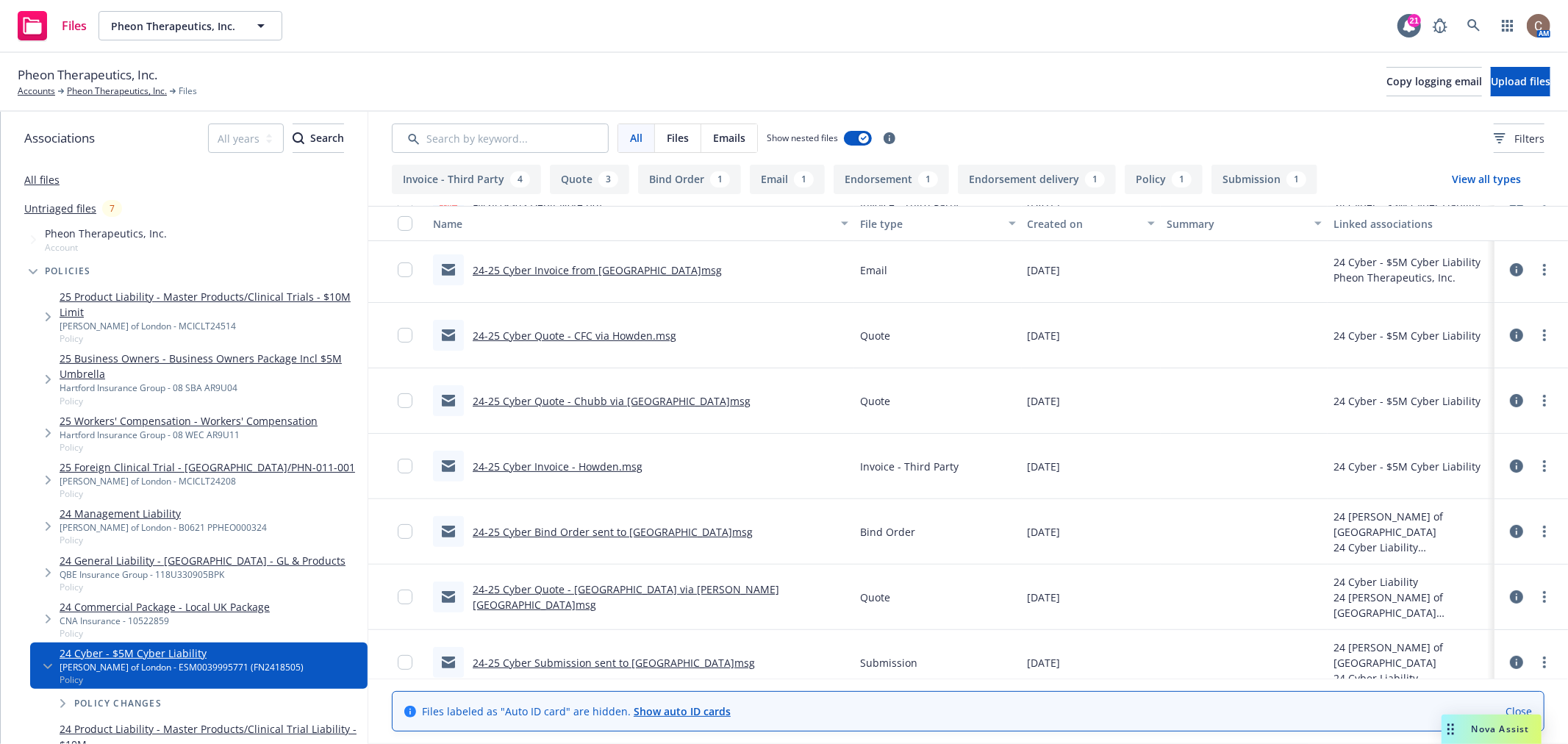
click at [605, 334] on link "24-25 Cyber Quote - CFC via Howden.msg" at bounding box center [574, 336] width 204 height 14
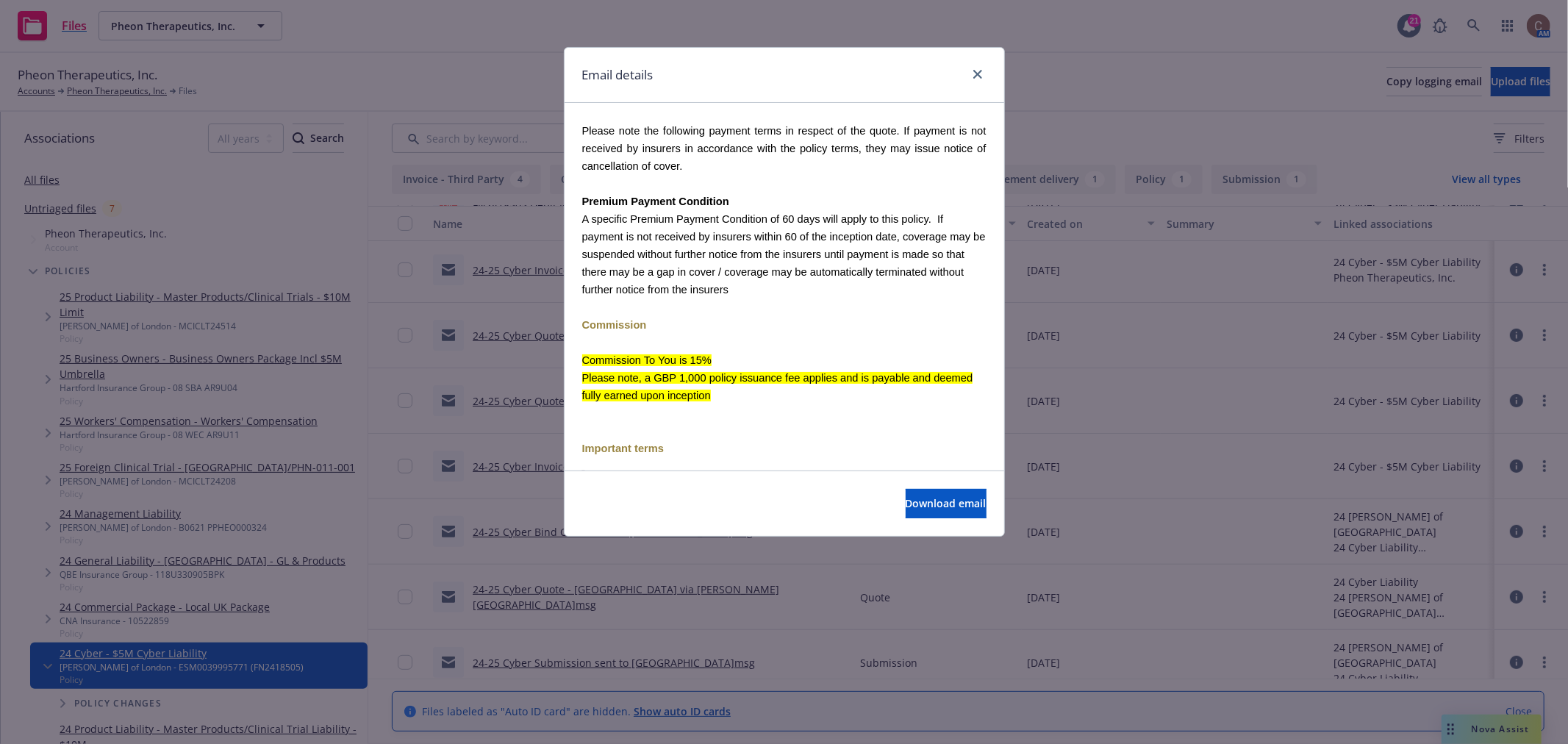
scroll to position [1796, 0]
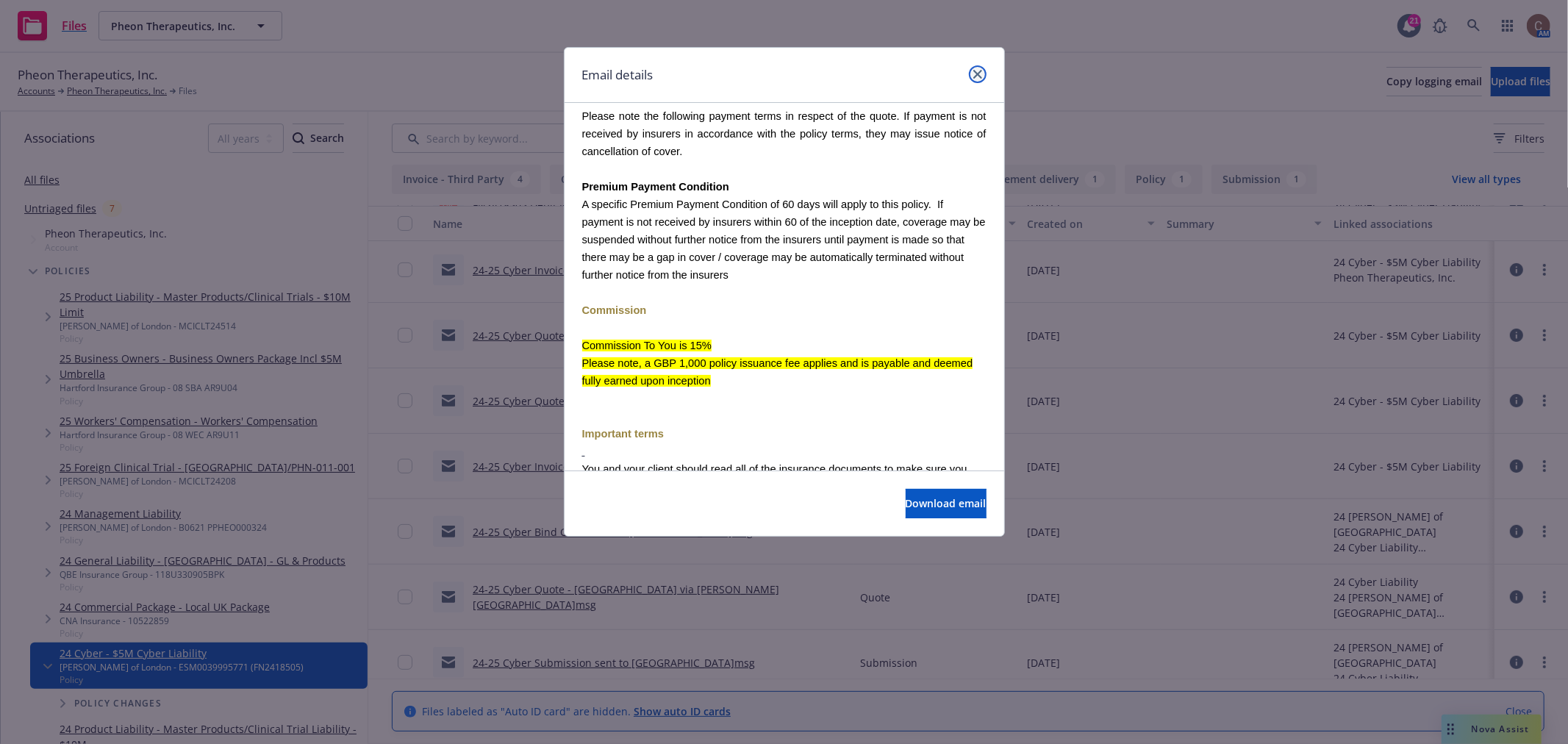
click at [973, 71] on icon "close" at bounding box center [977, 74] width 9 height 9
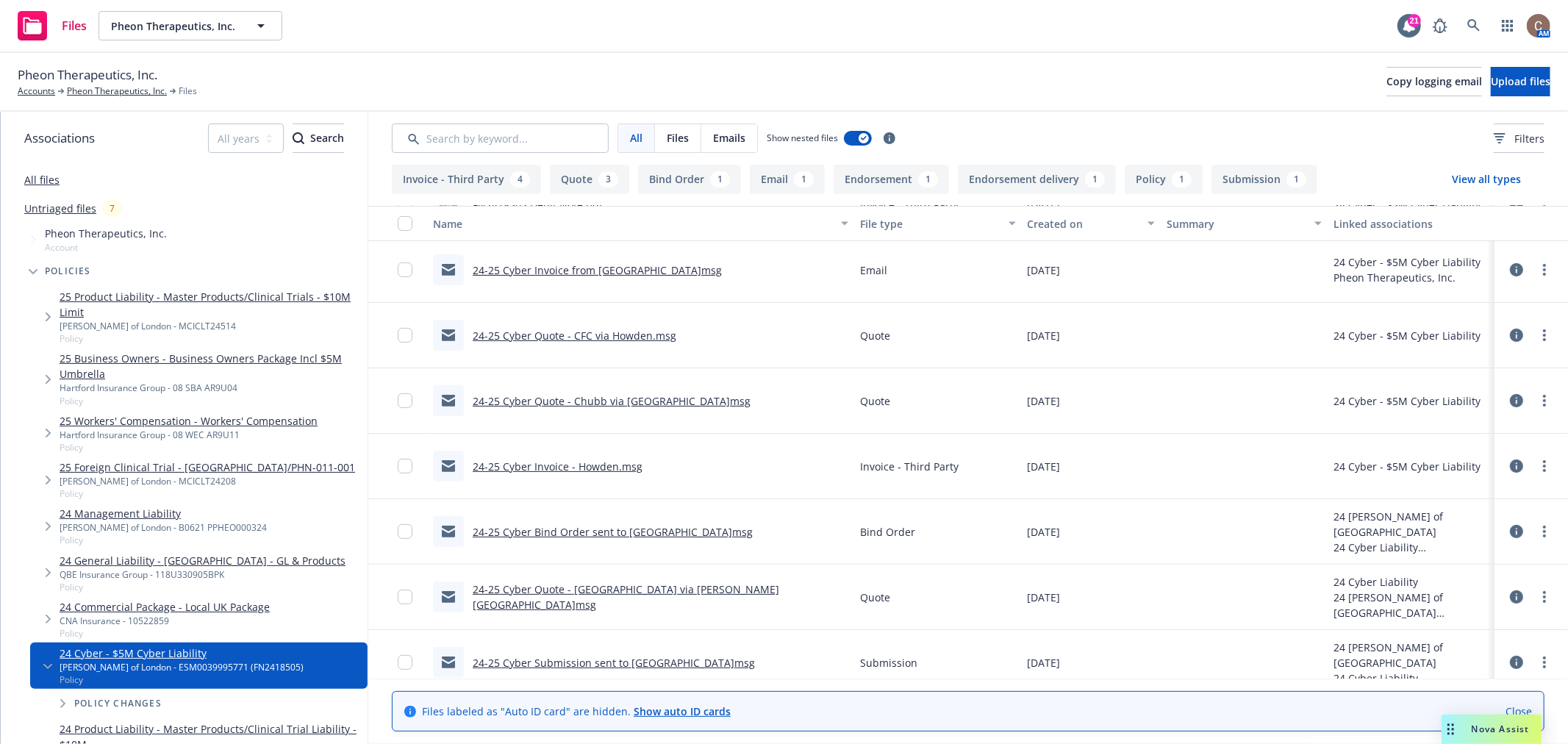
click at [650, 532] on link "24-25 Cyber Bind Order sent to Howden.msg" at bounding box center [612, 532] width 280 height 14
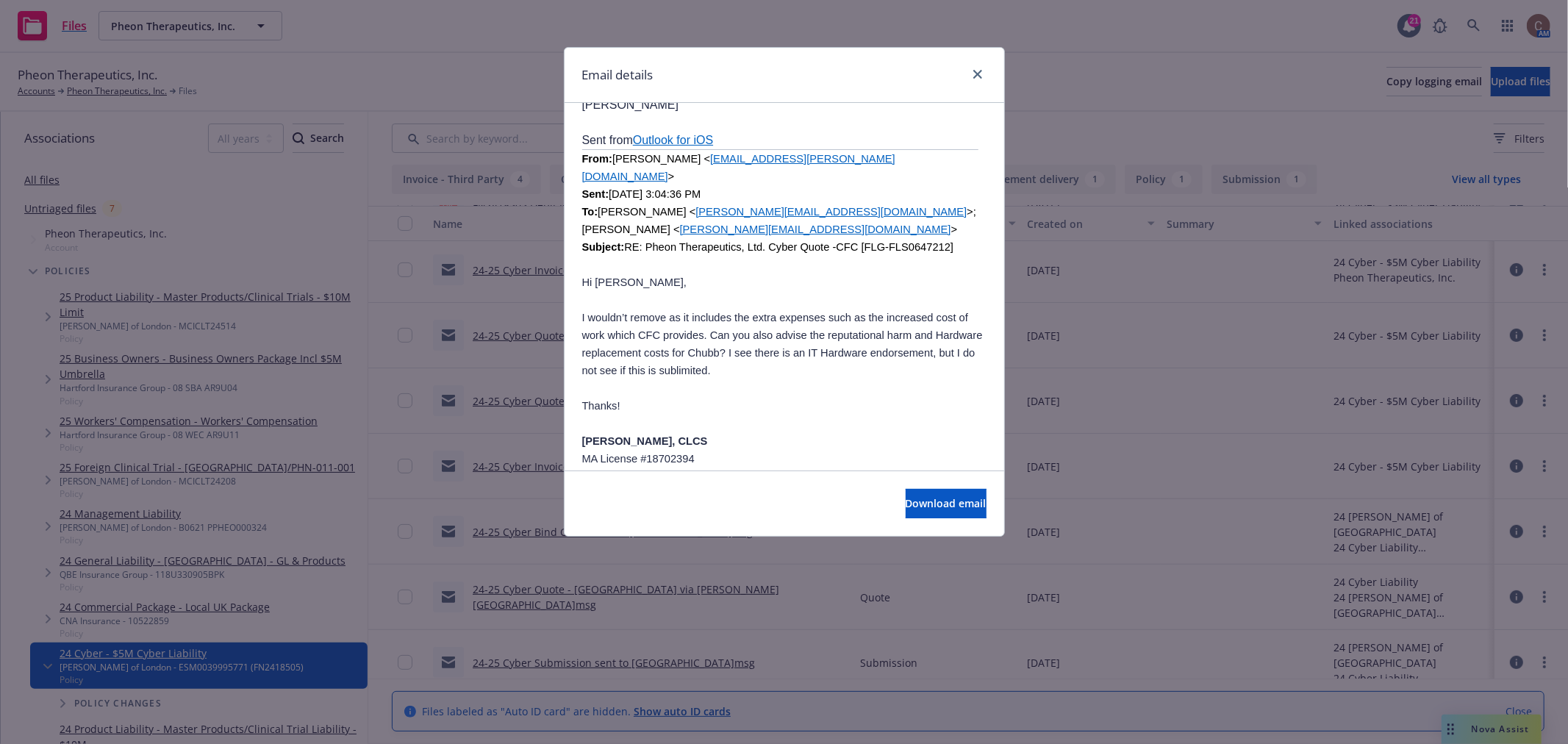
scroll to position [3022, 0]
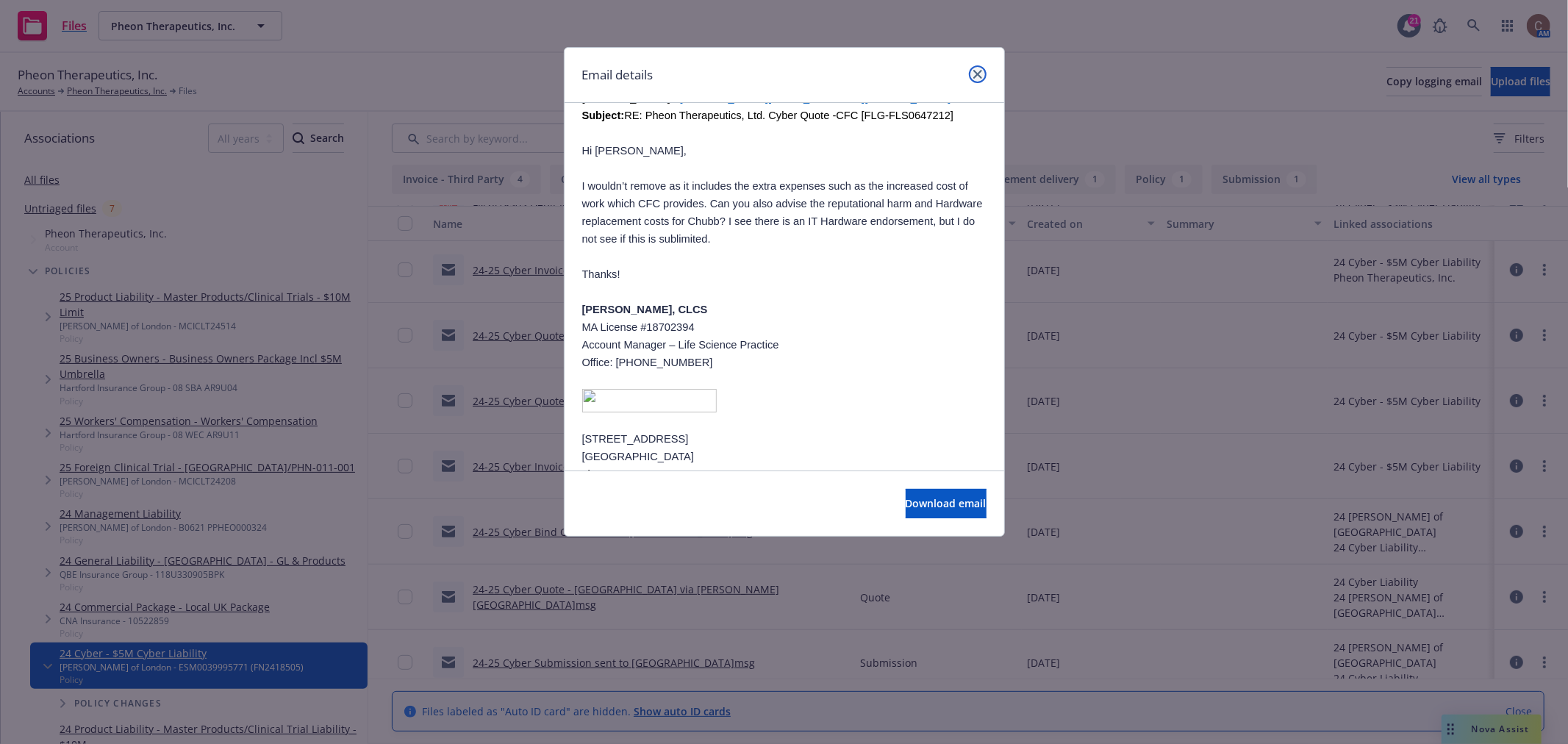
click at [979, 77] on icon "close" at bounding box center [977, 74] width 9 height 9
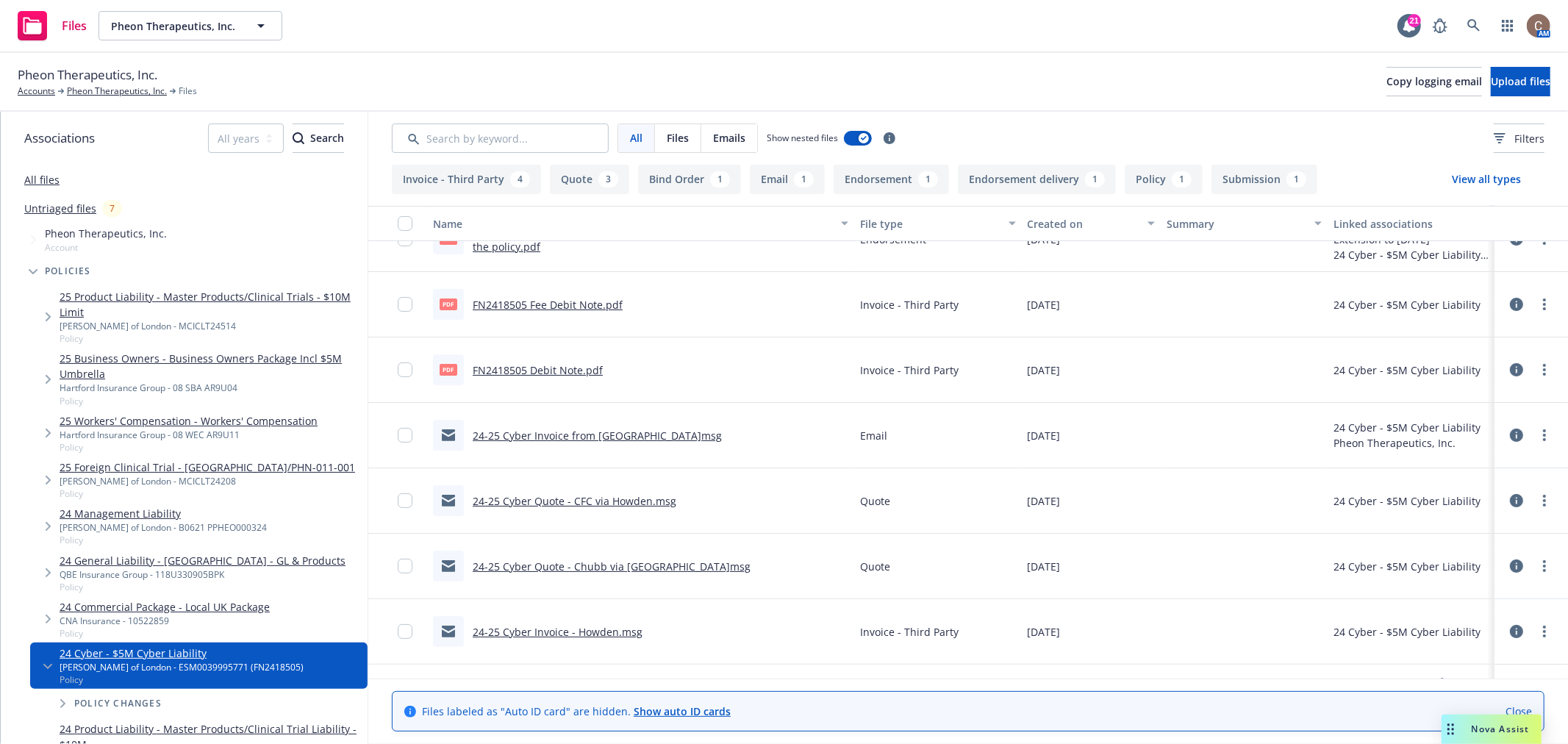
scroll to position [83, 0]
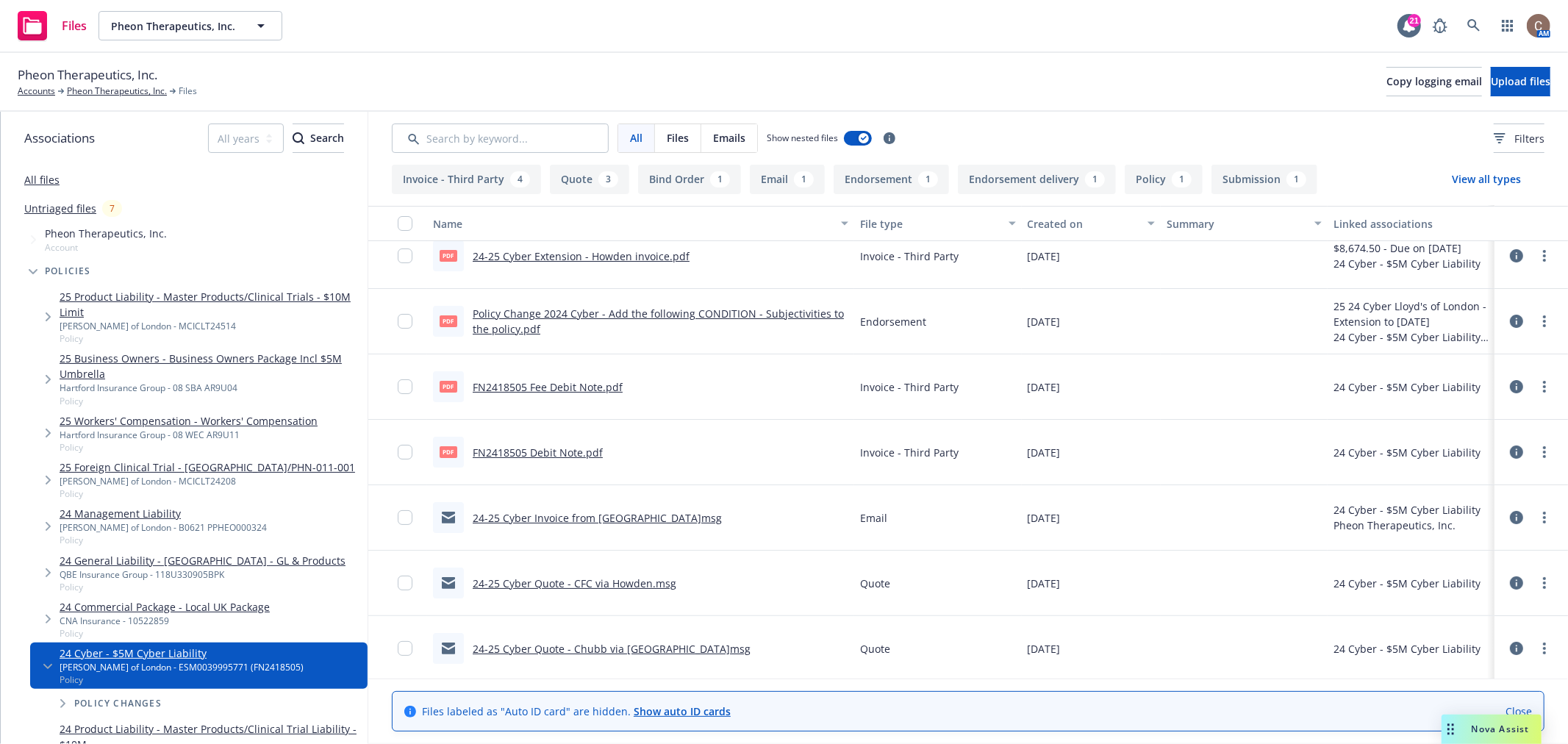
click at [563, 453] on link "FN2418505 Debit Note.pdf" at bounding box center [538, 452] width 130 height 14
click at [568, 388] on link "FN2418505 Fee Debit Note.pdf" at bounding box center [547, 387] width 150 height 14
click at [135, 97] on link "Pheon Therapeutics, Inc." at bounding box center [116, 91] width 100 height 13
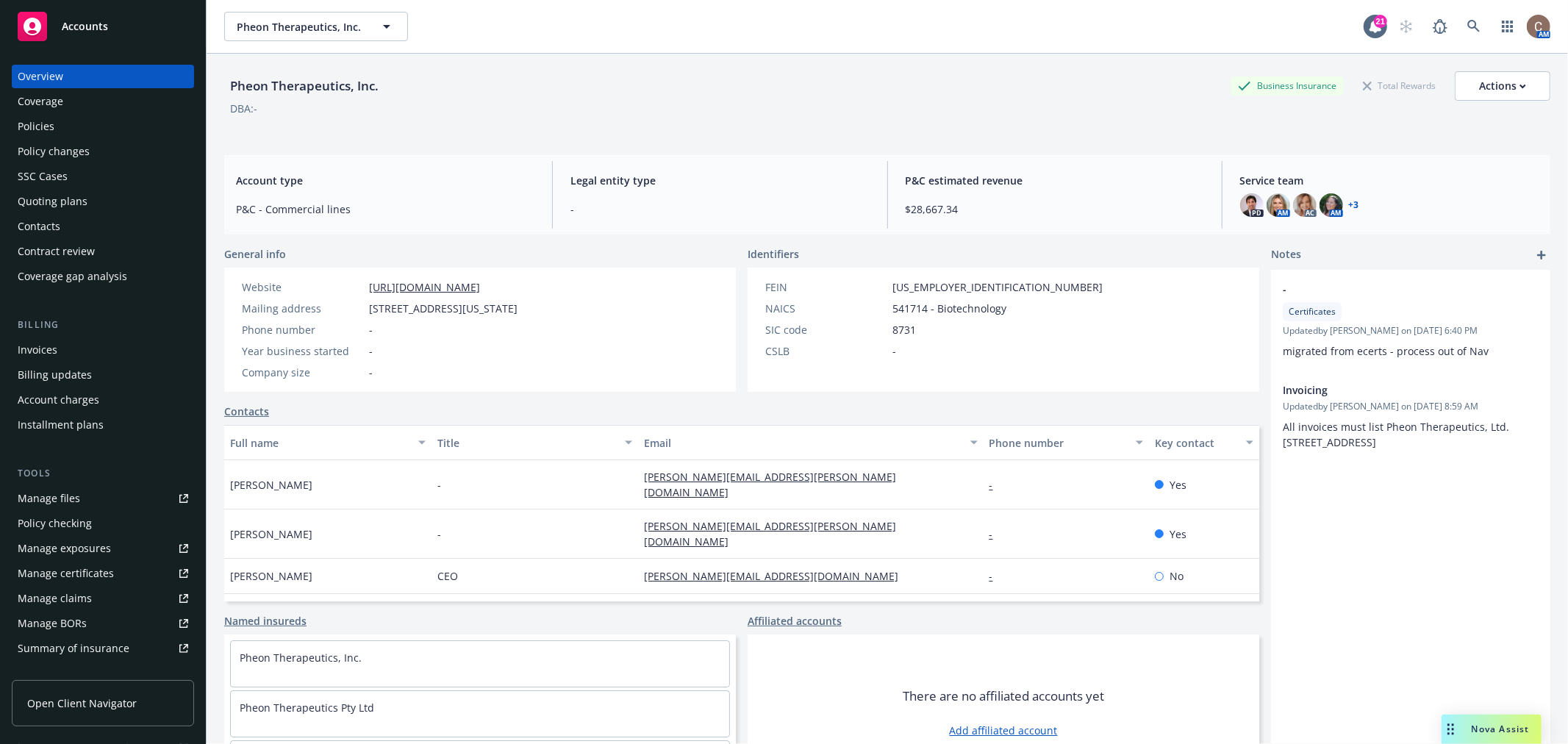
click at [116, 112] on div "Coverage" at bounding box center [102, 101] width 170 height 24
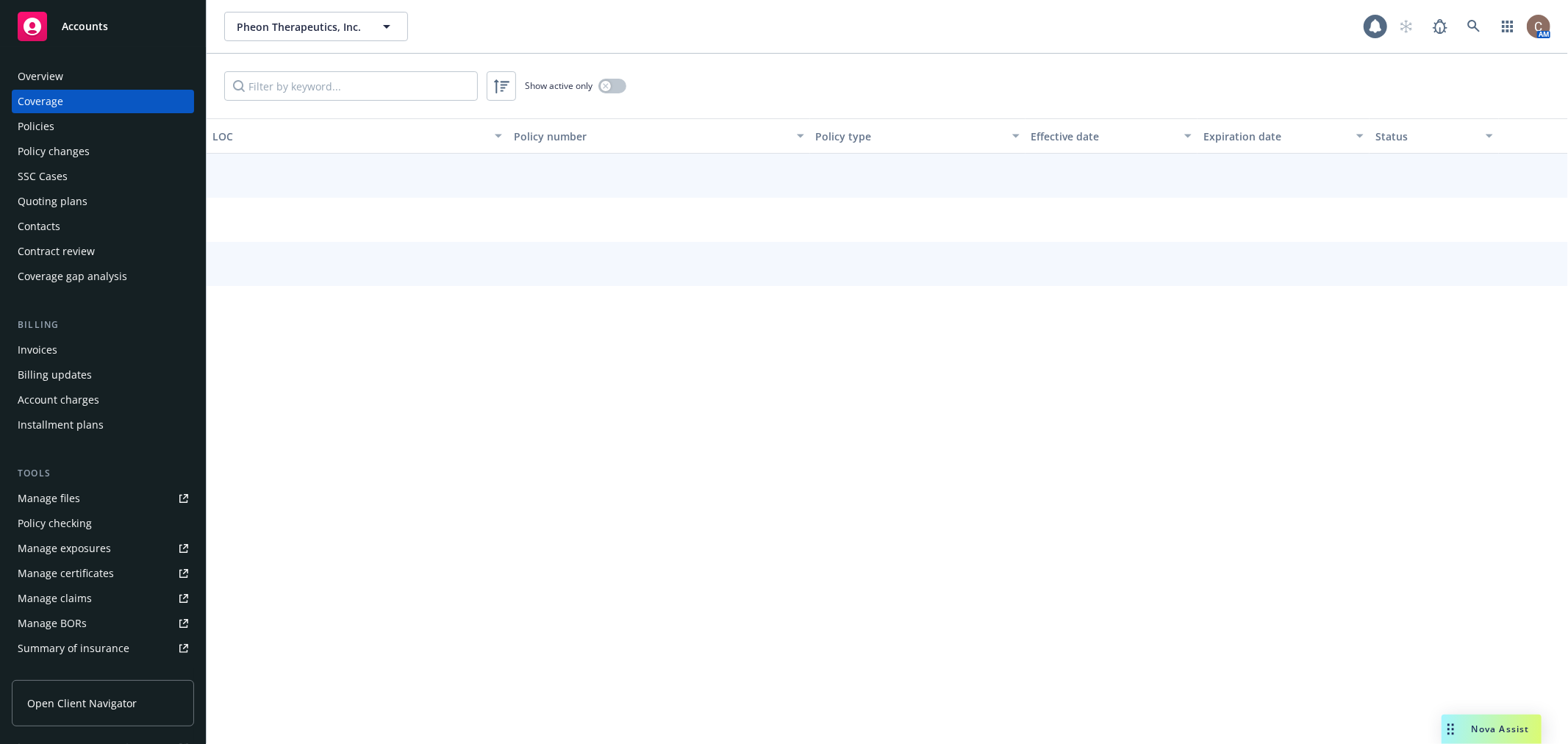
click at [113, 122] on div "Policies" at bounding box center [102, 127] width 170 height 24
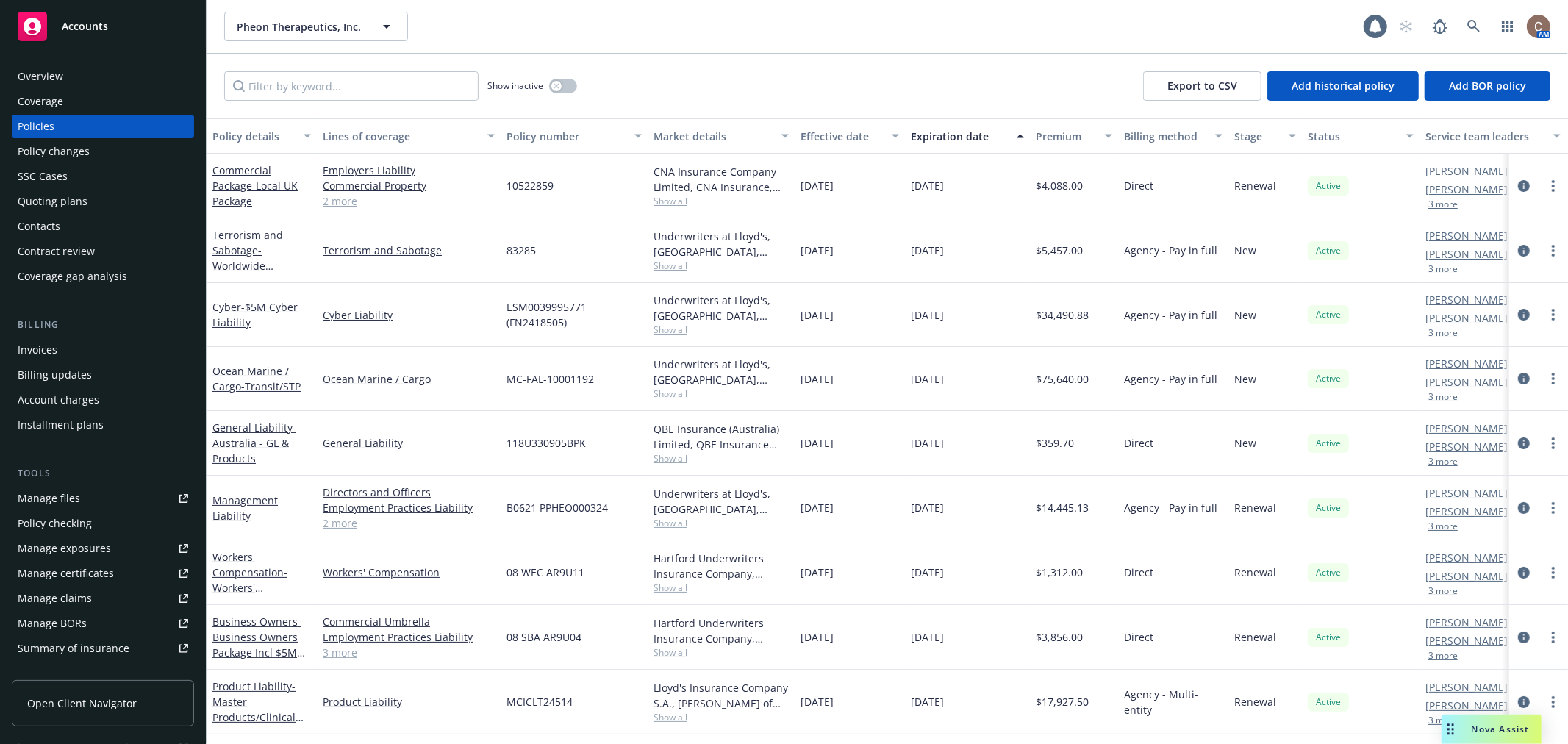
click at [701, 62] on div "Show inactive Export to CSV Add historical policy Add BOR policy" at bounding box center [887, 86] width 1361 height 65
click at [962, 129] on div "Expiration date" at bounding box center [959, 135] width 97 height 15
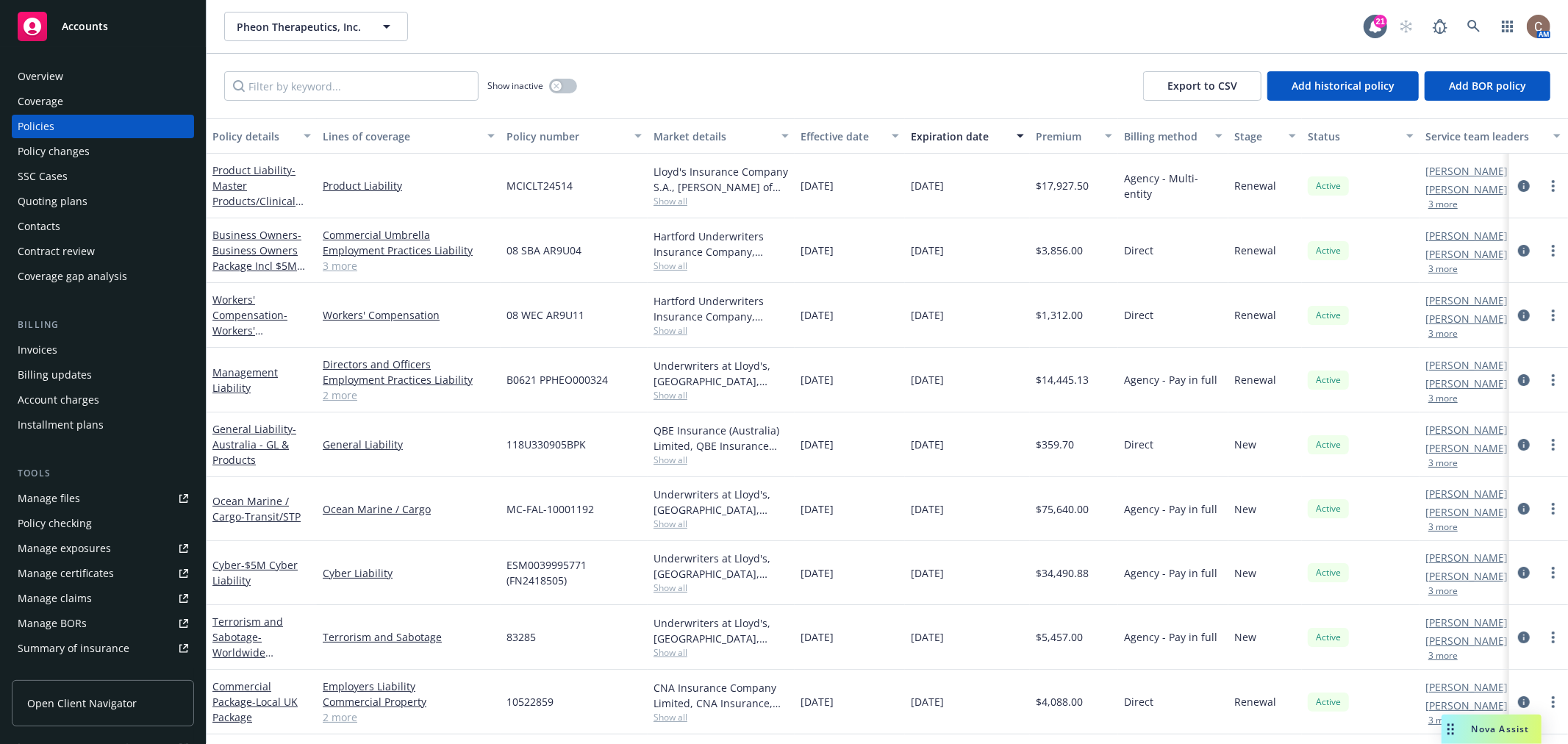
click at [962, 129] on div "Expiration date" at bounding box center [959, 135] width 97 height 15
